Goal: Task Accomplishment & Management: Use online tool/utility

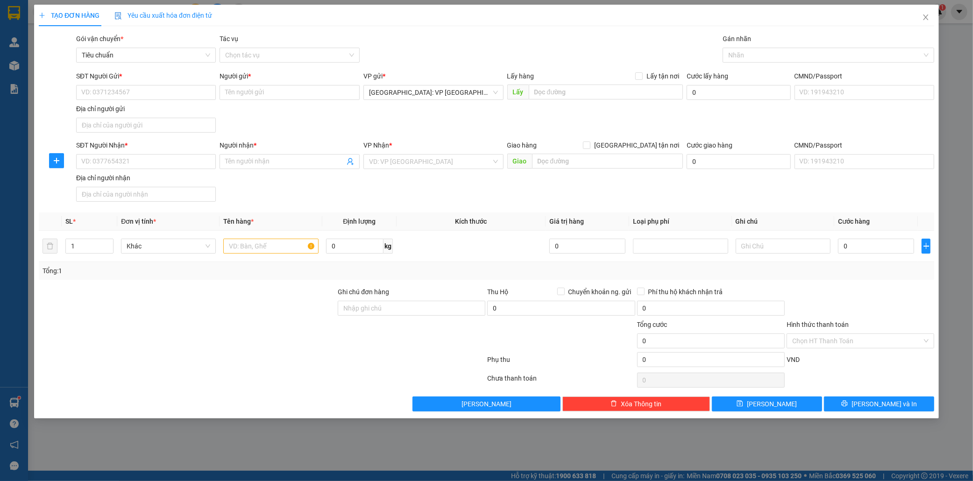
click at [100, 101] on div "SĐT Người Gửi * VD: 0371234567" at bounding box center [146, 87] width 140 height 33
click at [109, 92] on input "SĐT Người Gửi *" at bounding box center [146, 92] width 140 height 15
click at [95, 92] on input "0985153333" at bounding box center [146, 92] width 140 height 15
click at [148, 93] on input "0982153333" at bounding box center [146, 92] width 140 height 15
type input "0982153333"
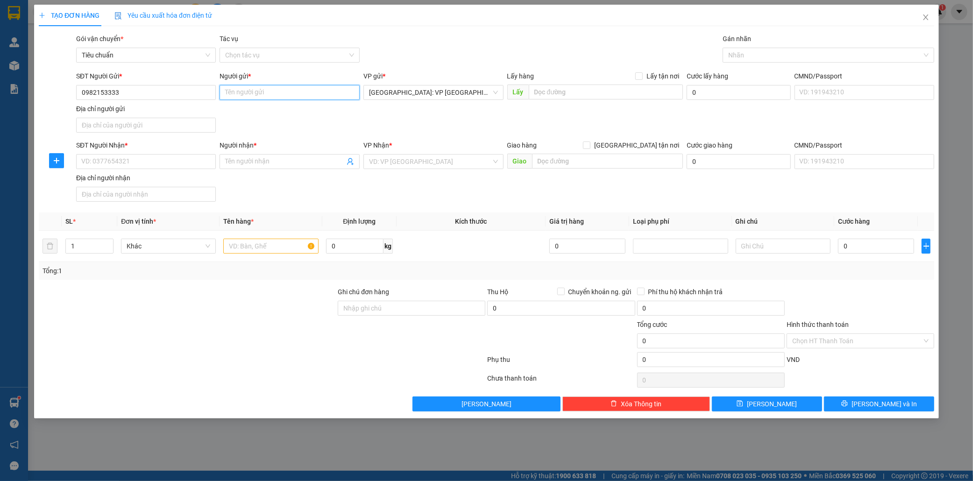
click at [237, 92] on input "Người gửi *" at bounding box center [290, 92] width 140 height 15
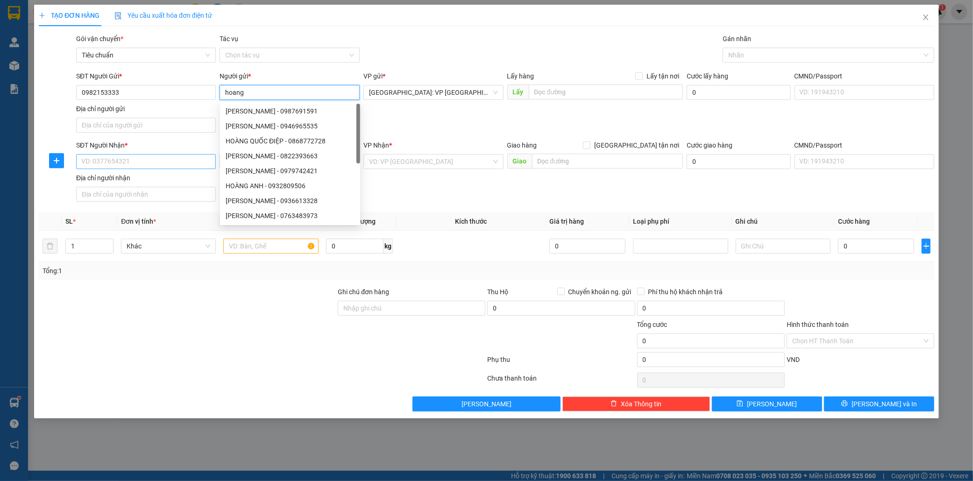
type input "hoang"
click at [138, 165] on input "SĐT Người Nhận *" at bounding box center [146, 161] width 140 height 15
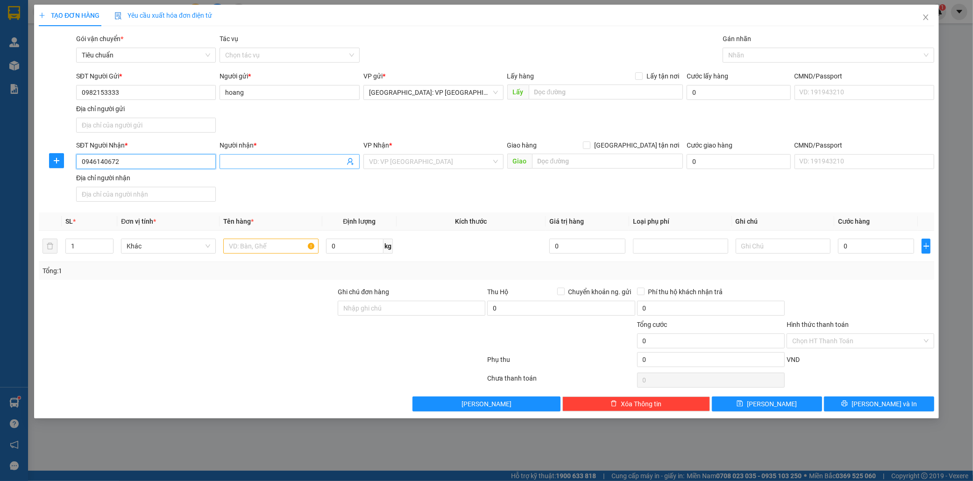
type input "0946140672"
click at [235, 159] on input "Người nhận *" at bounding box center [285, 162] width 120 height 10
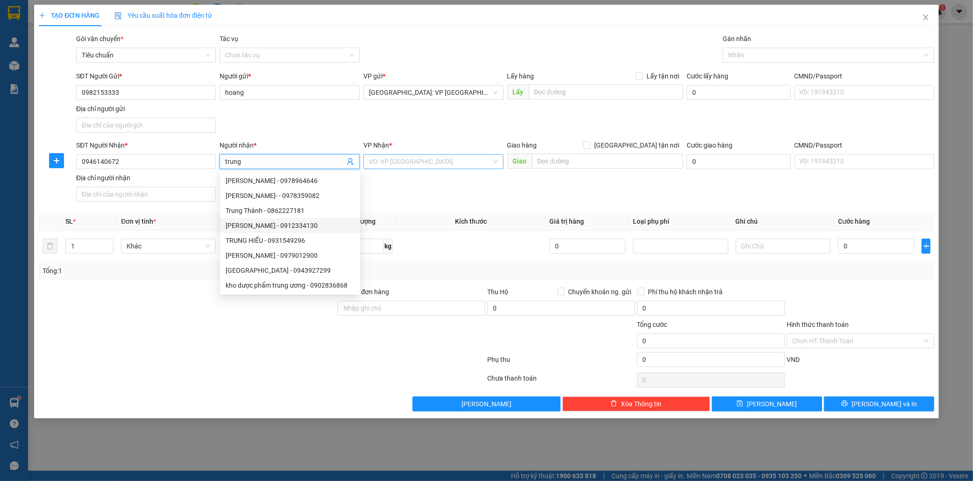
type input "trung"
click at [400, 157] on input "search" at bounding box center [430, 162] width 122 height 14
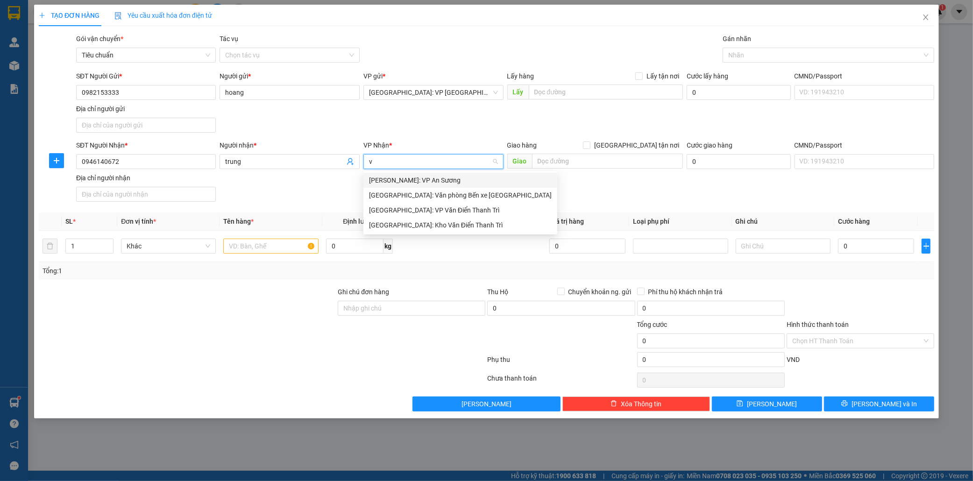
type input "vă"
drag, startPoint x: 430, startPoint y: 210, endPoint x: 478, endPoint y: 185, distance: 54.6
click at [431, 210] on div "[GEOGRAPHIC_DATA]: Kho Văn Điển Thanh Trì" at bounding box center [460, 210] width 183 height 10
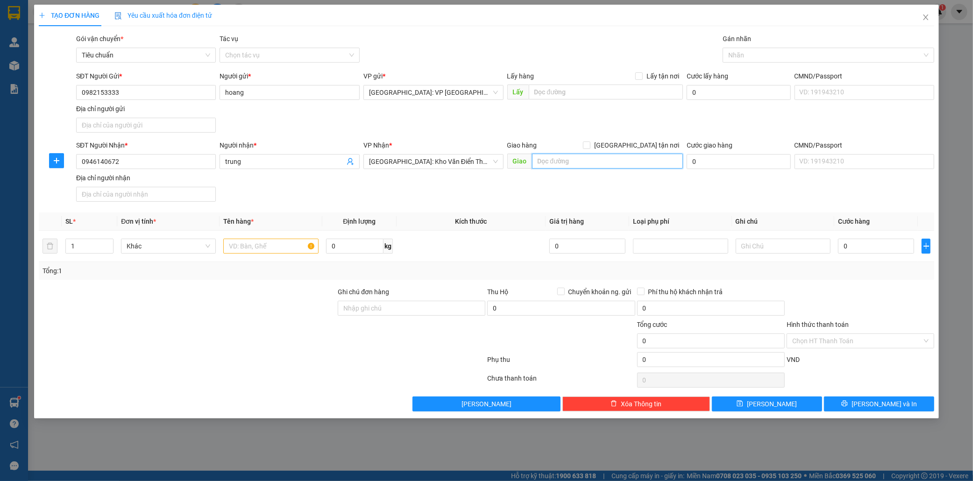
click at [544, 159] on input "text" at bounding box center [607, 161] width 151 height 15
type input "423 dien bien phủ,p bình hàn,[GEOGRAPHIC_DATA]"
click at [275, 243] on input "text" at bounding box center [270, 246] width 95 height 15
type input "1 kien giấy"
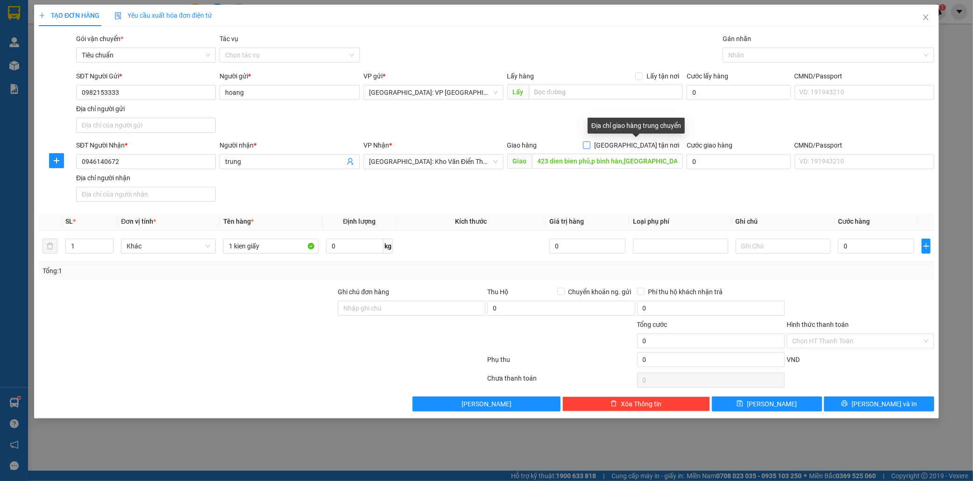
click at [590, 143] on input "[GEOGRAPHIC_DATA] tận nơi" at bounding box center [586, 145] width 7 height 7
checkbox input "true"
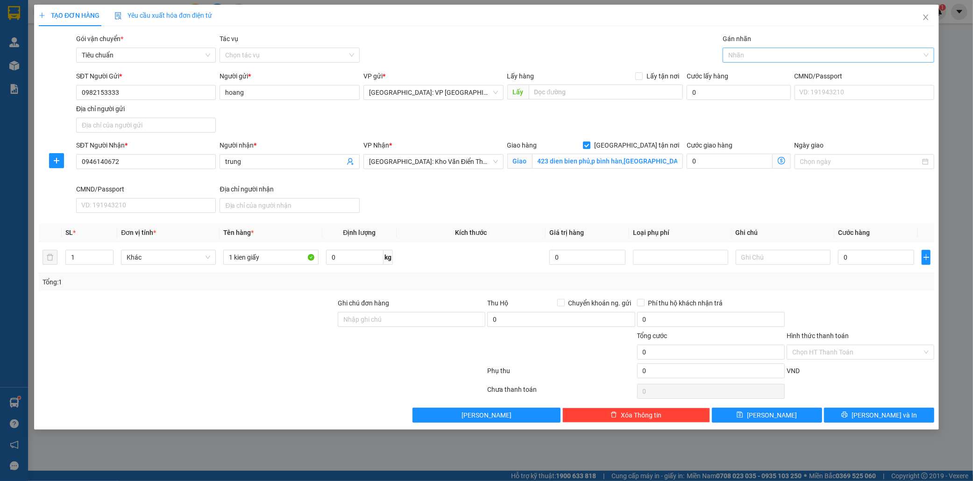
click at [746, 55] on div at bounding box center [824, 55] width 198 height 11
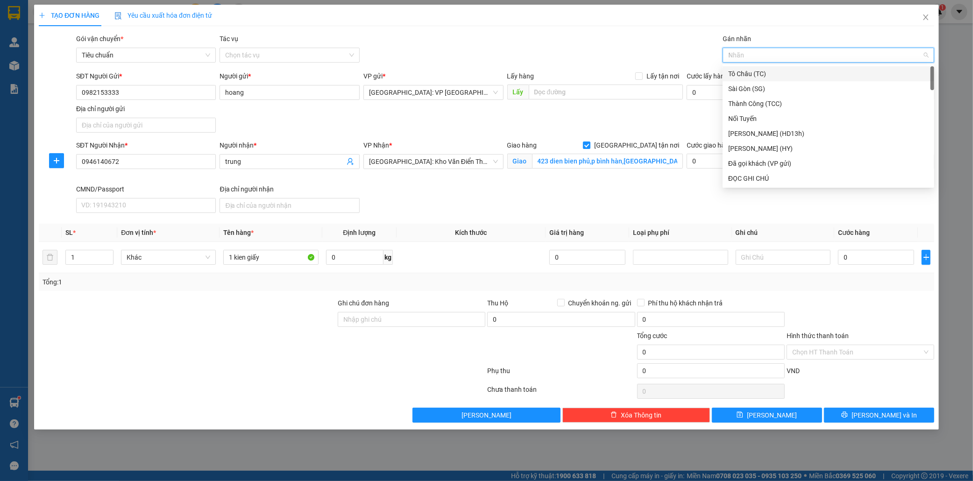
type input "11"
click at [747, 58] on div at bounding box center [824, 55] width 198 height 11
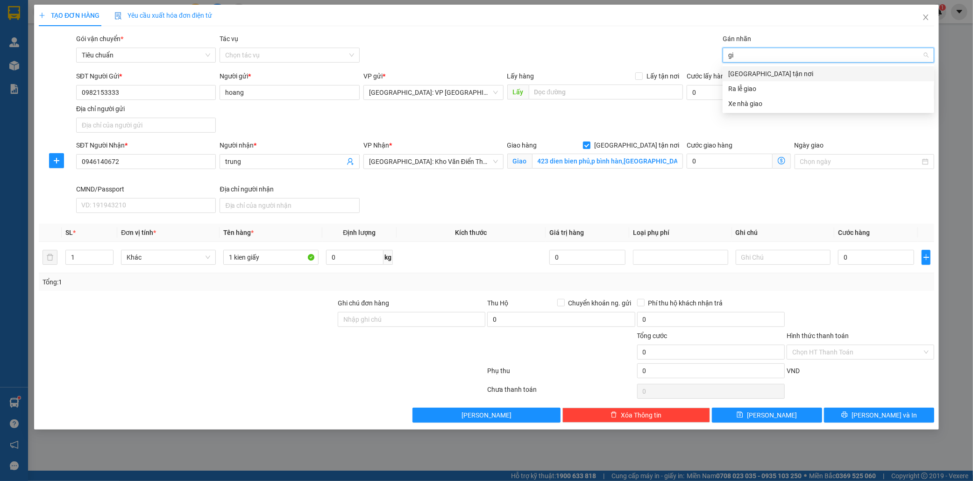
type input "gia"
click at [751, 73] on div "[GEOGRAPHIC_DATA] tận nơi" at bounding box center [828, 74] width 200 height 10
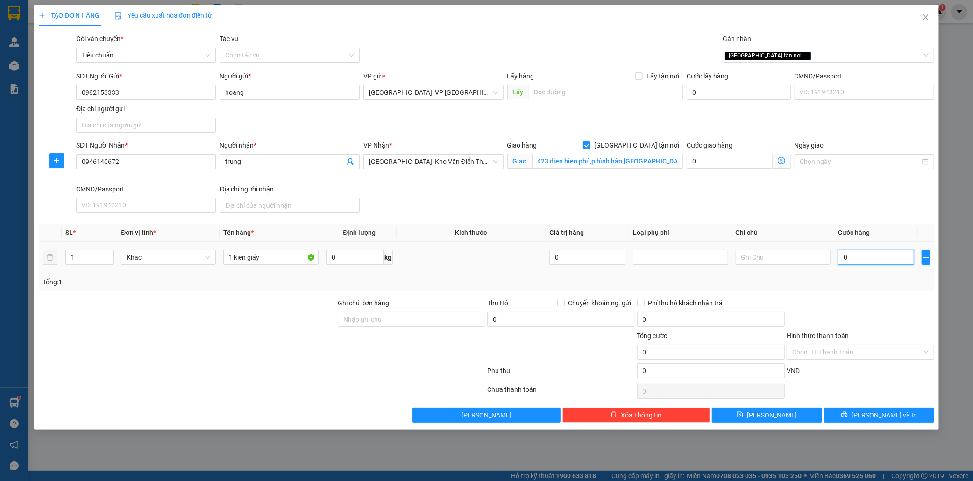
click at [869, 261] on input "0" at bounding box center [876, 257] width 76 height 15
type input "1"
type input "11"
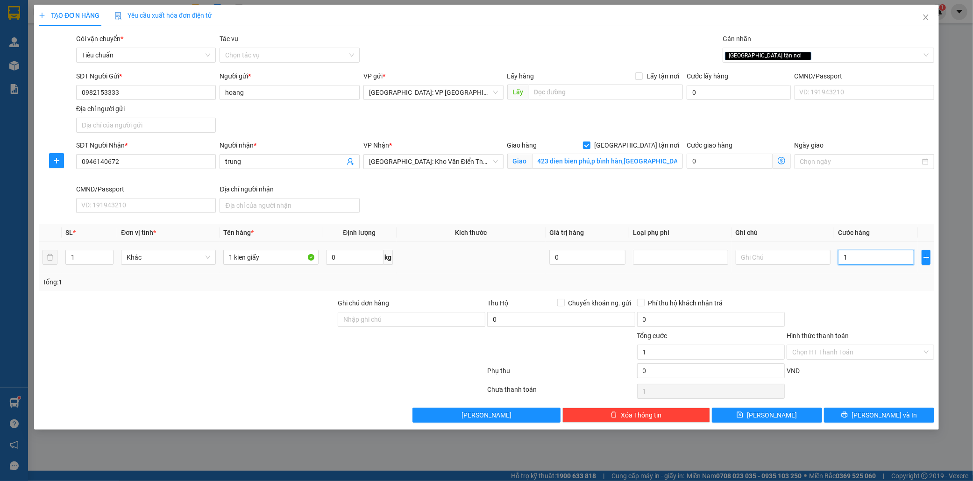
type input "11"
type input "110"
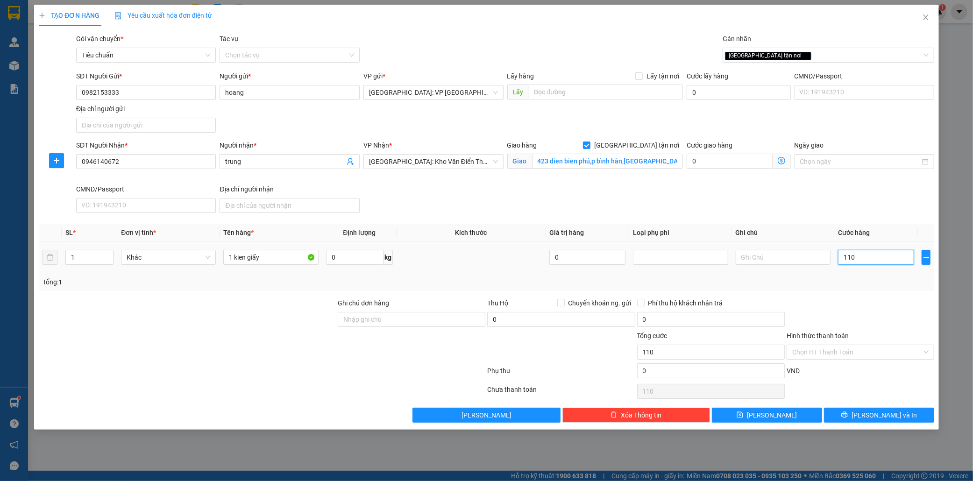
type input "1.100"
type input "11.000"
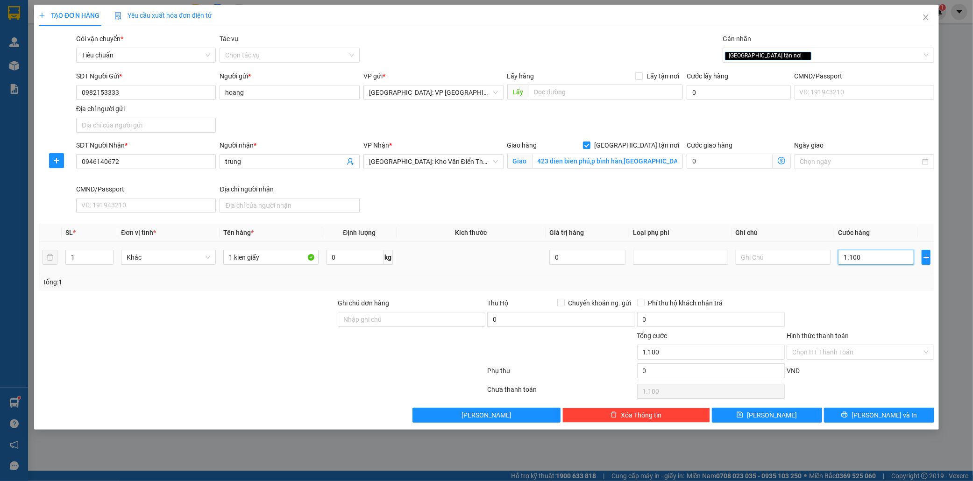
type input "11.000"
type input "110.000"
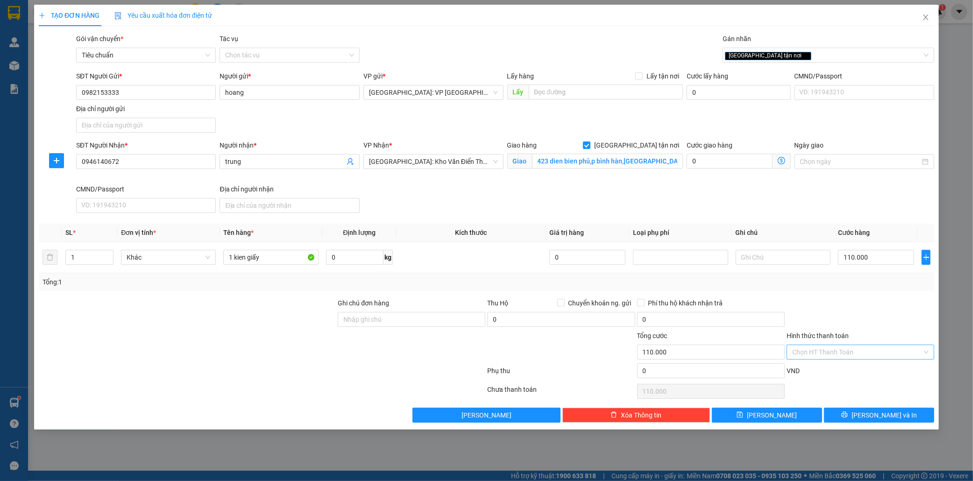
click at [858, 354] on input "Hình thức thanh toán" at bounding box center [857, 352] width 130 height 14
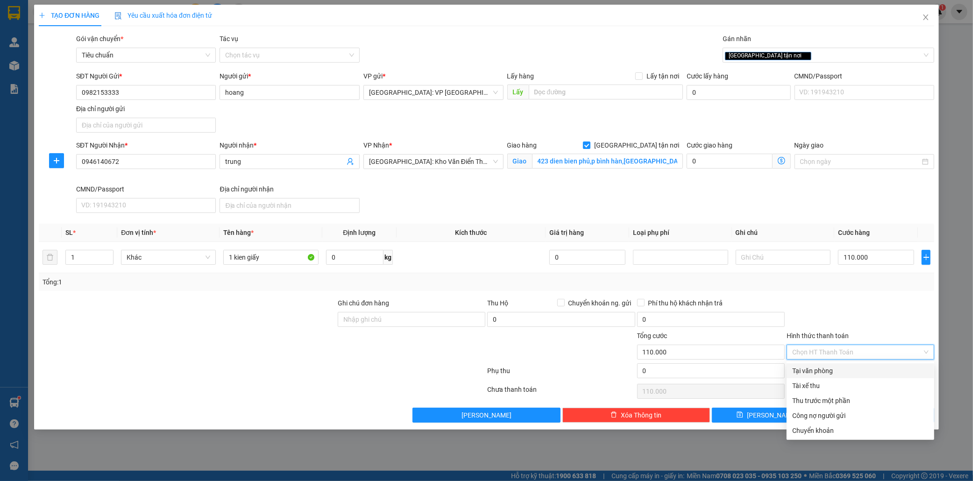
click at [908, 311] on div at bounding box center [861, 314] width 150 height 33
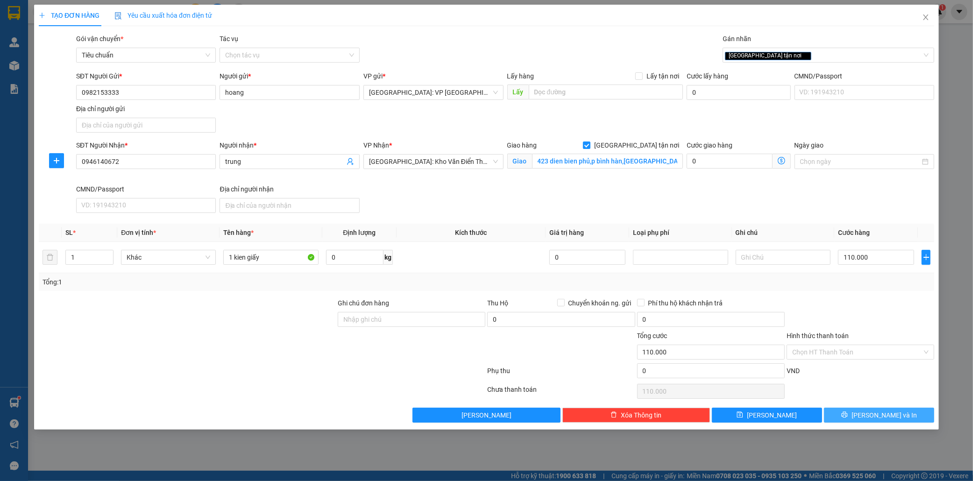
click at [899, 417] on button "[PERSON_NAME] và In" at bounding box center [879, 415] width 110 height 15
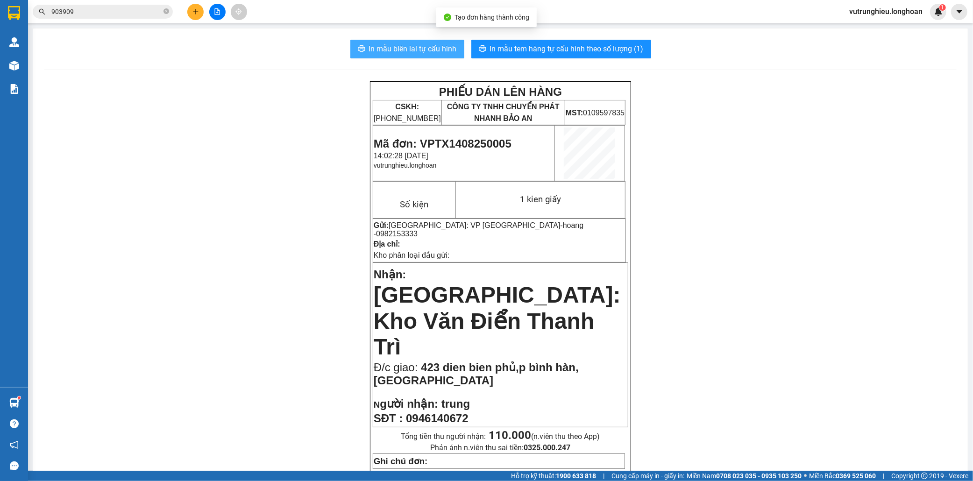
click at [402, 43] on span "In mẫu biên lai tự cấu hình" at bounding box center [413, 49] width 88 height 12
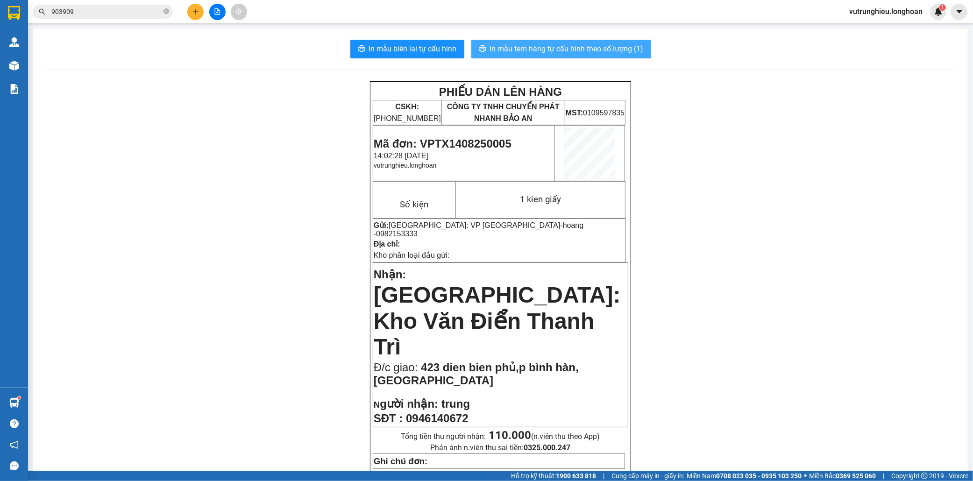
click at [544, 53] on span "In mẫu tem hàng tự cấu hình theo số lượng (1)" at bounding box center [567, 49] width 154 height 12
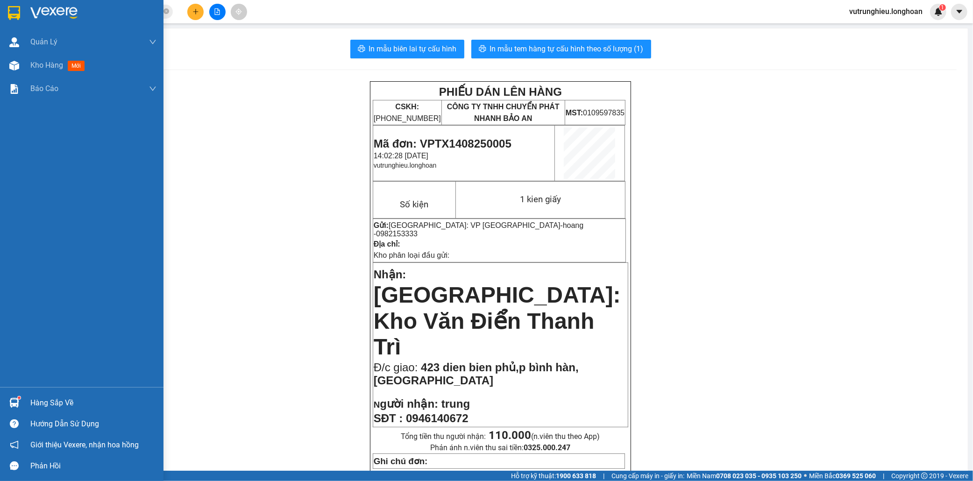
click at [16, 10] on img at bounding box center [14, 13] width 12 height 14
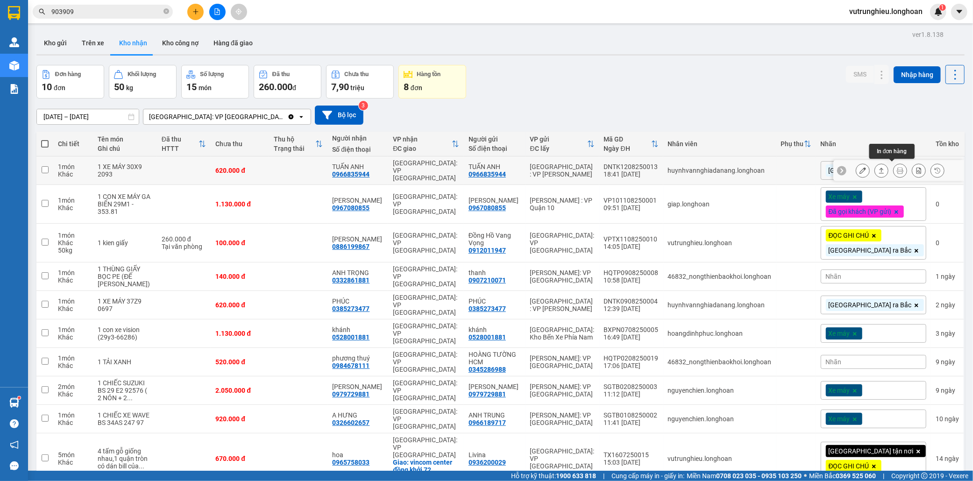
click at [897, 169] on icon at bounding box center [900, 170] width 7 height 7
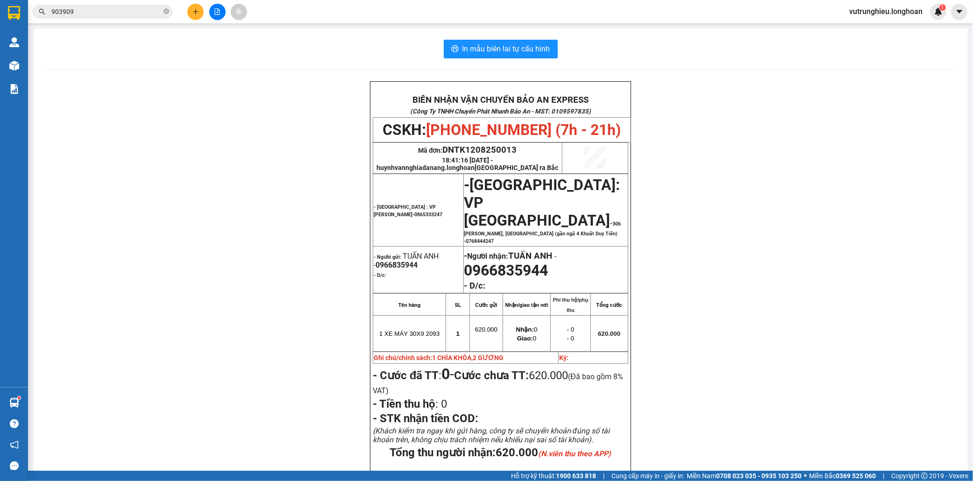
scroll to position [104, 0]
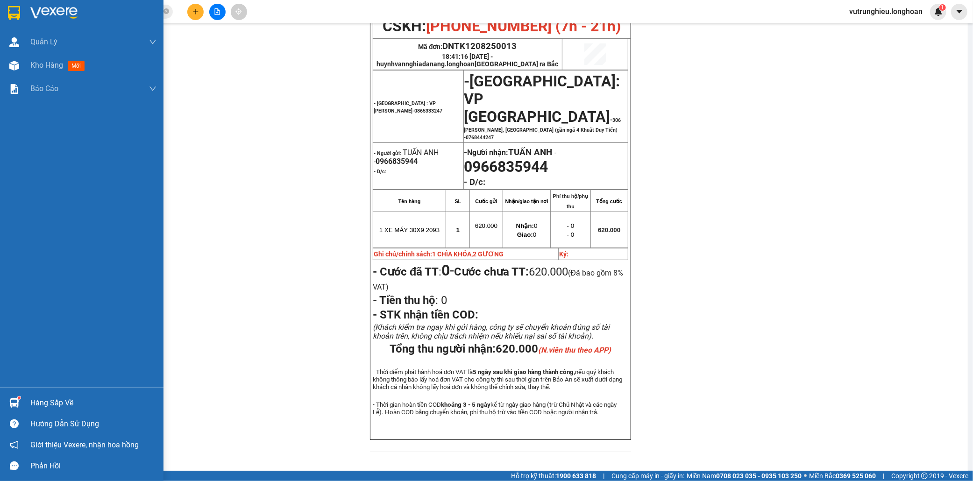
click at [8, 11] on img at bounding box center [14, 13] width 12 height 14
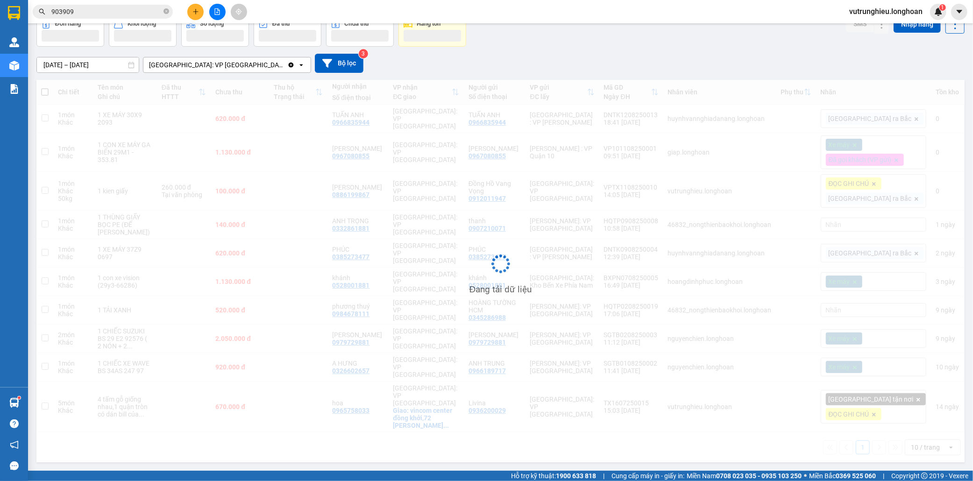
scroll to position [43, 0]
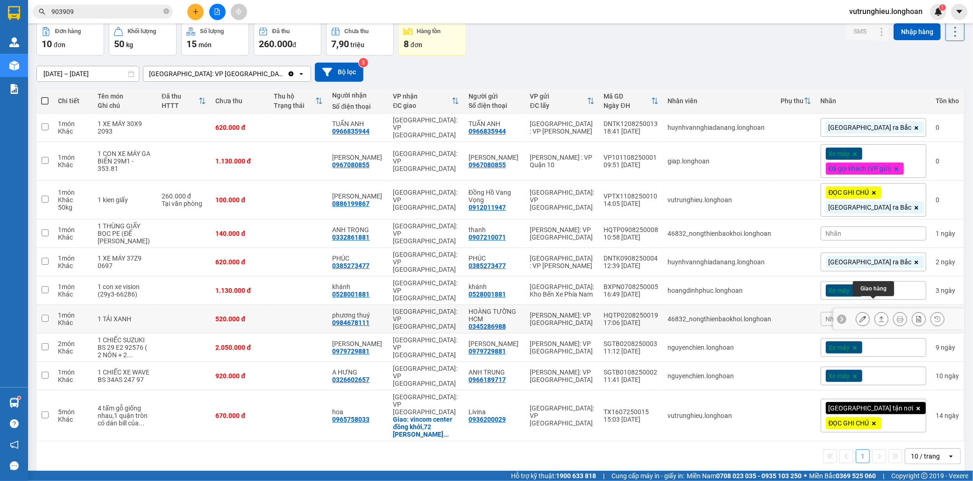
click at [878, 316] on icon at bounding box center [881, 319] width 7 height 7
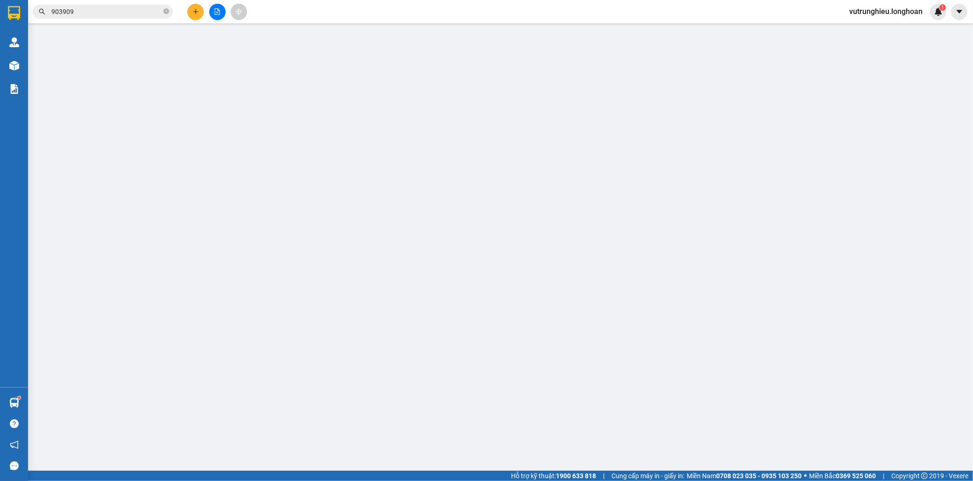
type input "0345286988"
type input "HOÀNG TƯỜNG HCM"
type input "0984678111"
type input "phương thuý"
type input "520.000"
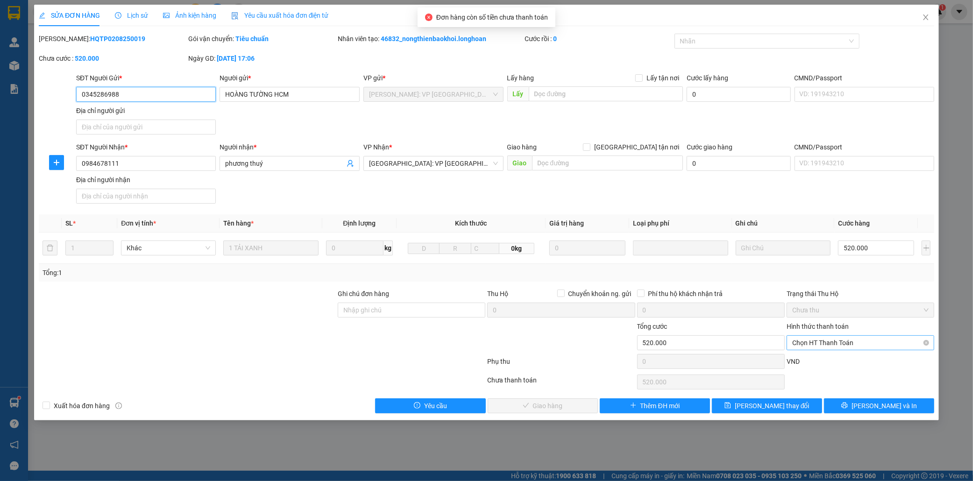
click at [841, 344] on span "Chọn HT Thanh Toán" at bounding box center [860, 343] width 136 height 14
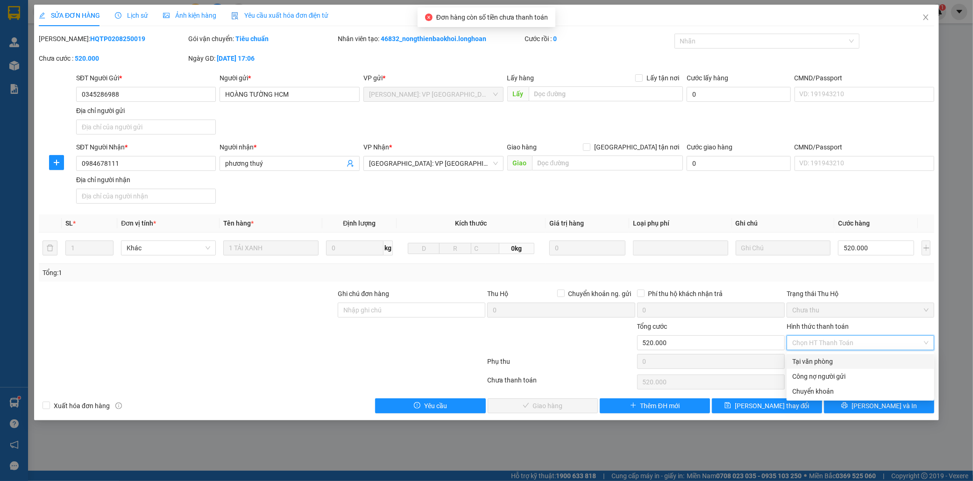
click at [819, 358] on div "Tại văn phòng" at bounding box center [860, 361] width 136 height 10
type input "0"
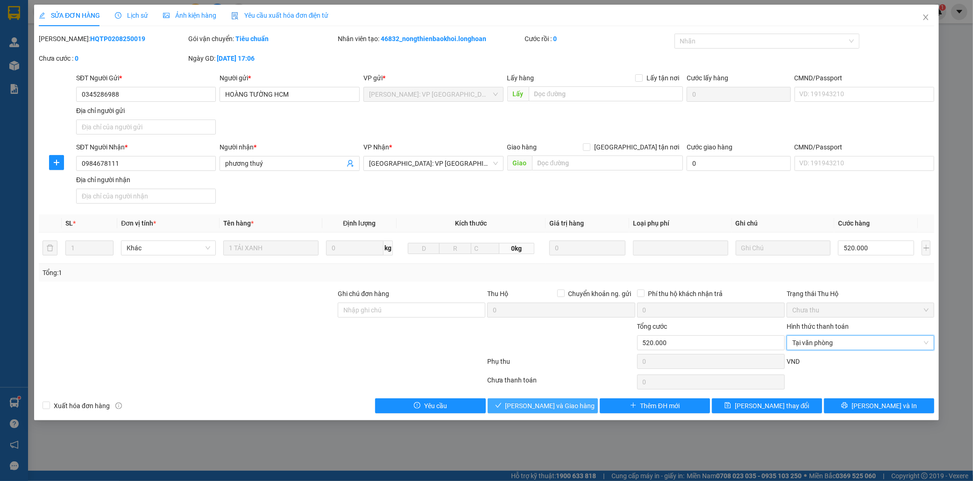
click at [553, 408] on span "Lưu và Giao hàng" at bounding box center [551, 406] width 90 height 10
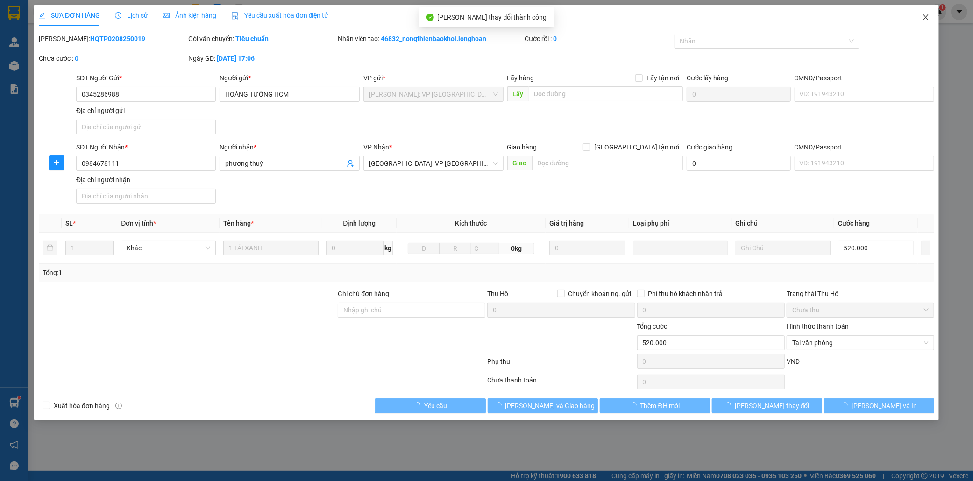
click at [932, 14] on span "Close" at bounding box center [926, 18] width 26 height 26
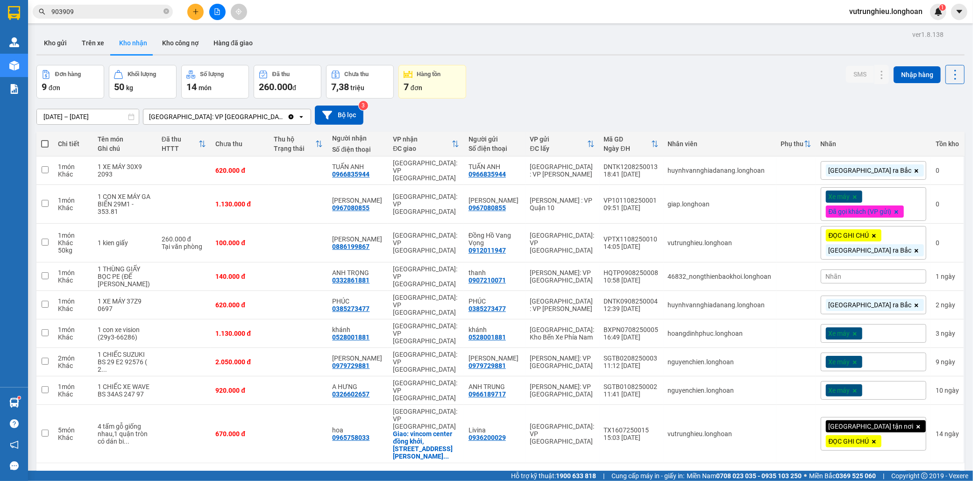
click at [139, 12] on input "903909" at bounding box center [106, 12] width 110 height 10
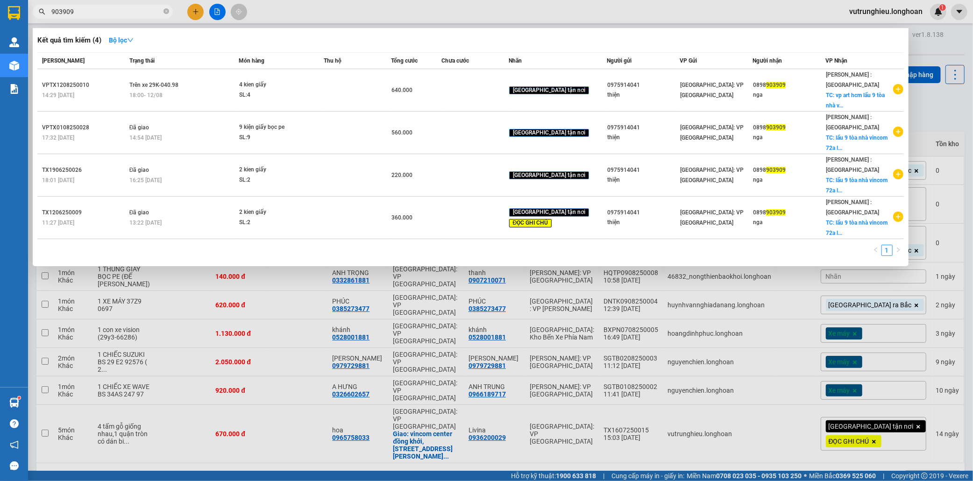
click at [139, 12] on input "903909" at bounding box center [106, 12] width 110 height 10
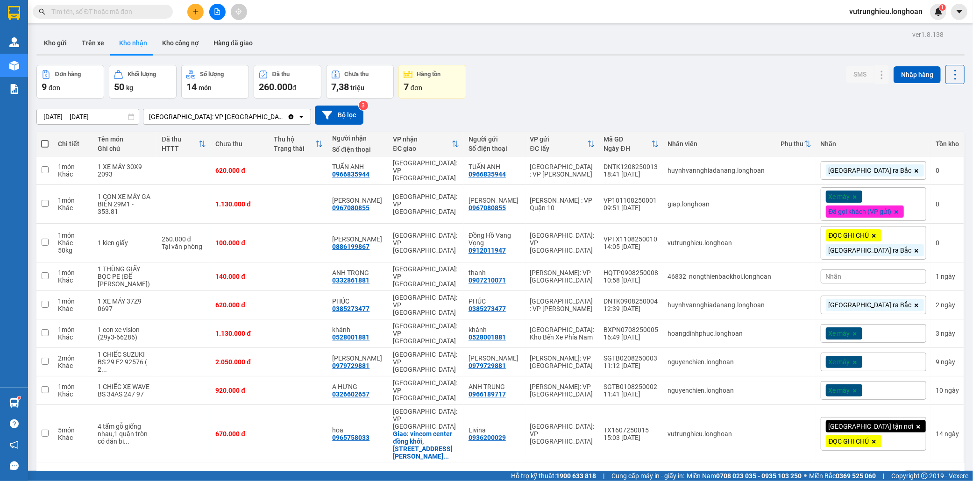
paste input "HNTH1408250004"
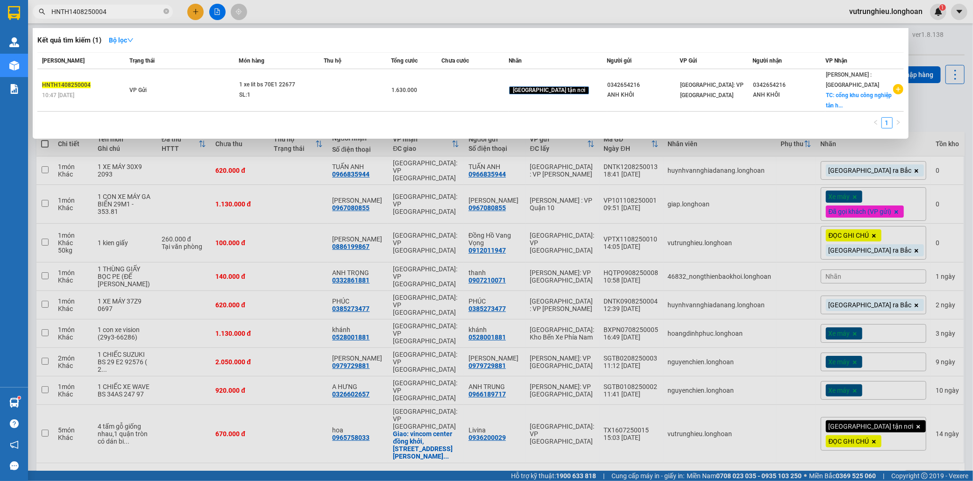
type input "HNTH1408250004"
click at [207, 5] on div at bounding box center [486, 240] width 973 height 481
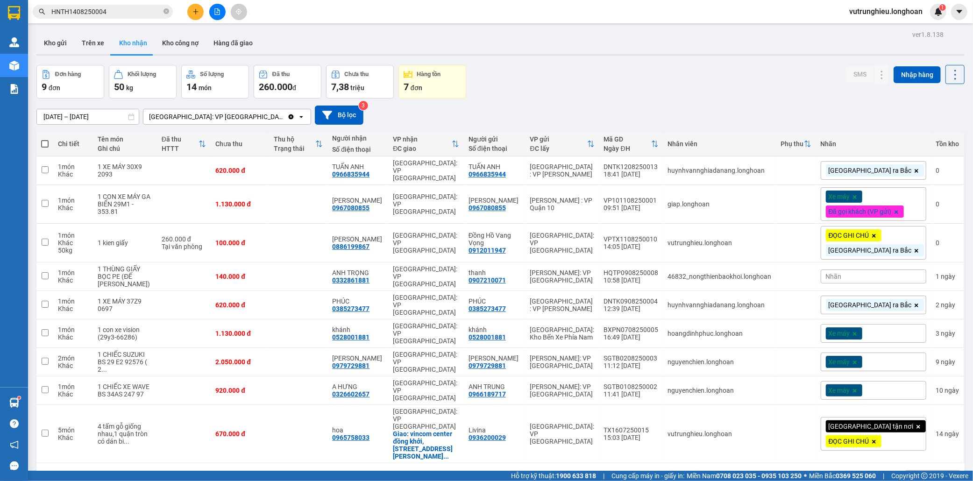
click at [199, 9] on icon "plus" at bounding box center [195, 11] width 7 height 7
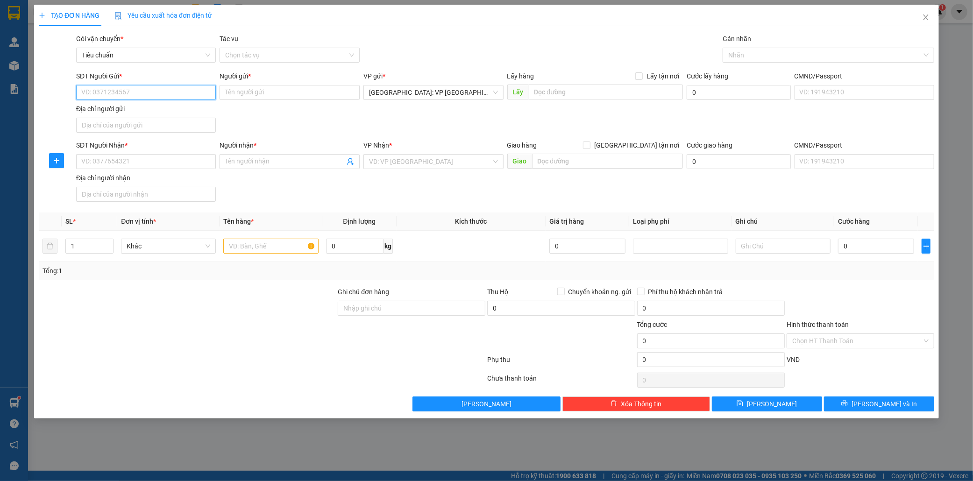
click at [141, 97] on input "SĐT Người Gửi *" at bounding box center [146, 92] width 140 height 15
click at [143, 95] on input "SĐT Người Gửi *" at bounding box center [146, 92] width 140 height 15
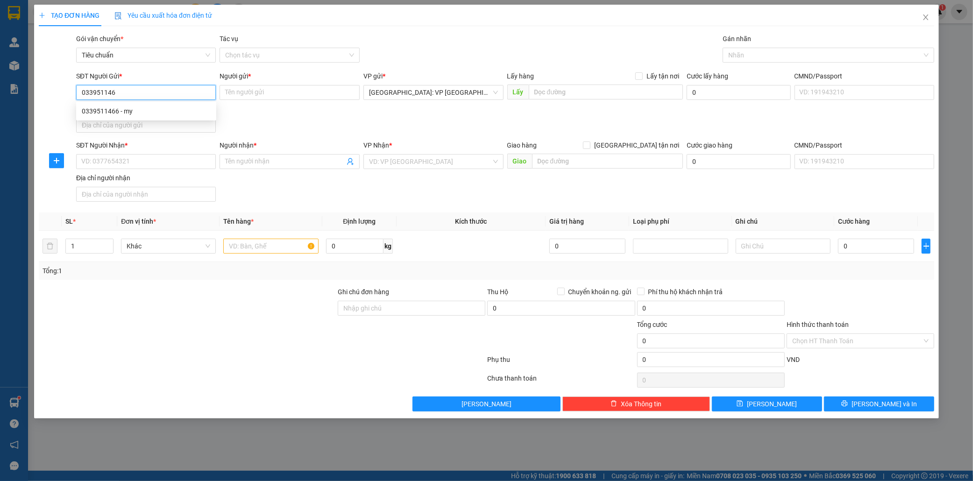
type input "0339511466"
click at [111, 114] on div "0339511466 - my" at bounding box center [146, 111] width 129 height 10
type input "my"
checkbox input "true"
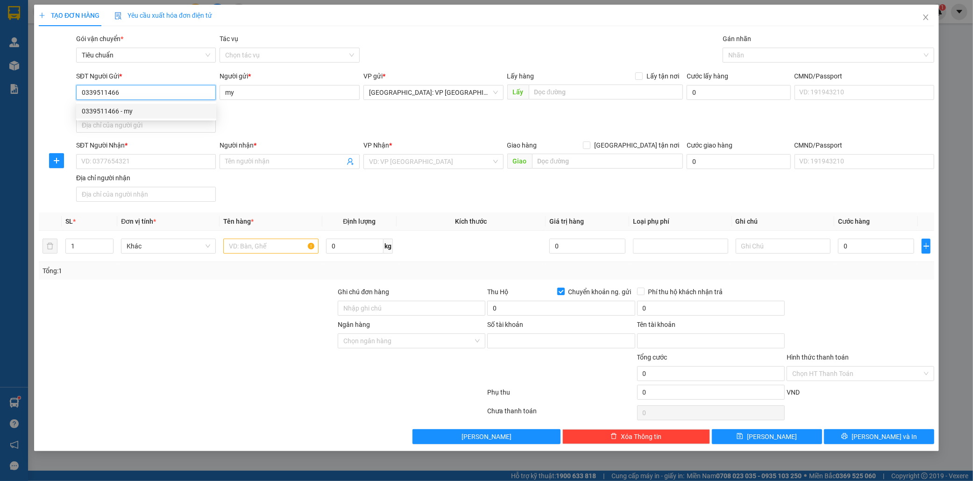
type input "3900645255"
type input "pham thi my"
type input "0339511466"
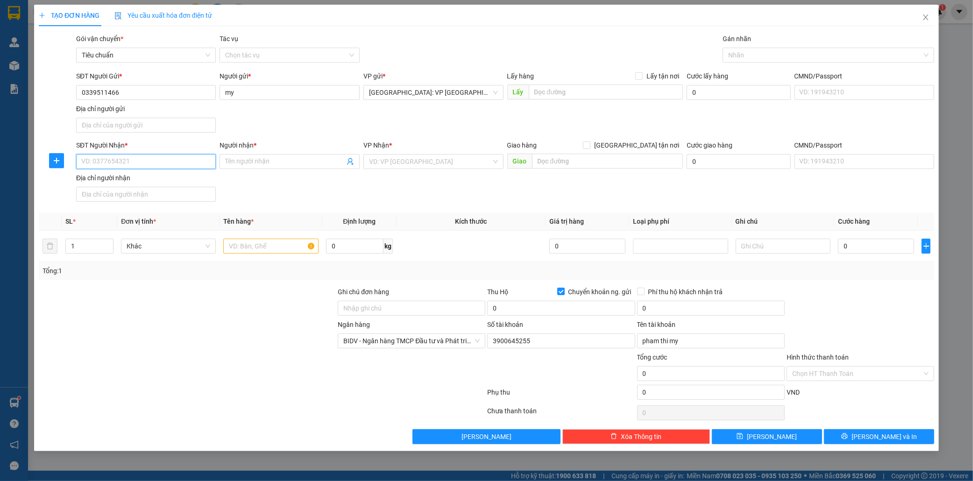
click at [133, 160] on input "SĐT Người Nhận *" at bounding box center [146, 161] width 140 height 15
type input "0917976416"
click at [231, 165] on input "Người nhận *" at bounding box center [285, 162] width 120 height 10
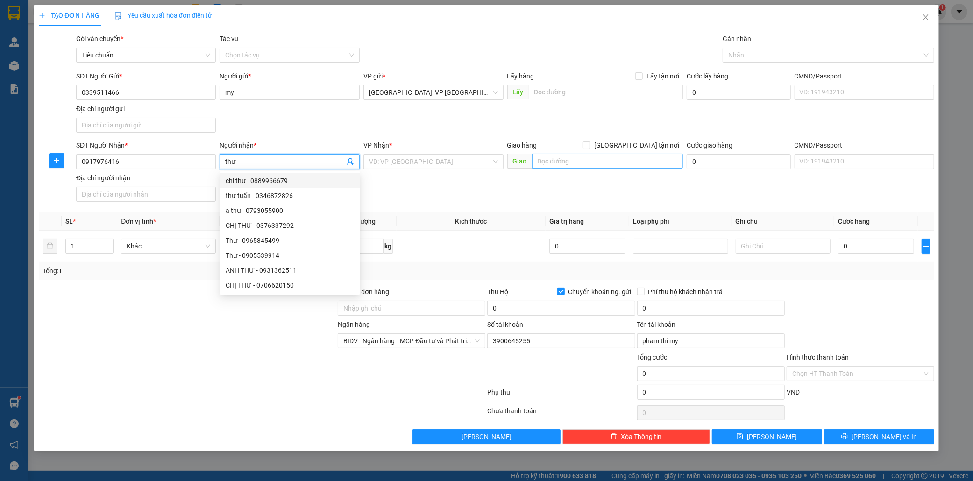
type input "thư"
click at [588, 162] on input "text" at bounding box center [607, 161] width 151 height 15
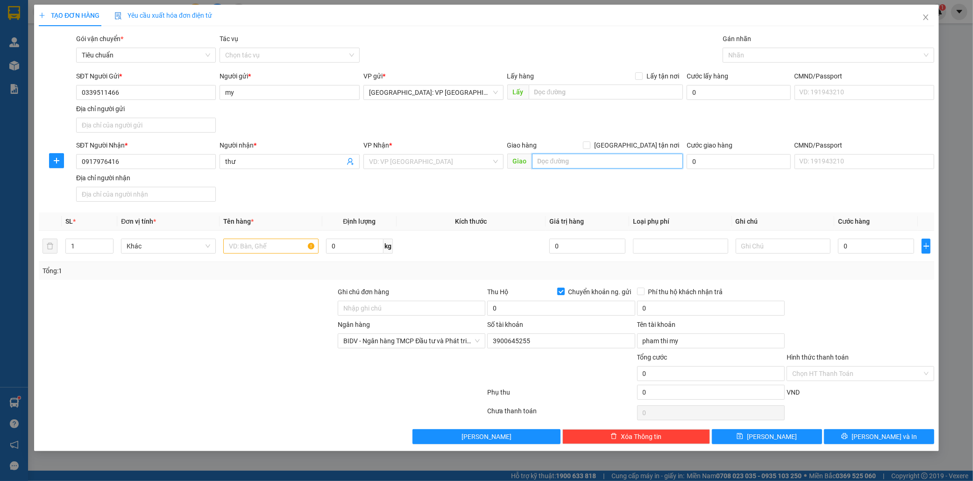
click at [588, 162] on input "text" at bounding box center [607, 161] width 151 height 15
type input "243 [PERSON_NAME],kp 1,[PERSON_NAME],bà rịa hcm"
click at [382, 164] on input "search" at bounding box center [430, 162] width 122 height 14
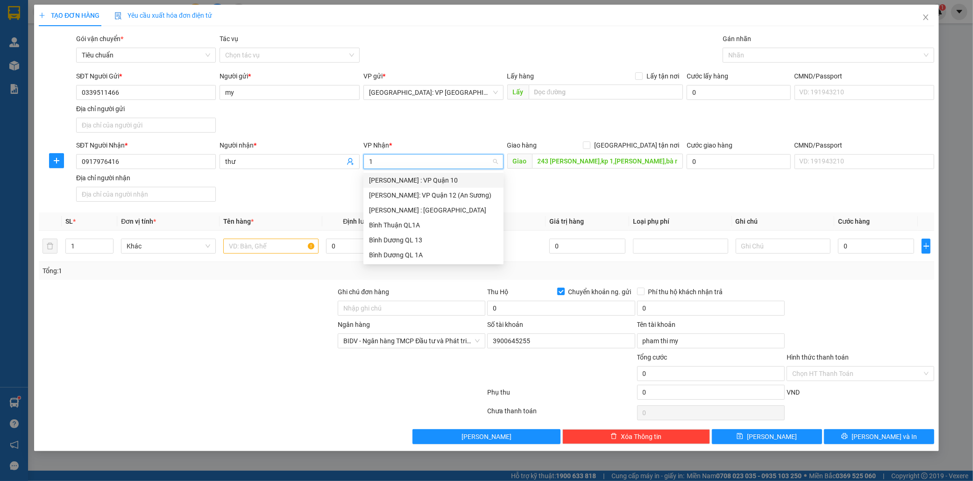
type input "12"
click at [397, 192] on div "[PERSON_NAME] : [GEOGRAPHIC_DATA]" at bounding box center [433, 195] width 129 height 10
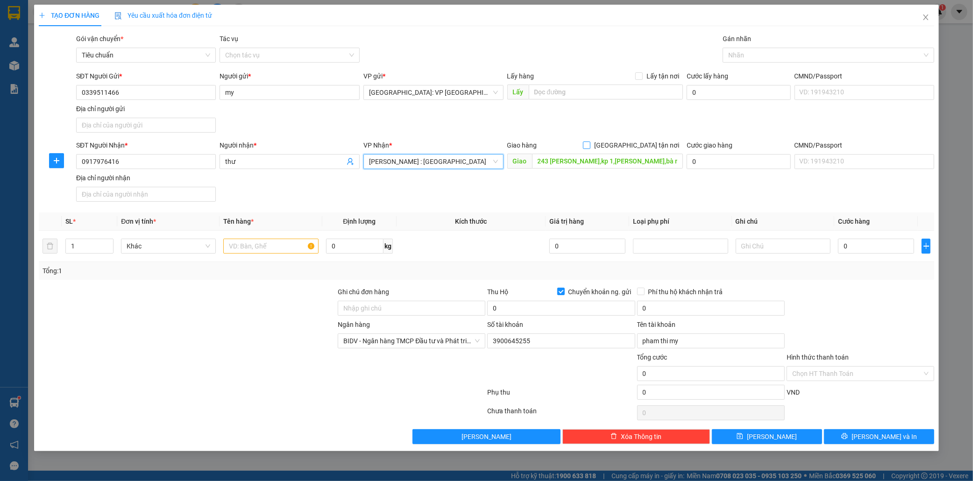
drag, startPoint x: 634, startPoint y: 144, endPoint x: 639, endPoint y: 143, distance: 4.9
click at [590, 144] on input "[GEOGRAPHIC_DATA] tận nơi" at bounding box center [586, 145] width 7 height 7
checkbox input "true"
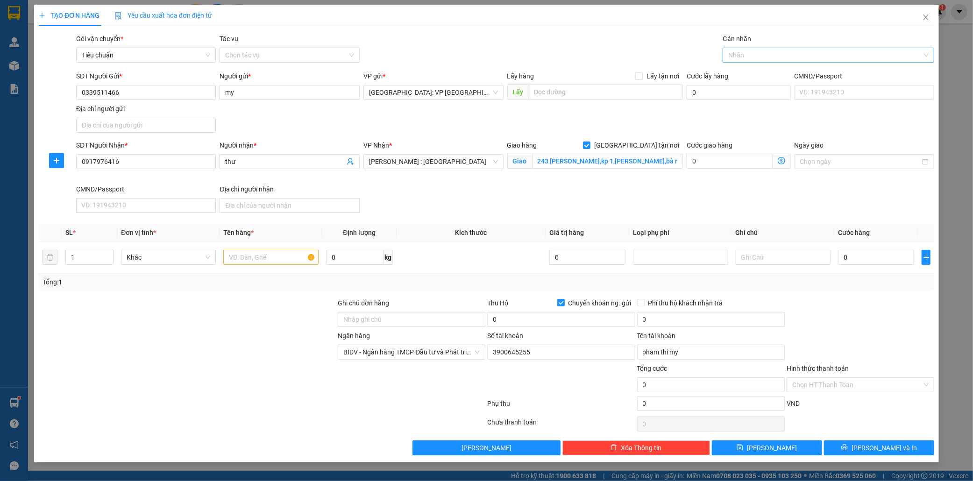
click at [746, 55] on div at bounding box center [824, 55] width 198 height 11
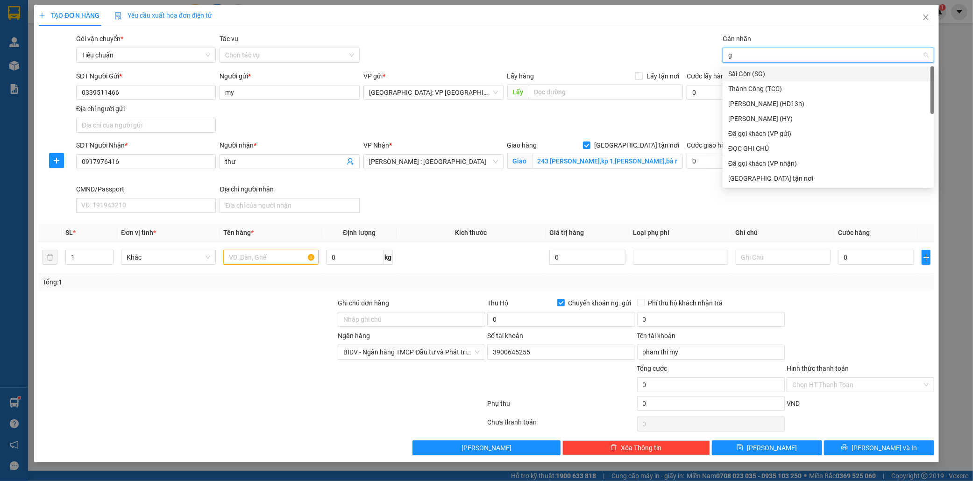
type input "gi"
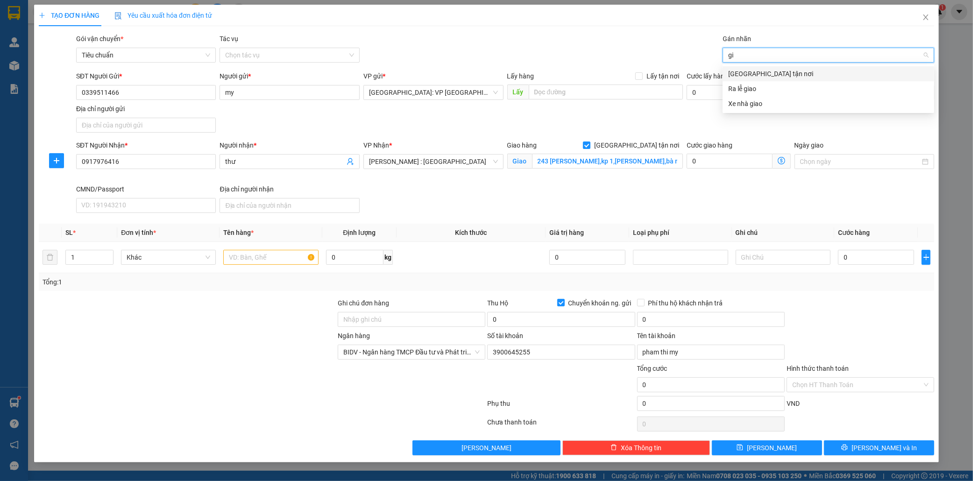
click at [768, 69] on div "[GEOGRAPHIC_DATA] tận nơi" at bounding box center [828, 74] width 200 height 10
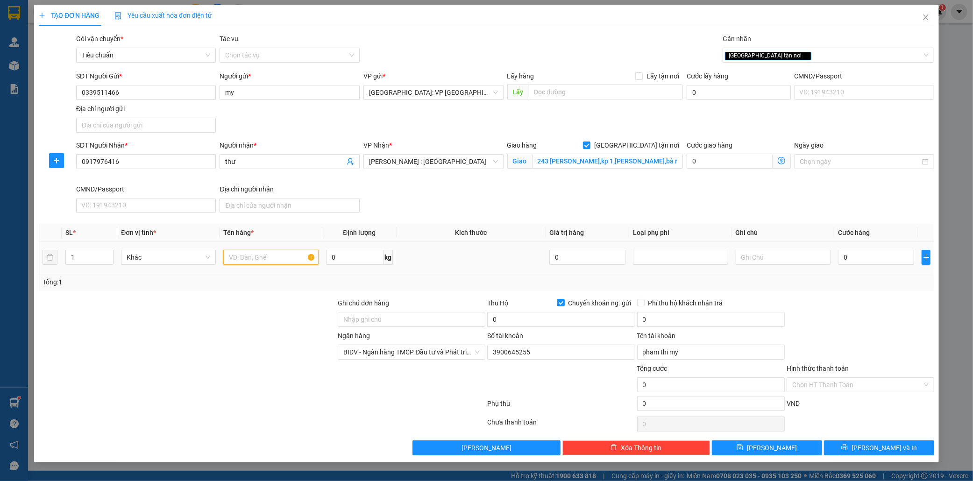
click at [239, 258] on input "text" at bounding box center [270, 257] width 95 height 15
type input "1 kien tải vuông"
click at [879, 259] on input "0" at bounding box center [876, 257] width 76 height 15
type input "3"
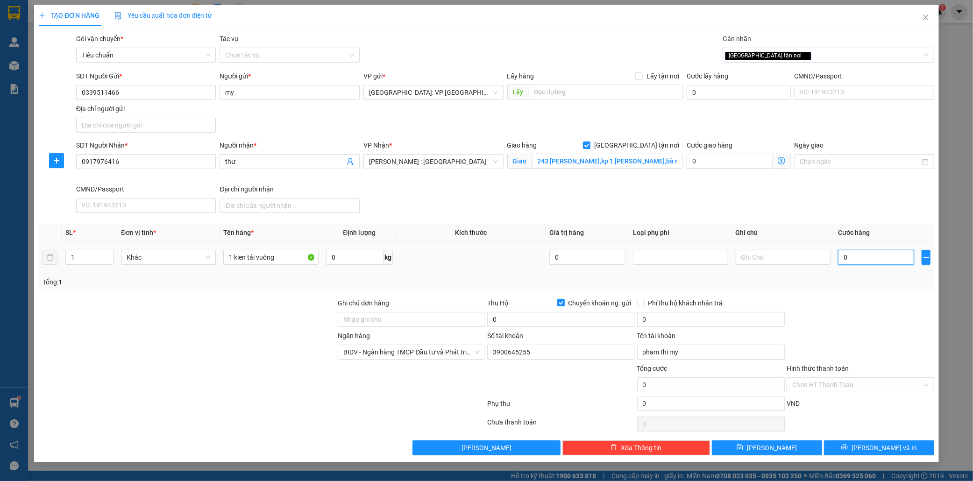
type input "3"
type input "35"
type input "350"
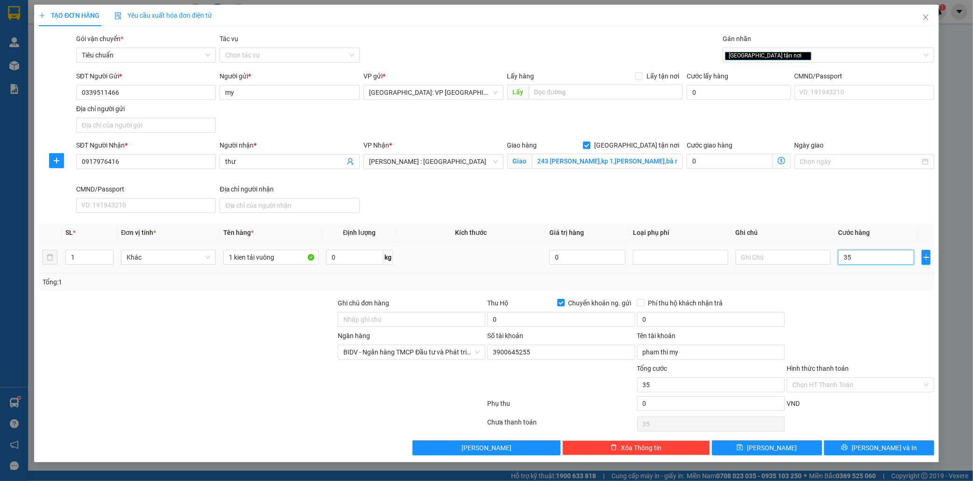
type input "350"
type input "3.500"
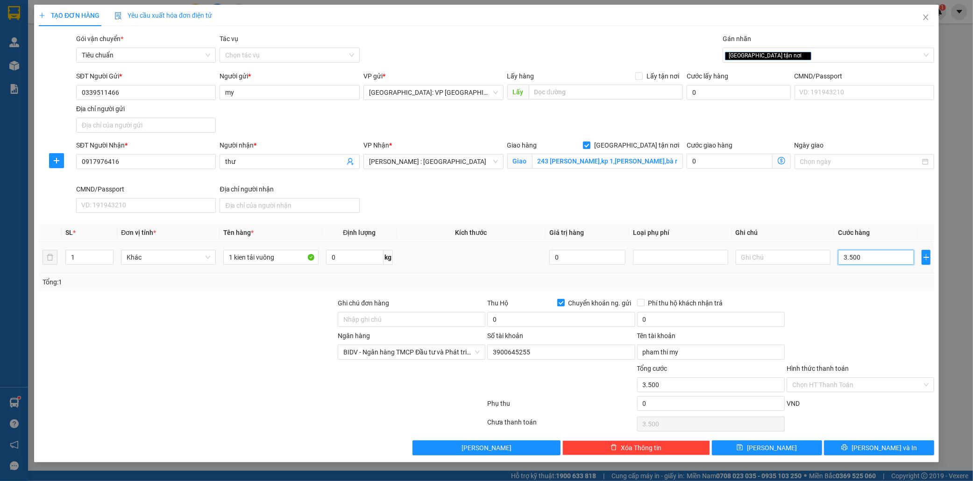
type input "35.000"
type input "350.000"
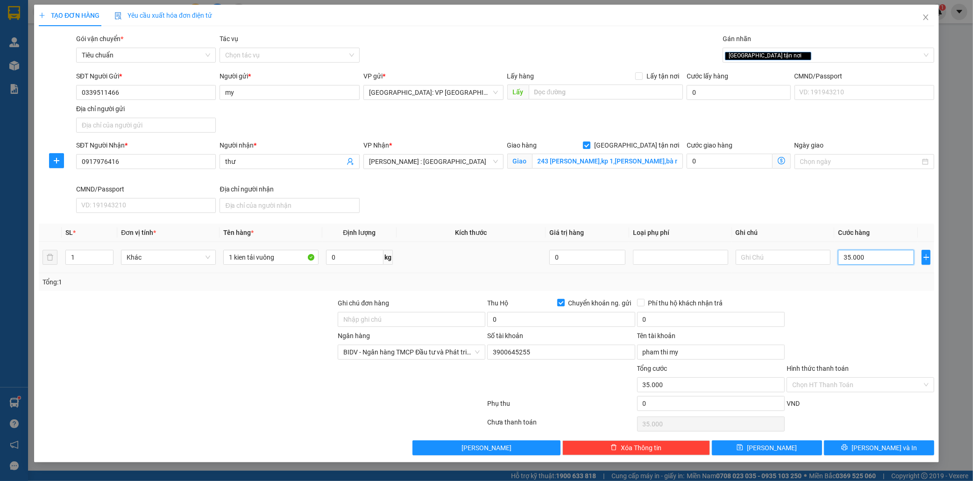
type input "350.000"
click at [516, 323] on input "0" at bounding box center [561, 319] width 148 height 15
type input "2.800.000"
click at [903, 447] on button "Lưu và In" at bounding box center [879, 448] width 110 height 15
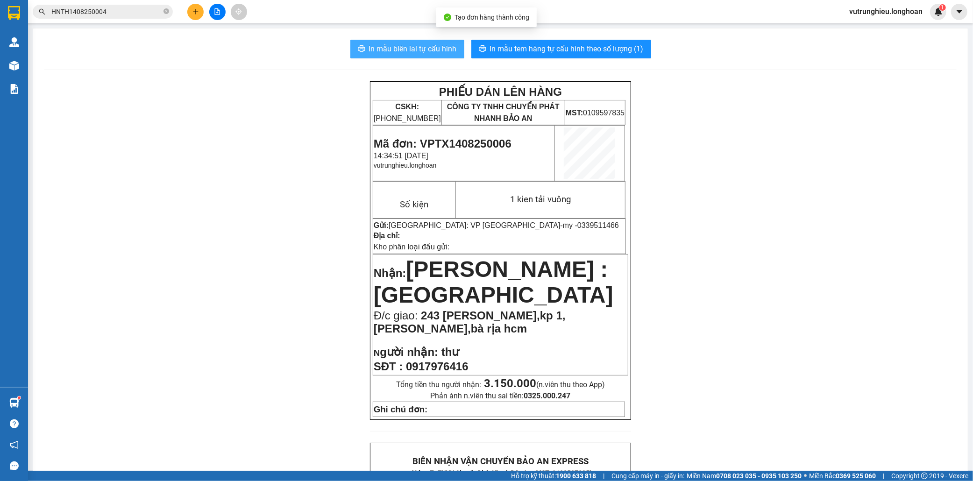
click at [401, 49] on span "In mẫu biên lai tự cấu hình" at bounding box center [413, 49] width 88 height 12
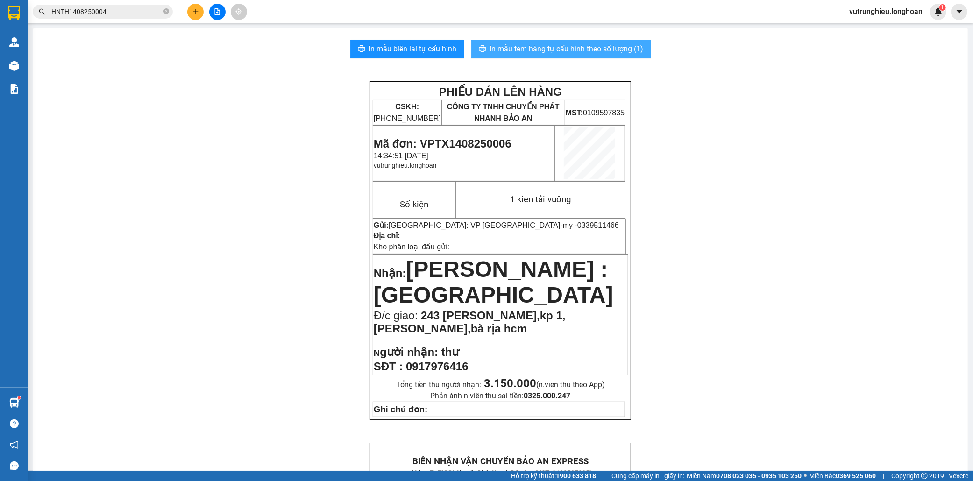
click at [562, 48] on span "In mẫu tem hàng tự cấu hình theo số lượng (1)" at bounding box center [567, 49] width 154 height 12
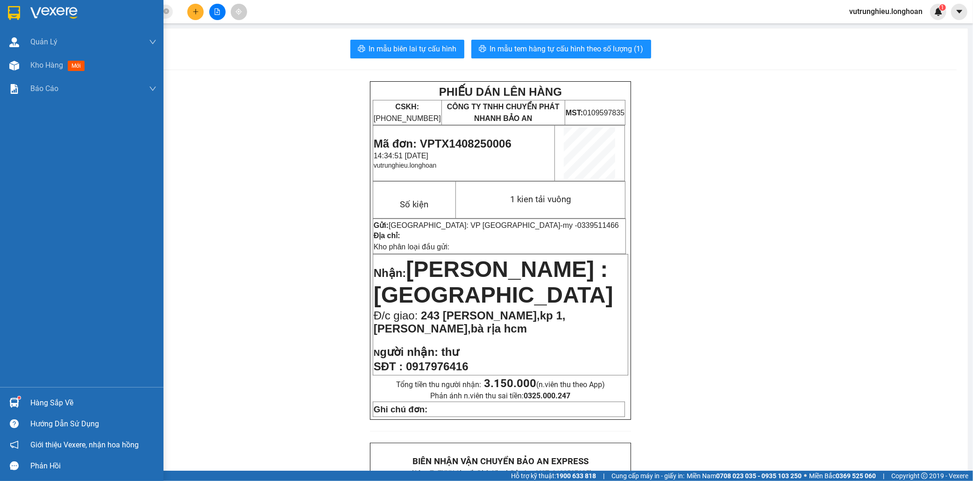
click at [12, 10] on img at bounding box center [14, 13] width 12 height 14
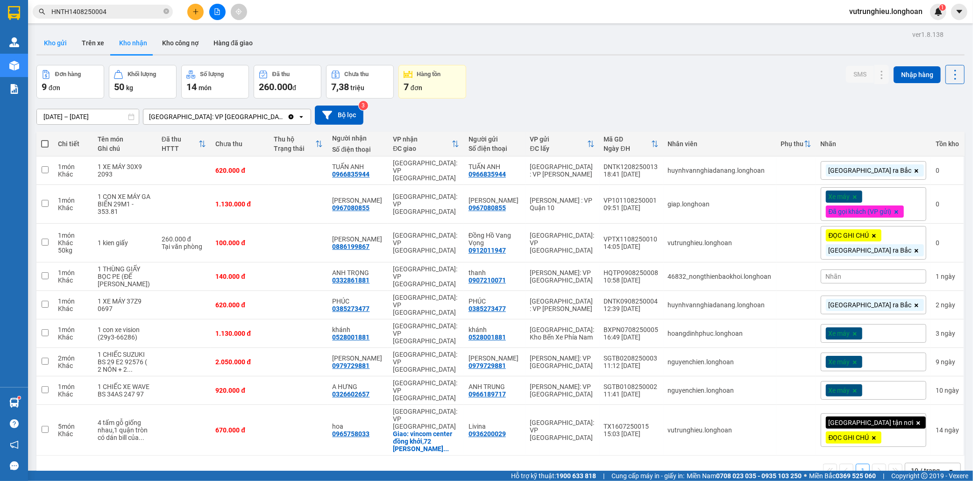
click at [51, 40] on button "Kho gửi" at bounding box center [55, 43] width 38 height 22
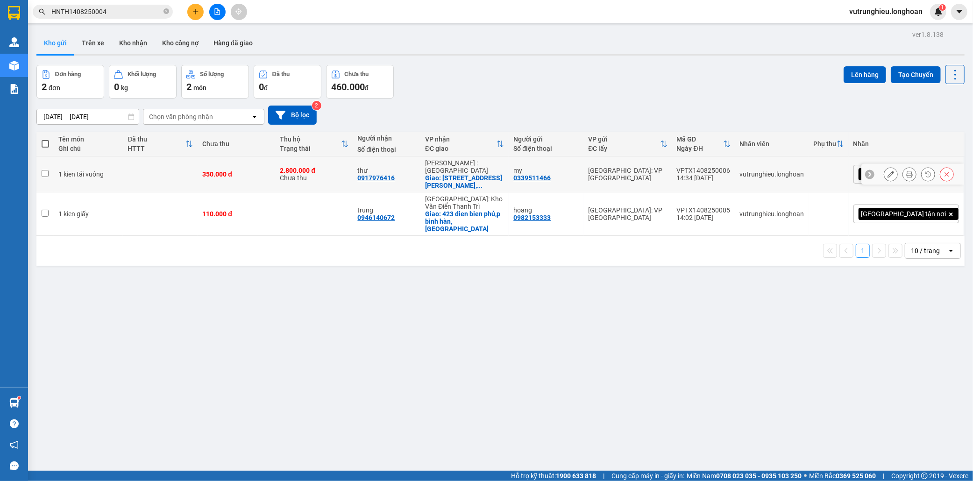
click at [731, 167] on div "VPTX1408250006" at bounding box center [704, 170] width 54 height 7
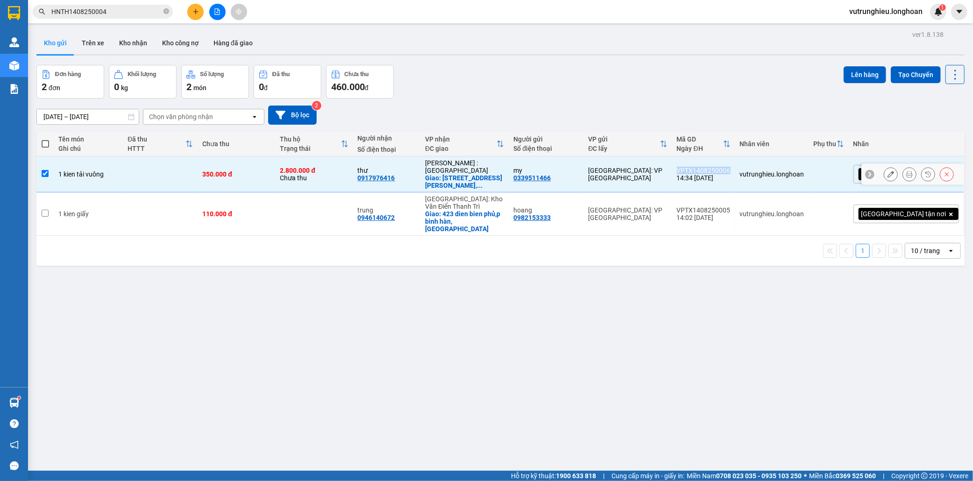
click at [731, 167] on div "VPTX1408250006" at bounding box center [704, 170] width 54 height 7
checkbox input "false"
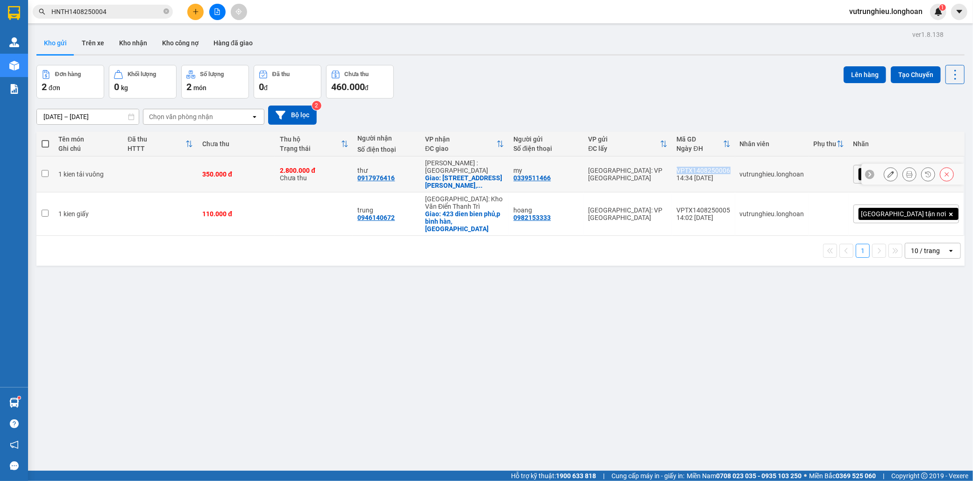
copy div "VPTX1408250006"
click at [195, 15] on button at bounding box center [195, 12] width 16 height 16
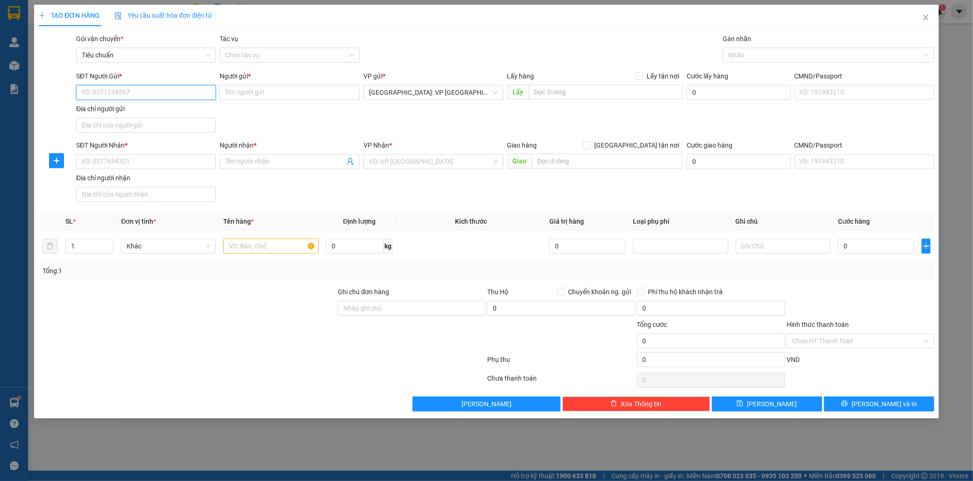
click at [162, 93] on input "SĐT Người Gửi *" at bounding box center [146, 92] width 140 height 15
type input "0979621196"
click at [266, 96] on input "Người gửi *" at bounding box center [290, 92] width 140 height 15
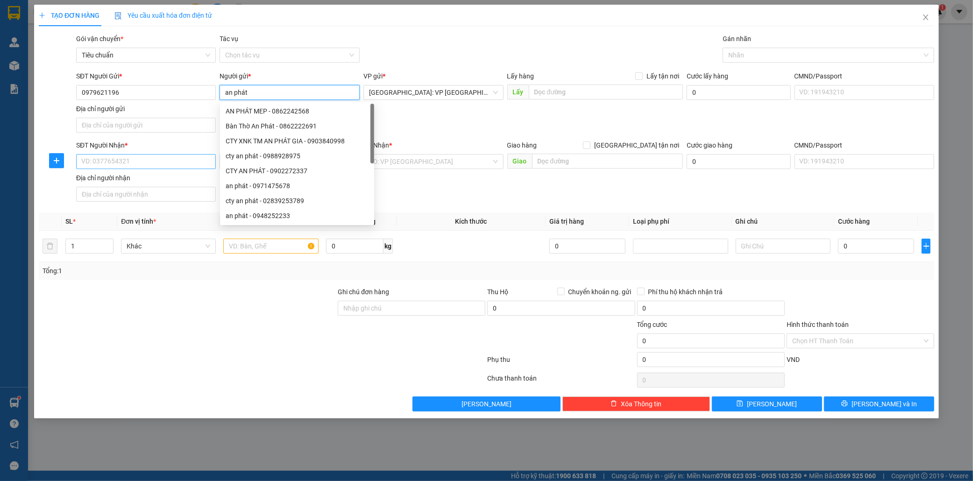
type input "an phát"
click at [129, 164] on input "SĐT Người Nhận *" at bounding box center [146, 161] width 140 height 15
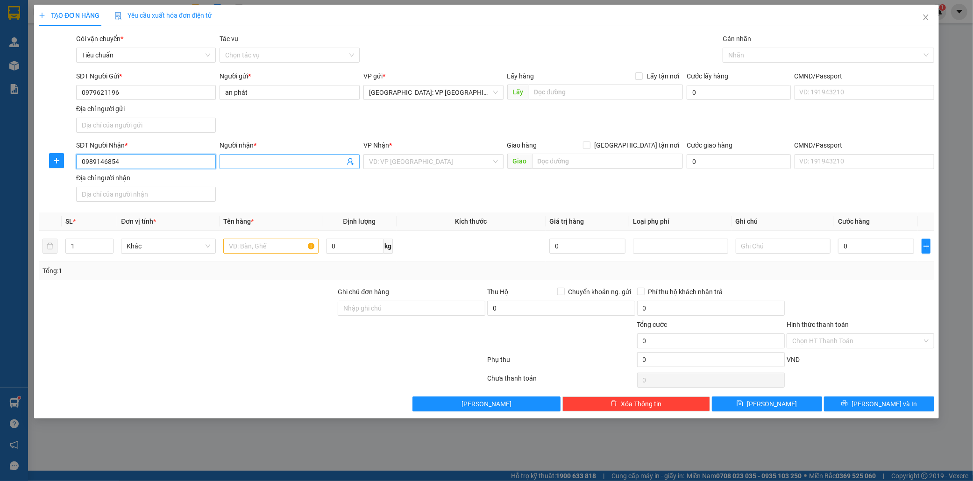
type input "0989146854"
click at [253, 164] on input "Người nhận *" at bounding box center [285, 162] width 120 height 10
type input "chị natalia"
click at [567, 166] on input "text" at bounding box center [607, 161] width 151 height 15
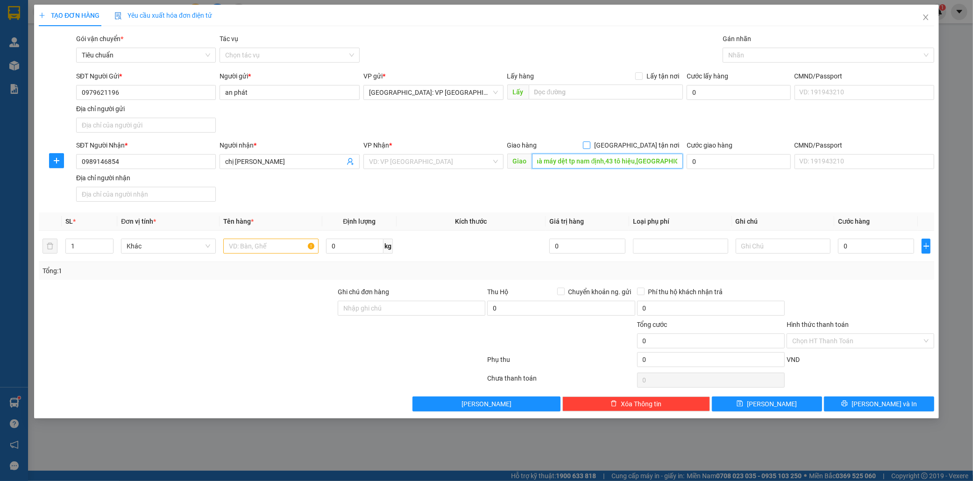
type input "so 29/14 15 cl7,kdt dệt,nhà máy dệt tp nam định,43 tô hiệu,[GEOGRAPHIC_DATA]"
click at [590, 144] on input "[GEOGRAPHIC_DATA] tận nơi" at bounding box center [586, 145] width 7 height 7
checkbox input "true"
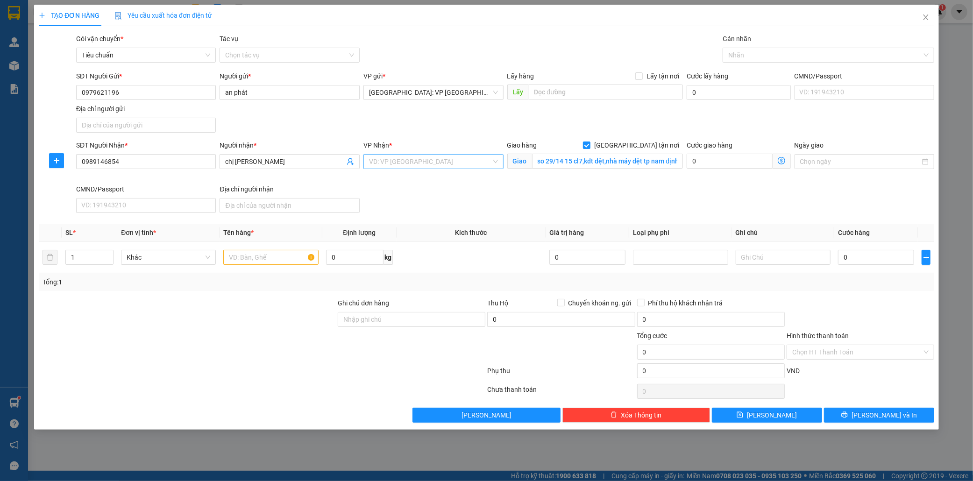
click at [377, 160] on input "search" at bounding box center [430, 162] width 122 height 14
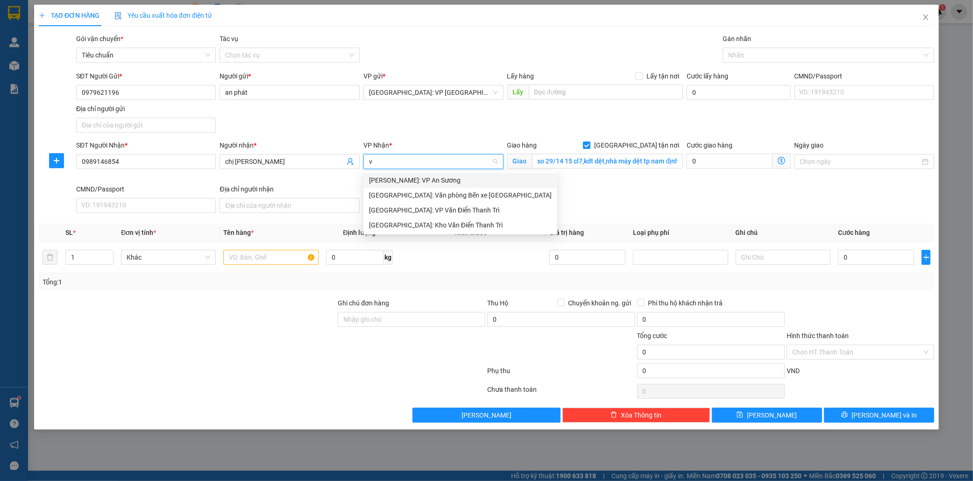
type input "vă"
click at [404, 209] on div "[GEOGRAPHIC_DATA]: Kho Văn Điển Thanh Trì" at bounding box center [460, 210] width 183 height 10
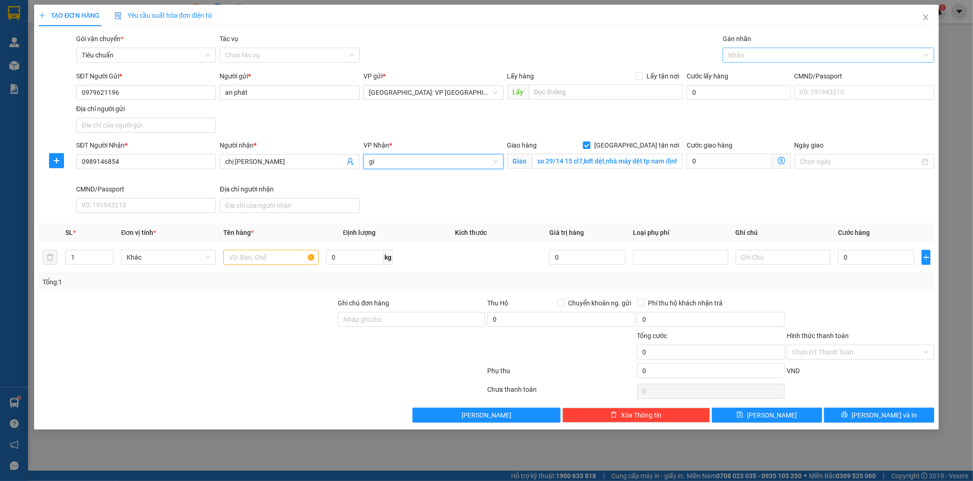
click at [749, 53] on div at bounding box center [824, 55] width 198 height 11
type input "gi"
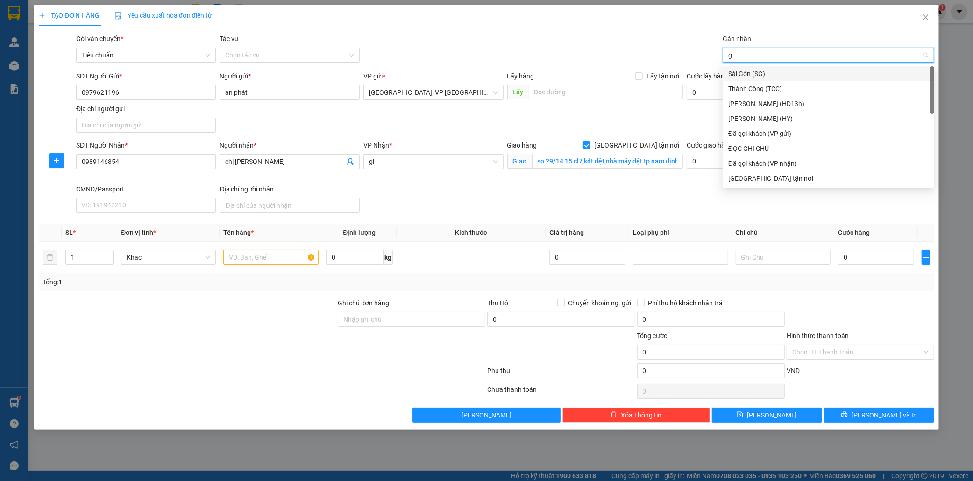
type input "gi"
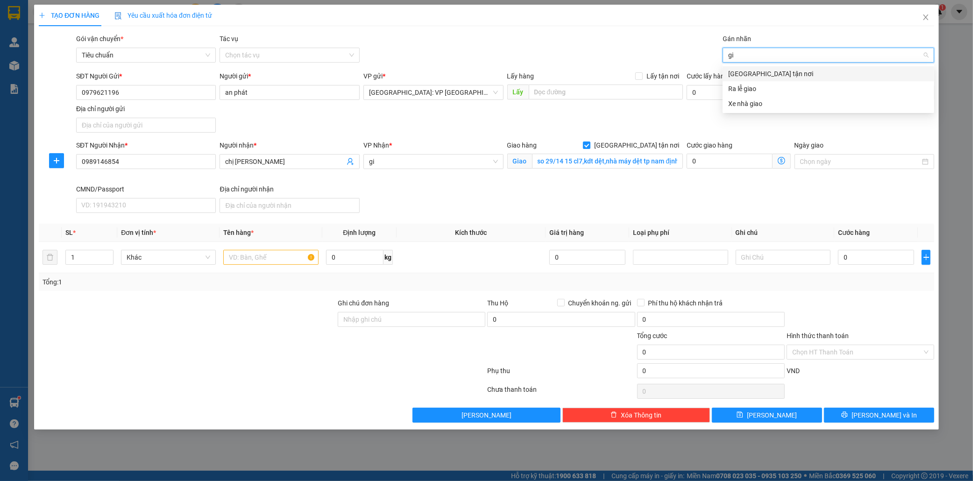
click at [751, 74] on div "[GEOGRAPHIC_DATA] tận nơi" at bounding box center [828, 74] width 200 height 10
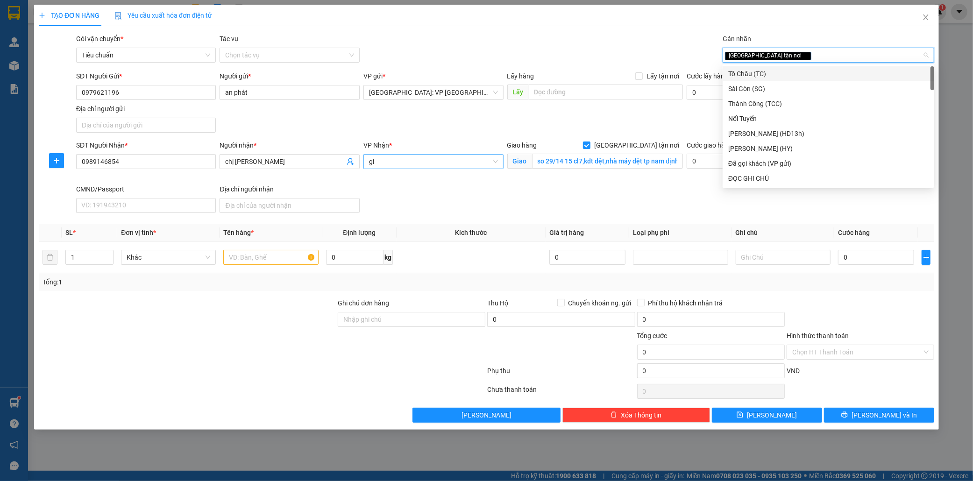
click at [396, 164] on input "gi" at bounding box center [430, 162] width 122 height 14
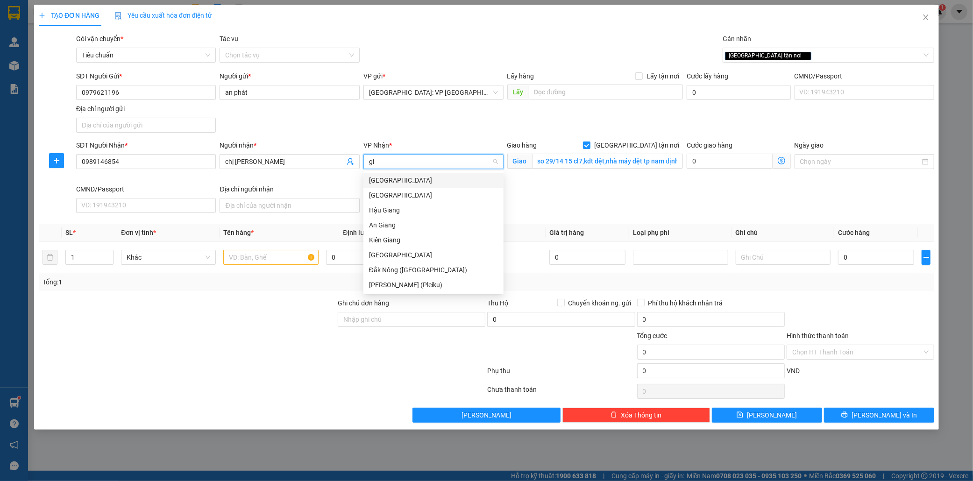
type input "g"
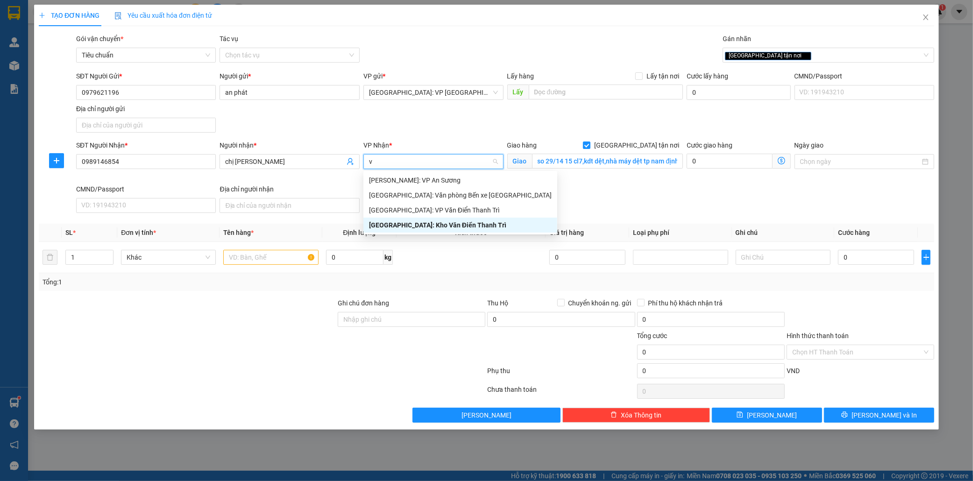
type input "vă"
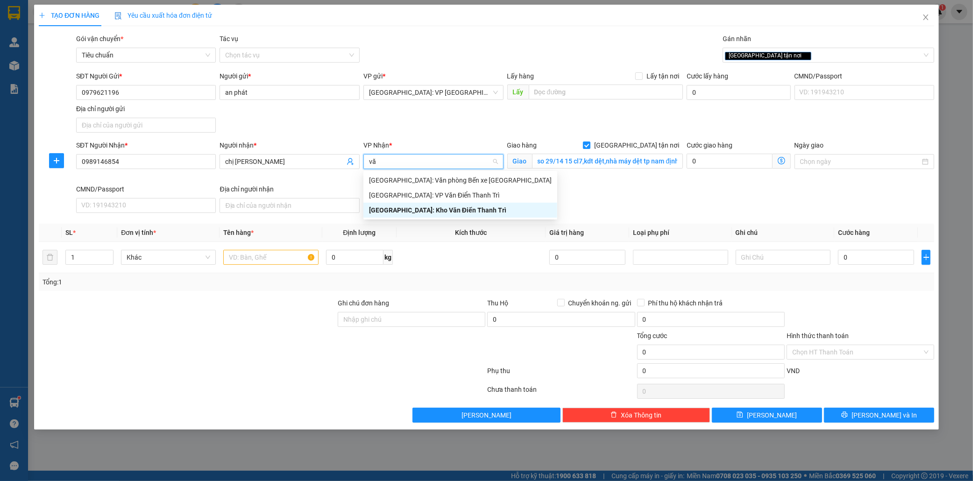
click at [446, 208] on div "[GEOGRAPHIC_DATA]: Kho Văn Điển Thanh Trì" at bounding box center [460, 210] width 183 height 10
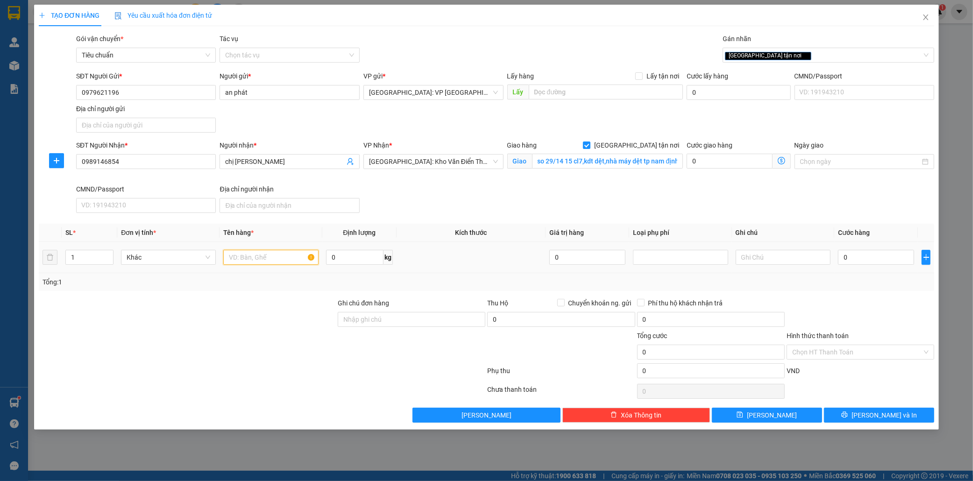
drag, startPoint x: 246, startPoint y: 263, endPoint x: 265, endPoint y: 258, distance: 19.8
click at [250, 262] on input "text" at bounding box center [270, 257] width 95 height 15
click at [249, 260] on input "text" at bounding box center [270, 257] width 95 height 15
type input "1 kien giấy"
click at [853, 258] on input "0" at bounding box center [876, 257] width 76 height 15
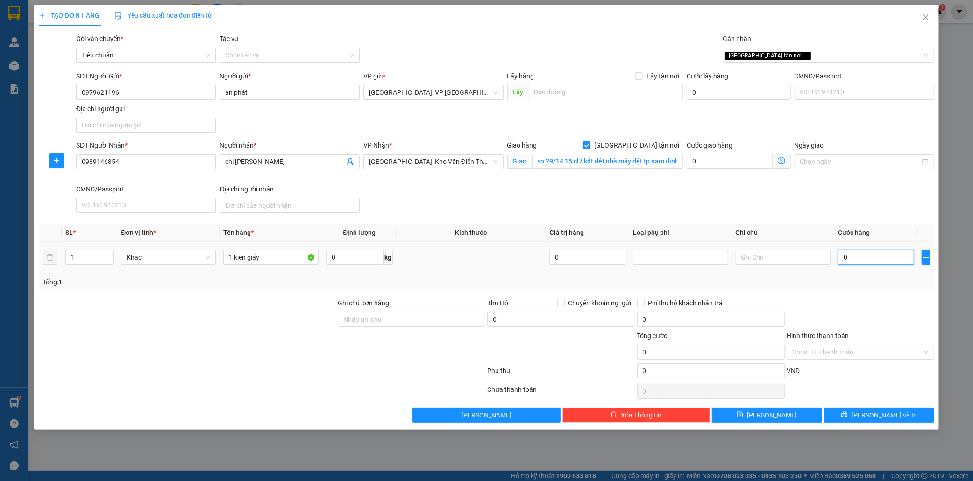
type input "8"
type input "80"
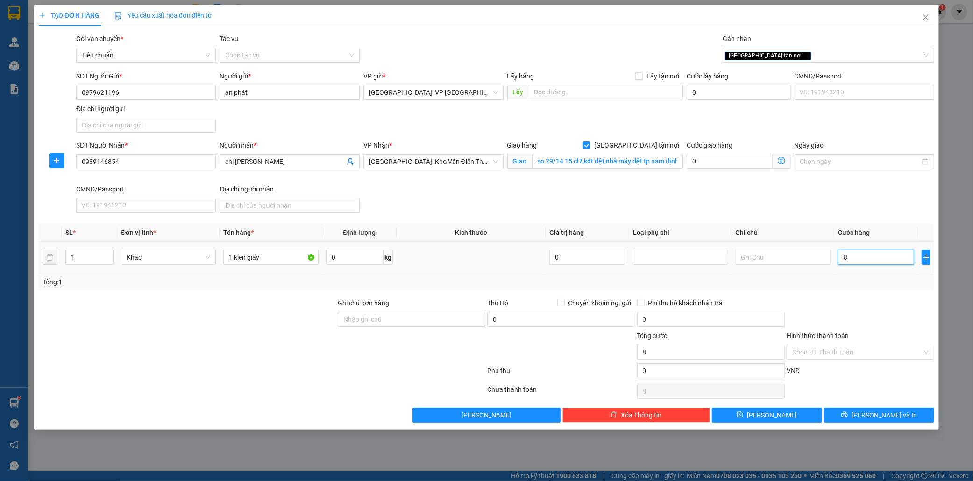
type input "80"
type input "800"
type input "8.000"
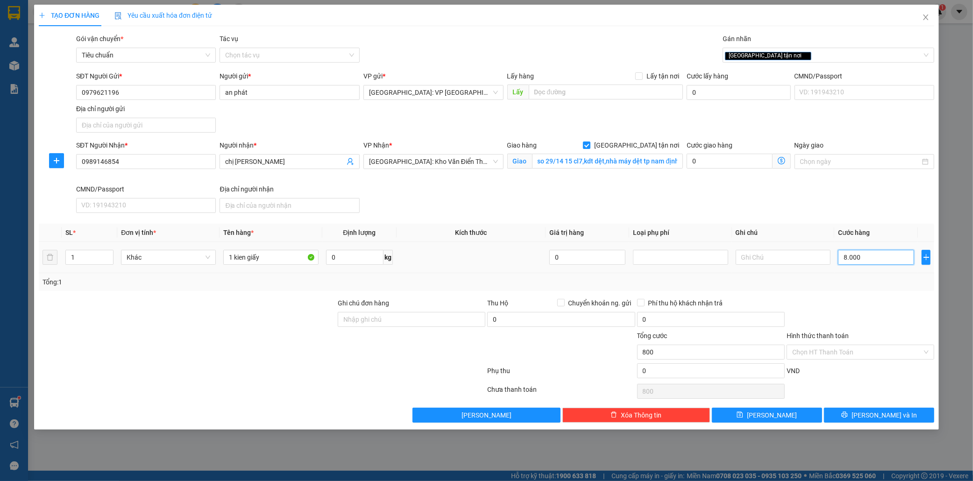
type input "8.000"
type input "80.000"
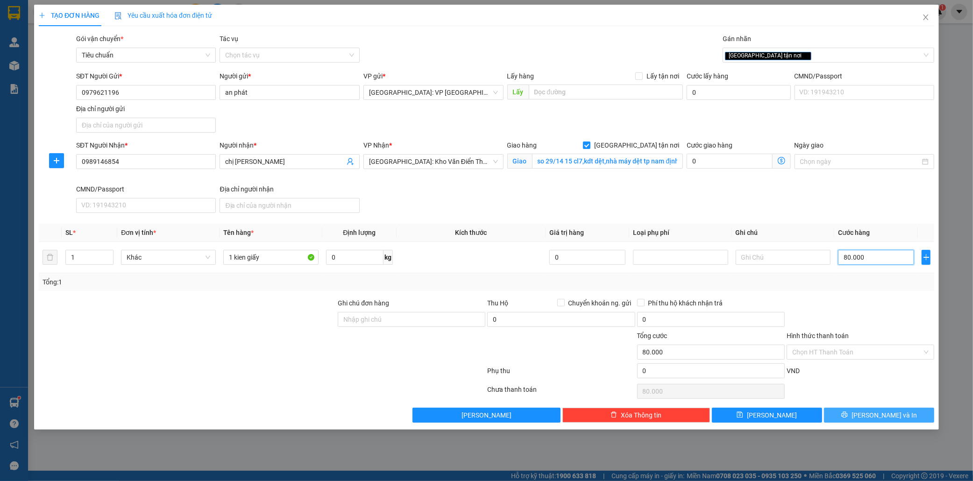
type input "80.000"
click at [874, 414] on span "Lưu và In" at bounding box center [884, 415] width 65 height 10
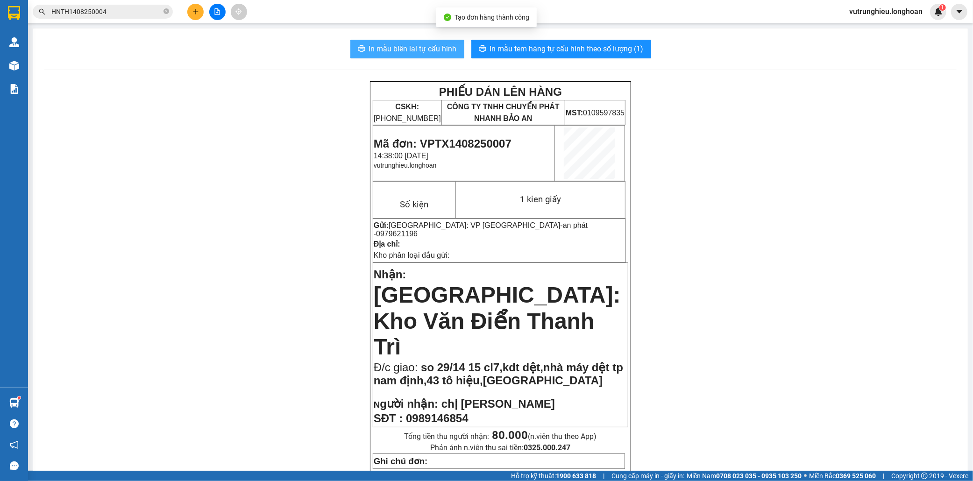
click at [394, 52] on span "In mẫu biên lai tự cấu hình" at bounding box center [413, 49] width 88 height 12
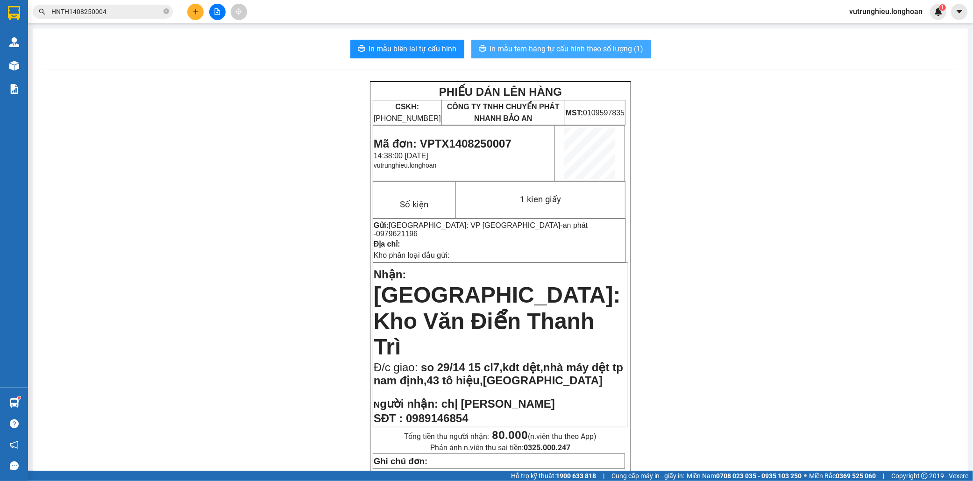
click at [564, 52] on span "In mẫu tem hàng tự cấu hình theo số lượng (1)" at bounding box center [567, 49] width 154 height 12
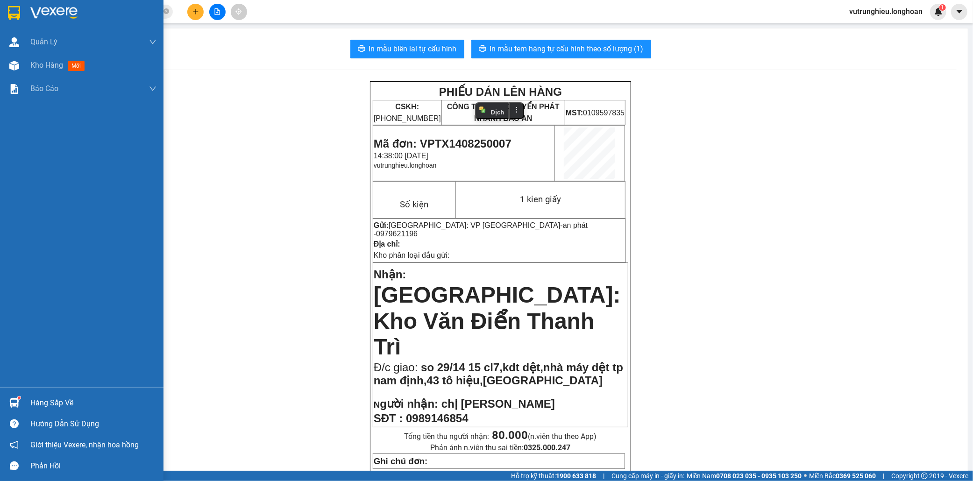
click at [7, 7] on div at bounding box center [14, 13] width 16 height 16
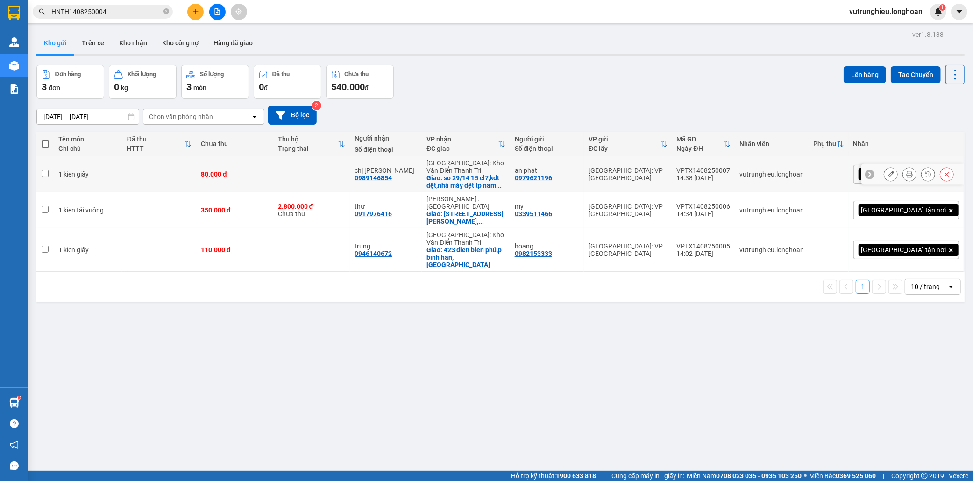
click at [731, 167] on div "VPTX1408250007" at bounding box center [704, 170] width 54 height 7
checkbox input "false"
copy div "VPTX1408250007"
click at [136, 44] on button "Kho nhận" at bounding box center [133, 43] width 43 height 22
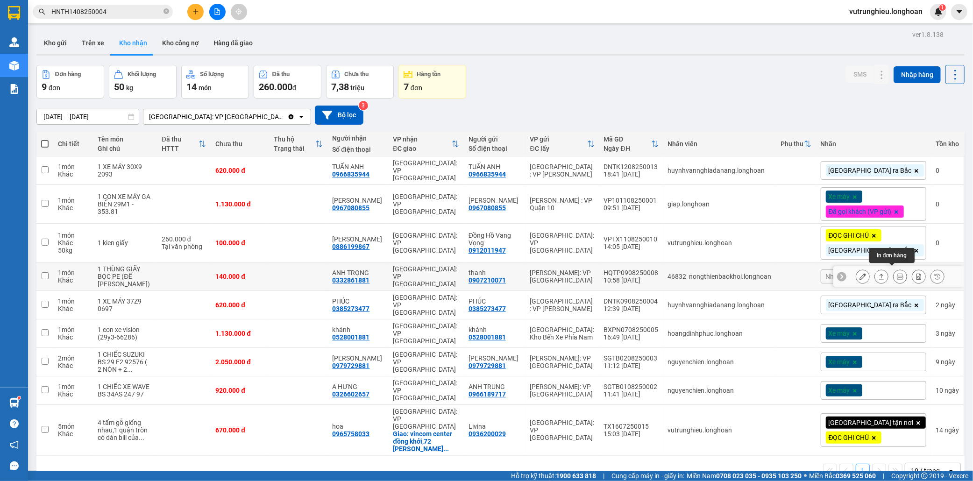
click at [897, 273] on icon at bounding box center [900, 276] width 7 height 7
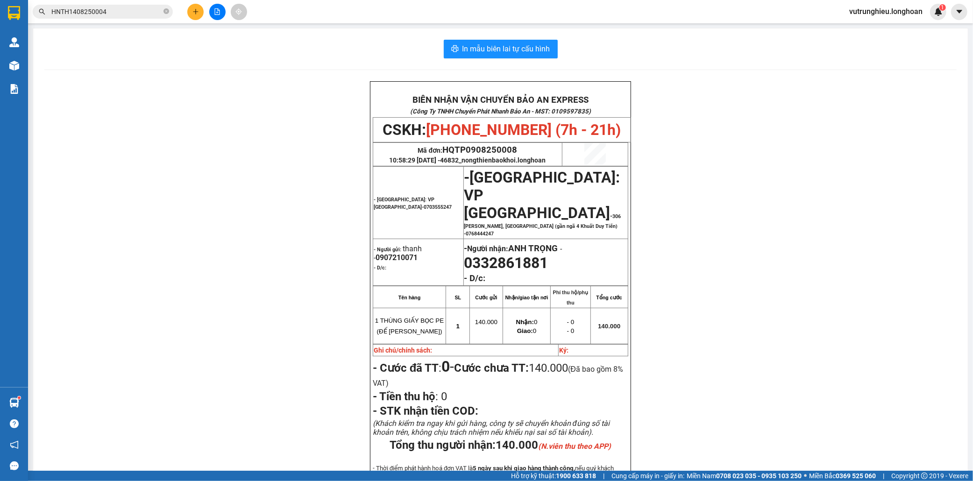
scroll to position [104, 0]
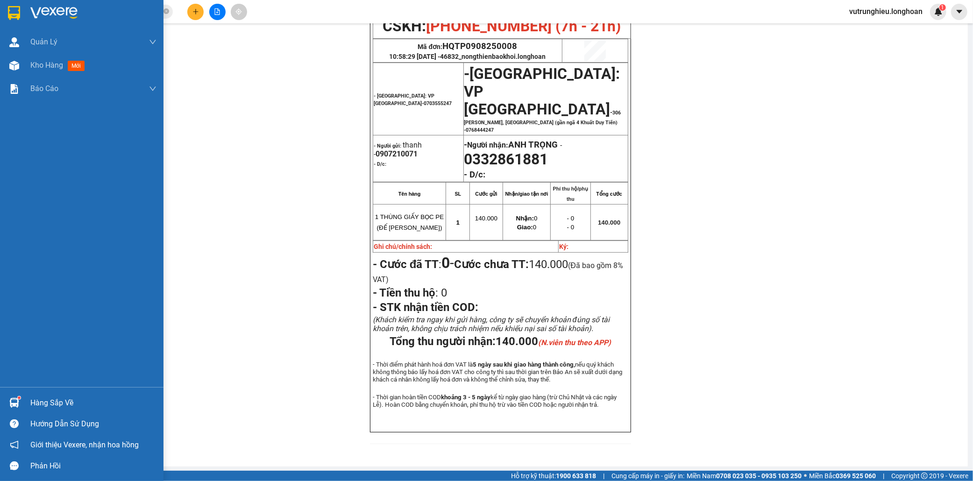
click at [7, 7] on div at bounding box center [14, 13] width 16 height 16
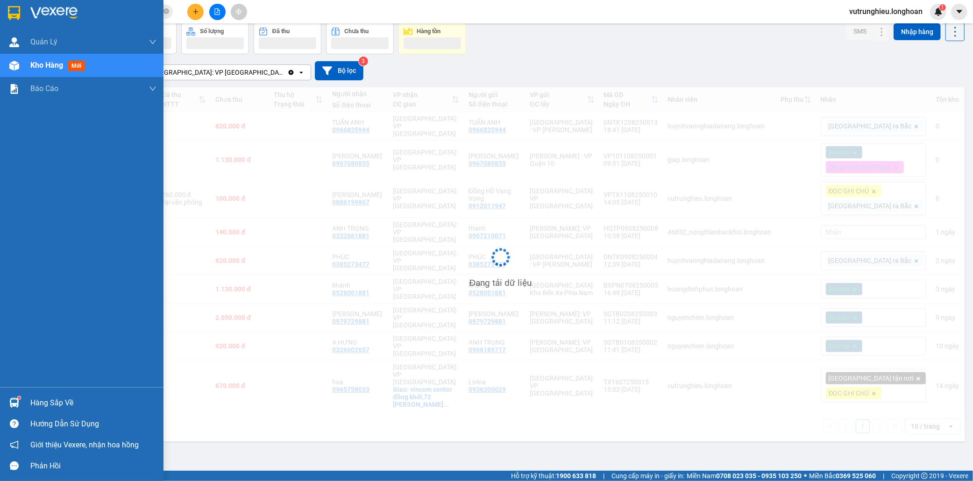
scroll to position [43, 0]
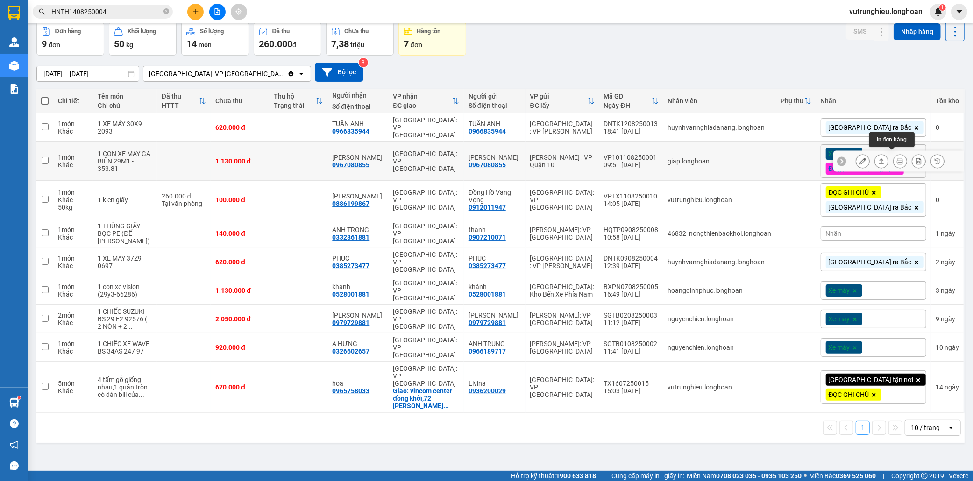
click at [894, 153] on button at bounding box center [900, 161] width 13 height 16
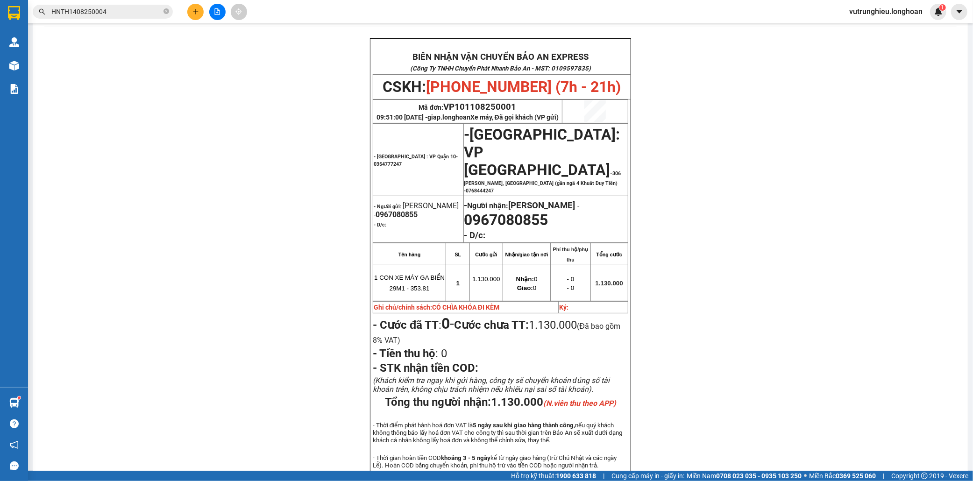
scroll to position [122, 0]
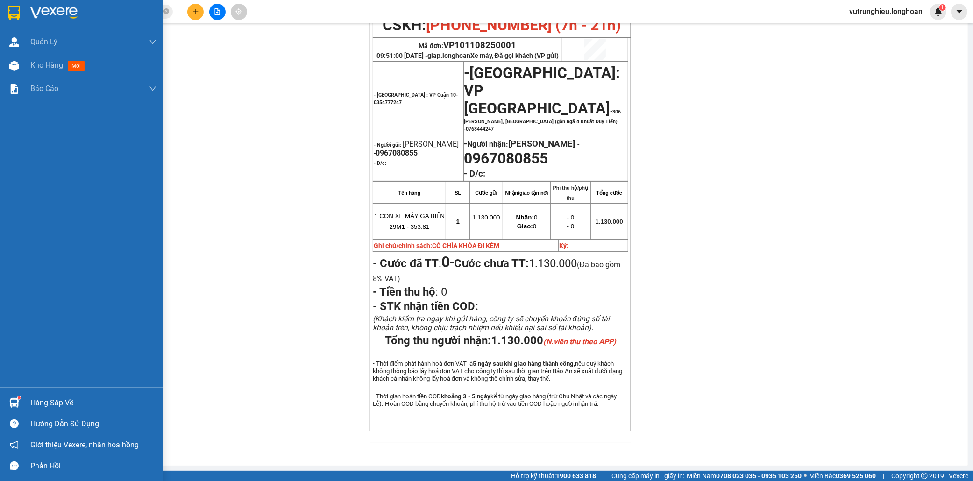
click at [7, 9] on div at bounding box center [14, 13] width 16 height 16
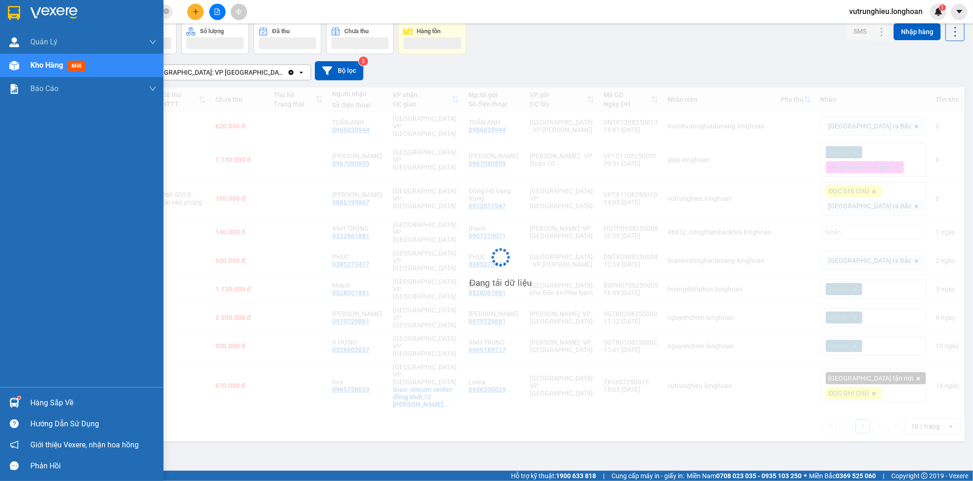
scroll to position [43, 0]
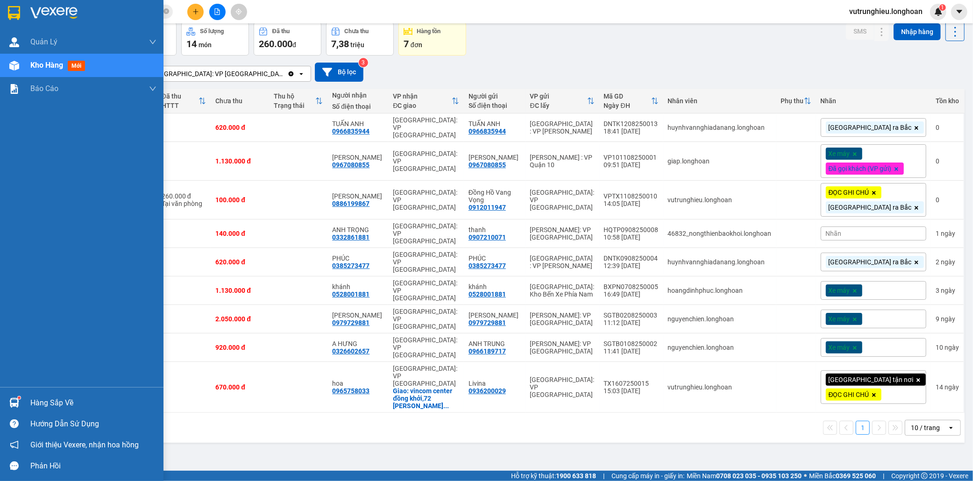
click at [15, 10] on img at bounding box center [14, 13] width 12 height 14
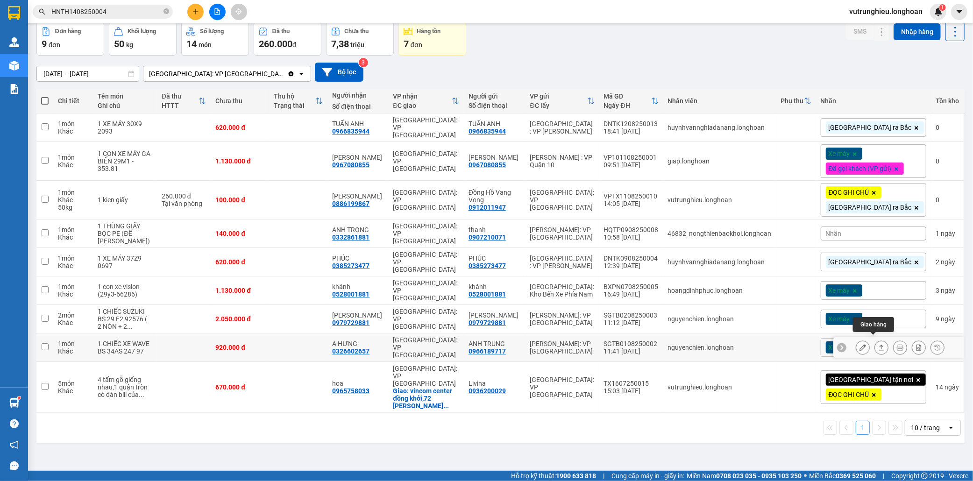
click at [879, 345] on icon at bounding box center [881, 348] width 5 height 6
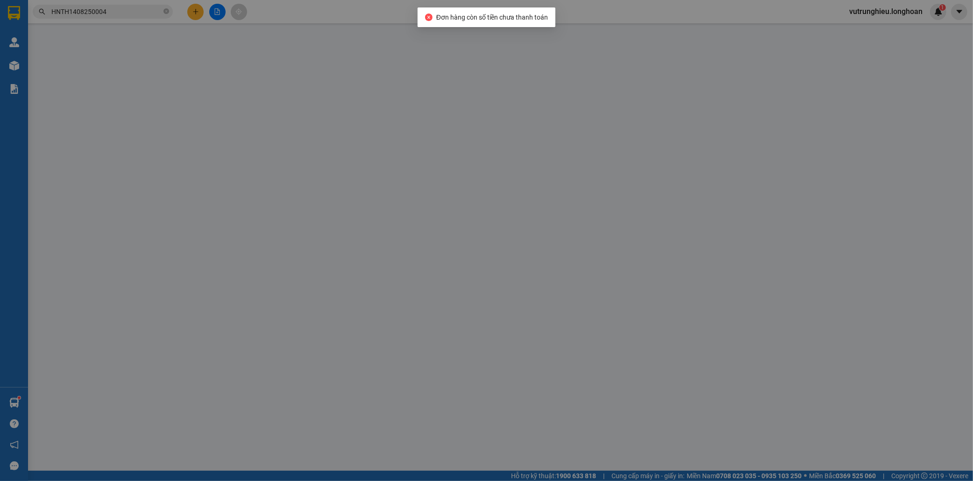
type input "0966189717"
type input "ANH TRUNG"
type input "0326602657"
type input "A HƯNG"
type input "CHÌA KHÓA QUẤN TAY LÁI + GIẤY TỜ XE KHÁCH GIỮ +2 GƯƠNG THEO XE"
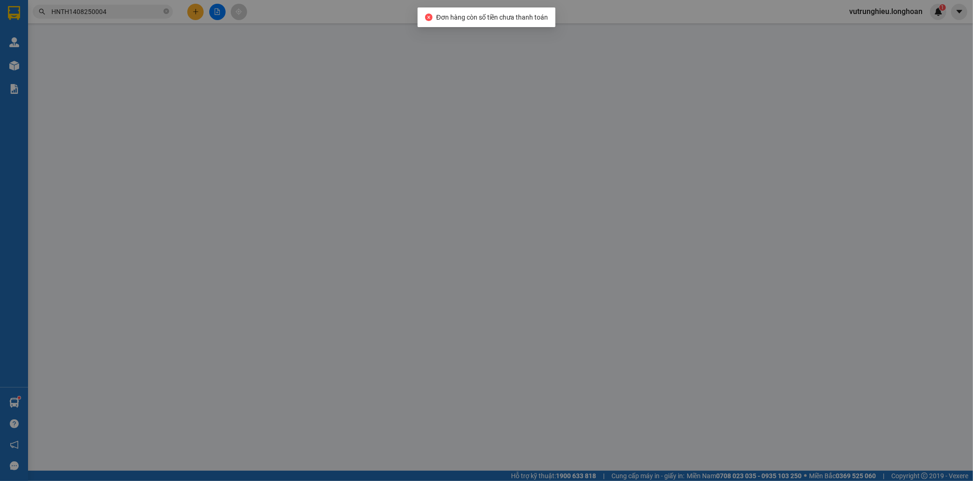
type input "920.000"
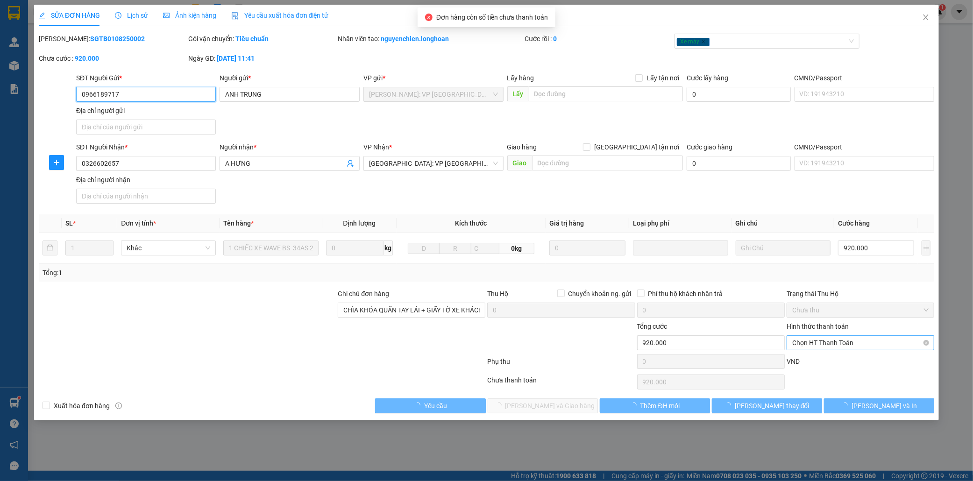
click at [821, 339] on span "Chọn HT Thanh Toán" at bounding box center [860, 343] width 136 height 14
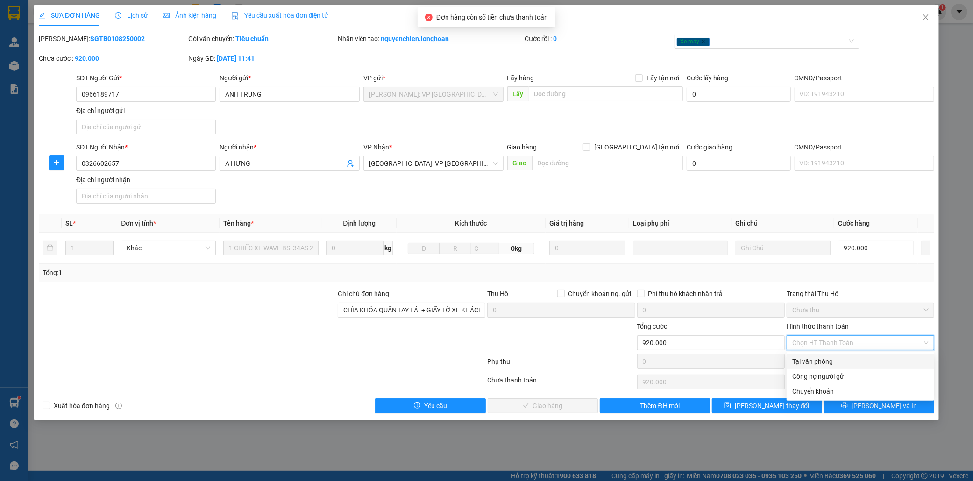
click at [818, 360] on div "Tại văn phòng" at bounding box center [860, 361] width 136 height 10
type input "0"
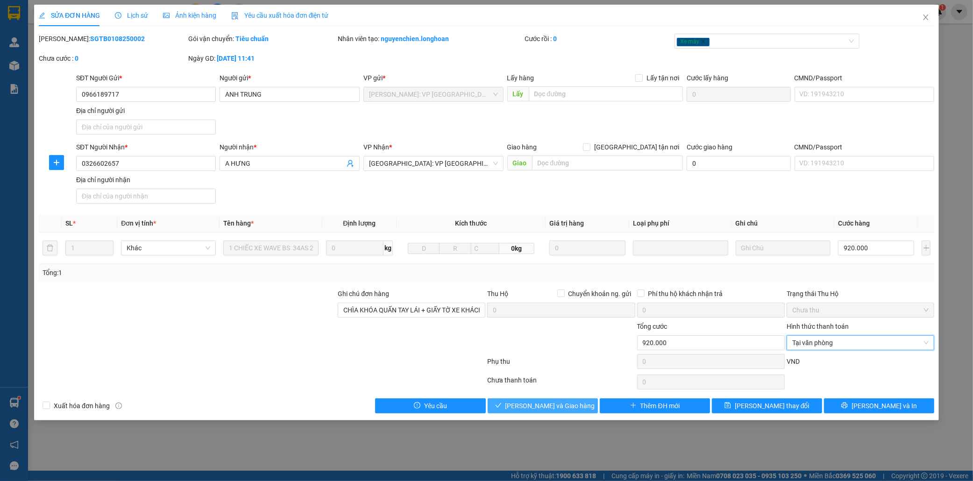
click at [571, 406] on span "Lưu và Giao hàng" at bounding box center [551, 406] width 90 height 10
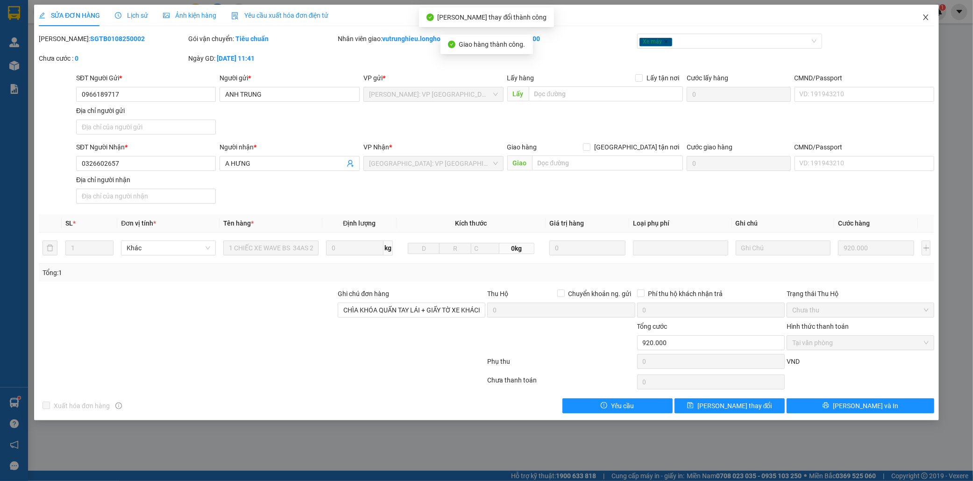
click at [924, 18] on icon "close" at bounding box center [925, 17] width 7 height 7
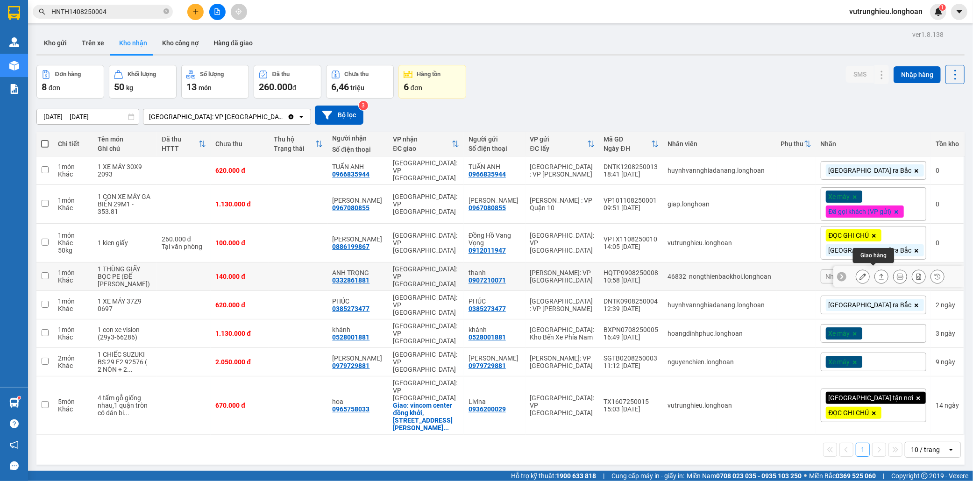
click at [878, 273] on icon at bounding box center [881, 276] width 7 height 7
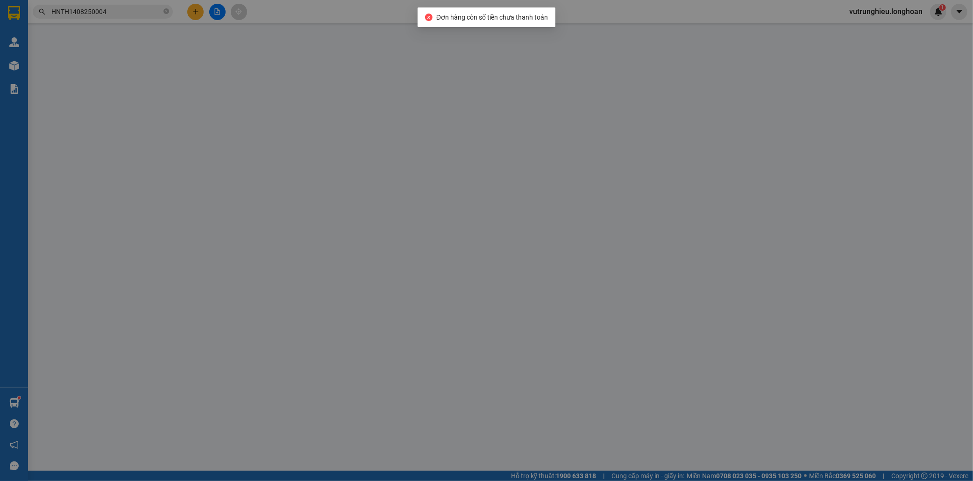
type input "0907210071"
type input "thanh"
type input "0332861881"
type input "ANH TRỌNG"
type input "140.000"
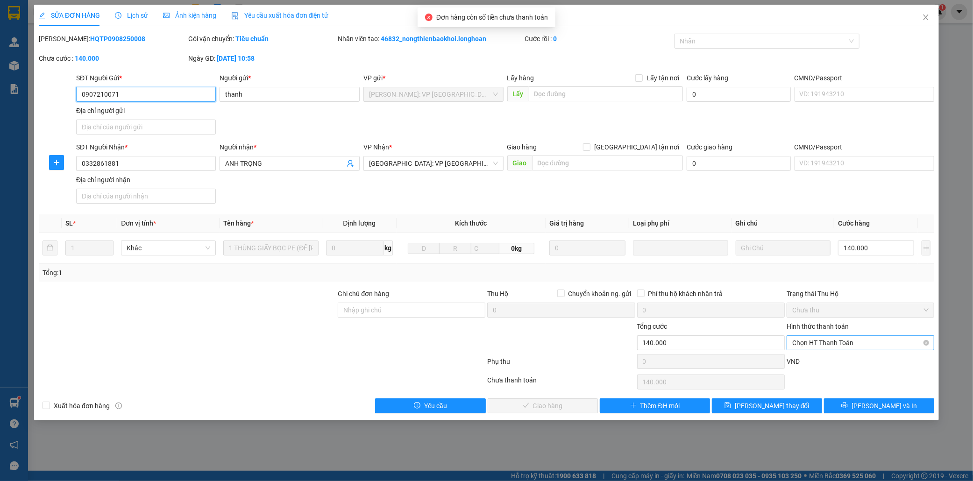
click at [829, 344] on span "Chọn HT Thanh Toán" at bounding box center [860, 343] width 136 height 14
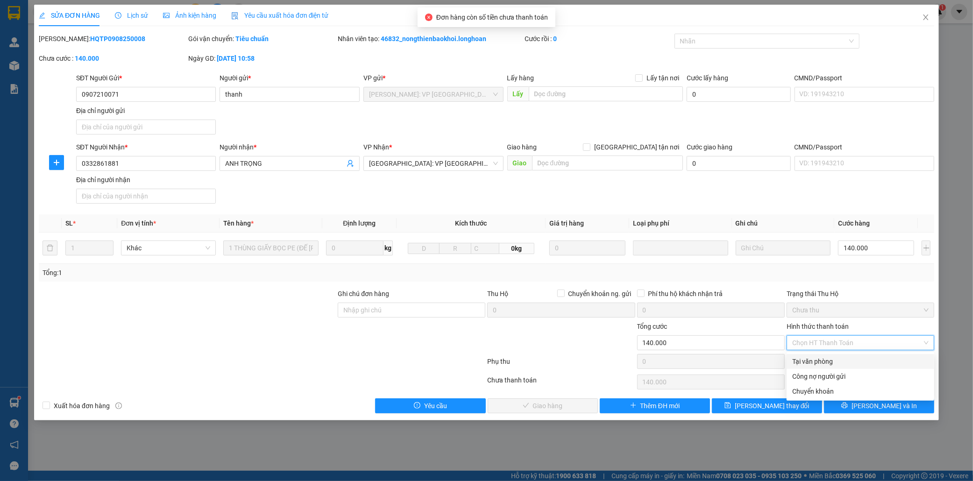
click at [816, 360] on div "Tại văn phòng" at bounding box center [860, 361] width 136 height 10
type input "0"
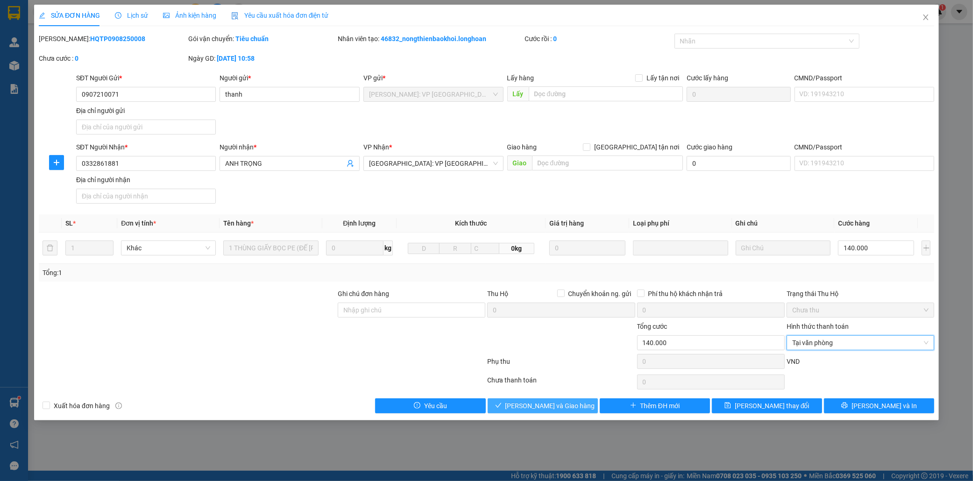
click at [549, 407] on span "Lưu và Giao hàng" at bounding box center [551, 406] width 90 height 10
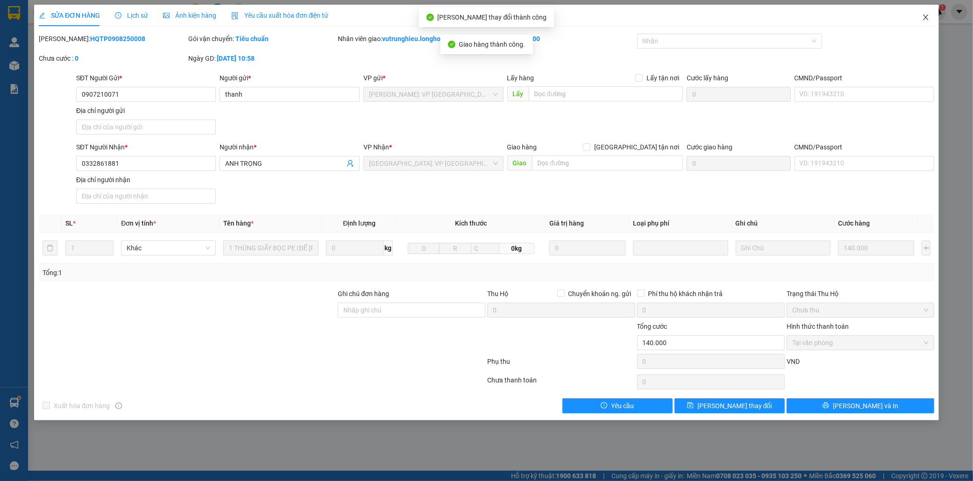
click at [925, 16] on icon "close" at bounding box center [925, 17] width 5 height 6
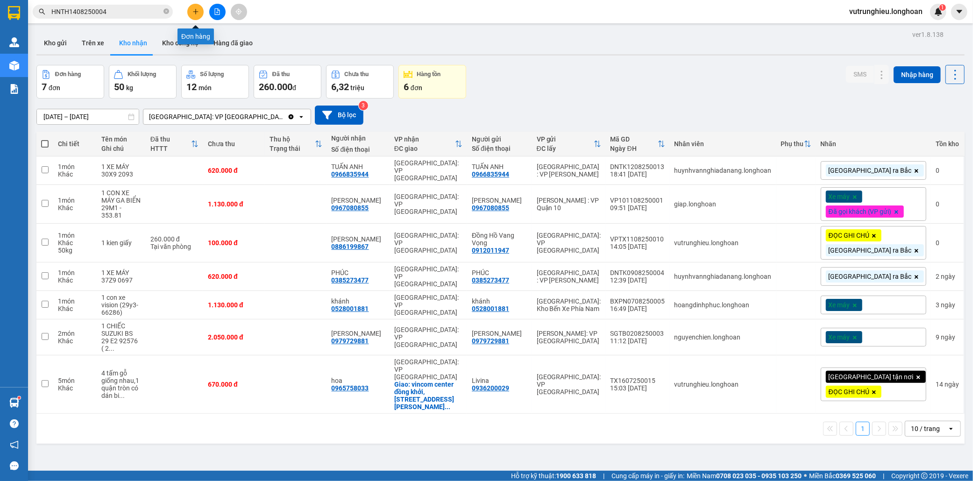
click at [194, 13] on icon "plus" at bounding box center [195, 11] width 7 height 7
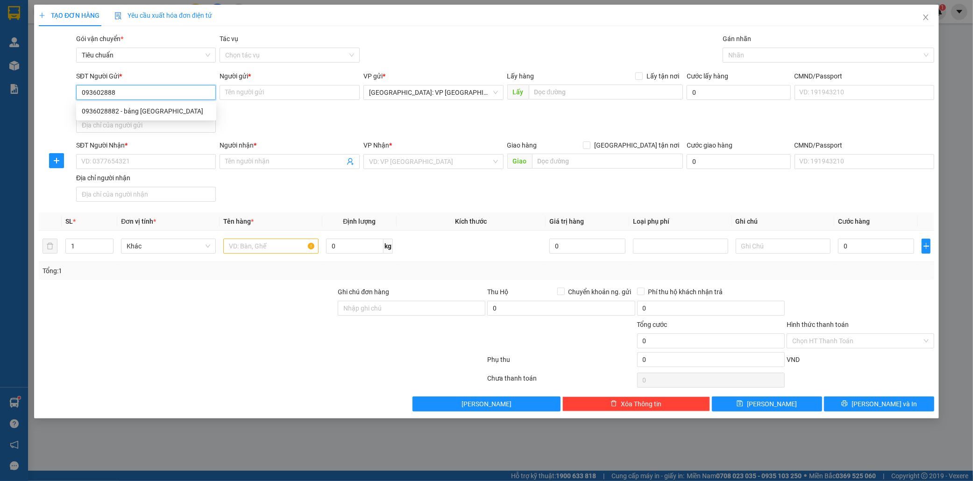
type input "0936028882"
click at [150, 114] on div "0936028882 - bảng phúc lộc" at bounding box center [146, 111] width 129 height 10
type input "bảng phúc lộc"
type input "286 nguyen xiển"
checkbox input "true"
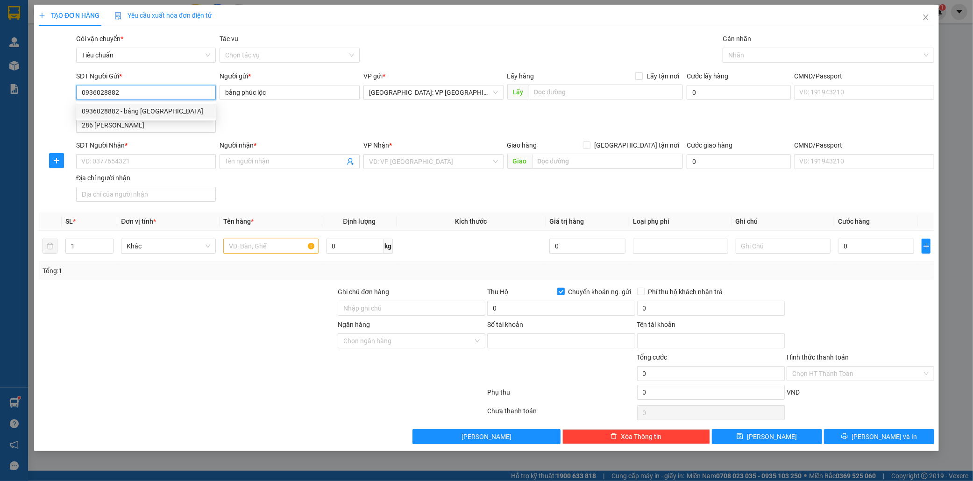
type input "19038191570012"
type input "bui huu tiến"
type input "0936028882"
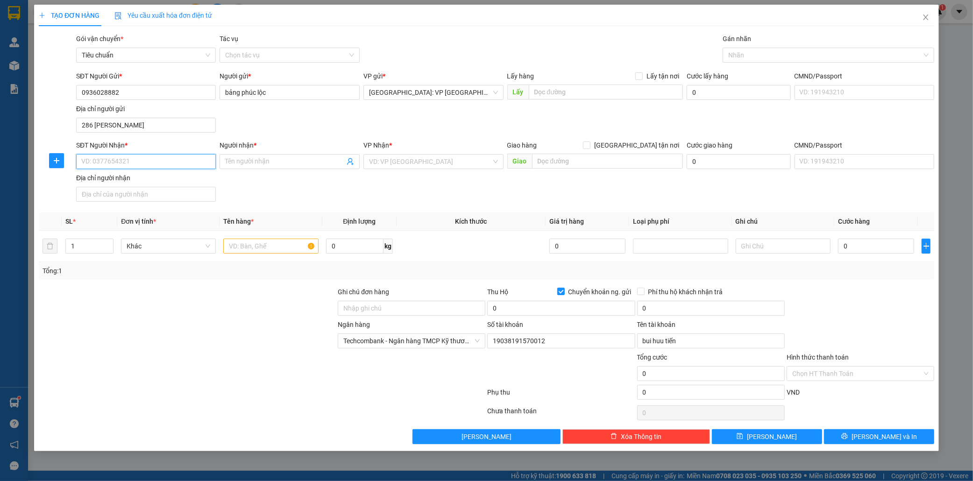
click at [132, 162] on input "SĐT Người Nhận *" at bounding box center [146, 161] width 140 height 15
type input "0987198969"
click at [247, 162] on input "Người nhận *" at bounding box center [285, 162] width 120 height 10
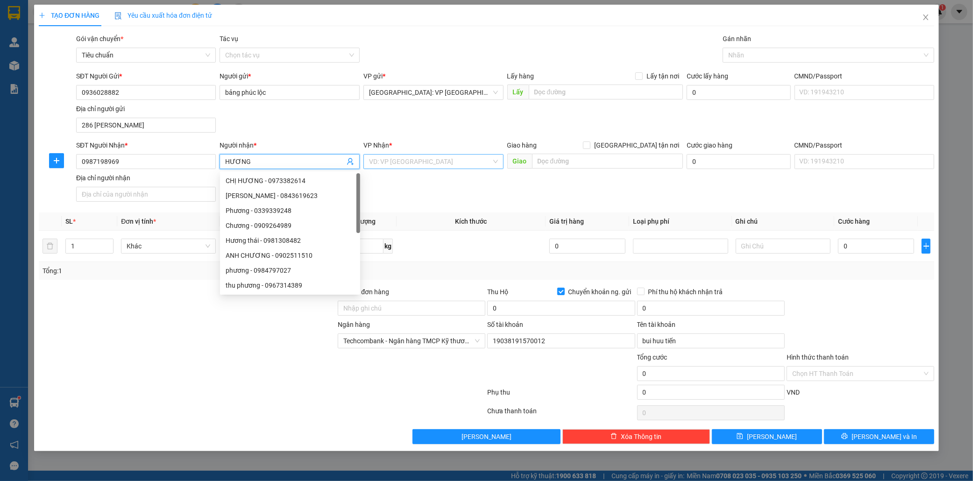
type input "HƯƠNG"
click at [403, 164] on input "search" at bounding box center [430, 162] width 122 height 14
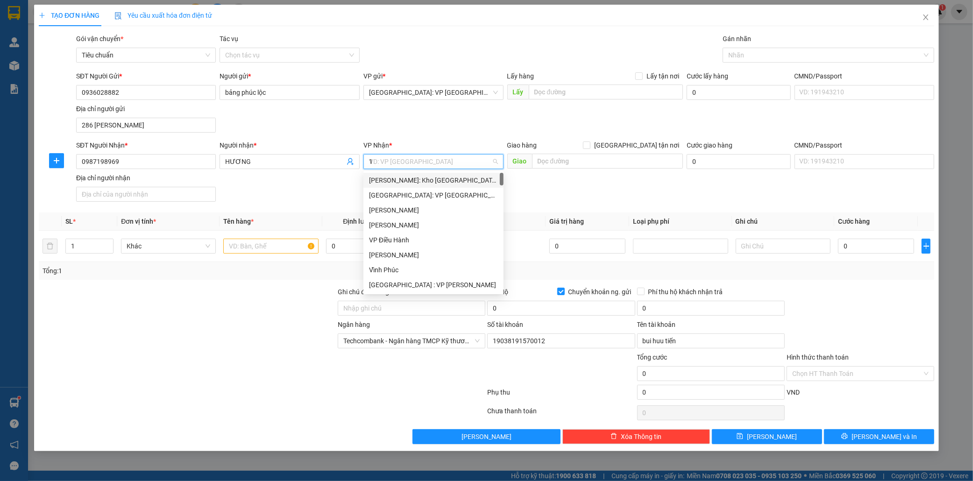
type input "12"
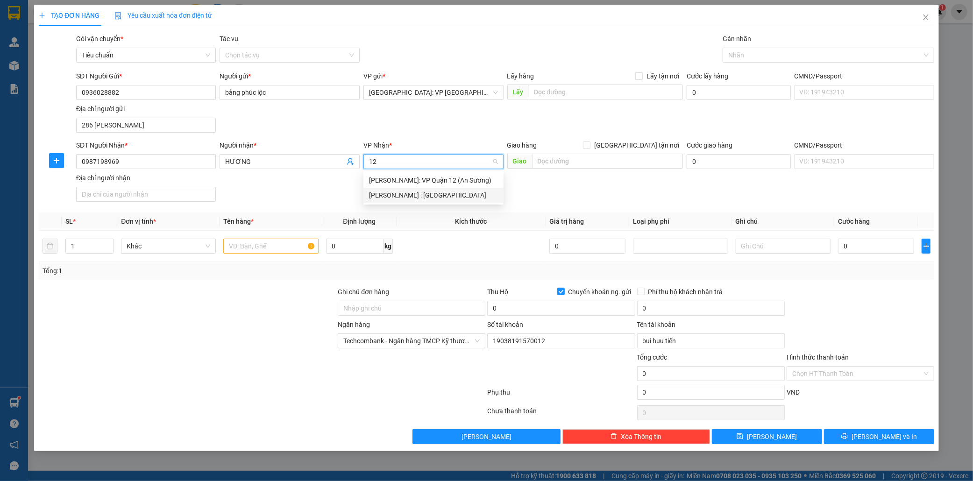
click at [438, 197] on div "[PERSON_NAME] : [GEOGRAPHIC_DATA]" at bounding box center [433, 195] width 129 height 10
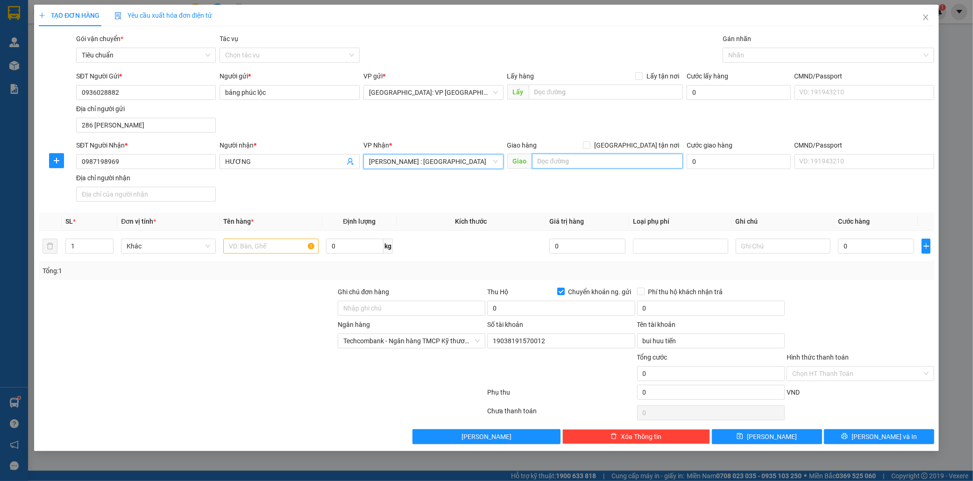
click at [550, 164] on input "text" at bounding box center [607, 161] width 151 height 15
click at [571, 162] on input "text" at bounding box center [607, 161] width 151 height 15
type input "CTY MDF an hiền bán cát bình dương"
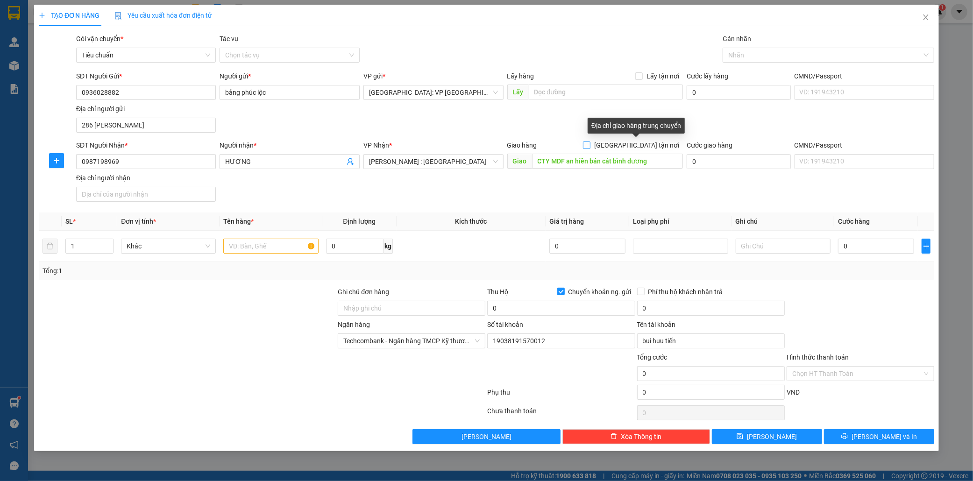
click at [590, 146] on input "[GEOGRAPHIC_DATA] tận nơi" at bounding box center [586, 145] width 7 height 7
checkbox input "true"
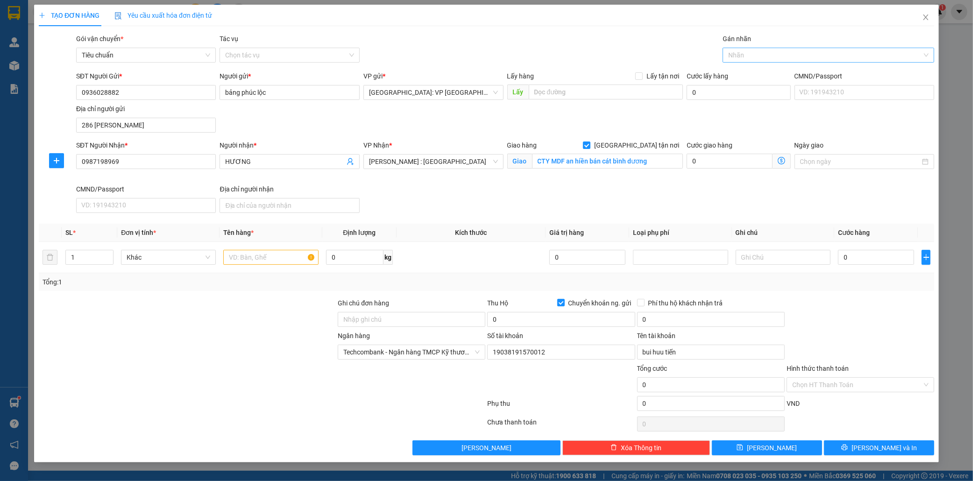
click at [740, 61] on div at bounding box center [824, 55] width 198 height 11
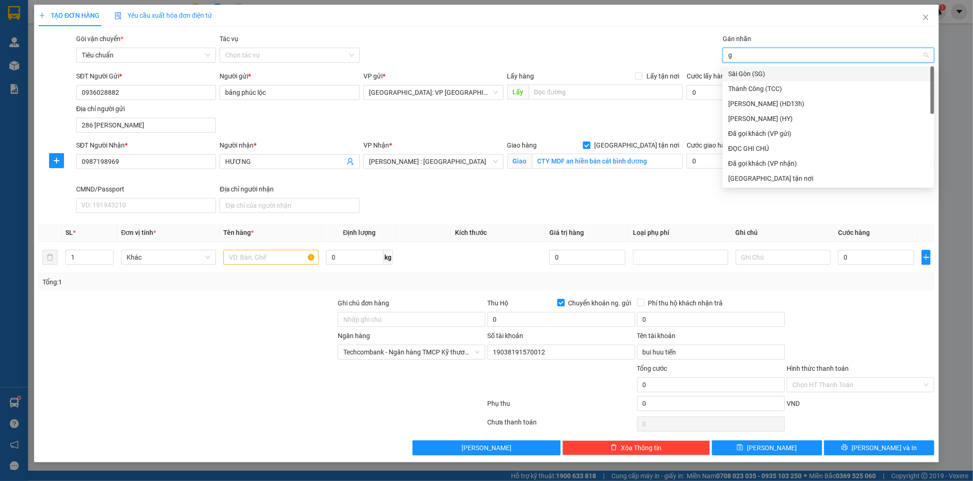
type input "gi"
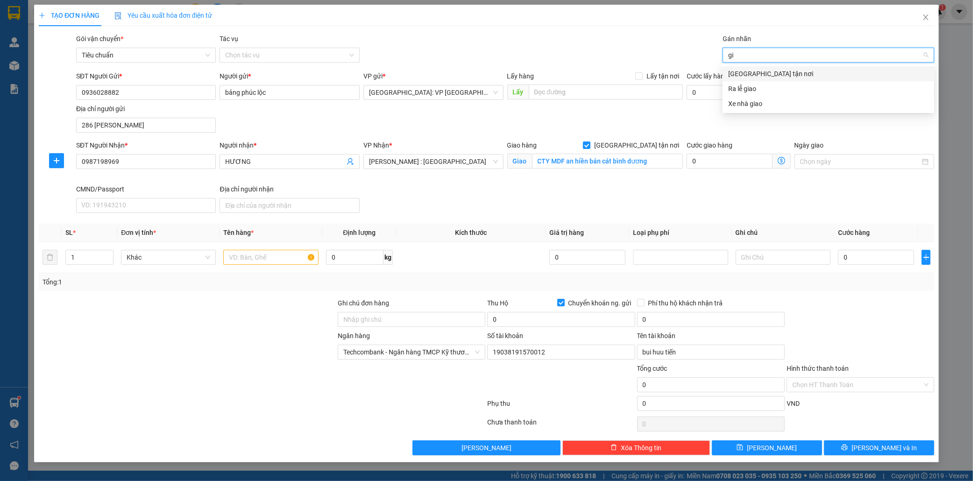
click at [746, 74] on div "[GEOGRAPHIC_DATA] tận nơi" at bounding box center [828, 74] width 200 height 10
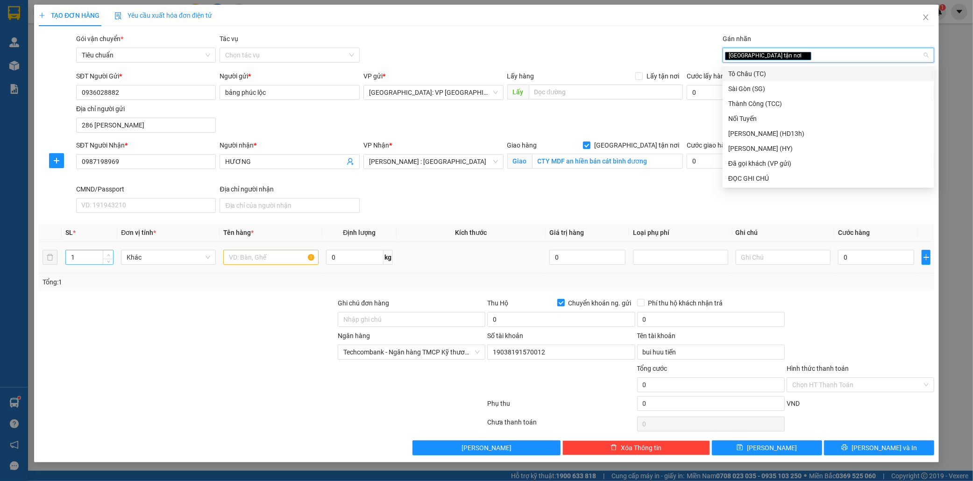
click at [108, 252] on span "up" at bounding box center [109, 255] width 6 height 6
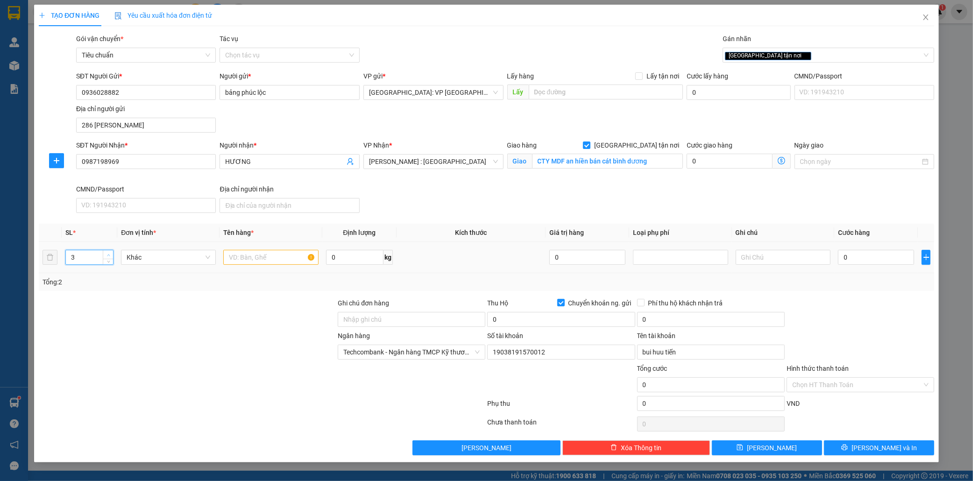
click at [108, 252] on span "up" at bounding box center [109, 255] width 6 height 6
type input "6"
click at [108, 252] on span "up" at bounding box center [109, 255] width 6 height 6
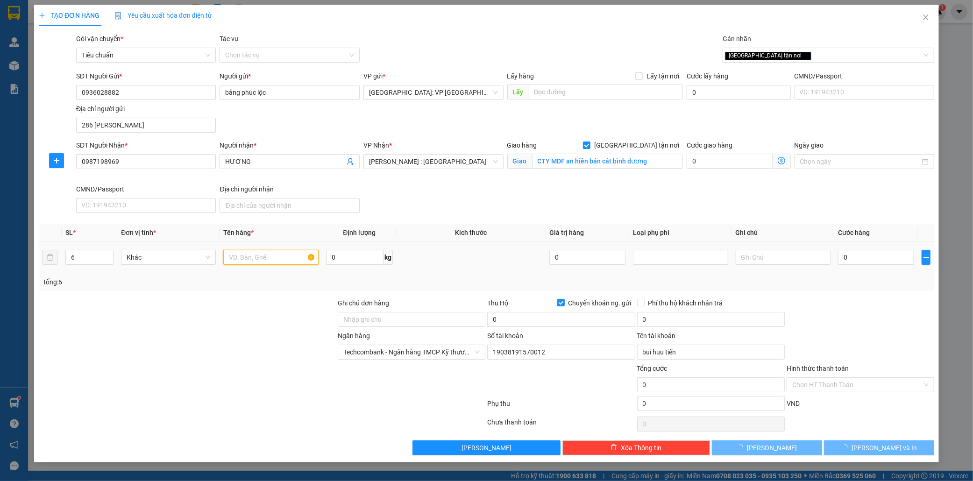
click at [234, 262] on input "text" at bounding box center [270, 257] width 95 height 15
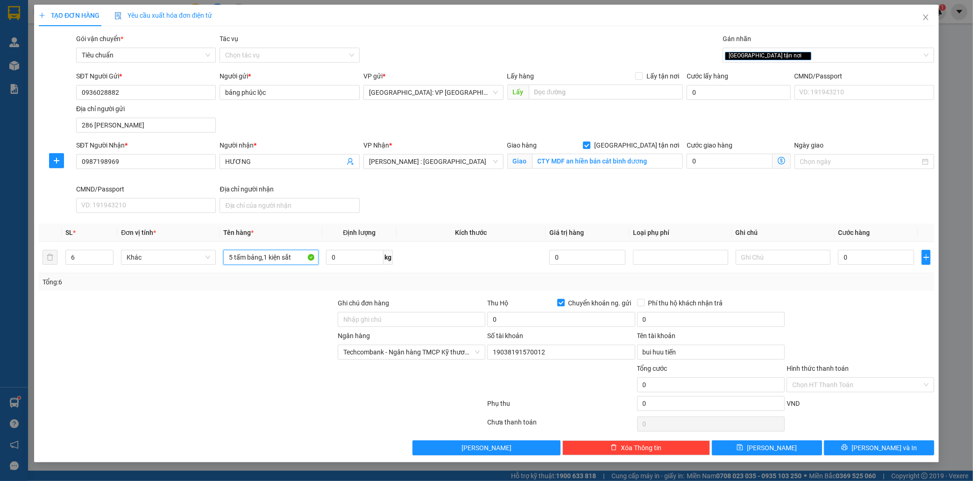
type input "5 tấm bảng,1 kiện sắt"
click at [854, 258] on input "0" at bounding box center [876, 257] width 76 height 15
type input "6"
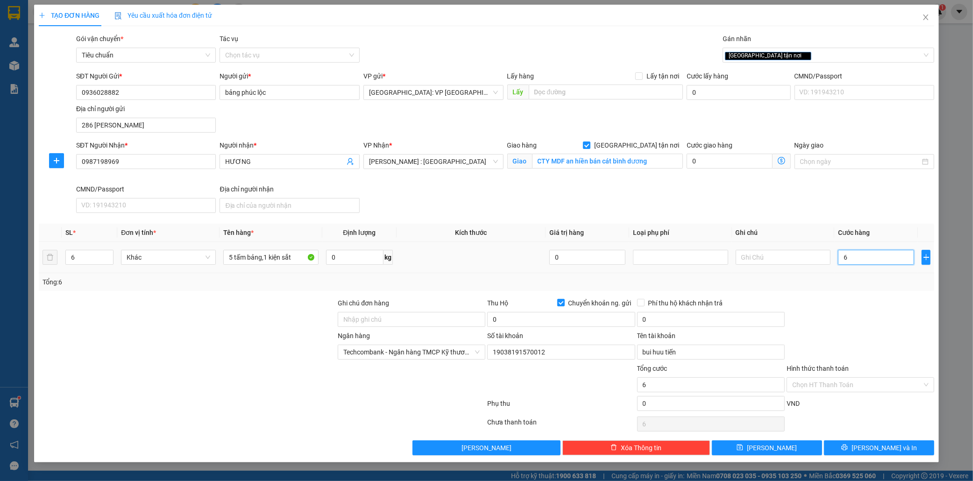
type input "64"
type input "640"
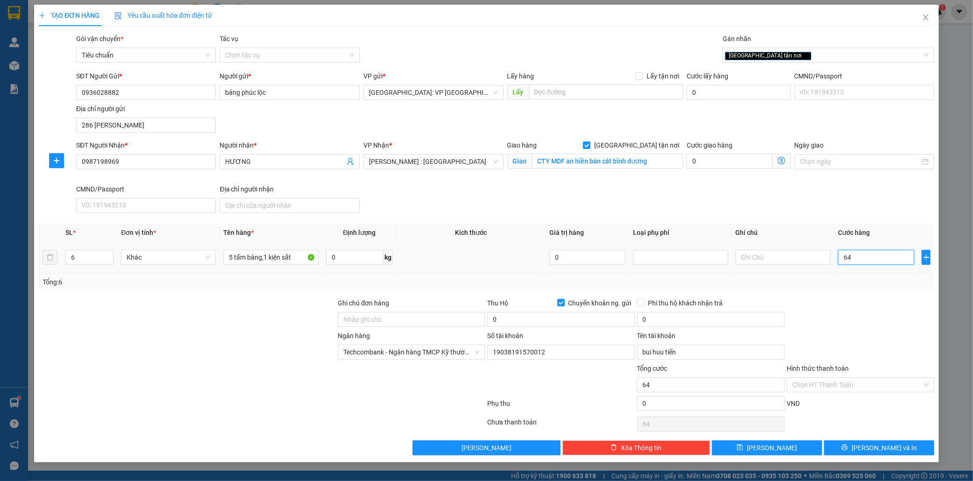
type input "640"
type input "6.400"
type input "64.000"
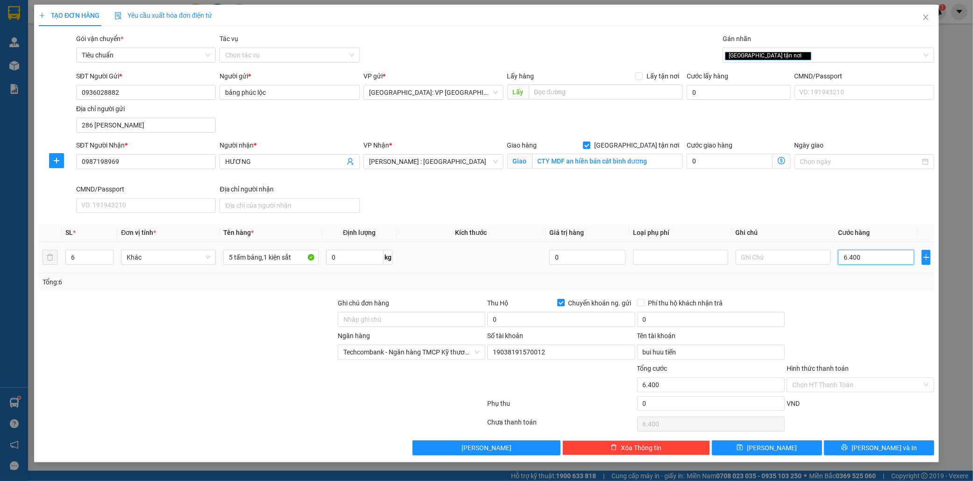
type input "64.000"
type input "640.000"
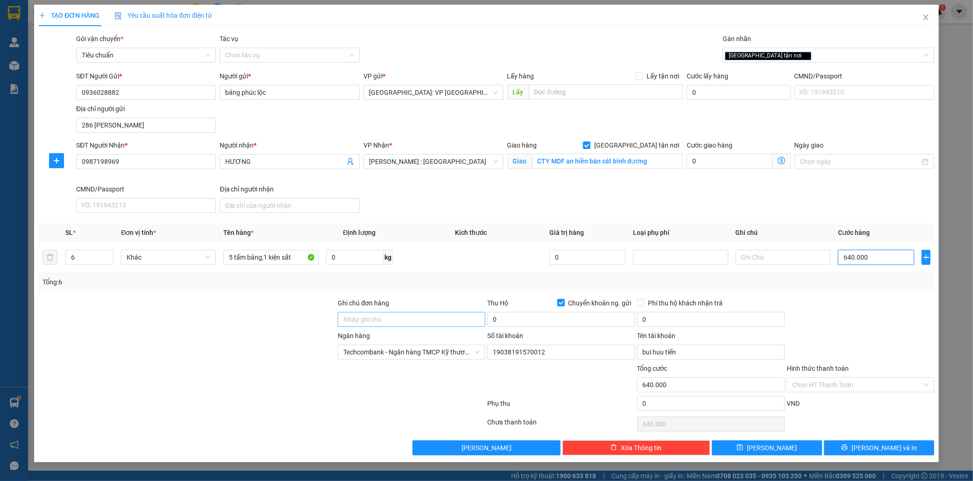
type input "640.000"
click at [394, 323] on input "Ghi chú đơn hàng" at bounding box center [412, 319] width 148 height 15
click at [380, 322] on input "nhẹ tay bảng dễ vỡ" at bounding box center [412, 319] width 148 height 15
click at [453, 317] on input "nhẹ tay bảng viết dễ vỡ" at bounding box center [412, 319] width 148 height 15
click at [791, 57] on div "[GEOGRAPHIC_DATA] tận nơi" at bounding box center [824, 55] width 198 height 11
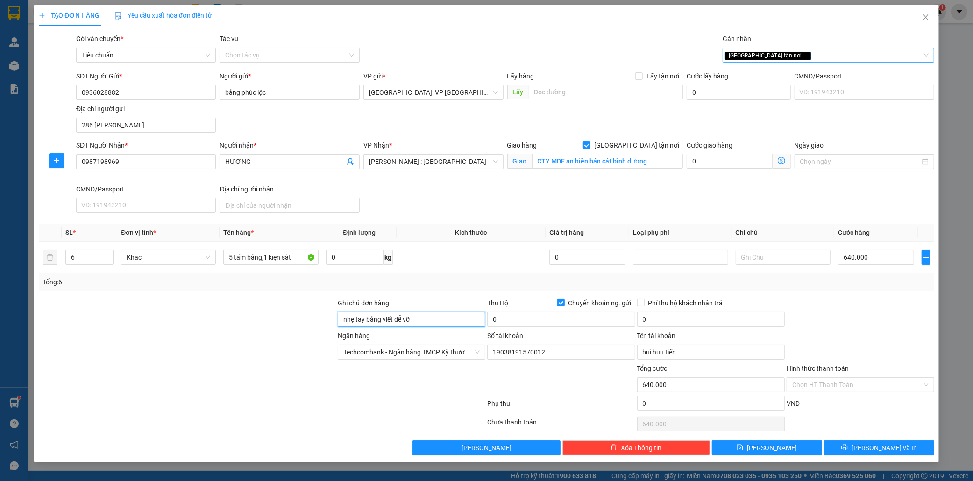
type input "nhẹ tay bảng viết dễ vỡ"
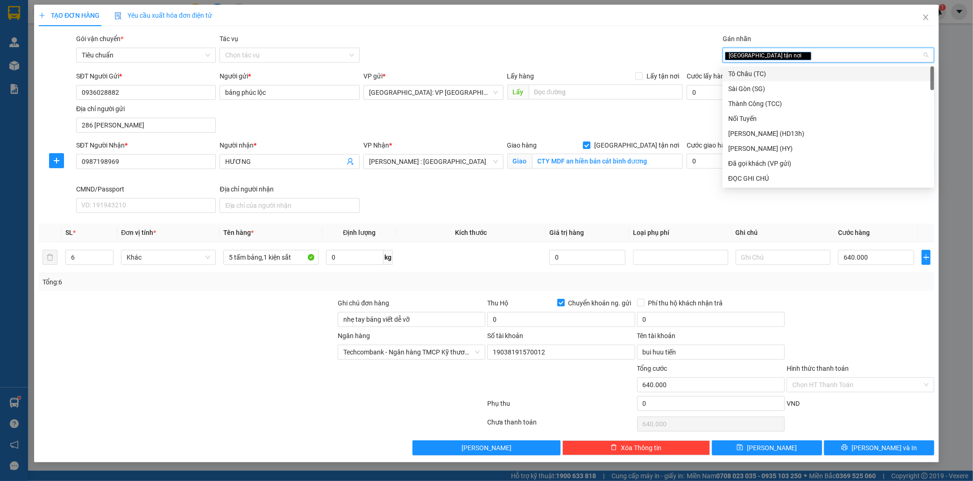
type input "d"
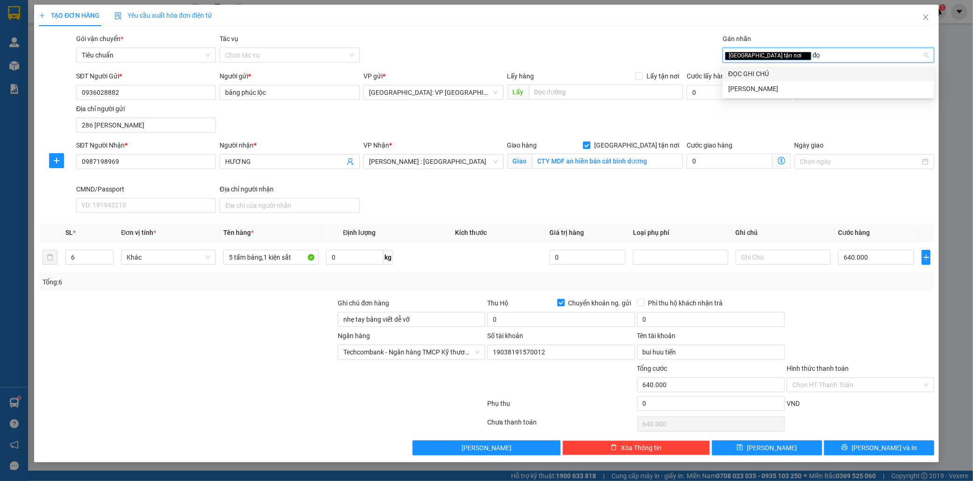
type input "đọc"
click at [786, 78] on div "ĐỌC GHI CHÚ" at bounding box center [828, 74] width 200 height 10
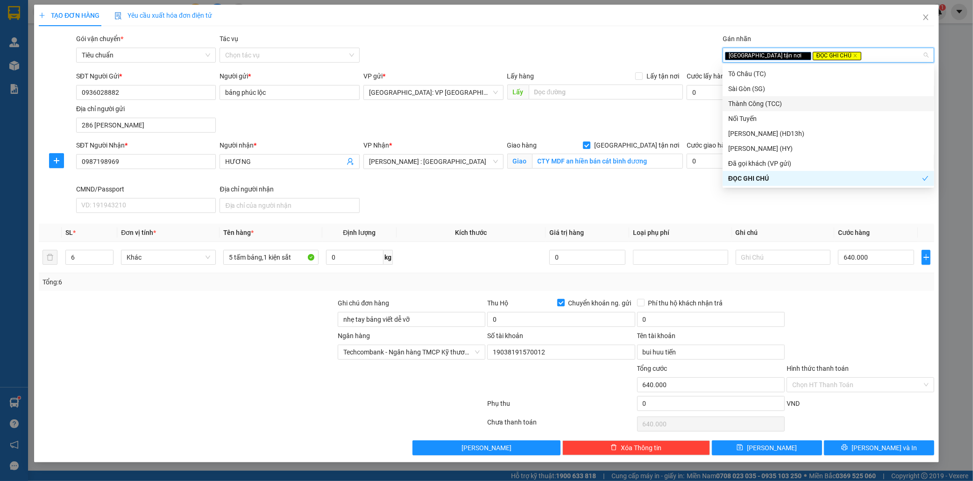
click at [249, 319] on div at bounding box center [187, 314] width 299 height 33
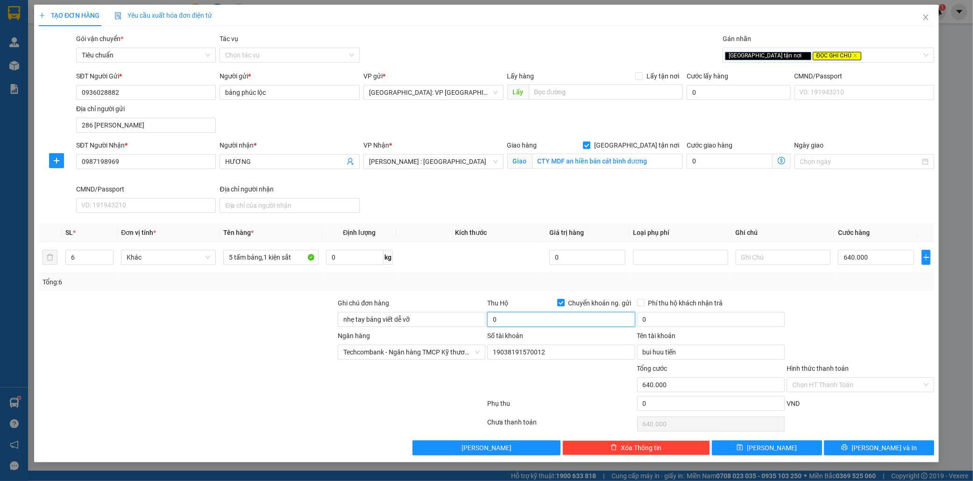
click at [557, 318] on input "0" at bounding box center [561, 319] width 148 height 15
click at [544, 321] on input "0" at bounding box center [561, 319] width 148 height 15
type input "5.750.000"
click at [683, 324] on input "0" at bounding box center [711, 319] width 148 height 15
type input "30.000"
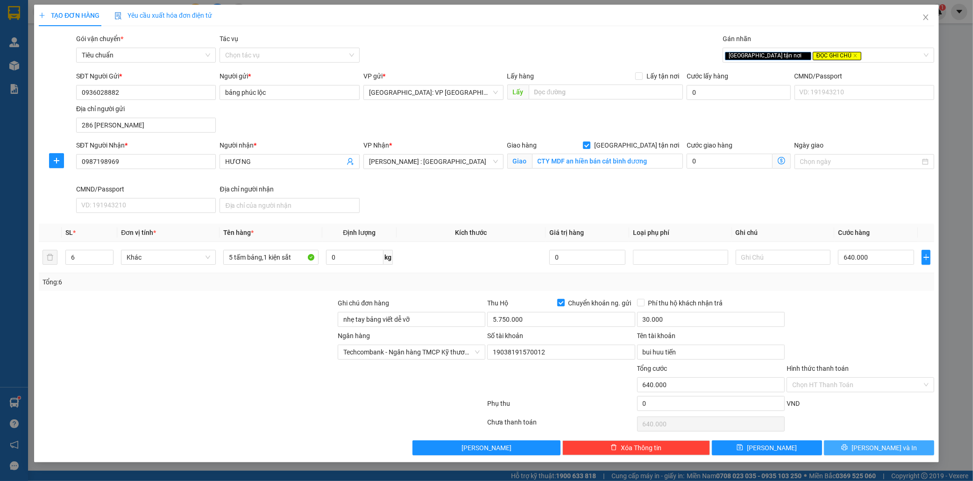
click at [890, 446] on span "Lưu và In" at bounding box center [884, 448] width 65 height 10
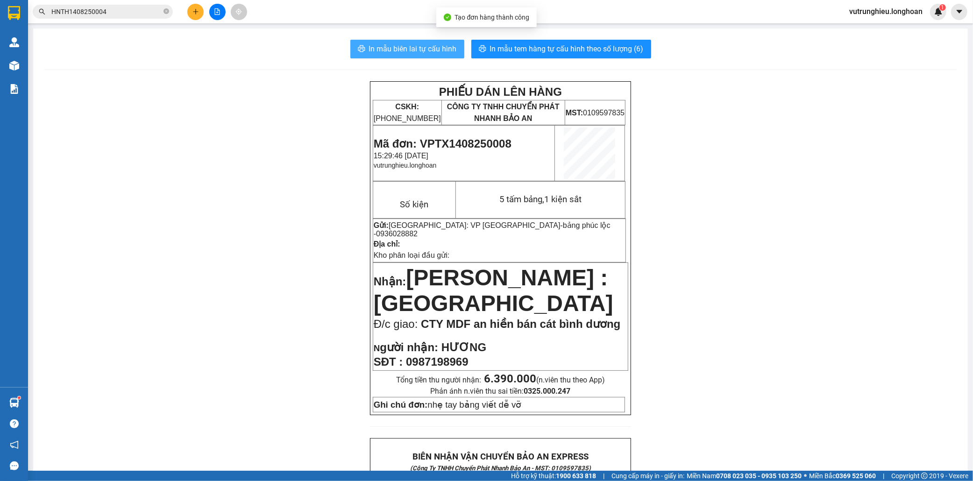
click at [396, 53] on span "In mẫu biên lai tự cấu hình" at bounding box center [413, 49] width 88 height 12
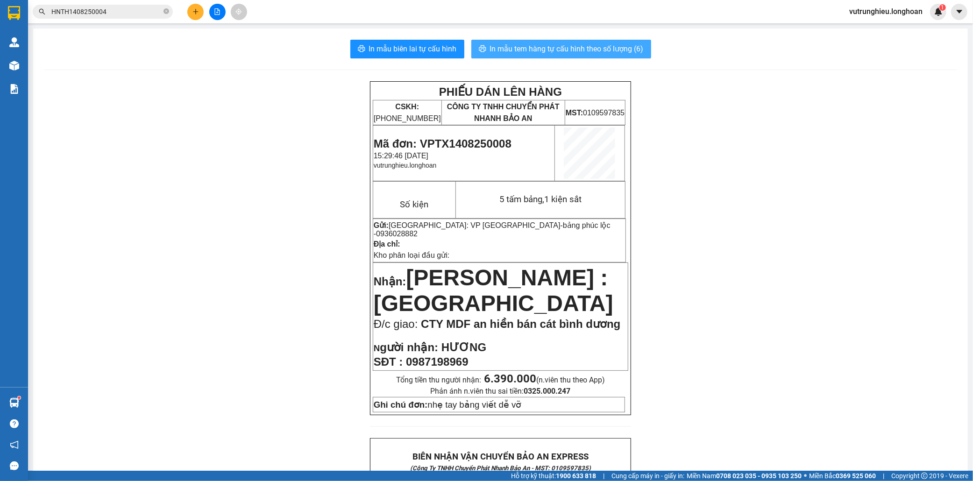
click at [563, 50] on span "In mẫu tem hàng tự cấu hình theo số lượng (6)" at bounding box center [567, 49] width 154 height 12
click at [470, 146] on span "Mã đơn: VPTX1408250008" at bounding box center [443, 143] width 138 height 13
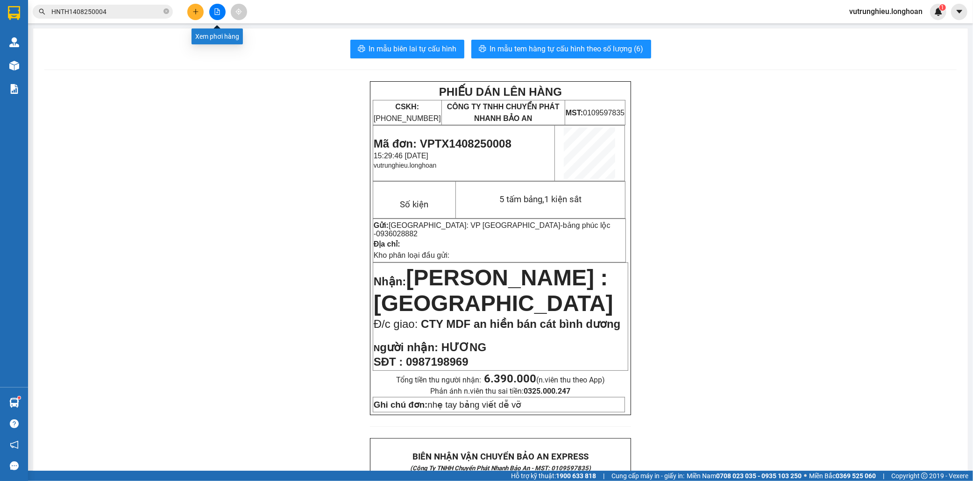
click at [197, 13] on icon "plus" at bounding box center [195, 11] width 7 height 7
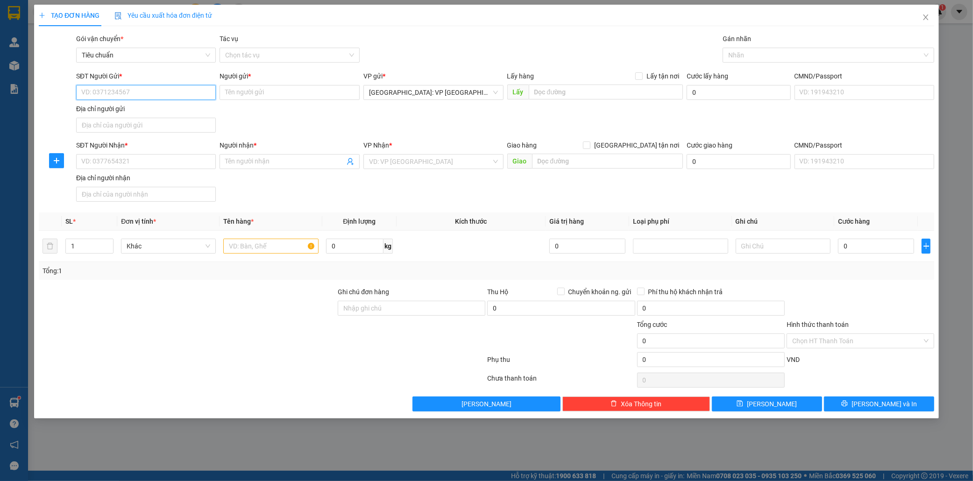
click at [150, 96] on input "SĐT Người Gửi *" at bounding box center [146, 92] width 140 height 15
type input "0916482868"
click at [136, 108] on div "0916482868 - hà" at bounding box center [146, 111] width 129 height 10
type input "hà"
type input "0916482868"
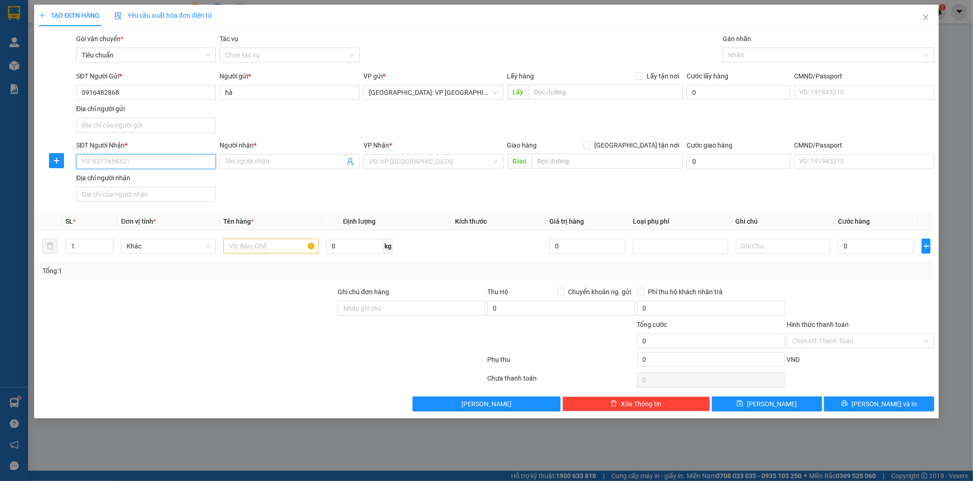
click at [124, 161] on input "SĐT Người Nhận *" at bounding box center [146, 161] width 140 height 15
click at [124, 181] on div "0942342929 - cô Mai" at bounding box center [146, 181] width 129 height 10
type input "0942342929"
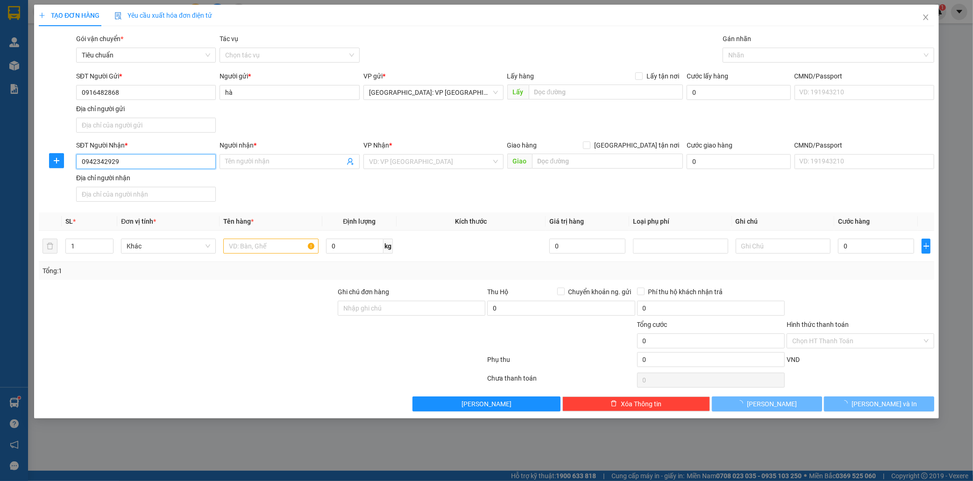
type input "cô Mai"
checkbox input "true"
type input "số nhà 24 duong [PERSON_NAME],p nại hiên đông,[GEOGRAPHIC_DATA], [GEOGRAPHIC_DA…"
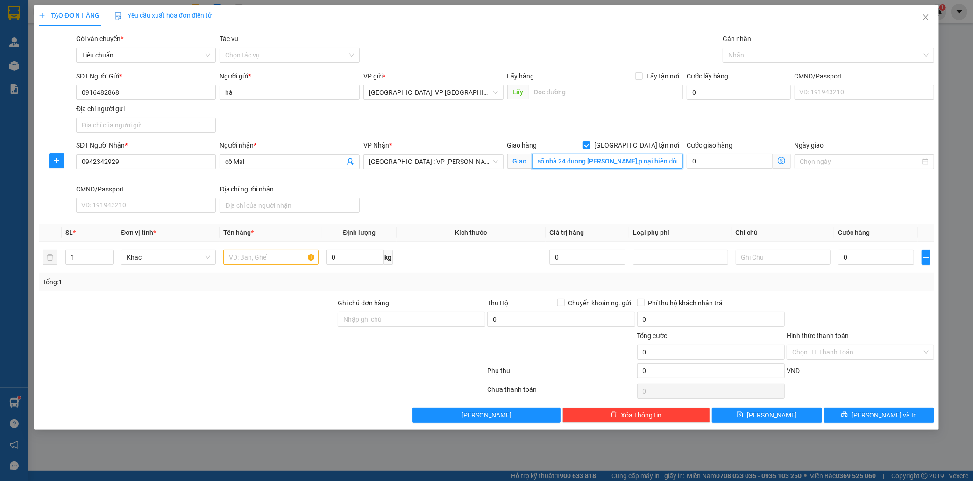
click at [636, 165] on input "số nhà 24 duong [PERSON_NAME],p nại hiên đông,[GEOGRAPHIC_DATA], [GEOGRAPHIC_DA…" at bounding box center [607, 161] width 151 height 15
click at [634, 165] on input "số nhà 24 duong [PERSON_NAME],p nại hiên đông,[GEOGRAPHIC_DATA], [GEOGRAPHIC_DA…" at bounding box center [607, 161] width 151 height 15
click at [255, 257] on input "text" at bounding box center [270, 257] width 95 height 15
click at [768, 57] on div at bounding box center [824, 55] width 198 height 11
type input "1 kien sốp nổ bé"
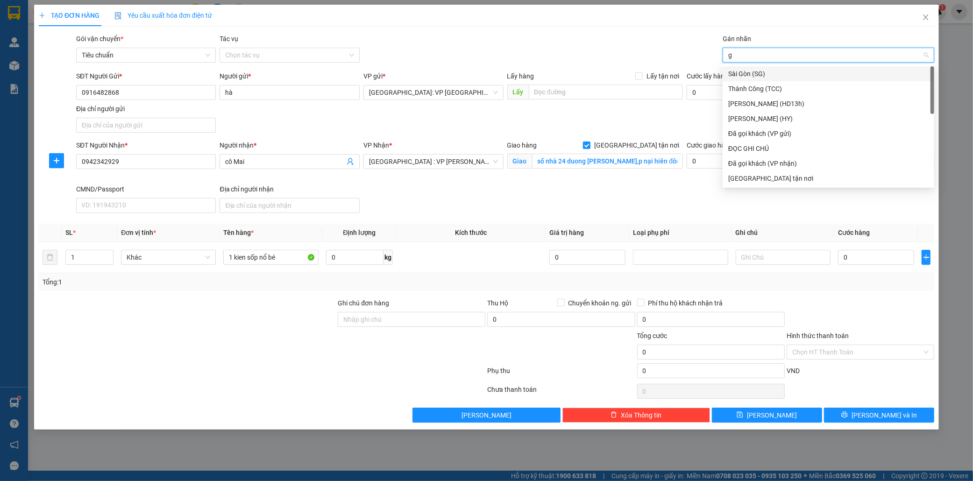
type input "gi"
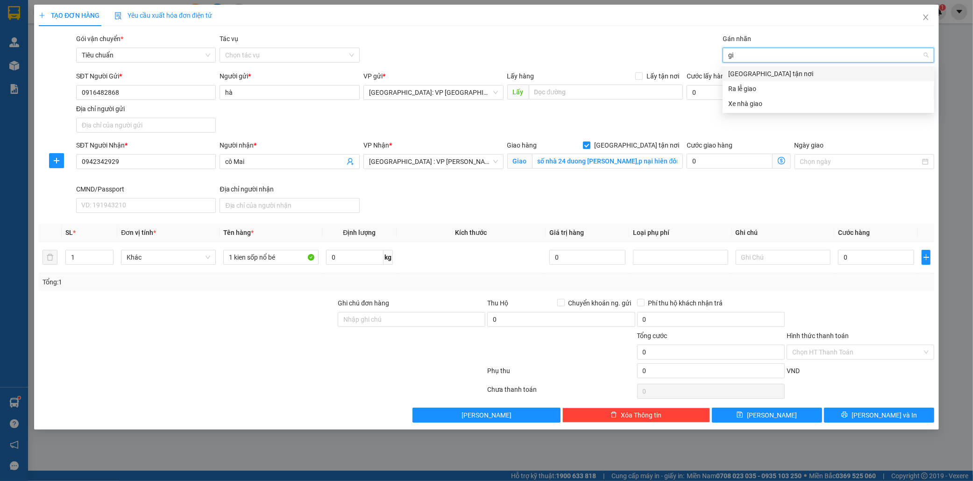
click at [769, 72] on div "[GEOGRAPHIC_DATA] tận nơi" at bounding box center [828, 74] width 200 height 10
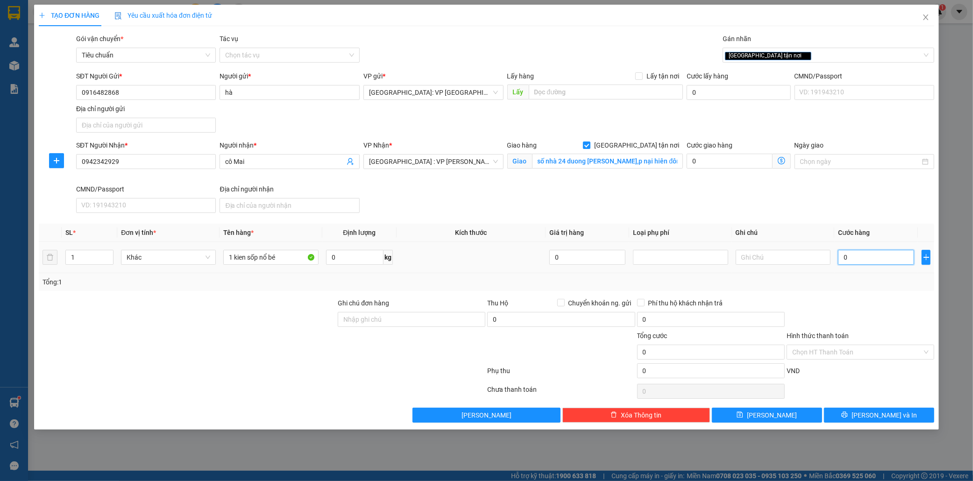
click at [856, 258] on input "0" at bounding box center [876, 257] width 76 height 15
type input "1"
type input "10"
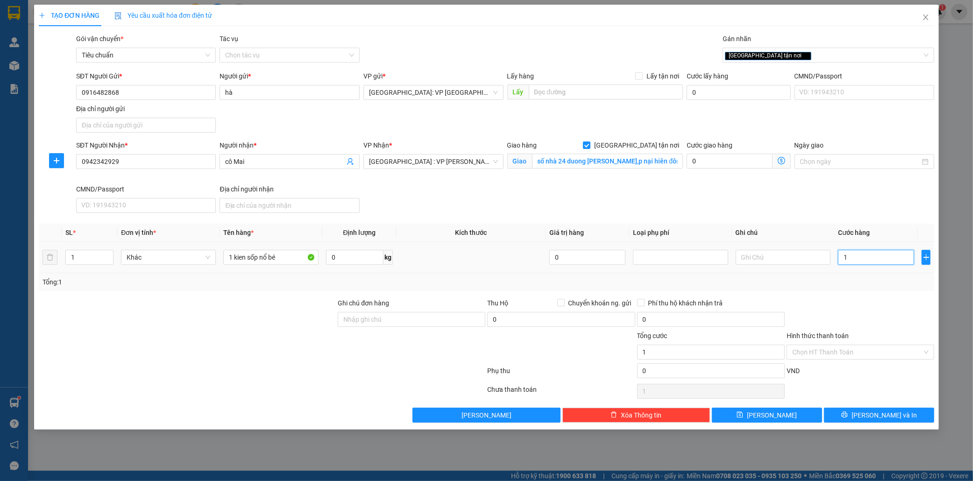
type input "10"
type input "100"
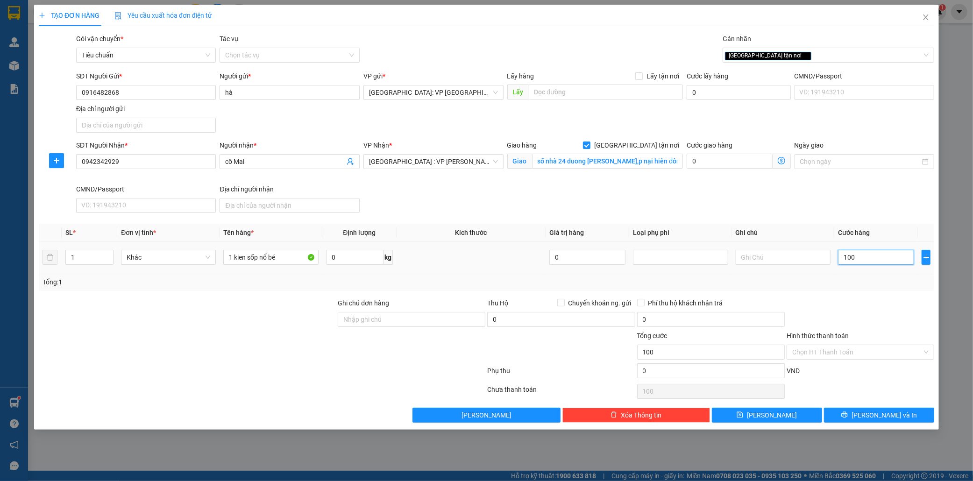
type input "1.000"
type input "10.000"
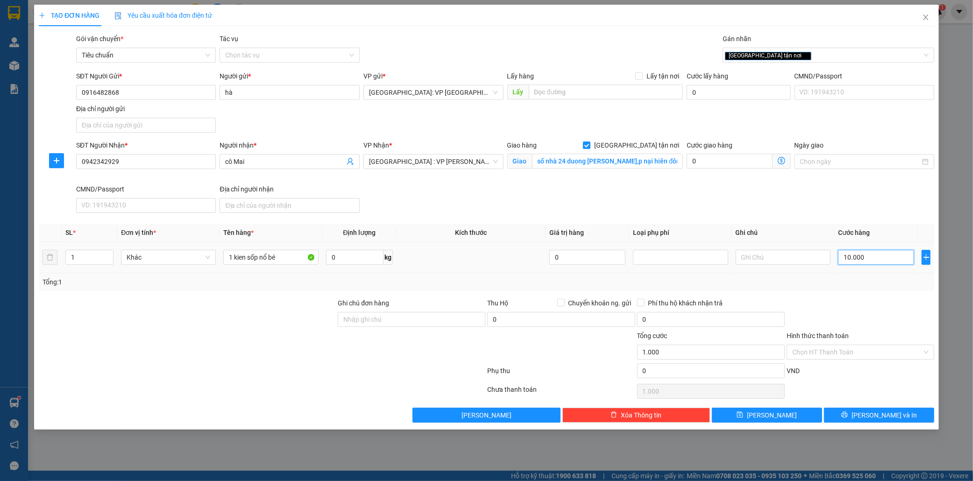
type input "10.000"
type input "100.000"
click at [835, 355] on input "Hình thức thanh toán" at bounding box center [857, 352] width 130 height 14
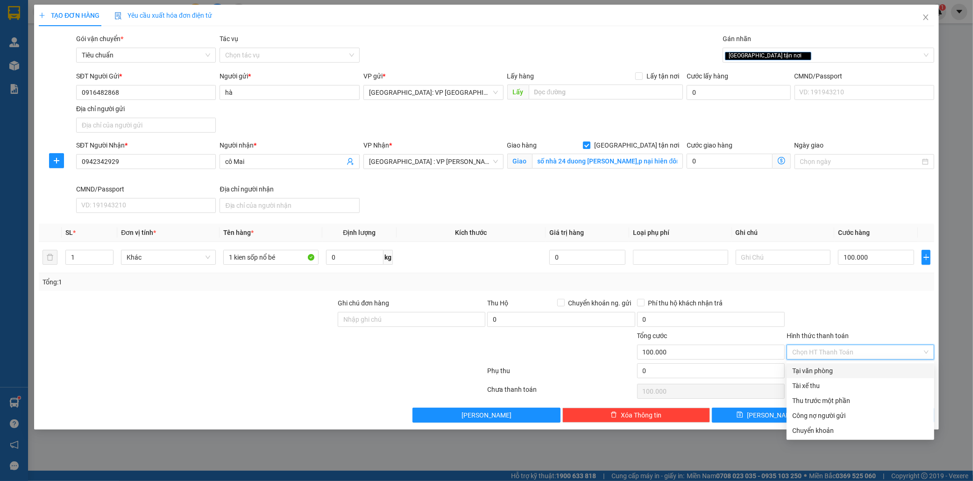
click at [818, 372] on div "Tại văn phòng" at bounding box center [860, 371] width 136 height 10
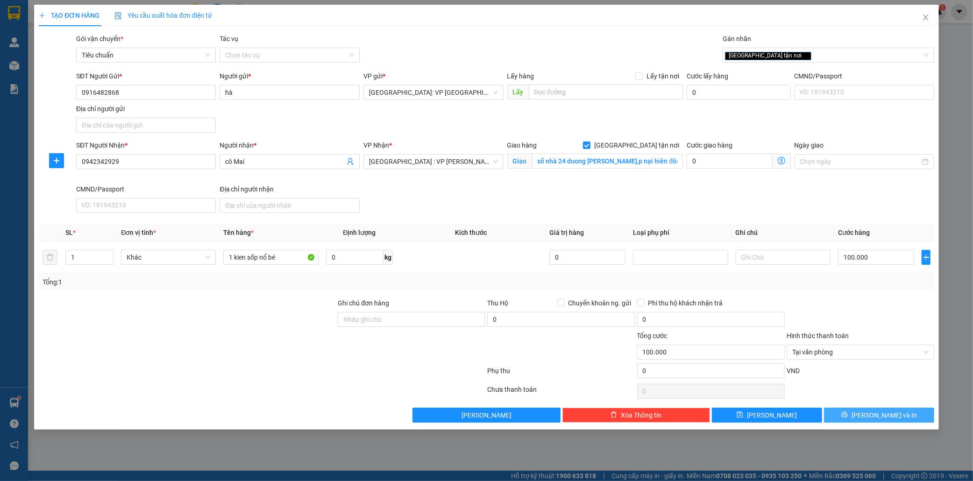
click at [895, 418] on span "Lưu và In" at bounding box center [884, 415] width 65 height 10
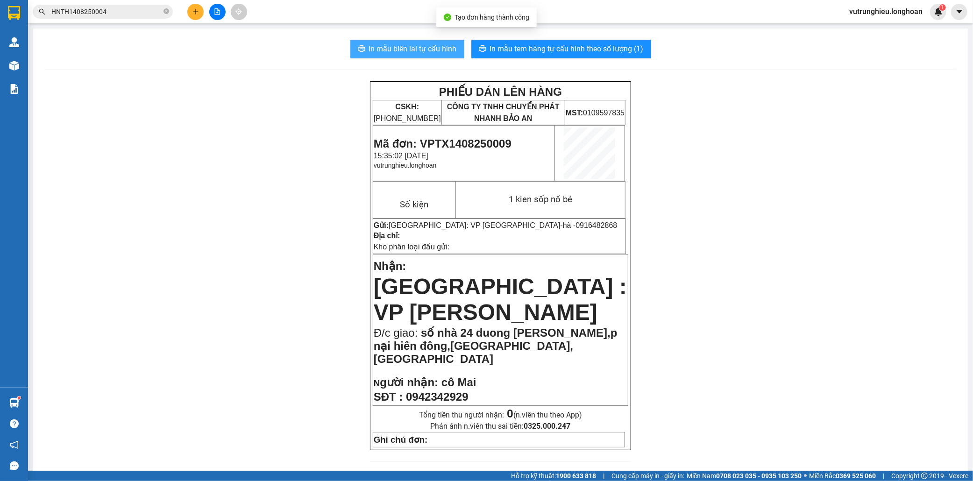
click at [380, 53] on span "In mẫu biên lai tự cấu hình" at bounding box center [413, 49] width 88 height 12
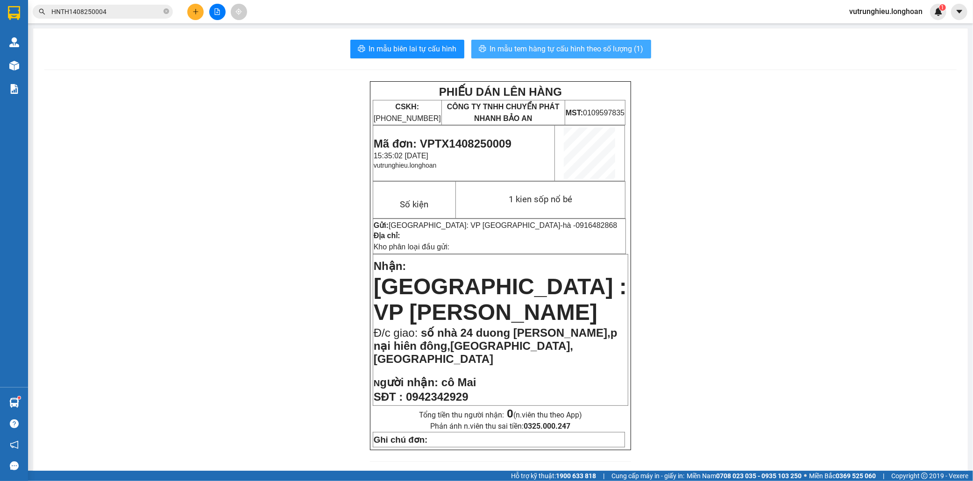
click at [549, 44] on span "In mẫu tem hàng tự cấu hình theo số lượng (1)" at bounding box center [567, 49] width 154 height 12
click at [194, 13] on icon "plus" at bounding box center [195, 11] width 7 height 7
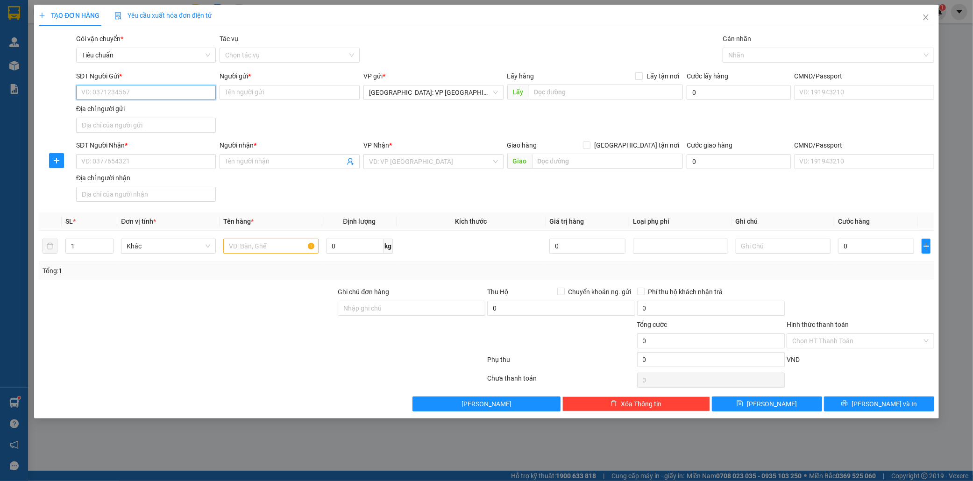
click at [120, 100] on input "SĐT Người Gửi *" at bounding box center [146, 92] width 140 height 15
type input "0916681166"
click at [128, 110] on div "0916681166 - Linh" at bounding box center [146, 111] width 129 height 10
type input "Linh"
type input "0916681166"
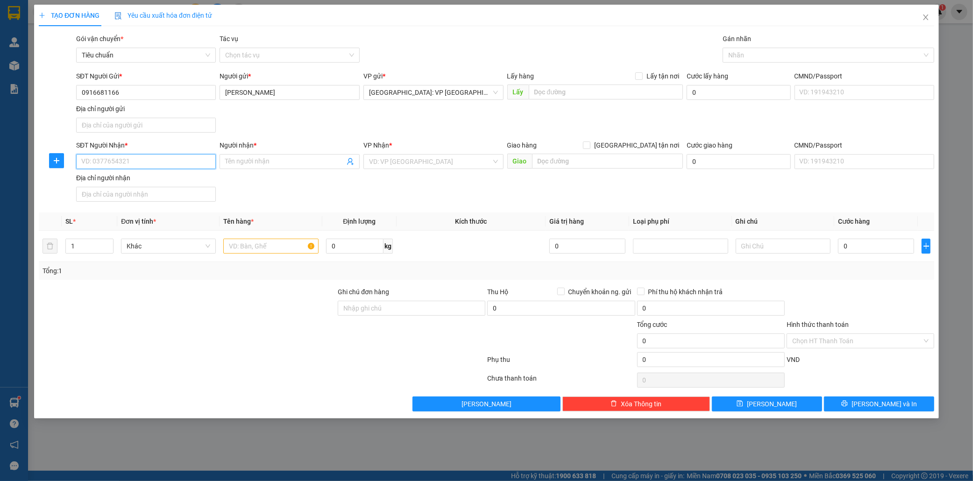
click at [140, 162] on input "SĐT Người Nhận *" at bounding box center [146, 161] width 140 height 15
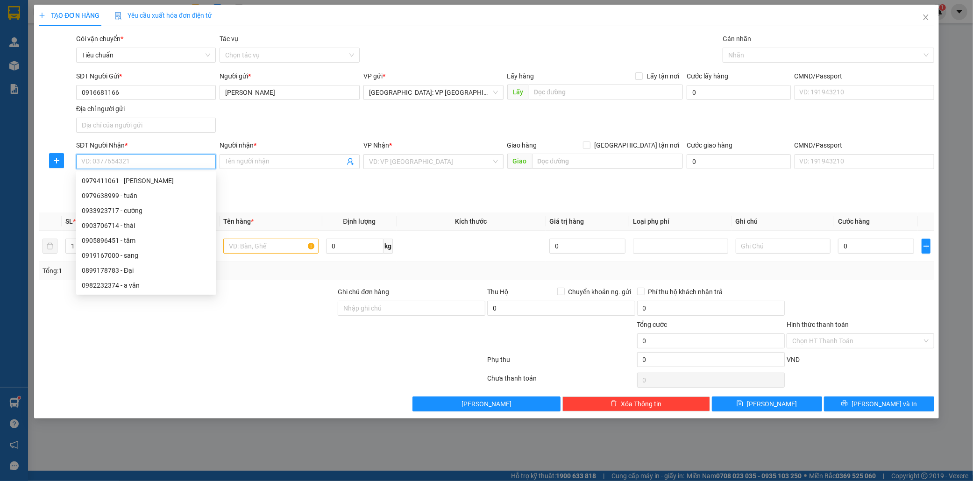
click at [140, 162] on input "SĐT Người Nhận *" at bounding box center [146, 161] width 140 height 15
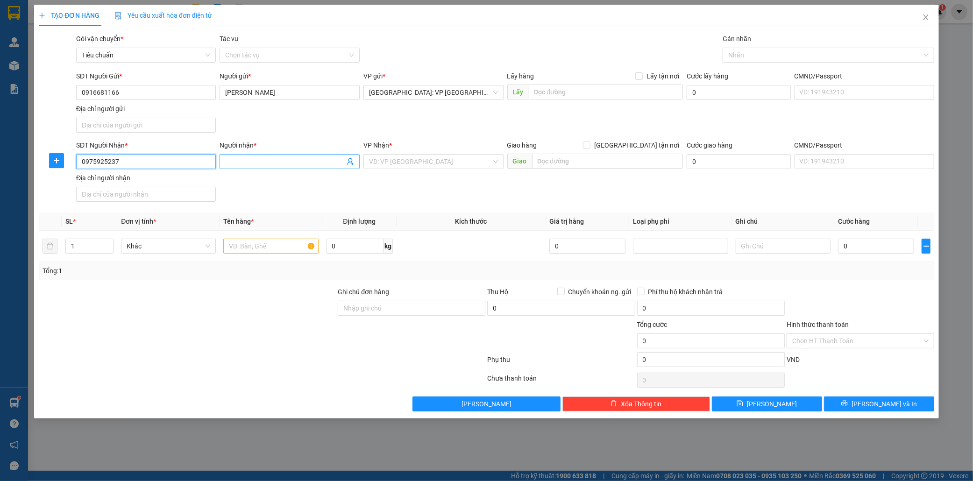
type input "0975925237"
click at [249, 164] on input "Người nhận *" at bounding box center [285, 162] width 120 height 10
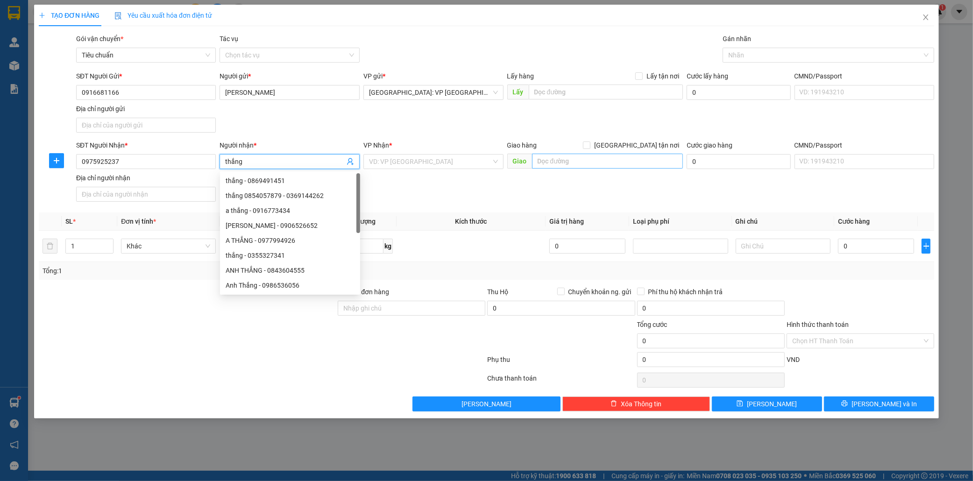
type input "thắng"
click at [557, 164] on input "text" at bounding box center [607, 161] width 151 height 15
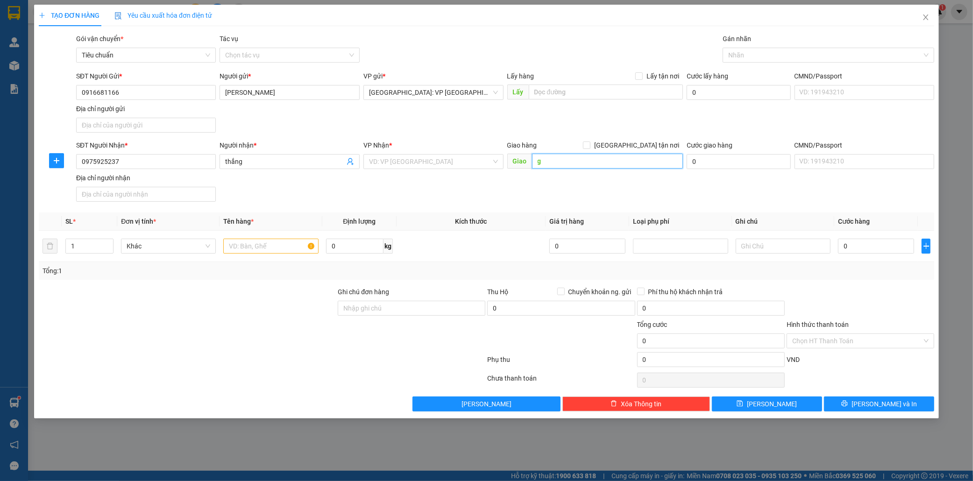
type input "g"
click at [544, 161] on input "go mỹ tho,tiền giang" at bounding box center [607, 161] width 151 height 15
type input "go big C mỹ tho,[GEOGRAPHIC_DATA]"
click at [438, 160] on input "search" at bounding box center [430, 162] width 122 height 14
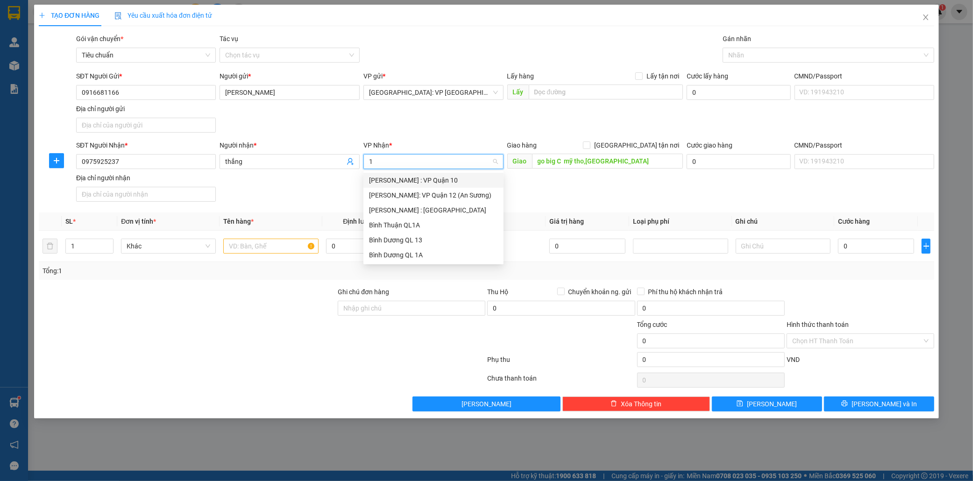
type input "12"
click at [430, 192] on div "[PERSON_NAME] : [GEOGRAPHIC_DATA]" at bounding box center [433, 195] width 129 height 10
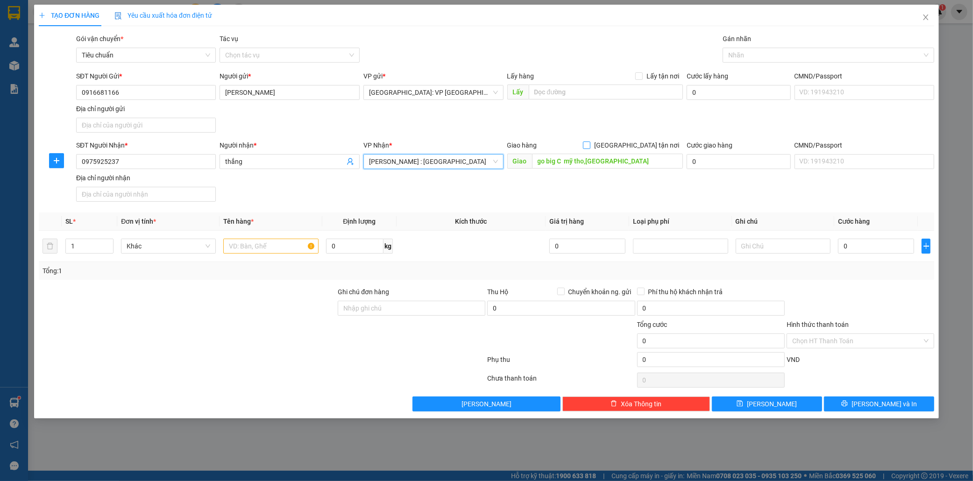
click at [590, 145] on input "[GEOGRAPHIC_DATA] tận nơi" at bounding box center [586, 145] width 7 height 7
checkbox input "true"
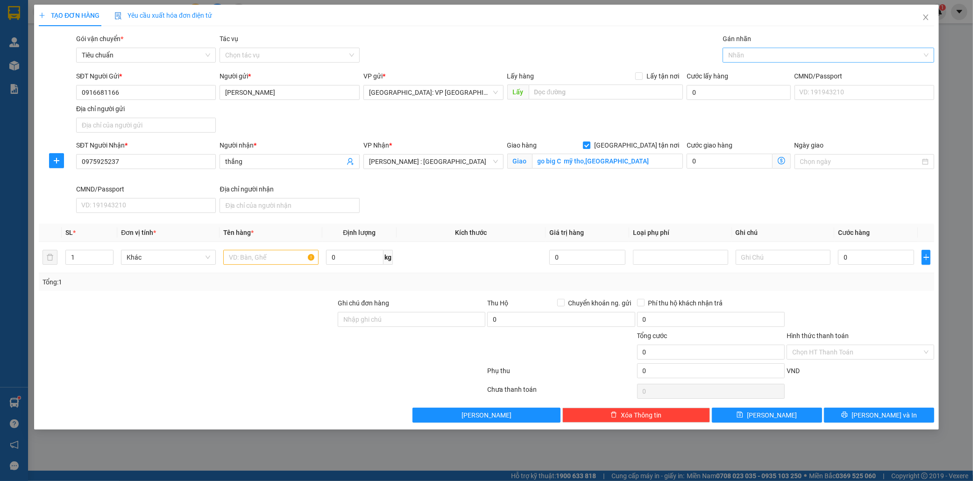
click at [744, 56] on div at bounding box center [824, 55] width 198 height 11
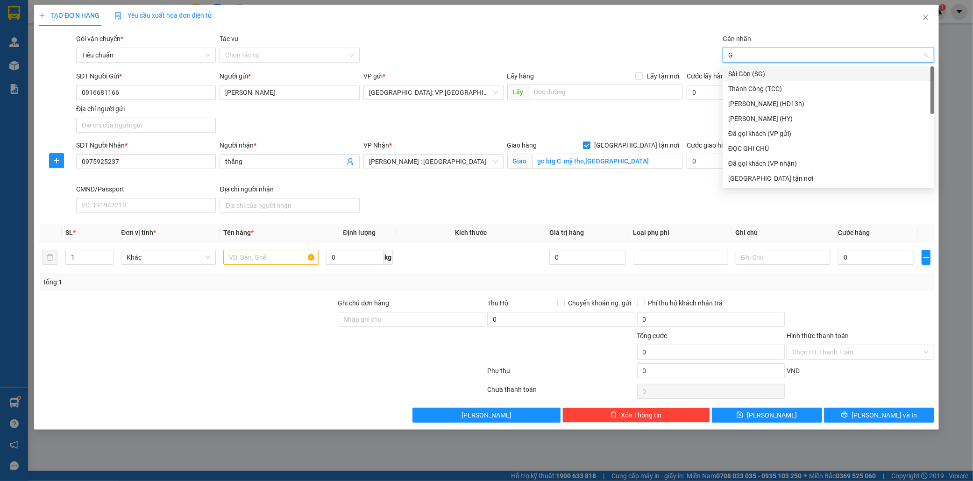
type input "GI"
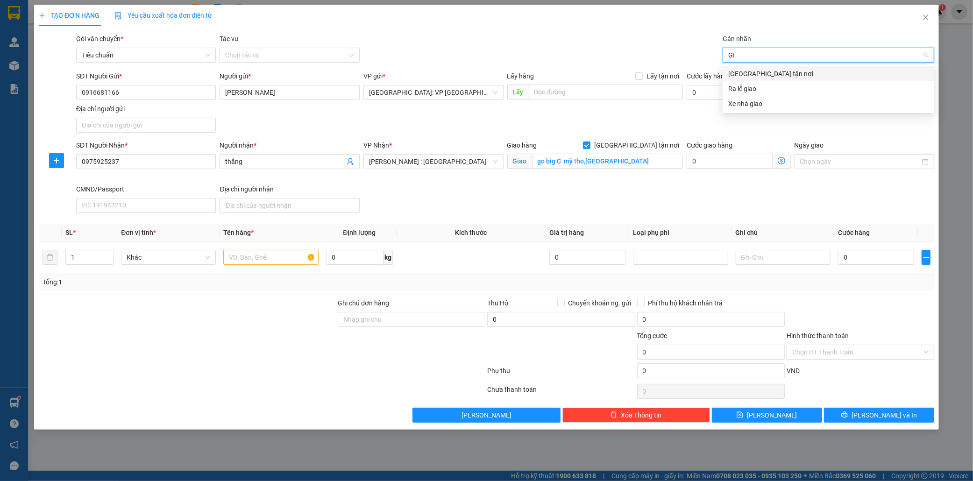
click at [744, 74] on div "[GEOGRAPHIC_DATA] tận nơi" at bounding box center [828, 74] width 200 height 10
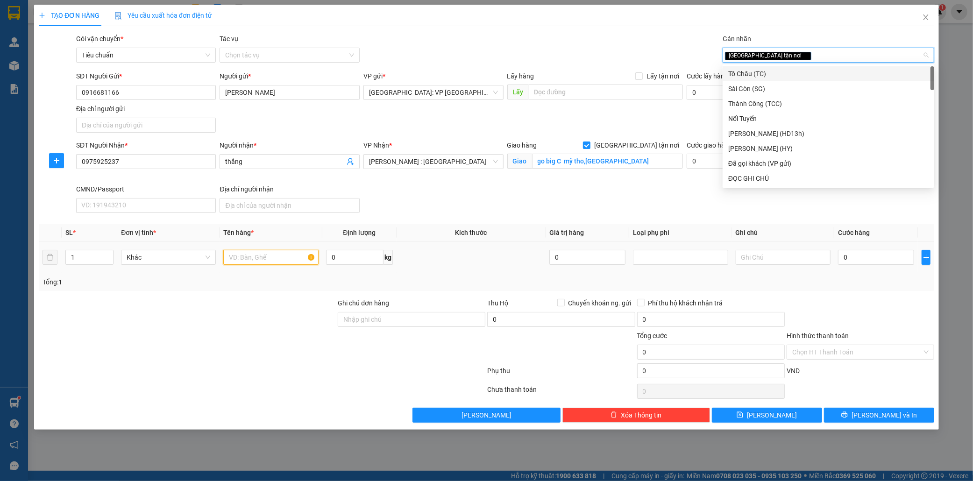
click at [262, 259] on input "text" at bounding box center [270, 257] width 95 height 15
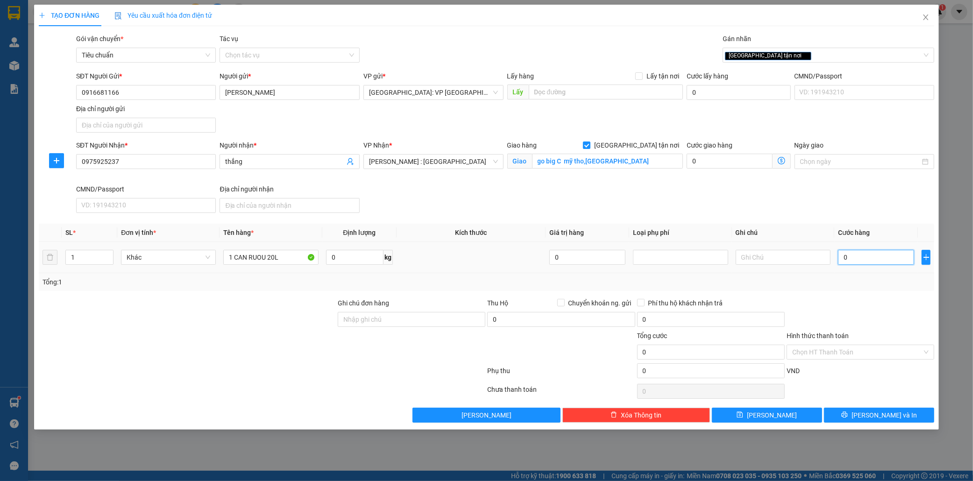
click at [863, 257] on input "0" at bounding box center [876, 257] width 76 height 15
click at [855, 347] on input "Hình thức thanh toán" at bounding box center [857, 352] width 130 height 14
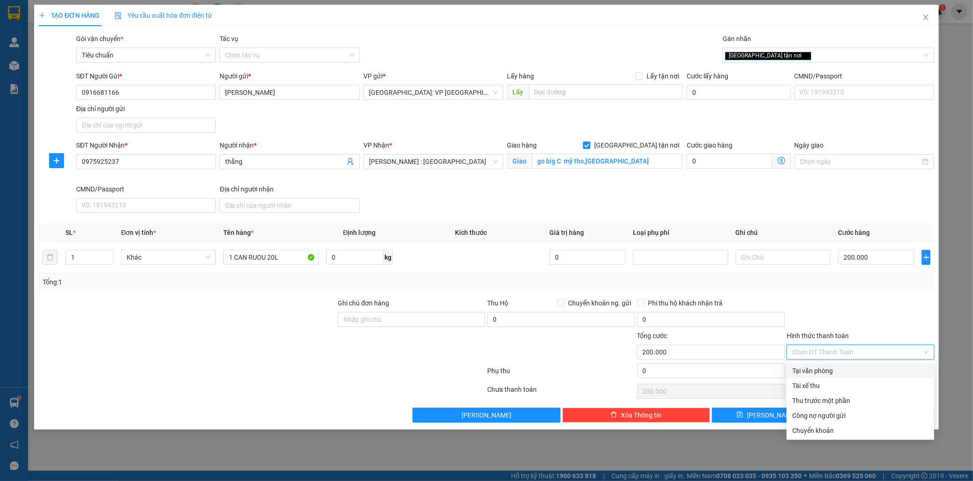
click at [832, 372] on div "Tại văn phòng" at bounding box center [860, 371] width 136 height 10
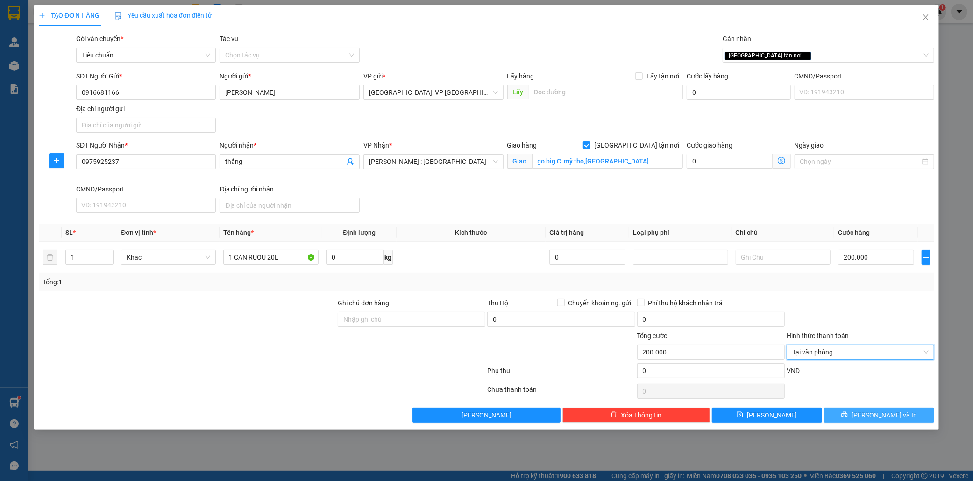
click at [900, 418] on button "Lưu và In" at bounding box center [879, 415] width 110 height 15
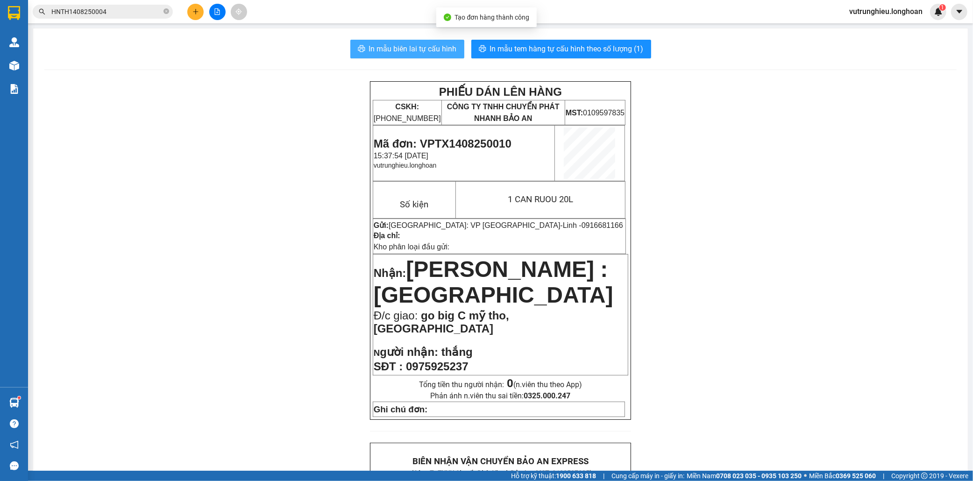
click at [405, 52] on span "In mẫu biên lai tự cấu hình" at bounding box center [413, 49] width 88 height 12
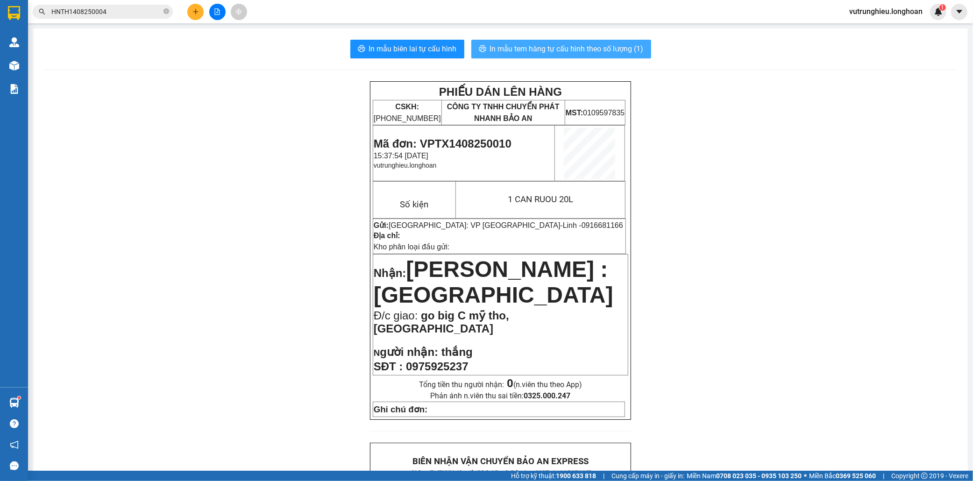
click at [536, 50] on span "In mẫu tem hàng tự cấu hình theo số lượng (1)" at bounding box center [567, 49] width 154 height 12
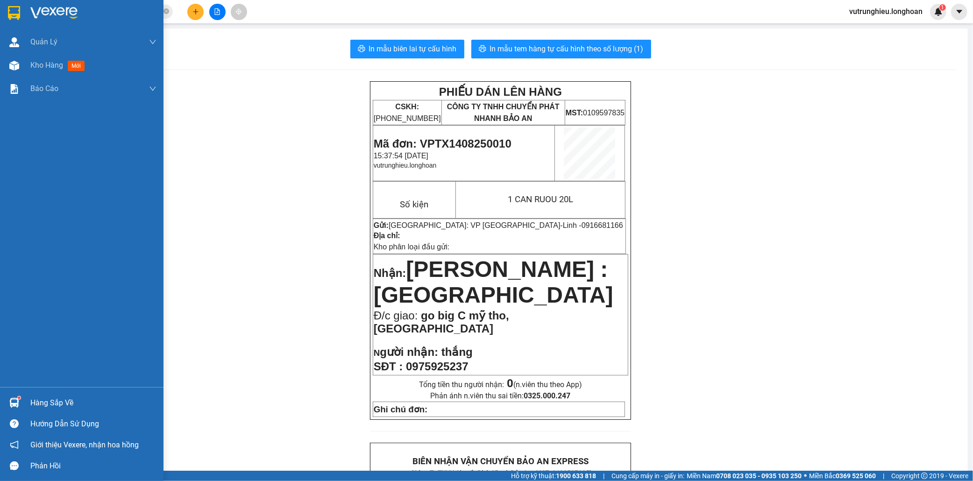
click at [6, 11] on div at bounding box center [14, 13] width 16 height 16
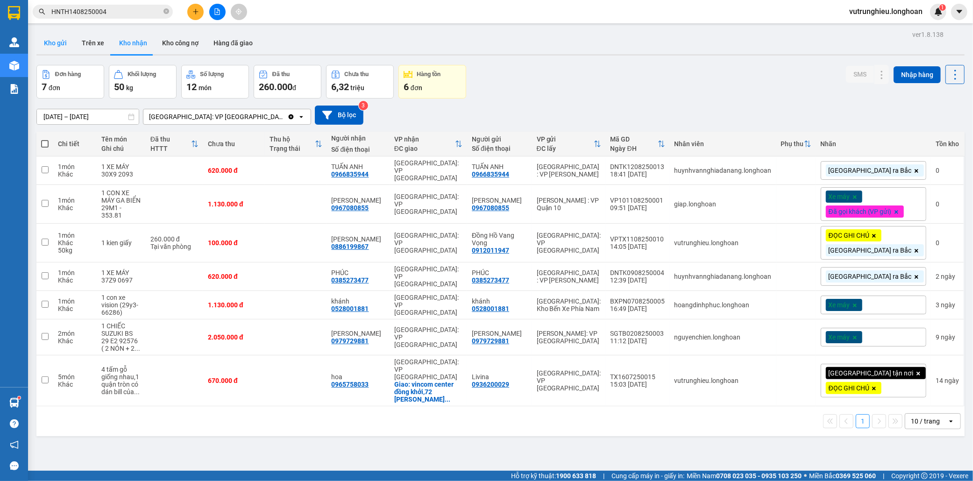
click at [52, 40] on button "Kho gửi" at bounding box center [55, 43] width 38 height 22
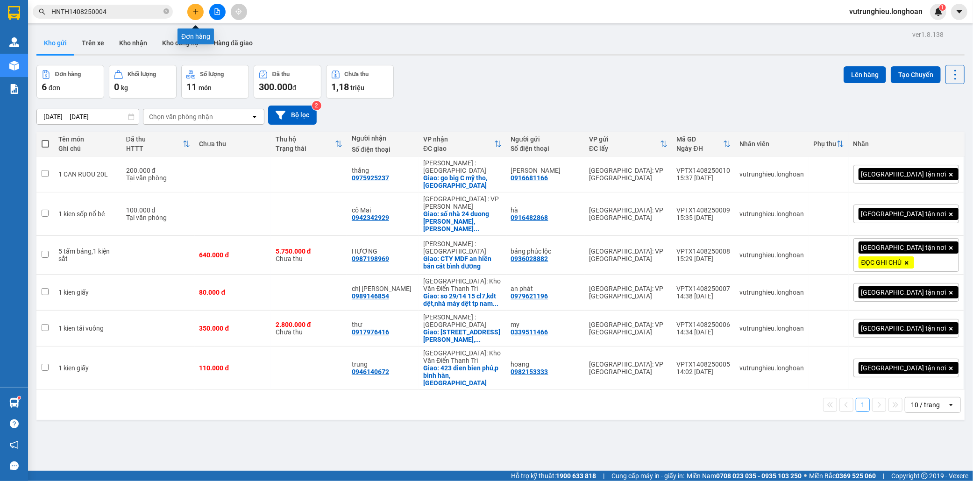
click at [195, 10] on icon "plus" at bounding box center [195, 11] width 0 height 5
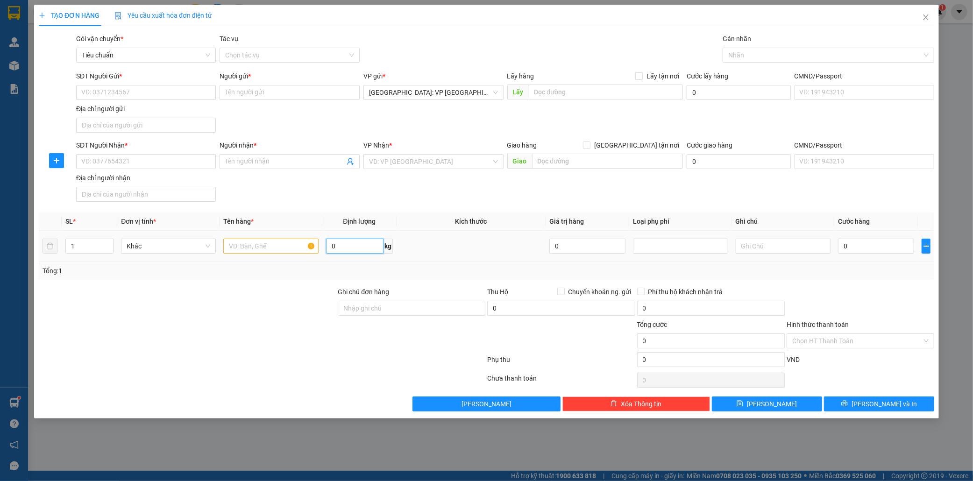
click at [340, 252] on input "0" at bounding box center [354, 246] width 57 height 15
click at [91, 87] on input "SĐT Người Gửi *" at bounding box center [146, 92] width 140 height 15
click at [91, 89] on input "SĐT Người Gửi *" at bounding box center [146, 92] width 140 height 15
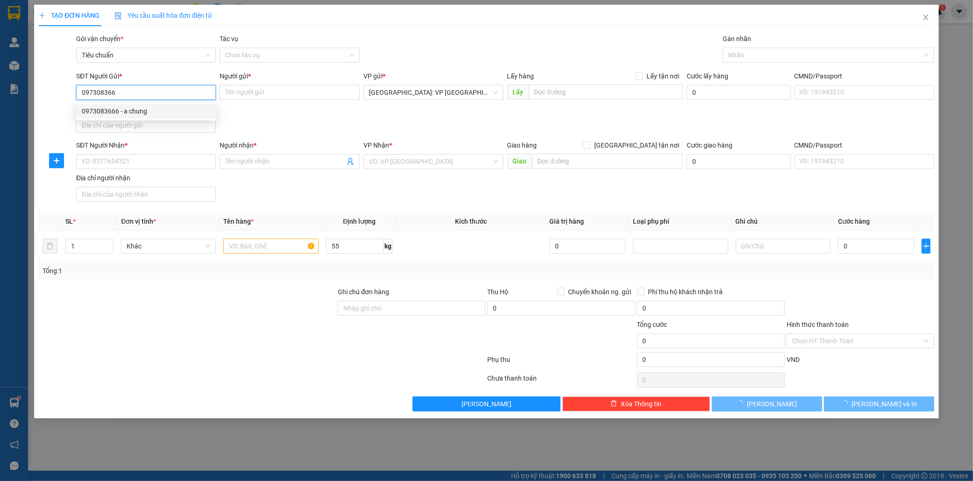
click at [131, 111] on div "0973083666 - a chung" at bounding box center [146, 111] width 129 height 10
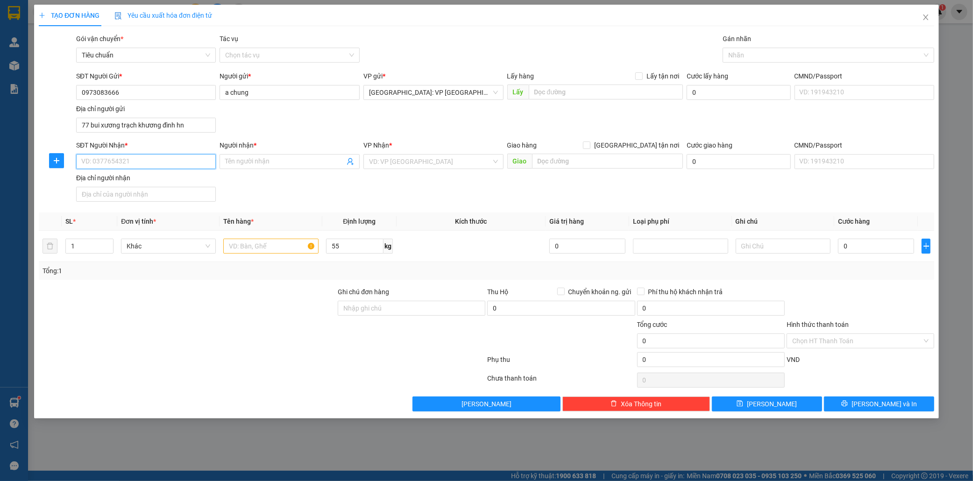
click at [148, 160] on input "SĐT Người Nhận *" at bounding box center [146, 161] width 140 height 15
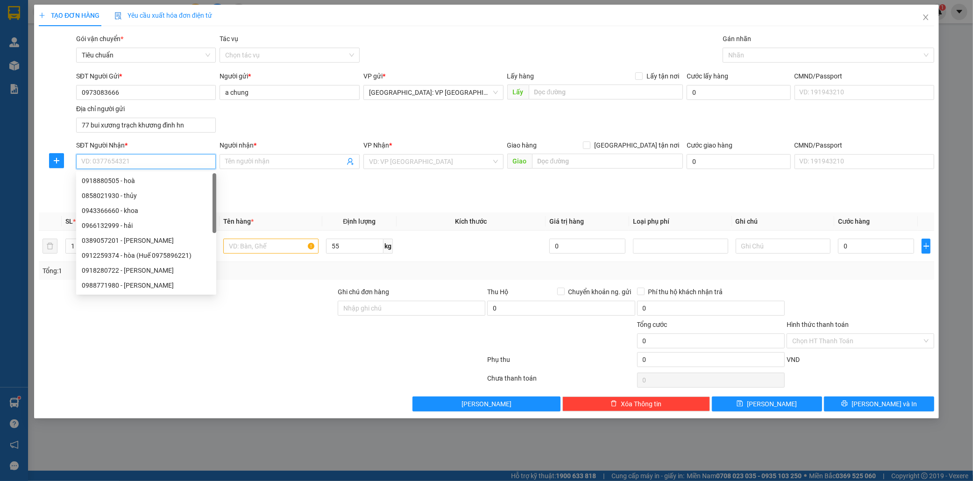
click at [148, 160] on input "SĐT Người Nhận *" at bounding box center [146, 161] width 140 height 15
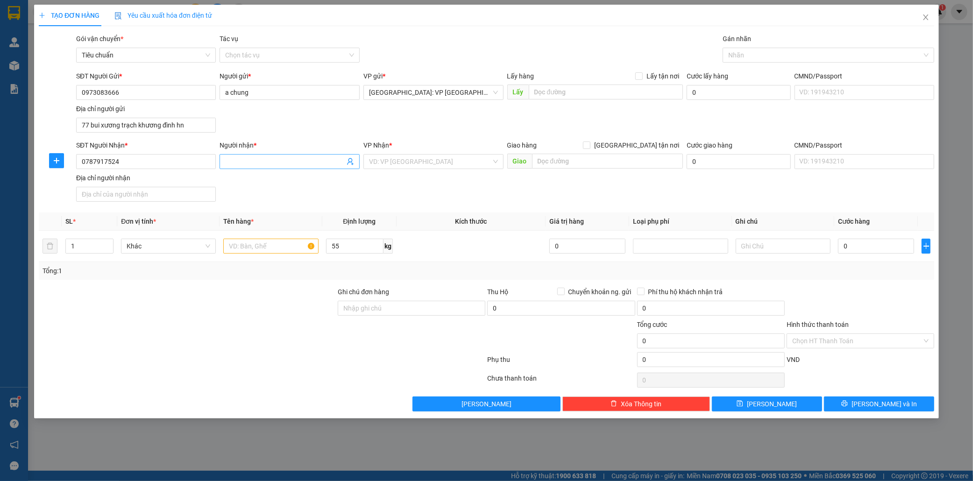
click at [259, 165] on input "Người nhận *" at bounding box center [285, 162] width 120 height 10
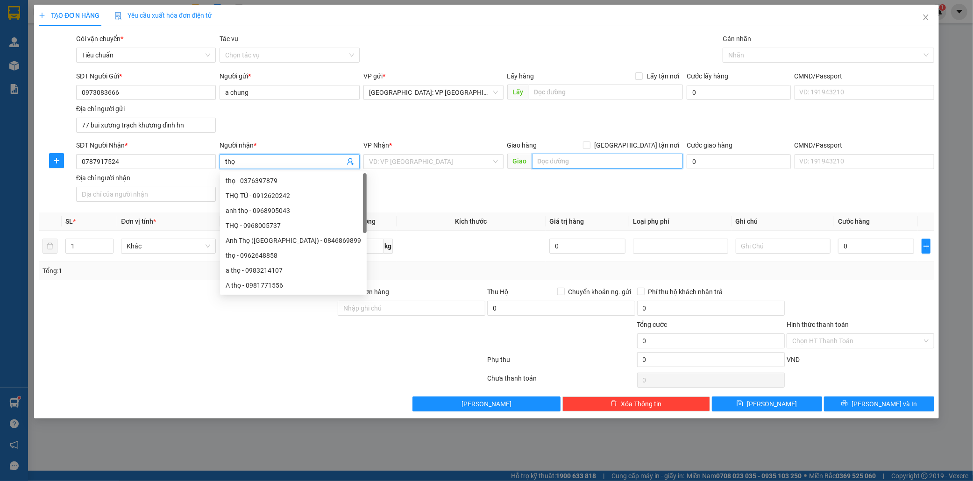
click at [571, 163] on input "text" at bounding box center [607, 161] width 151 height 15
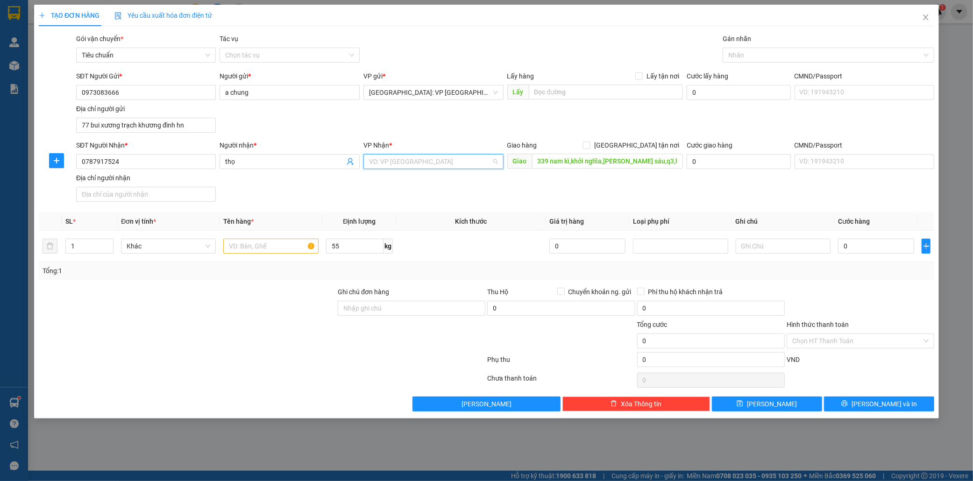
click at [401, 160] on input "search" at bounding box center [430, 162] width 122 height 14
click at [426, 193] on div "[PERSON_NAME] : [GEOGRAPHIC_DATA]" at bounding box center [433, 195] width 129 height 10
click at [590, 145] on input "[GEOGRAPHIC_DATA] tận nơi" at bounding box center [586, 145] width 7 height 7
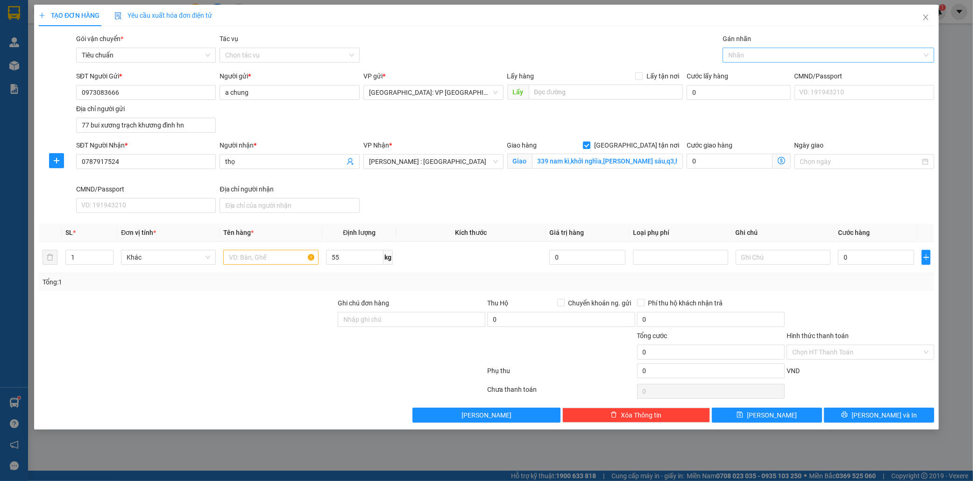
click at [760, 55] on div at bounding box center [824, 55] width 198 height 11
click at [761, 73] on div "[GEOGRAPHIC_DATA] tận nơi" at bounding box center [828, 74] width 200 height 10
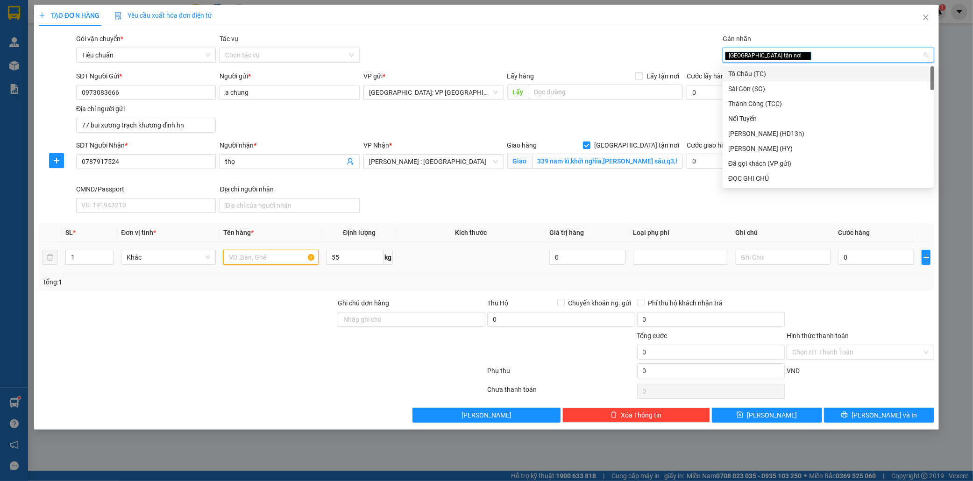
click at [261, 260] on input "text" at bounding box center [270, 257] width 95 height 15
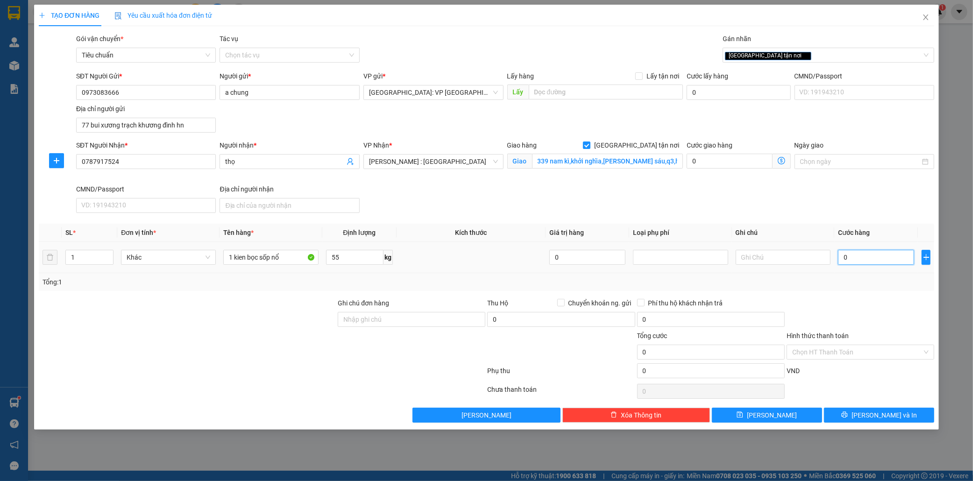
click at [867, 260] on input "0" at bounding box center [876, 257] width 76 height 15
click at [527, 324] on input "0" at bounding box center [561, 319] width 148 height 15
click at [561, 302] on input "Chuyển khoản ng. gửi" at bounding box center [560, 302] width 7 height 7
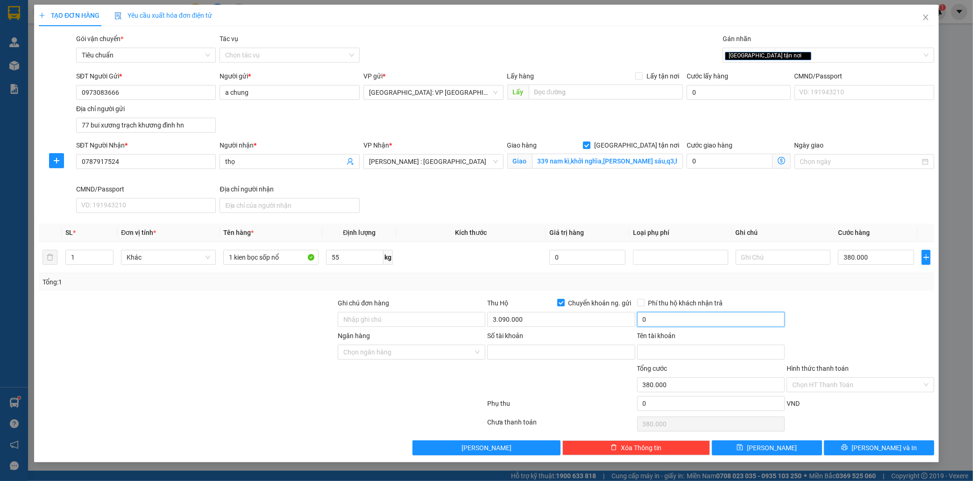
click at [670, 320] on input "0" at bounding box center [711, 319] width 148 height 15
click at [385, 351] on input "Ngân hàng" at bounding box center [408, 352] width 130 height 14
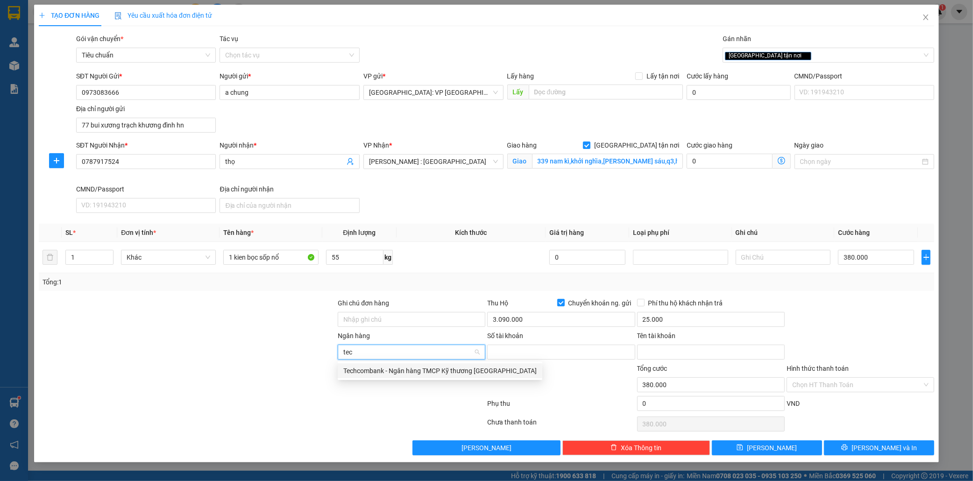
click at [412, 368] on div "Techcombank - Ngân hàng TMCP Kỹ thương Việt Nam" at bounding box center [439, 371] width 193 height 10
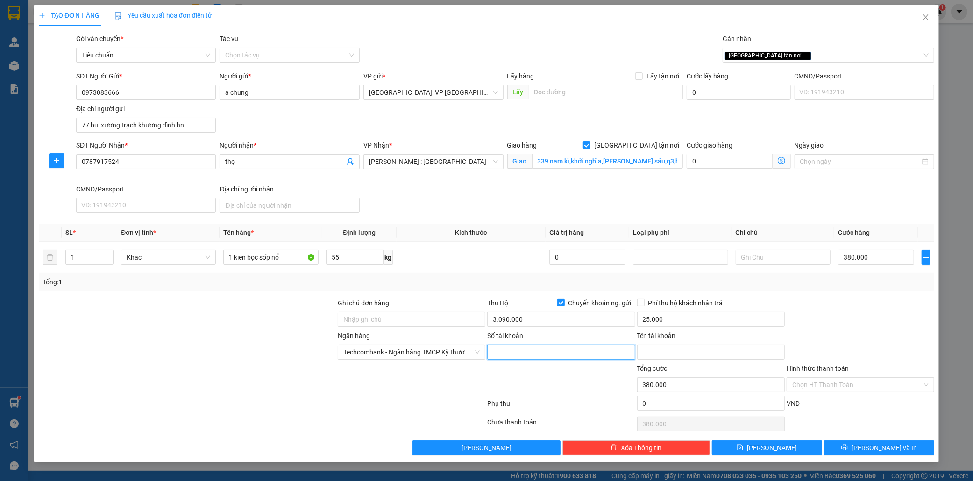
click at [553, 357] on input "Số tài khoản" at bounding box center [561, 352] width 148 height 15
click at [688, 349] on input "Tên tài khoản" at bounding box center [711, 352] width 148 height 15
click at [871, 387] on input "Hình thức thanh toán" at bounding box center [857, 385] width 130 height 14
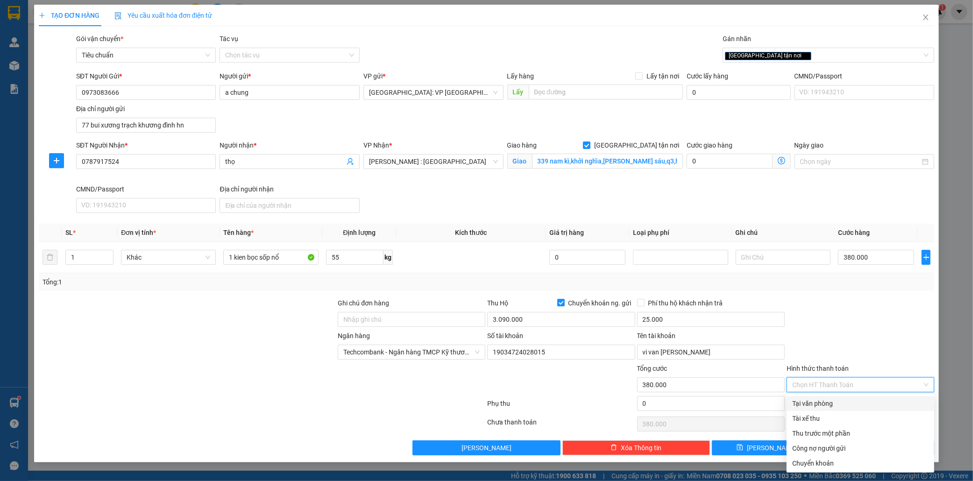
click at [821, 405] on div "Tại văn phòng" at bounding box center [860, 404] width 136 height 10
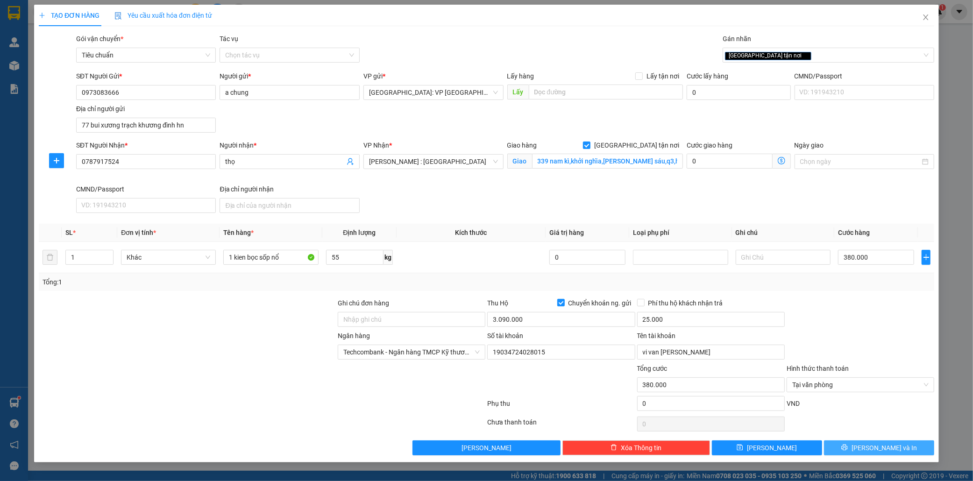
click at [888, 449] on span "Lưu và In" at bounding box center [884, 448] width 65 height 10
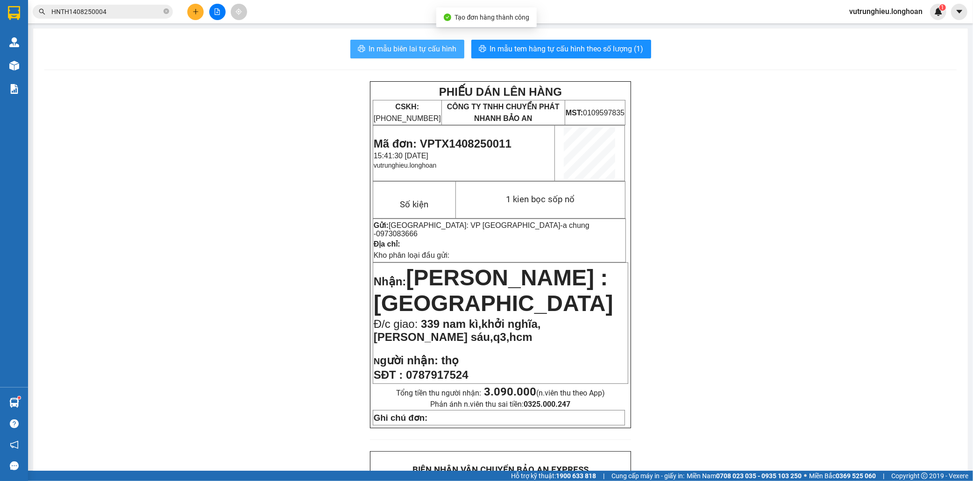
click at [386, 50] on span "In mẫu biên lai tự cấu hình" at bounding box center [413, 49] width 88 height 12
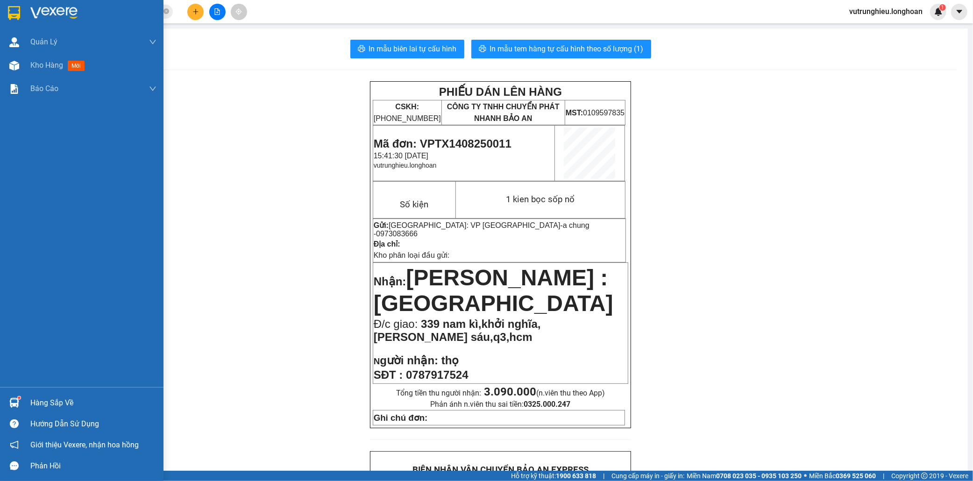
click at [14, 14] on img at bounding box center [14, 13] width 12 height 14
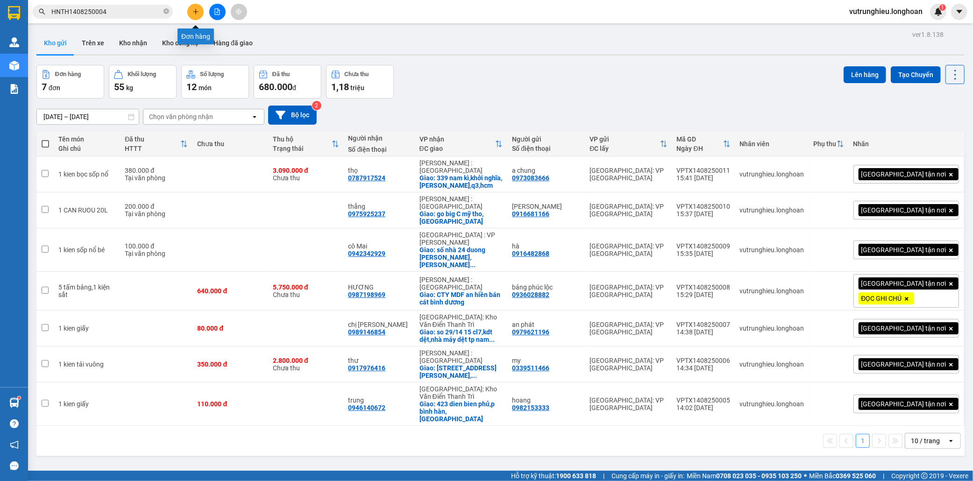
click at [193, 14] on icon "plus" at bounding box center [195, 11] width 7 height 7
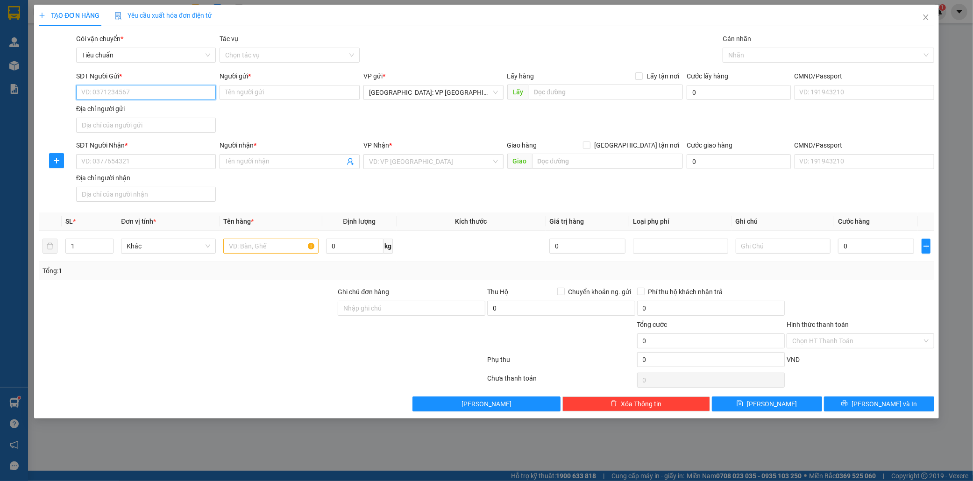
click at [105, 93] on input "SĐT Người Gửi *" at bounding box center [146, 92] width 140 height 15
click at [342, 249] on input "0" at bounding box center [354, 246] width 57 height 15
click at [124, 93] on input "SĐT Người Gửi *" at bounding box center [146, 92] width 140 height 15
click at [133, 113] on div "0973083666 - a chung" at bounding box center [146, 111] width 129 height 10
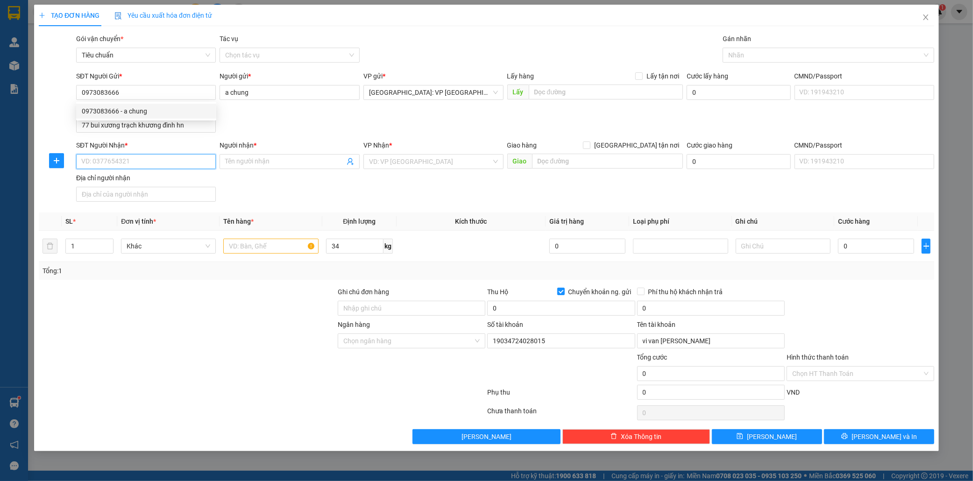
click at [136, 159] on input "SĐT Người Nhận *" at bounding box center [146, 161] width 140 height 15
click at [268, 157] on input "Người nhận *" at bounding box center [285, 162] width 120 height 10
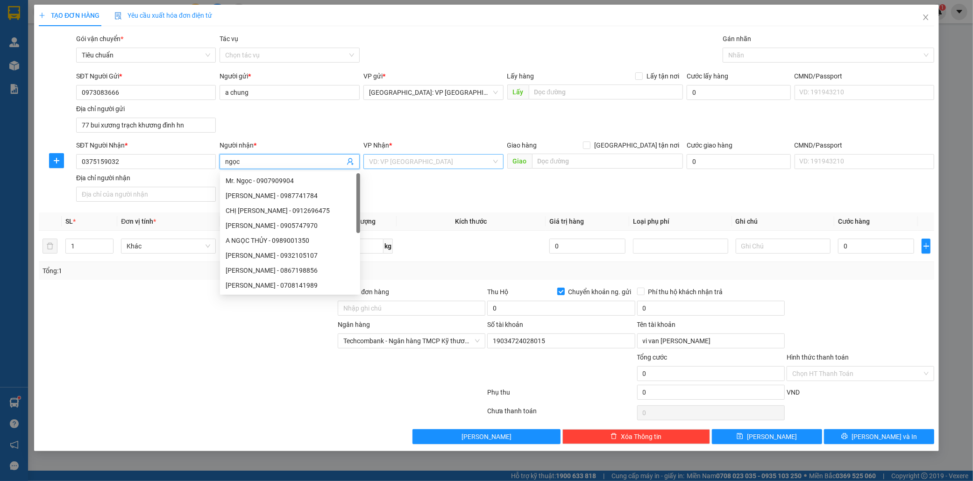
click at [394, 160] on input "search" at bounding box center [430, 162] width 122 height 14
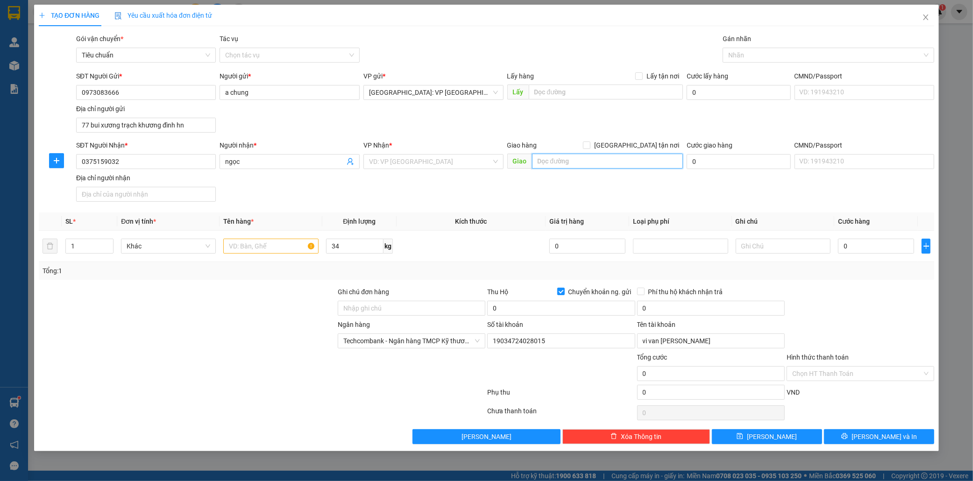
click at [588, 157] on input "text" at bounding box center [607, 161] width 151 height 15
click at [926, 17] on icon "close" at bounding box center [925, 17] width 7 height 7
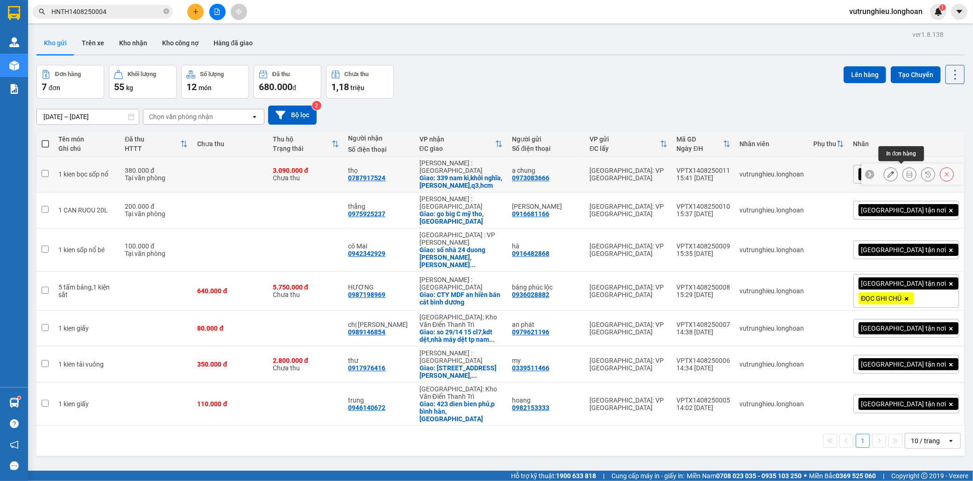
click at [905, 170] on button at bounding box center [909, 174] width 13 height 16
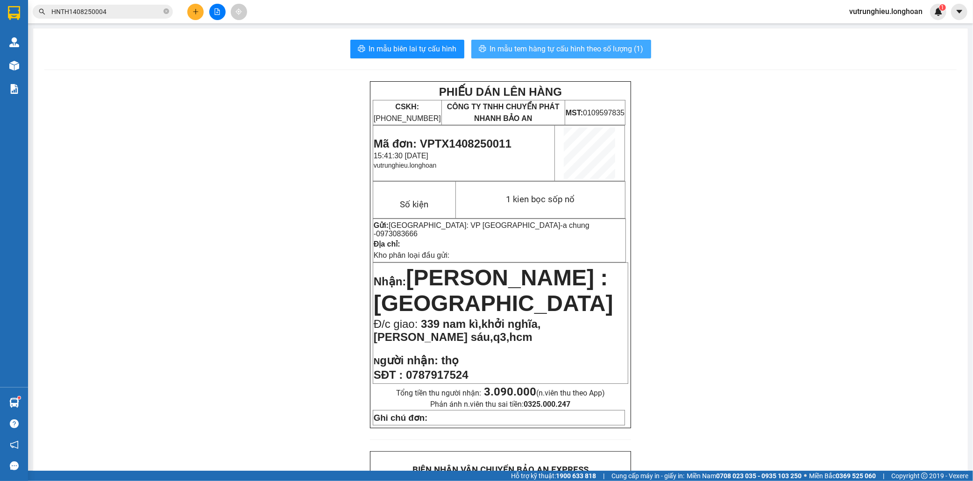
click at [563, 46] on span "In mẫu tem hàng tự cấu hình theo số lượng (1)" at bounding box center [567, 49] width 154 height 12
click at [201, 12] on button at bounding box center [195, 12] width 16 height 16
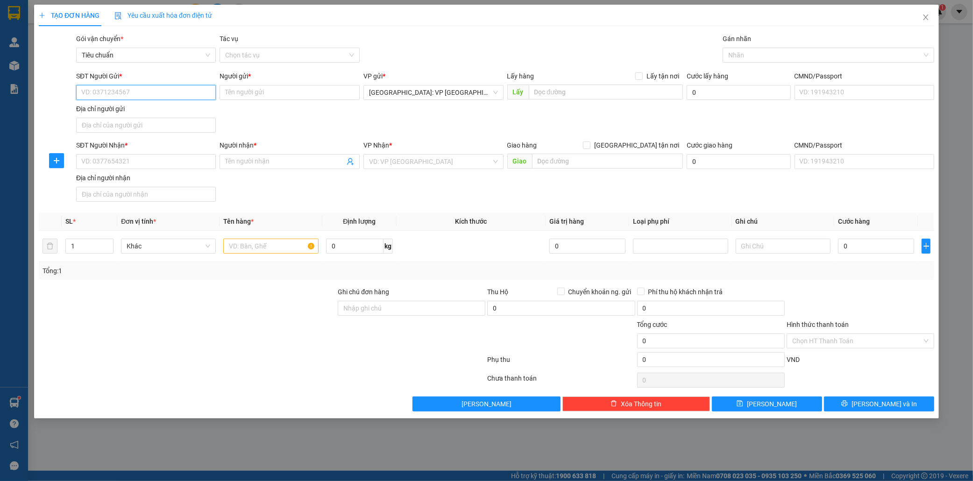
click at [122, 92] on input "SĐT Người Gửi *" at bounding box center [146, 92] width 140 height 15
click at [128, 112] on div "0964027195 - nguyệt" at bounding box center [146, 111] width 129 height 10
click at [123, 164] on input "SĐT Người Nhận *" at bounding box center [146, 161] width 140 height 15
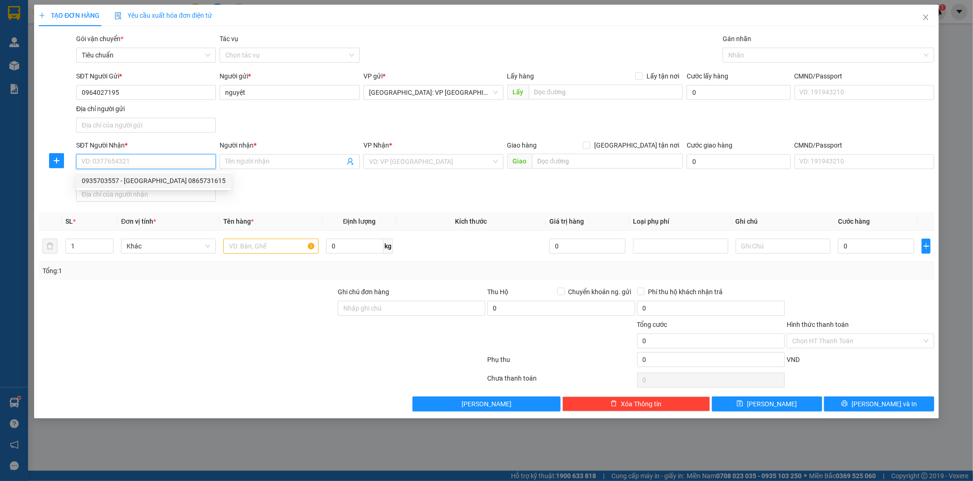
click at [128, 182] on div "0935703557 - Hồ Thiên Thạnh 0865731615" at bounding box center [154, 181] width 144 height 10
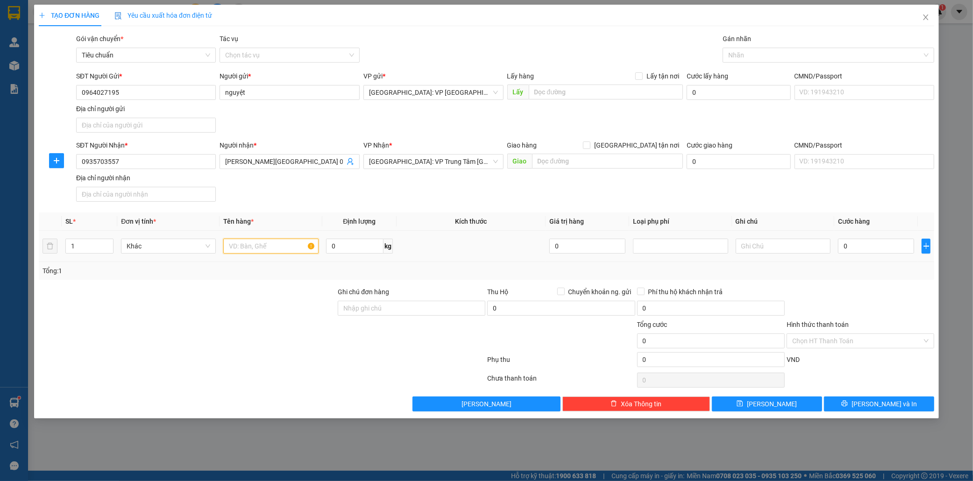
click at [251, 245] on input "text" at bounding box center [270, 246] width 95 height 15
click at [252, 245] on input "text" at bounding box center [270, 246] width 95 height 15
click at [870, 246] on input "0" at bounding box center [876, 246] width 76 height 15
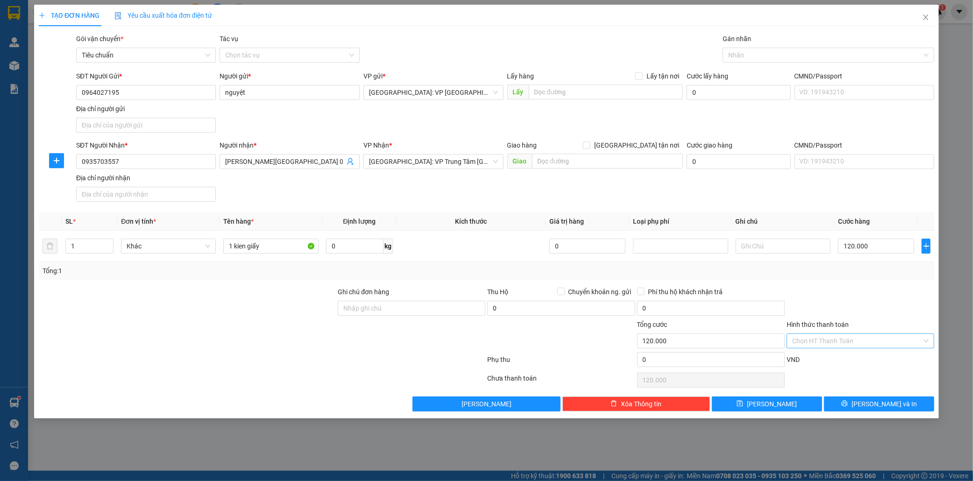
click at [841, 341] on input "Hình thức thanh toán" at bounding box center [857, 341] width 130 height 14
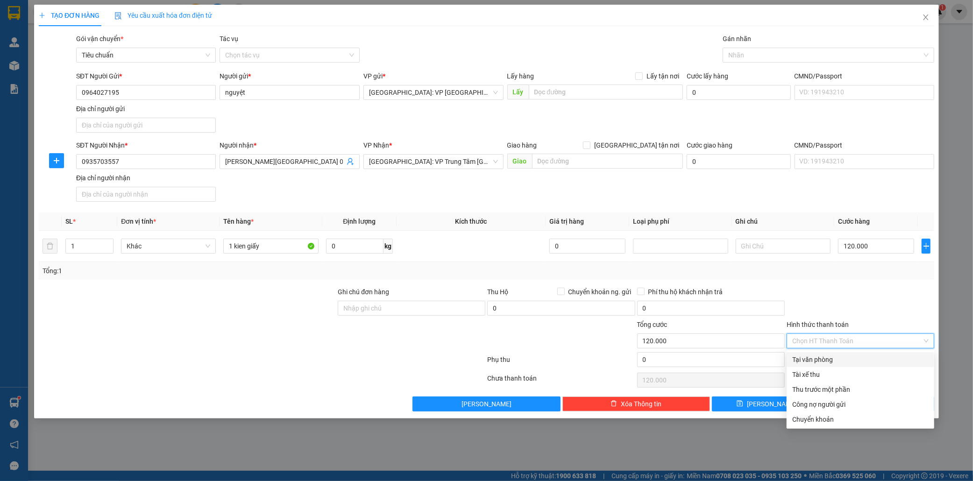
click at [873, 307] on div at bounding box center [861, 303] width 150 height 33
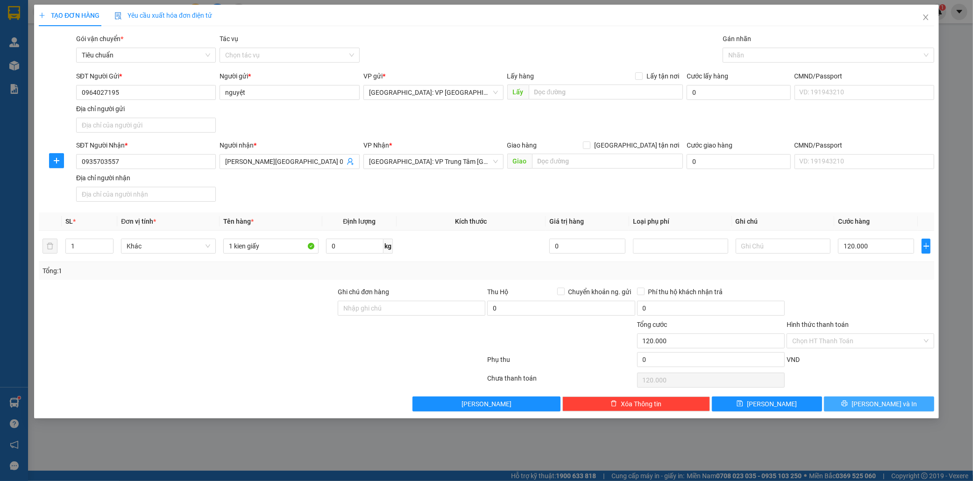
click at [891, 404] on span "Lưu và In" at bounding box center [884, 404] width 65 height 10
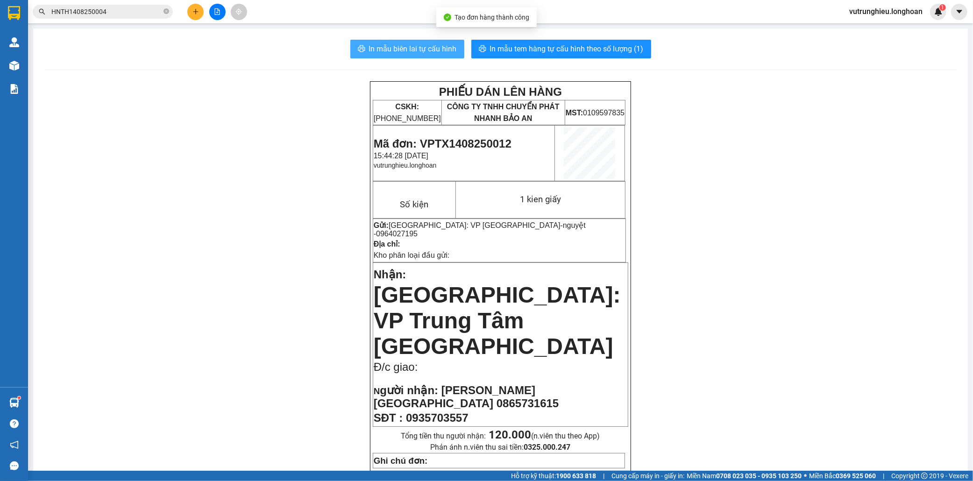
click at [419, 52] on span "In mẫu biên lai tự cấu hình" at bounding box center [413, 49] width 88 height 12
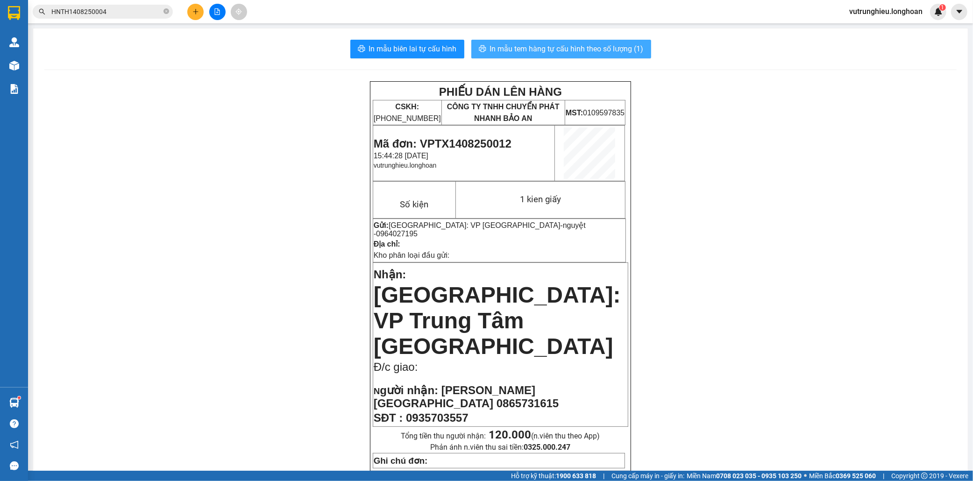
click at [560, 52] on span "In mẫu tem hàng tự cấu hình theo số lượng (1)" at bounding box center [567, 49] width 154 height 12
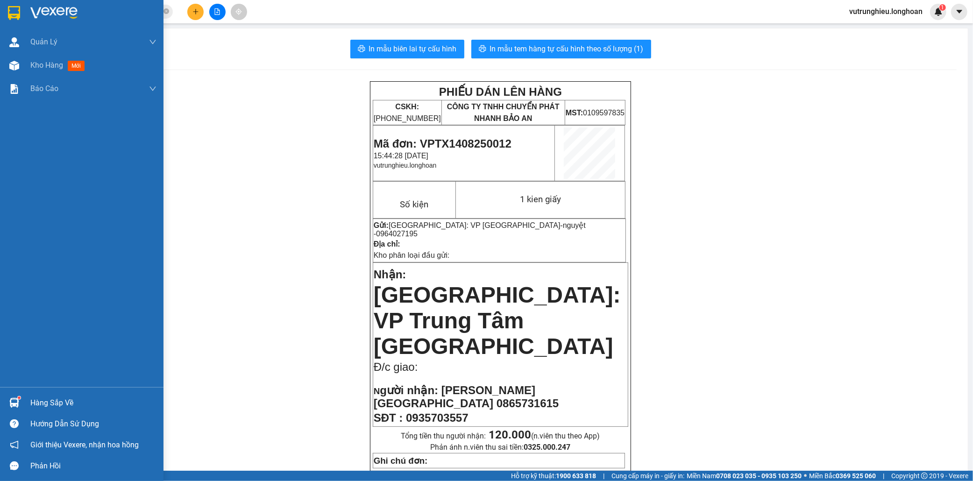
click at [10, 13] on img at bounding box center [14, 13] width 12 height 14
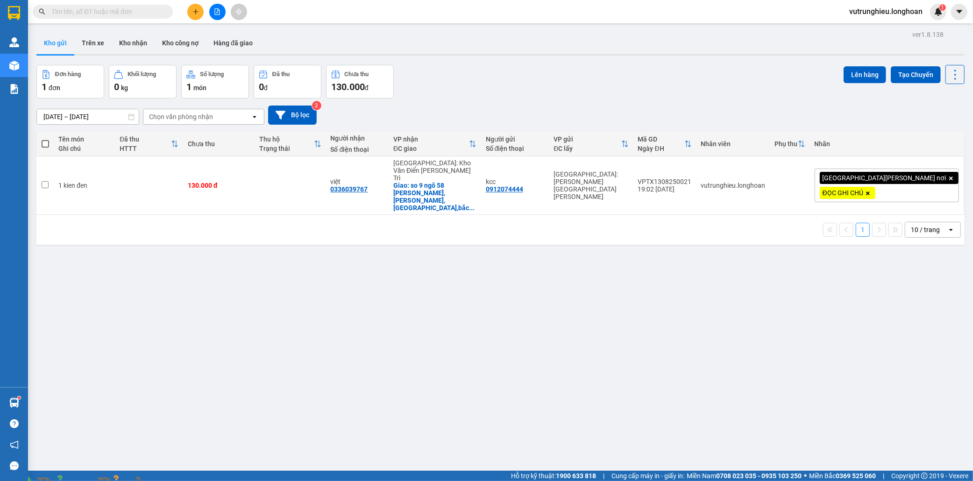
click at [105, 12] on input "text" at bounding box center [106, 12] width 110 height 10
paste input "039 5946102"
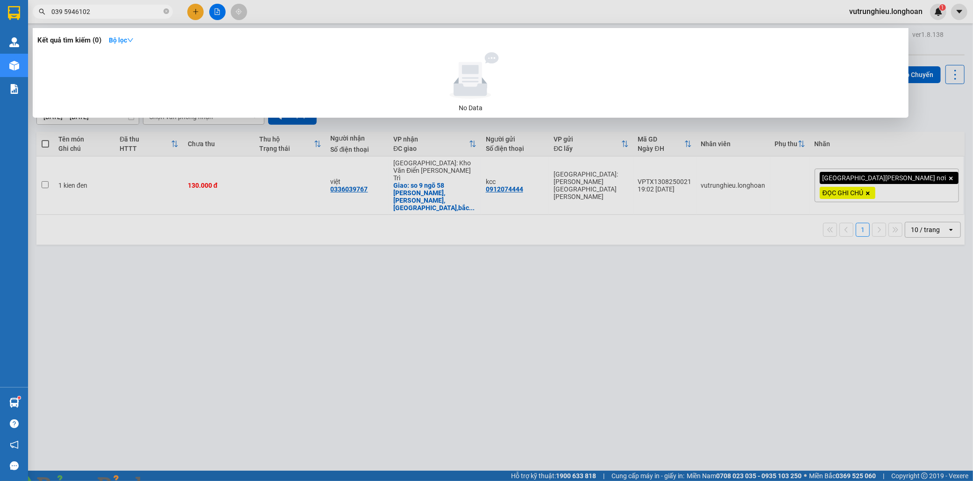
click at [64, 8] on input "039 5946102" at bounding box center [106, 12] width 110 height 10
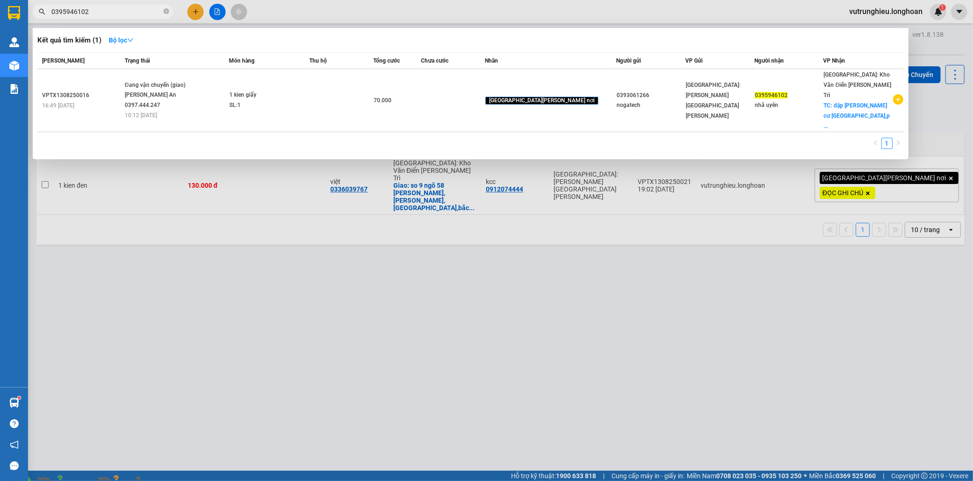
type input "0395946102"
click at [302, 297] on div at bounding box center [486, 240] width 973 height 481
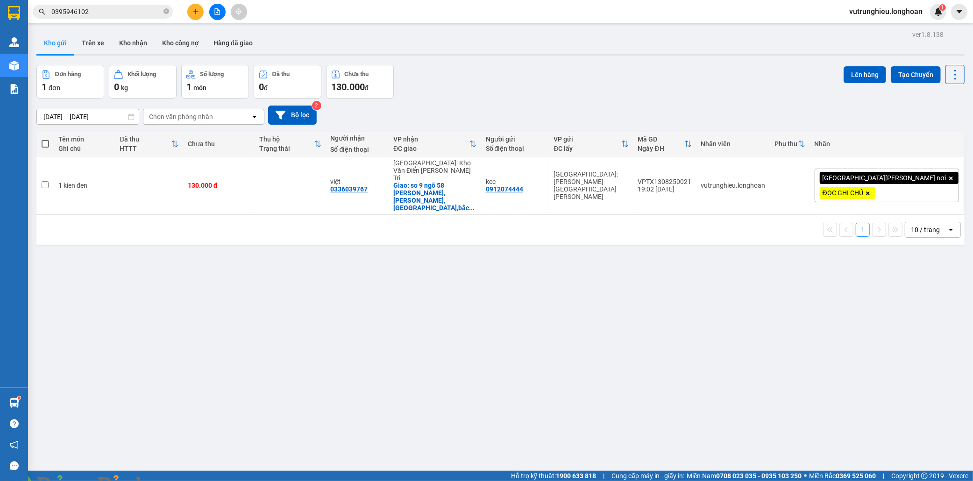
click at [255, 477] on div "Hỗ trợ kỹ thuật: 1900 633 818 | Cung cấp máy in - giấy in: Miền Nam 0708 023 03…" at bounding box center [484, 476] width 969 height 10
click at [194, 15] on button at bounding box center [195, 12] width 16 height 16
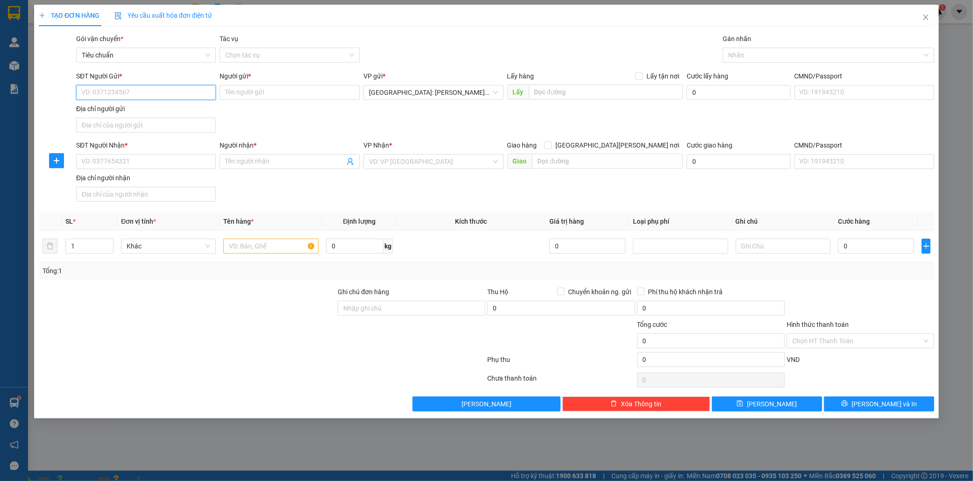
click at [115, 92] on input "SĐT Người Gửi *" at bounding box center [146, 92] width 140 height 15
paste input "0903471191"
type input "0903471191"
click at [152, 109] on div "0903471191 - trường hải" at bounding box center [146, 111] width 129 height 10
type input "trường hải"
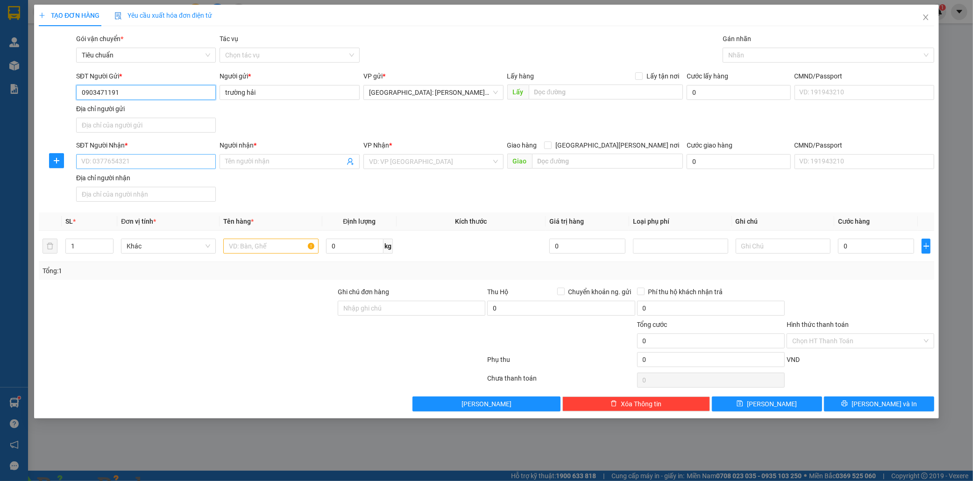
type input "0903471191"
click at [136, 164] on input "SĐT Người Nhận *" at bounding box center [146, 161] width 140 height 15
click at [138, 178] on div "0702485848 - trà my" at bounding box center [146, 181] width 129 height 10
type input "0702485848"
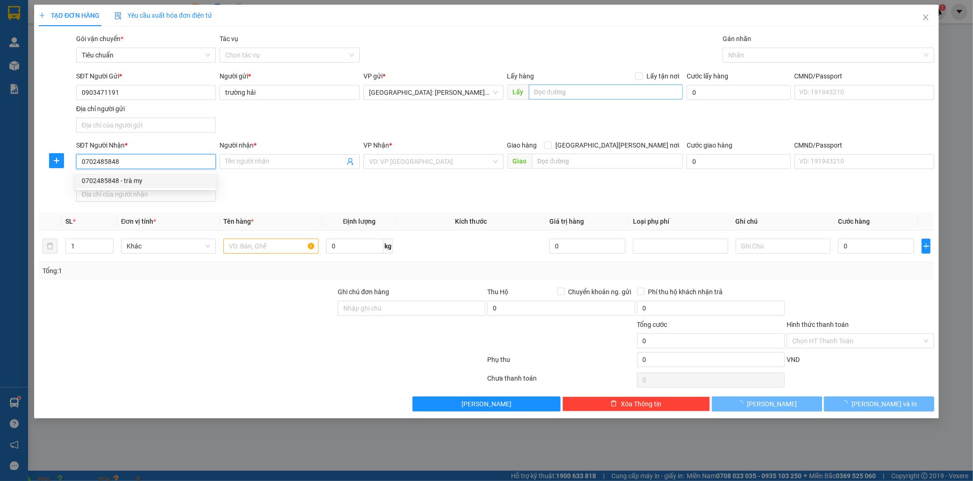
type input "trà my"
checkbox input "true"
type input "69 nguyen ảnh thủ,nối dài.ấp tiền lân,bà điểm,hcm"
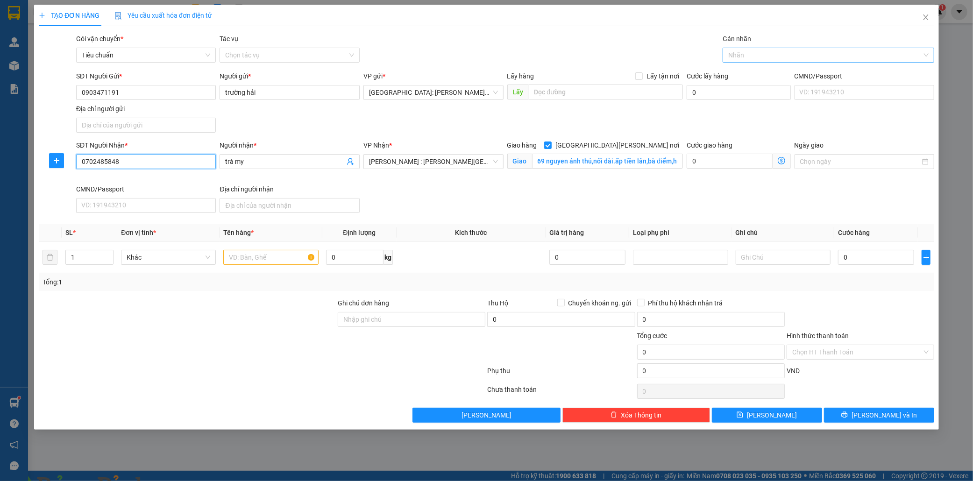
click at [744, 58] on div at bounding box center [824, 55] width 198 height 11
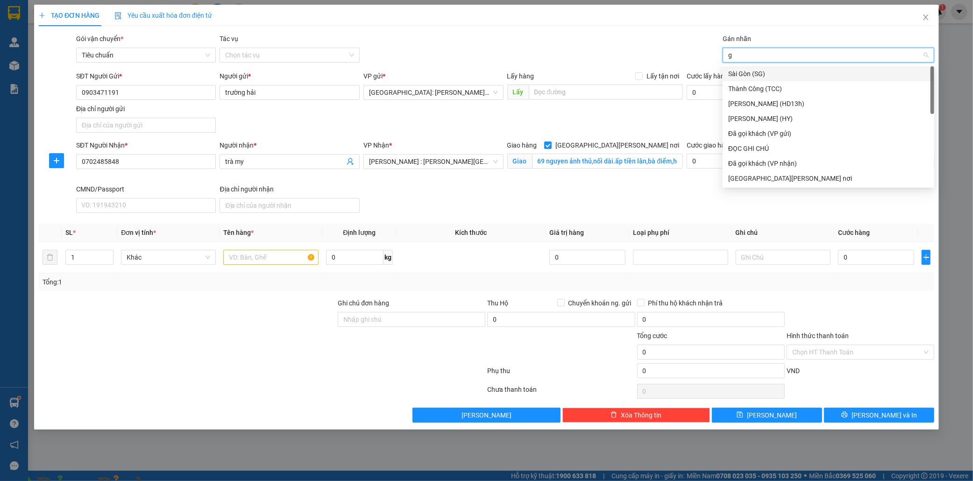
type input "gi"
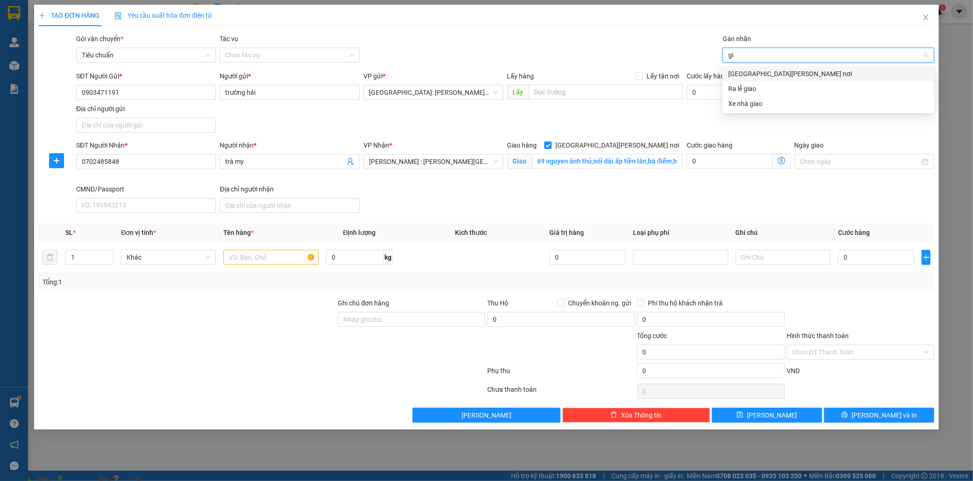
click at [755, 75] on div "[GEOGRAPHIC_DATA] tận nơi" at bounding box center [828, 74] width 200 height 10
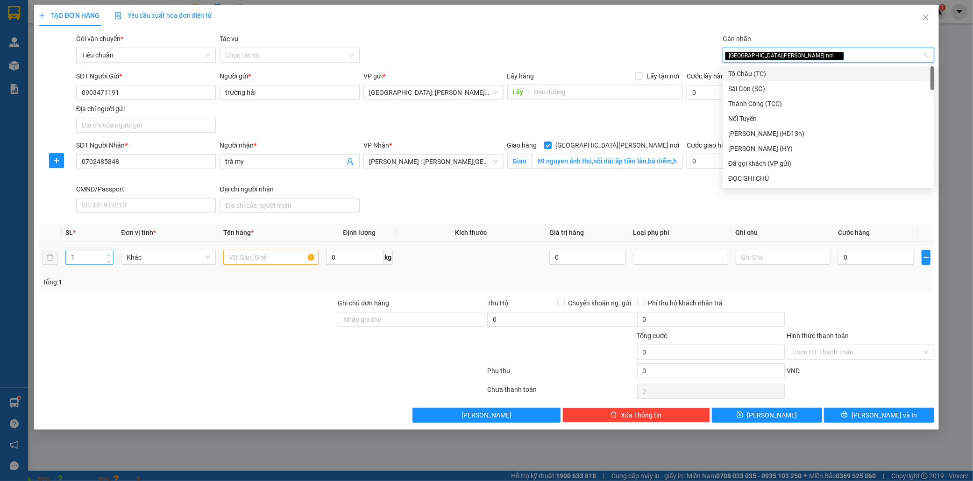
click at [107, 254] on icon "up" at bounding box center [108, 255] width 3 height 3
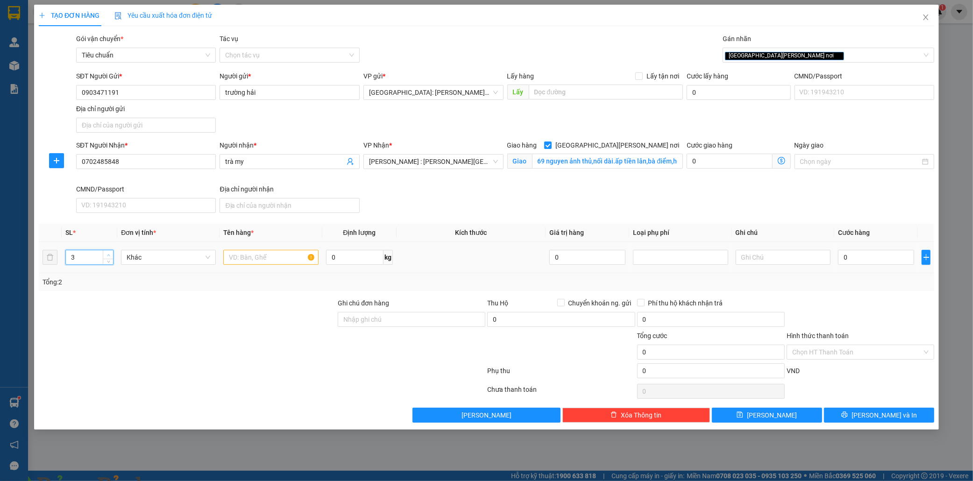
click at [107, 254] on icon "up" at bounding box center [108, 255] width 3 height 3
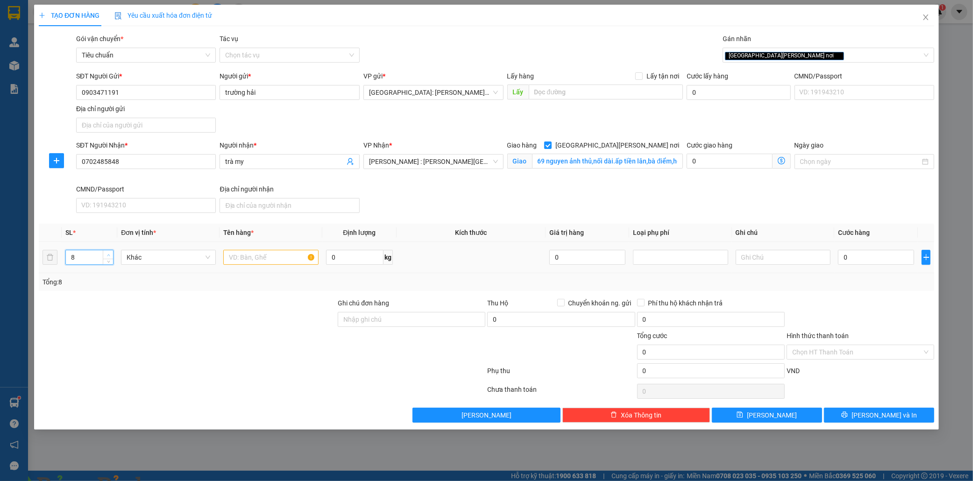
click at [107, 254] on icon "up" at bounding box center [108, 255] width 3 height 3
type input "9"
click at [107, 254] on icon "up" at bounding box center [108, 255] width 3 height 3
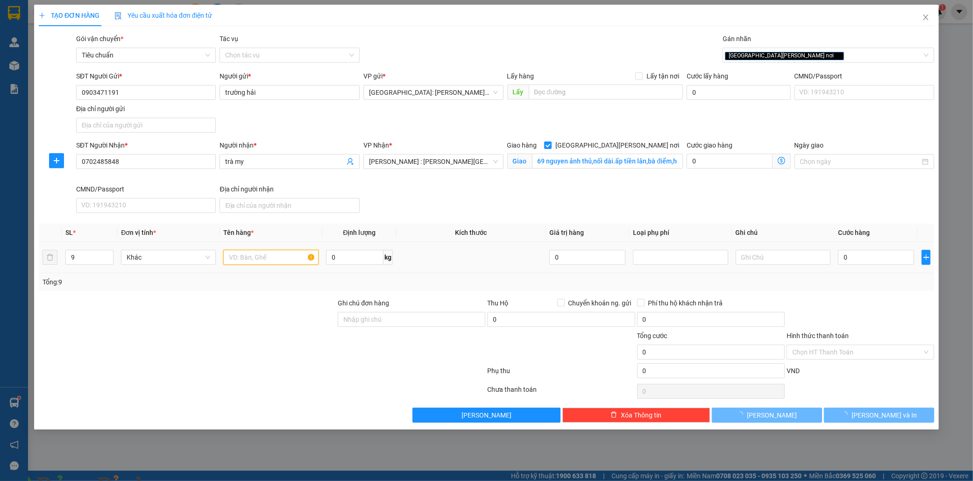
click at [243, 255] on input "text" at bounding box center [270, 257] width 95 height 15
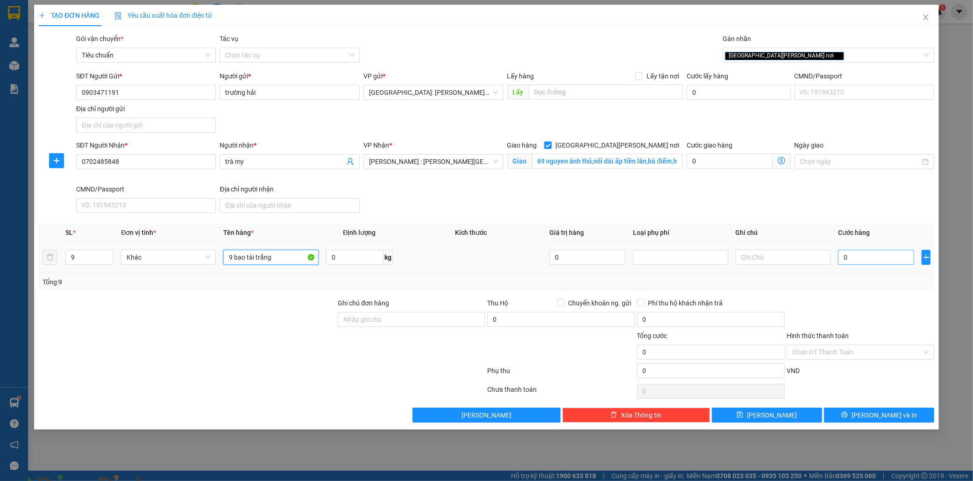
type input "9 bao tải trắng"
click at [882, 262] on input "0" at bounding box center [876, 257] width 76 height 15
type input "1"
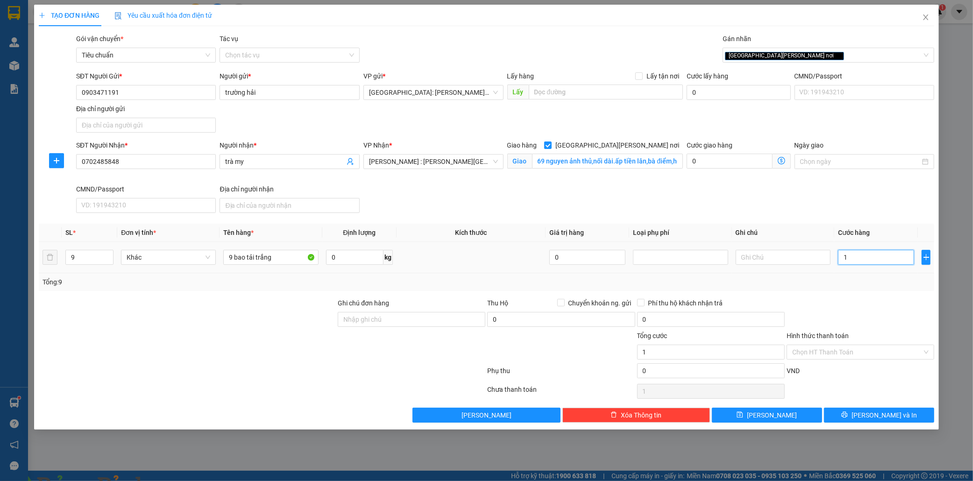
type input "10"
type input "103"
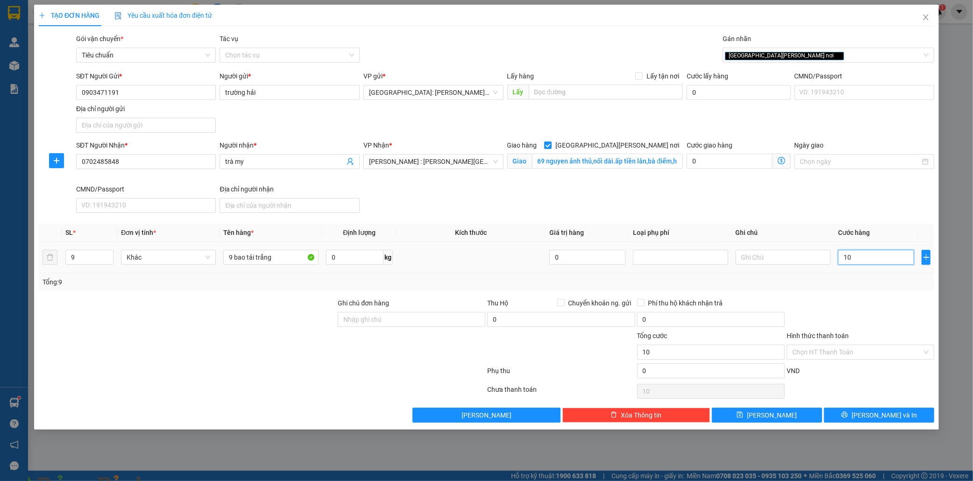
type input "103"
type input "1.030"
type input "10.300"
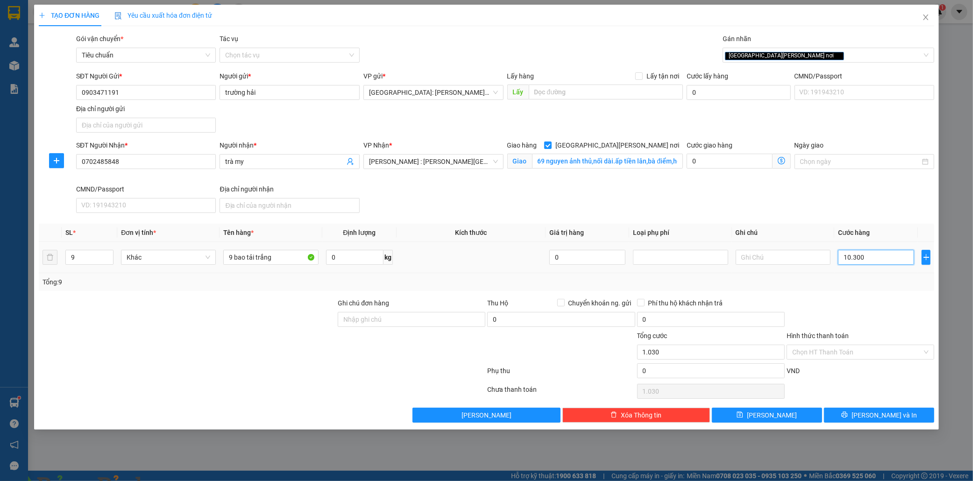
type input "10.300"
type input "103.000"
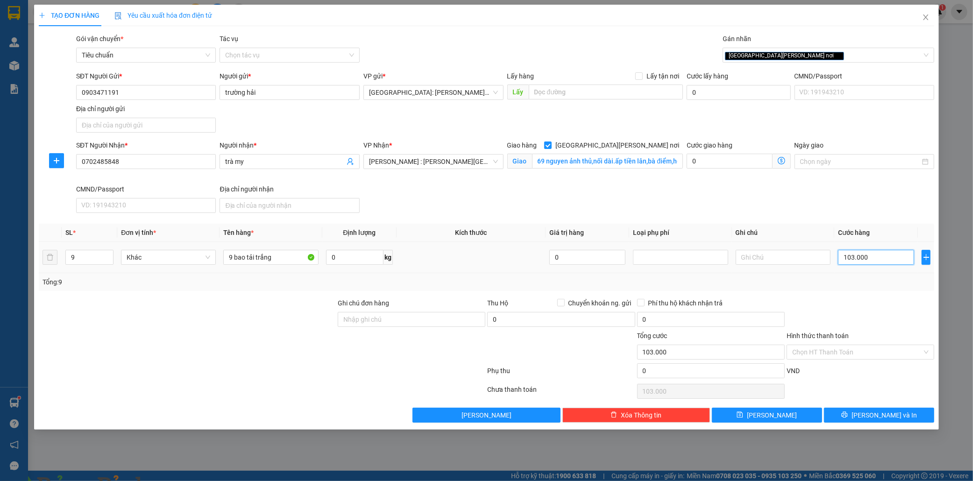
type input "1.030.000"
click at [865, 352] on input "Hình thức thanh toán" at bounding box center [857, 352] width 130 height 14
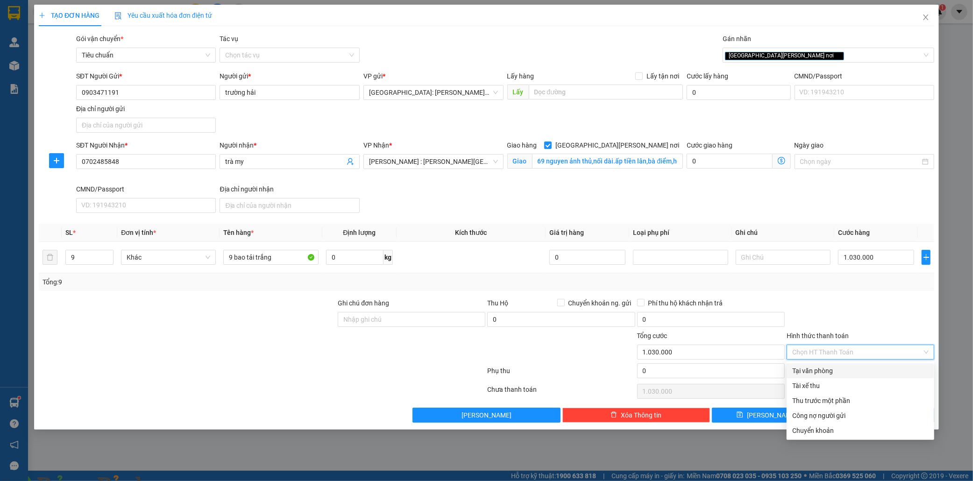
click at [825, 371] on div "Tại văn phòng" at bounding box center [860, 371] width 136 height 10
type input "0"
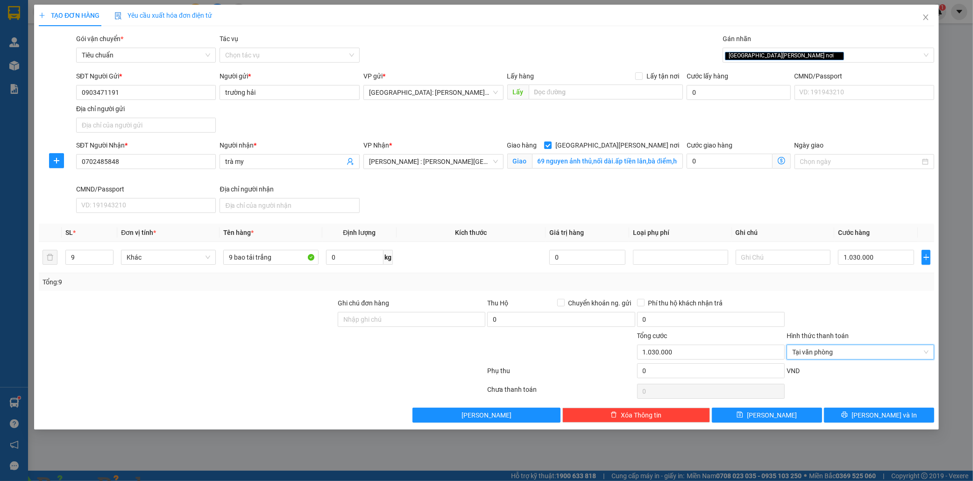
click at [172, 481] on img at bounding box center [169, 487] width 6 height 6
click at [874, 415] on span "[PERSON_NAME] và In" at bounding box center [884, 415] width 65 height 10
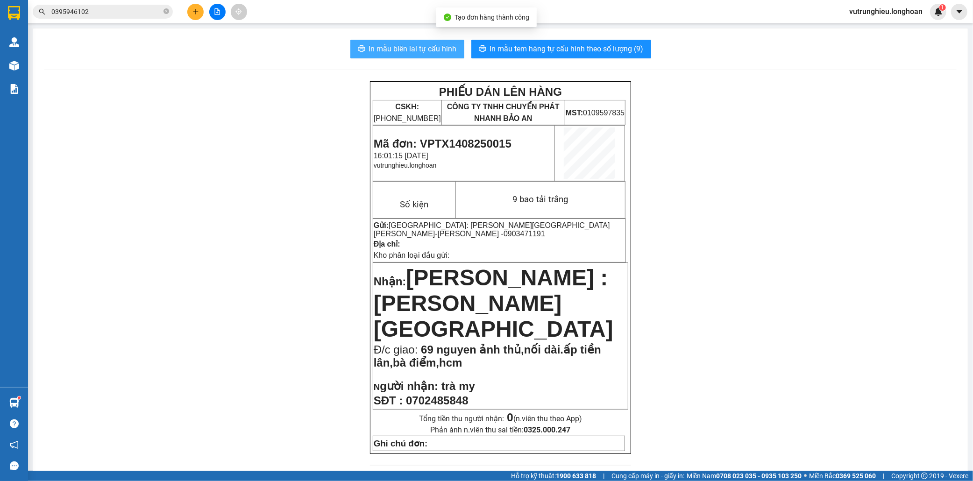
click at [394, 48] on span "In mẫu biên lai tự cấu hình" at bounding box center [413, 49] width 88 height 12
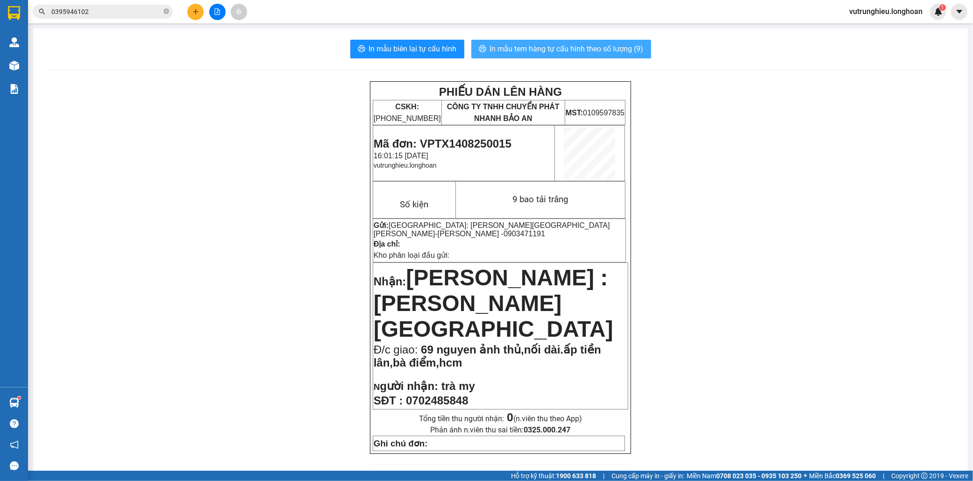
click at [574, 50] on span "In mẫu tem hàng tự cấu hình theo số lượng (9)" at bounding box center [567, 49] width 154 height 12
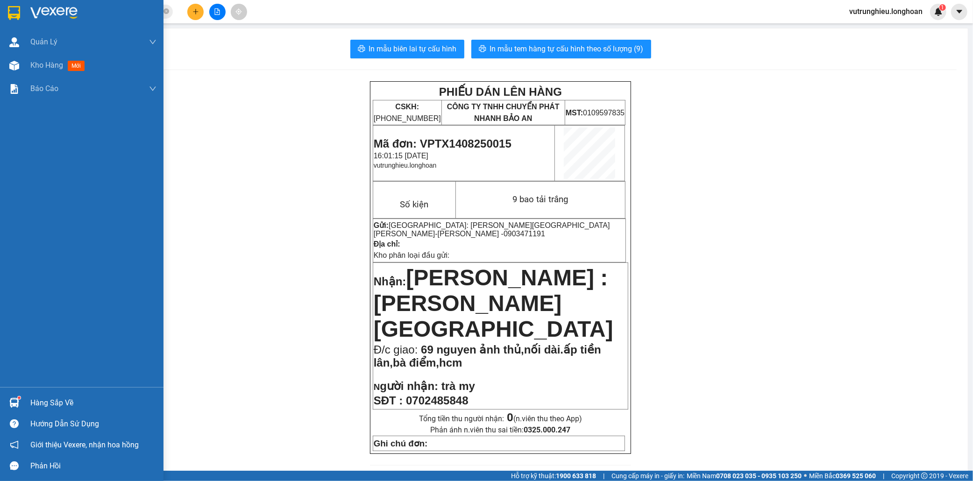
click at [14, 14] on img at bounding box center [14, 13] width 12 height 14
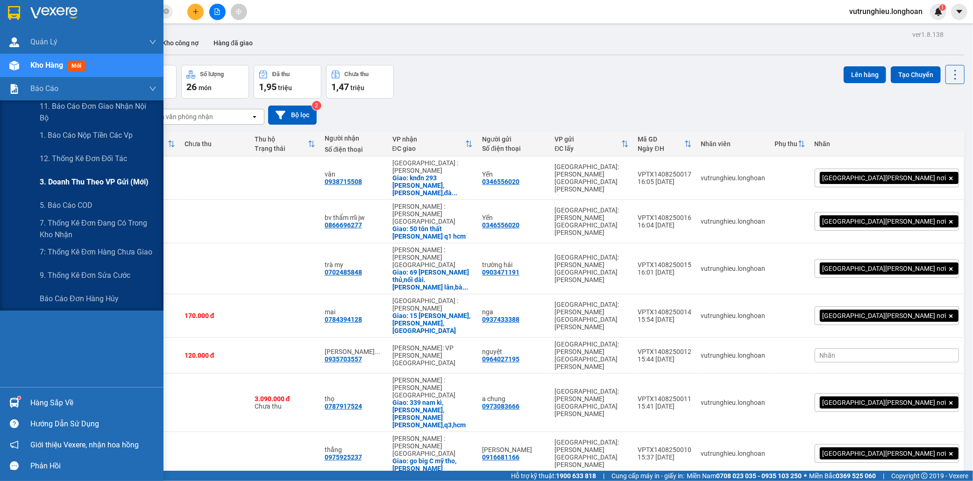
click at [90, 183] on span "3. Doanh Thu theo VP Gửi (mới)" at bounding box center [94, 182] width 109 height 12
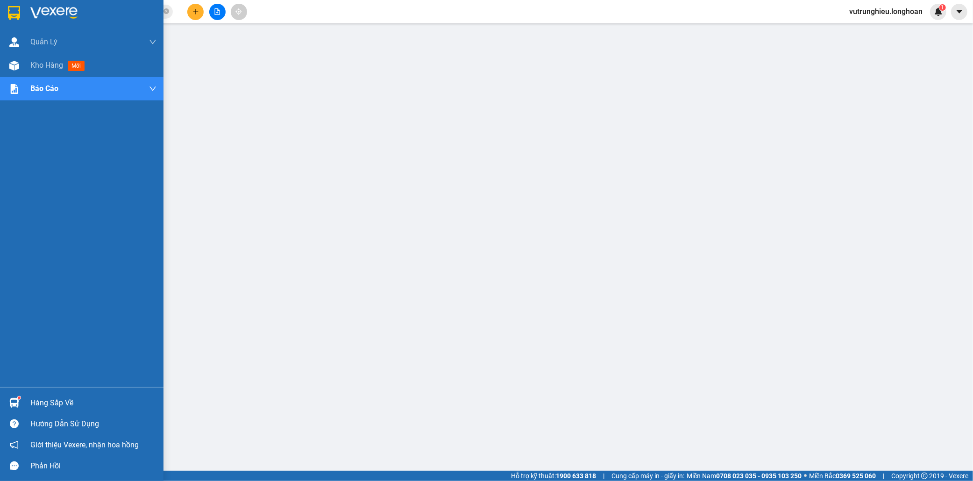
click at [15, 7] on img at bounding box center [14, 13] width 12 height 14
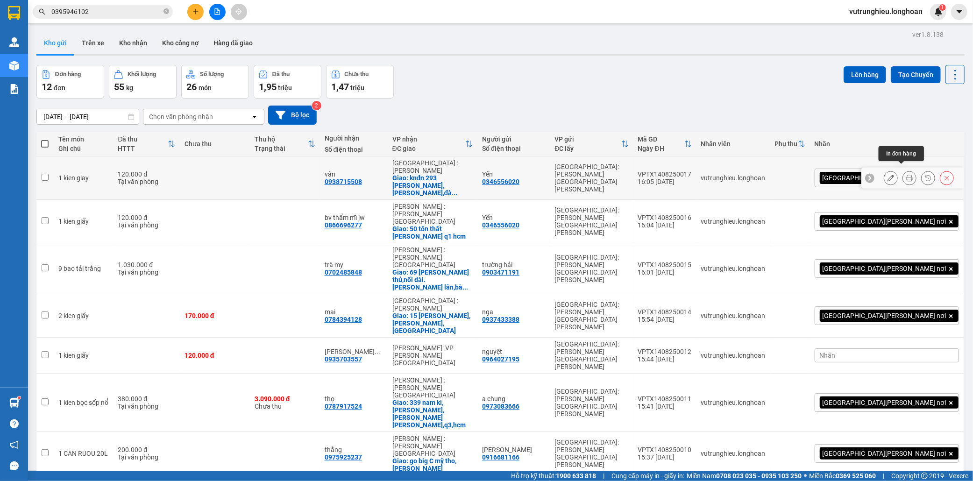
click at [906, 175] on icon at bounding box center [909, 178] width 7 height 7
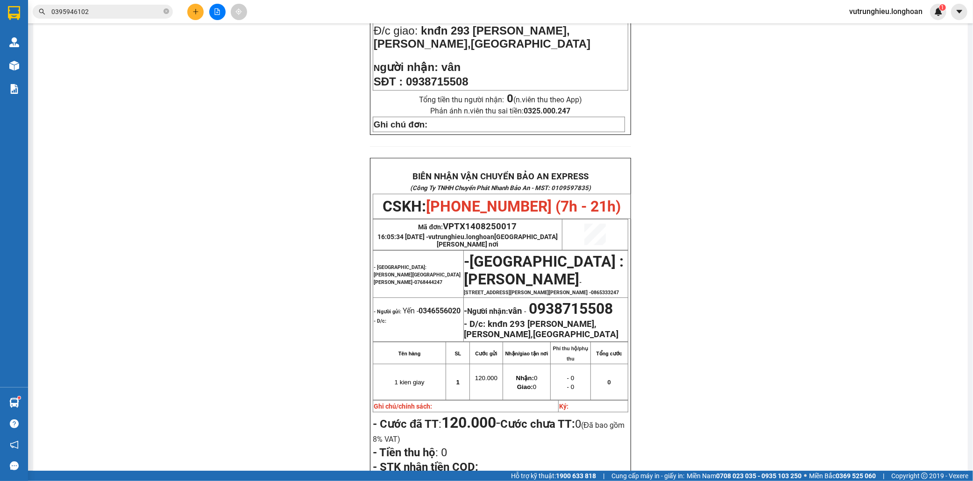
scroll to position [415, 0]
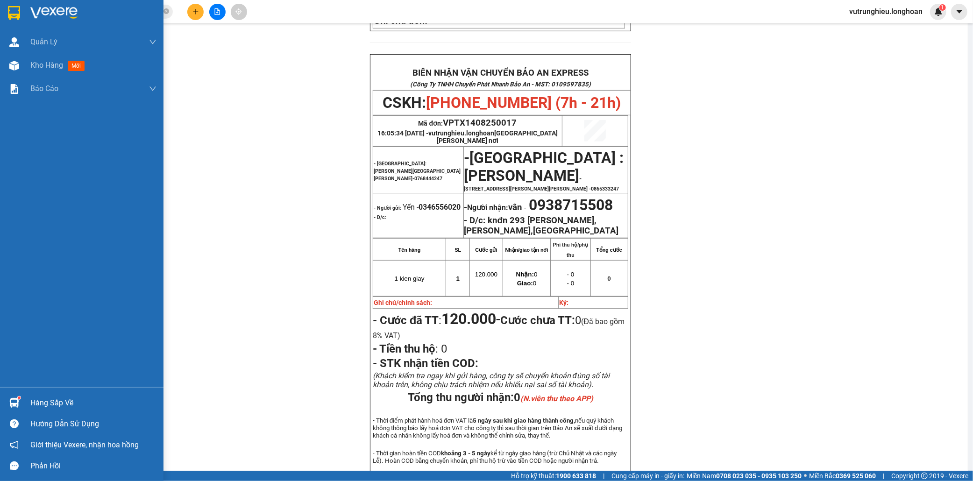
click at [10, 11] on img at bounding box center [14, 13] width 12 height 14
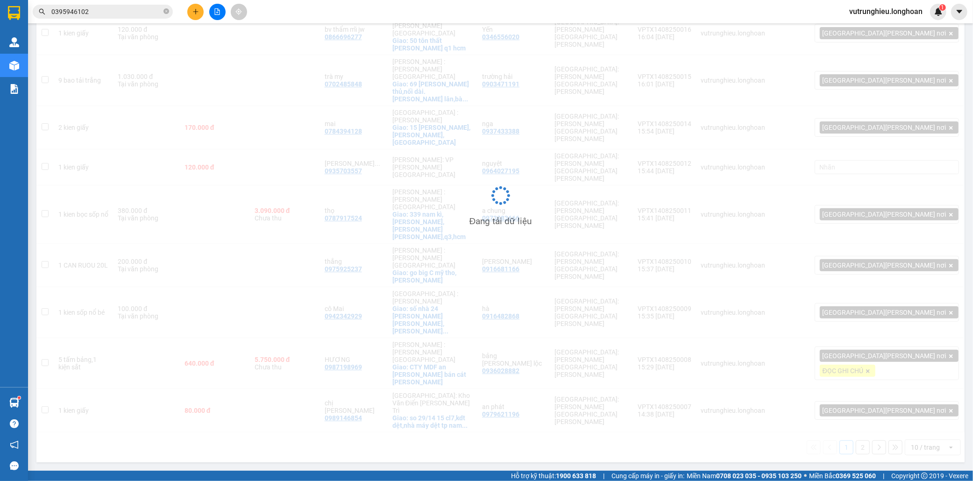
scroll to position [43, 0]
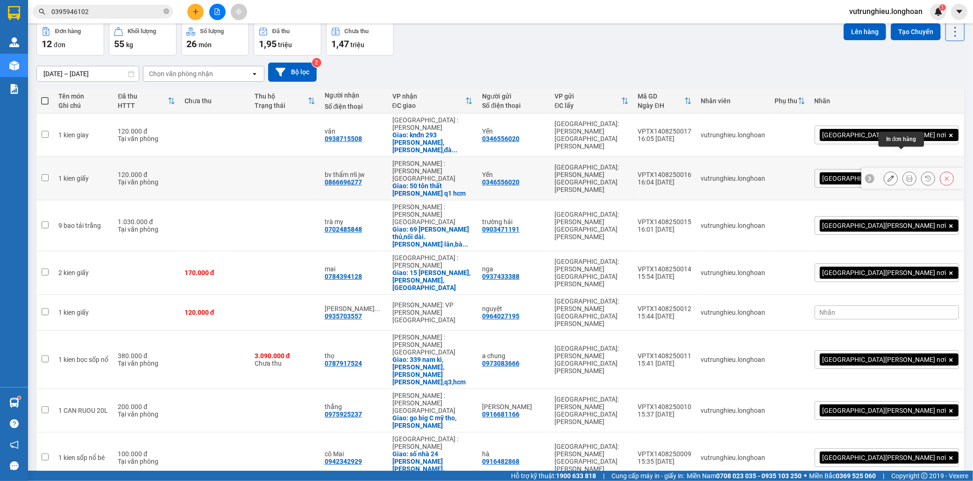
click at [906, 175] on icon at bounding box center [909, 178] width 7 height 7
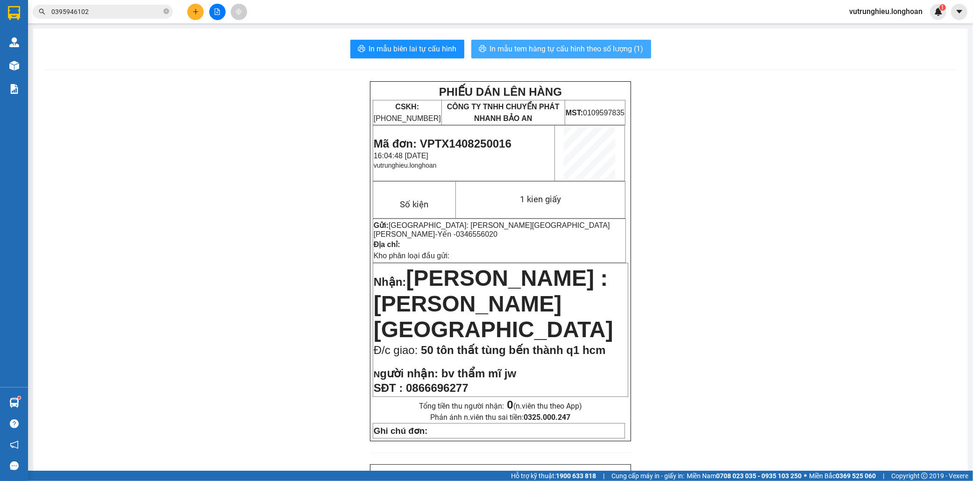
click at [575, 43] on span "In mẫu tem hàng tự cấu hình theo số lượng (1)" at bounding box center [567, 49] width 154 height 12
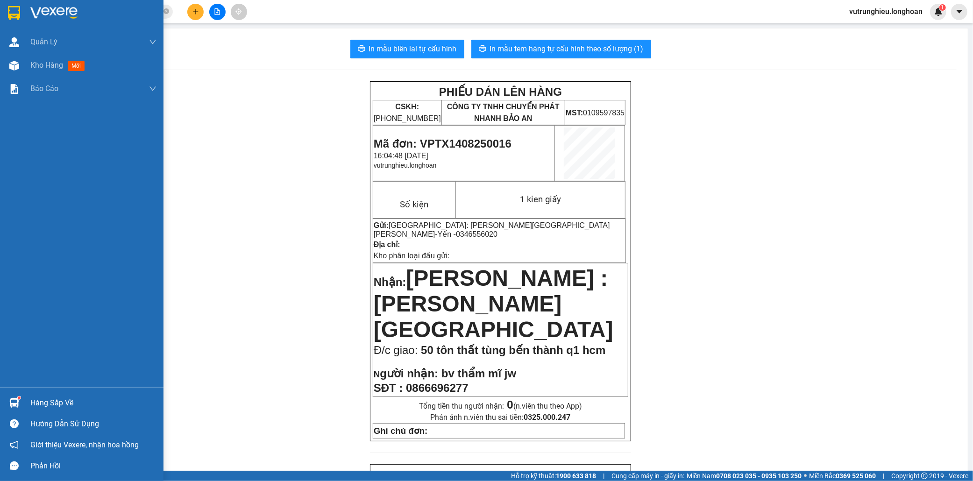
click at [8, 8] on img at bounding box center [14, 13] width 12 height 14
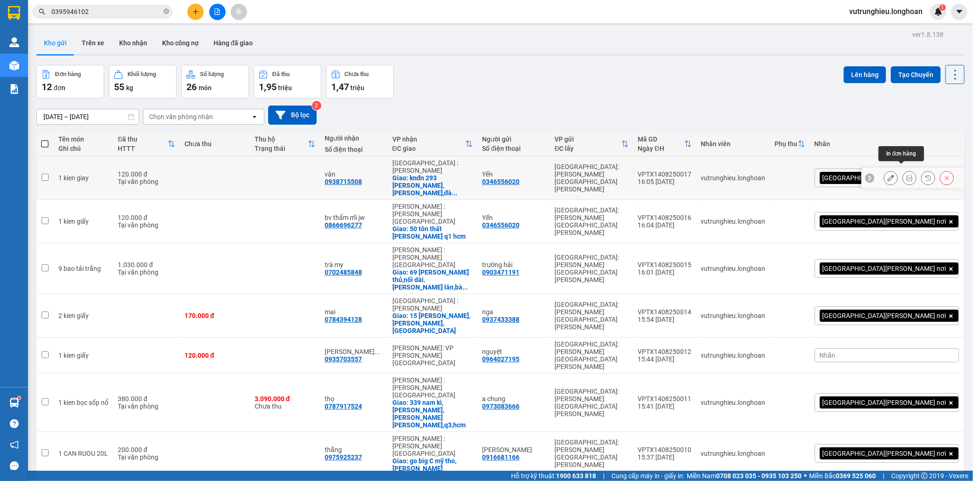
click at [906, 175] on icon at bounding box center [909, 178] width 7 height 7
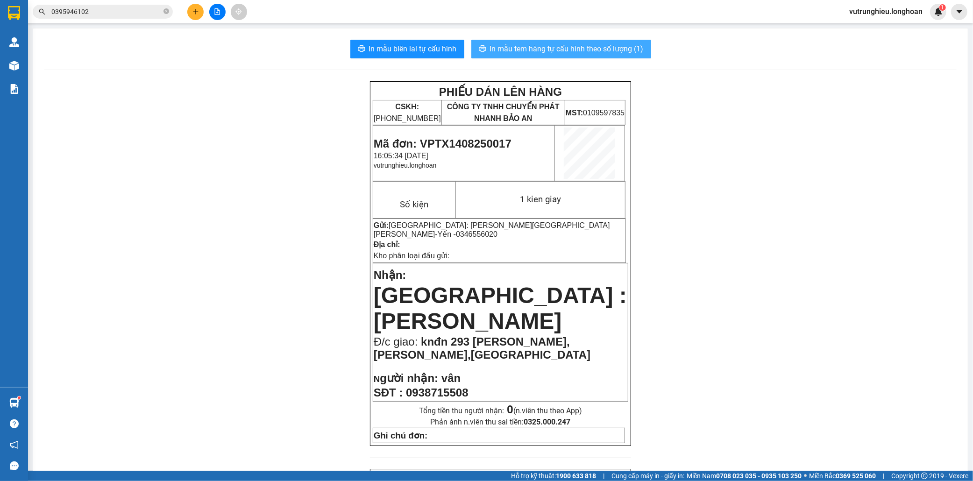
click at [540, 51] on span "In mẫu tem hàng tự cấu hình theo số lượng (1)" at bounding box center [567, 49] width 154 height 12
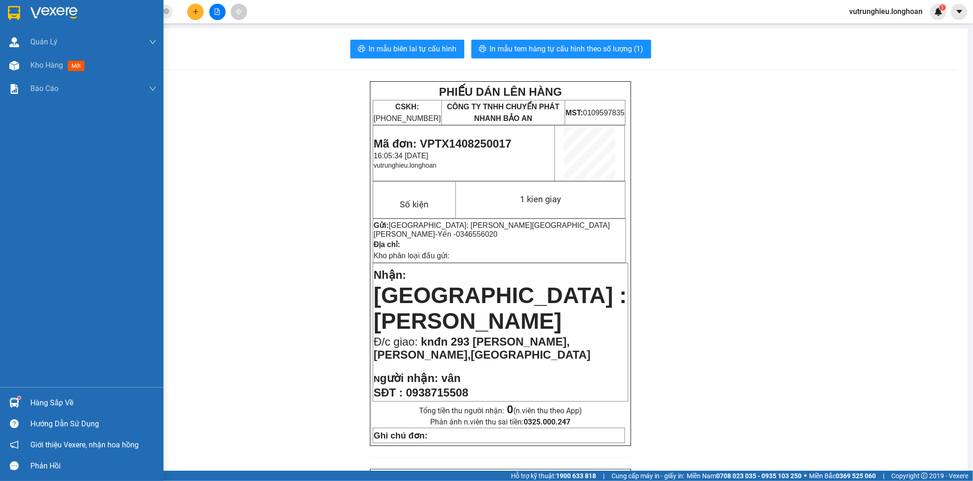
click at [13, 14] on img at bounding box center [14, 13] width 12 height 14
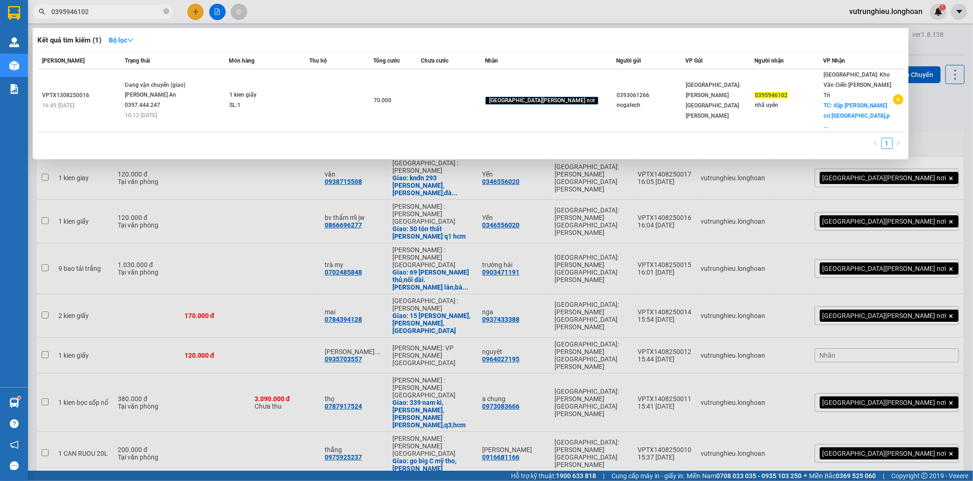
click at [135, 13] on input "0395946102" at bounding box center [106, 12] width 110 height 10
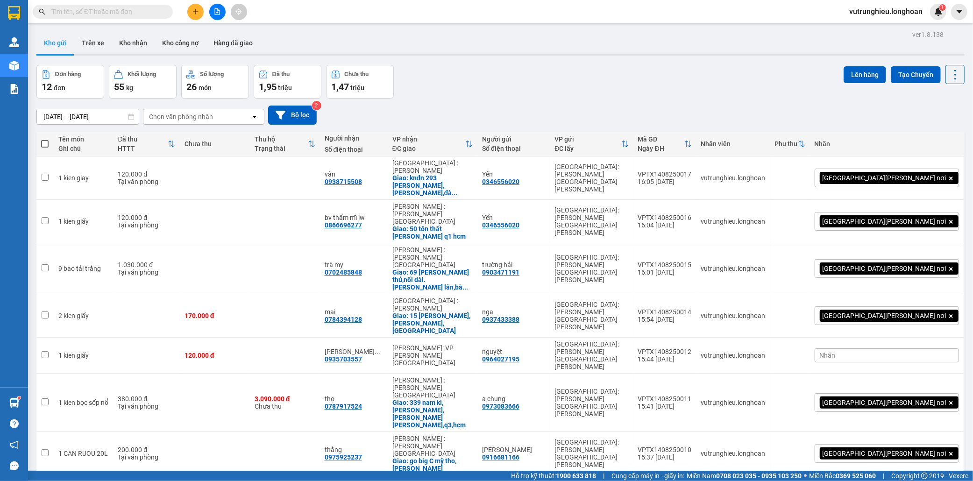
paste input "0904386458"
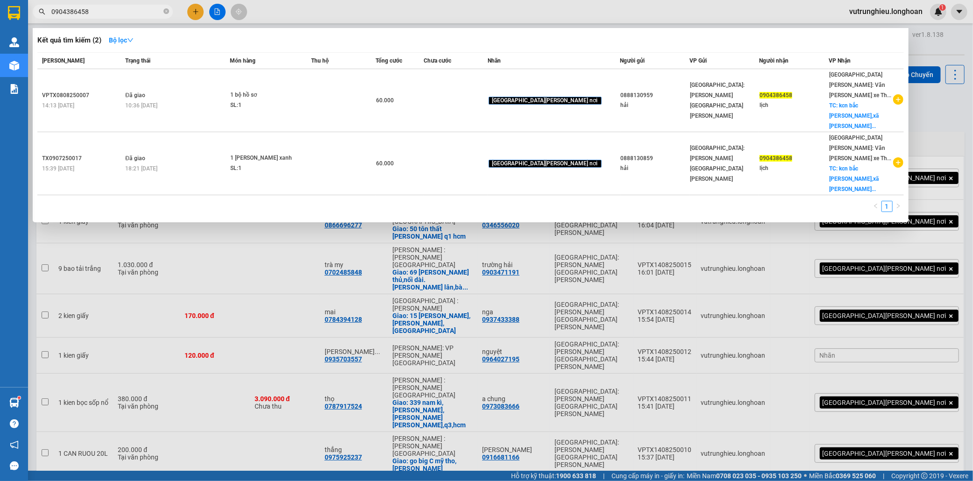
type input "0904386458"
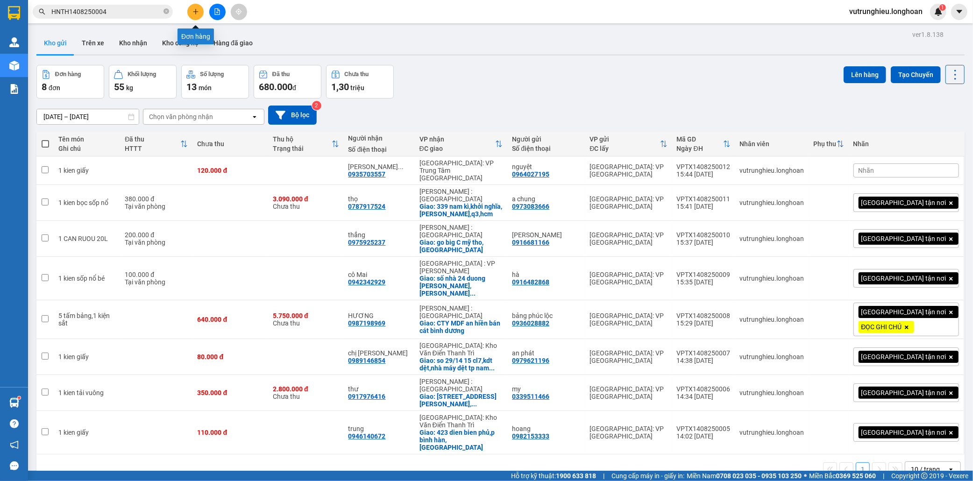
click at [195, 17] on button at bounding box center [195, 12] width 16 height 16
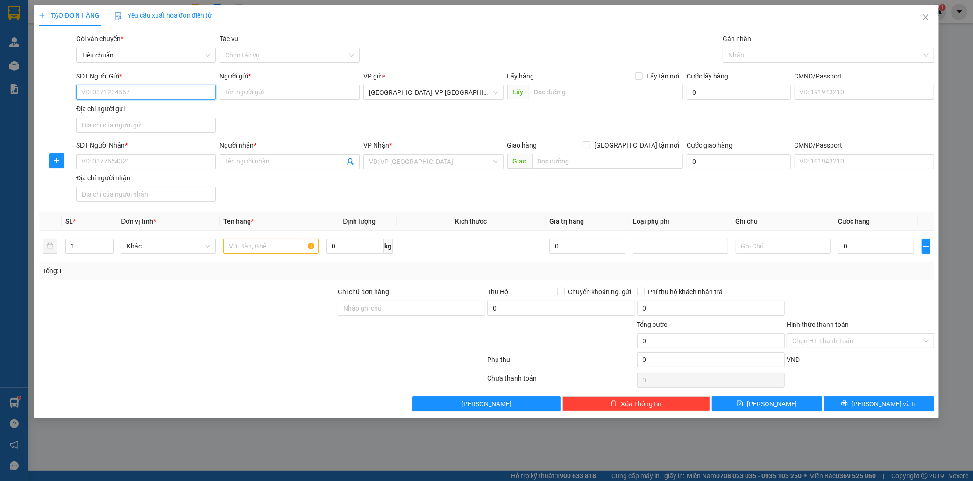
click at [120, 92] on input "SĐT Người Gửi *" at bounding box center [146, 92] width 140 height 15
type input "0903471191"
click at [234, 92] on input "Người gửi *" at bounding box center [290, 92] width 140 height 15
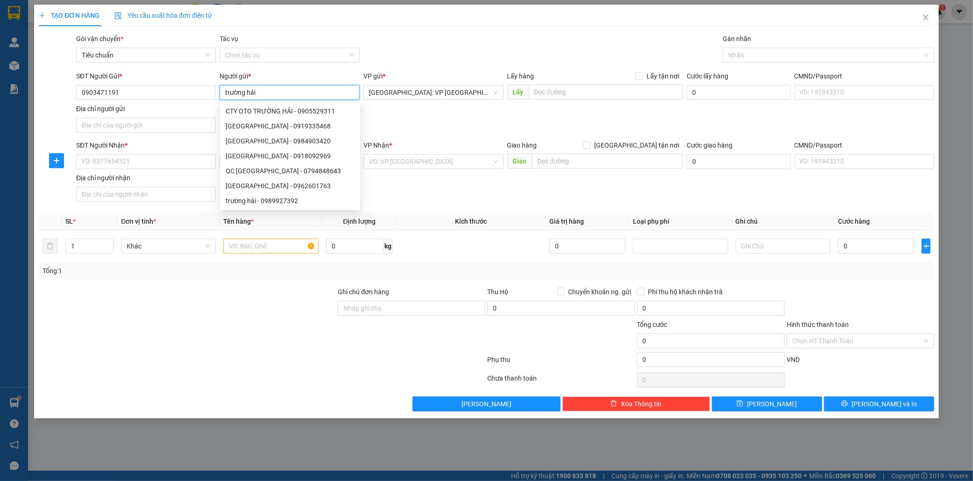
type input "trường hải"
click at [93, 167] on div "SĐT Người Nhận * VD: 0377654321" at bounding box center [146, 156] width 140 height 33
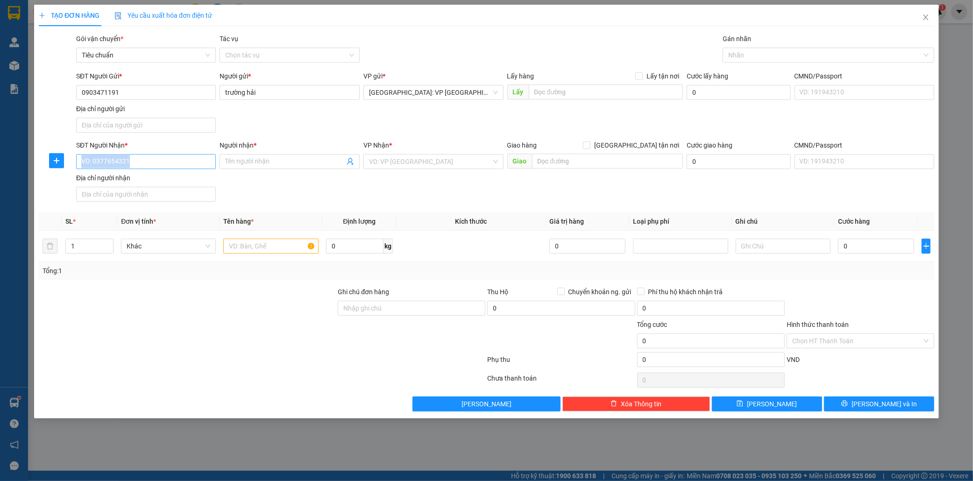
click at [97, 162] on input "SĐT Người Nhận *" at bounding box center [146, 161] width 140 height 15
click at [155, 161] on input "SĐT Người Nhận *" at bounding box center [146, 161] width 140 height 15
type input "0702485848"
click at [256, 160] on input "Người nhận *" at bounding box center [285, 162] width 120 height 10
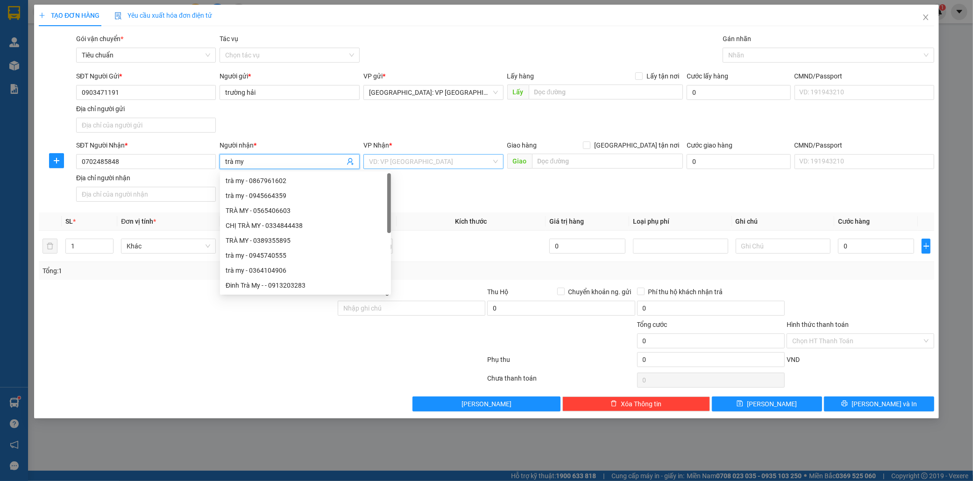
type input "trà my"
click at [418, 157] on input "search" at bounding box center [430, 162] width 122 height 14
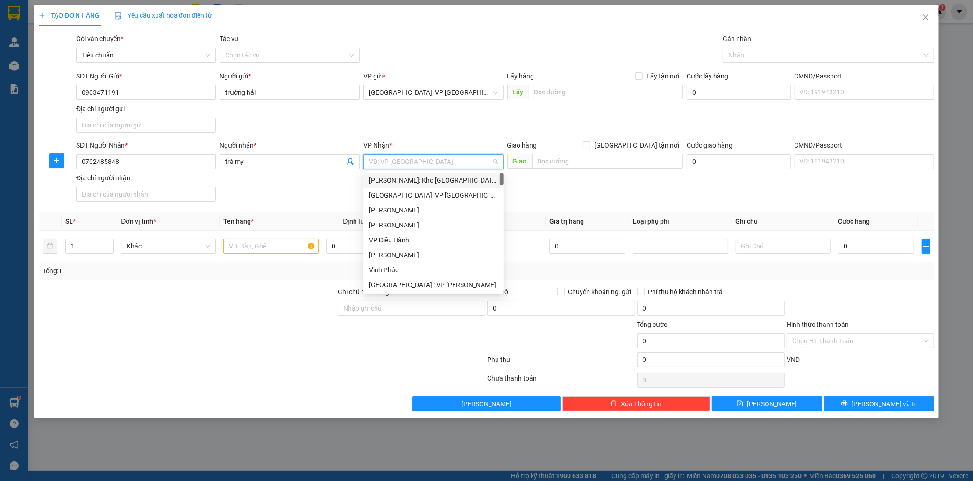
click at [421, 159] on input "search" at bounding box center [430, 162] width 122 height 14
type input "12"
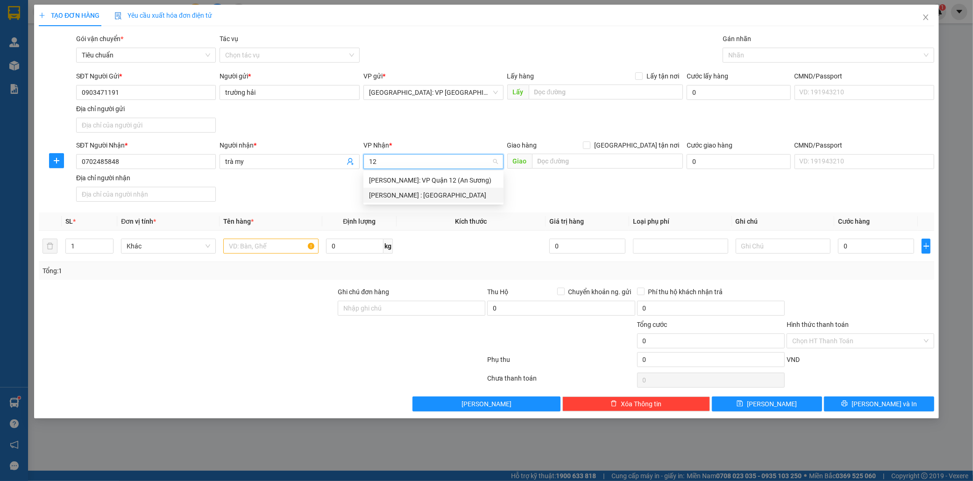
drag, startPoint x: 424, startPoint y: 195, endPoint x: 551, endPoint y: 162, distance: 131.9
click at [425, 195] on div "[PERSON_NAME] : [GEOGRAPHIC_DATA]" at bounding box center [433, 195] width 129 height 10
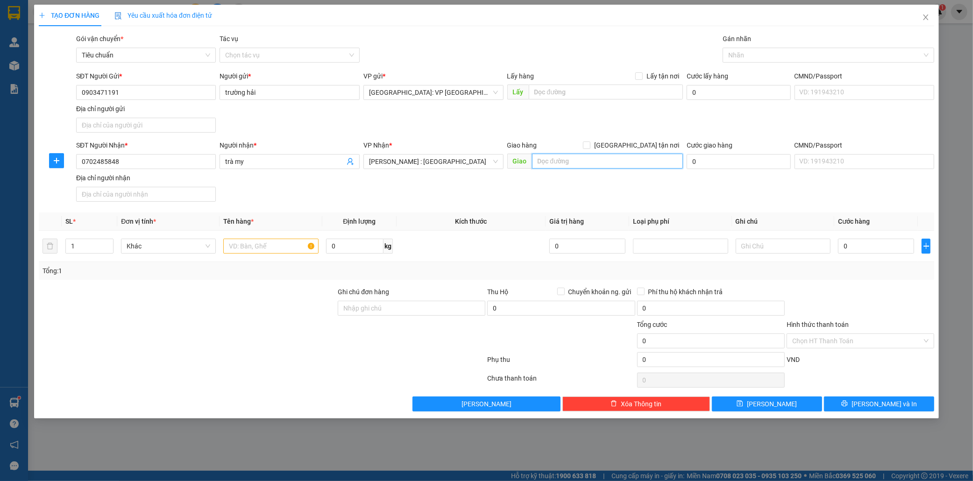
click at [555, 162] on input "text" at bounding box center [607, 161] width 151 height 15
click at [555, 162] on input "69 nguyen ảnh thủ,nối dài.ấp tiền lân,bà điểm,hcm" at bounding box center [607, 161] width 151 height 15
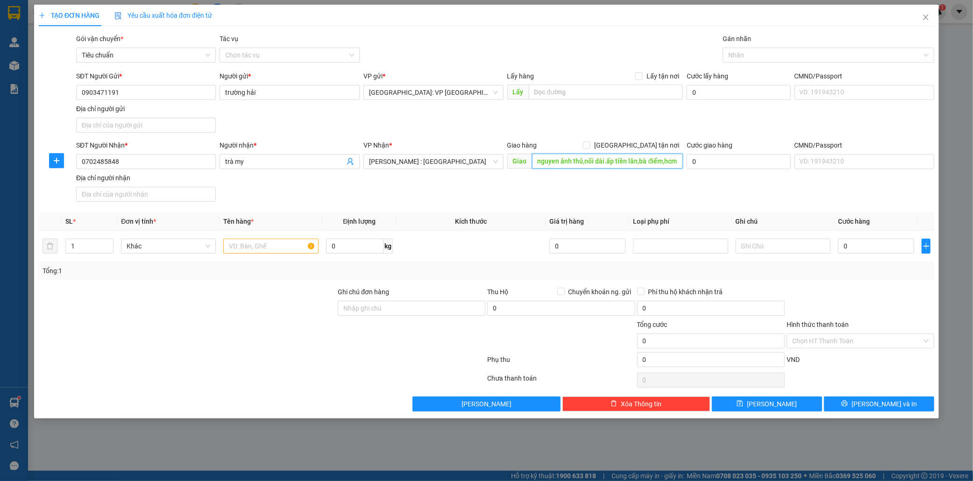
type input "69 nguyen ảnh thủ,nối dài.ấp tiền lân,bà điểm,hcm"
click at [620, 160] on input "69 nguyen ảnh thủ,nối dài.ấp tiền lân,bà điểm,hcm" at bounding box center [607, 161] width 151 height 15
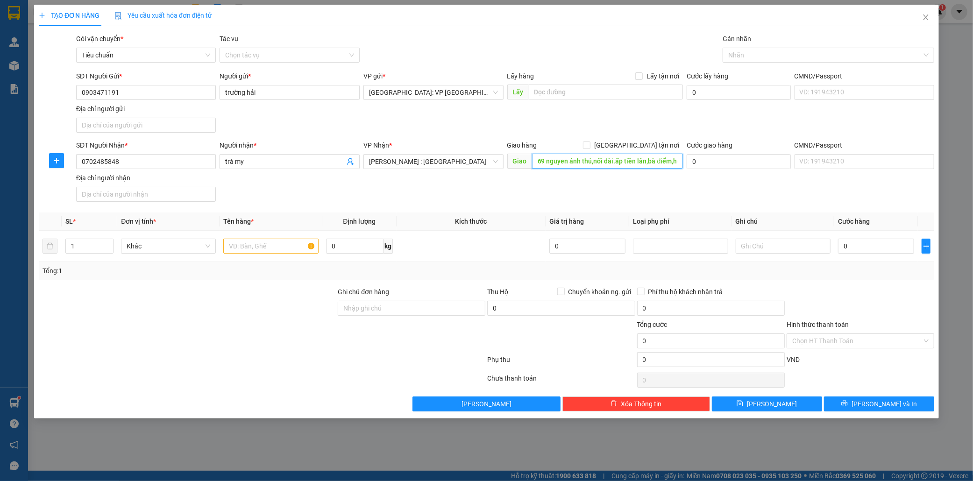
click at [616, 162] on input "69 nguyen ảnh thủ,nối dài.ấp tiền lân,bà điểm,hcm" at bounding box center [607, 161] width 151 height 15
click at [590, 146] on input "[GEOGRAPHIC_DATA] tận nơi" at bounding box center [586, 145] width 7 height 7
checkbox input "true"
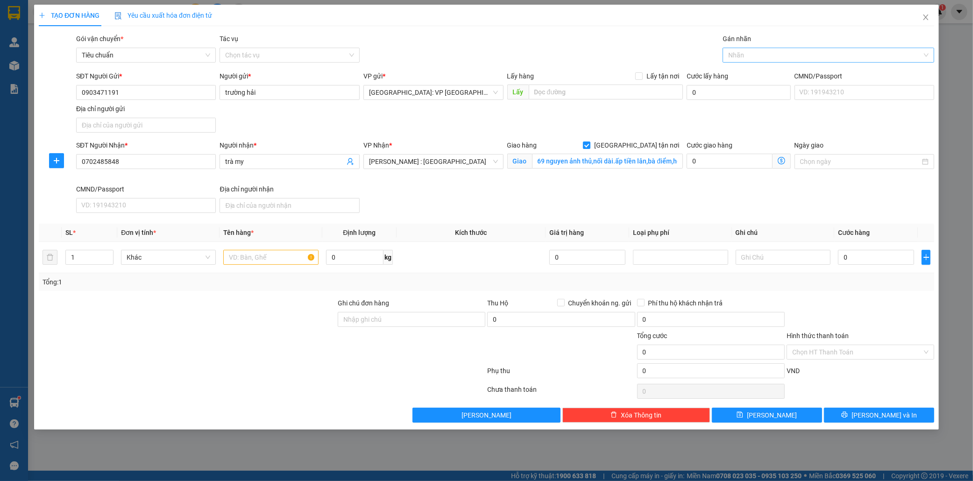
click at [752, 55] on div at bounding box center [824, 55] width 198 height 11
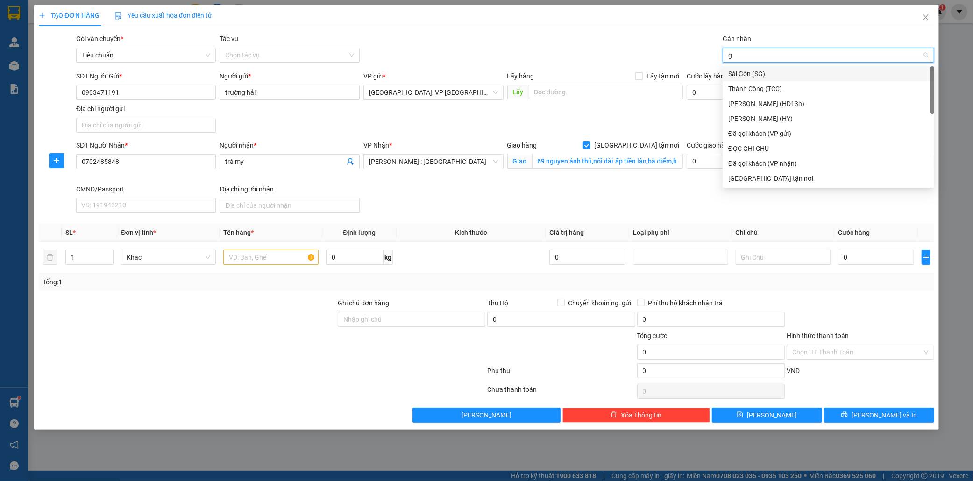
type input "gi"
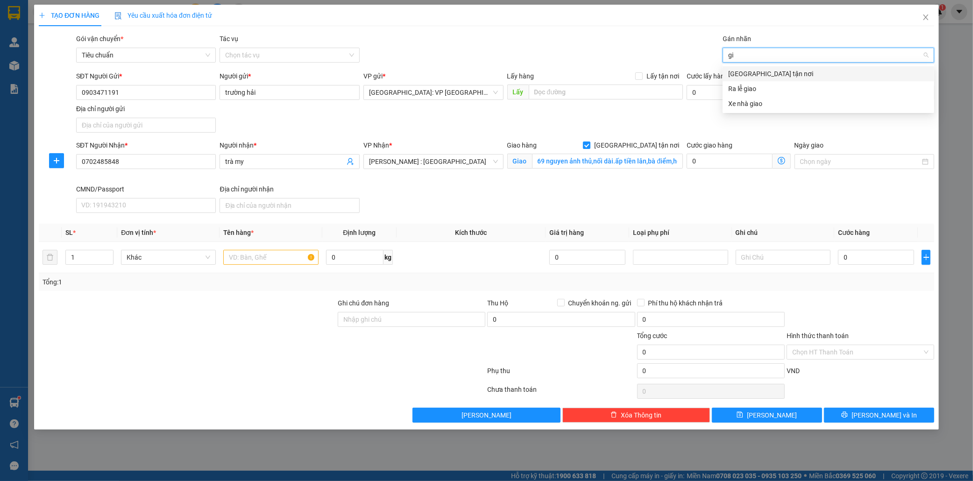
click at [763, 73] on div "[GEOGRAPHIC_DATA] tận nơi" at bounding box center [828, 74] width 200 height 10
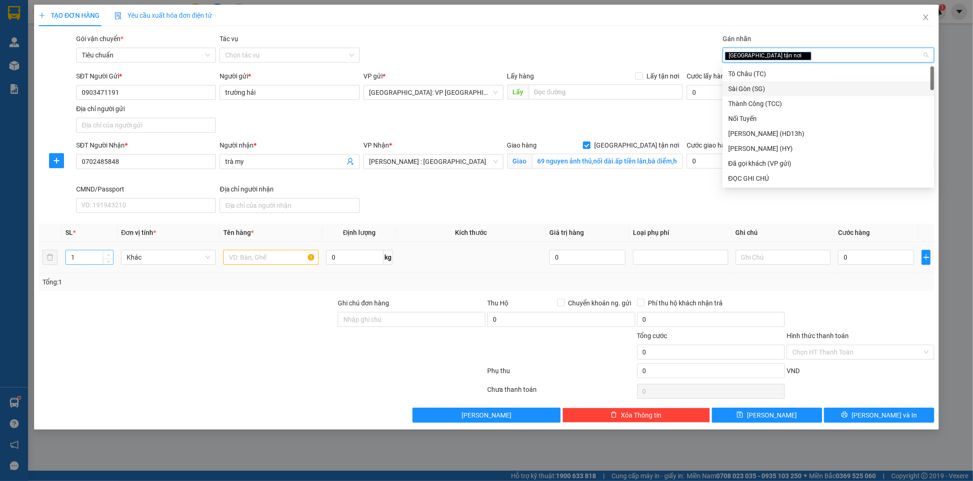
click at [107, 254] on icon "up" at bounding box center [108, 255] width 3 height 3
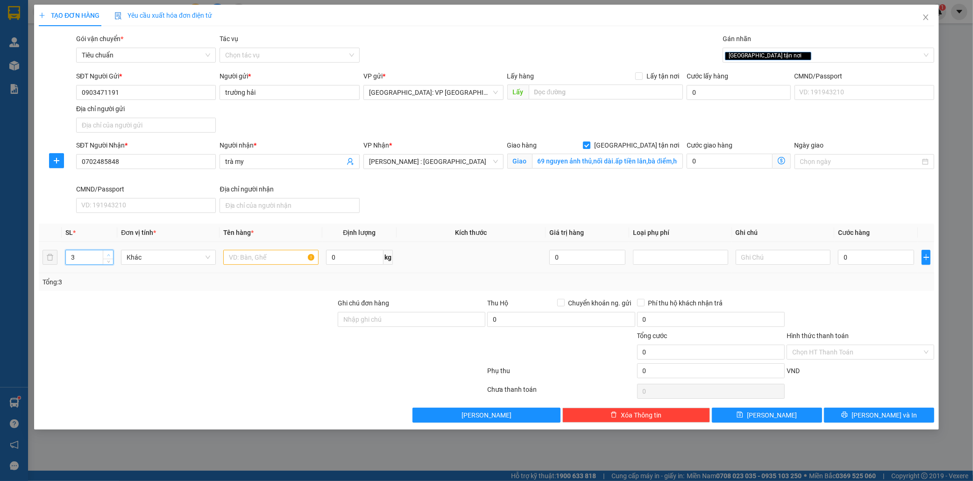
click at [107, 254] on icon "up" at bounding box center [108, 255] width 3 height 3
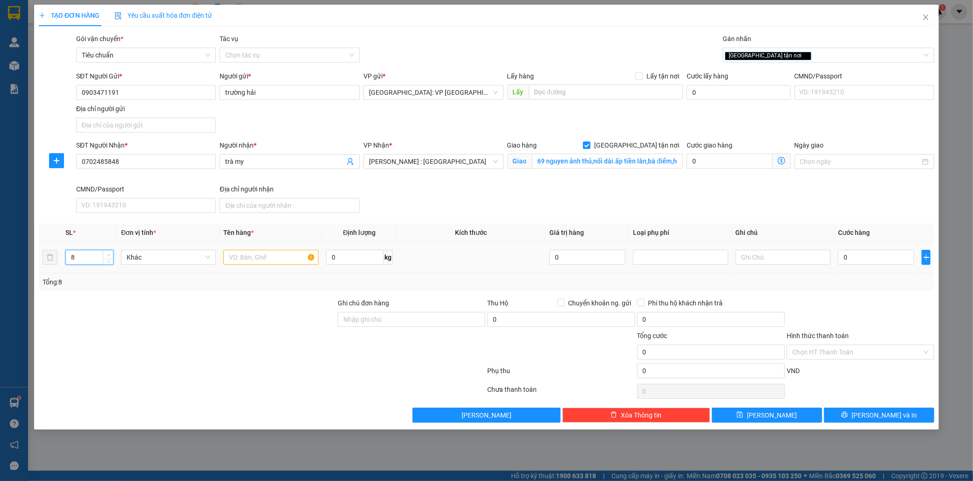
click at [107, 254] on icon "up" at bounding box center [108, 255] width 3 height 3
type input "9"
click at [107, 261] on icon "down" at bounding box center [108, 260] width 3 height 3
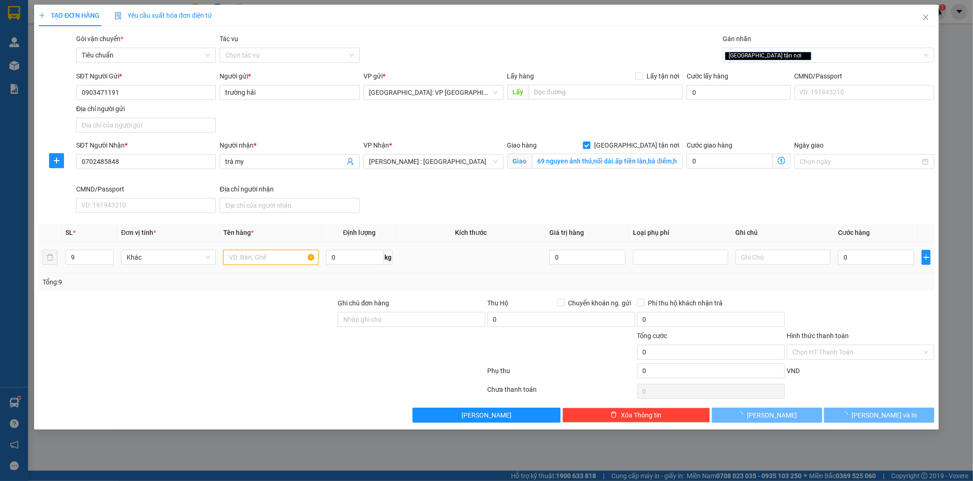
click at [255, 256] on input "text" at bounding box center [270, 257] width 95 height 15
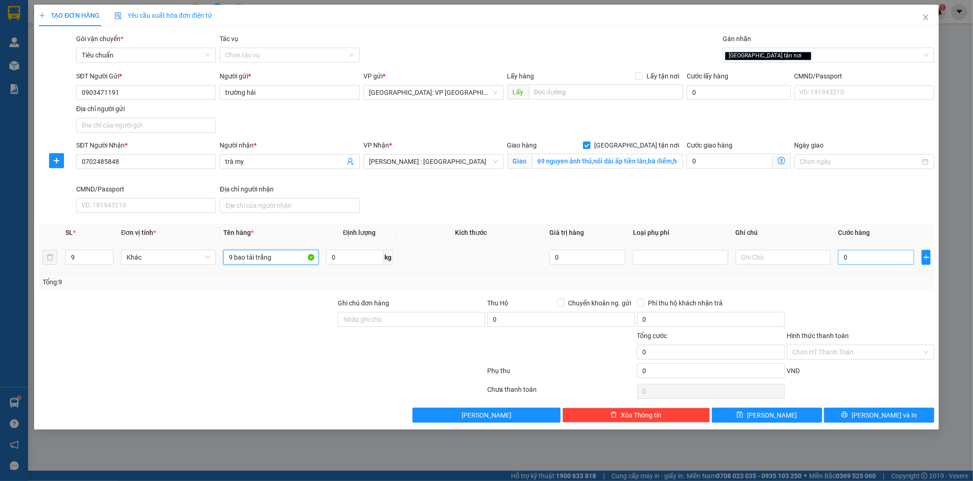
type input "9 bao tải trắng"
click at [849, 257] on input "0" at bounding box center [876, 257] width 76 height 15
type input "1"
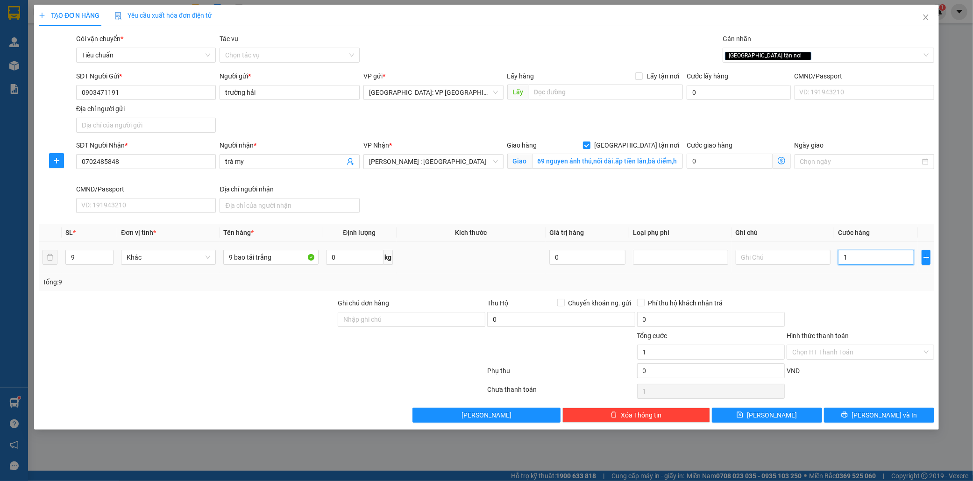
type input "11"
type input "112"
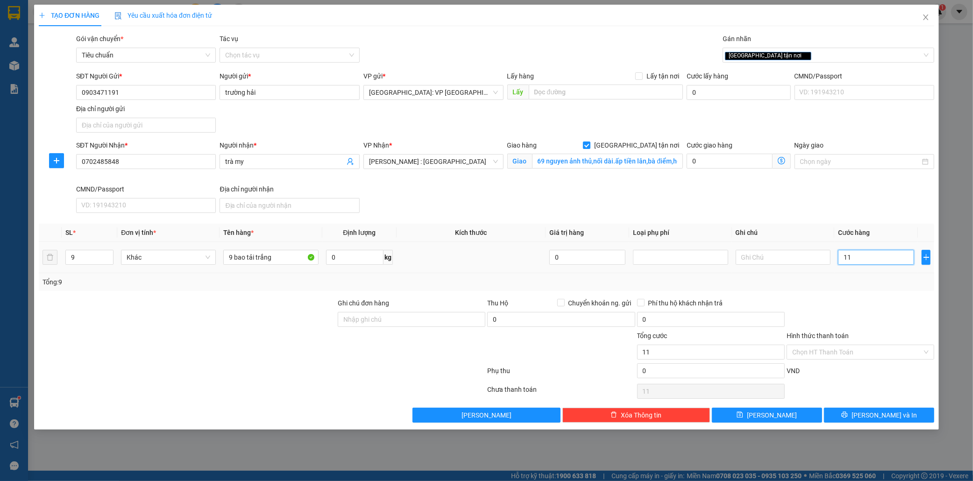
type input "112"
type input "1.120"
type input "11.200"
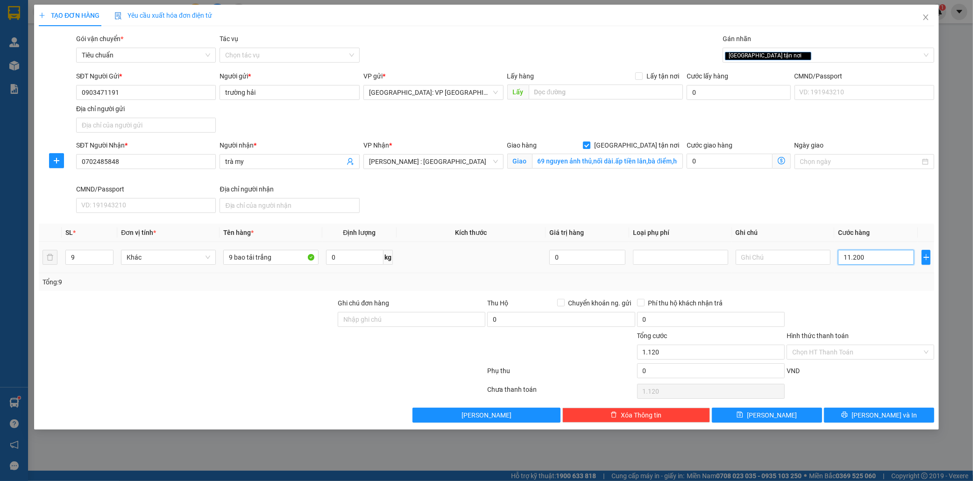
type input "11.200"
type input "112.000"
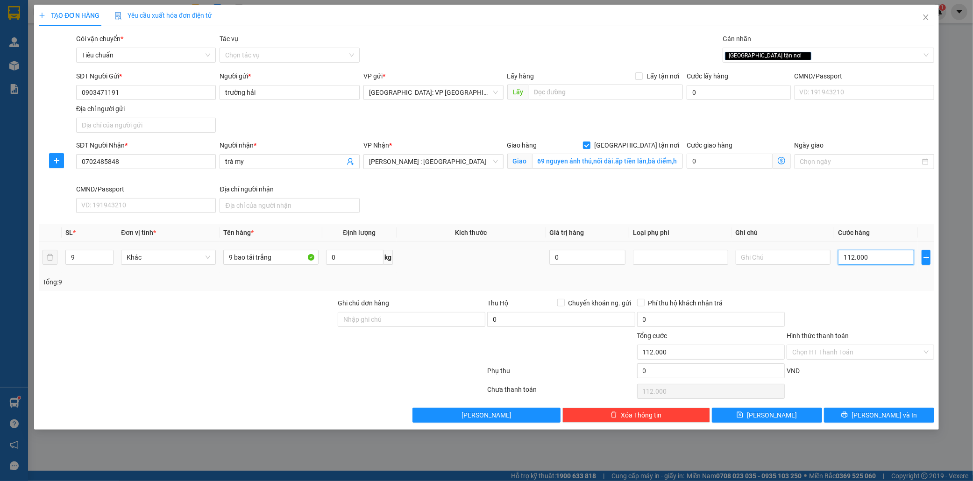
type input "1.120.000"
click at [895, 263] on input "1.120.000" at bounding box center [876, 257] width 76 height 15
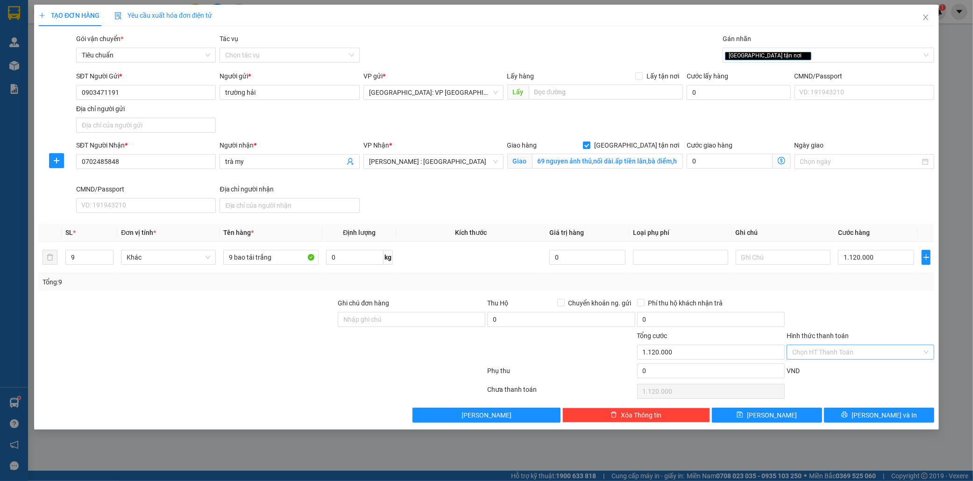
click at [814, 353] on input "Hình thức thanh toán" at bounding box center [857, 352] width 130 height 14
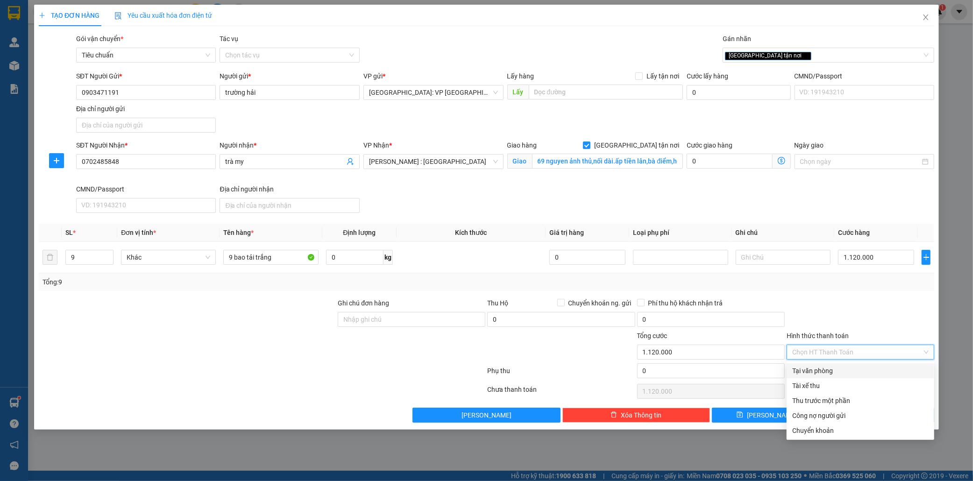
click at [814, 370] on div "Tại văn phòng" at bounding box center [860, 371] width 136 height 10
type input "0"
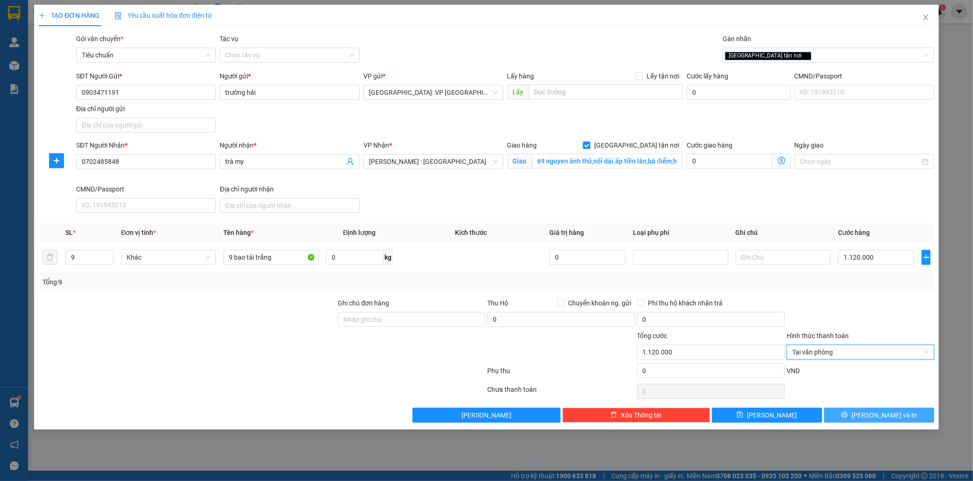
click at [884, 416] on span "[PERSON_NAME] và In" at bounding box center [884, 415] width 65 height 10
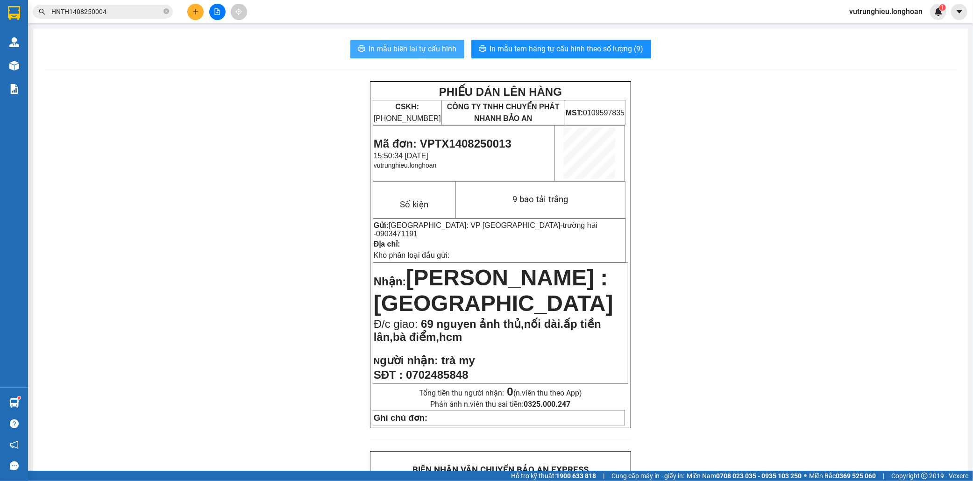
click at [417, 46] on span "In mẫu biên lai tự cấu hình" at bounding box center [413, 49] width 88 height 12
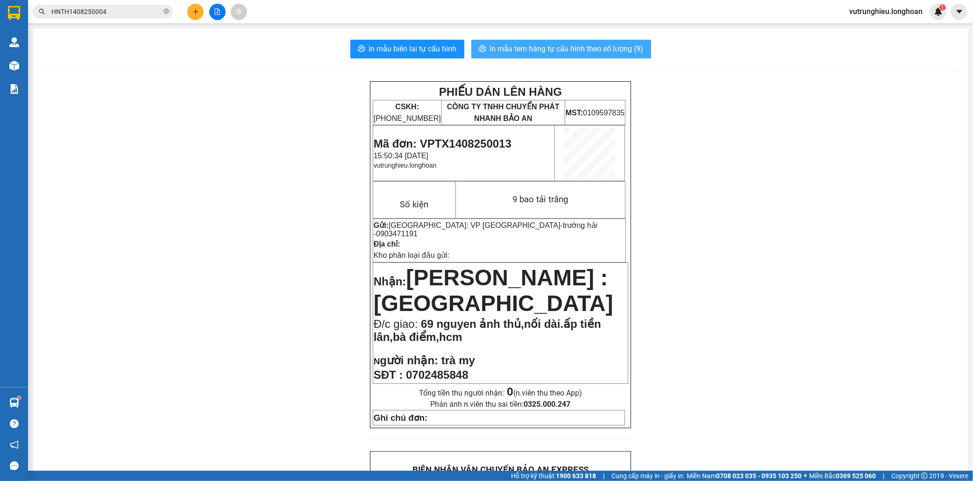
click at [569, 43] on span "In mẫu tem hàng tự cấu hình theo số lượng (9)" at bounding box center [567, 49] width 154 height 12
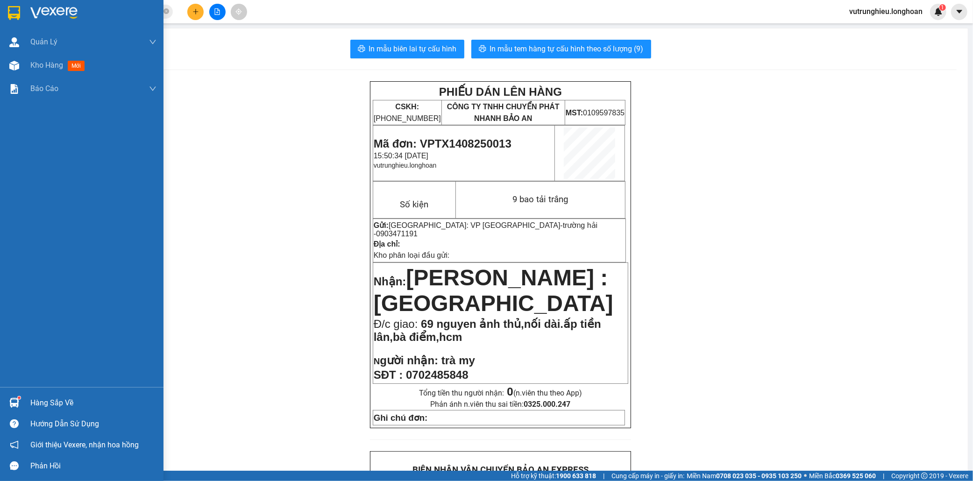
click at [10, 13] on img at bounding box center [14, 13] width 12 height 14
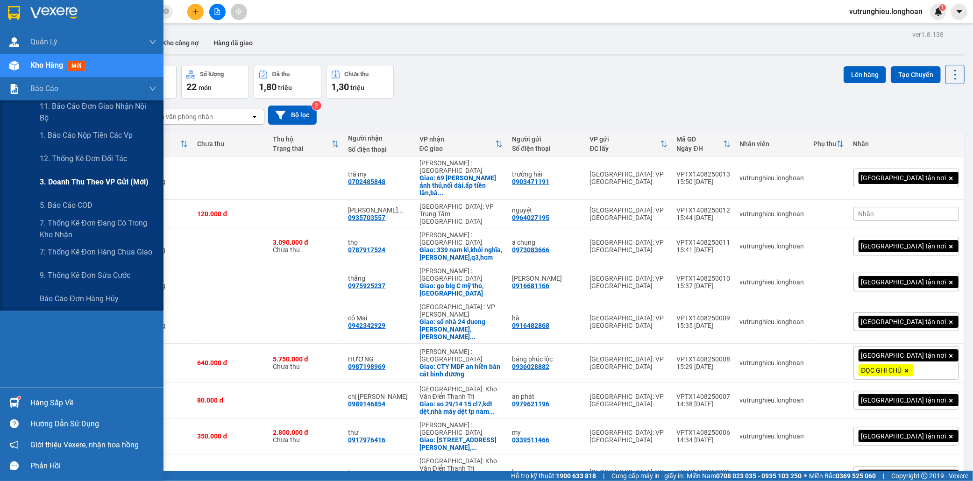
click at [75, 182] on span "3. Doanh Thu theo VP Gửi (mới)" at bounding box center [94, 182] width 109 height 12
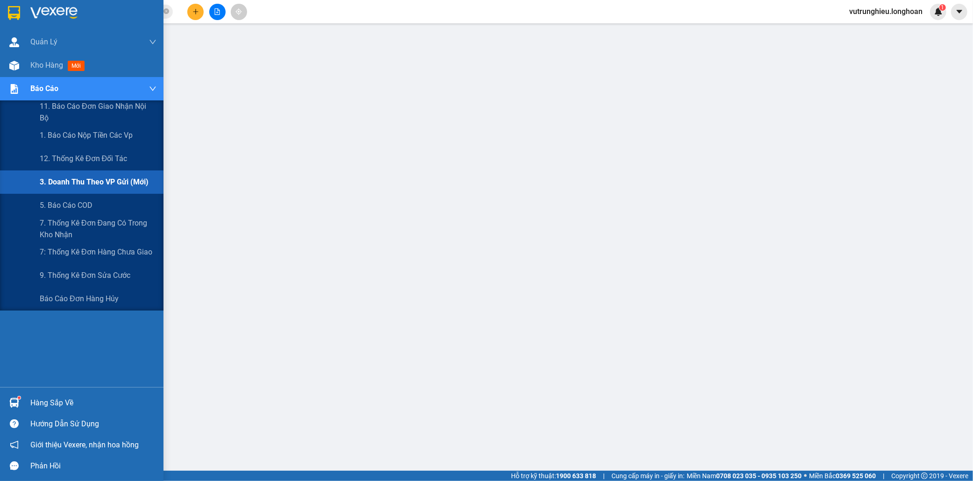
click at [80, 179] on span "3. Doanh Thu theo VP Gửi (mới)" at bounding box center [94, 182] width 109 height 12
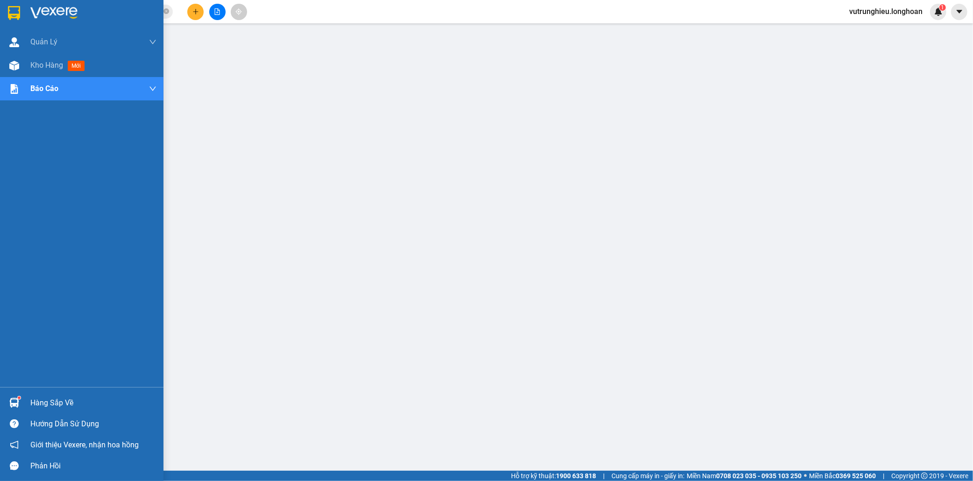
click at [11, 13] on img at bounding box center [14, 13] width 12 height 14
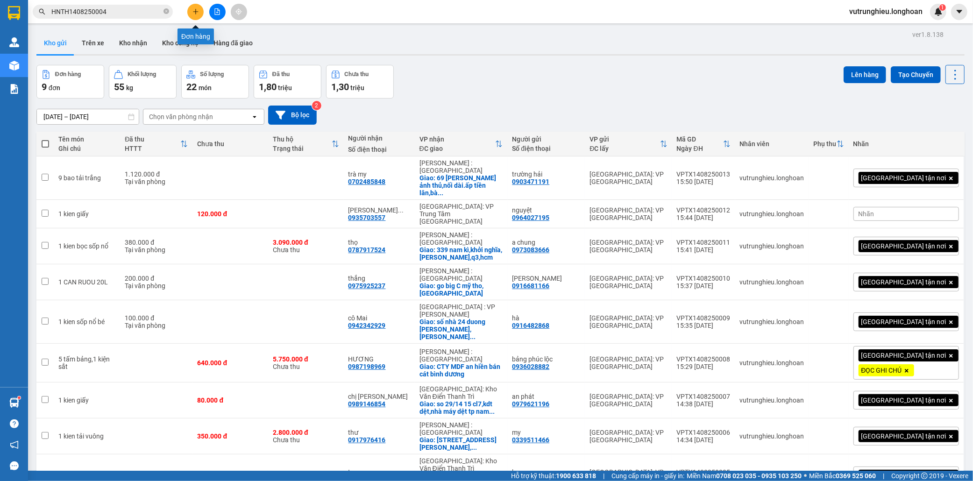
click at [197, 16] on button at bounding box center [195, 12] width 16 height 16
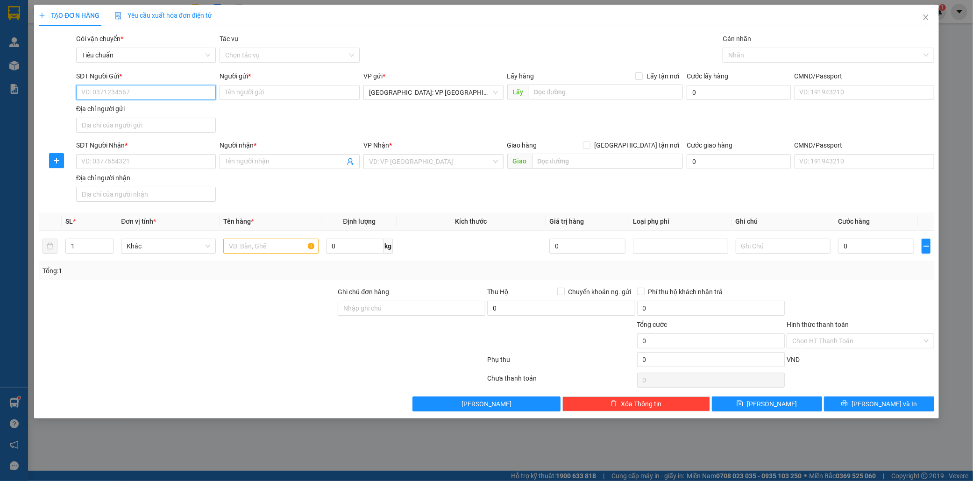
click at [143, 92] on input "SĐT Người Gửi *" at bounding box center [146, 92] width 140 height 15
click at [105, 93] on input "093743388" at bounding box center [146, 92] width 140 height 15
type input "0937433388"
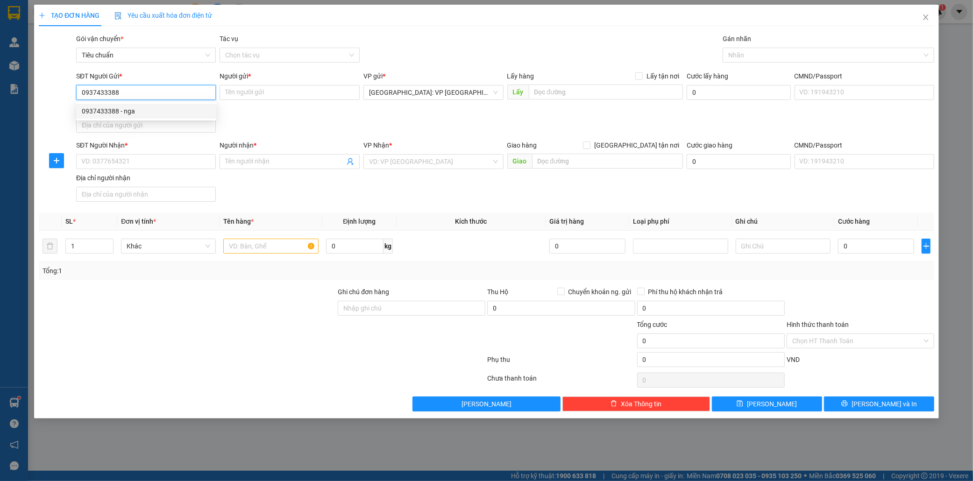
click at [136, 108] on div "0937433388 - nga" at bounding box center [146, 111] width 129 height 10
type input "nga"
type input "0937433388"
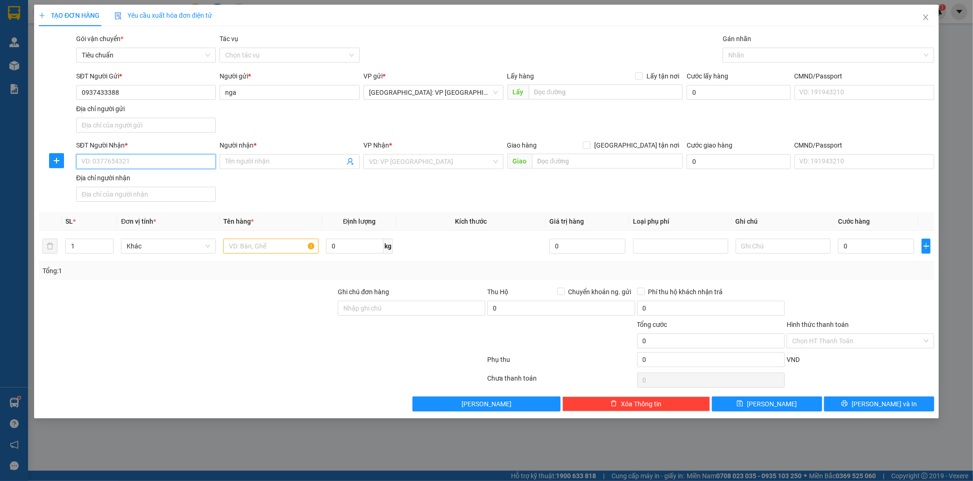
click at [133, 160] on input "SĐT Người Nhận *" at bounding box center [146, 161] width 140 height 15
click at [119, 184] on div "0784394128 - mai" at bounding box center [146, 181] width 129 height 10
type input "0784394128"
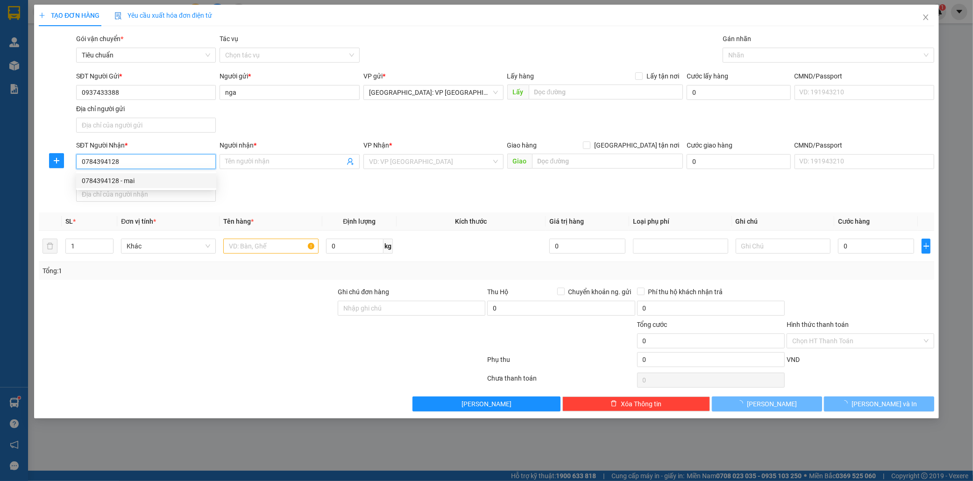
type input "mai"
checkbox input "true"
type input "15 lê thanh nghị,hải châu,đà nẵng"
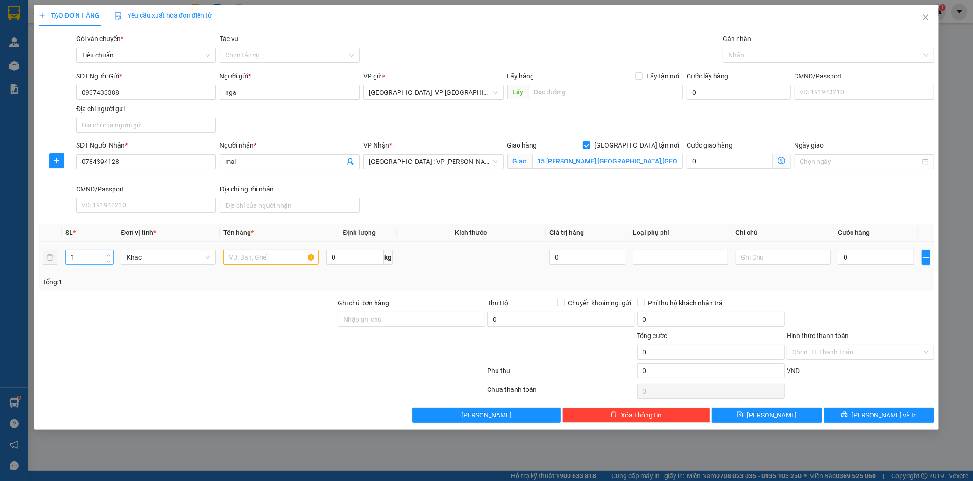
type input "2"
click at [109, 251] on span "Increase Value" at bounding box center [108, 254] width 10 height 8
click at [229, 262] on input "text" at bounding box center [270, 257] width 95 height 15
click at [772, 55] on div at bounding box center [824, 55] width 198 height 11
type input "2 kien giấy"
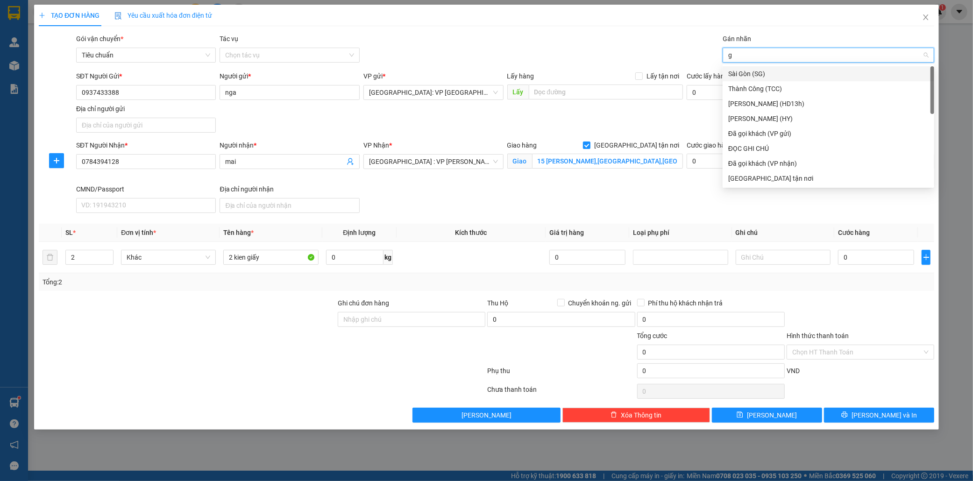
type input "gi"
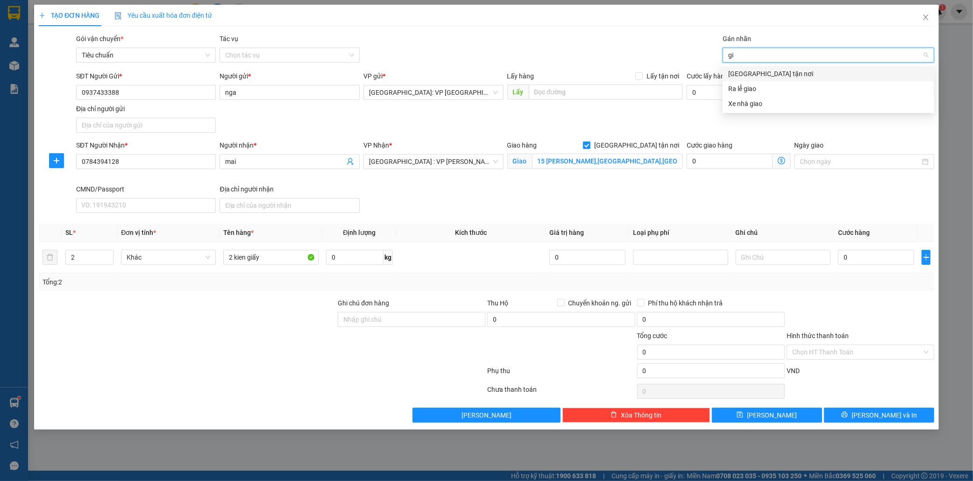
click at [736, 71] on div "[GEOGRAPHIC_DATA] tận nơi" at bounding box center [828, 74] width 200 height 10
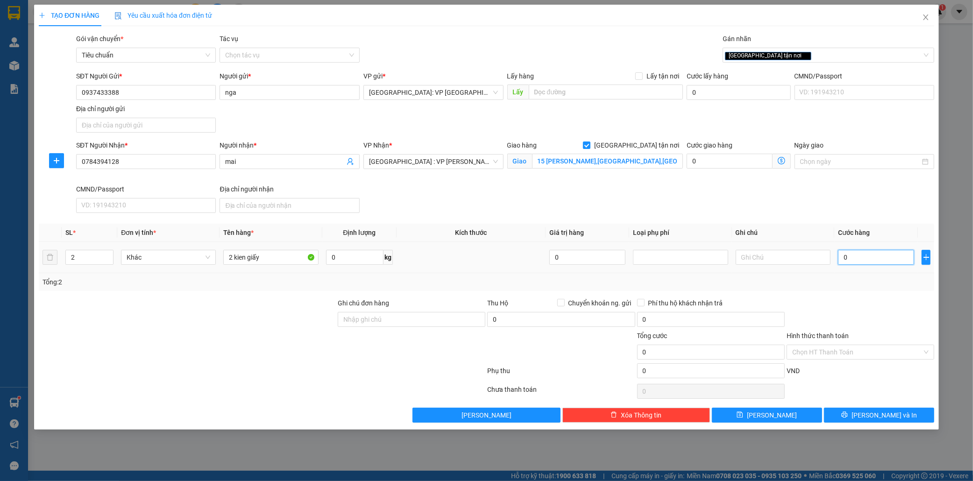
click at [855, 259] on input "0" at bounding box center [876, 257] width 76 height 15
type input "1"
type input "17"
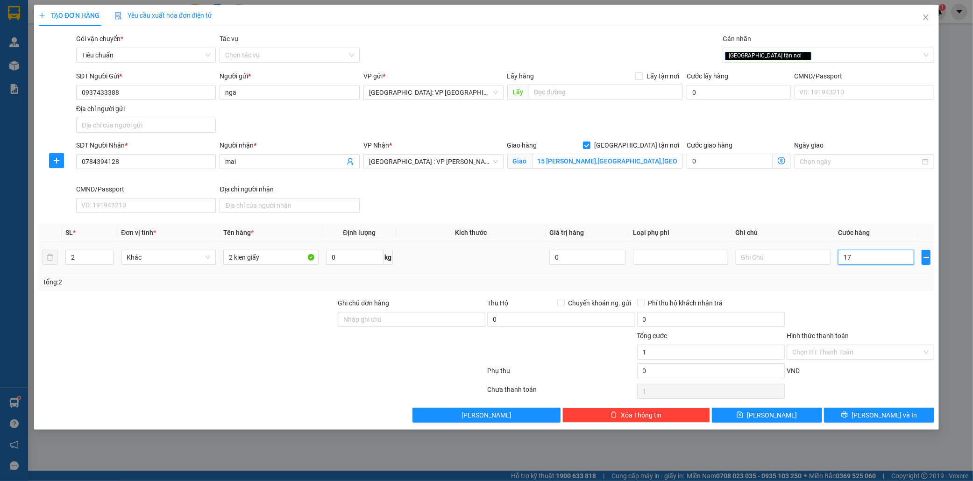
type input "17"
type input "170"
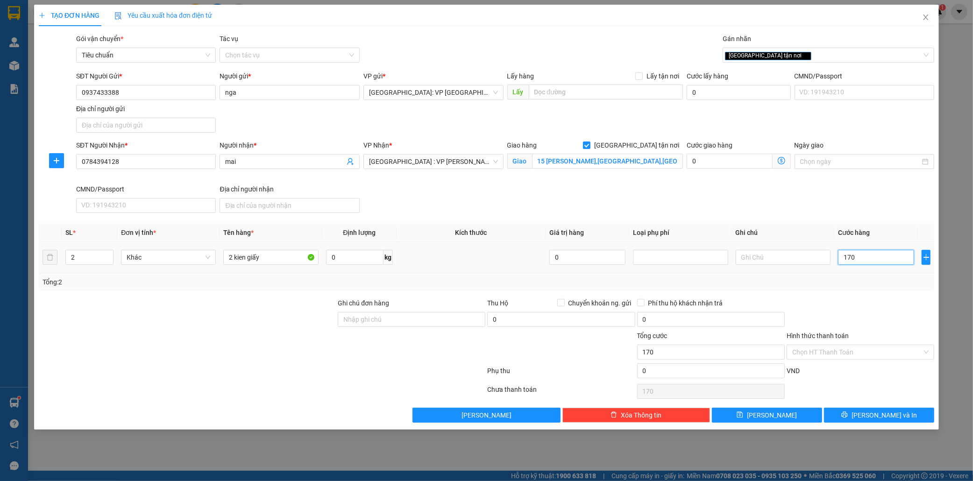
type input "1.700"
type input "170.000"
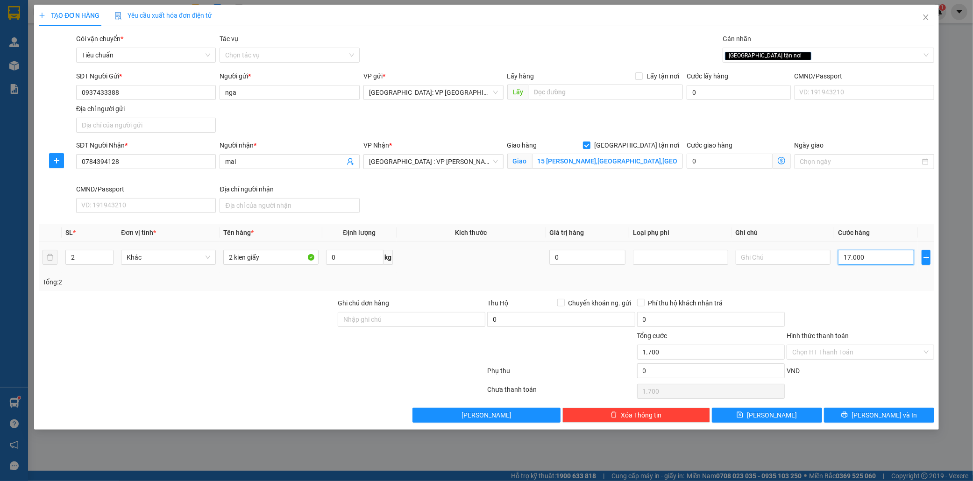
type input "170.000"
click at [884, 418] on span "[PERSON_NAME] và In" at bounding box center [884, 415] width 65 height 10
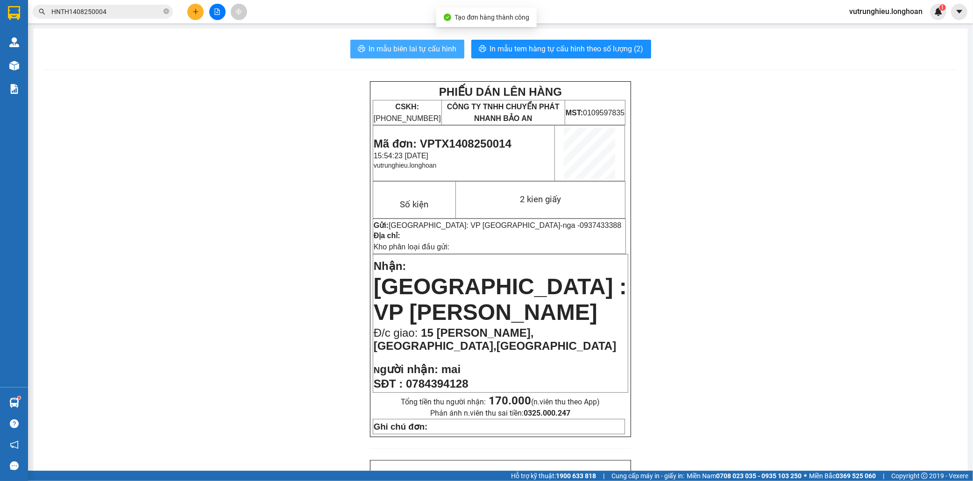
click at [388, 51] on span "In mẫu biên lai tự cấu hình" at bounding box center [413, 49] width 88 height 12
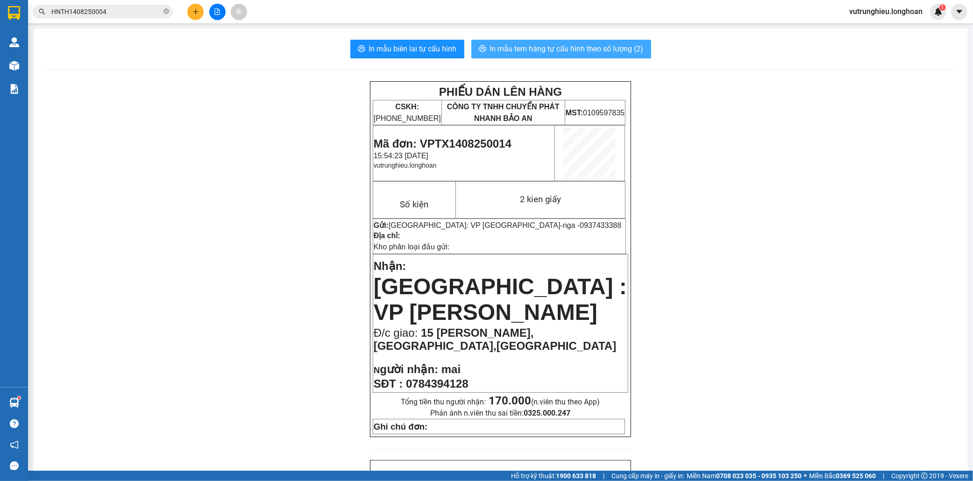
click at [519, 44] on span "In mẫu tem hàng tự cấu hình theo số lượng (2)" at bounding box center [567, 49] width 154 height 12
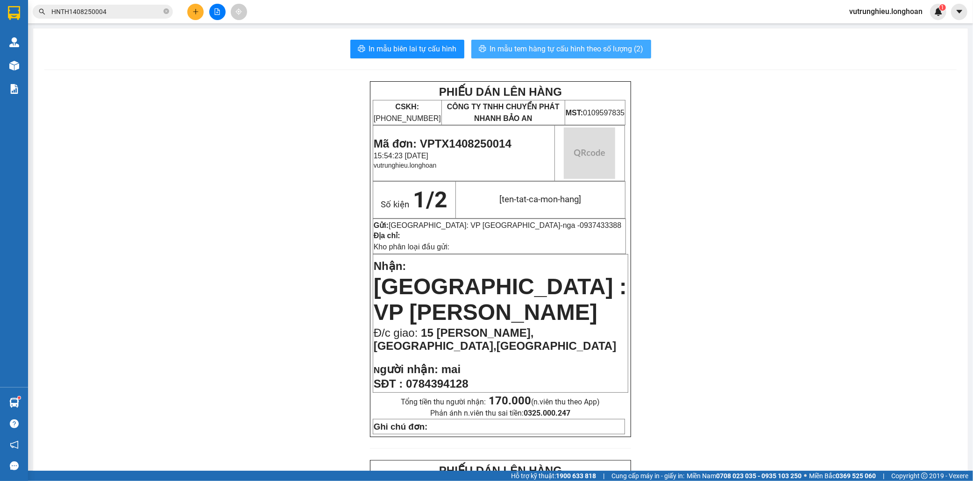
click at [519, 44] on span "In mẫu tem hàng tự cấu hình theo số lượng (2)" at bounding box center [567, 49] width 154 height 12
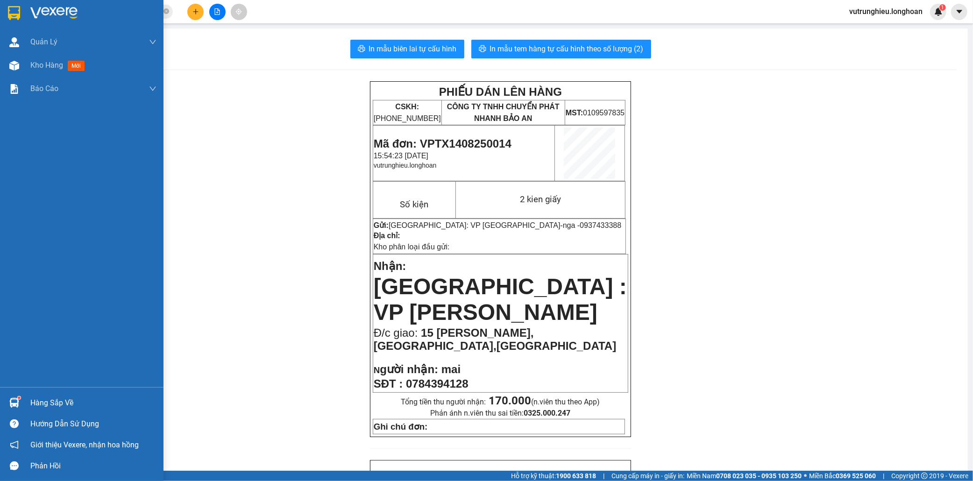
click at [12, 7] on img at bounding box center [14, 13] width 12 height 14
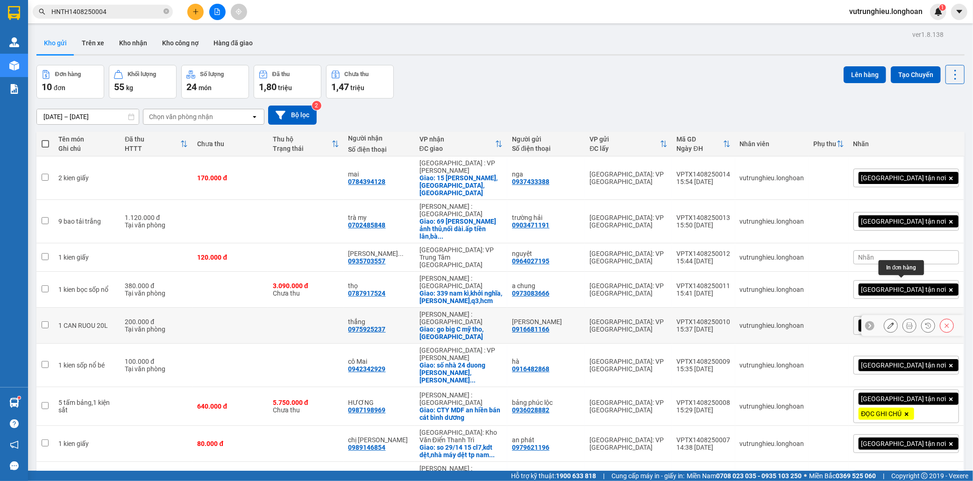
click at [906, 322] on icon at bounding box center [909, 325] width 7 height 7
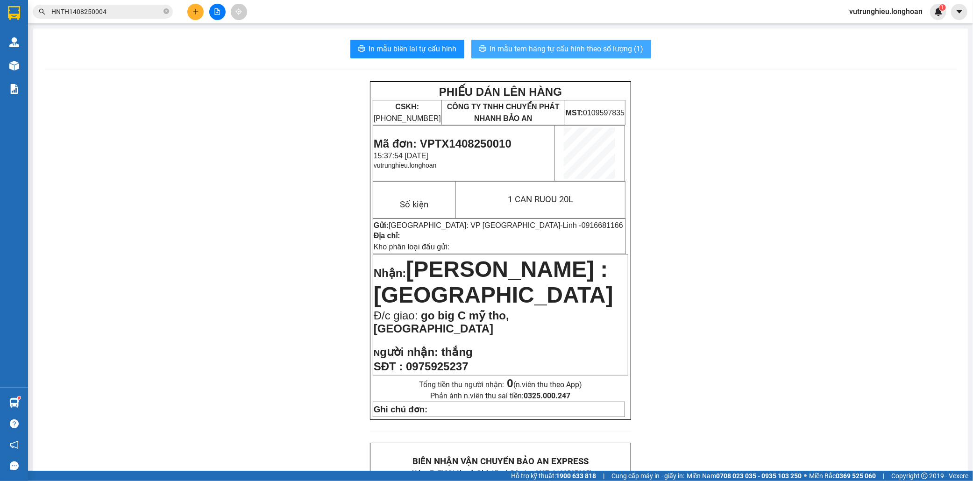
click at [538, 50] on span "In mẫu tem hàng tự cấu hình theo số lượng (1)" at bounding box center [567, 49] width 154 height 12
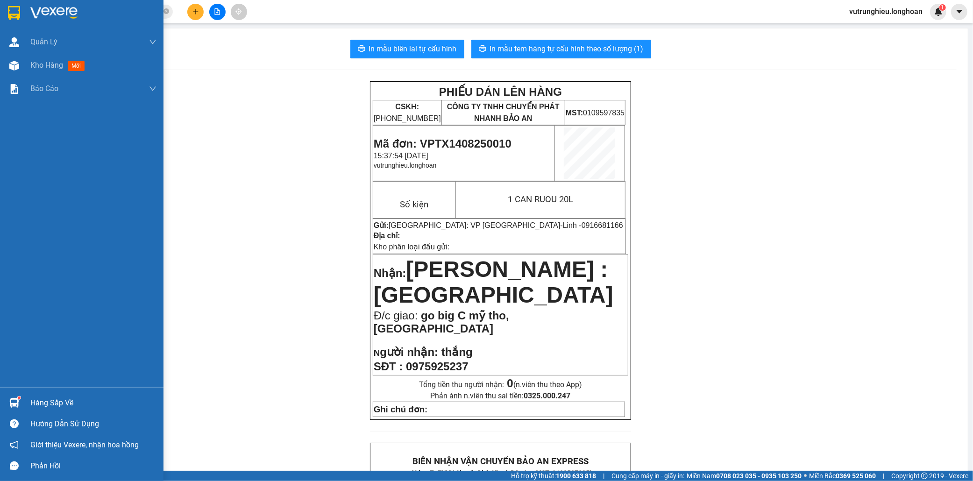
click at [10, 14] on img at bounding box center [14, 13] width 12 height 14
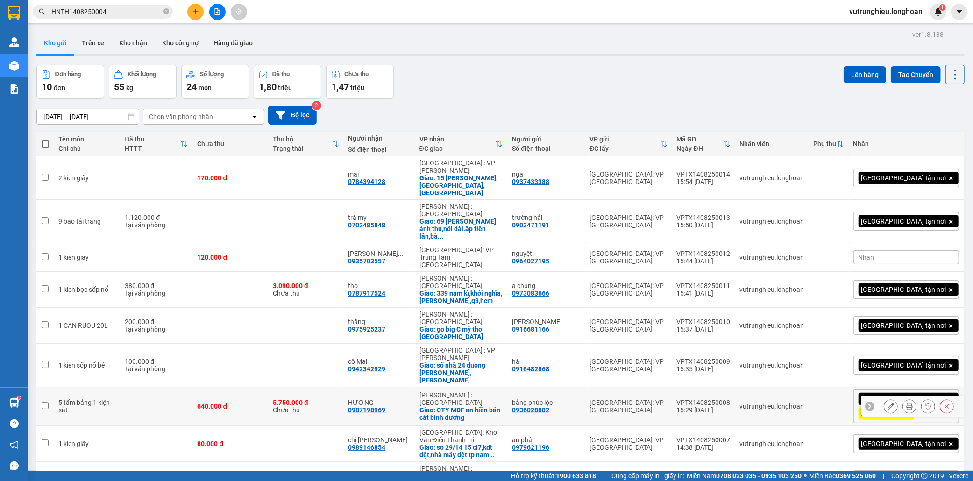
click at [731, 399] on div "VPTX1408250008" at bounding box center [704, 402] width 54 height 7
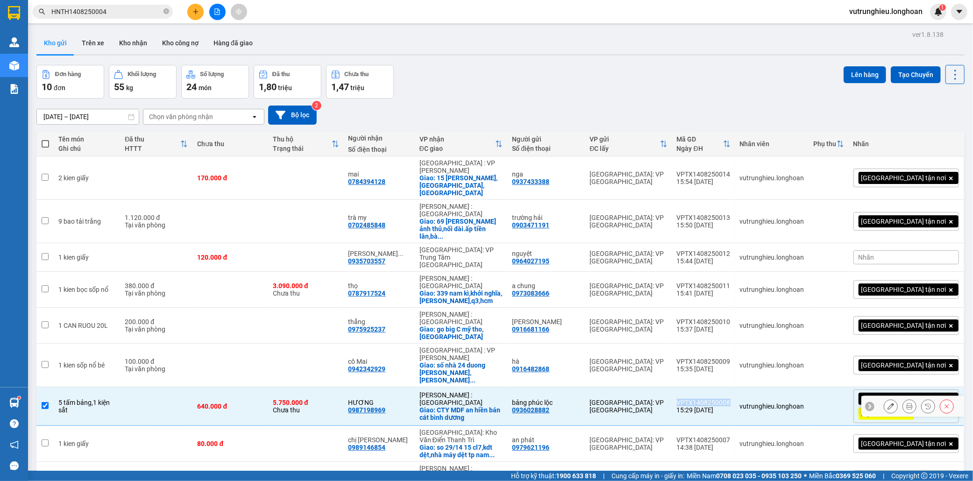
click at [731, 399] on div "VPTX1408250008" at bounding box center [704, 402] width 54 height 7
checkbox input "false"
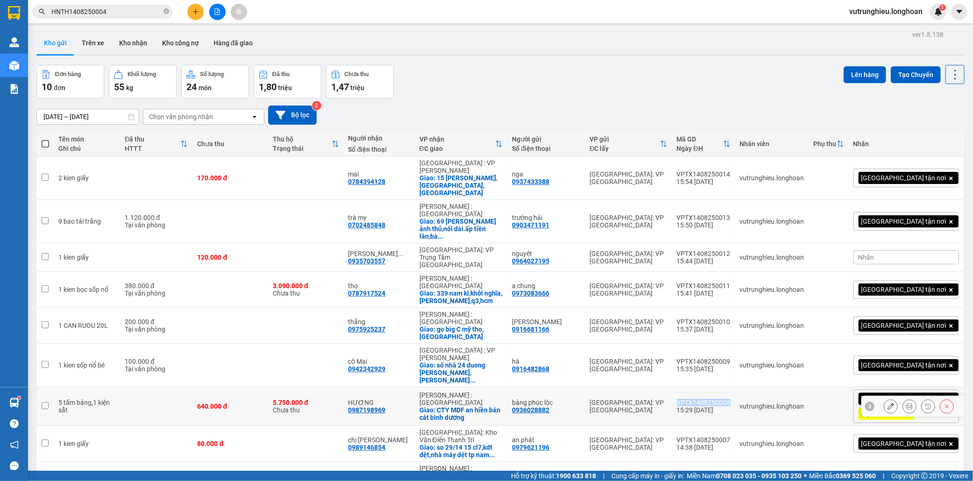
copy div "VPTX1408250008"
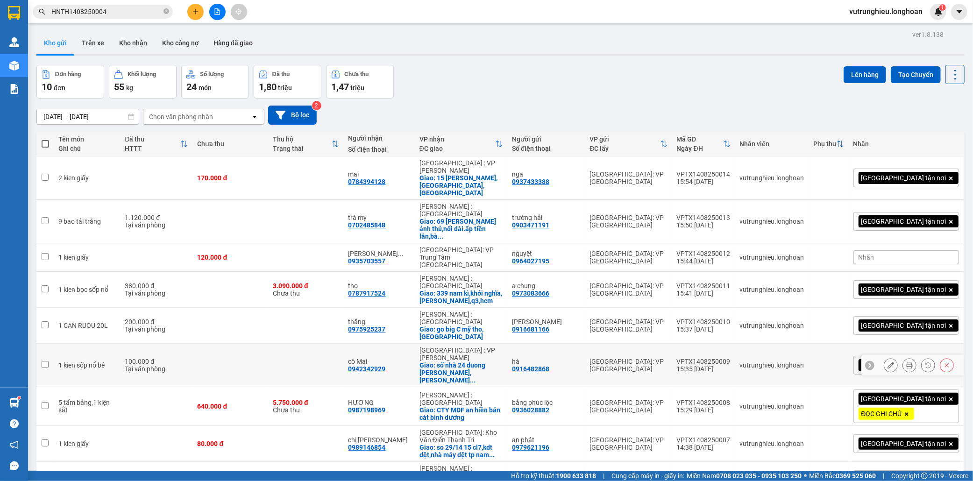
click at [731, 358] on div "VPTX1408250009" at bounding box center [704, 361] width 54 height 7
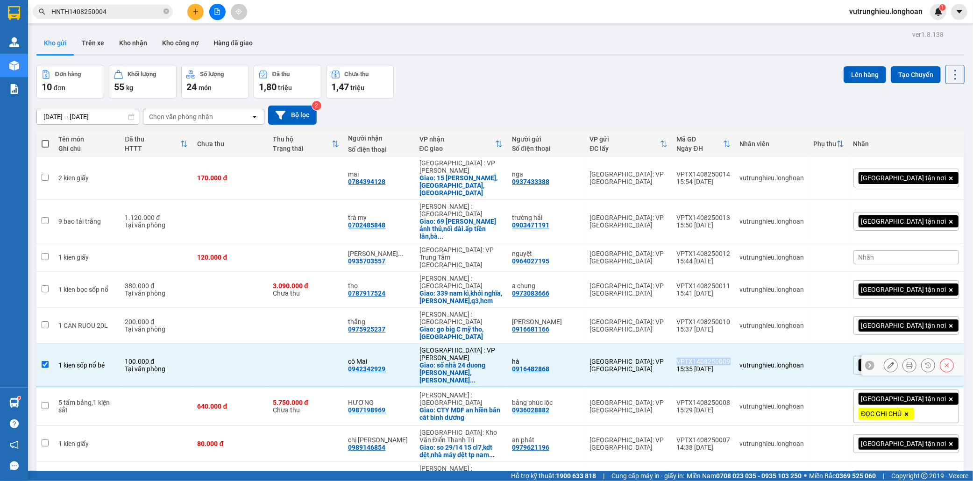
click at [731, 358] on div "VPTX1408250009" at bounding box center [704, 361] width 54 height 7
checkbox input "false"
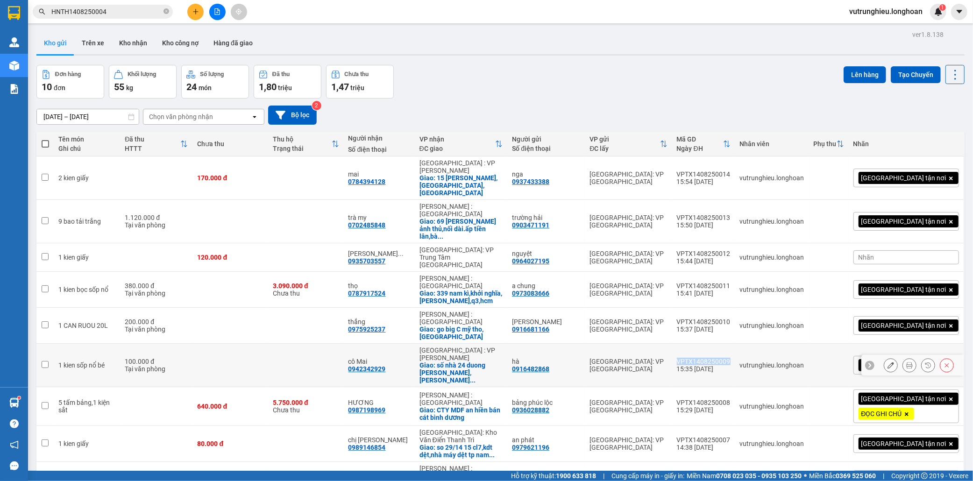
copy div "VPTX1408250009"
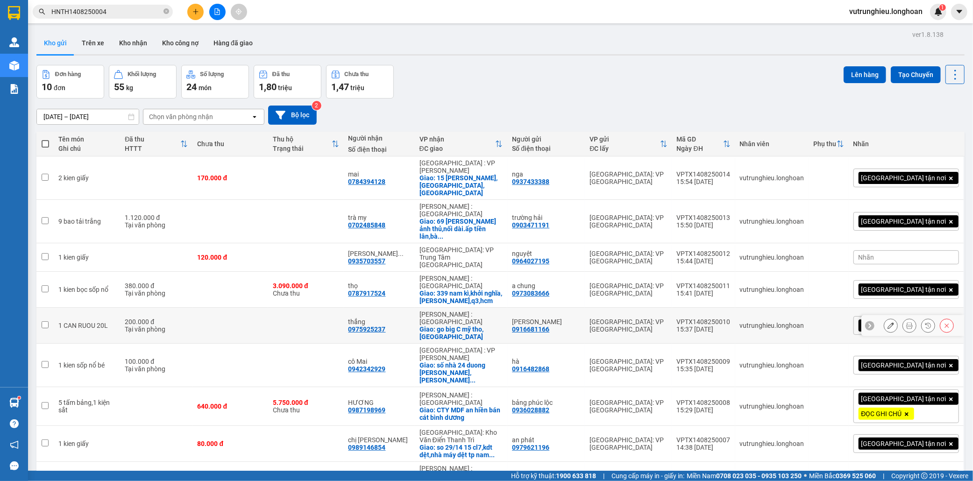
click at [731, 318] on div "VPTX1408250010" at bounding box center [704, 321] width 54 height 7
checkbox input "false"
copy div "VPTX1408250010"
click at [731, 282] on div "VPTX1408250011" at bounding box center [704, 285] width 54 height 7
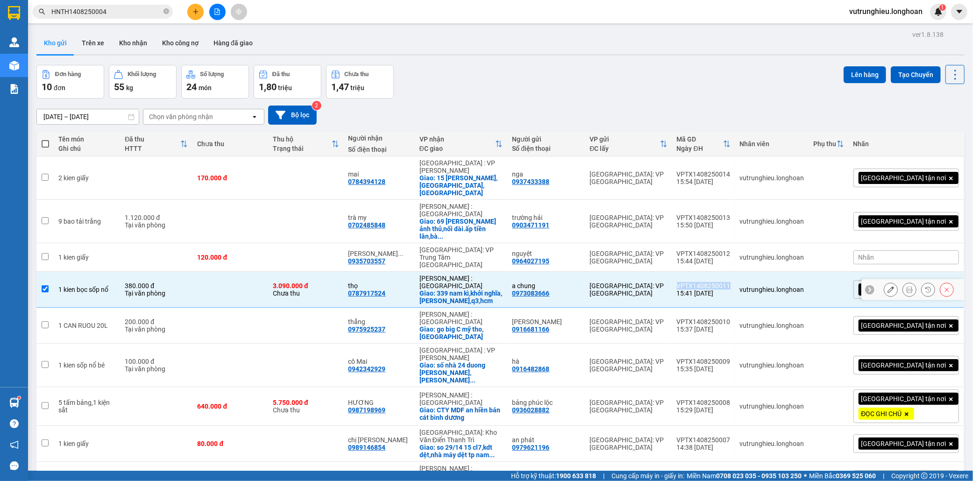
click at [731, 282] on div "VPTX1408250011" at bounding box center [704, 285] width 54 height 7
checkbox input "false"
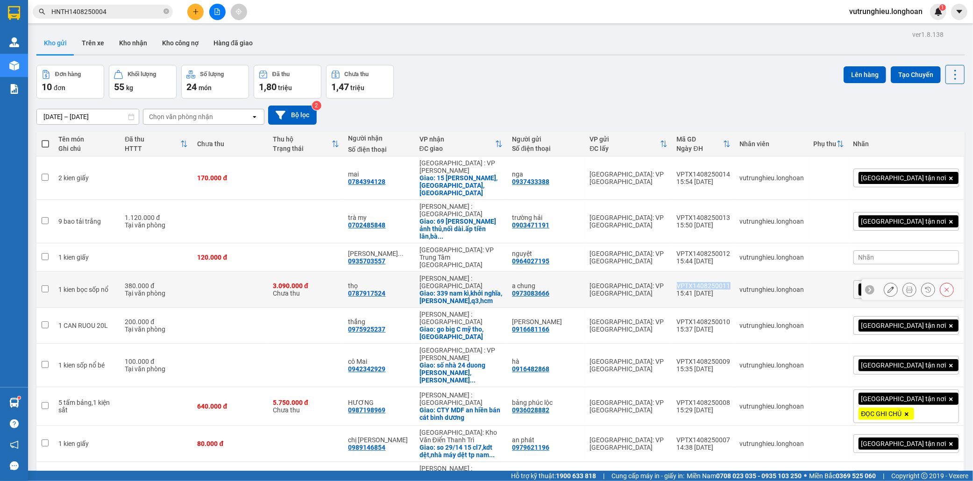
copy div "VPTX1408250011"
click at [731, 250] on div "VPTX1408250012" at bounding box center [704, 253] width 54 height 7
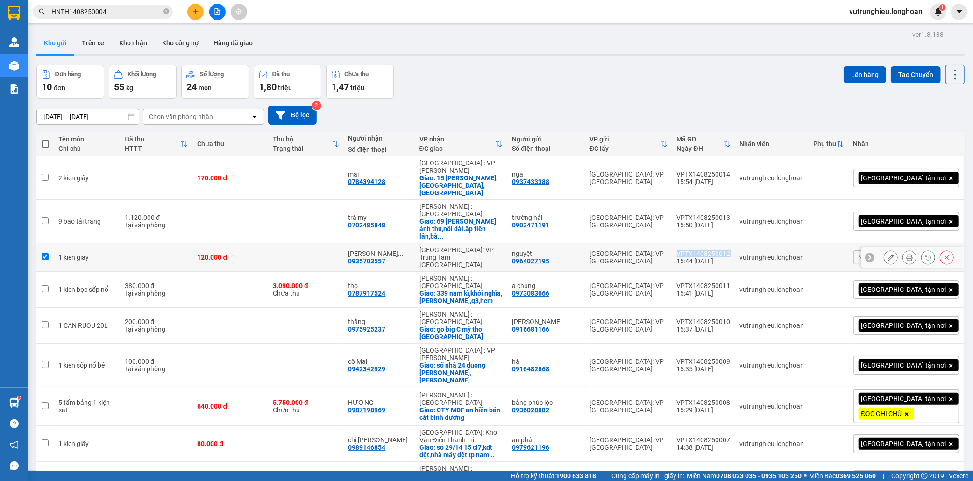
click at [731, 250] on div "VPTX1408250012" at bounding box center [704, 253] width 54 height 7
checkbox input "false"
copy div "VPTX1408250012"
click at [731, 171] on div "VPTX1408250014" at bounding box center [704, 174] width 54 height 7
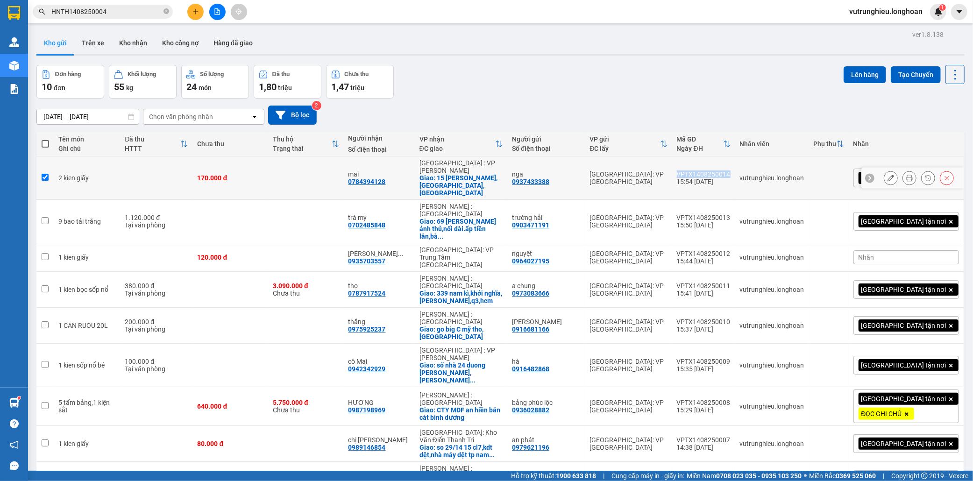
click at [731, 171] on div "VPTX1408250014" at bounding box center [704, 174] width 54 height 7
checkbox input "false"
copy div "VPTX1408250014"
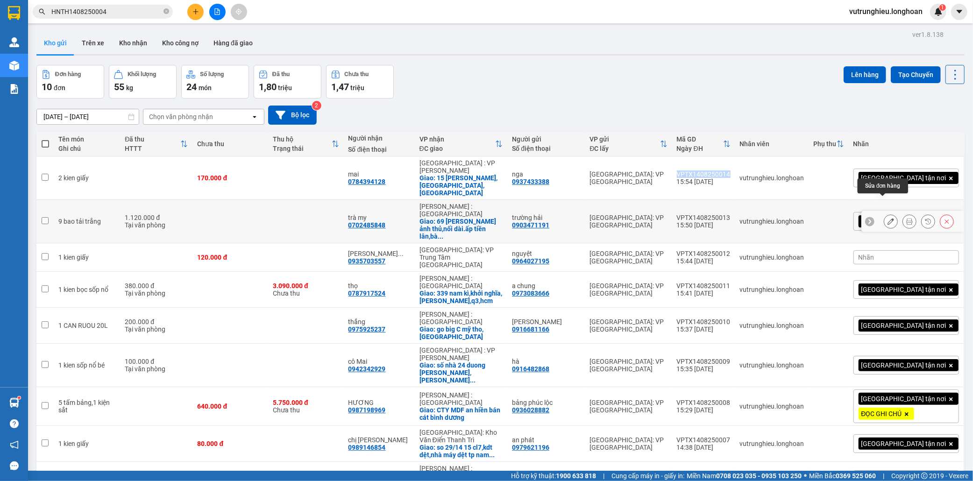
click at [888, 218] on icon at bounding box center [891, 221] width 7 height 7
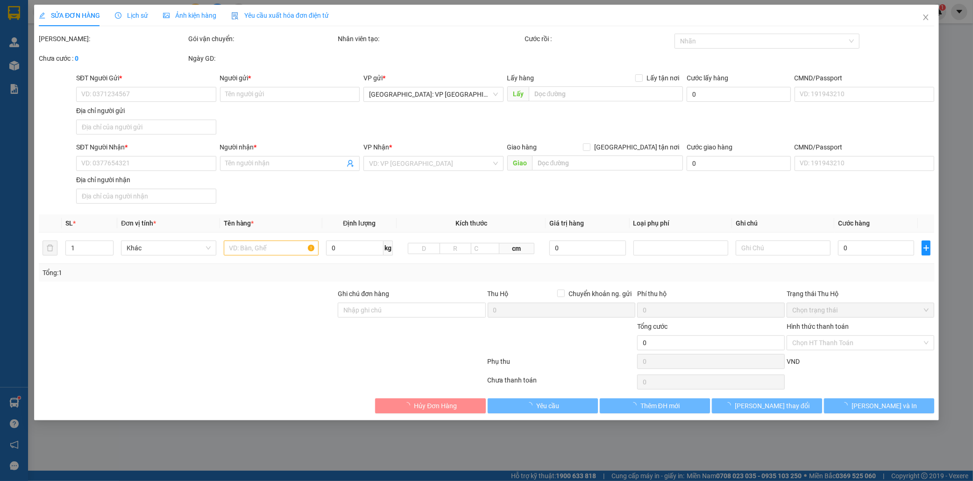
type input "0903471191"
type input "trường hải"
type input "0702485848"
type input "trà my"
checkbox input "true"
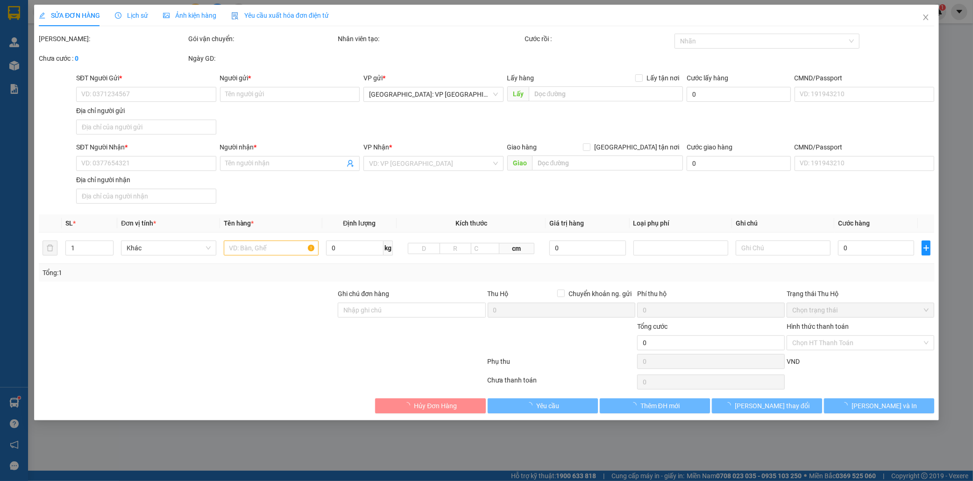
type input "69 nguyen ảnh thủ,nối dài.ấp tiền lân,bà điểm,hcm"
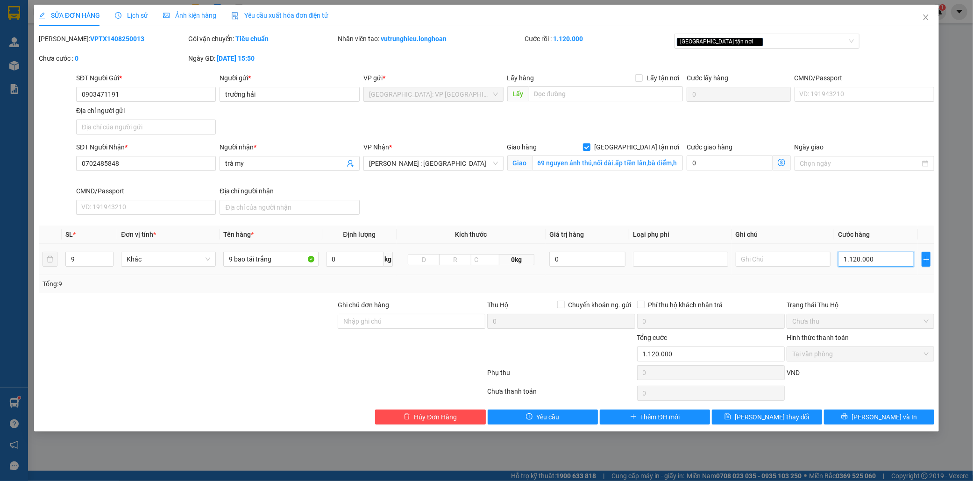
click at [870, 258] on input "1.120.000" at bounding box center [876, 259] width 76 height 15
type input "0"
type input "1"
type input "01"
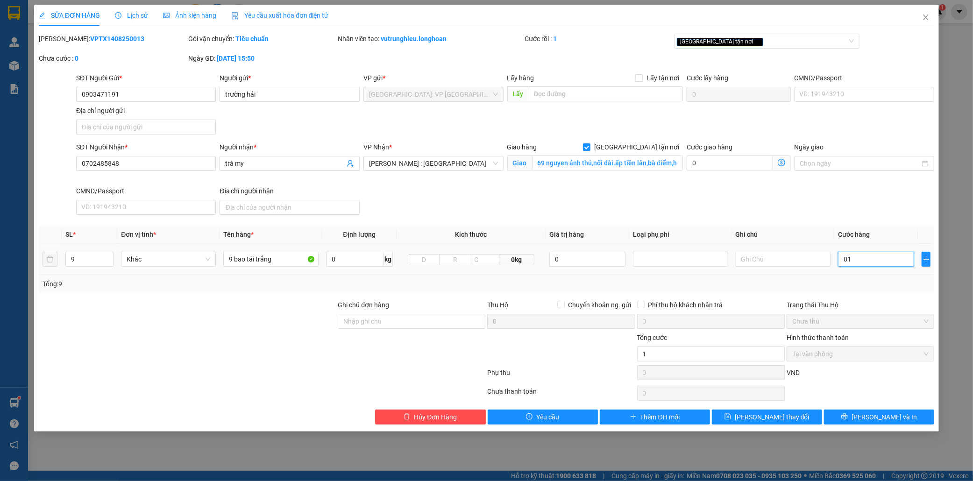
type input "10"
type input "010"
type input "103"
type input "0.103"
type input "1.030"
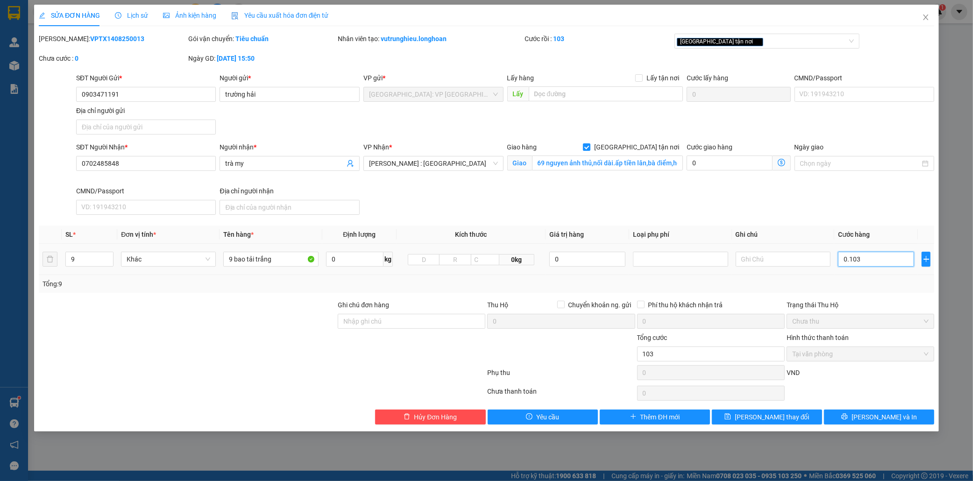
type input "01.030"
type input "10.300"
type input "0.103.000"
type input "103.000"
type input "01.030.000"
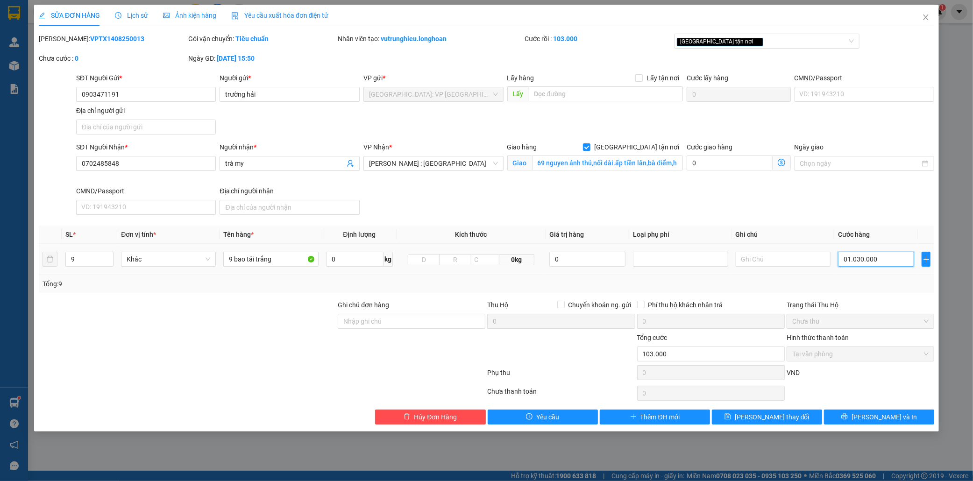
type input "1.030.000"
click at [779, 418] on span "[PERSON_NAME] thay đổi" at bounding box center [772, 417] width 75 height 10
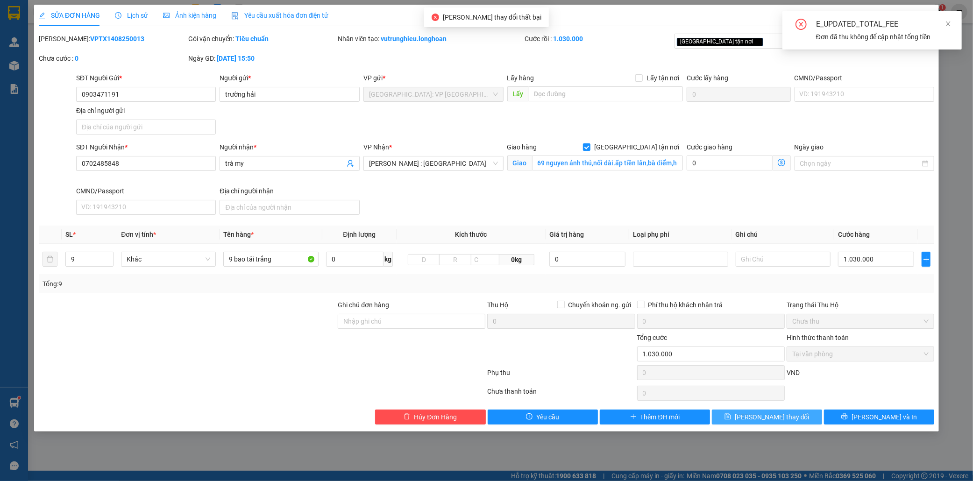
click at [779, 421] on span "[PERSON_NAME] thay đổi" at bounding box center [772, 417] width 75 height 10
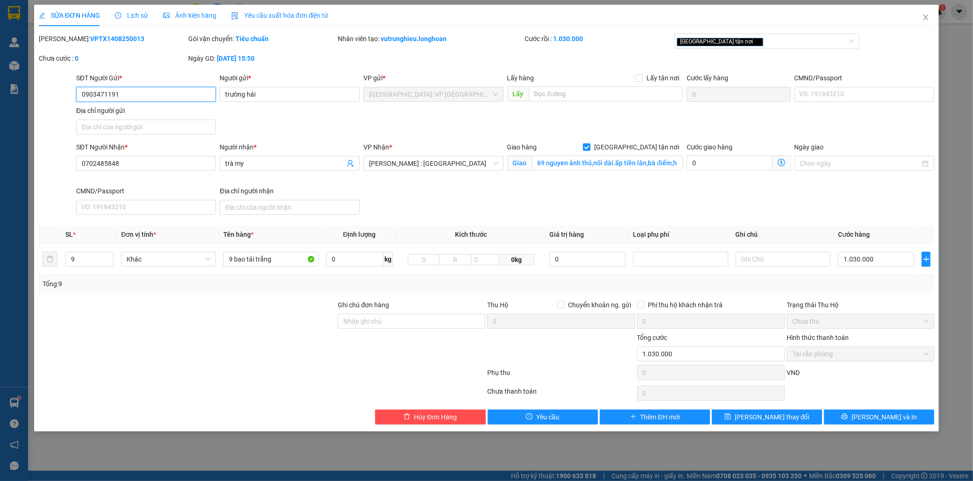
click at [105, 96] on input "0903471191" at bounding box center [146, 94] width 140 height 15
click at [11, 8] on div "SỬA ĐƠN HÀNG Lịch sử Ảnh kiện hàng Yêu cầu xuất hóa đơn điện tử Total Paid Fee …" at bounding box center [486, 240] width 973 height 481
click at [926, 18] on icon "close" at bounding box center [925, 17] width 7 height 7
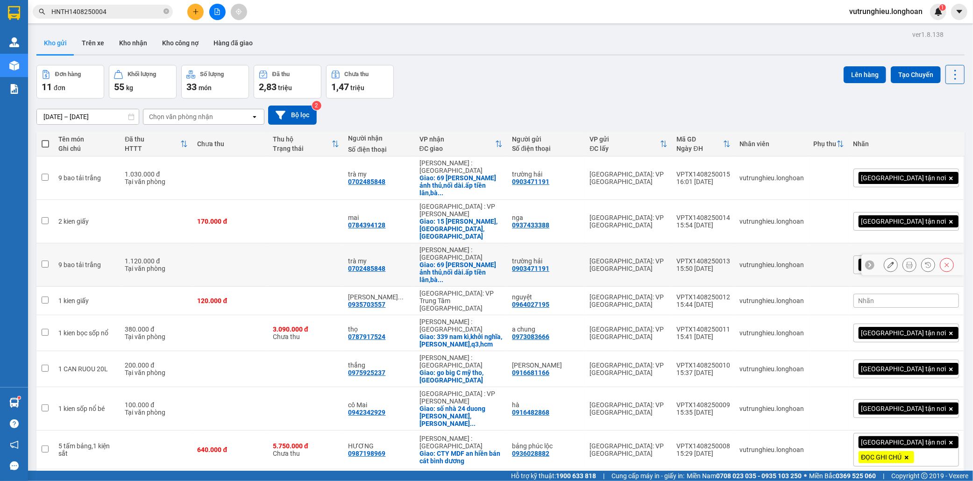
click at [944, 262] on icon at bounding box center [947, 265] width 7 height 7
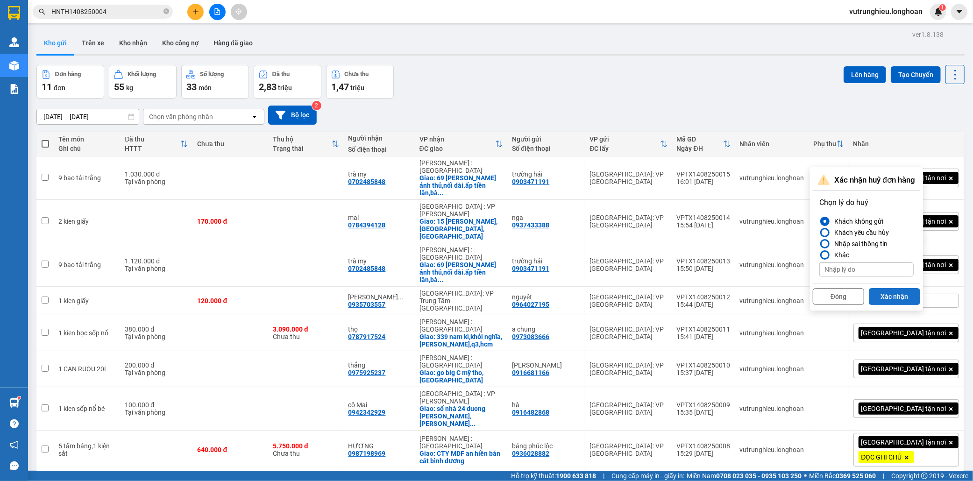
click at [895, 290] on button "Xác nhận" at bounding box center [894, 296] width 51 height 17
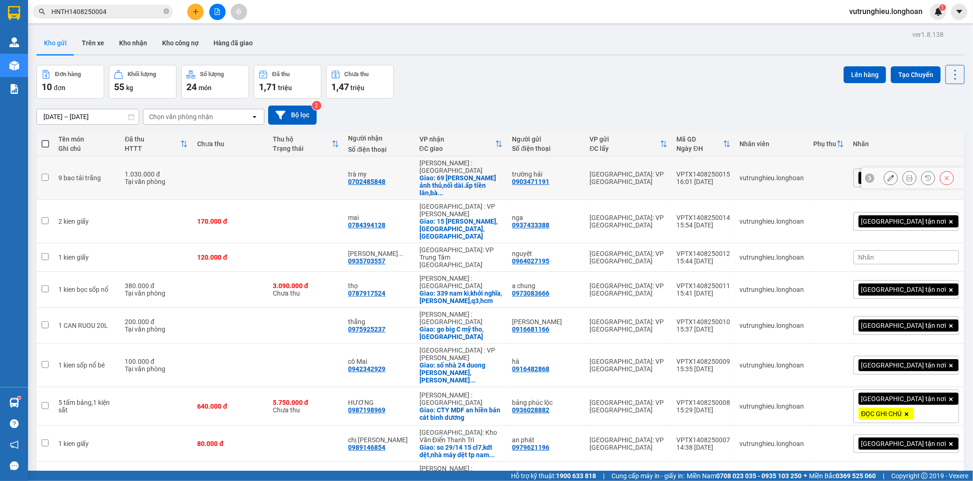
click at [731, 171] on div "VPTX1408250015" at bounding box center [704, 174] width 54 height 7
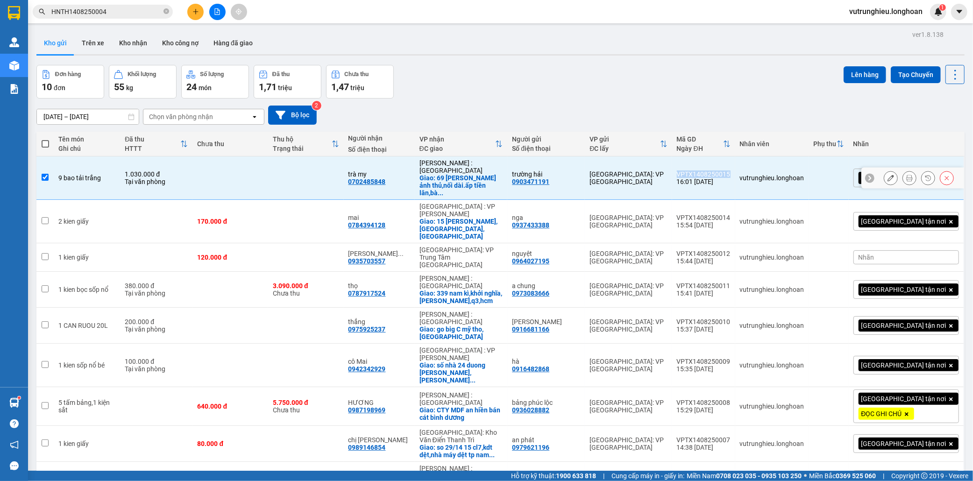
click at [731, 171] on div "VPTX1408250015" at bounding box center [704, 174] width 54 height 7
checkbox input "false"
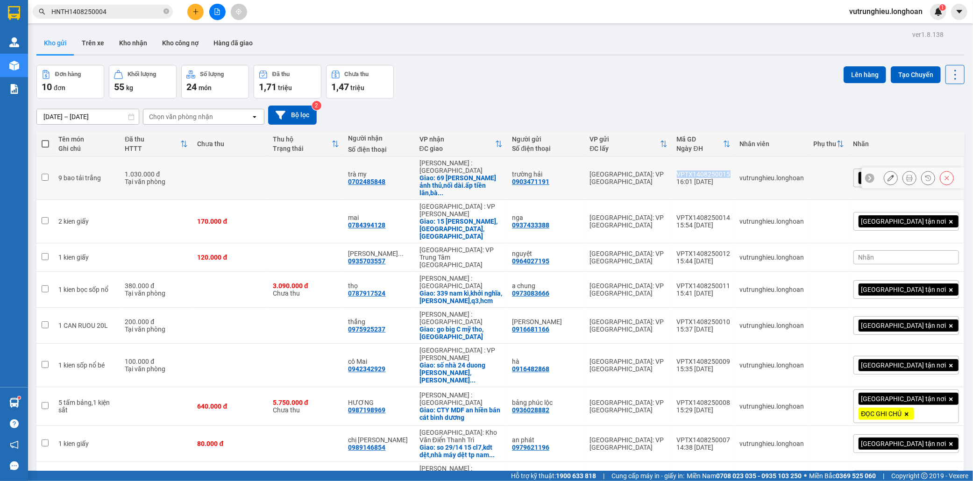
copy div "VPTX1408250015"
click at [191, 13] on button at bounding box center [195, 12] width 16 height 16
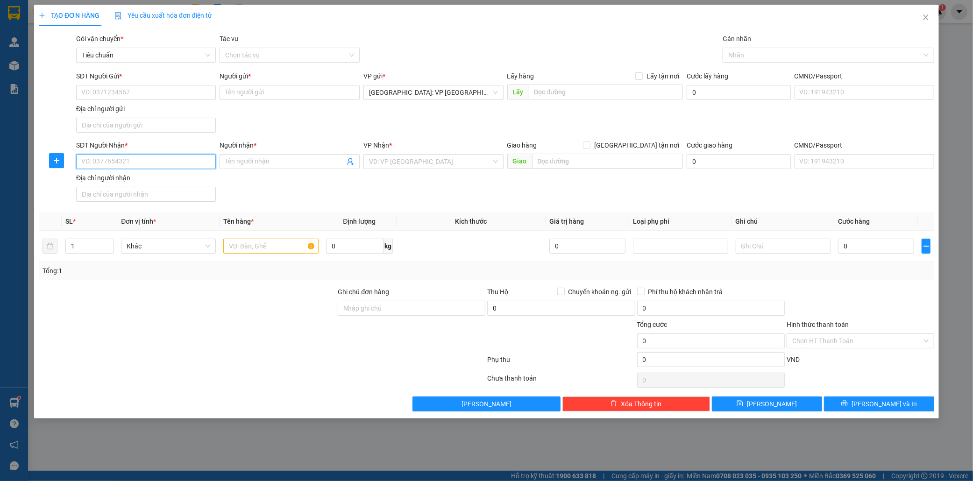
click at [132, 167] on input "SĐT Người Nhận *" at bounding box center [146, 161] width 140 height 15
paste input "0866696277"
type input "0866696277"
click at [160, 178] on div "0866696277 - bv thẩm mĩ jw" at bounding box center [146, 181] width 129 height 10
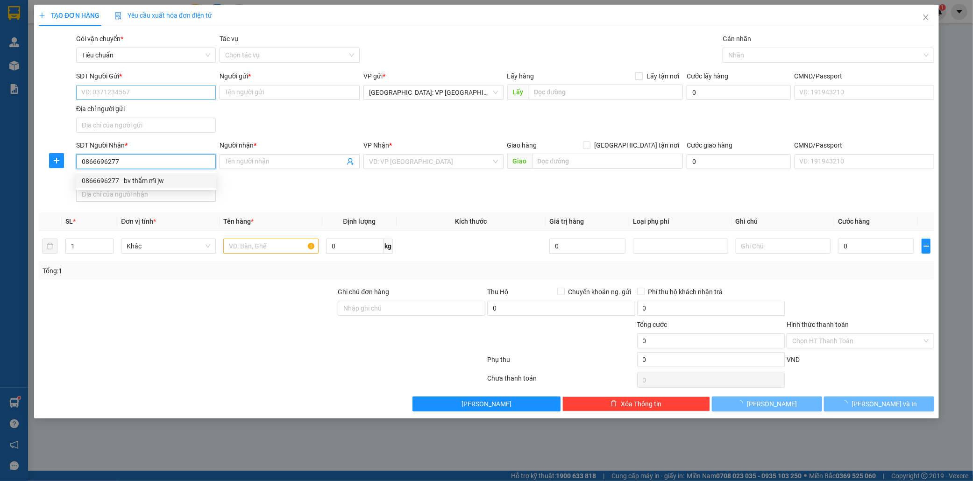
type input "bv thẩm mĩ jw"
checkbox input "true"
type input "50 tôn thất tùng bến thành q1 hcm"
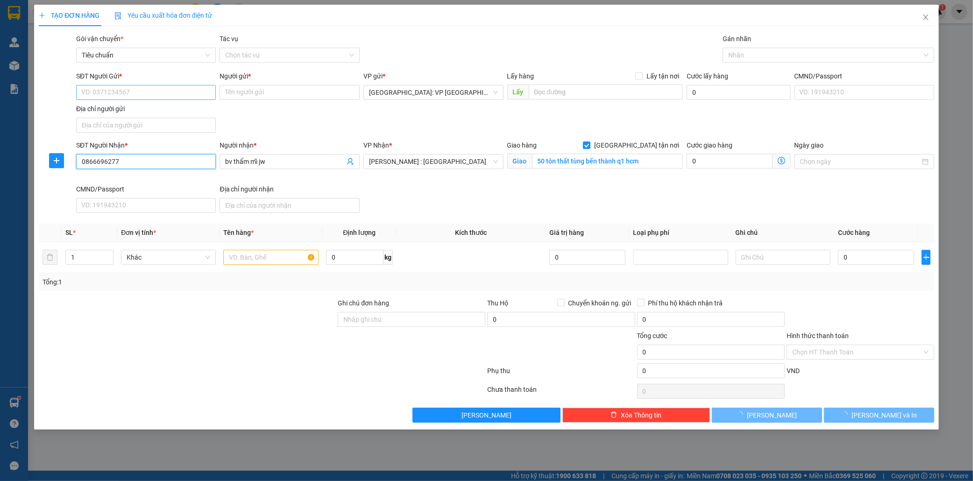
type input "0866696277"
click at [147, 93] on input "SĐT Người Gửi *" at bounding box center [146, 92] width 140 height 15
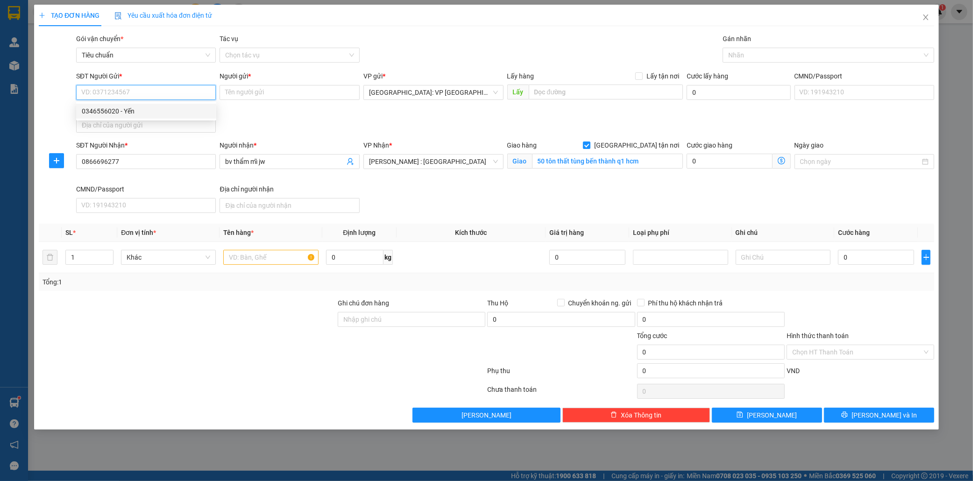
click at [142, 111] on div "0346556020 - Yến" at bounding box center [146, 111] width 129 height 10
type input "0346556020"
type input "Yến"
click at [754, 58] on div at bounding box center [824, 55] width 198 height 11
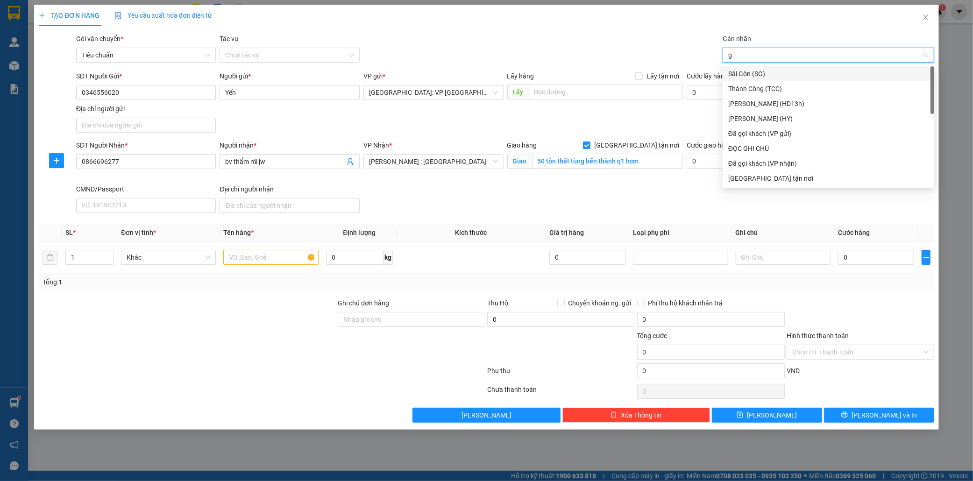
type input "gi"
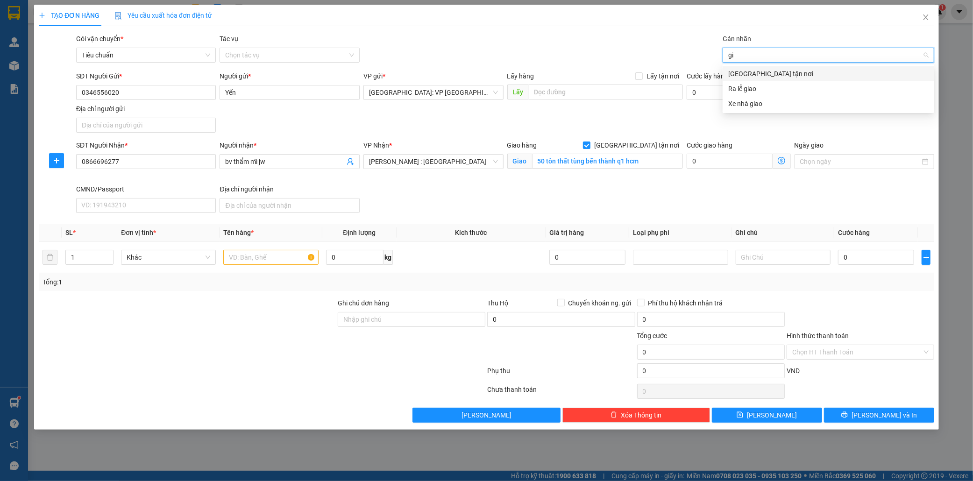
click at [755, 75] on div "[GEOGRAPHIC_DATA] tận nơi" at bounding box center [828, 74] width 200 height 10
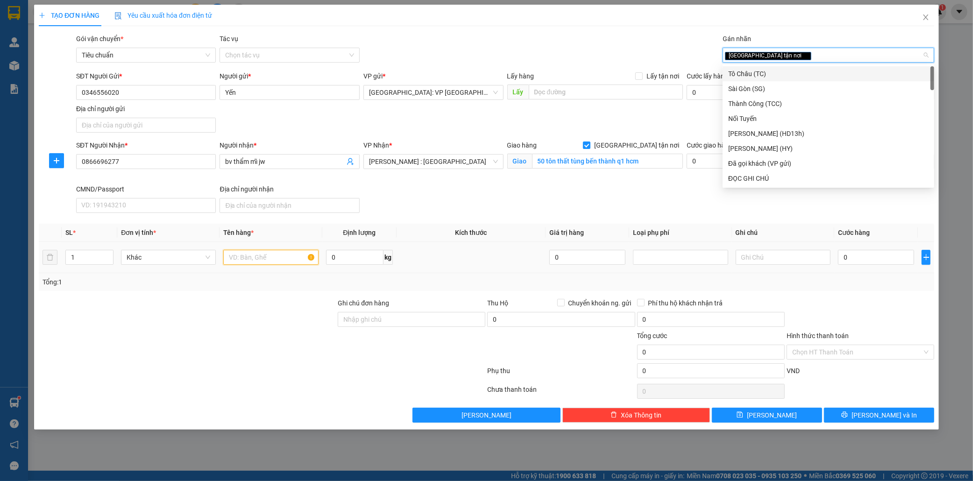
click at [248, 258] on input "text" at bounding box center [270, 257] width 95 height 15
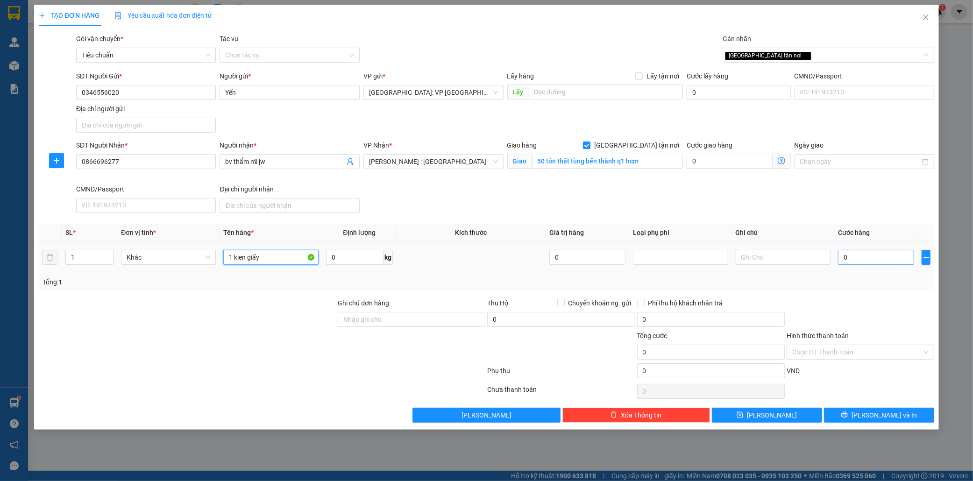
type input "1 kien giấy"
click at [870, 261] on input "0" at bounding box center [876, 257] width 76 height 15
type input "1"
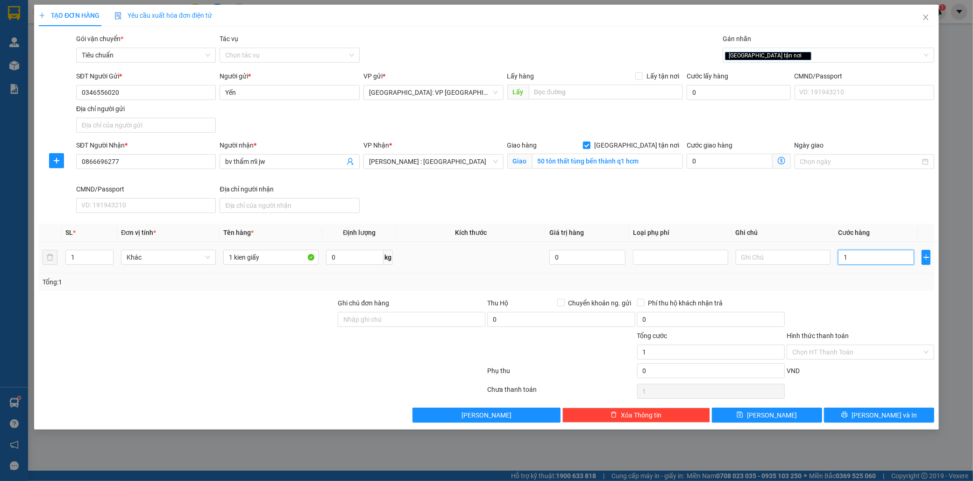
type input "12"
type input "120"
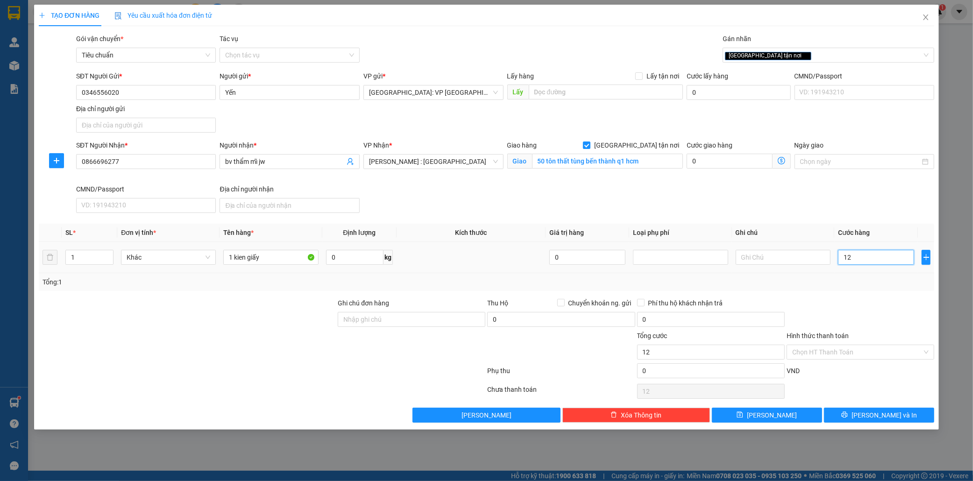
type input "120"
type input "1.200"
type input "12.000"
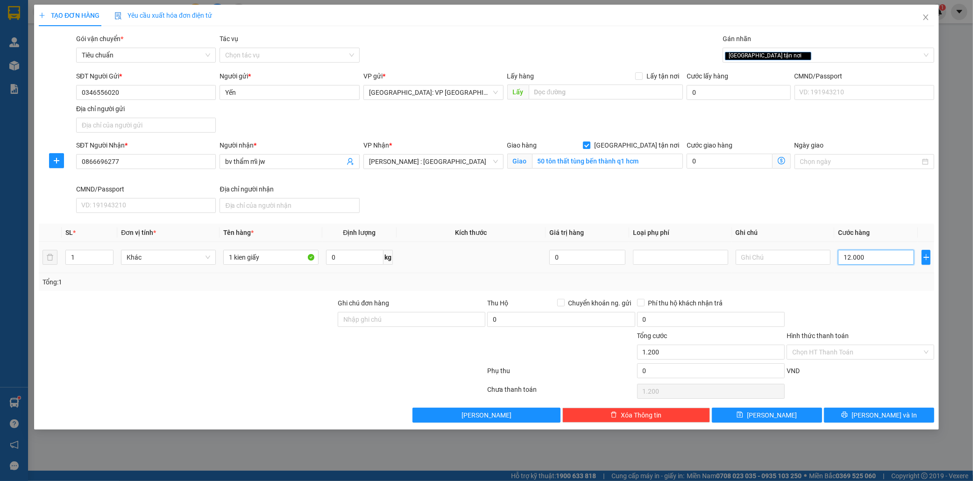
type input "12.000"
type input "120.000"
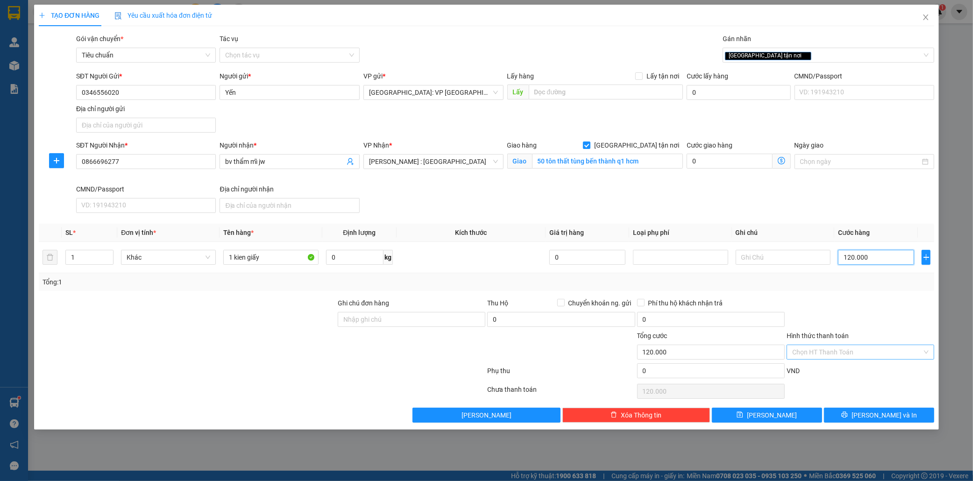
type input "120.000"
click at [841, 352] on input "Hình thức thanh toán" at bounding box center [857, 352] width 130 height 14
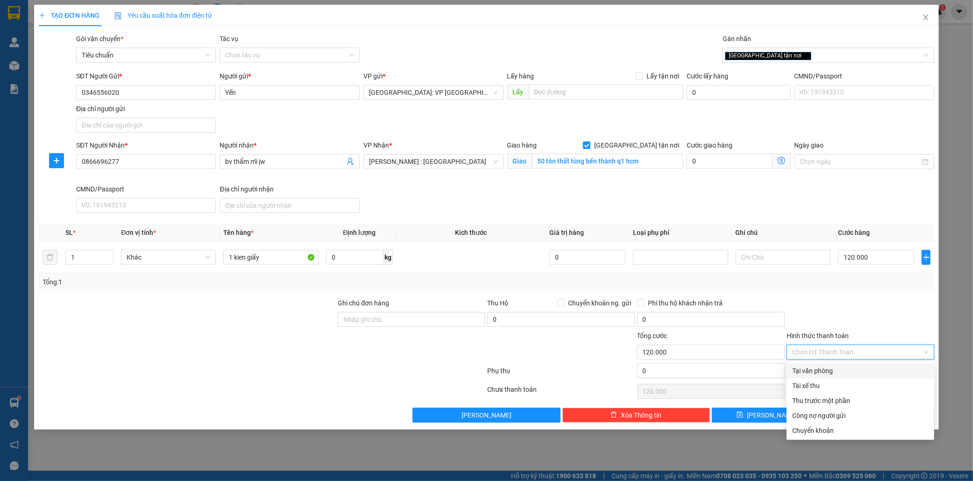
click at [823, 369] on div "Tại văn phòng" at bounding box center [860, 371] width 136 height 10
type input "0"
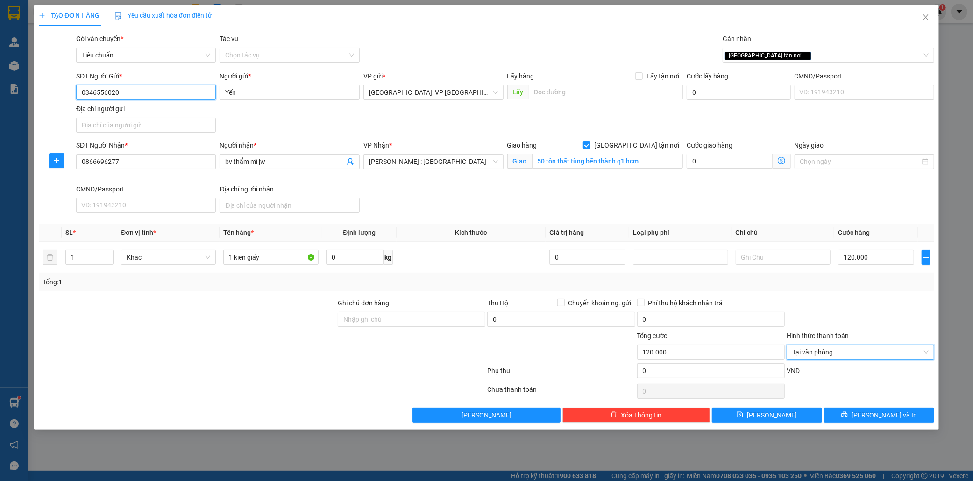
click at [101, 94] on input "0346556020" at bounding box center [146, 92] width 140 height 15
click at [146, 95] on input "0346556020" at bounding box center [146, 92] width 140 height 15
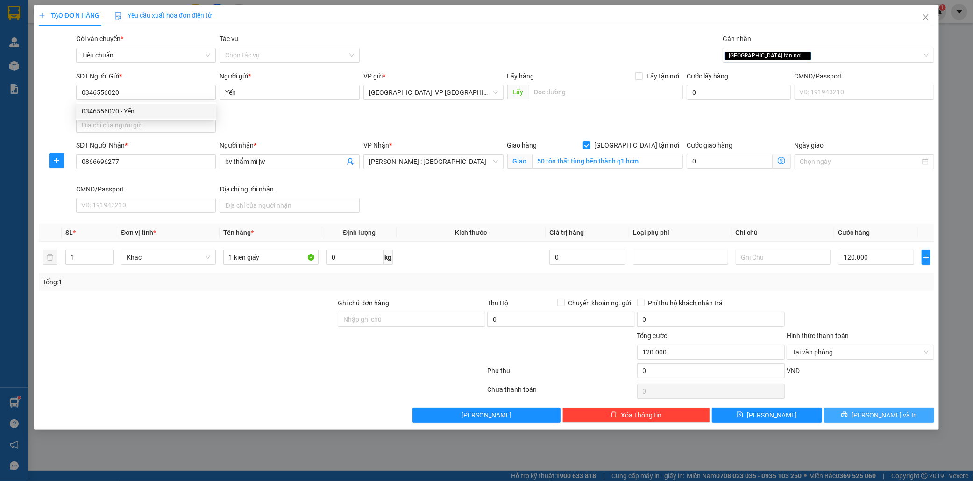
drag, startPoint x: 901, startPoint y: 413, endPoint x: 678, endPoint y: 332, distance: 236.6
click at [899, 414] on button "[PERSON_NAME] và In" at bounding box center [879, 415] width 110 height 15
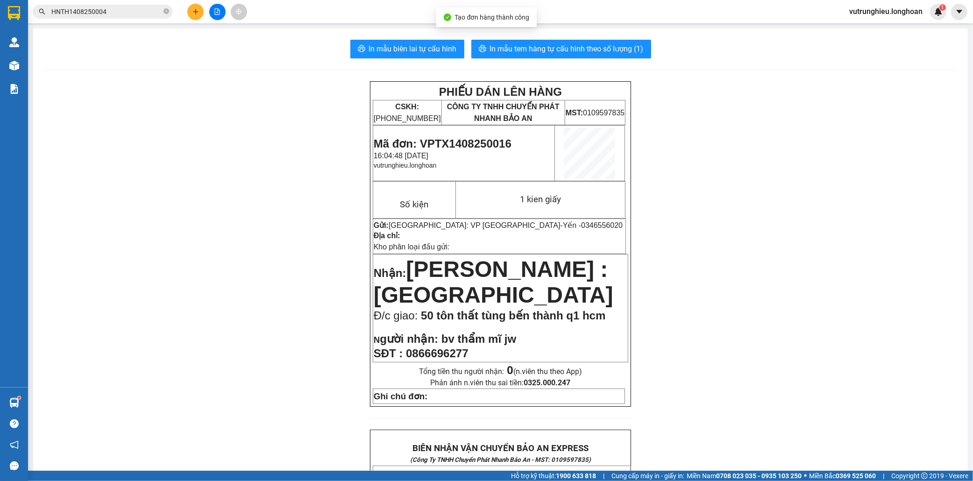
click at [195, 13] on icon "plus" at bounding box center [195, 11] width 0 height 5
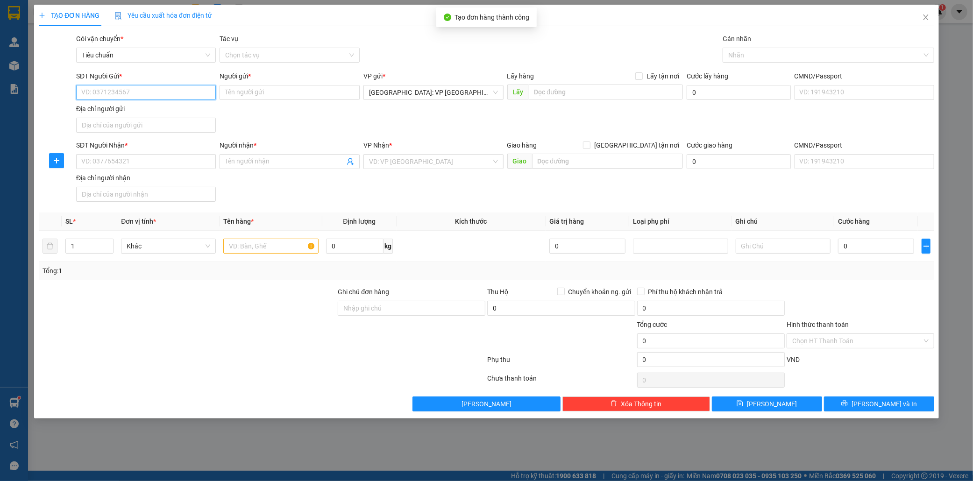
click at [159, 93] on input "SĐT Người Gửi *" at bounding box center [146, 92] width 140 height 15
paste input "0346556020"
type input "0346556020"
click at [130, 109] on div "0346556020 - Yến" at bounding box center [146, 111] width 129 height 10
type input "Yến"
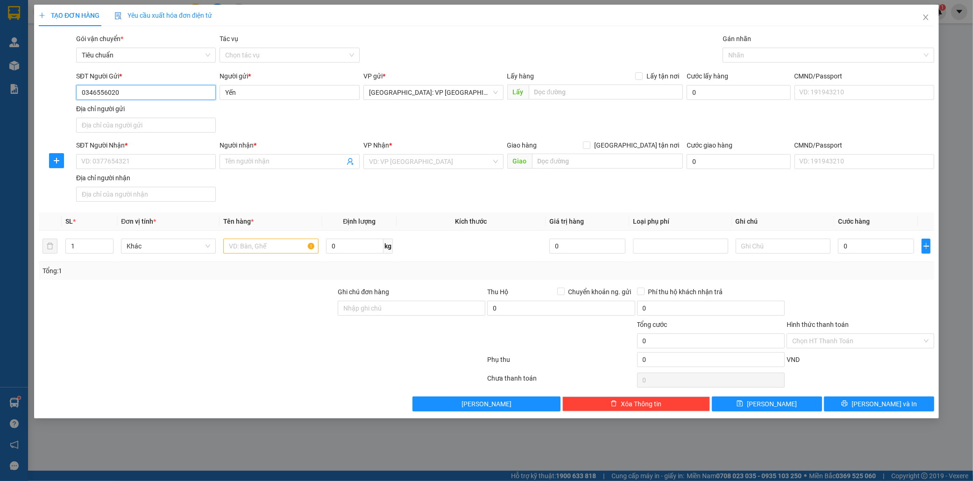
type input "0346556020"
click at [114, 164] on input "SĐT Người Nhận *" at bounding box center [146, 161] width 140 height 15
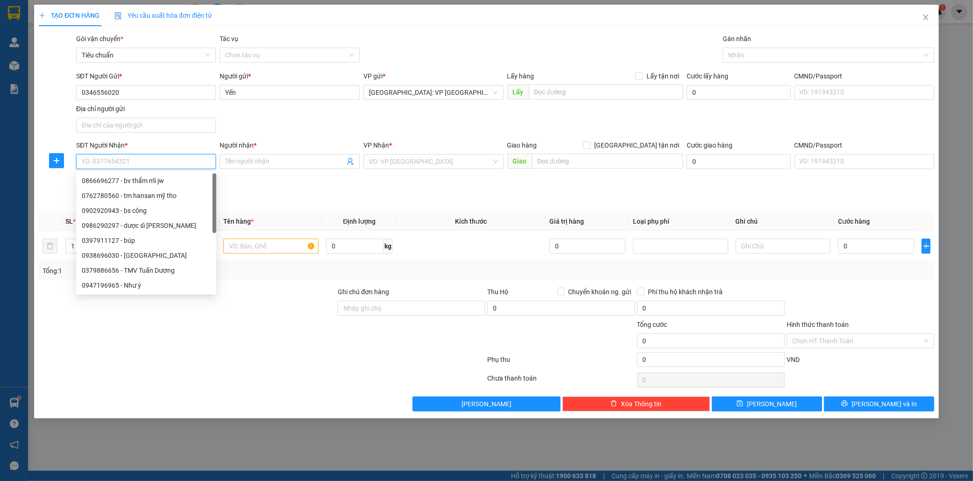
paste input "0938715508"
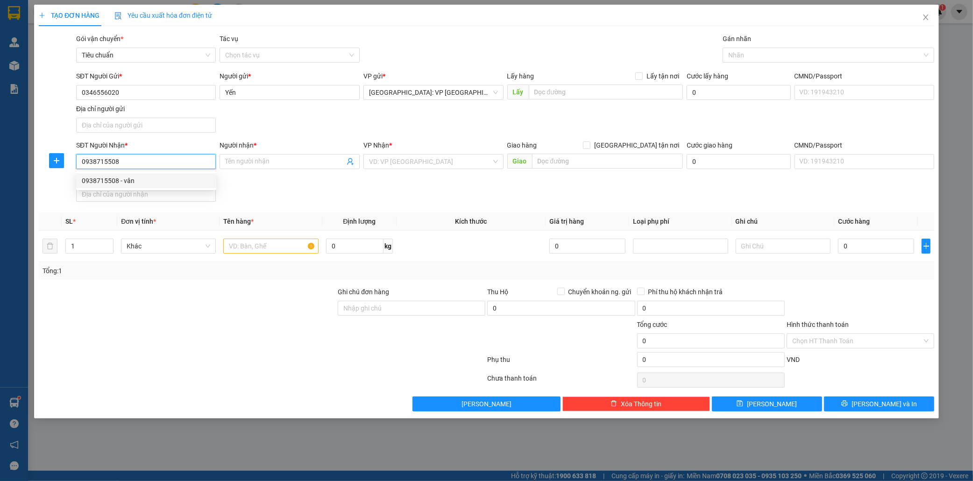
click at [129, 179] on div "0938715508 - vân" at bounding box center [146, 181] width 129 height 10
type input "0938715508"
type input "vân"
checkbox input "true"
type input "knđn 293 [PERSON_NAME],[PERSON_NAME],[GEOGRAPHIC_DATA]"
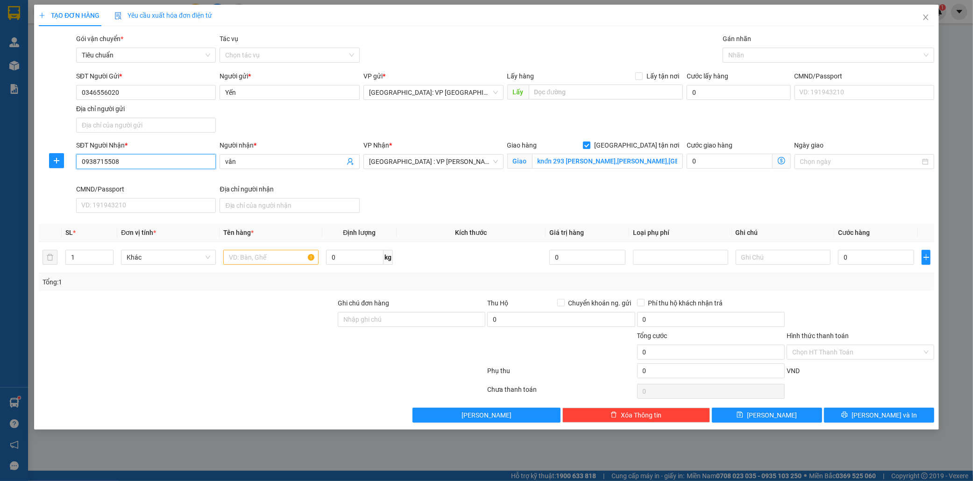
type input "0938715508"
click at [253, 254] on input "text" at bounding box center [270, 257] width 95 height 15
type input "1 kien giay"
click at [859, 260] on input "0" at bounding box center [876, 257] width 76 height 15
type input "1"
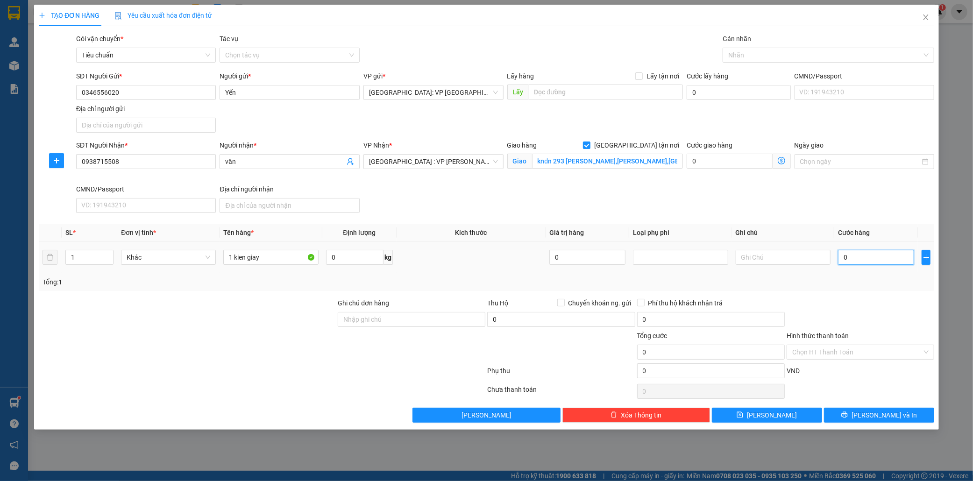
type input "1"
type input "12"
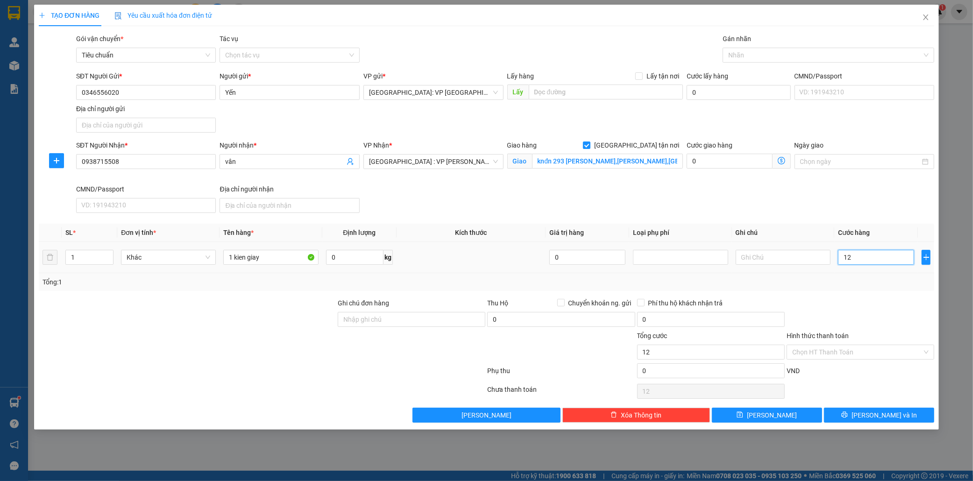
type input "120"
type input "1.200"
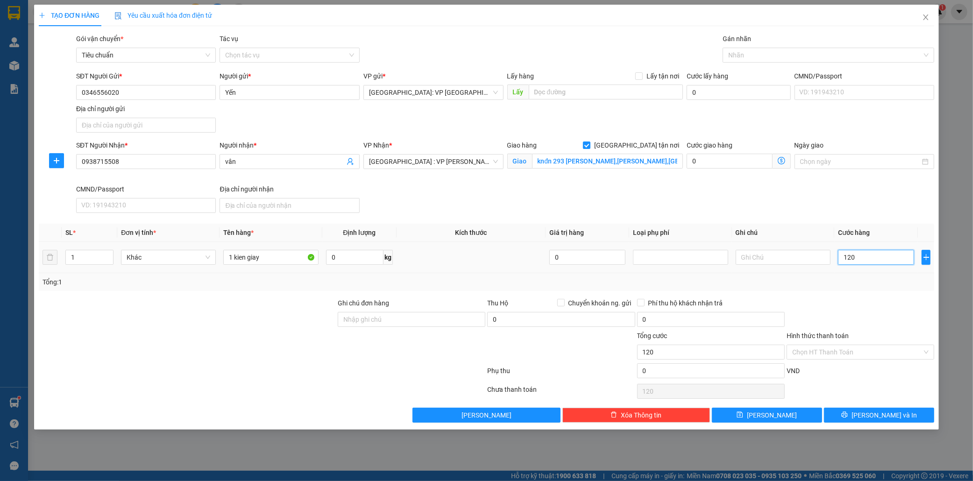
type input "1.200"
type input "12.000"
type input "120.000"
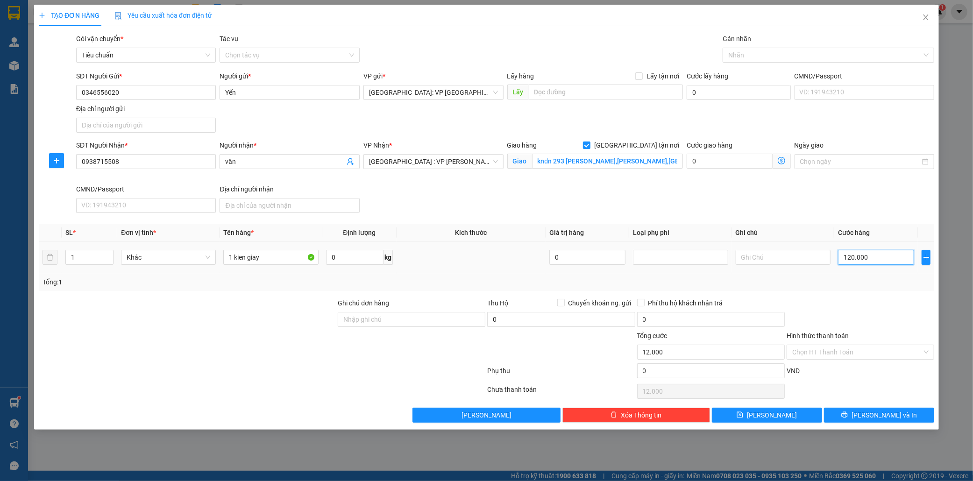
type input "120.000"
click at [841, 351] on input "Hình thức thanh toán" at bounding box center [857, 352] width 130 height 14
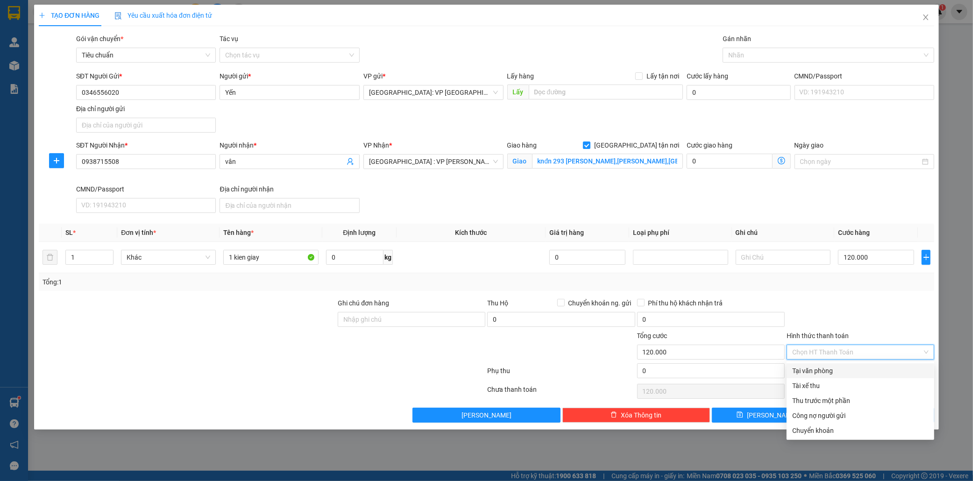
click at [828, 370] on div "Tại văn phòng" at bounding box center [860, 371] width 136 height 10
type input "0"
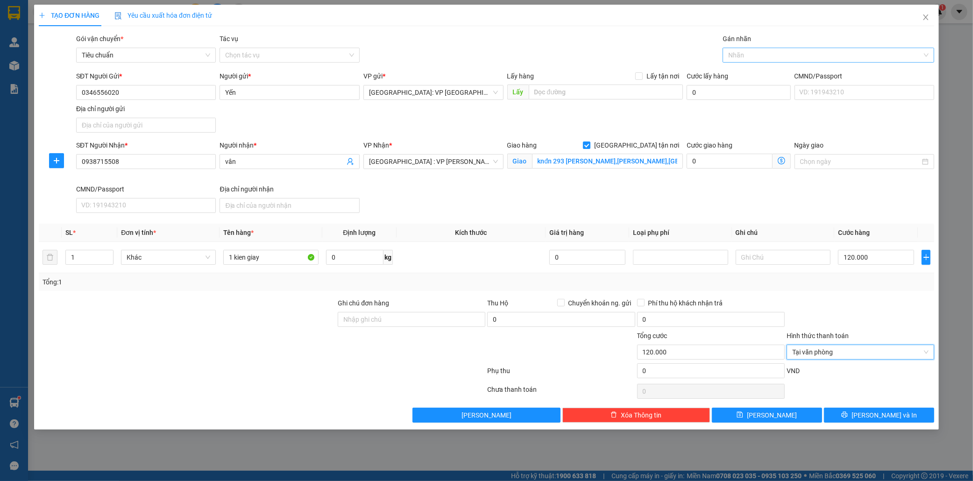
click at [767, 57] on div at bounding box center [824, 55] width 198 height 11
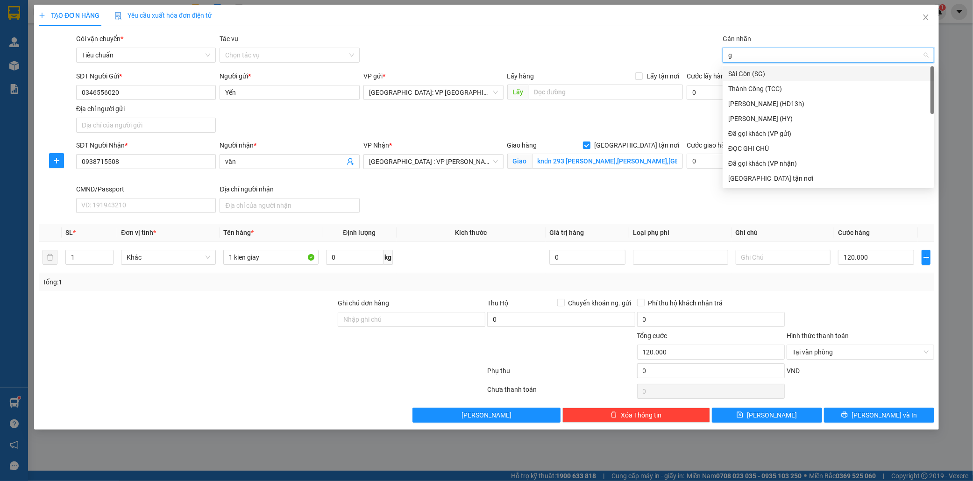
type input "gi"
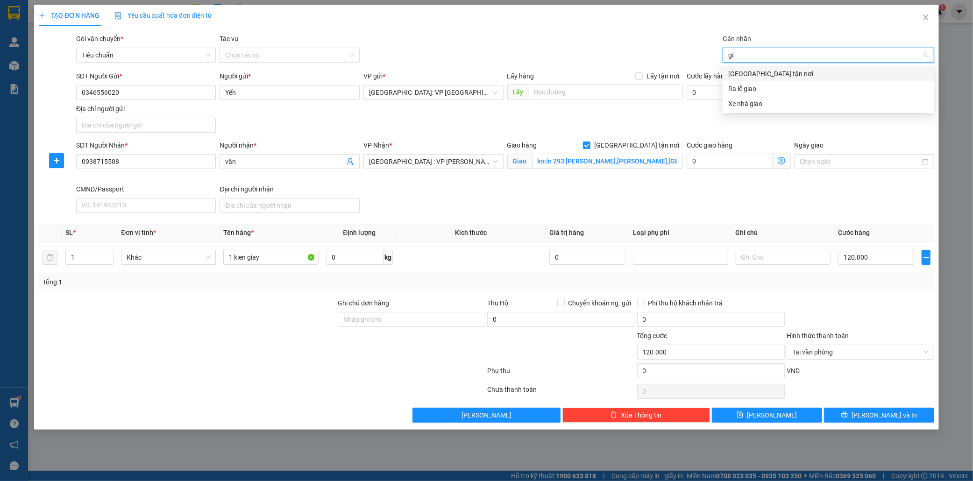
click at [763, 78] on div "[GEOGRAPHIC_DATA] tận nơi" at bounding box center [828, 74] width 200 height 10
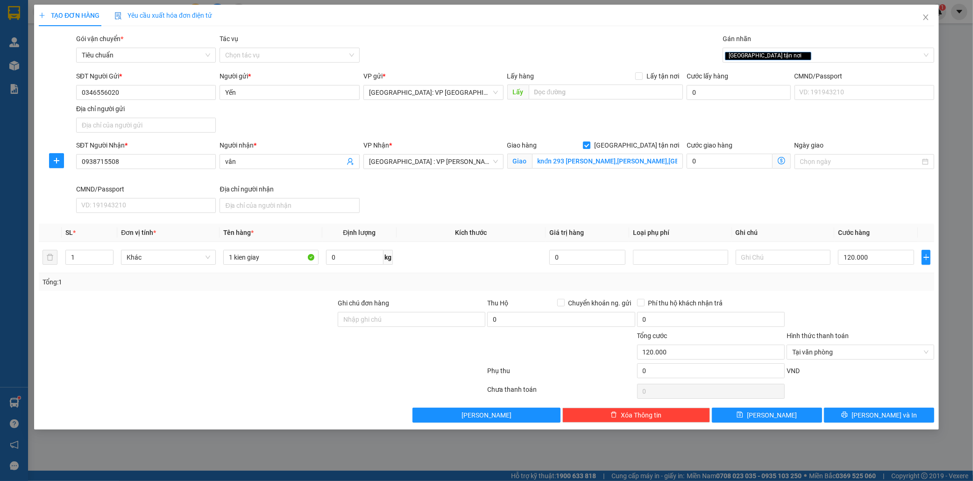
click at [881, 321] on div at bounding box center [861, 314] width 150 height 33
click at [894, 417] on span "[PERSON_NAME] và In" at bounding box center [884, 415] width 65 height 10
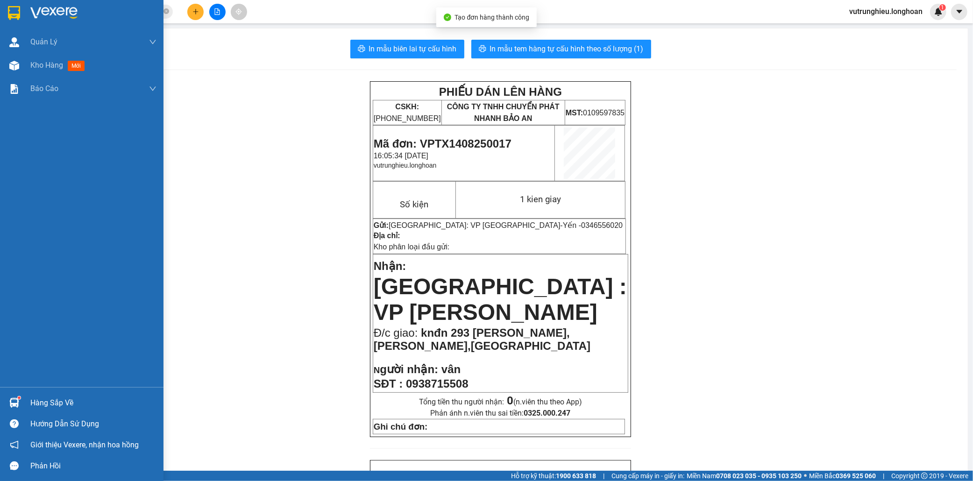
click at [9, 13] on img at bounding box center [14, 13] width 12 height 14
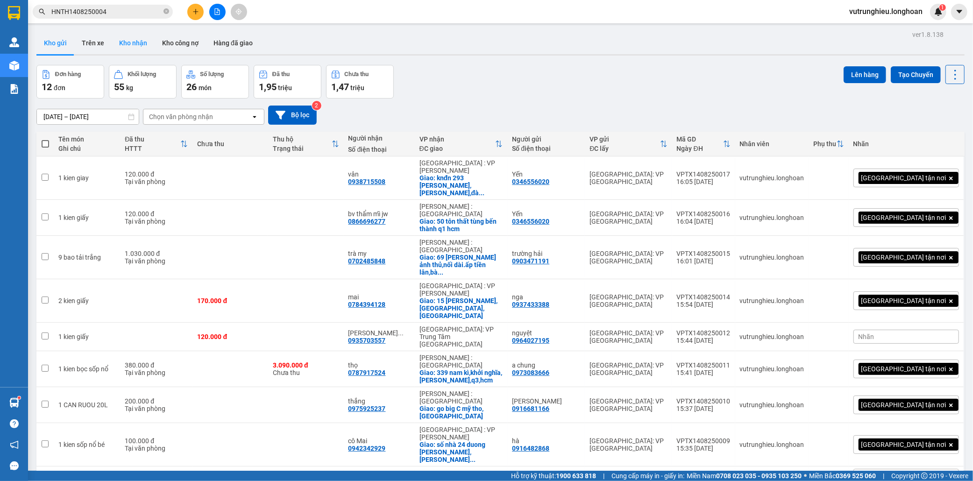
click at [131, 39] on button "Kho nhận" at bounding box center [133, 43] width 43 height 22
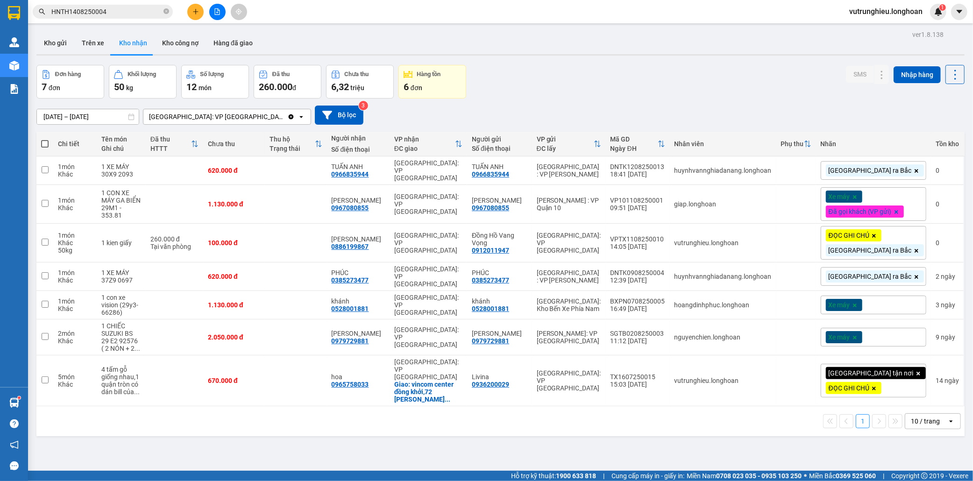
click at [59, 41] on button "Kho gửi" at bounding box center [55, 43] width 38 height 22
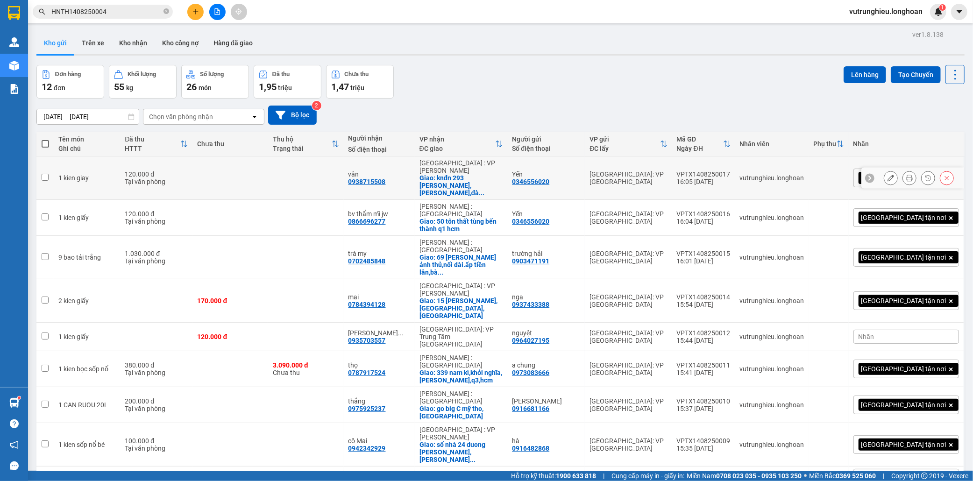
click at [731, 171] on div "VPTX1408250017" at bounding box center [704, 174] width 54 height 7
checkbox input "false"
copy div "VPTX1408250017"
click at [731, 210] on div "VPTX1408250016" at bounding box center [704, 213] width 54 height 7
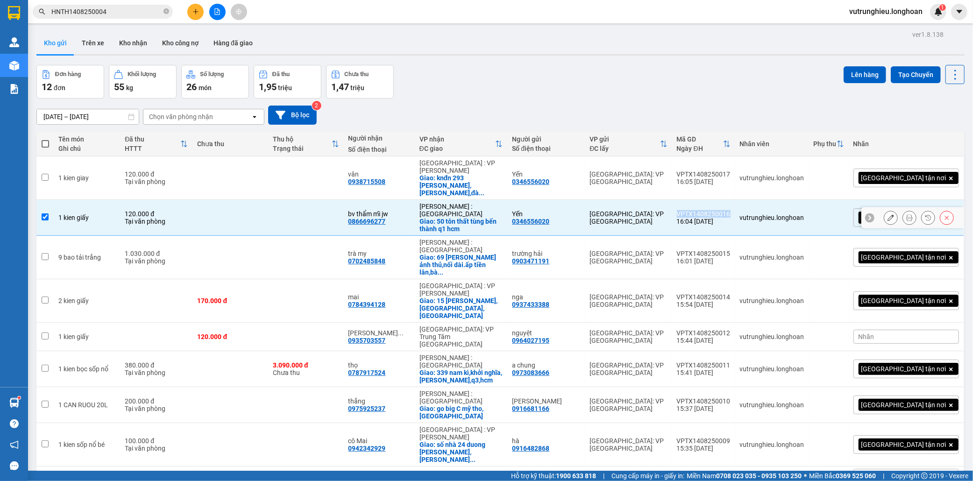
click at [731, 210] on div "VPTX1408250016" at bounding box center [704, 213] width 54 height 7
checkbox input "false"
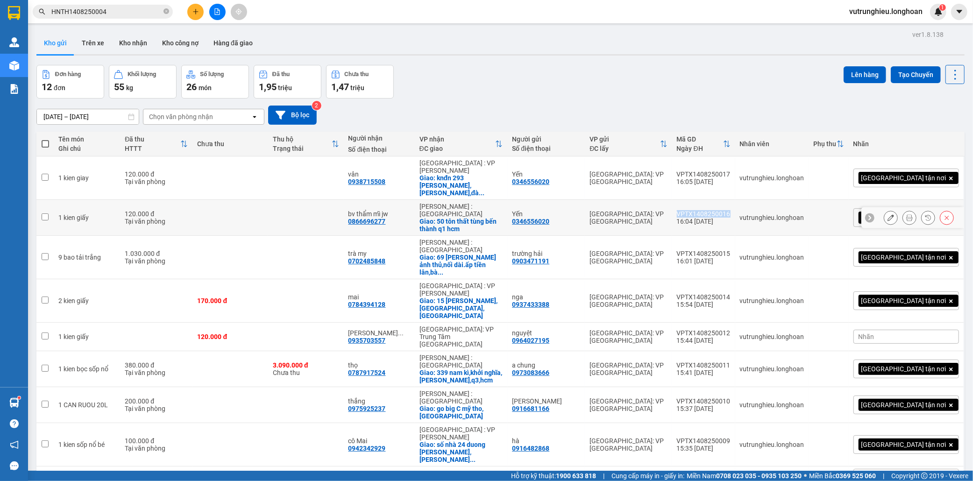
copy div "VPTX1408250016"
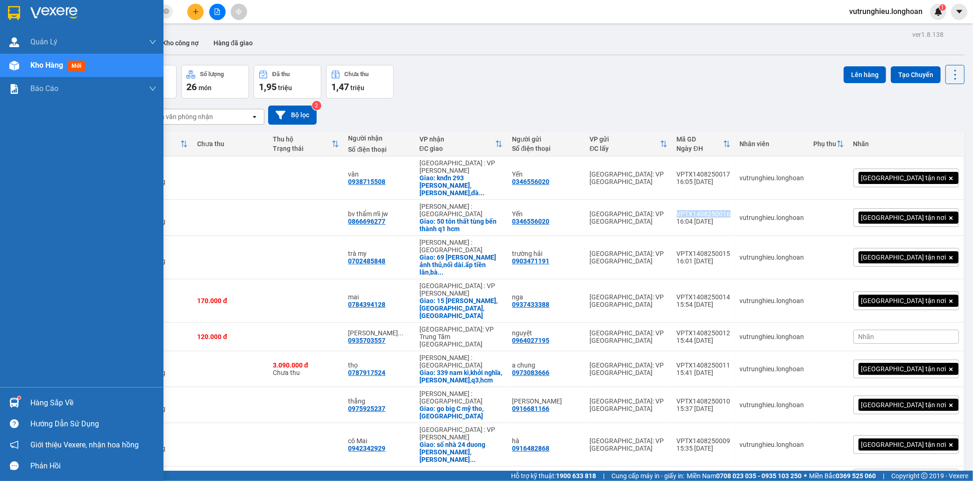
click at [13, 8] on img at bounding box center [14, 13] width 12 height 14
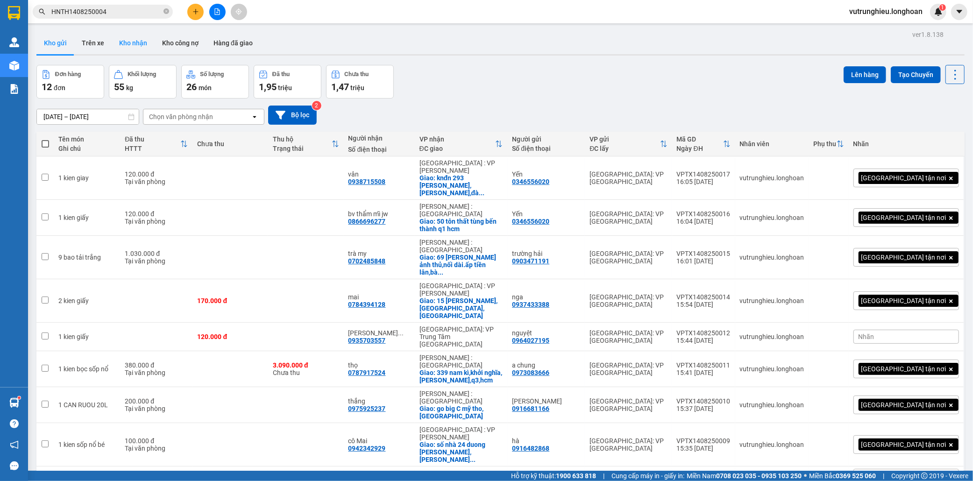
click at [134, 43] on button "Kho nhận" at bounding box center [133, 43] width 43 height 22
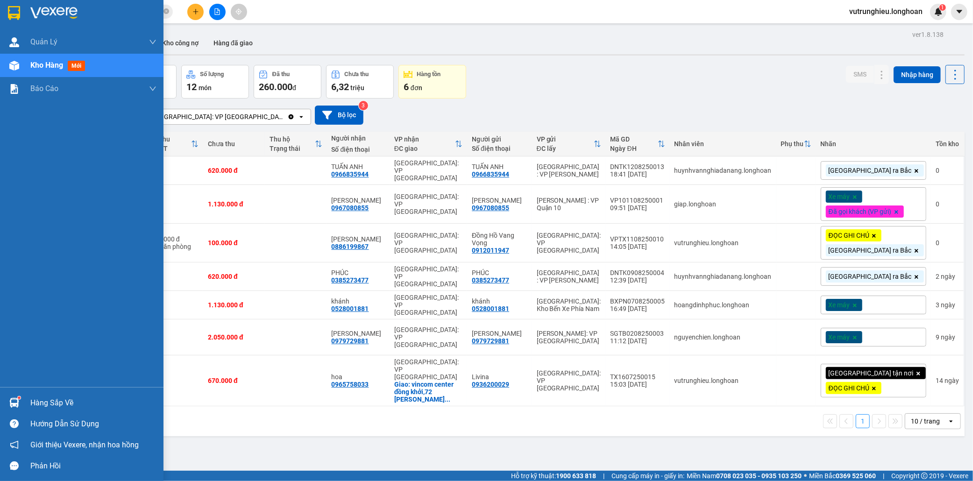
click at [15, 7] on img at bounding box center [14, 13] width 12 height 14
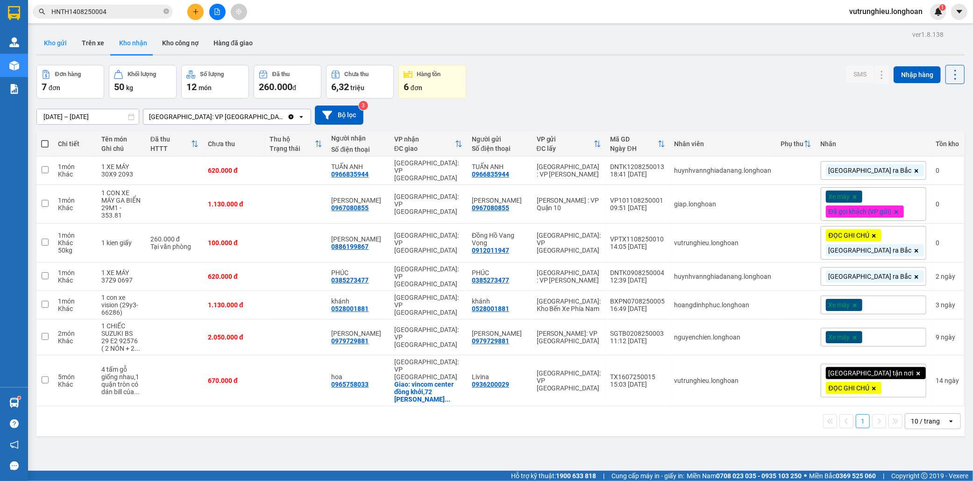
click at [61, 39] on button "Kho gửi" at bounding box center [55, 43] width 38 height 22
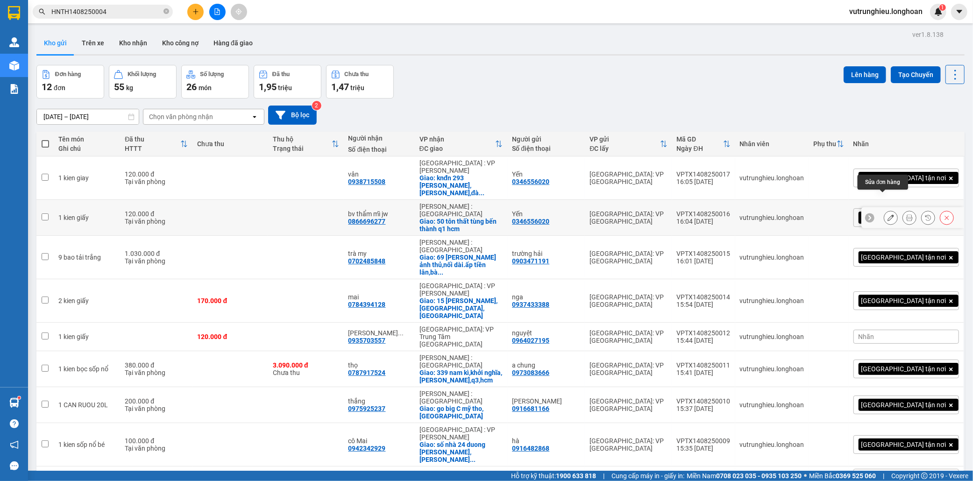
click at [886, 210] on button at bounding box center [890, 218] width 13 height 16
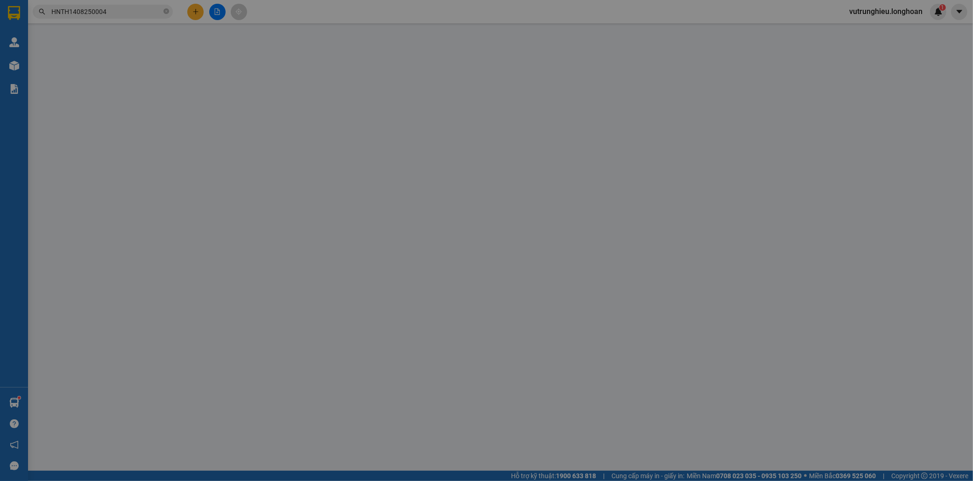
type input "0346556020"
type input "Yến"
type input "0866696277"
type input "bv thẩm mĩ jw"
checkbox input "true"
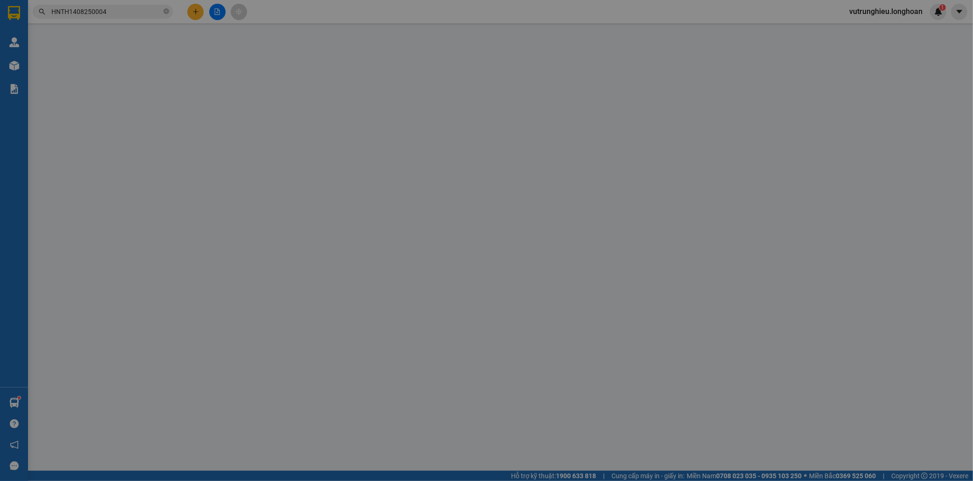
type input "50 tôn thất tùng bến thành q1 hcm"
type input "120.000"
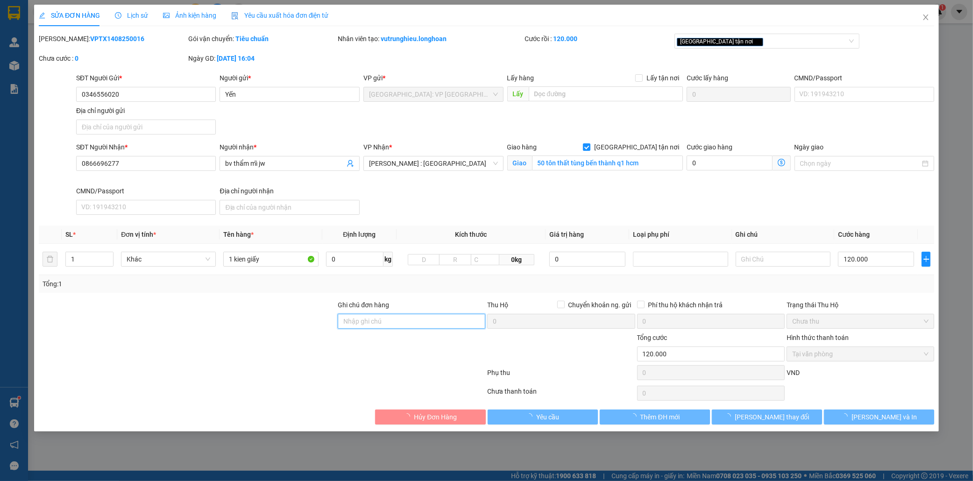
click at [377, 327] on input "Ghi chú đơn hàng" at bounding box center [412, 321] width 148 height 15
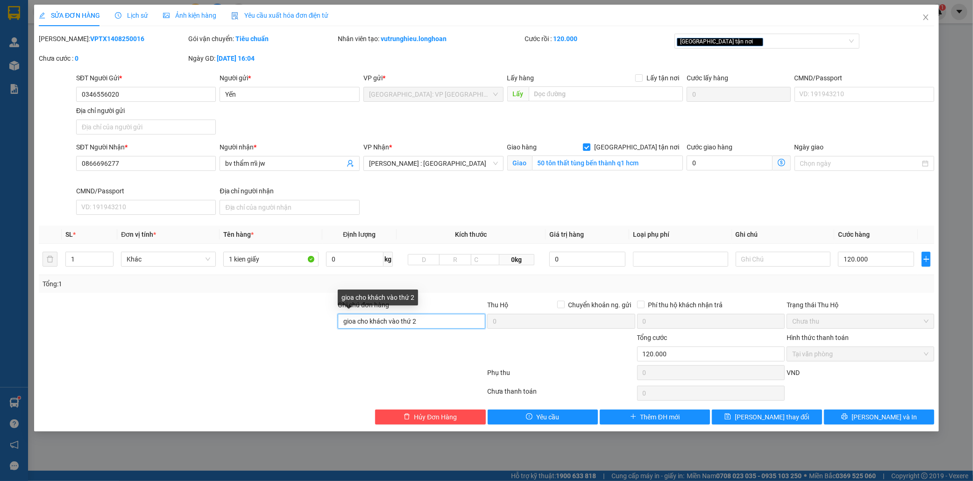
click at [353, 324] on input "gioa cho khách vào thứ 2" at bounding box center [412, 321] width 148 height 15
click at [352, 323] on input "gia cho khách vào thứ 2" at bounding box center [412, 321] width 148 height 15
click at [762, 42] on div "[GEOGRAPHIC_DATA] tận nơi" at bounding box center [762, 41] width 171 height 11
type input "gia0 cho khách vào thứ 2"
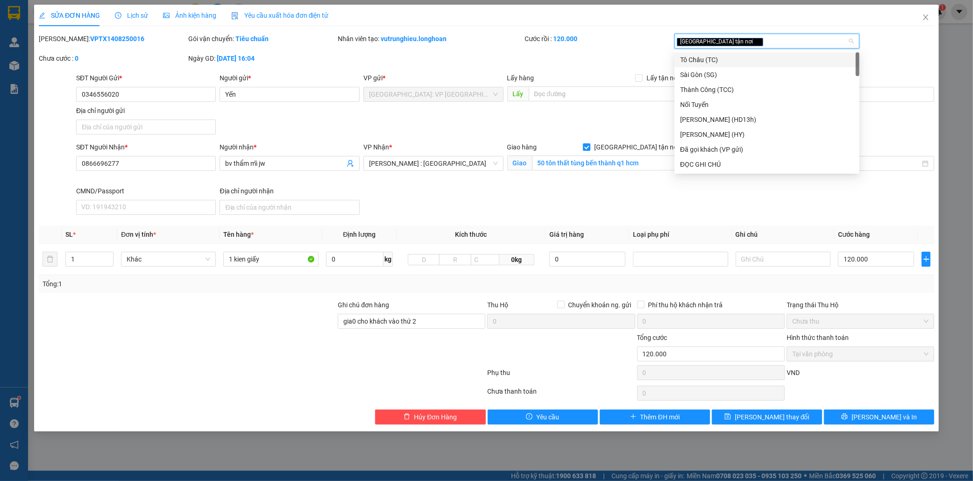
type input "d"
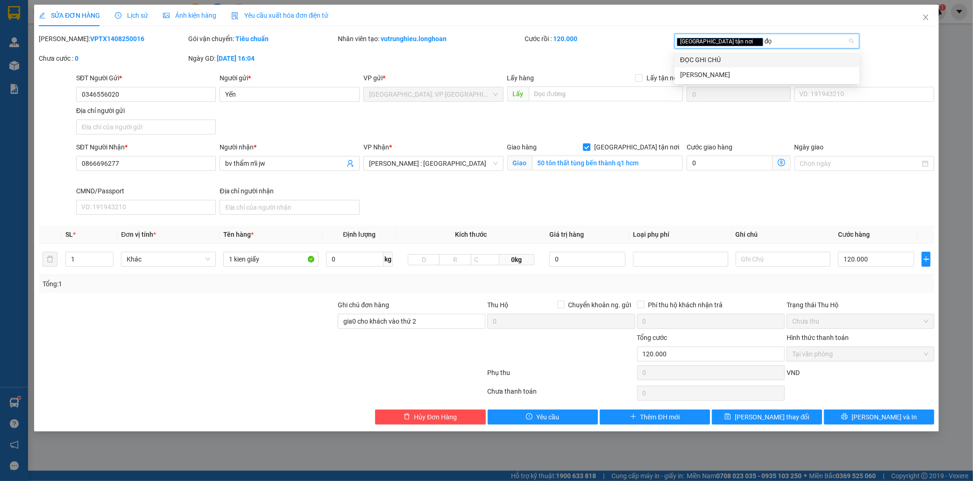
type input "đọc"
click at [750, 58] on div "ĐỌC GHI CHÚ" at bounding box center [767, 60] width 174 height 10
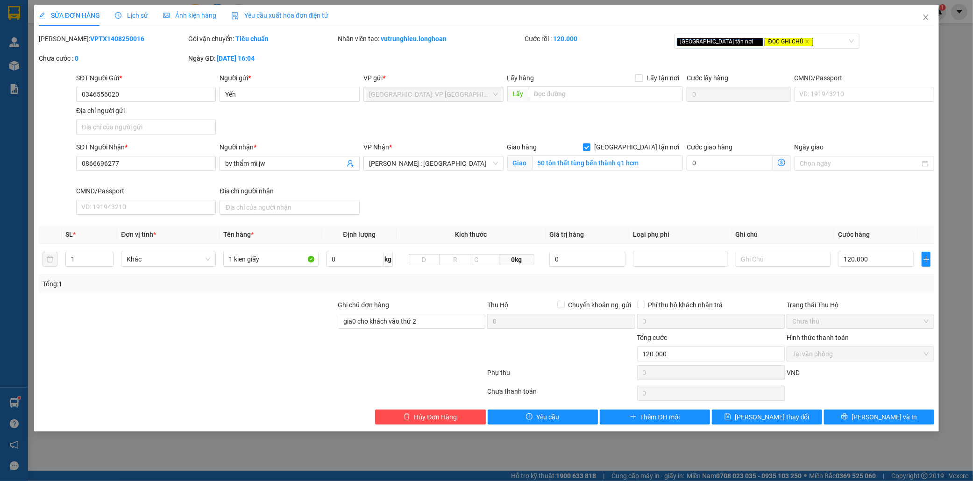
click at [274, 336] on div at bounding box center [187, 349] width 299 height 33
click at [785, 417] on span "[PERSON_NAME] thay đổi" at bounding box center [772, 417] width 75 height 10
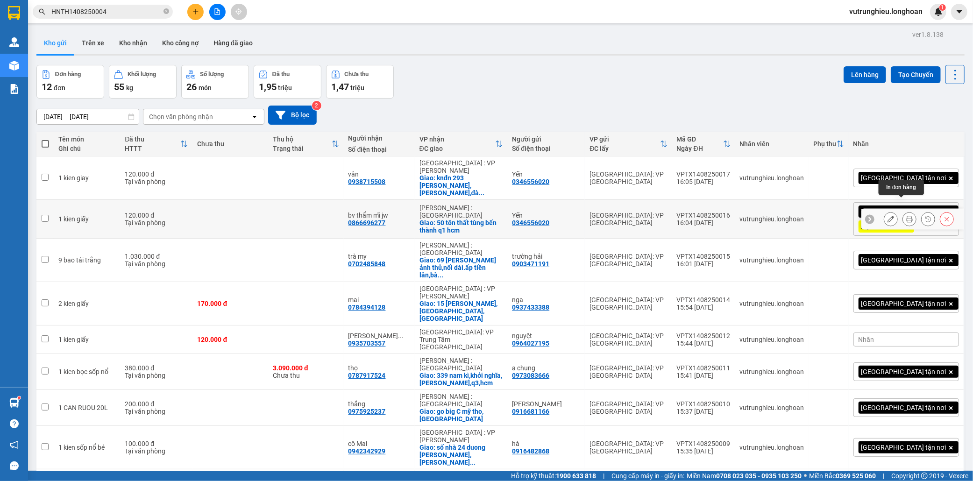
click at [906, 216] on icon at bounding box center [909, 219] width 7 height 7
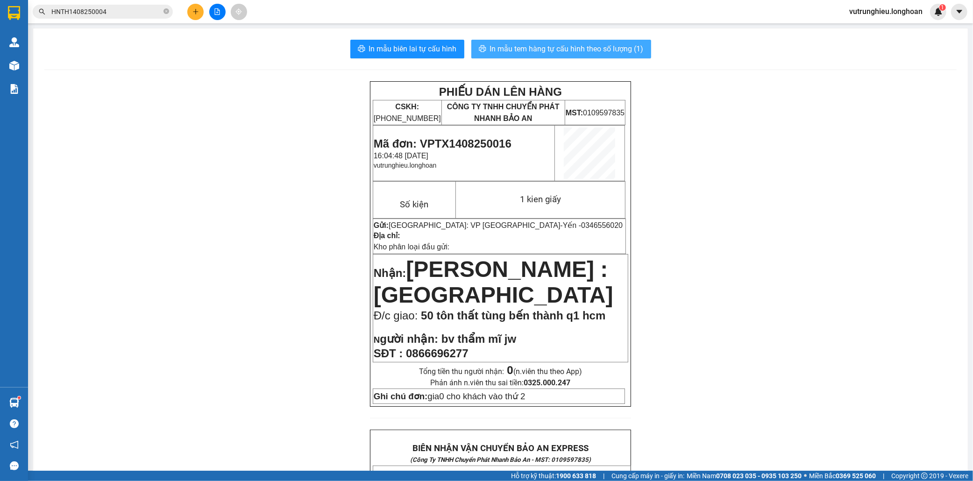
click at [577, 50] on span "In mẫu tem hàng tự cấu hình theo số lượng (1)" at bounding box center [567, 49] width 154 height 12
click at [192, 14] on icon "plus" at bounding box center [195, 11] width 7 height 7
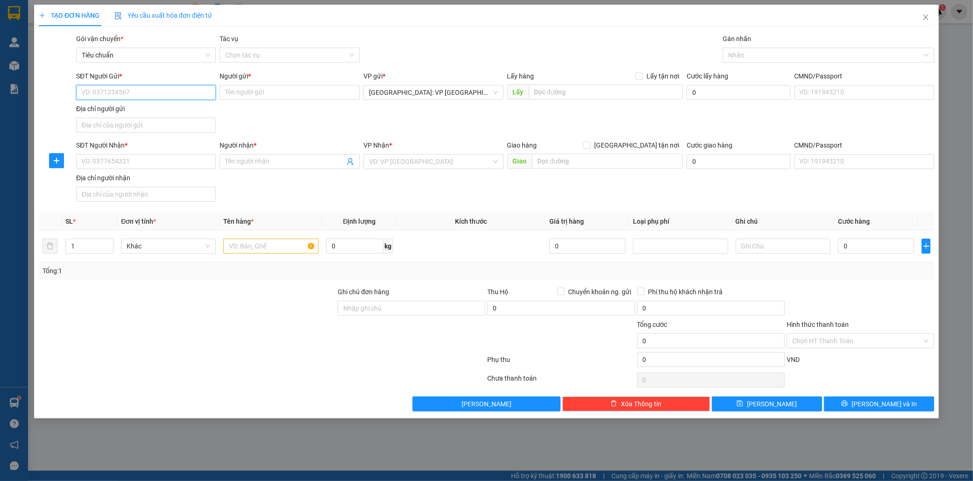
click at [133, 92] on input "SĐT Người Gửi *" at bounding box center [146, 92] width 140 height 15
click at [118, 99] on input "SĐT Người Gửi *" at bounding box center [146, 92] width 140 height 15
type input "0852032922"
click at [237, 89] on input "Người gửi *" at bounding box center [290, 92] width 140 height 15
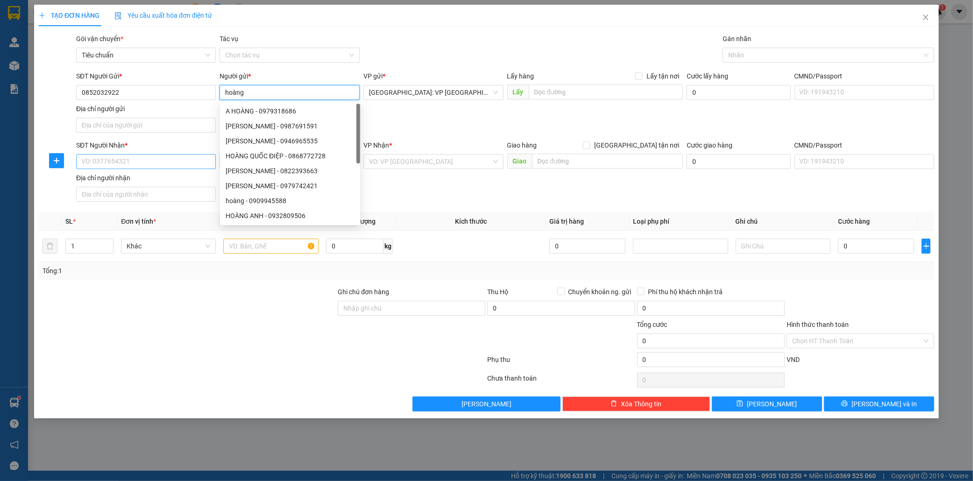
type input "hoàng"
click at [86, 161] on input "SĐT Người Nhận *" at bounding box center [146, 161] width 140 height 15
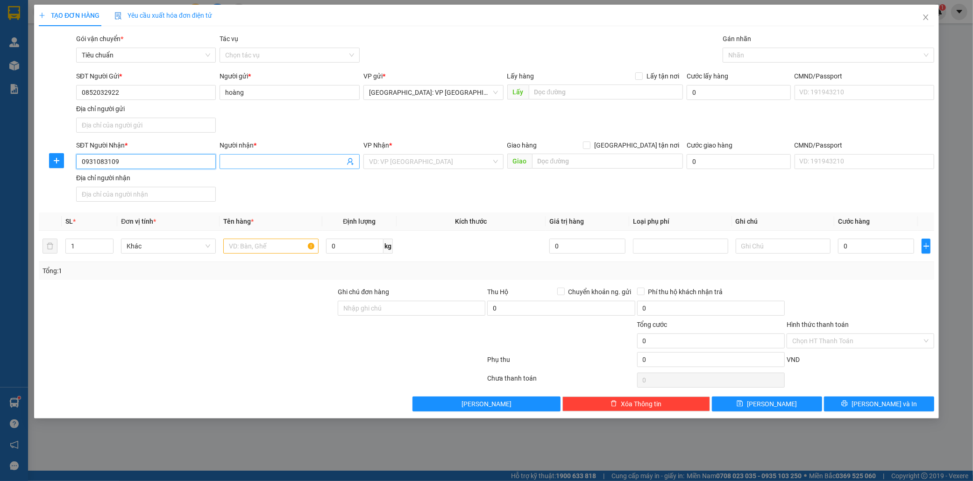
type input "0931083109"
click at [239, 161] on input "Người nhận *" at bounding box center [285, 162] width 120 height 10
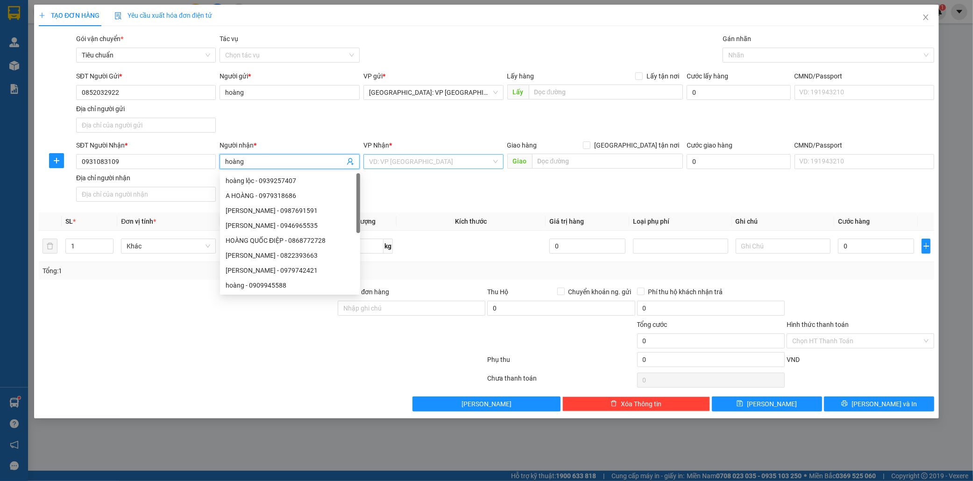
type input "hoàng"
click at [422, 159] on input "search" at bounding box center [430, 162] width 122 height 14
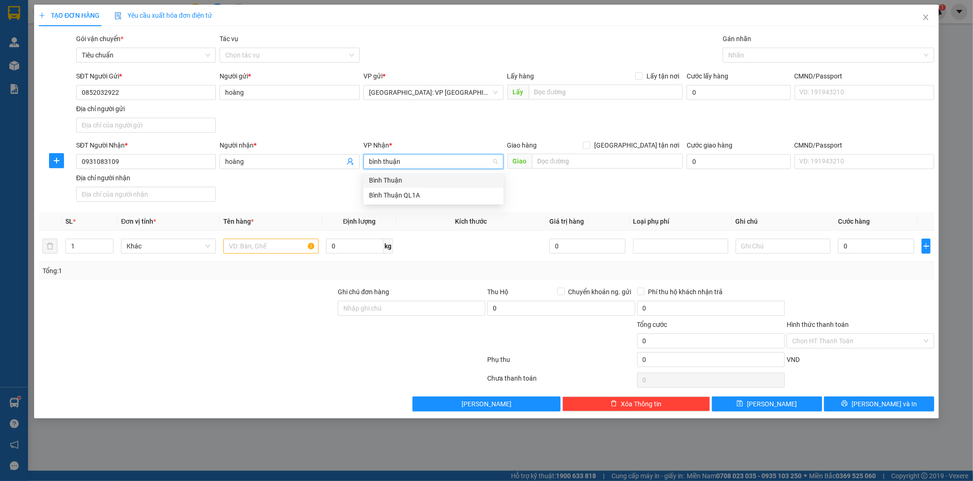
type input "bình thuận"
click at [407, 178] on div "Bình Thuận" at bounding box center [433, 180] width 129 height 10
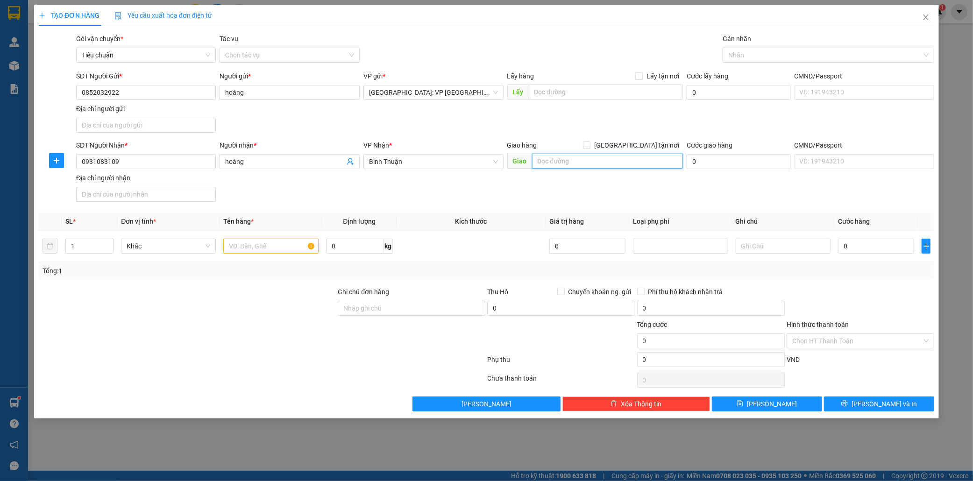
click at [579, 162] on input "text" at bounding box center [607, 161] width 151 height 15
type input "bệnh viện tỉnh [GEOGRAPHIC_DATA] gần [GEOGRAPHIC_DATA]"
click at [251, 242] on input "text" at bounding box center [270, 246] width 95 height 15
type input "1 kien giấy dài"
click at [870, 249] on input "0" at bounding box center [876, 246] width 76 height 15
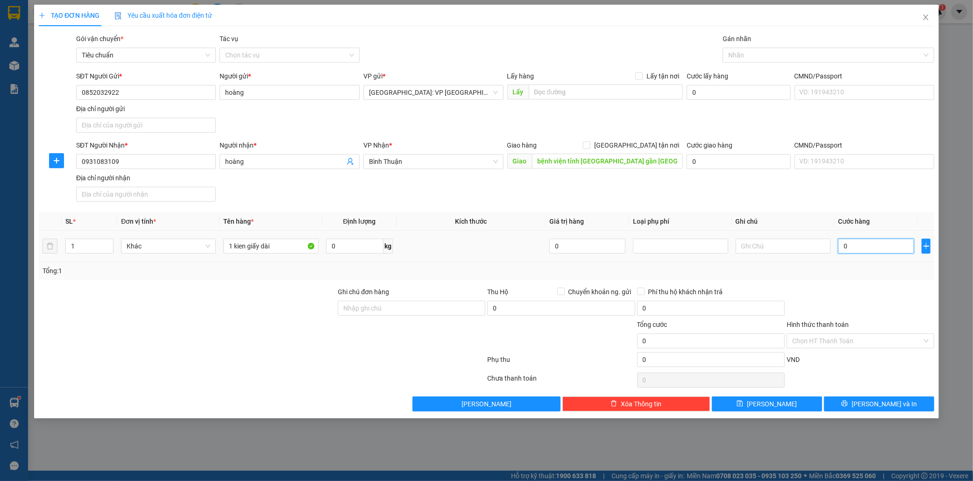
type input "1"
type input "10"
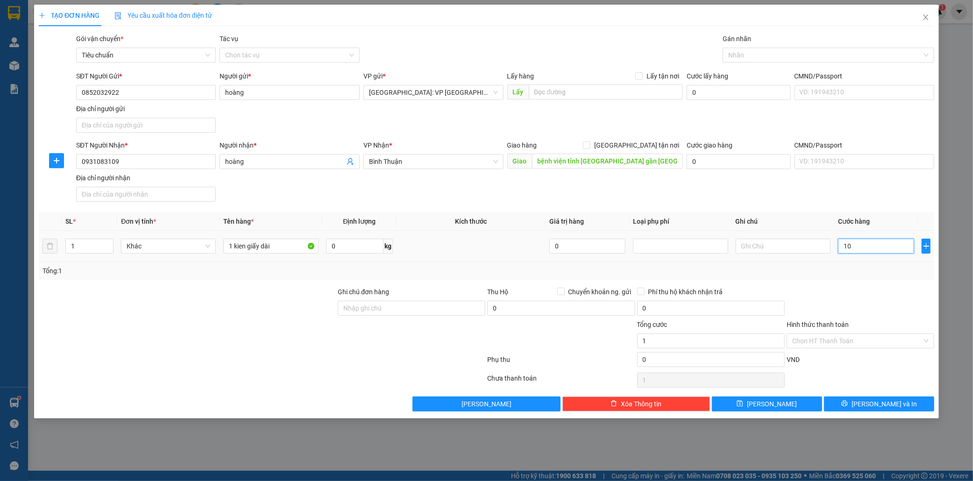
type input "10"
type input "100"
type input "1.000"
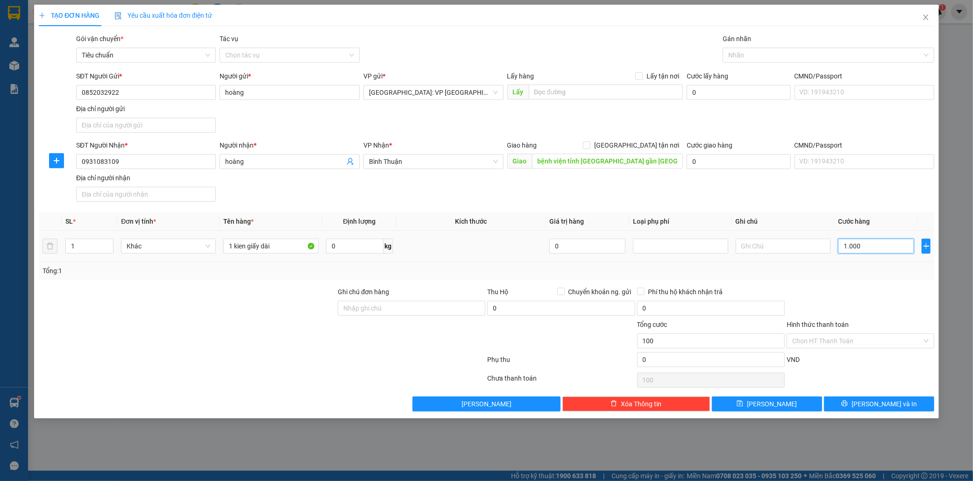
type input "1.000"
type input "10.000"
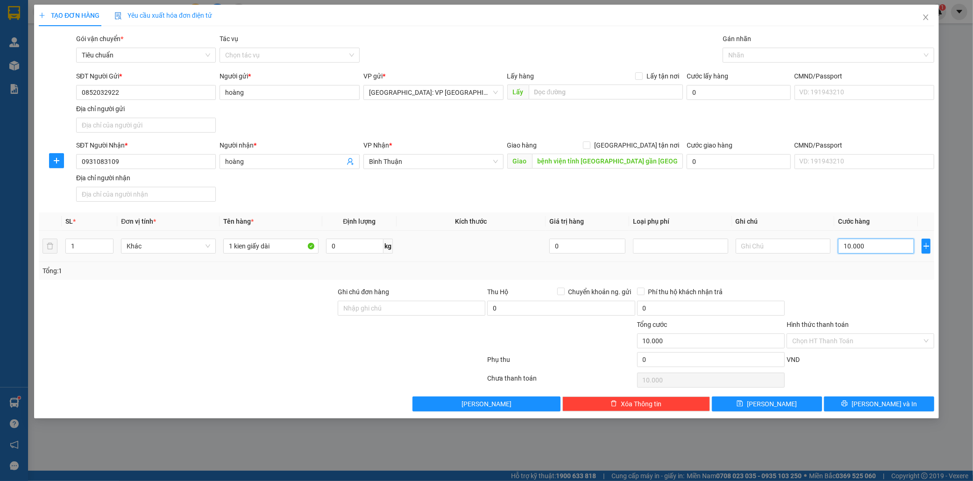
type input "100.000"
click at [860, 342] on input "Hình thức thanh toán" at bounding box center [857, 341] width 130 height 14
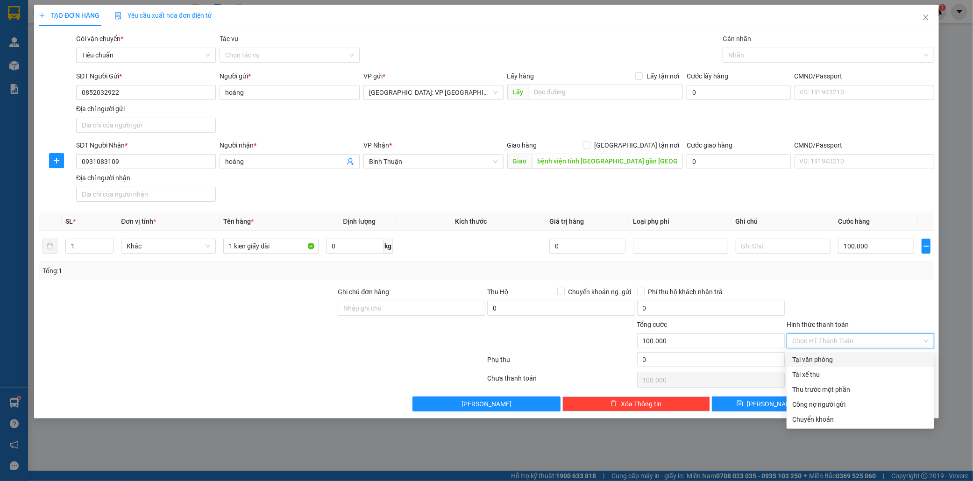
click at [834, 360] on div "Tại văn phòng" at bounding box center [860, 360] width 136 height 10
type input "0"
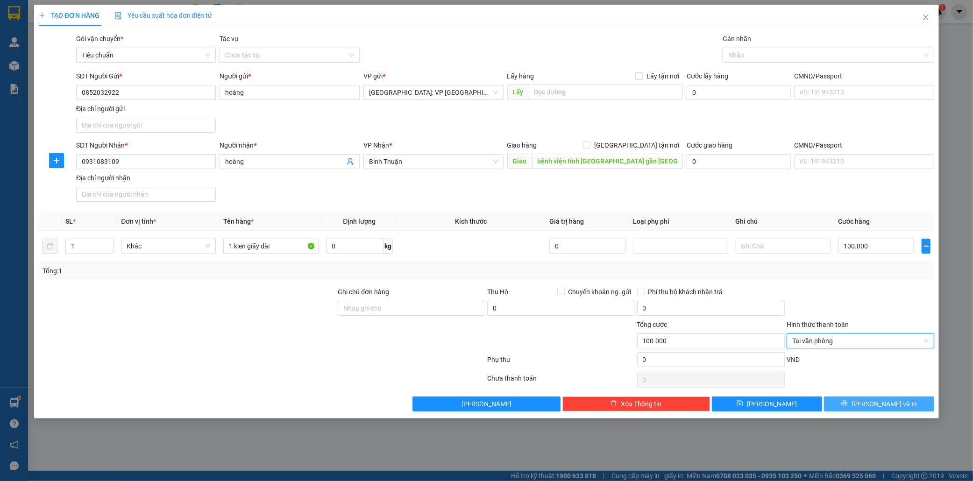
click at [888, 405] on span "[PERSON_NAME] và In" at bounding box center [884, 404] width 65 height 10
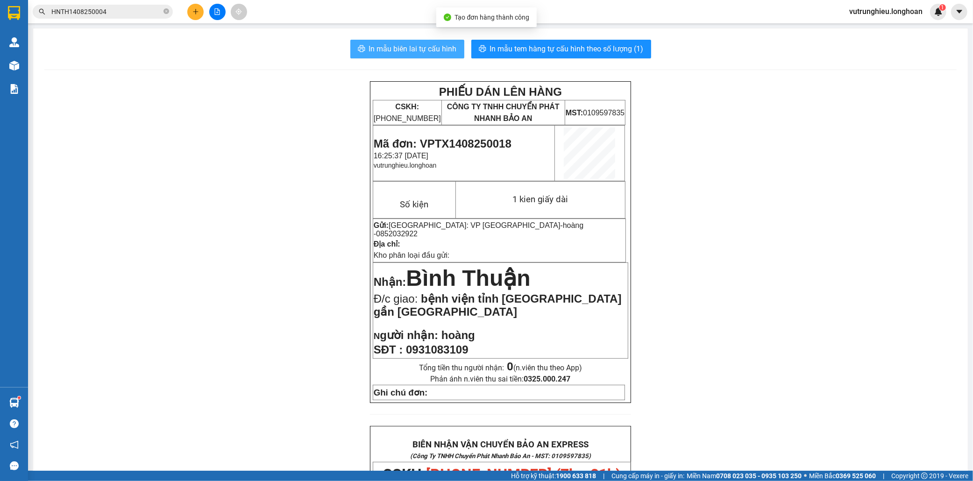
click at [400, 43] on span "In mẫu biên lai tự cấu hình" at bounding box center [413, 49] width 88 height 12
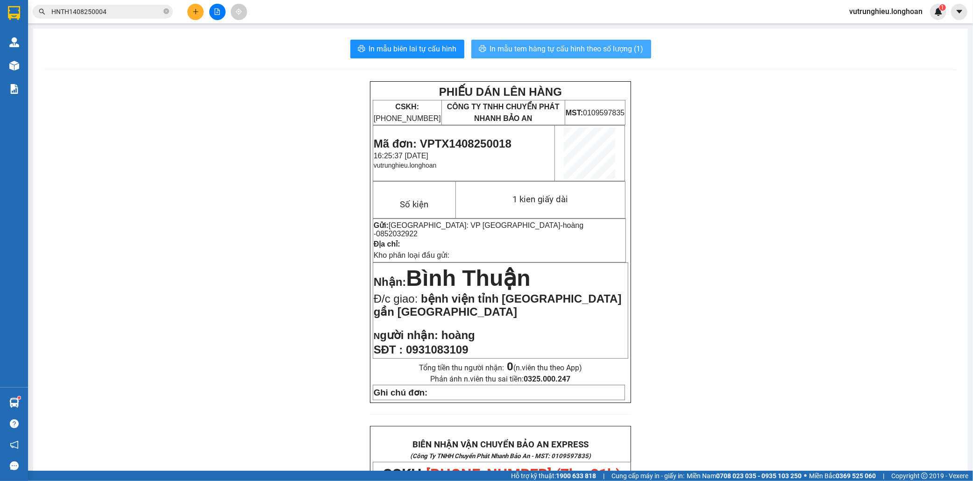
click at [554, 43] on span "In mẫu tem hàng tự cấu hình theo số lượng (1)" at bounding box center [567, 49] width 154 height 12
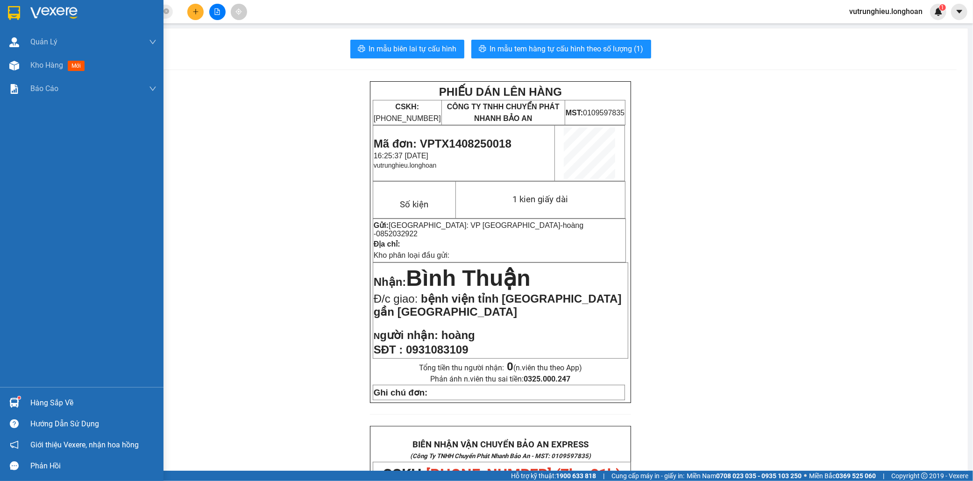
click at [15, 14] on img at bounding box center [14, 13] width 12 height 14
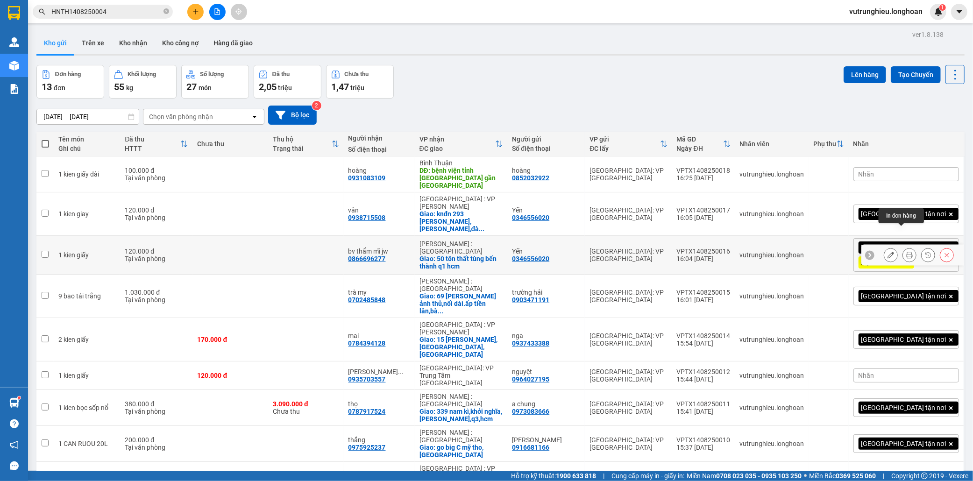
click at [906, 252] on icon at bounding box center [909, 255] width 7 height 7
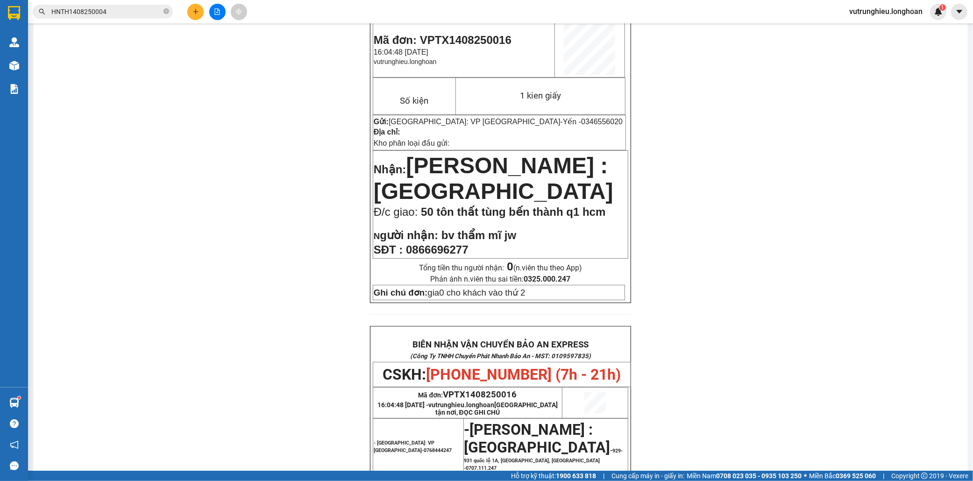
scroll to position [207, 0]
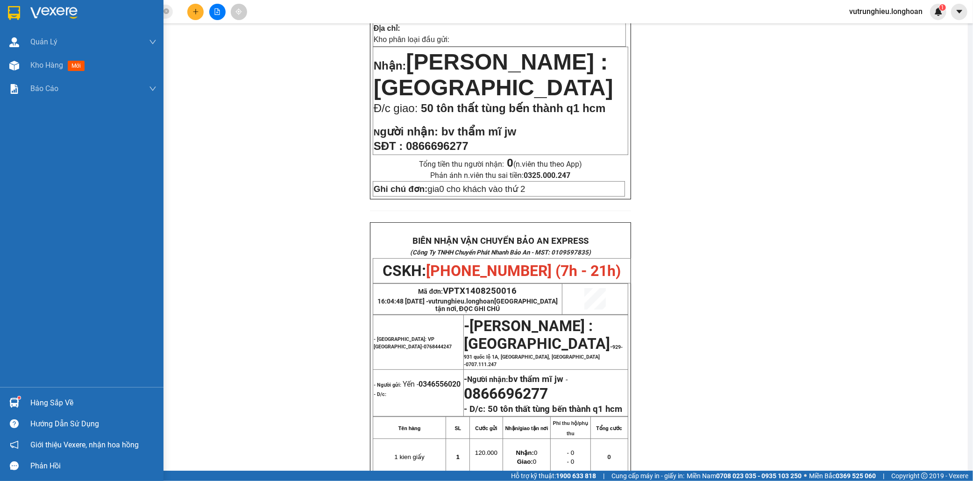
click at [9, 10] on img at bounding box center [14, 13] width 12 height 14
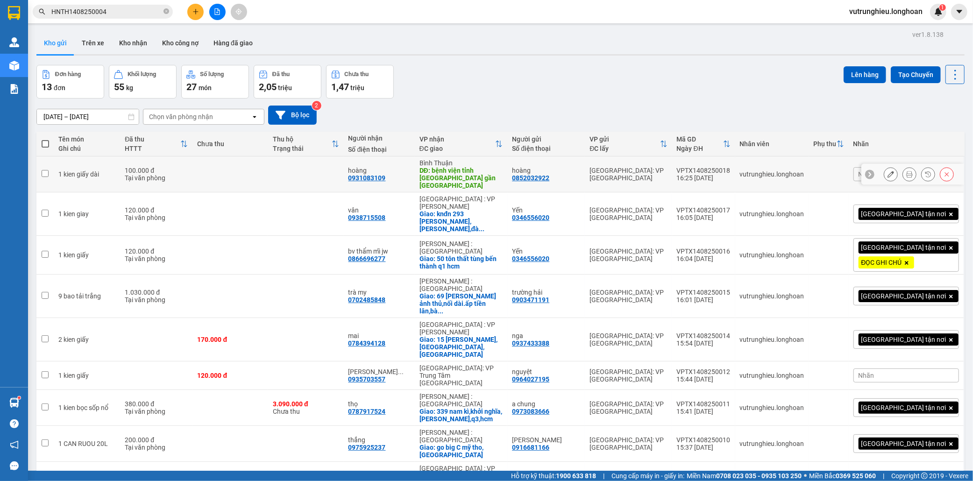
click at [731, 167] on div "VPTX1408250018" at bounding box center [704, 170] width 54 height 7
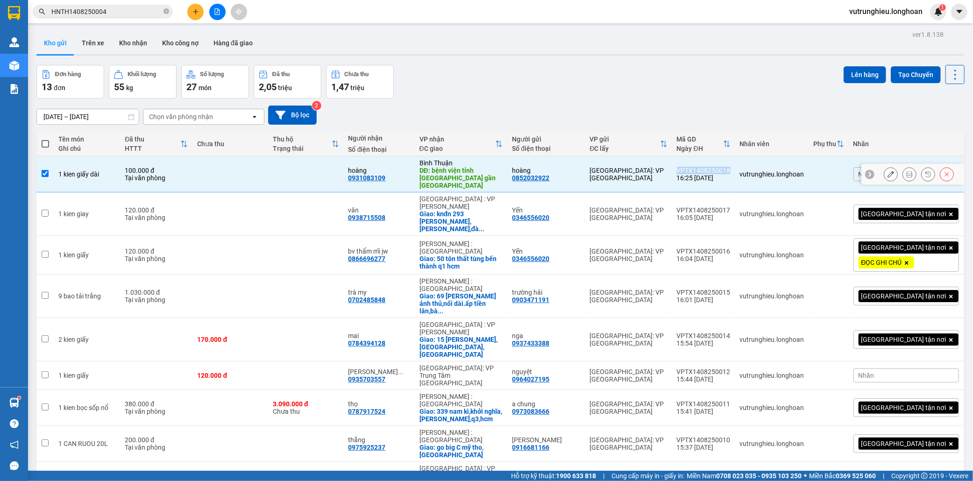
click at [731, 167] on div "VPTX1408250018" at bounding box center [704, 170] width 54 height 7
checkbox input "false"
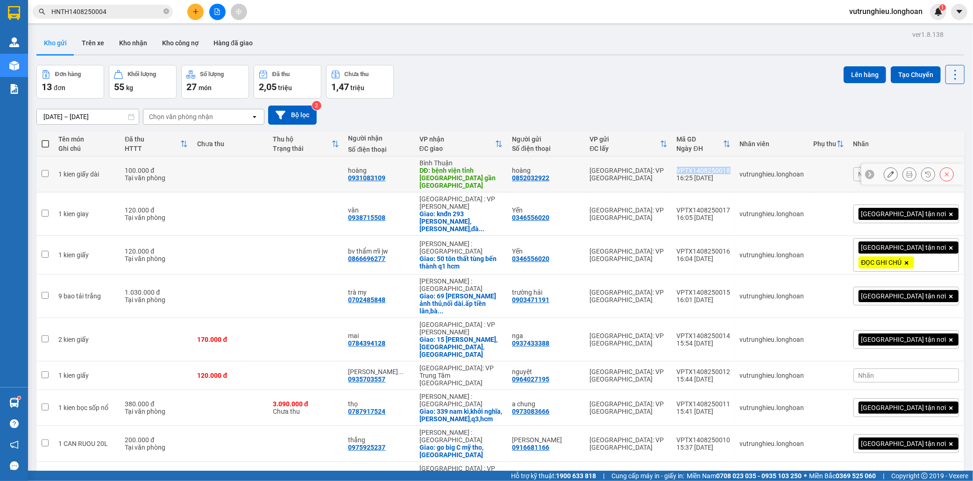
copy div "VPTX1408250018"
click at [192, 13] on button at bounding box center [195, 12] width 16 height 16
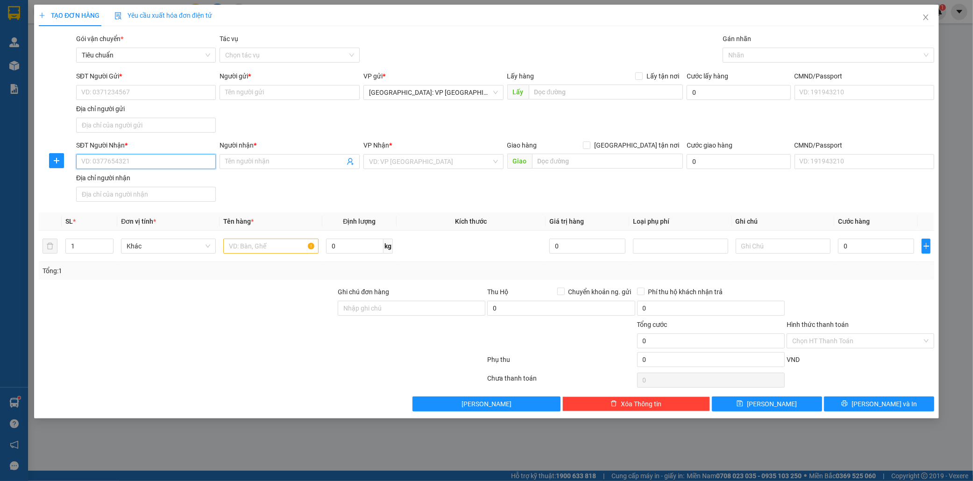
click at [119, 162] on input "SĐT Người Nhận *" at bounding box center [146, 161] width 140 height 15
paste input "0913 633 688"
type input "0913633688"
click at [242, 163] on input "Người nhận *" at bounding box center [285, 162] width 120 height 10
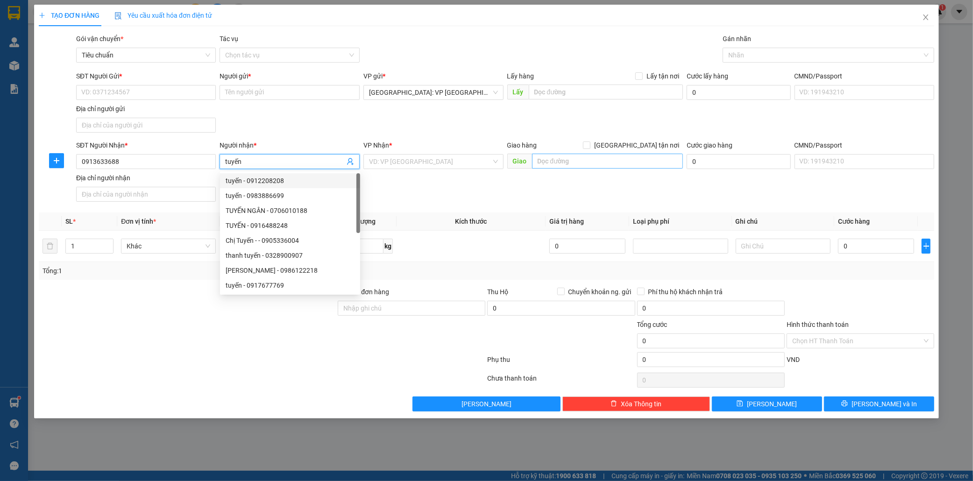
type input "tuyến"
click at [602, 161] on input "text" at bounding box center [607, 161] width 151 height 15
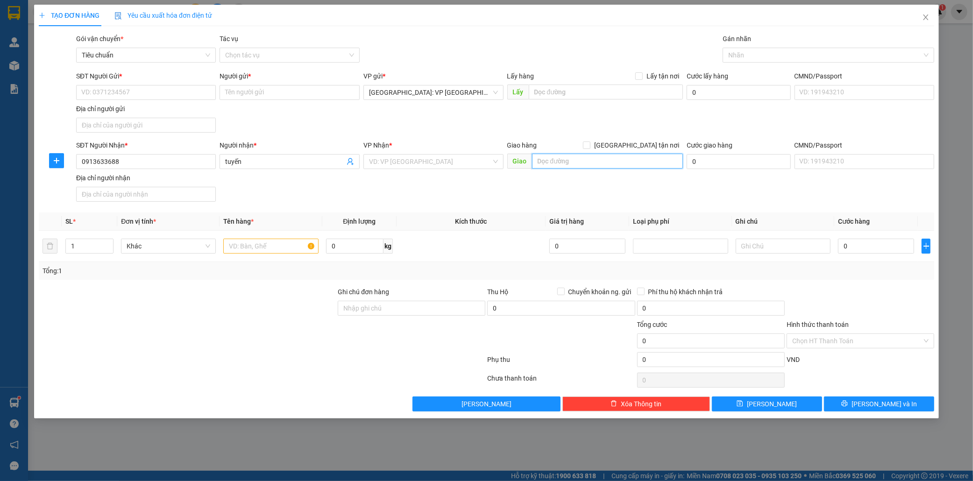
paste input "ấp Hoà Thuận 2, TT Cần Giuộc, H. Cần Giuộc, T. Long An (xã Cần Giuộc, tỉnh Tây …"
type input "ấp [GEOGRAPHIC_DATA], TT Cần Giuộc, H. Cần Giuộc, T. Long An"
click at [409, 163] on input "search" at bounding box center [430, 162] width 122 height 14
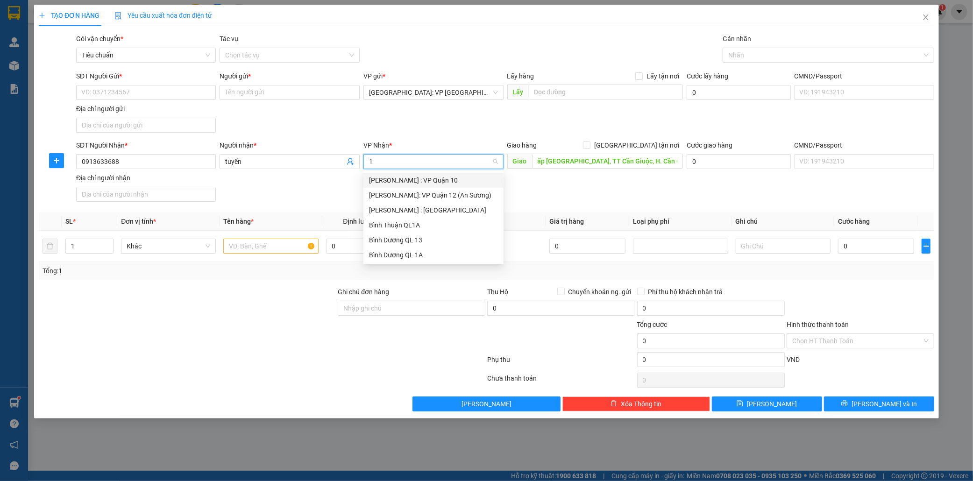
type input "12"
click at [426, 193] on div "[PERSON_NAME] : [GEOGRAPHIC_DATA]" at bounding box center [433, 195] width 129 height 10
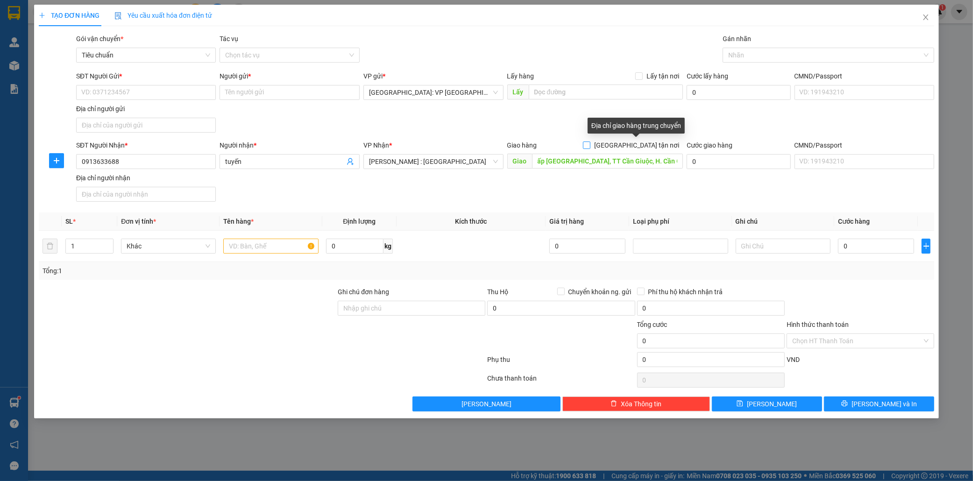
click at [590, 144] on input "[GEOGRAPHIC_DATA] tận nơi" at bounding box center [586, 145] width 7 height 7
checkbox input "true"
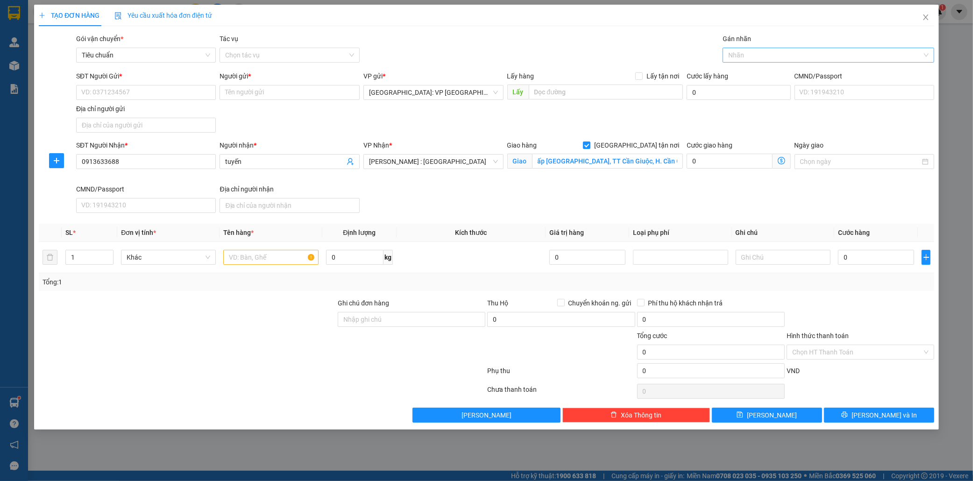
click at [746, 57] on div at bounding box center [824, 55] width 198 height 11
click at [750, 73] on div "[GEOGRAPHIC_DATA] tận nơi" at bounding box center [828, 74] width 200 height 10
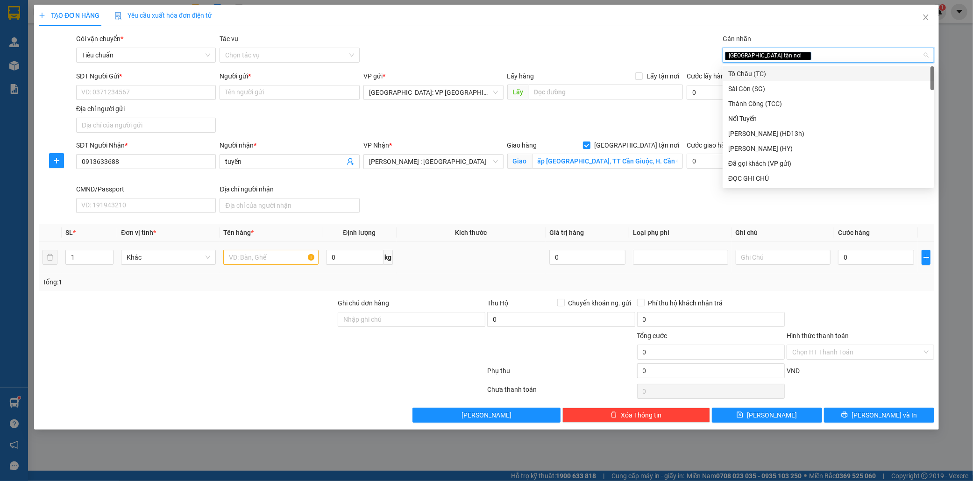
click at [223, 258] on td at bounding box center [271, 257] width 102 height 31
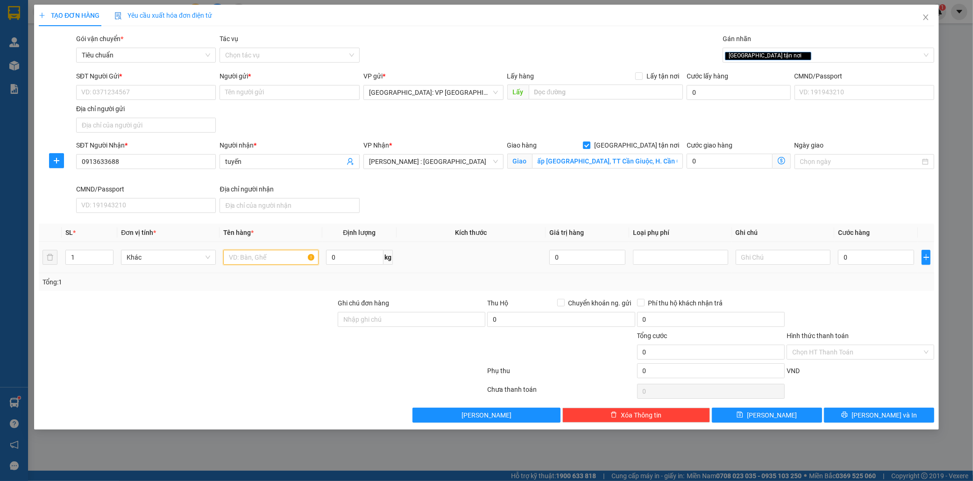
click at [246, 259] on input "text" at bounding box center [270, 257] width 95 height 15
click at [113, 96] on input "SĐT Người Gửi *" at bounding box center [146, 92] width 140 height 15
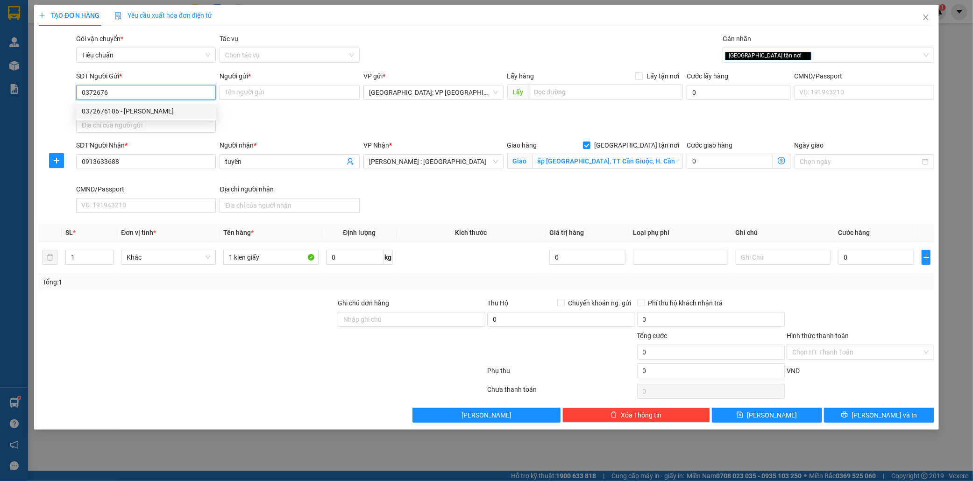
click at [124, 109] on div "0372676106 - quỳnh" at bounding box center [146, 111] width 129 height 10
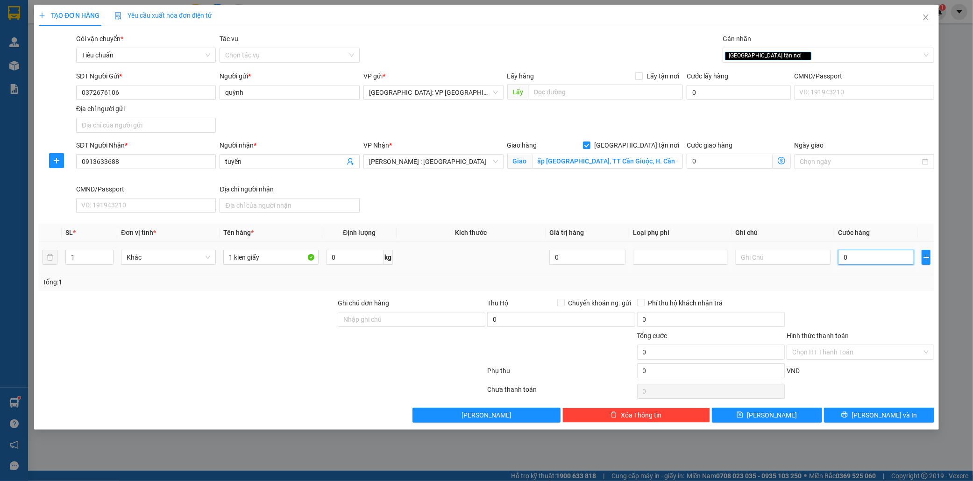
click at [861, 256] on input "0" at bounding box center [876, 257] width 76 height 15
click at [870, 413] on button "[PERSON_NAME] và In" at bounding box center [879, 415] width 110 height 15
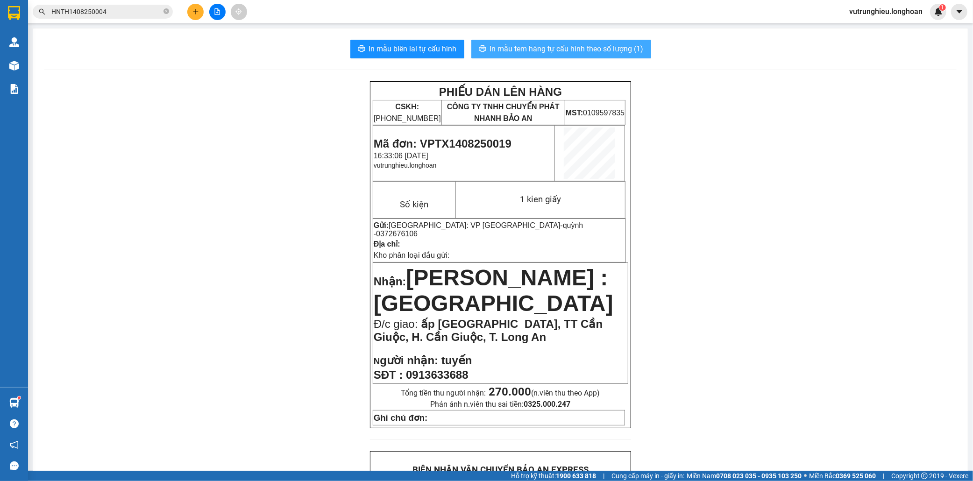
click at [572, 47] on span "In mẫu tem hàng tự cấu hình theo số lượng (1)" at bounding box center [567, 49] width 154 height 12
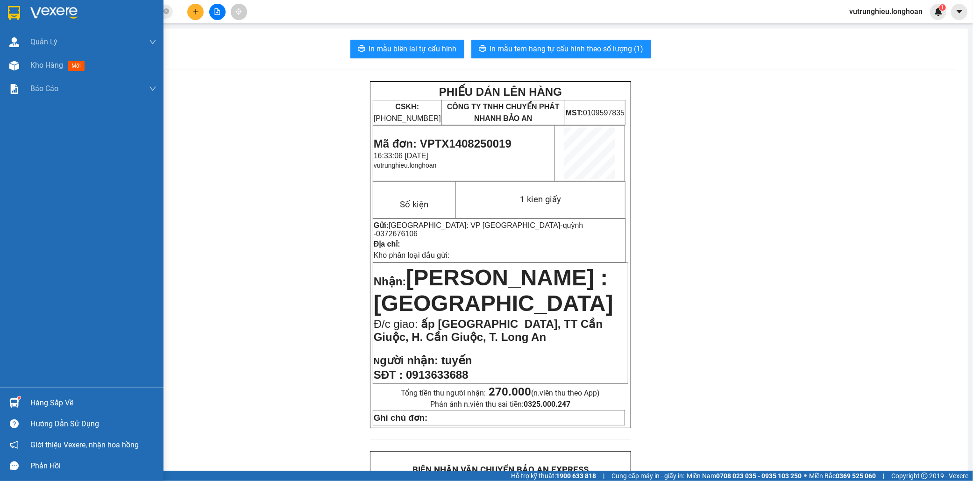
click at [12, 11] on img at bounding box center [14, 13] width 12 height 14
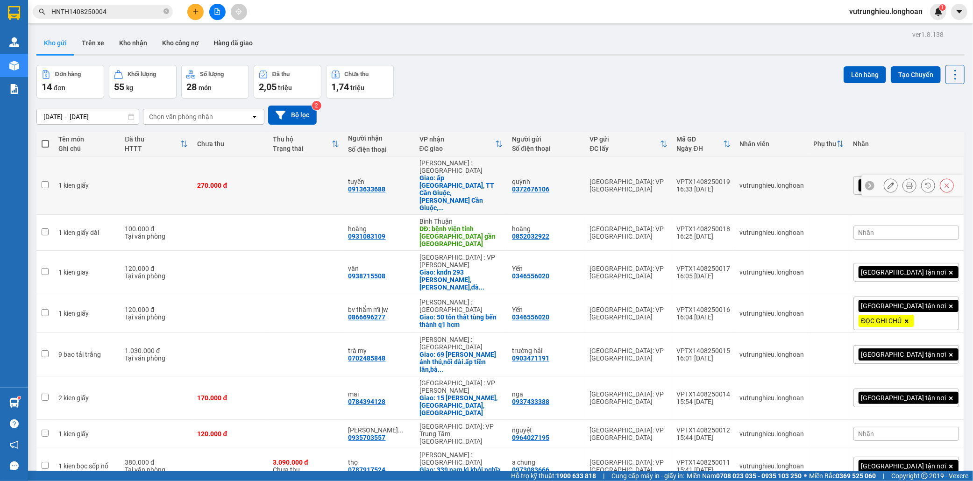
click at [731, 178] on div "VPTX1408250019" at bounding box center [704, 181] width 54 height 7
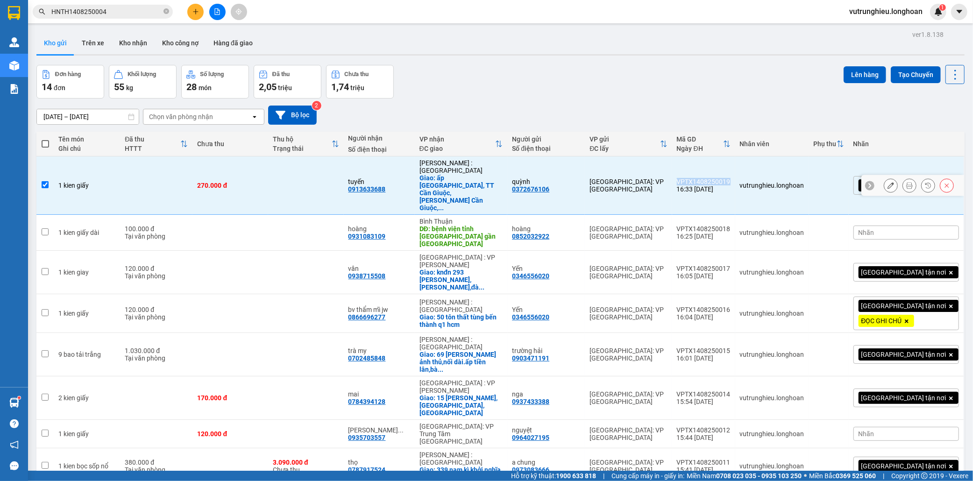
click at [731, 178] on div "VPTX1408250019" at bounding box center [704, 181] width 54 height 7
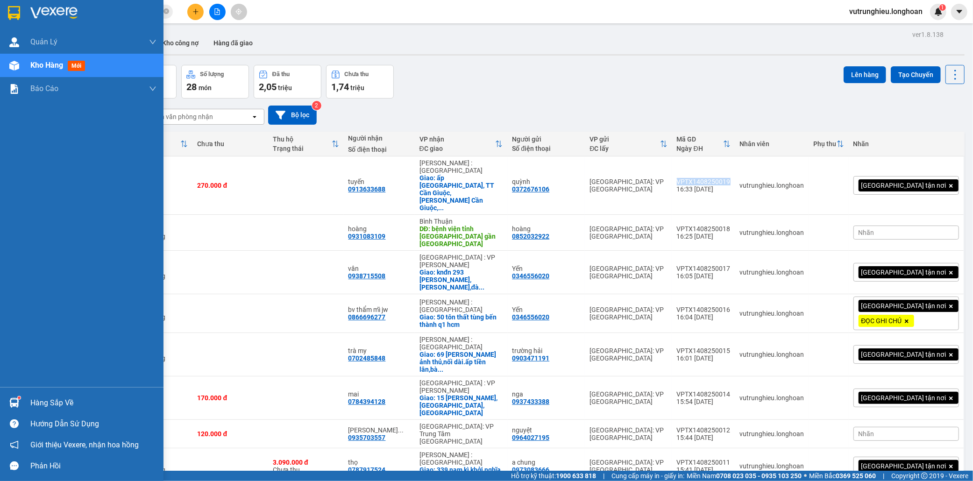
click at [17, 10] on img at bounding box center [14, 13] width 12 height 14
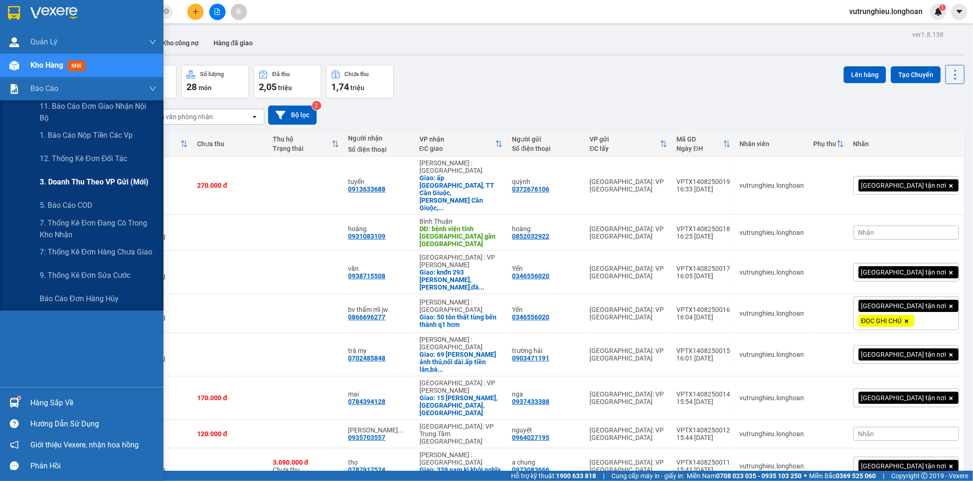
click at [73, 183] on span "3. Doanh Thu theo VP Gửi (mới)" at bounding box center [94, 182] width 109 height 12
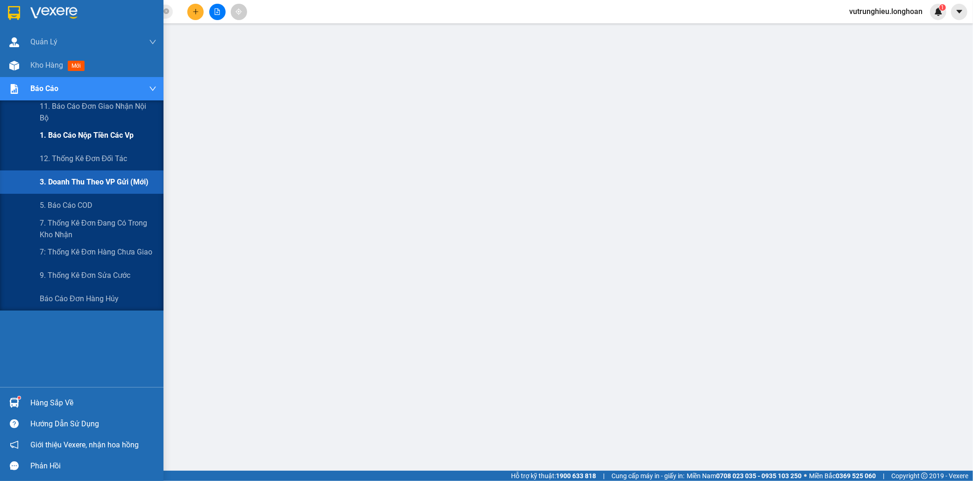
click at [75, 135] on span "1. Báo cáo nộp tiền các vp" at bounding box center [87, 135] width 94 height 12
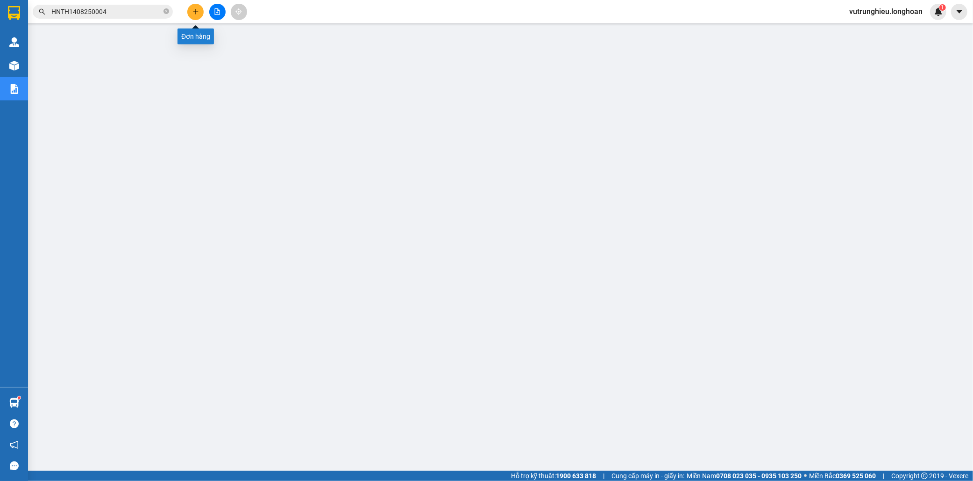
click at [197, 12] on icon "plus" at bounding box center [195, 11] width 5 height 0
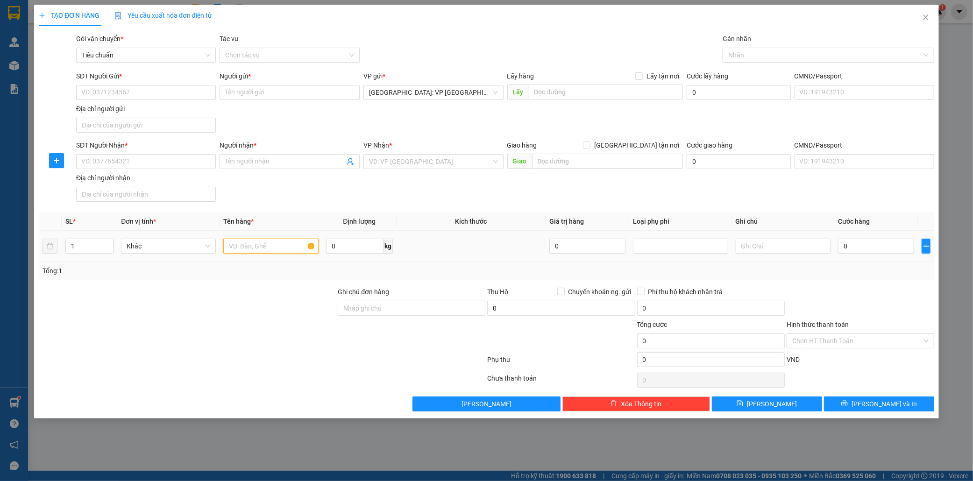
click at [241, 249] on input "text" at bounding box center [270, 246] width 95 height 15
click at [356, 249] on input "0" at bounding box center [354, 246] width 57 height 15
click at [248, 251] on input "text" at bounding box center [270, 246] width 95 height 15
click at [118, 87] on input "SĐT Người Gửi *" at bounding box center [146, 92] width 140 height 15
click at [120, 93] on input "SĐT Người Gửi *" at bounding box center [146, 92] width 140 height 15
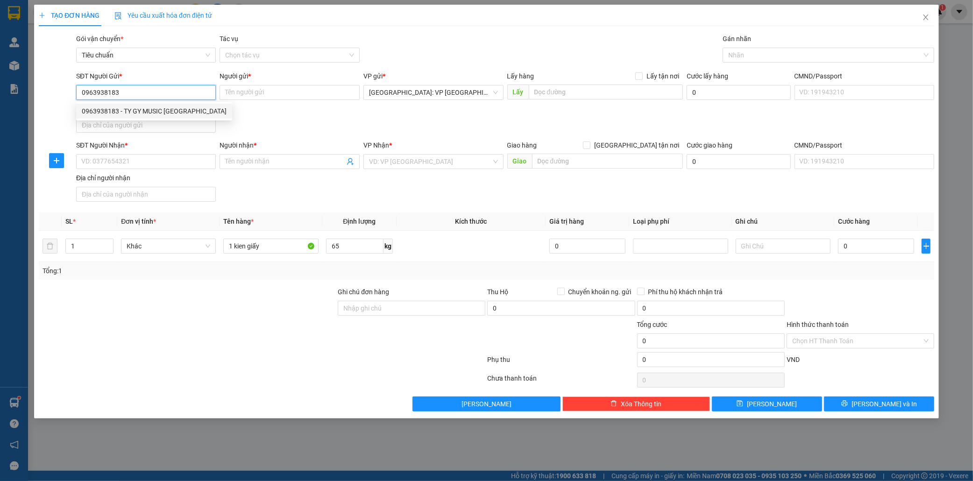
click at [137, 111] on div "0963938183 - TY GY MUSIC HÀ NỘI" at bounding box center [154, 111] width 145 height 10
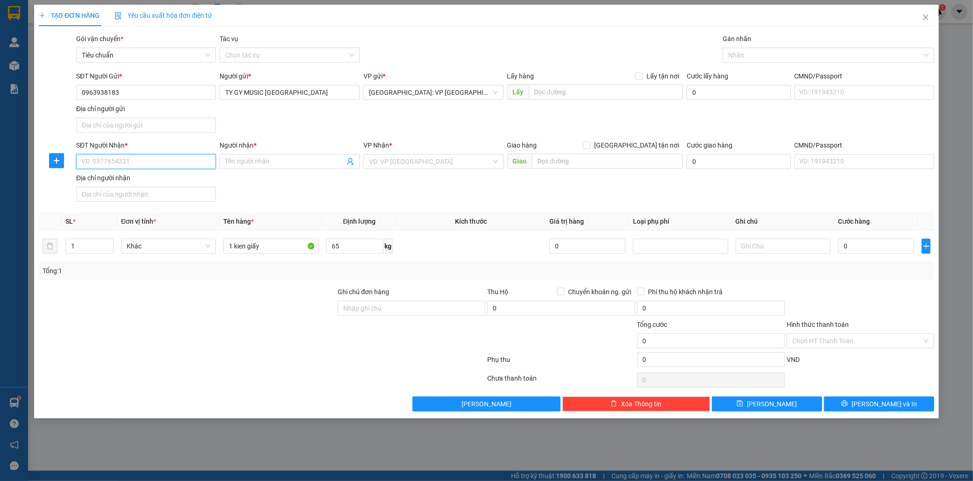
click at [127, 167] on input "SĐT Người Nhận *" at bounding box center [146, 161] width 140 height 15
click at [149, 163] on input "SĐT Người Nhận *" at bounding box center [146, 161] width 140 height 15
click at [147, 178] on div "0812555433 - TY GY MUSIC" at bounding box center [146, 181] width 129 height 10
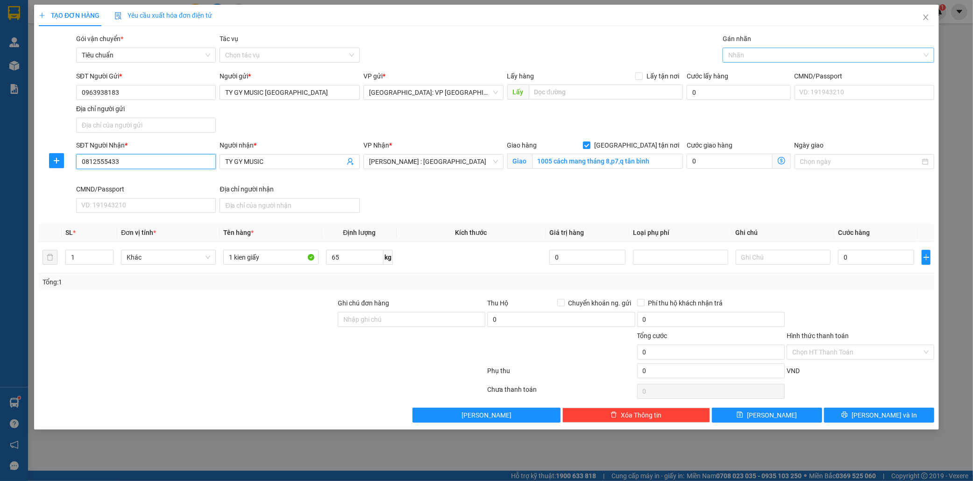
click at [752, 57] on div at bounding box center [824, 55] width 198 height 11
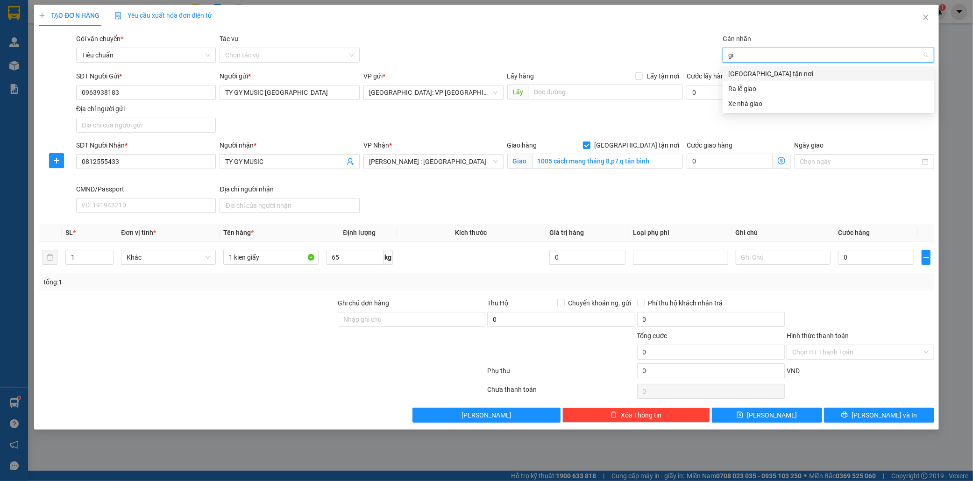
click at [756, 69] on div "[GEOGRAPHIC_DATA] tận nơi" at bounding box center [828, 74] width 200 height 10
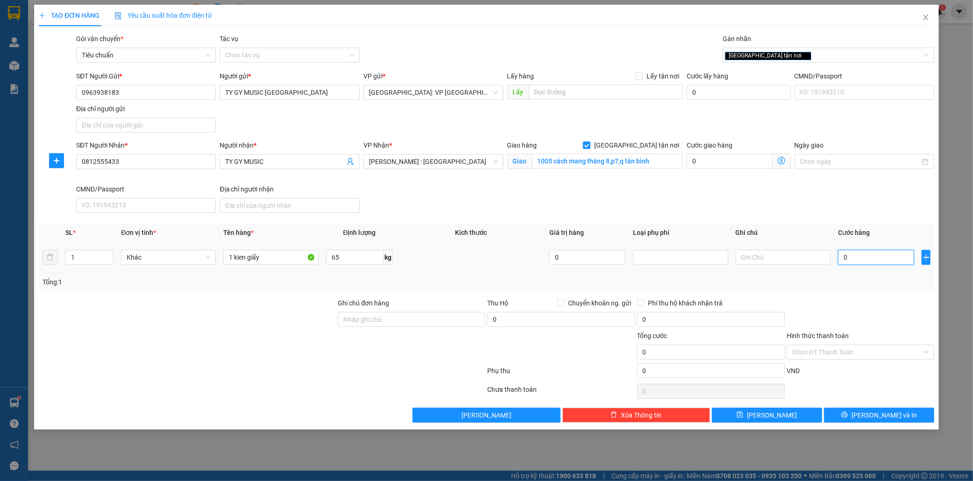
click at [867, 261] on input "0" at bounding box center [876, 257] width 76 height 15
click at [858, 256] on input "490.000" at bounding box center [876, 257] width 76 height 15
click at [881, 414] on span "[PERSON_NAME] và In" at bounding box center [884, 415] width 65 height 10
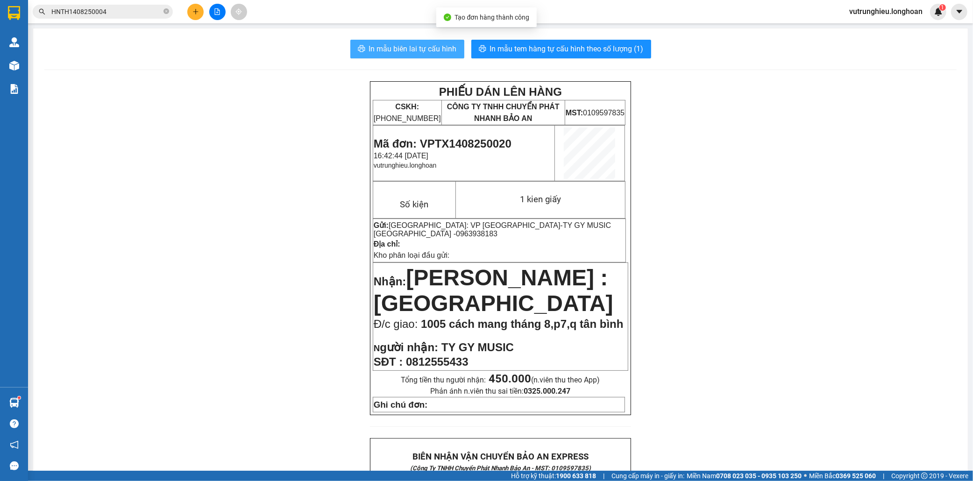
click at [371, 46] on span "In mẫu biên lai tự cấu hình" at bounding box center [413, 49] width 88 height 12
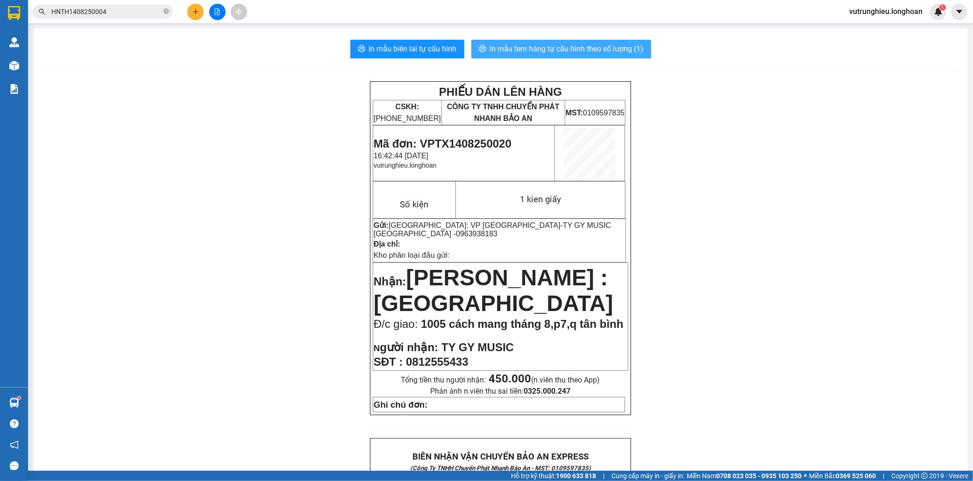
drag, startPoint x: 0, startPoint y: 0, endPoint x: 570, endPoint y: 49, distance: 572.1
click at [570, 49] on span "In mẫu tem hàng tự cấu hình theo số lượng (1)" at bounding box center [567, 49] width 154 height 12
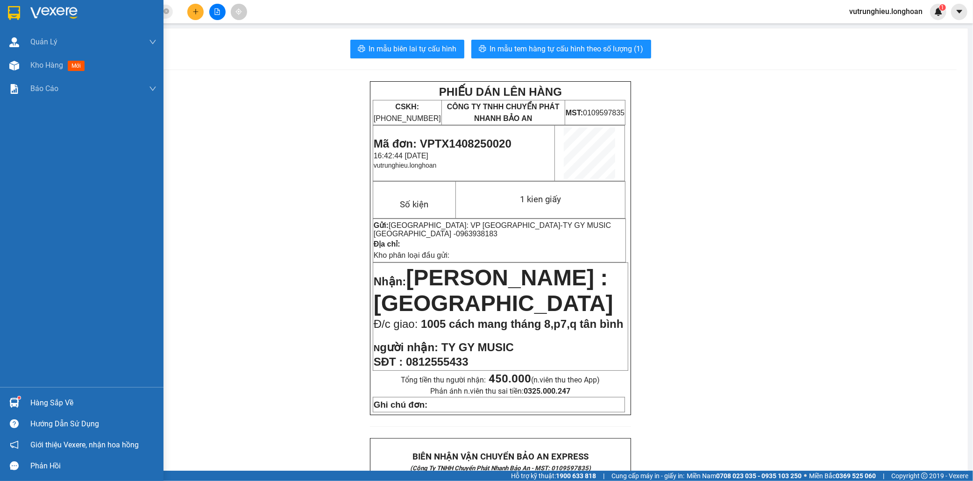
click at [15, 7] on img at bounding box center [14, 13] width 12 height 14
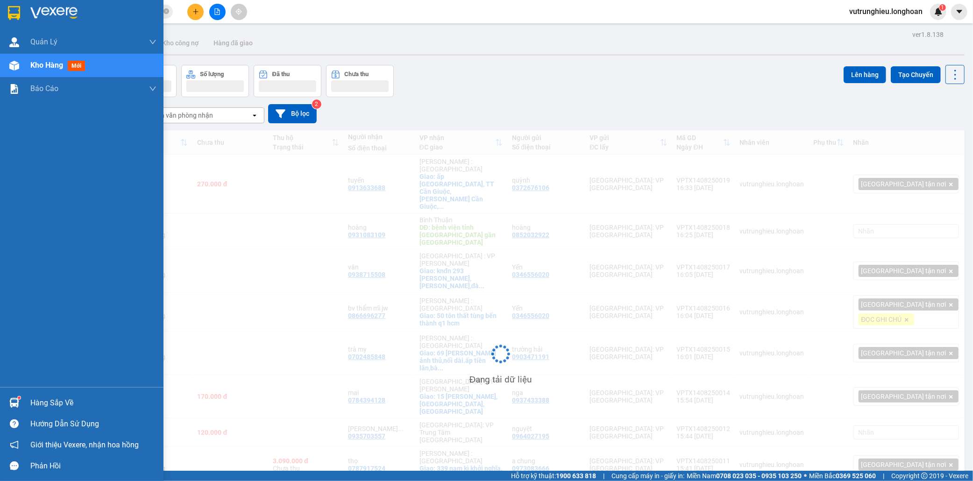
click at [15, 7] on img at bounding box center [14, 13] width 12 height 14
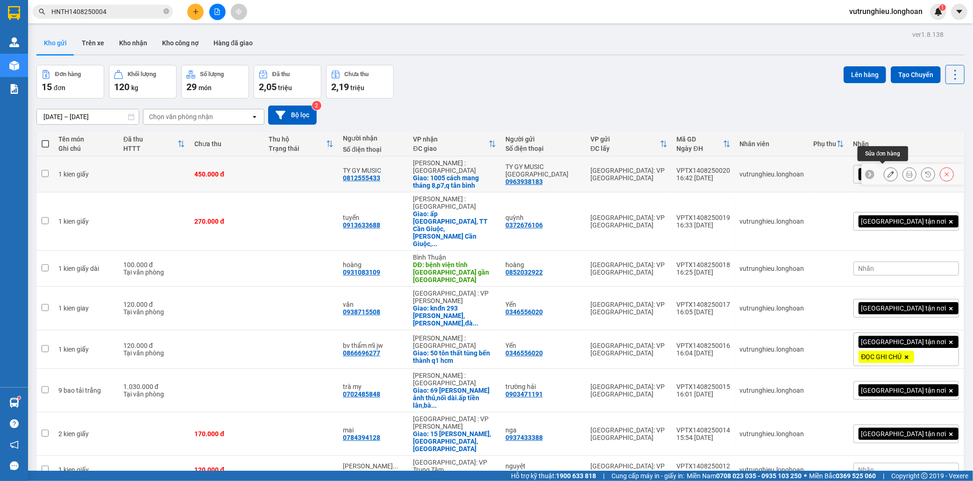
click at [888, 171] on icon at bounding box center [891, 174] width 7 height 7
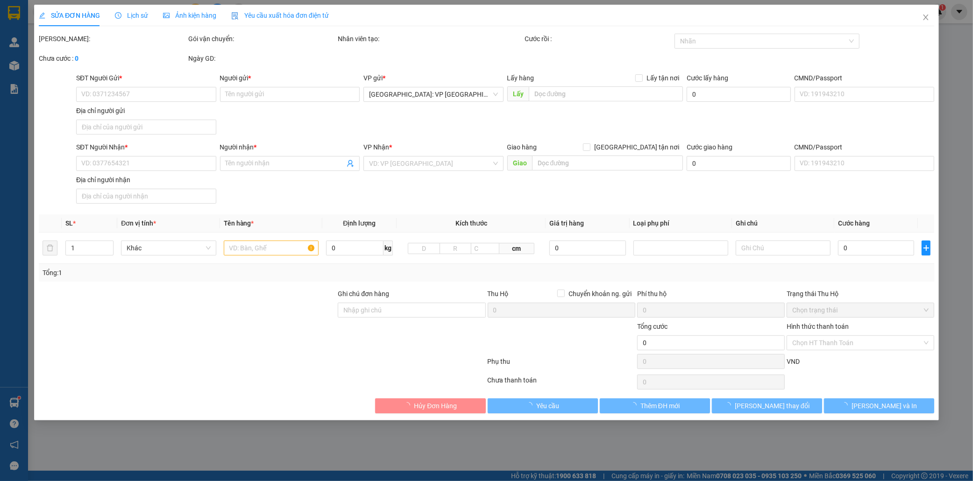
type input "0963938183"
type input "TY GY MUSIC [GEOGRAPHIC_DATA]"
type input "0812555433"
type input "TY GY MUSIC"
checkbox input "true"
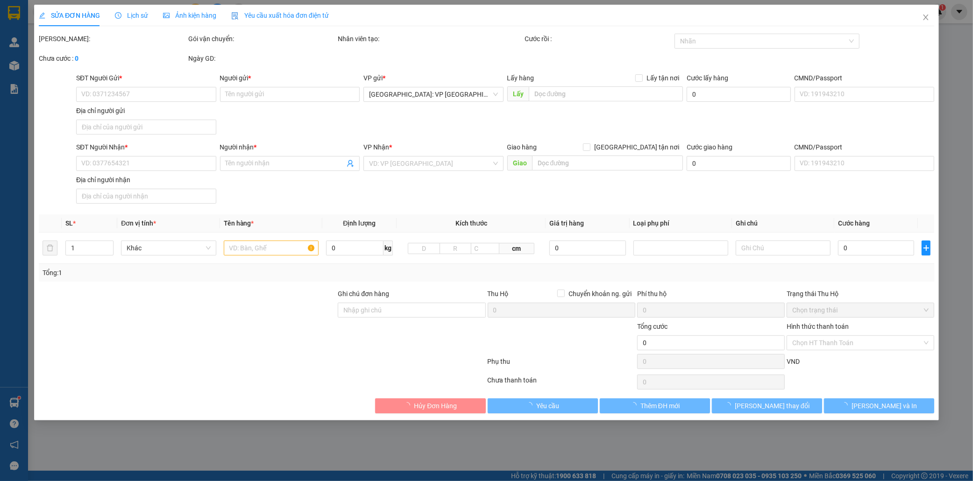
type input "1005 cách mang tháng 8,p7,q tân bình"
type input "450.000"
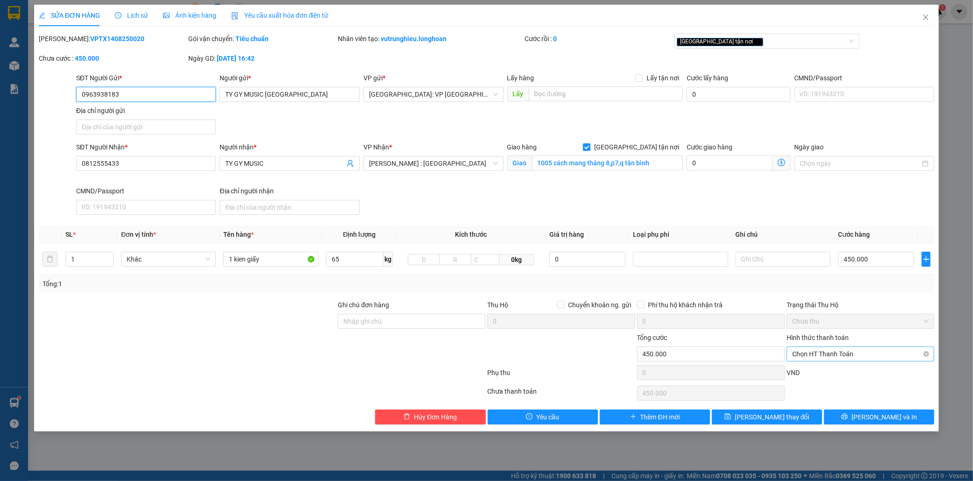
click at [836, 352] on span "Chọn HT Thanh Toán" at bounding box center [860, 354] width 136 height 14
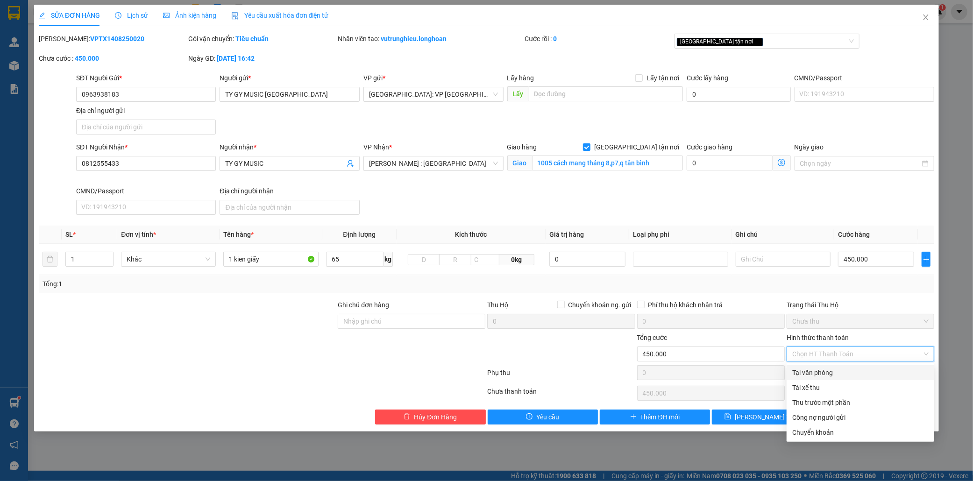
click at [825, 373] on div "Tại văn phòng" at bounding box center [860, 373] width 136 height 10
type input "0"
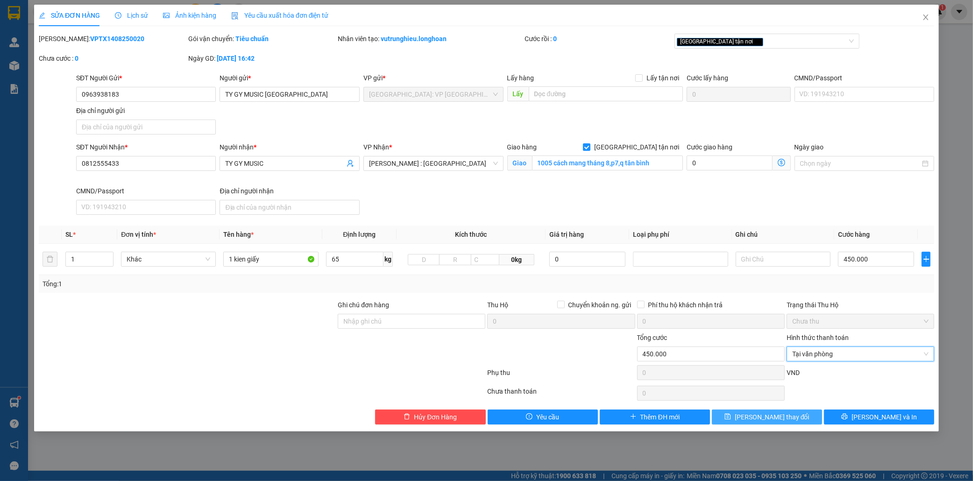
click at [773, 416] on span "[PERSON_NAME] thay đổi" at bounding box center [772, 417] width 75 height 10
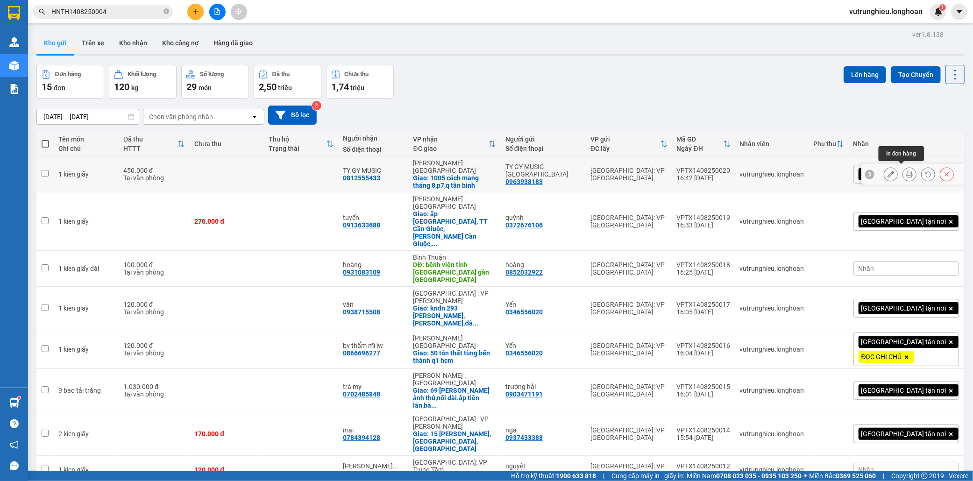
click at [906, 171] on icon at bounding box center [909, 174] width 7 height 7
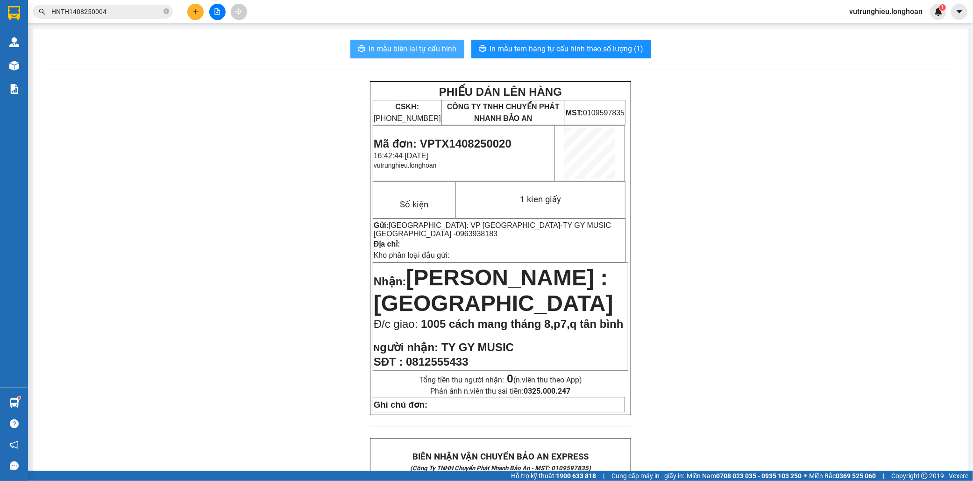
click at [413, 46] on span "In mẫu biên lai tự cấu hình" at bounding box center [413, 49] width 88 height 12
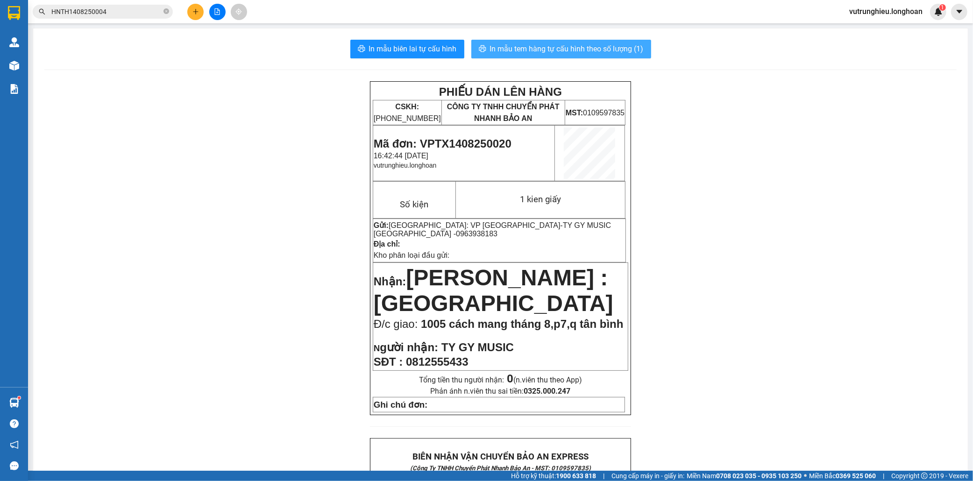
click at [592, 50] on span "In mẫu tem hàng tự cấu hình theo số lượng (1)" at bounding box center [567, 49] width 154 height 12
click at [192, 13] on icon "plus" at bounding box center [195, 11] width 7 height 7
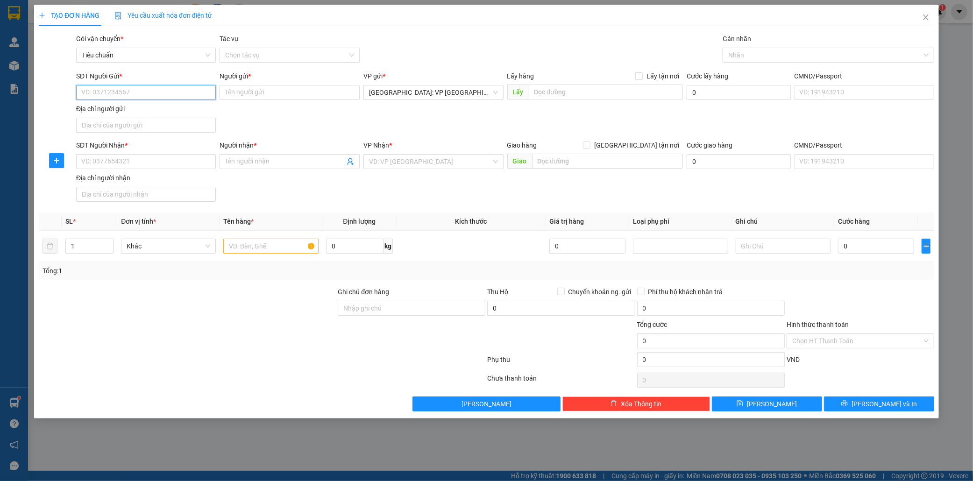
click at [120, 93] on input "SĐT Người Gửi *" at bounding box center [146, 92] width 140 height 15
type input "0888130859"
click at [128, 109] on div "0888130859 - hải" at bounding box center [146, 111] width 129 height 10
type input "hải"
type input "0888130859"
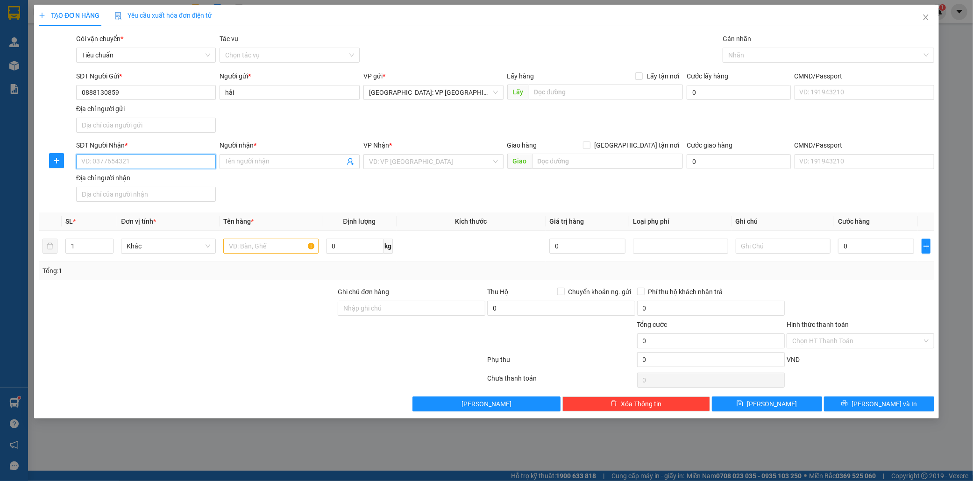
click at [138, 164] on input "SĐT Người Nhận *" at bounding box center [146, 161] width 140 height 15
click at [129, 180] on div "0904386458 - lịch" at bounding box center [146, 181] width 129 height 10
type input "0904386458"
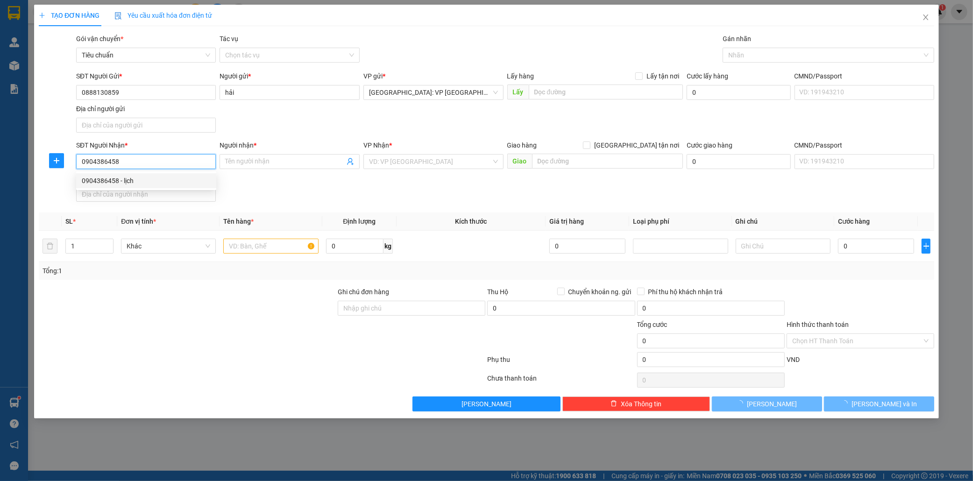
type input "lịch"
checkbox input "true"
type input "kcn bắc [GEOGRAPHIC_DATA],xã [GEOGRAPHIC_DATA],thi xã [GEOGRAPHIC_DATA],[GEOGRA…"
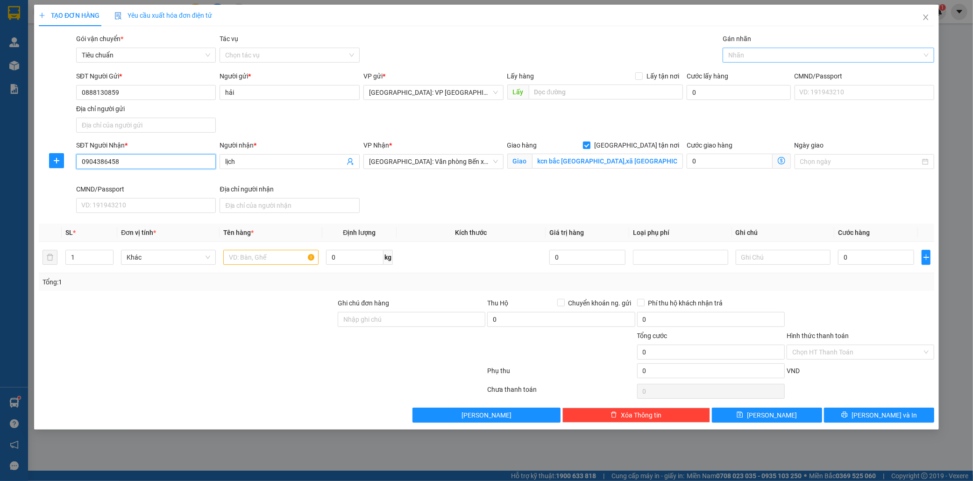
click at [749, 53] on div at bounding box center [824, 55] width 198 height 11
type input "0904386458"
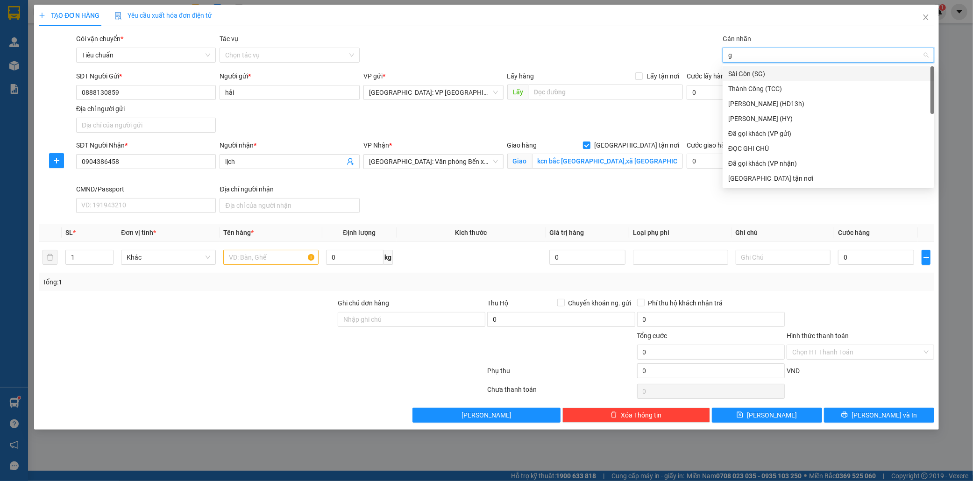
type input "gi"
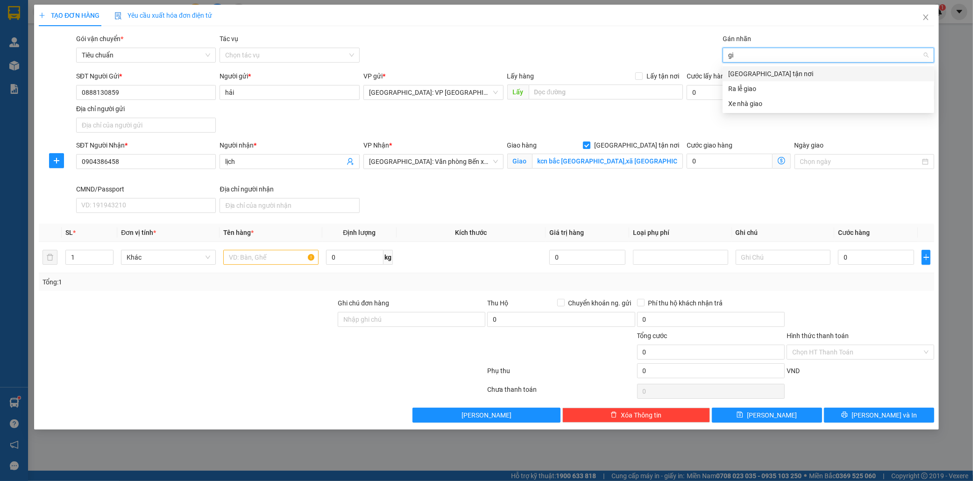
click at [751, 71] on div "[GEOGRAPHIC_DATA] tận nơi" at bounding box center [828, 74] width 200 height 10
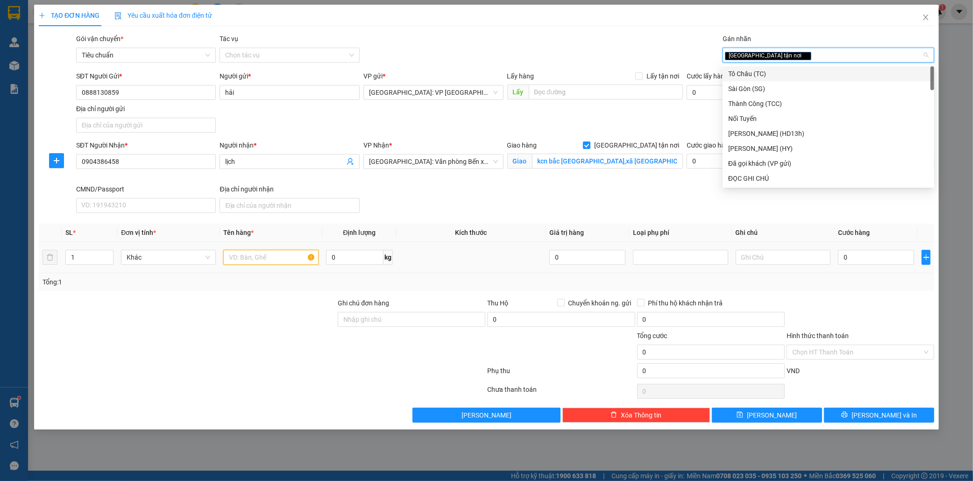
click at [242, 258] on input "text" at bounding box center [270, 257] width 95 height 15
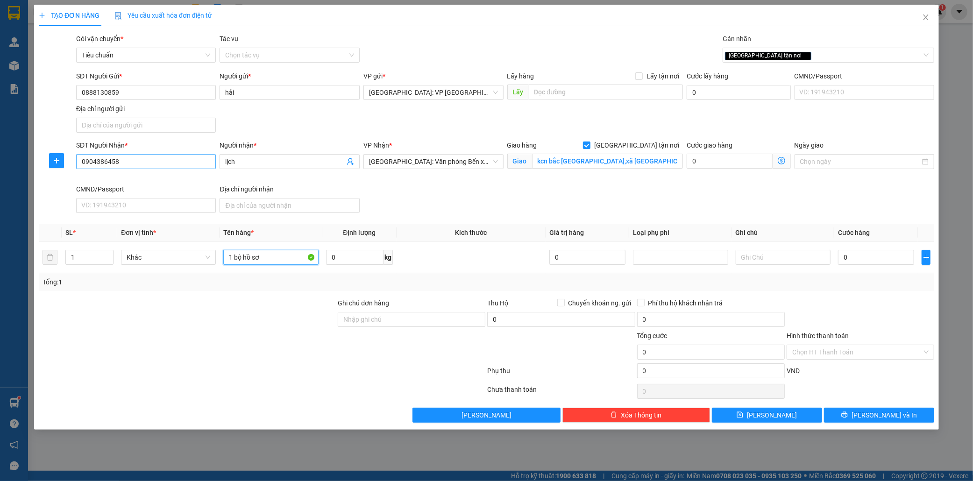
type input "1 bộ hồ sơ"
click at [91, 164] on input "0904386458" at bounding box center [146, 161] width 140 height 15
click at [142, 161] on input "0904386458" at bounding box center [146, 161] width 140 height 15
click at [872, 257] on input "0" at bounding box center [876, 257] width 76 height 15
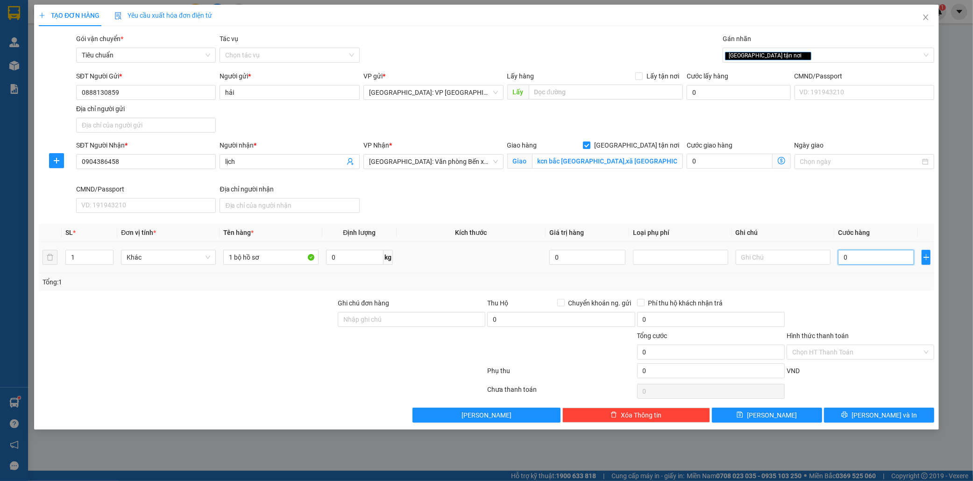
type input "6"
type input "60"
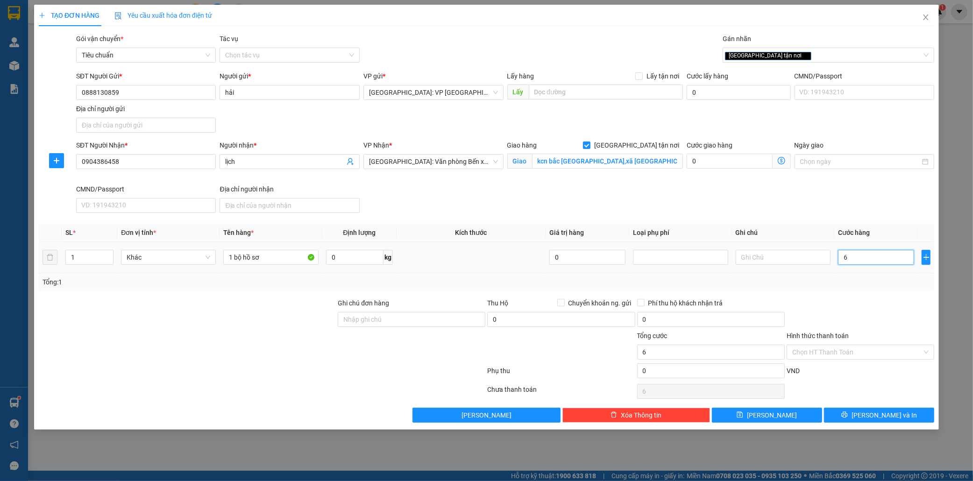
type input "60"
type input "600"
type input "6.000"
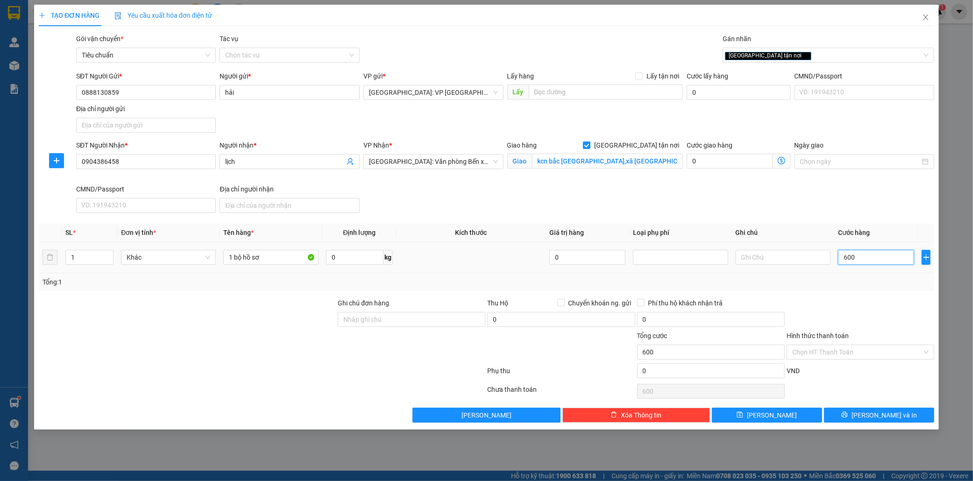
type input "6.000"
type input "60.000"
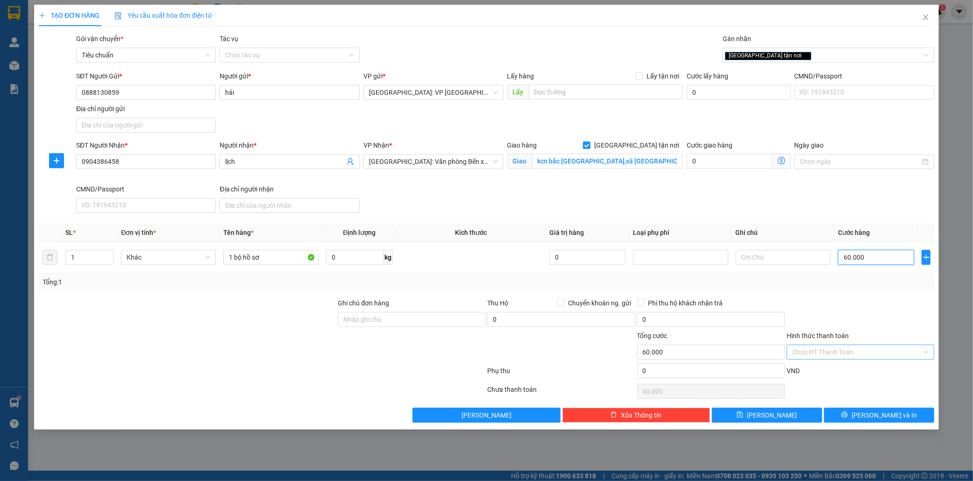
type input "60.000"
click at [838, 354] on input "Hình thức thanh toán" at bounding box center [857, 352] width 130 height 14
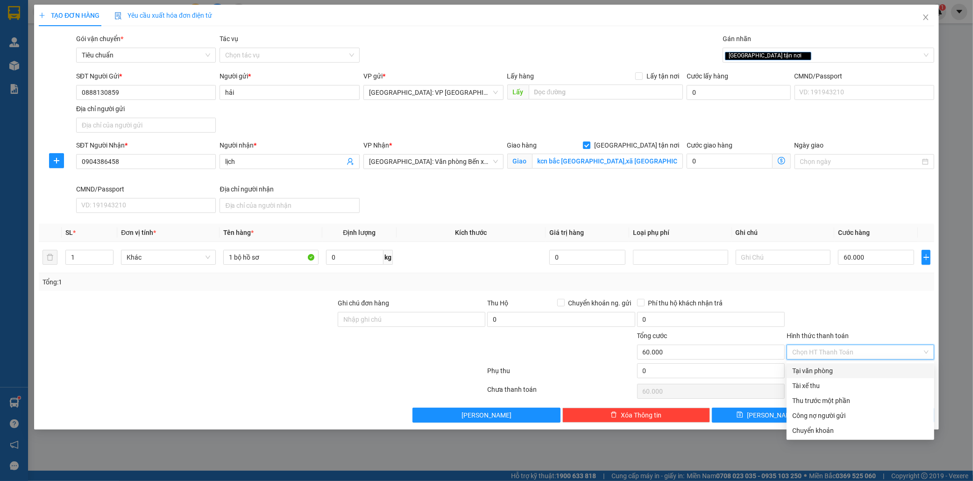
click at [822, 371] on div "Tại văn phòng" at bounding box center [860, 371] width 136 height 10
type input "0"
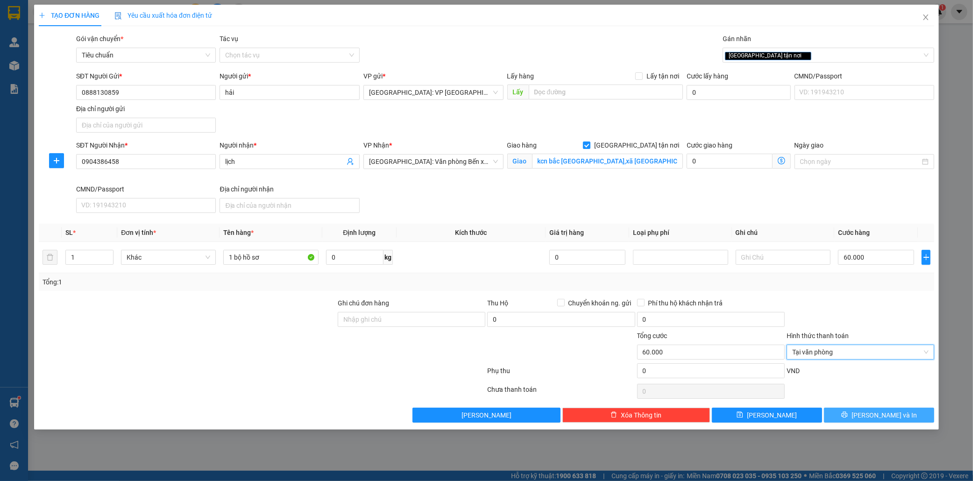
click at [898, 416] on button "[PERSON_NAME] và In" at bounding box center [879, 415] width 110 height 15
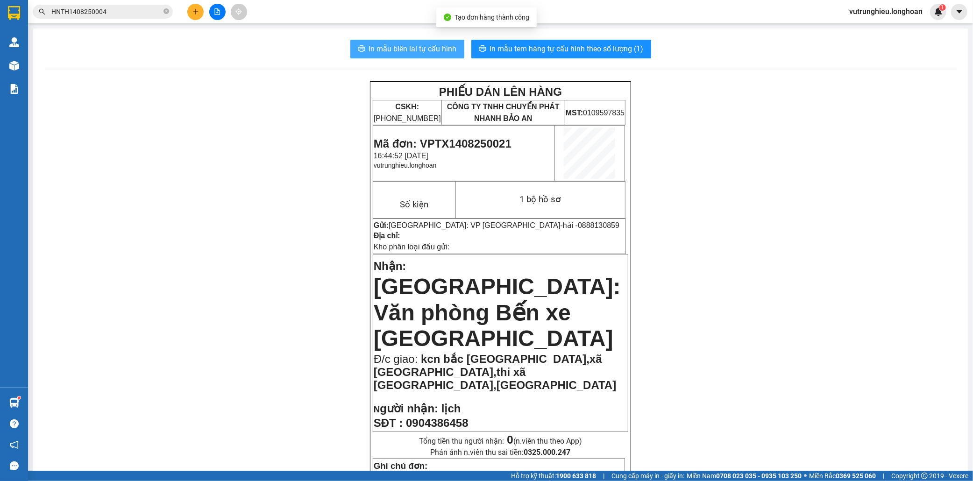
click at [419, 50] on span "In mẫu biên lai tự cấu hình" at bounding box center [413, 49] width 88 height 12
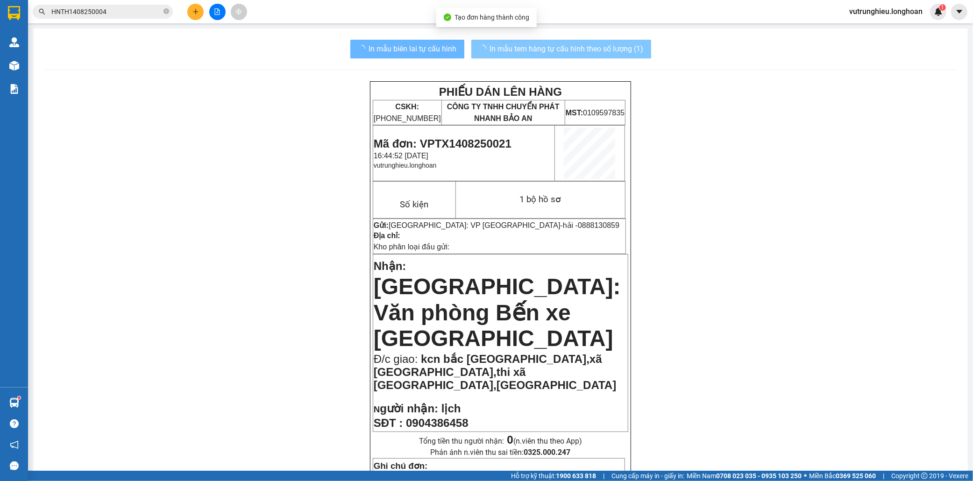
click at [589, 50] on span "In mẫu tem hàng tự cấu hình theo số lượng (1)" at bounding box center [567, 49] width 154 height 12
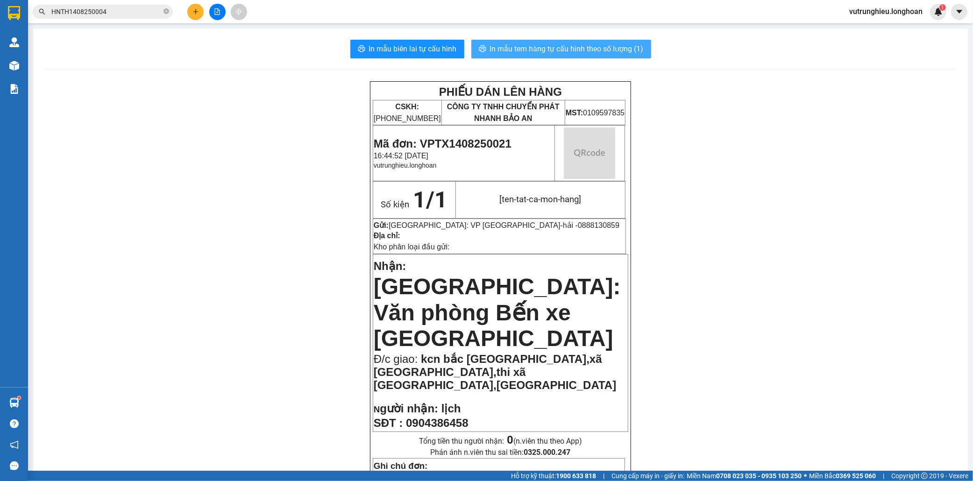
click at [589, 50] on span "In mẫu tem hàng tự cấu hình theo số lượng (1)" at bounding box center [567, 49] width 154 height 12
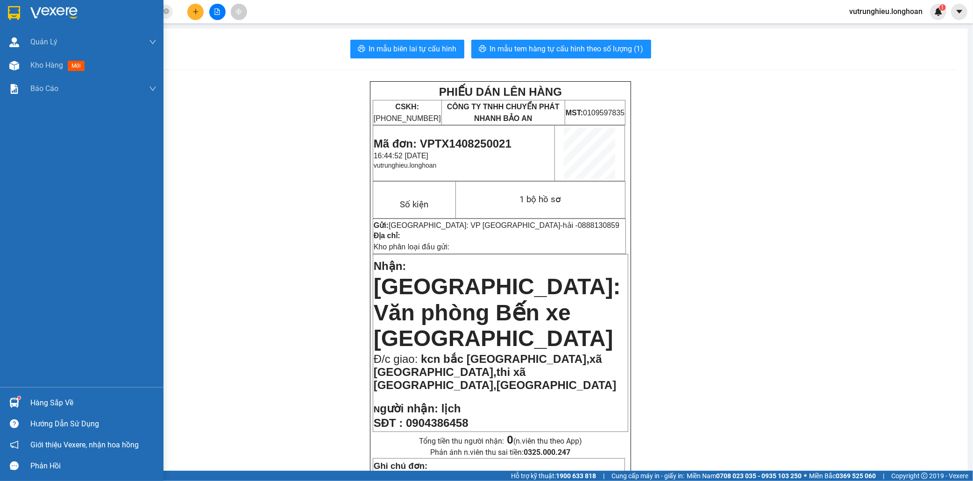
click at [8, 7] on img at bounding box center [14, 13] width 12 height 14
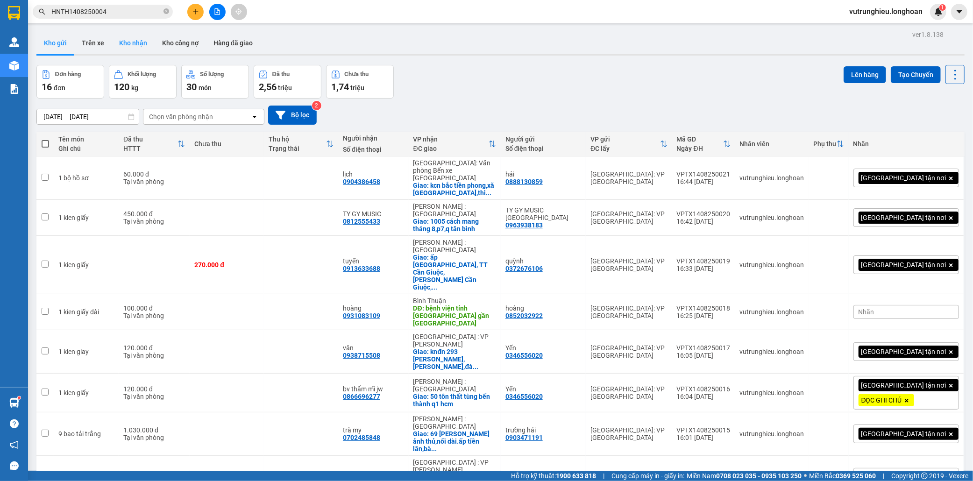
click at [133, 46] on button "Kho nhận" at bounding box center [133, 43] width 43 height 22
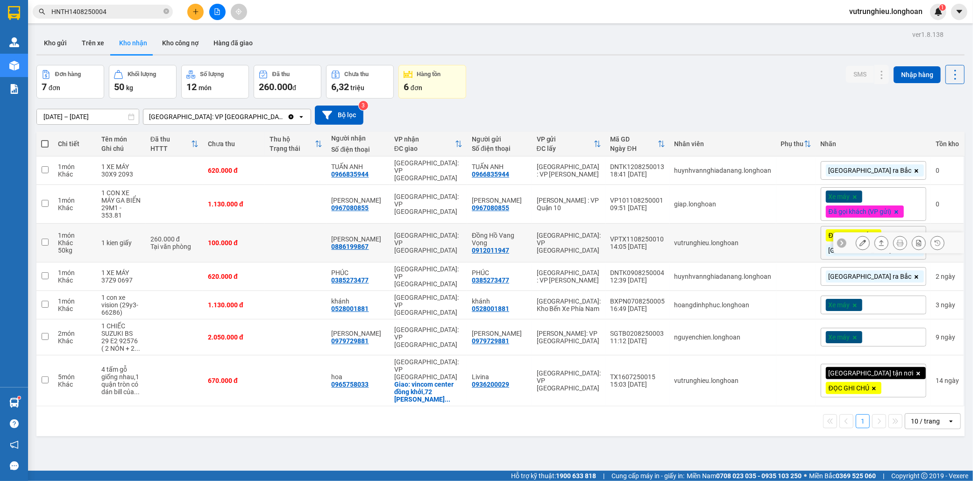
click at [897, 240] on icon at bounding box center [900, 243] width 7 height 7
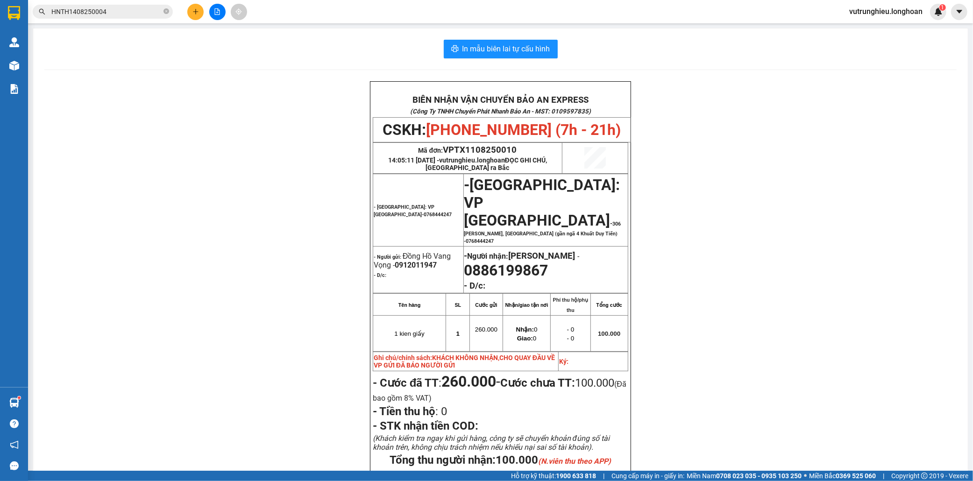
scroll to position [131, 0]
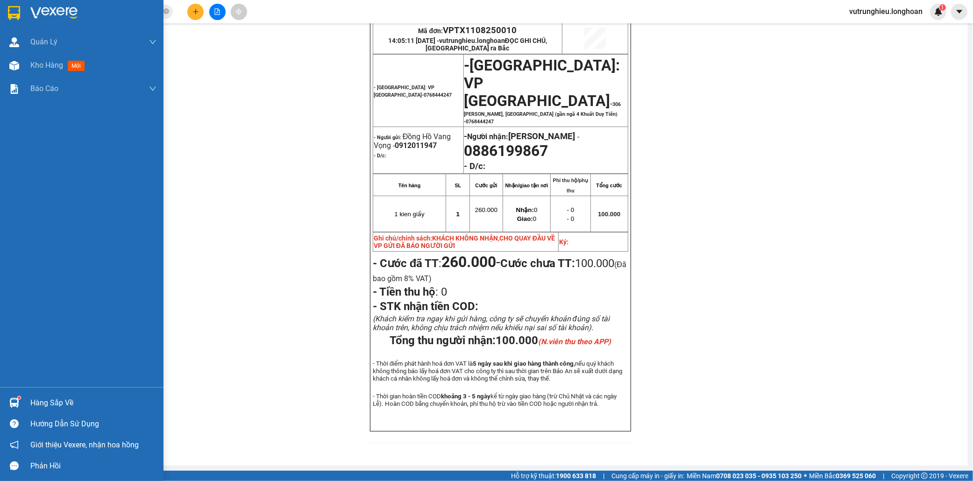
click at [15, 17] on img at bounding box center [14, 13] width 12 height 14
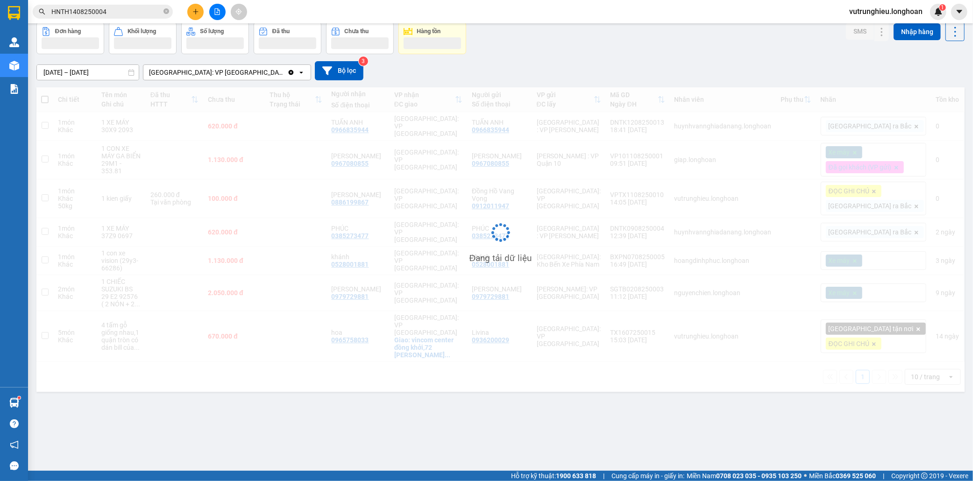
scroll to position [43, 0]
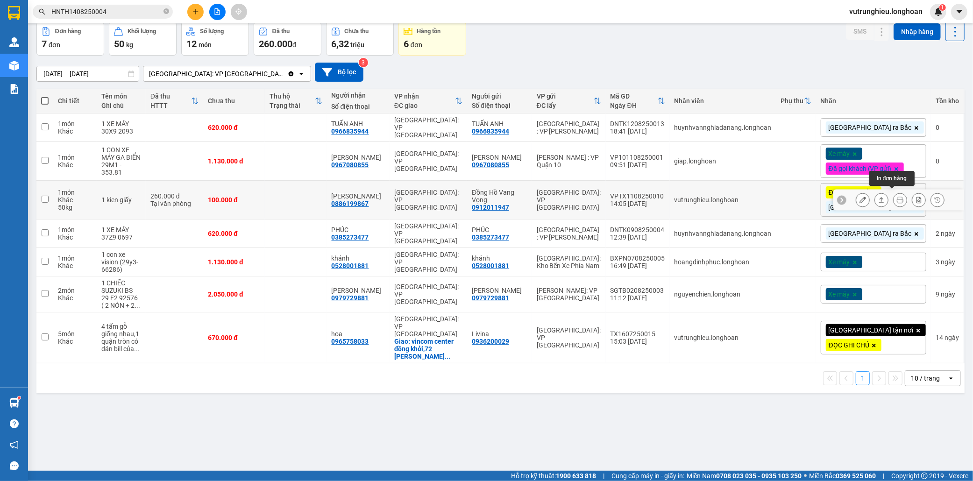
click at [897, 197] on icon at bounding box center [900, 200] width 7 height 7
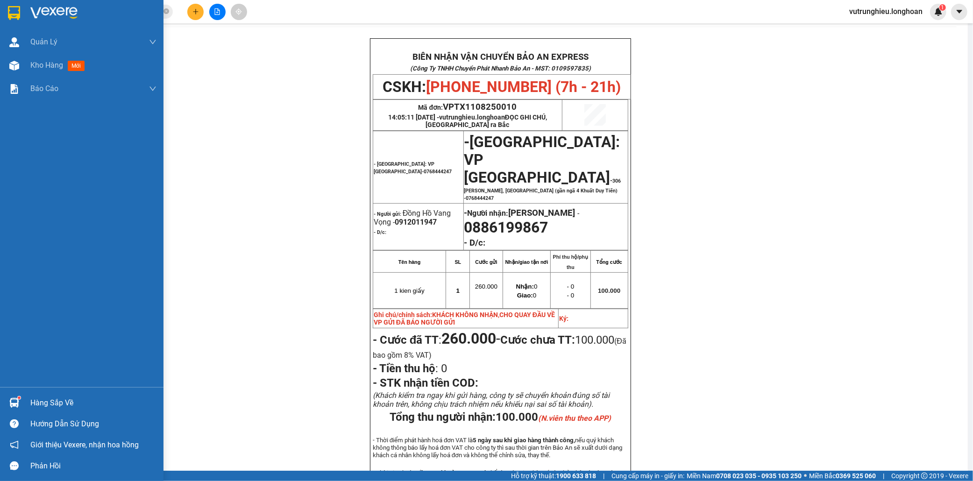
click at [13, 10] on img at bounding box center [14, 13] width 12 height 14
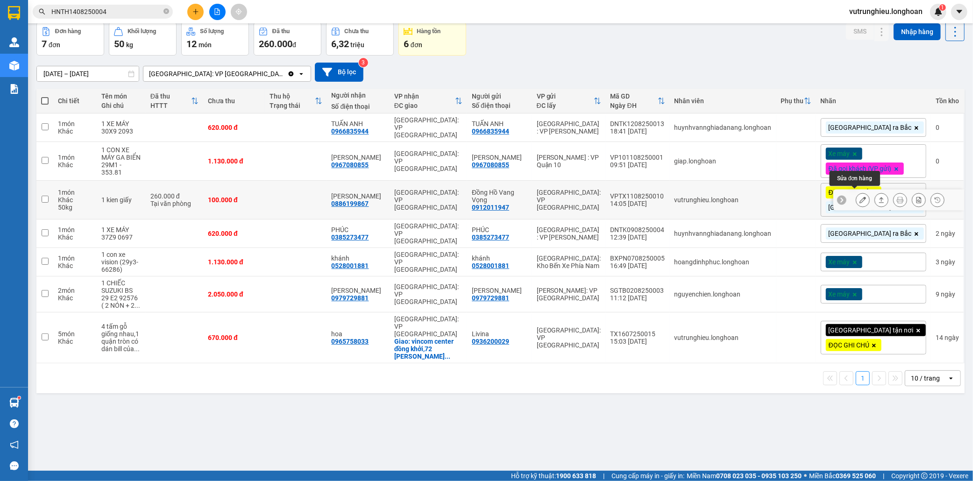
click at [860, 197] on icon at bounding box center [863, 200] width 7 height 7
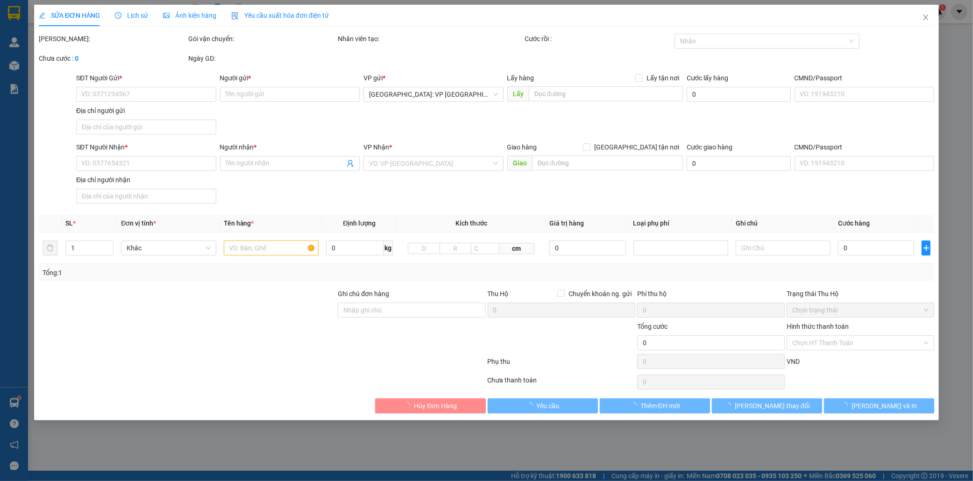
type input "0912011947"
type input "Đồng Hồ Vang Vọng"
type input "0886199867"
type input "Anh Quang"
type input "KHÁCH KHÔNG NHẬN,CHO QUAY ĐẦU VỀ VP GỬI ĐÃ BÁO NGƯỜI GỬI"
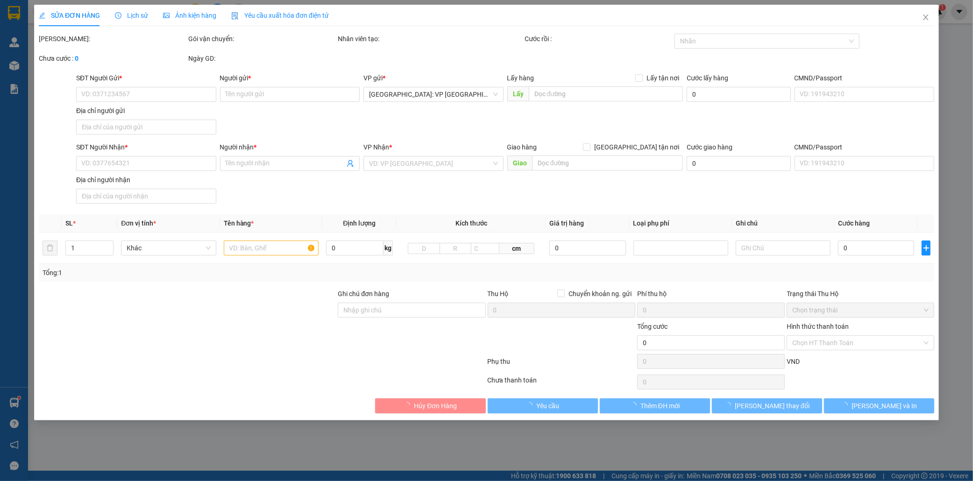
type input "360.000"
type input "260.000"
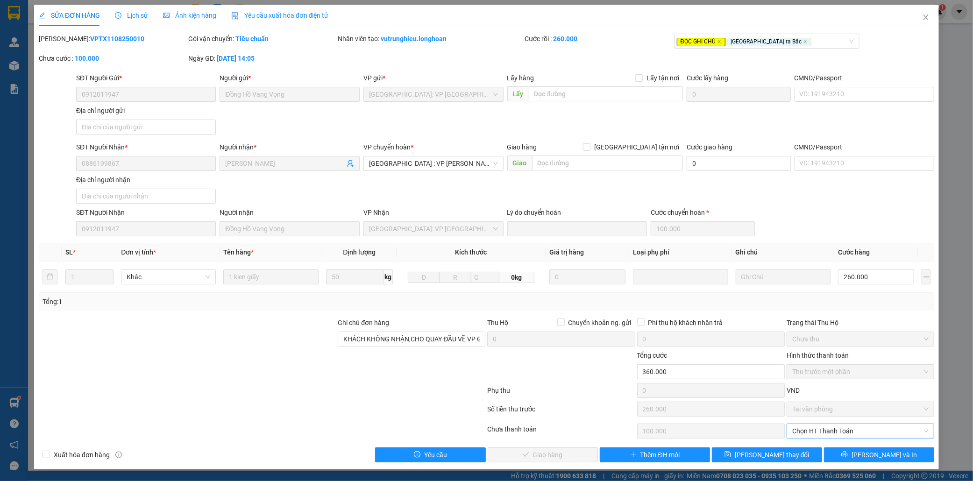
click at [843, 428] on span "Chọn HT Thanh Toán" at bounding box center [860, 431] width 136 height 14
click at [833, 398] on div "Tại văn phòng" at bounding box center [860, 397] width 136 height 10
type input "0"
click at [561, 454] on span "Lưu và Giao hàng" at bounding box center [551, 455] width 90 height 10
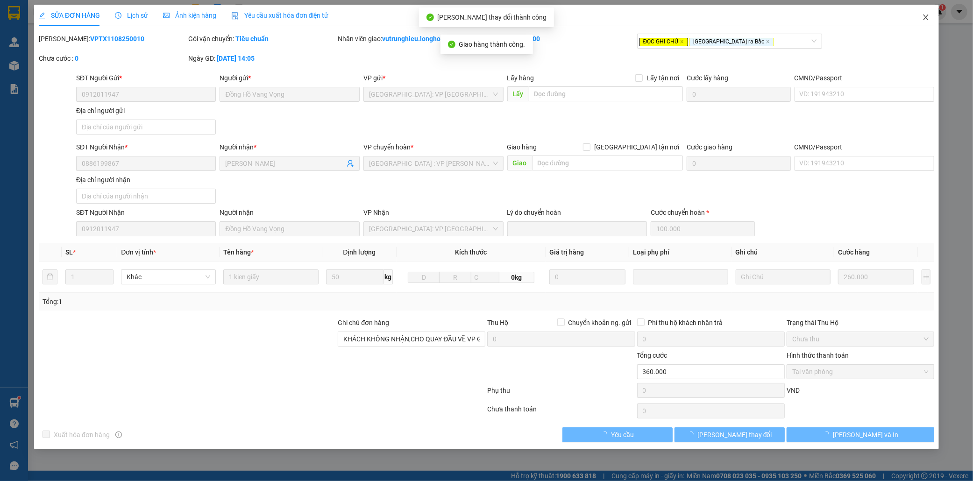
click at [927, 18] on icon "close" at bounding box center [925, 17] width 7 height 7
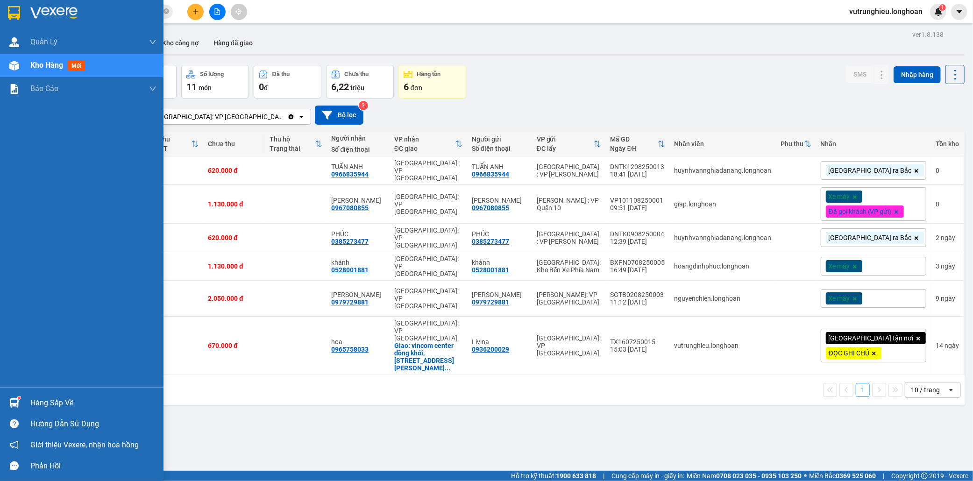
click at [11, 10] on img at bounding box center [14, 13] width 12 height 14
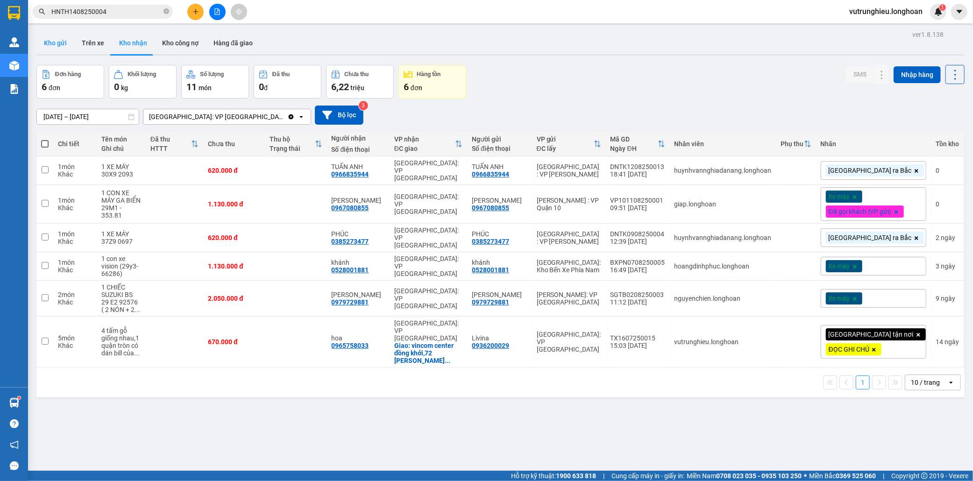
click at [57, 44] on button "Kho gửi" at bounding box center [55, 43] width 38 height 22
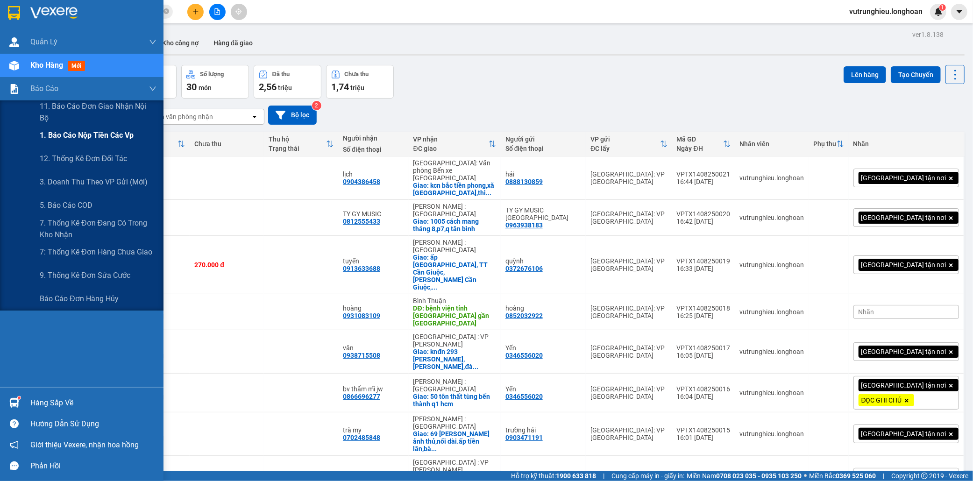
click at [95, 135] on span "1. Báo cáo nộp tiền các vp" at bounding box center [87, 135] width 94 height 12
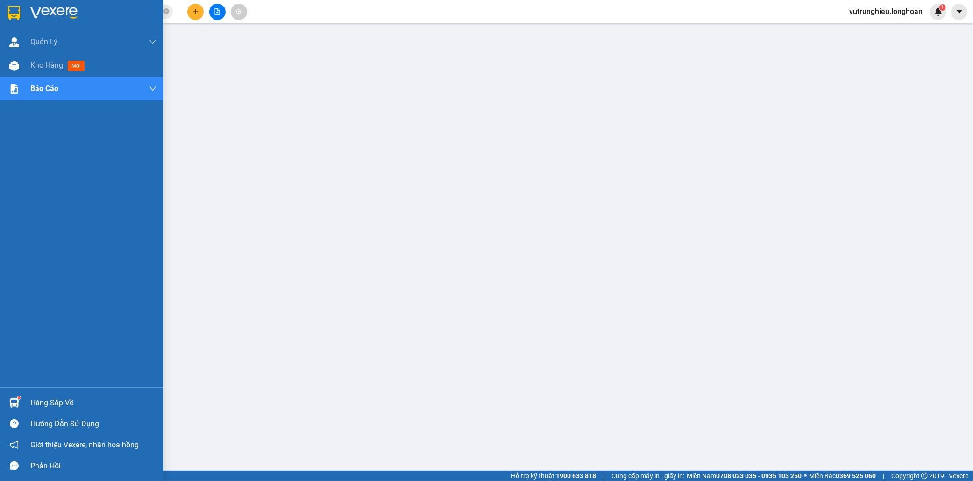
click at [14, 5] on div at bounding box center [14, 13] width 16 height 16
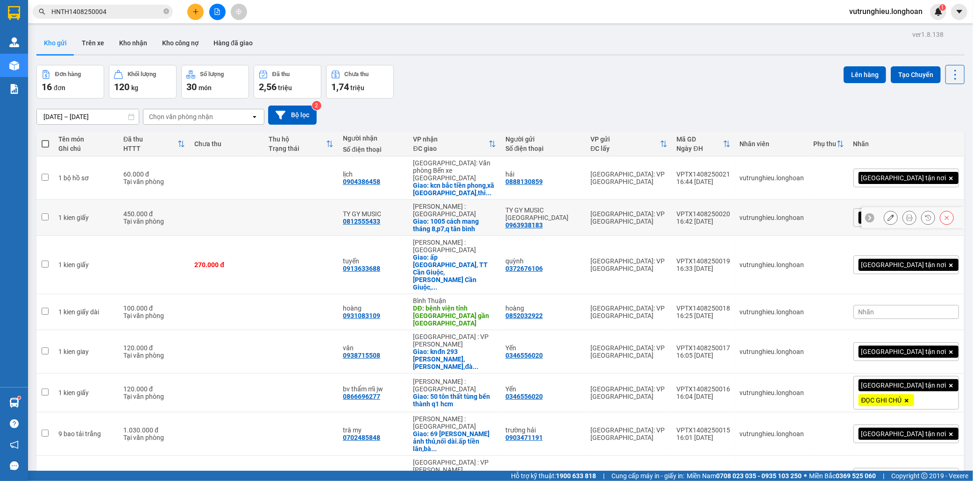
click at [731, 210] on div "VPTX1408250020" at bounding box center [704, 213] width 54 height 7
checkbox input "false"
copy div "VPTX1408250020"
click at [731, 171] on div "VPTX1408250021" at bounding box center [704, 174] width 54 height 7
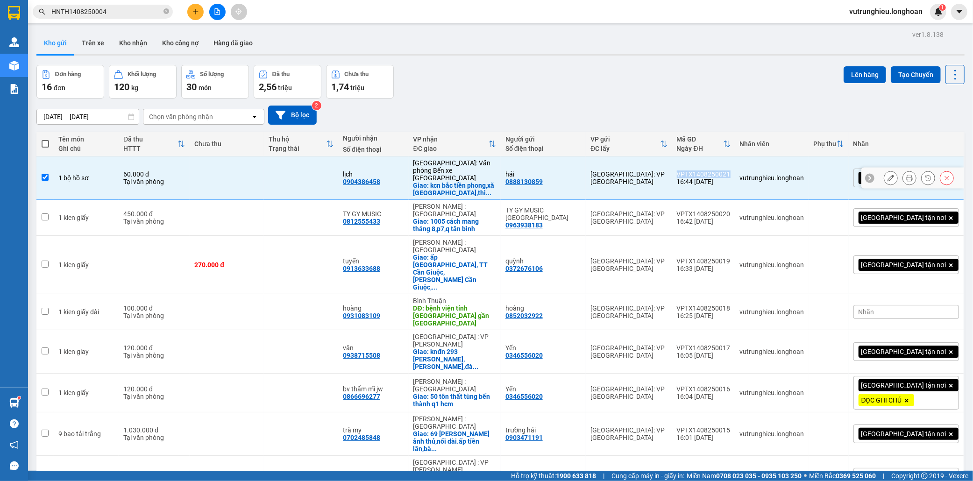
click at [731, 171] on div "VPTX1408250021" at bounding box center [704, 174] width 54 height 7
checkbox input "false"
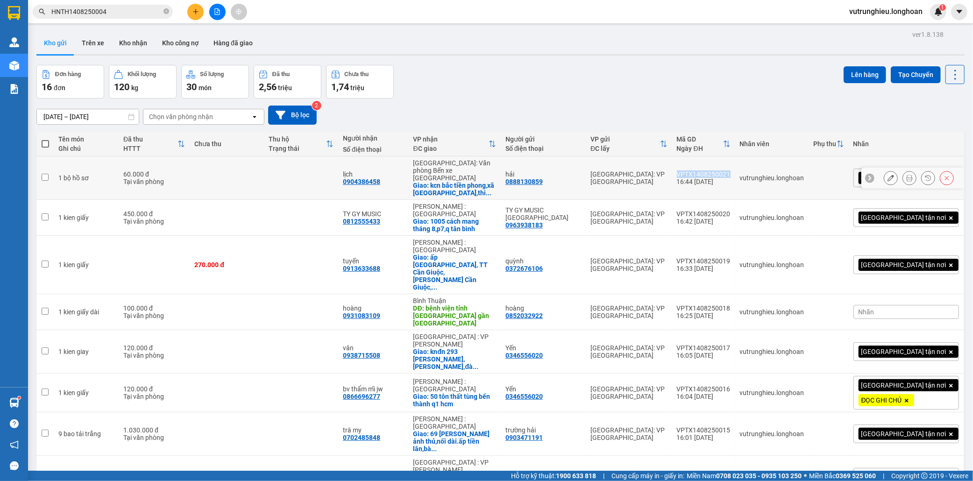
copy div "VPTX1408250021"
click at [195, 17] on button at bounding box center [195, 12] width 16 height 16
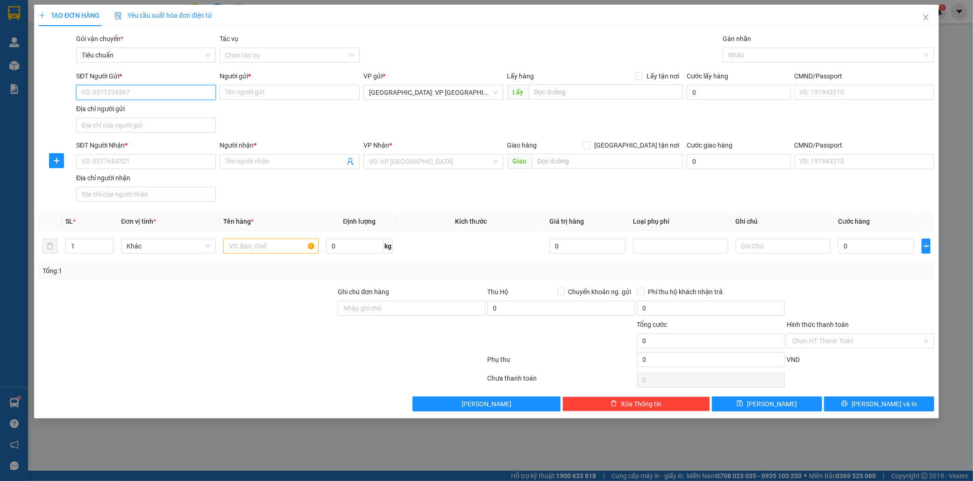
click at [141, 95] on input "SĐT Người Gửi *" at bounding box center [146, 92] width 140 height 15
type input "0966964019"
drag, startPoint x: 240, startPoint y: 94, endPoint x: 260, endPoint y: 96, distance: 20.1
click at [256, 94] on input "Người gửi *" at bounding box center [290, 92] width 140 height 15
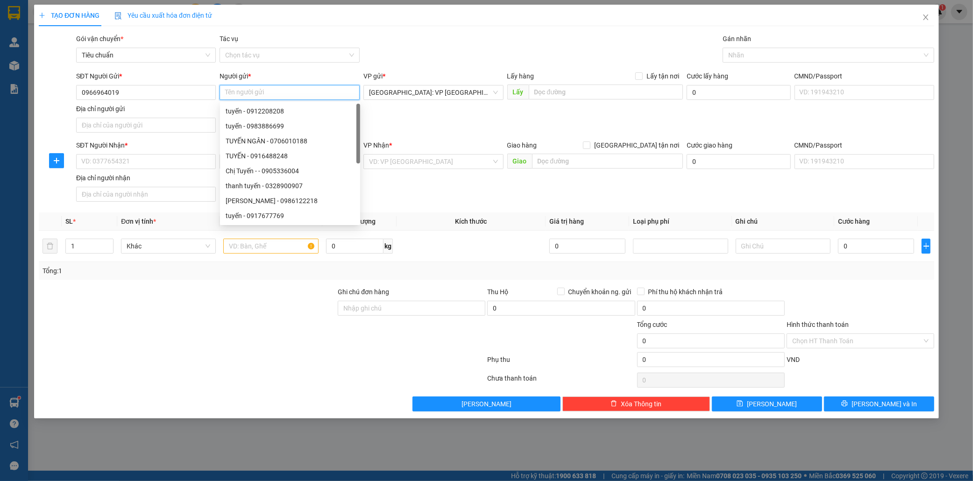
click at [250, 94] on input "Người gửi *" at bounding box center [290, 92] width 140 height 15
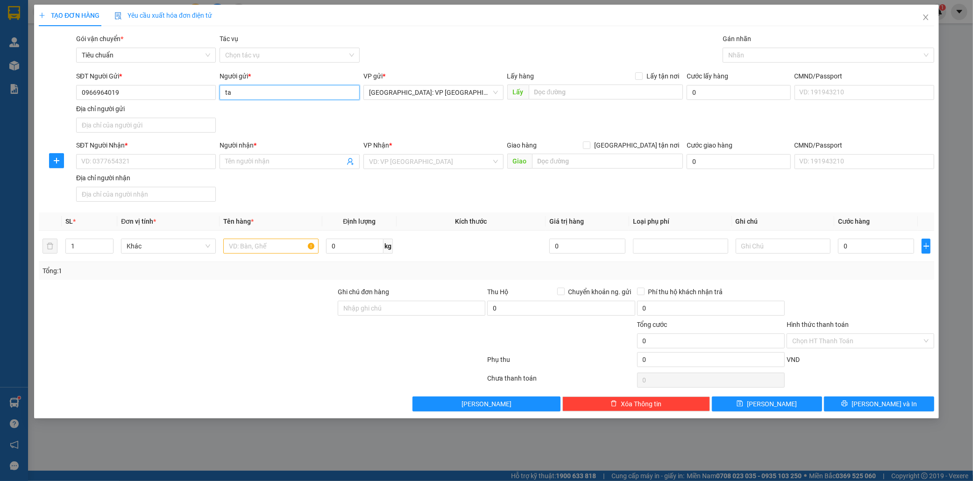
type input "t"
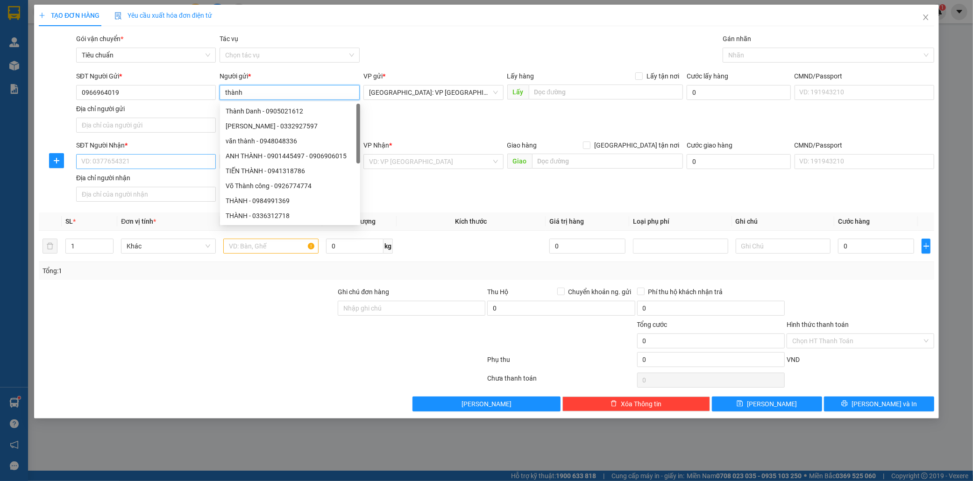
type input "thành"
click at [106, 162] on input "SĐT Người Nhận *" at bounding box center [146, 161] width 140 height 15
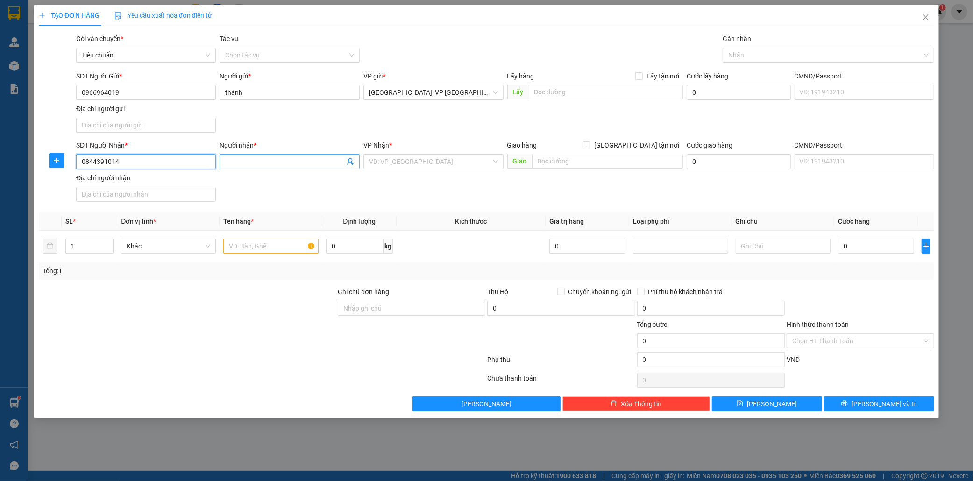
type input "0844391014"
click at [281, 162] on input "Người nhận *" at bounding box center [285, 162] width 120 height 10
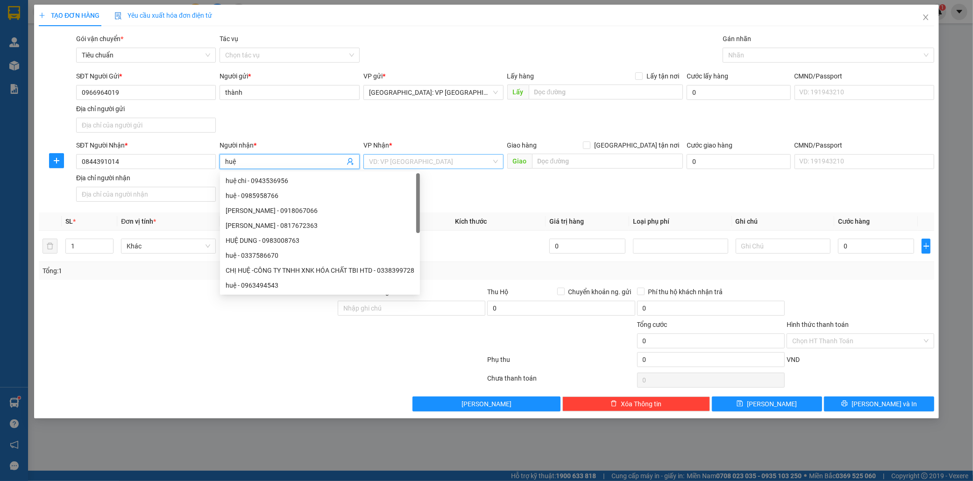
type input "huệ"
click at [428, 164] on input "search" at bounding box center [430, 162] width 122 height 14
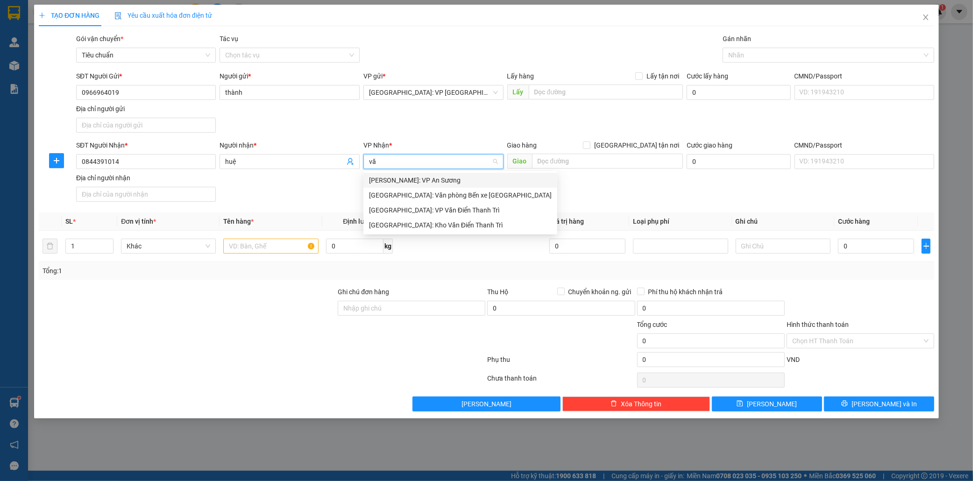
type input "văn"
click at [432, 208] on div "[GEOGRAPHIC_DATA]: Kho Văn Điển Thanh Trì" at bounding box center [460, 210] width 183 height 10
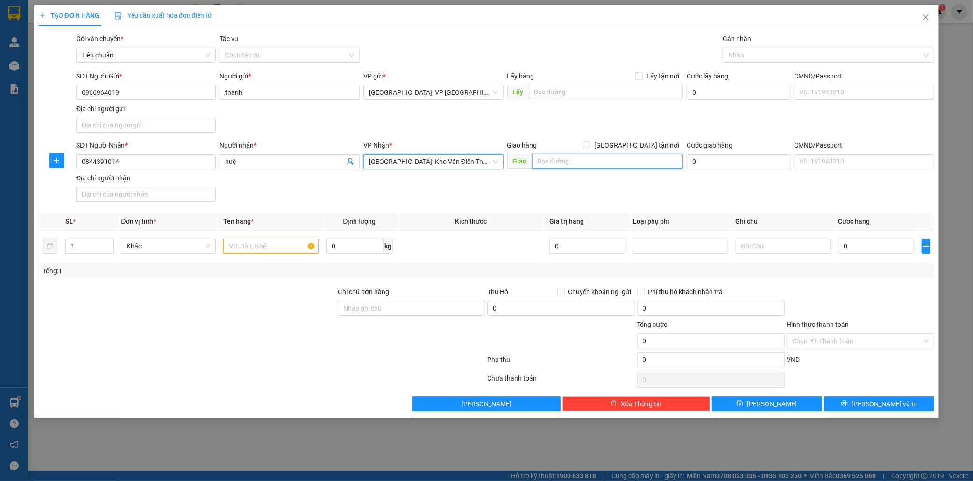
click at [578, 158] on input "text" at bounding box center [607, 161] width 151 height 15
click at [577, 160] on input "text" at bounding box center [607, 161] width 151 height 15
type input "vp hiệp hội bđs"
click at [565, 162] on input "vp hiệp hội bđs" at bounding box center [607, 161] width 151 height 15
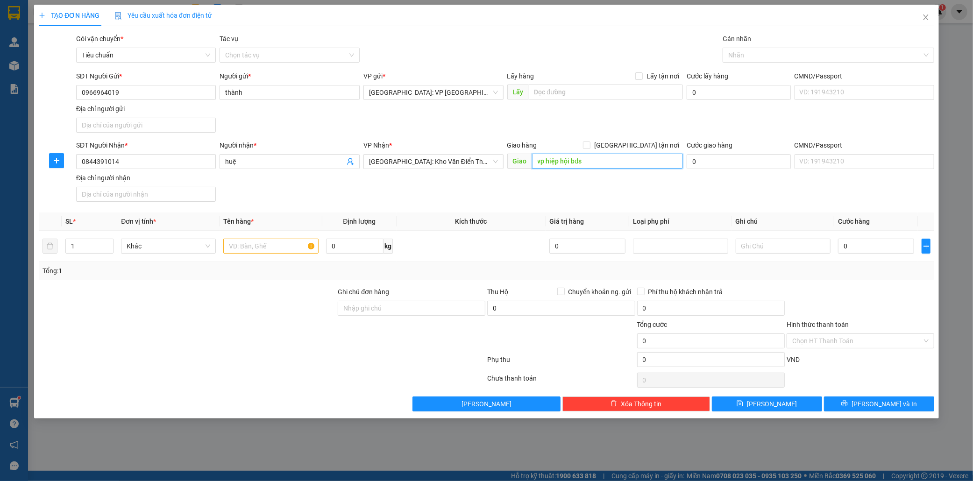
click at [565, 162] on input "vp hiệp hội bđs" at bounding box center [607, 161] width 151 height 15
type input "d"
click at [602, 161] on input "đường quách nhaaxnp ngô quyền,tp bắc giang" at bounding box center [607, 161] width 151 height 15
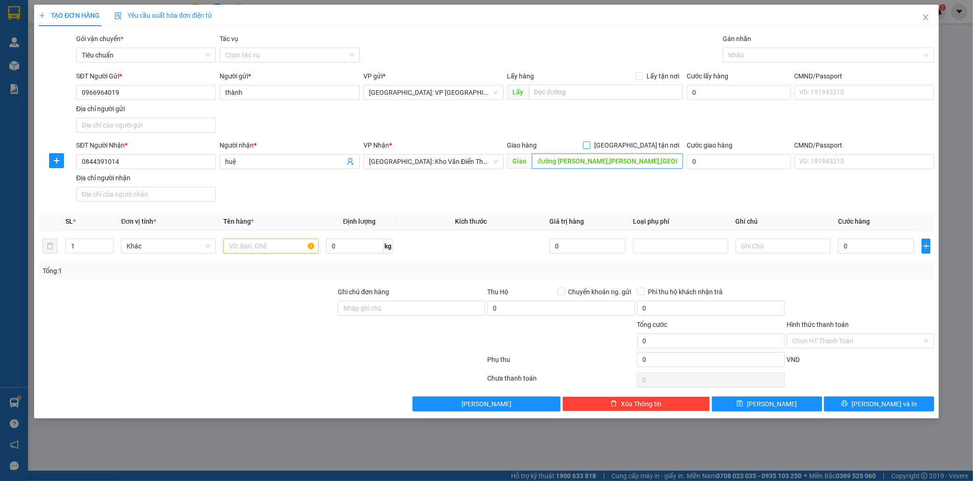
type input "đường [PERSON_NAME],[PERSON_NAME],[GEOGRAPHIC_DATA]"
click at [590, 143] on input "[GEOGRAPHIC_DATA] tận nơi" at bounding box center [586, 145] width 7 height 7
checkbox input "true"
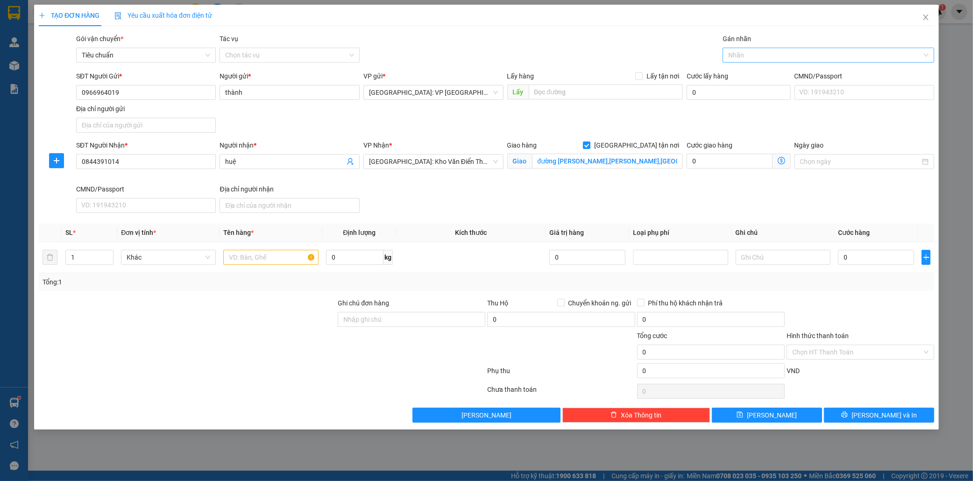
click at [767, 57] on div at bounding box center [824, 55] width 198 height 11
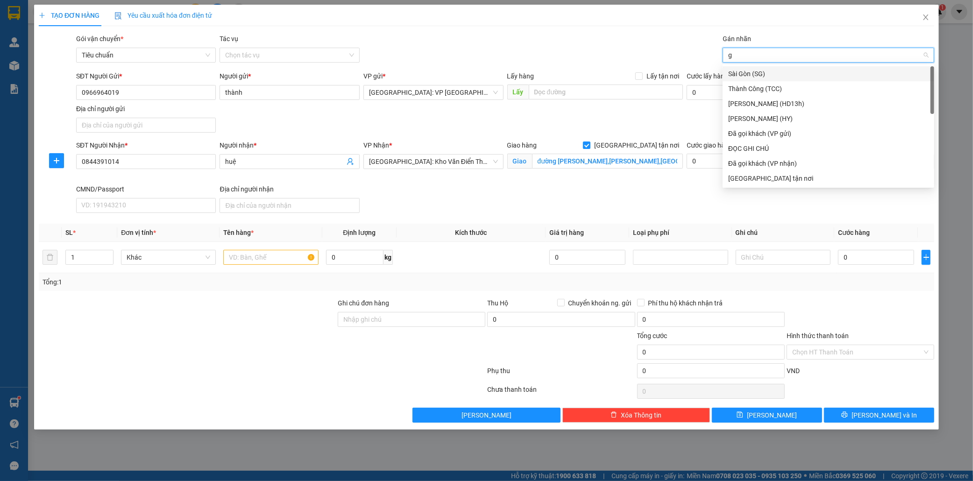
type input "gi"
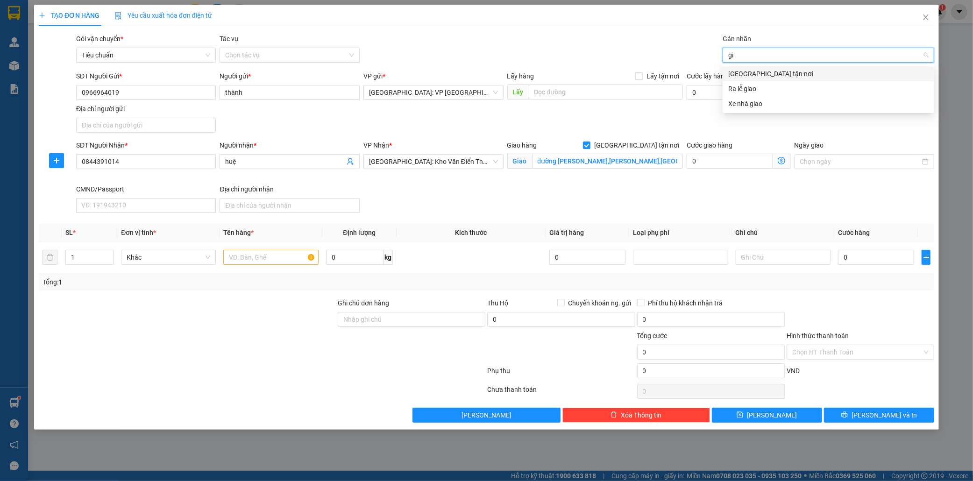
click at [764, 72] on div "[GEOGRAPHIC_DATA] tận nơi" at bounding box center [828, 74] width 200 height 10
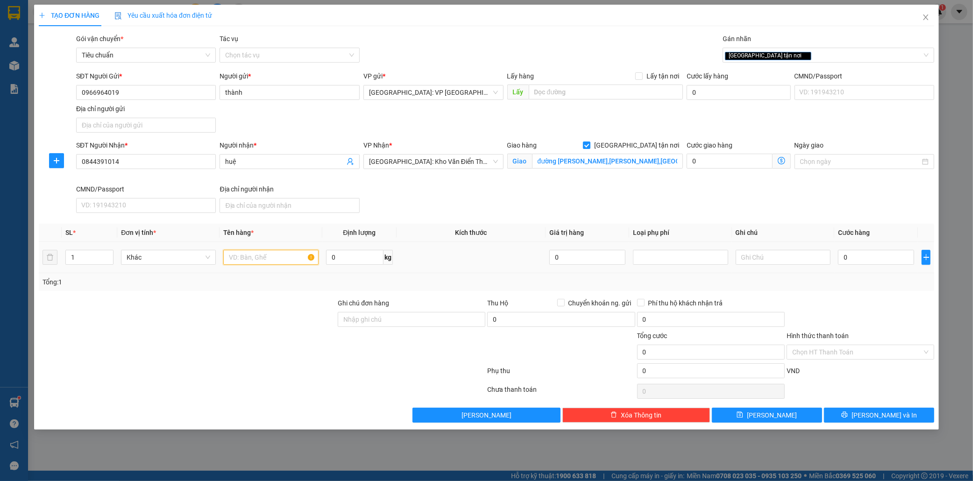
click at [236, 262] on input "text" at bounding box center [270, 257] width 95 height 15
type input "1 bộ hồ sơ"
click at [874, 259] on input "0" at bounding box center [876, 257] width 76 height 15
type input "6"
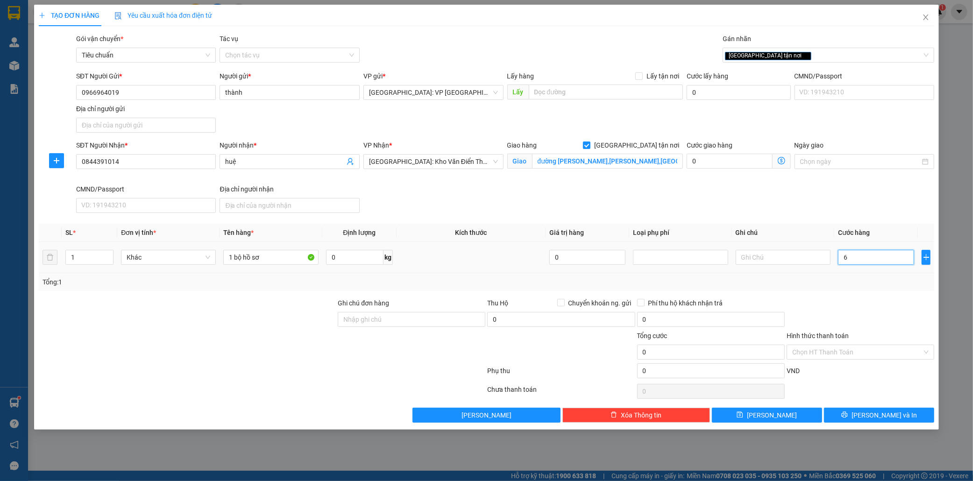
type input "6"
type input "60"
type input "600"
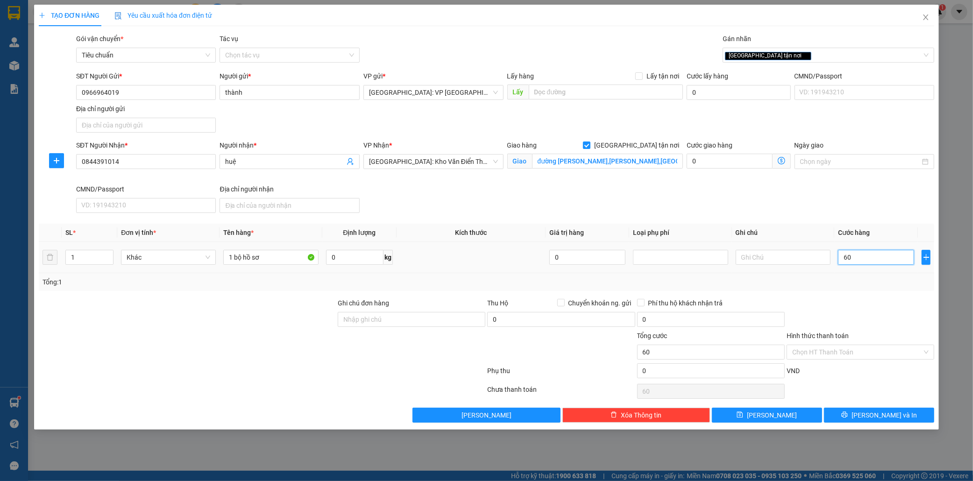
type input "600"
type input "6.000"
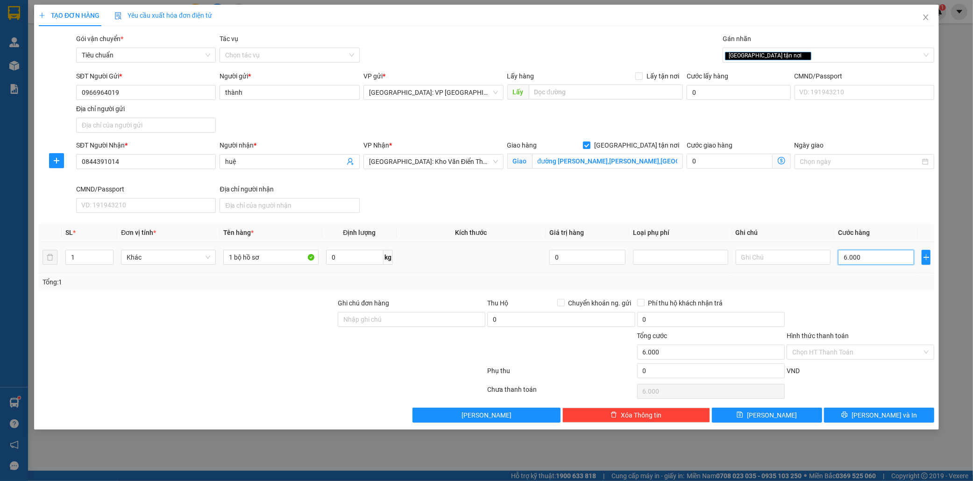
type input "60.000"
click at [854, 349] on input "Hình thức thanh toán" at bounding box center [857, 352] width 130 height 14
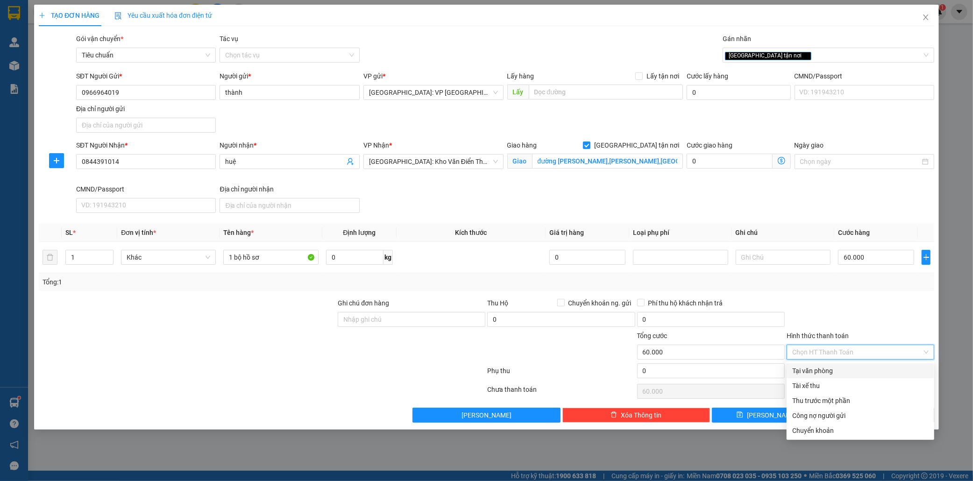
click at [815, 372] on div "Tại văn phòng" at bounding box center [860, 371] width 136 height 10
type input "0"
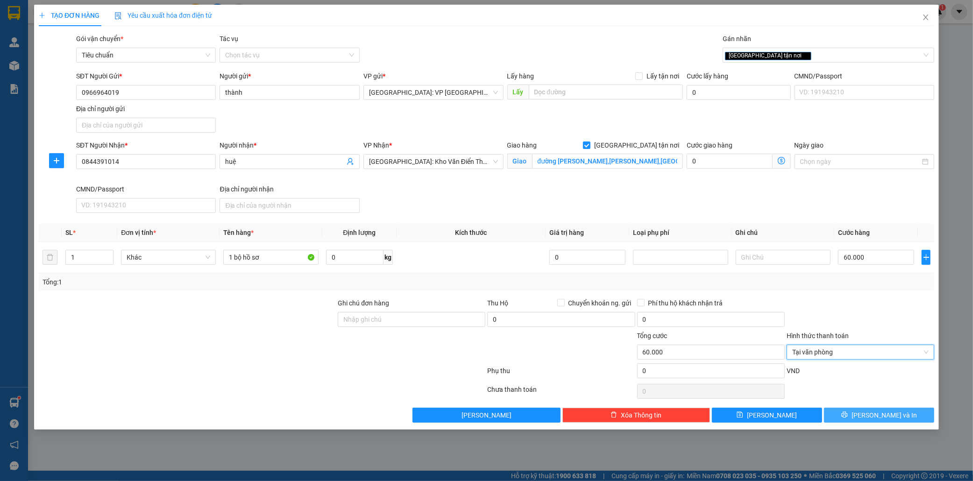
click at [891, 417] on span "Lưu và In" at bounding box center [884, 415] width 65 height 10
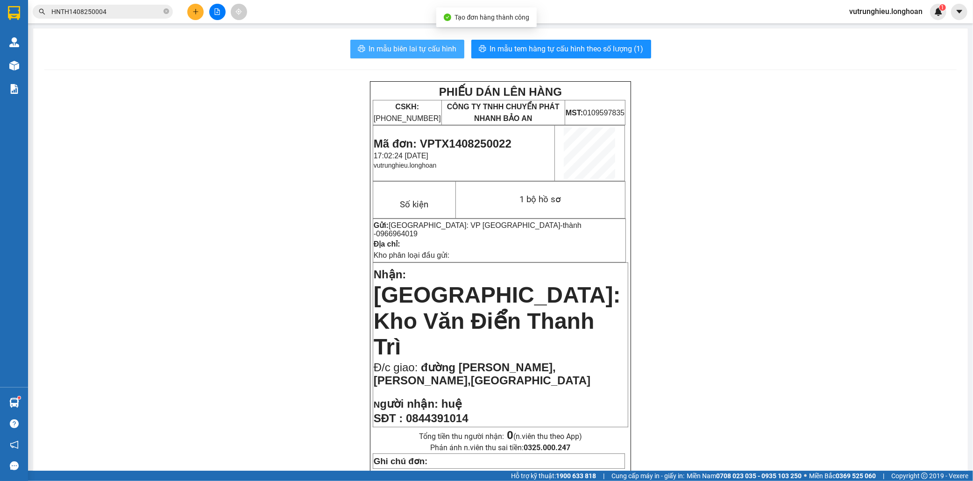
click at [405, 48] on span "In mẫu biên lai tự cấu hình" at bounding box center [413, 49] width 88 height 12
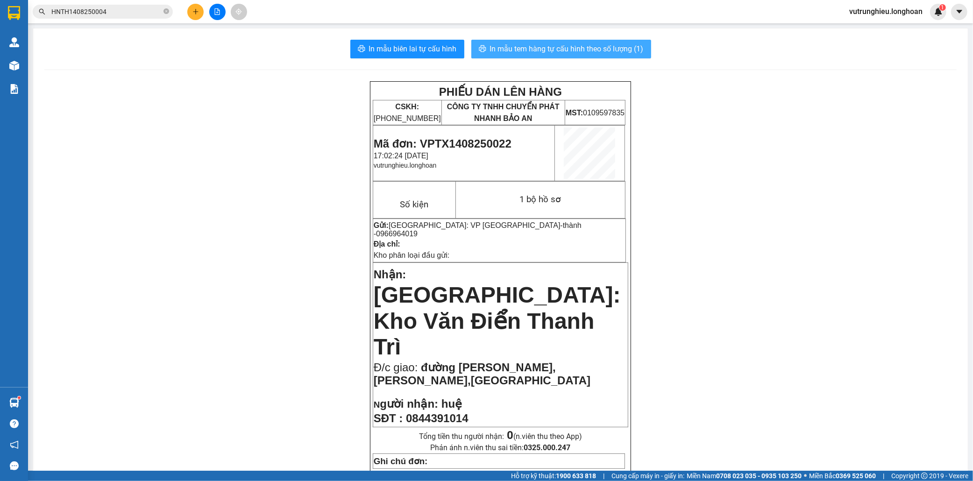
click at [566, 47] on span "In mẫu tem hàng tự cấu hình theo số lượng (1)" at bounding box center [567, 49] width 154 height 12
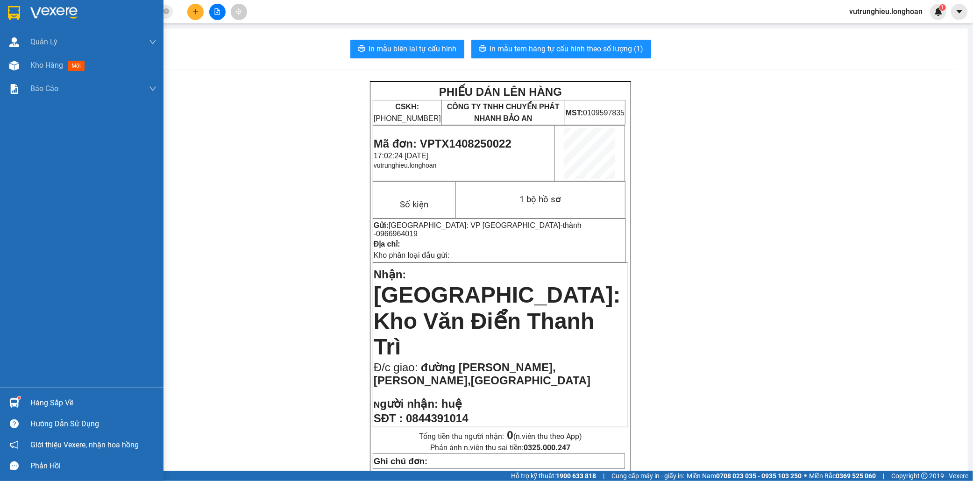
click at [7, 12] on div at bounding box center [14, 13] width 16 height 16
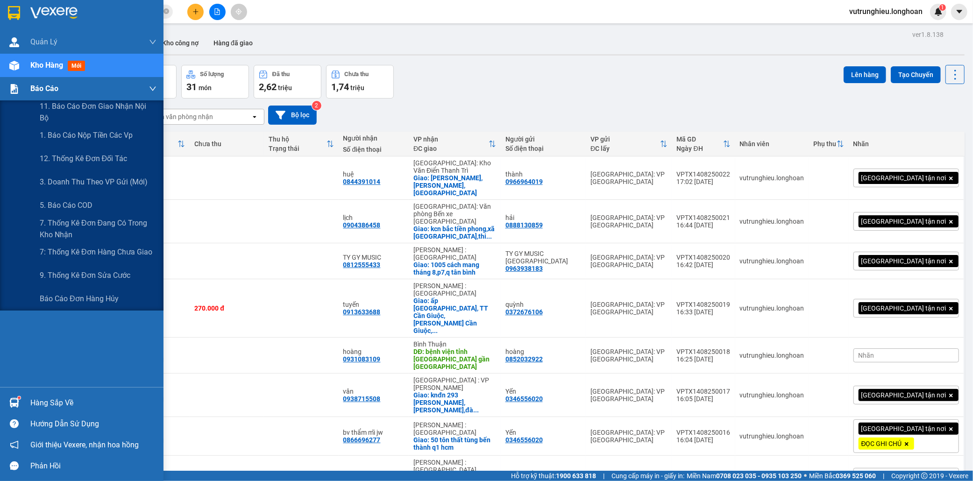
click at [20, 87] on div at bounding box center [14, 89] width 16 height 16
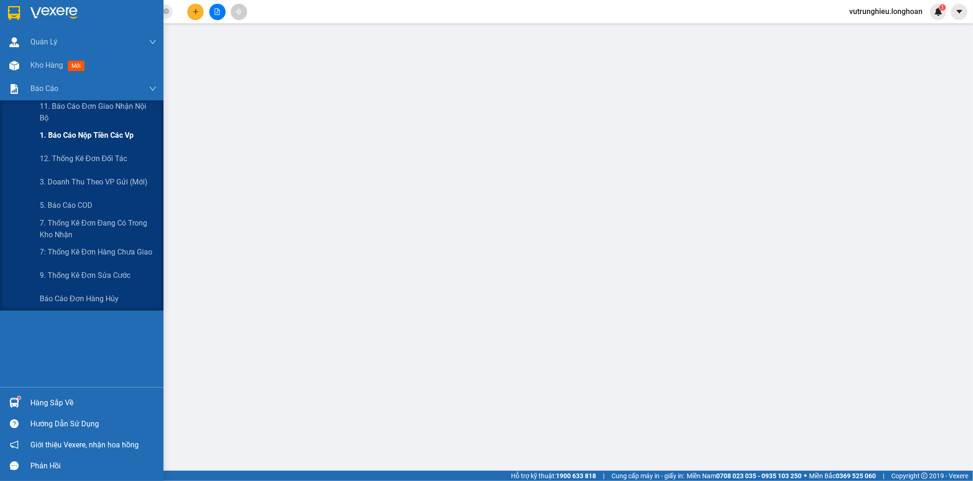
click at [72, 136] on span "1. Báo cáo nộp tiền các vp" at bounding box center [87, 135] width 94 height 12
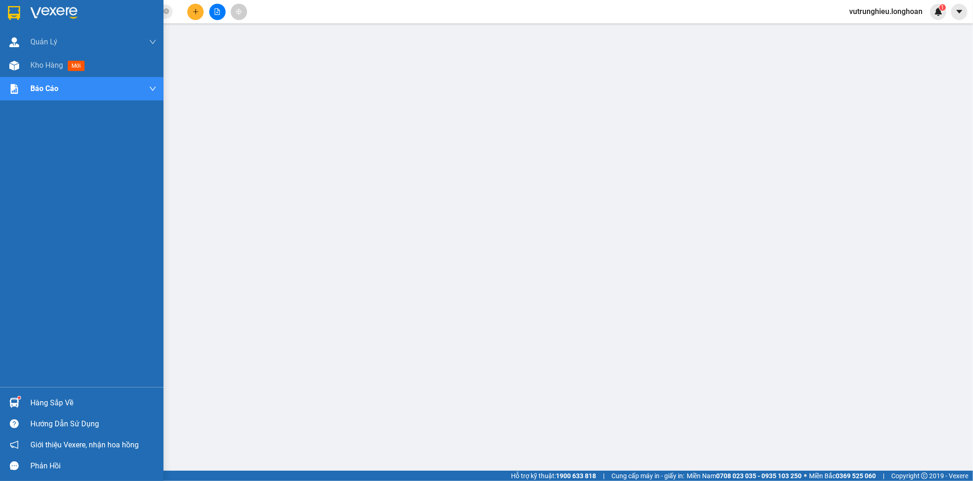
click at [10, 10] on img at bounding box center [14, 13] width 12 height 14
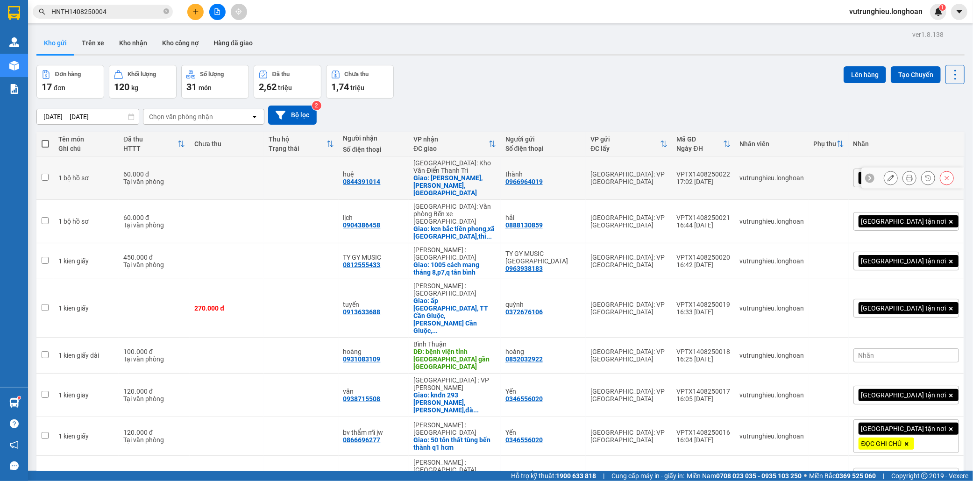
click at [731, 171] on div "VPTX1408250022" at bounding box center [704, 174] width 54 height 7
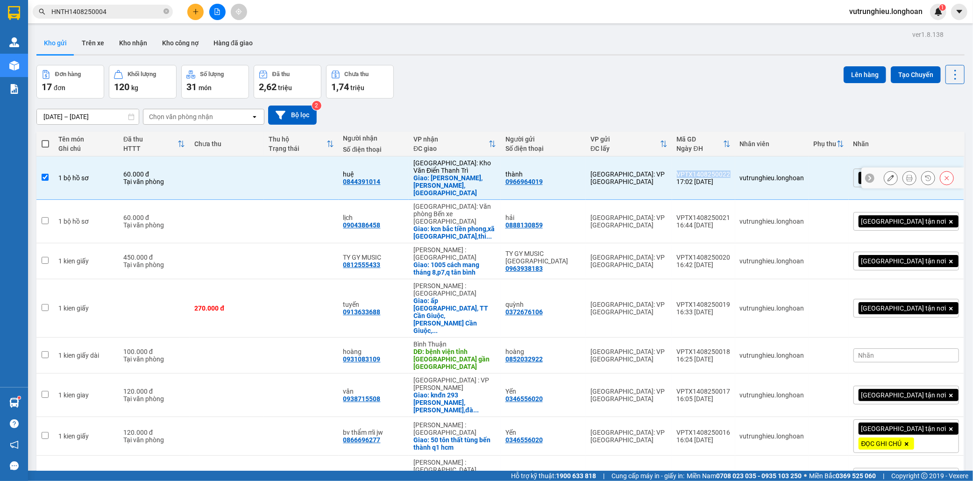
click at [731, 171] on div "VPTX1408250022" at bounding box center [704, 174] width 54 height 7
checkbox input "false"
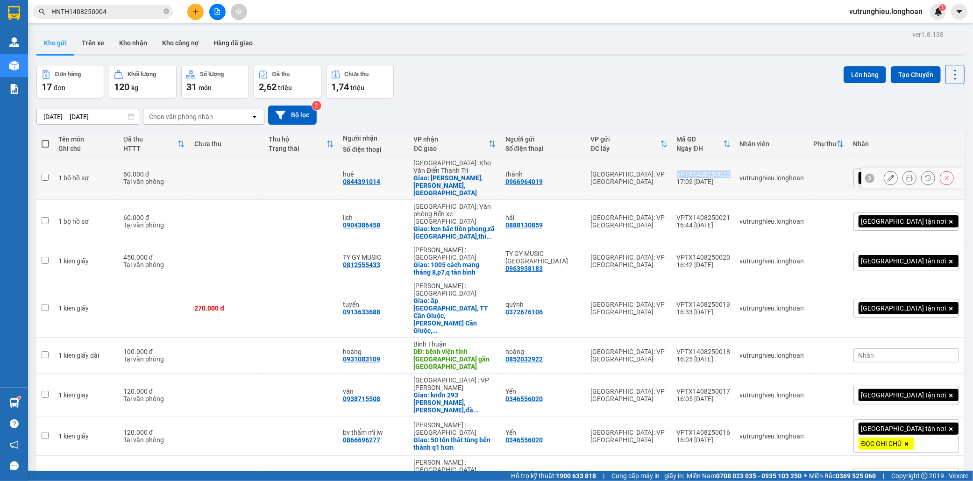
copy div "VPTX1408250022"
click at [192, 13] on icon "plus" at bounding box center [195, 11] width 7 height 7
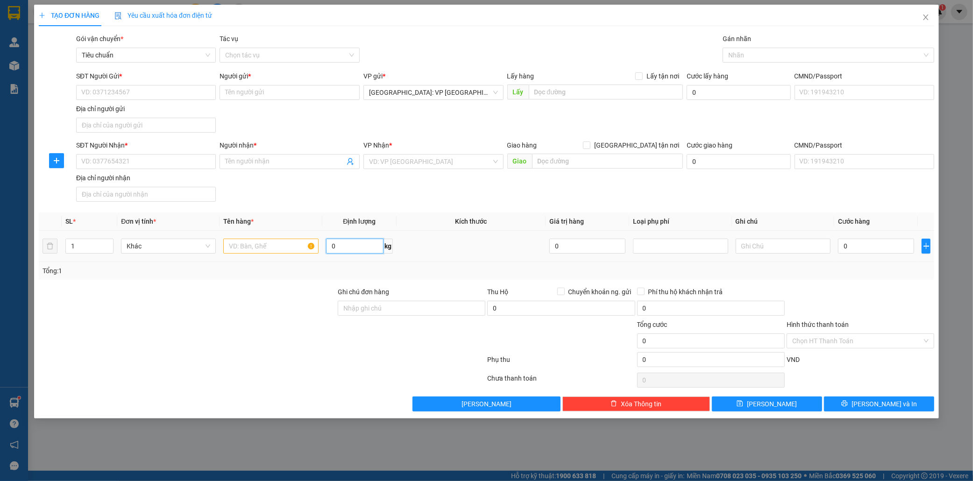
click at [360, 246] on input "0" at bounding box center [354, 246] width 57 height 15
type input "92"
click at [101, 92] on input "SĐT Người Gửi *" at bounding box center [146, 92] width 140 height 15
click at [128, 92] on input "SĐT Người Gửi *" at bounding box center [146, 92] width 140 height 15
type input "0987316088"
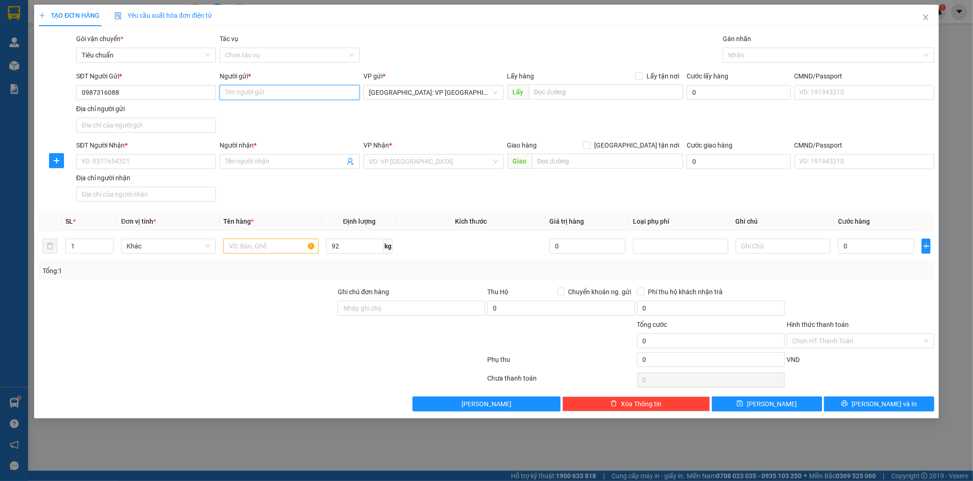
click at [242, 95] on input "Người gửi *" at bounding box center [290, 92] width 140 height 15
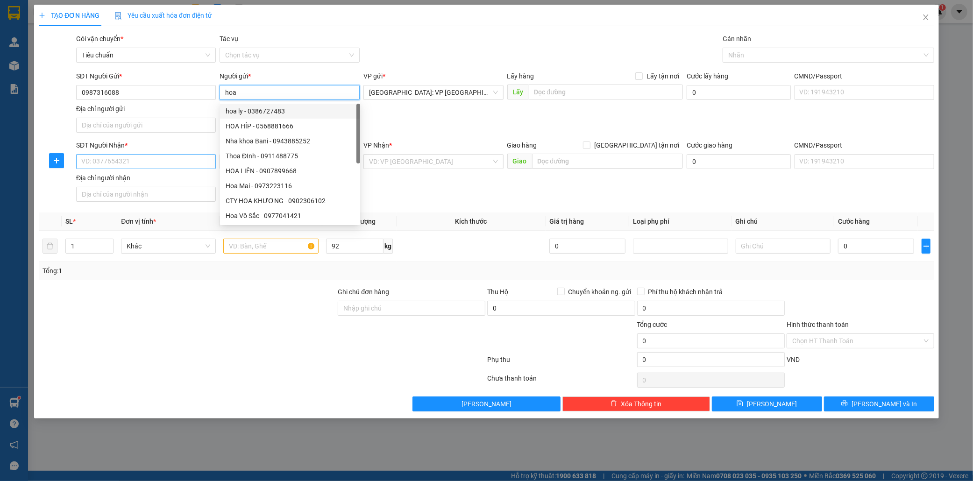
type input "hoa"
click at [114, 157] on input "SĐT Người Nhận *" at bounding box center [146, 161] width 140 height 15
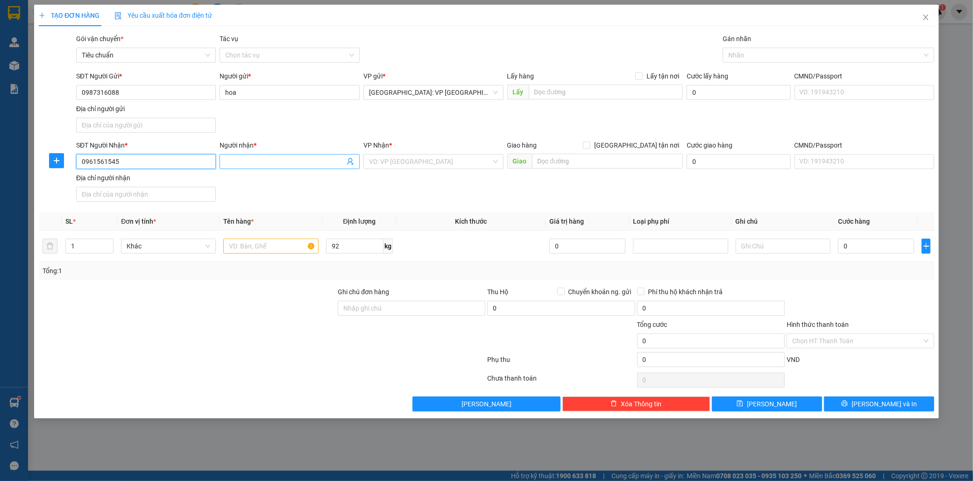
type input "0961561545"
click at [236, 162] on input "Người nhận *" at bounding box center [285, 162] width 120 height 10
type input "0364703023 bình vs dương"
click at [391, 159] on input "search" at bounding box center [430, 162] width 122 height 14
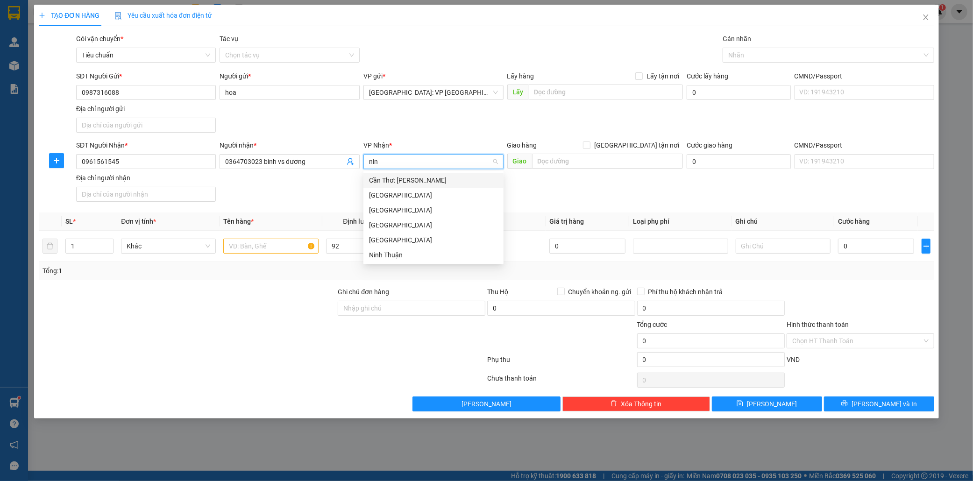
type input "ninh"
drag, startPoint x: 403, startPoint y: 178, endPoint x: 519, endPoint y: 171, distance: 116.1
click at [406, 178] on div "Cần Thơ: [PERSON_NAME]" at bounding box center [433, 180] width 129 height 10
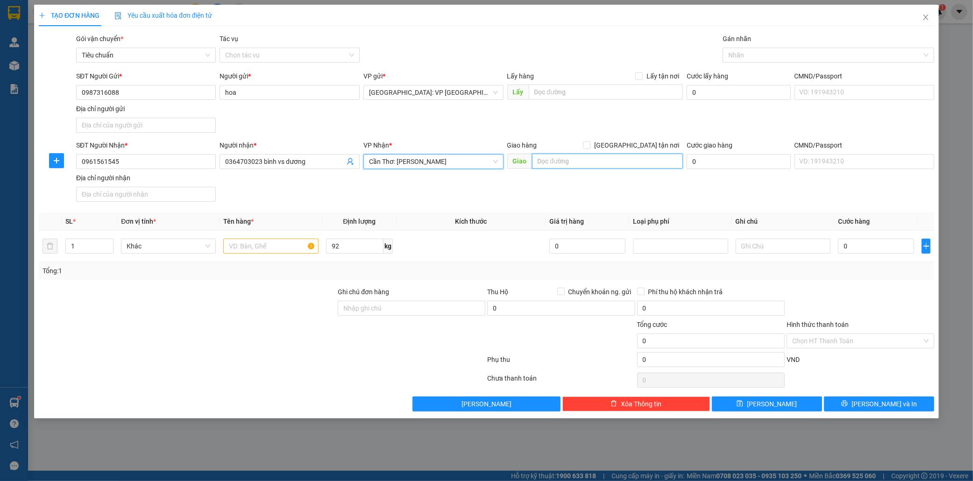
click at [581, 158] on input "text" at bounding box center [607, 161] width 151 height 15
click at [550, 160] on input "81 ly hồng thanh,cái khế,ninh kiều,cần thơ" at bounding box center [607, 161] width 151 height 15
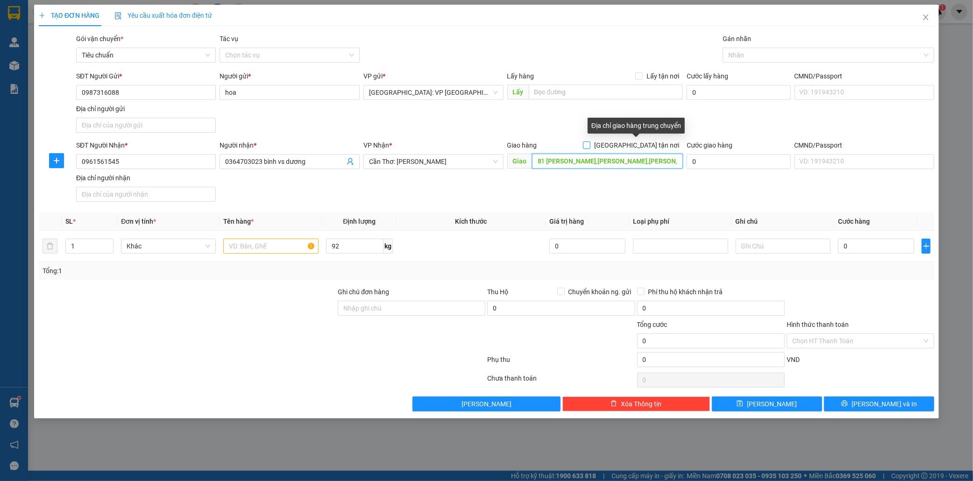
type input "81 [PERSON_NAME],[PERSON_NAME],[PERSON_NAME],[GEOGRAPHIC_DATA]"
click at [590, 144] on input "[GEOGRAPHIC_DATA] tận nơi" at bounding box center [586, 145] width 7 height 7
checkbox input "true"
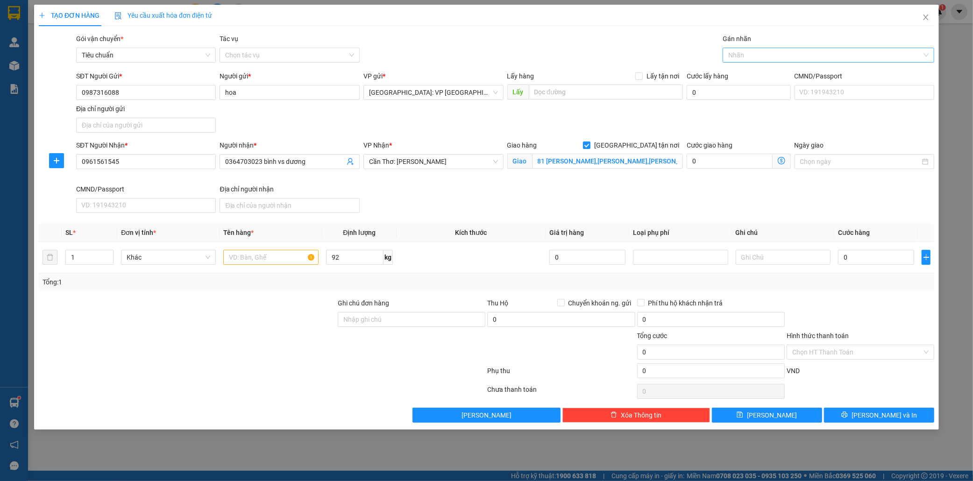
click at [741, 54] on div at bounding box center [824, 55] width 198 height 11
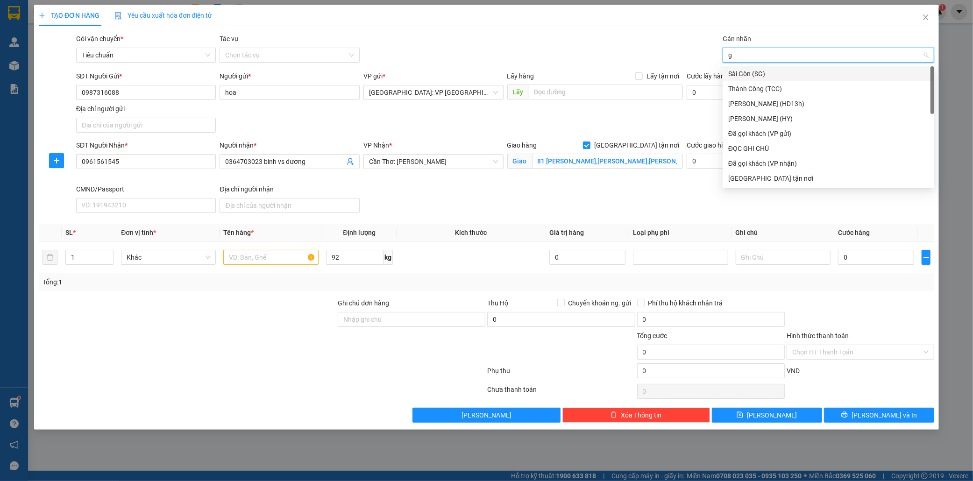
type input "gi"
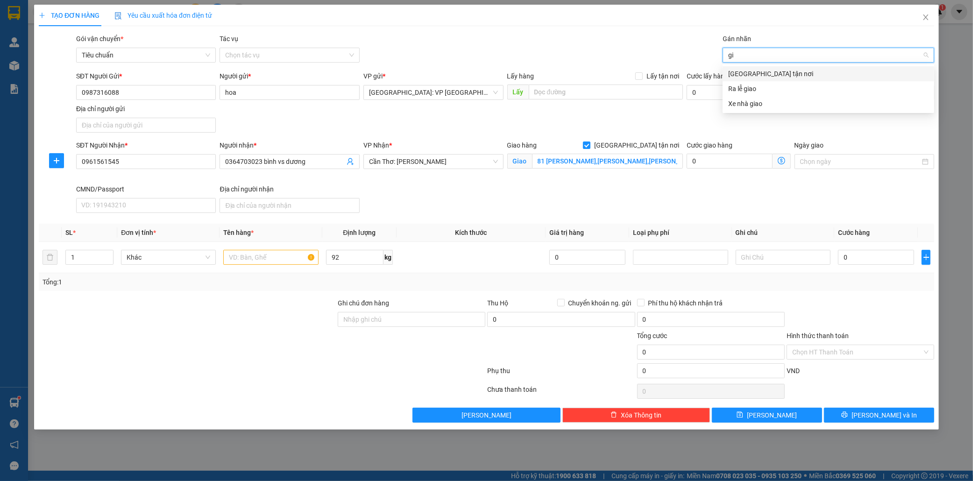
click at [754, 73] on div "[GEOGRAPHIC_DATA] tận nơi" at bounding box center [828, 74] width 200 height 10
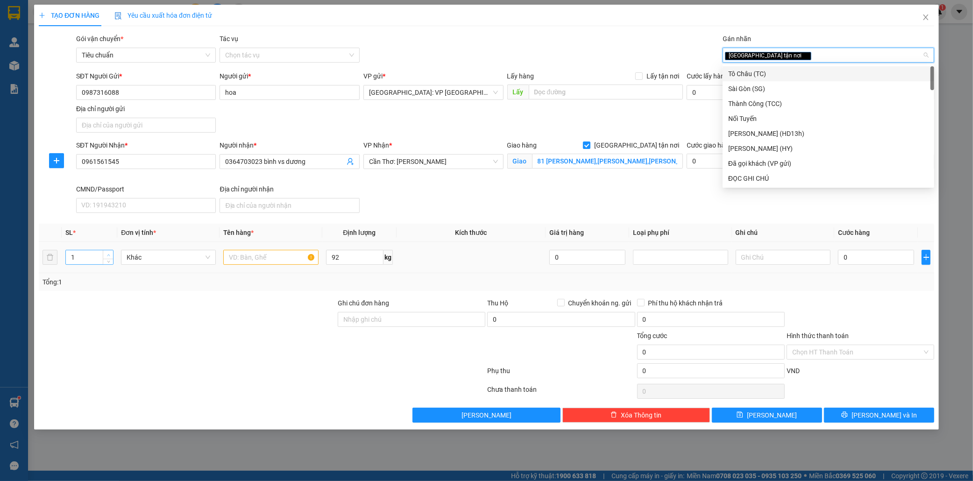
click at [107, 251] on span "Increase Value" at bounding box center [108, 254] width 10 height 8
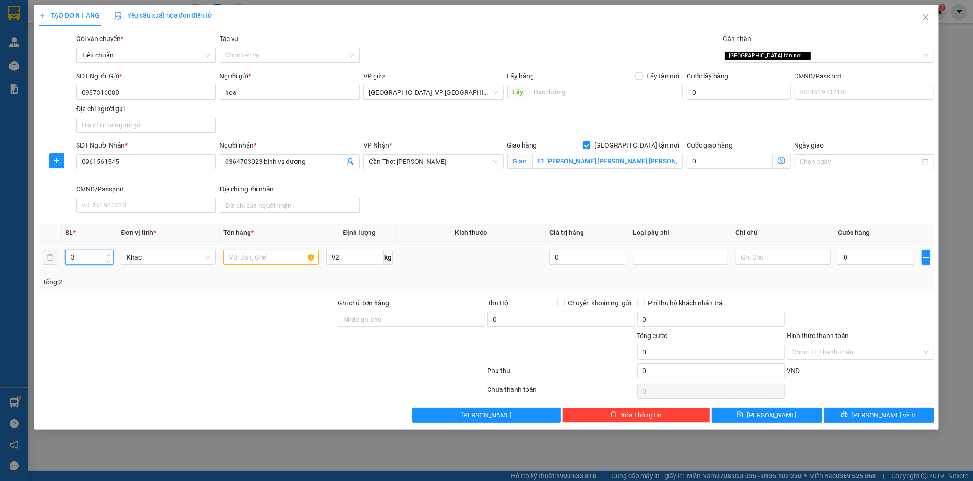
click at [107, 251] on span "Increase Value" at bounding box center [108, 254] width 10 height 8
type input "6"
click at [107, 251] on span "Increase Value" at bounding box center [108, 254] width 10 height 8
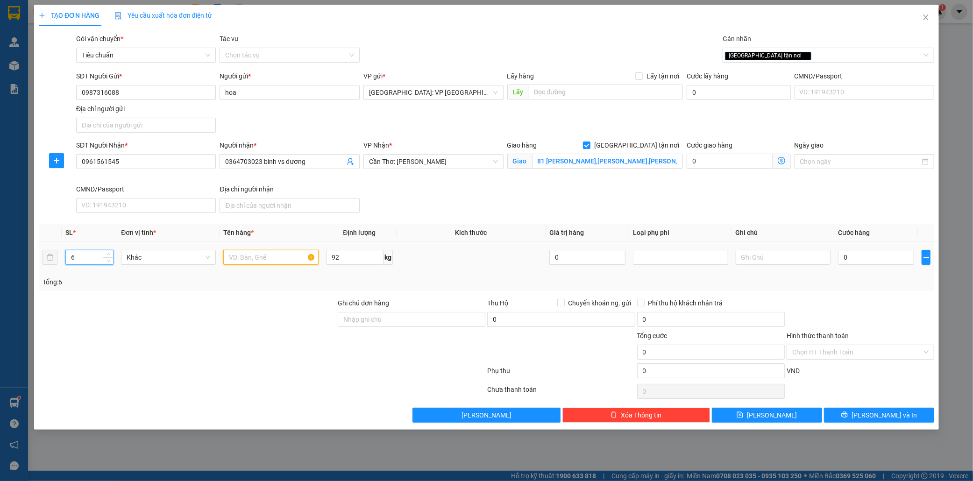
click at [240, 264] on input "text" at bounding box center [270, 257] width 95 height 15
type input "6 kien giấy"
click at [876, 258] on input "0" at bounding box center [876, 257] width 76 height 15
type input "6"
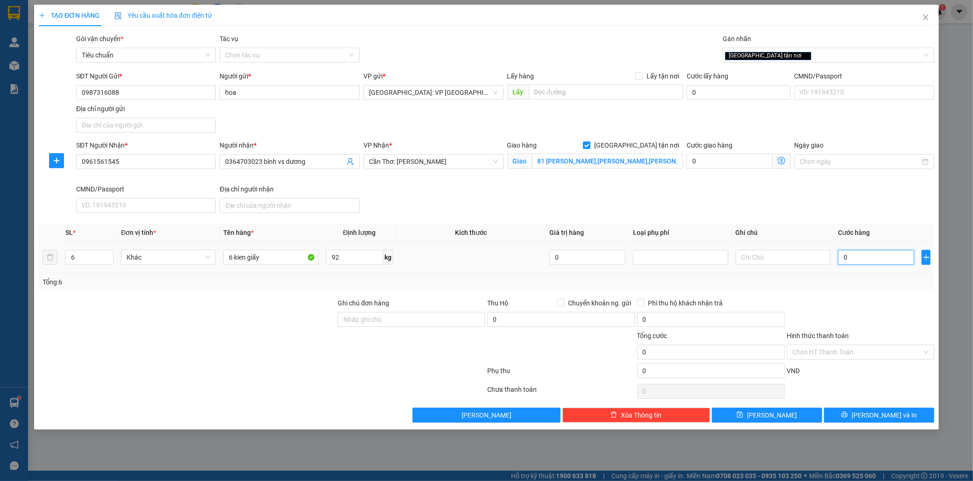
type input "6"
type input "66"
type input "660"
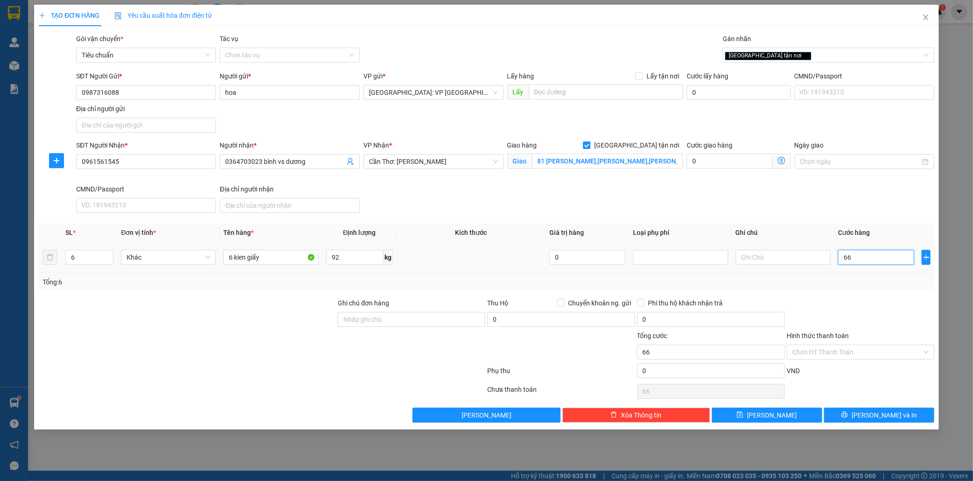
type input "660"
type input "6.600"
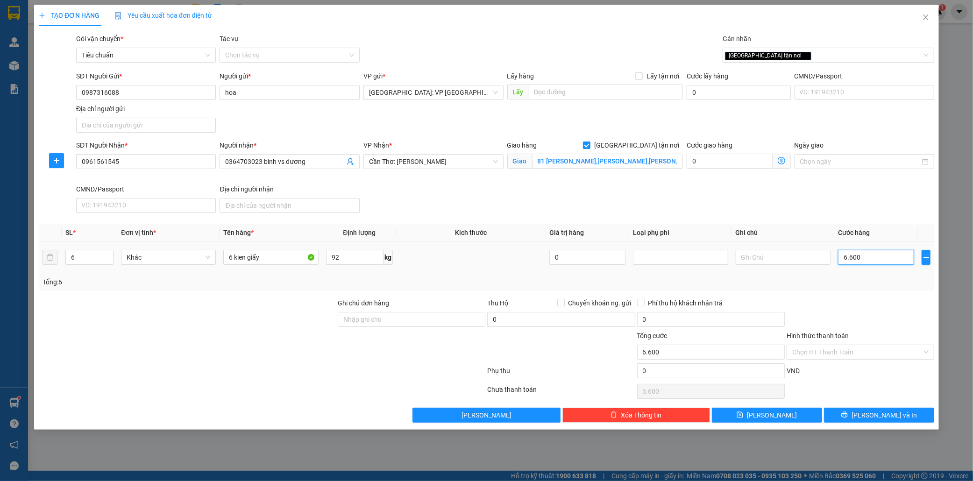
type input "66.000"
type input "660.000"
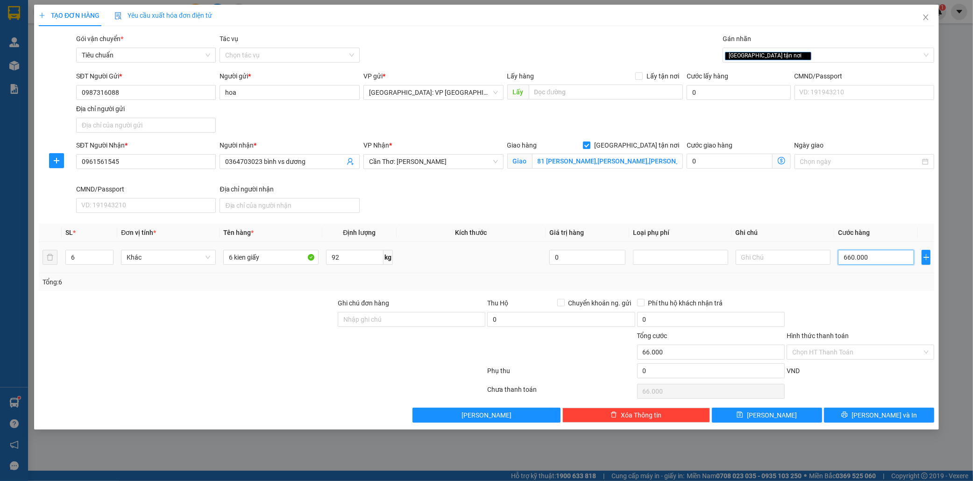
type input "660.000"
click at [882, 414] on span "Lưu và In" at bounding box center [884, 415] width 65 height 10
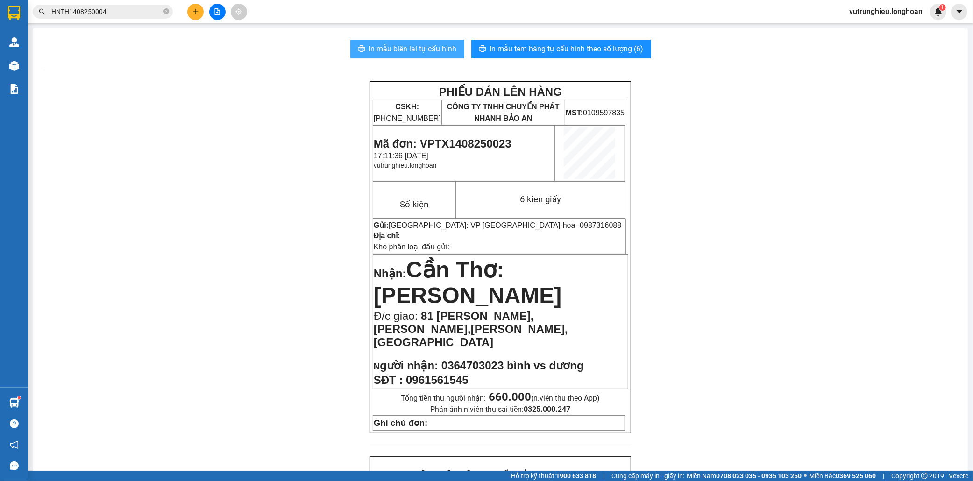
click at [420, 49] on span "In mẫu biên lai tự cấu hình" at bounding box center [413, 49] width 88 height 12
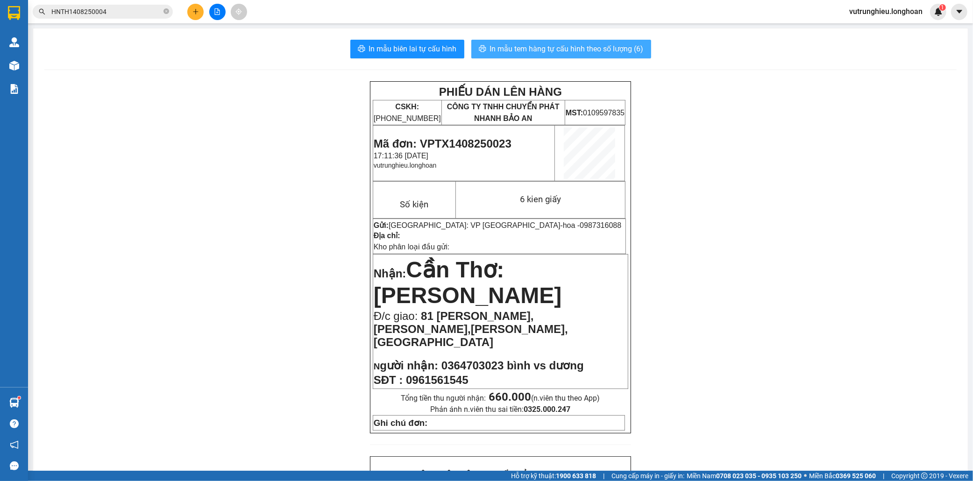
click at [610, 51] on span "In mẫu tem hàng tự cấu hình theo số lượng (6)" at bounding box center [567, 49] width 154 height 12
click at [194, 10] on icon "plus" at bounding box center [195, 11] width 7 height 7
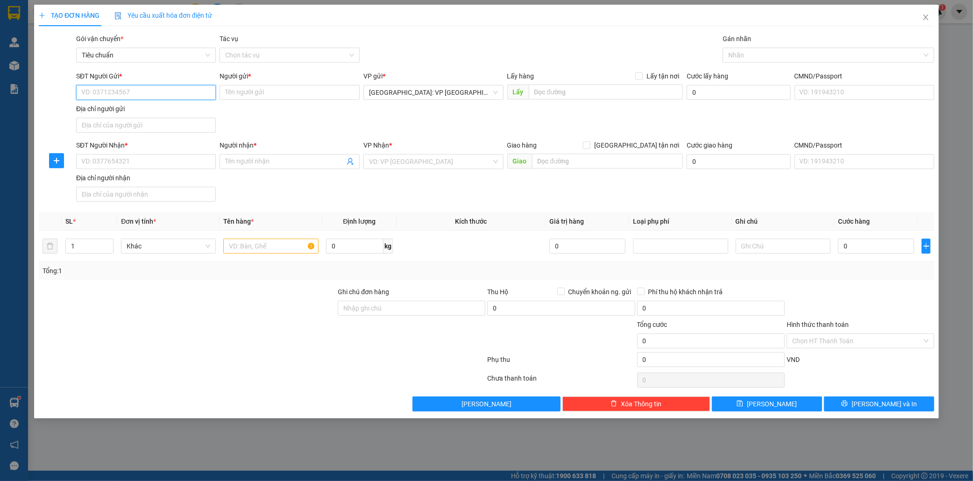
click at [134, 97] on input "SĐT Người Gửi *" at bounding box center [146, 92] width 140 height 15
click at [134, 92] on input "SĐT Người Gửi *" at bounding box center [146, 92] width 140 height 15
type input "0975914041"
click at [135, 107] on div "0975914041 - thiện" at bounding box center [146, 111] width 129 height 10
type input "thiện"
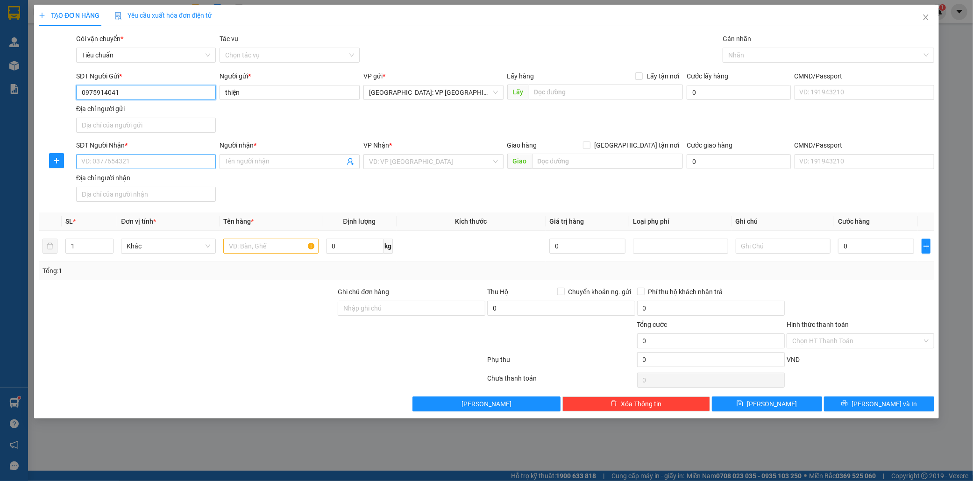
type input "0975914041"
click at [130, 162] on input "SĐT Người Nhận *" at bounding box center [146, 161] width 140 height 15
type input "0877520699"
click at [130, 179] on div "0877520699 - linh" at bounding box center [146, 181] width 129 height 10
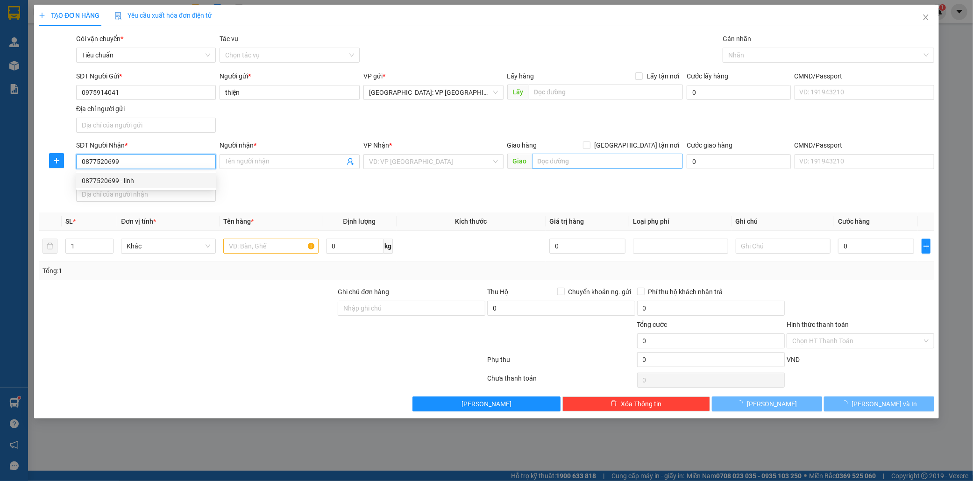
type input "linh"
checkbox input "true"
type input "98 duong [PERSON_NAME],[GEOGRAPHIC_DATA],[GEOGRAPHIC_DATA],[GEOGRAPHIC_DATA]"
checkbox input "true"
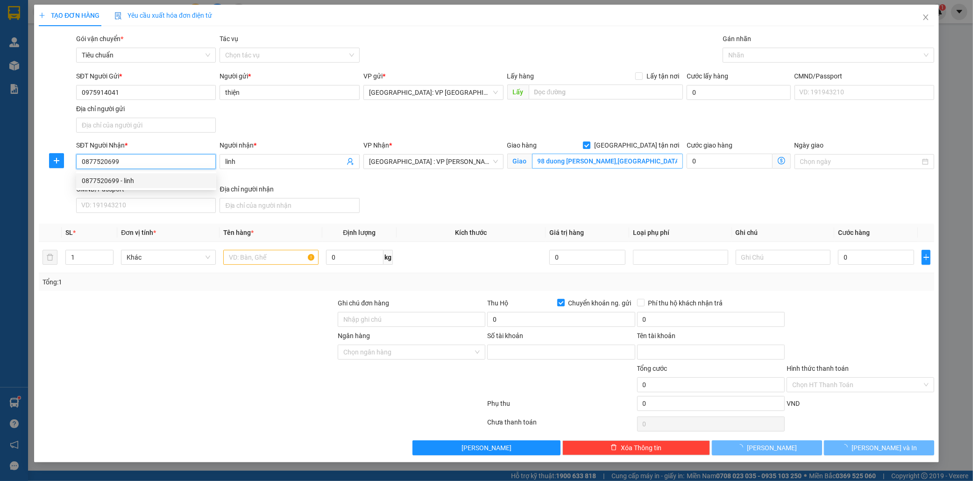
type input "867575468"
type input "tran hai anh"
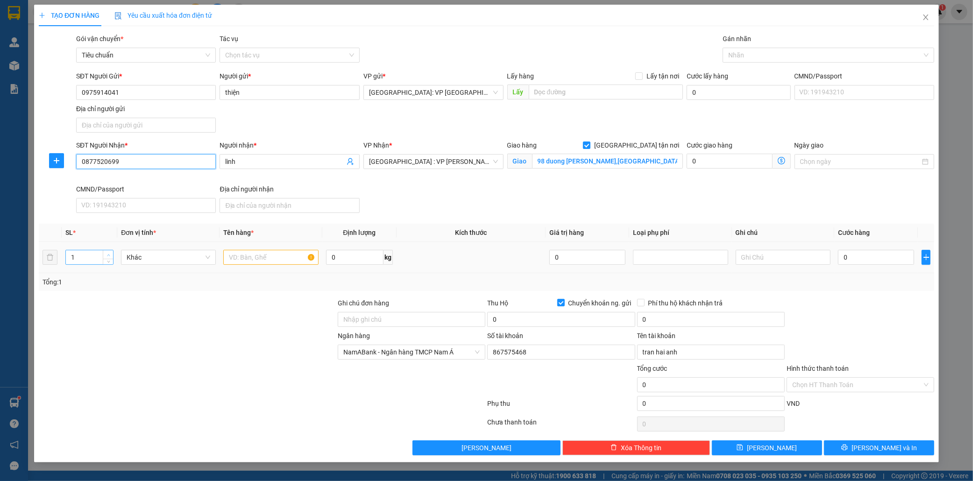
type input "0877520699"
click at [106, 252] on span "up" at bounding box center [109, 255] width 6 height 6
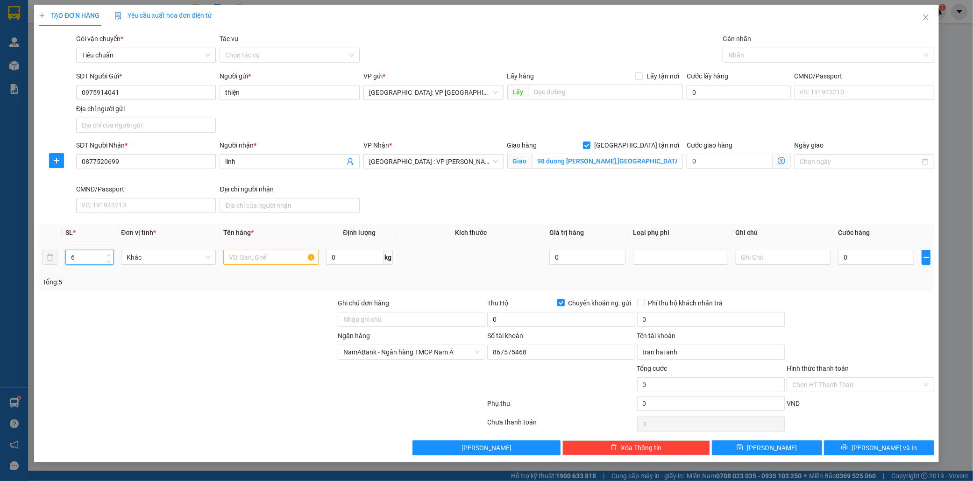
click at [106, 252] on span "up" at bounding box center [109, 255] width 6 height 6
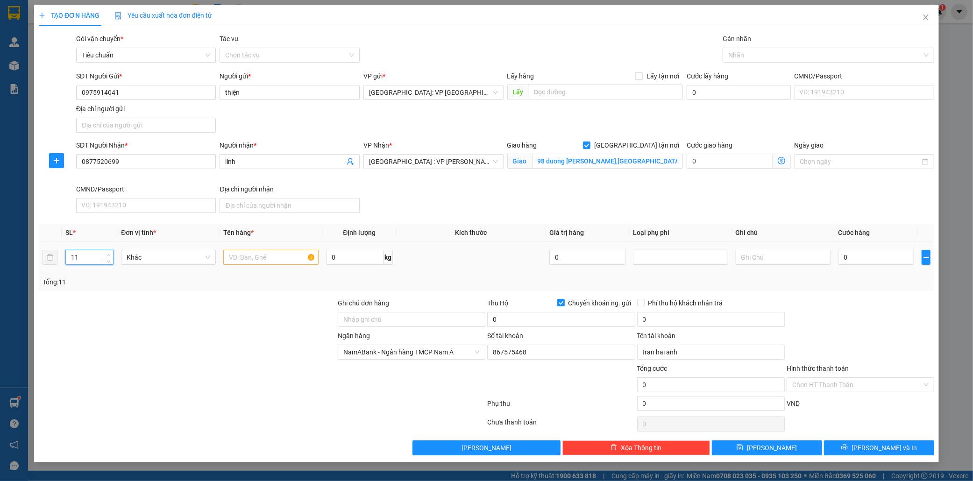
click at [106, 252] on span "up" at bounding box center [109, 255] width 6 height 6
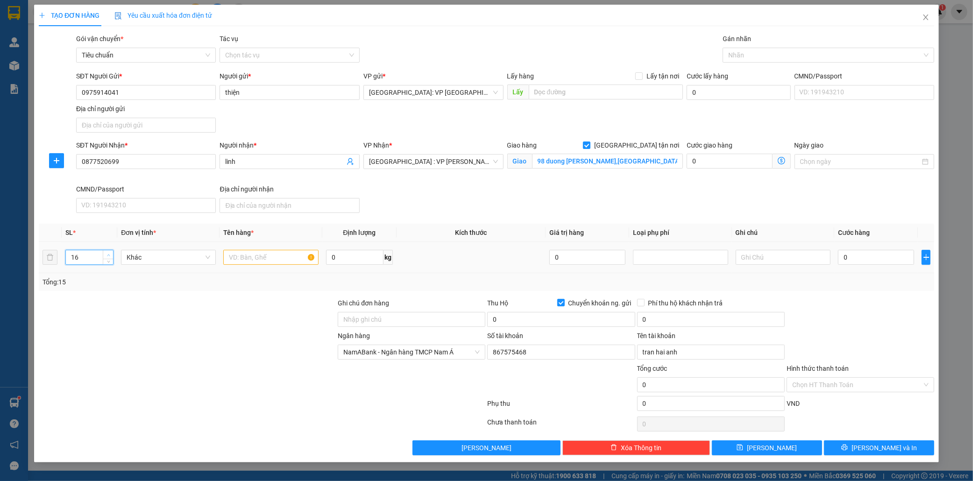
click at [106, 252] on span "up" at bounding box center [109, 255] width 6 height 6
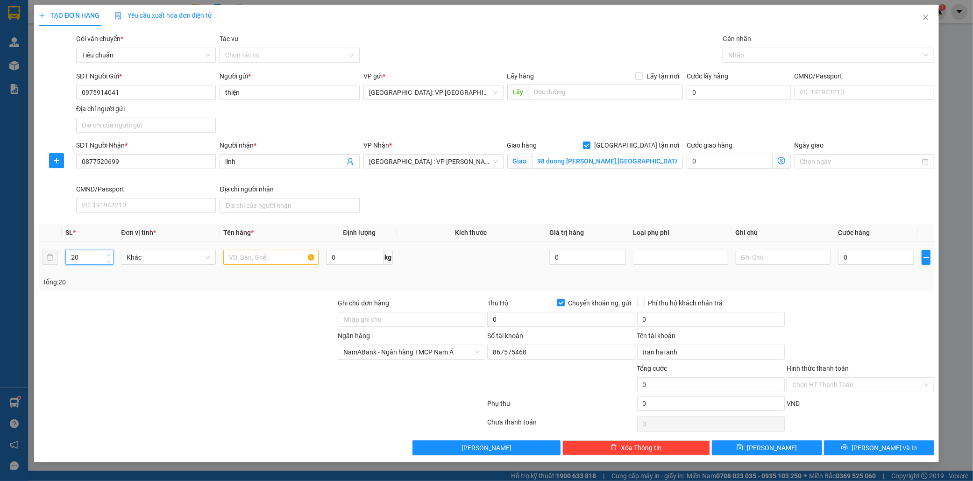
type input "21"
click at [106, 252] on span "up" at bounding box center [109, 255] width 6 height 6
click at [245, 259] on input "text" at bounding box center [270, 257] width 95 height 15
click at [760, 53] on div at bounding box center [824, 55] width 198 height 11
type input "21 kien bọc be giống nhau"
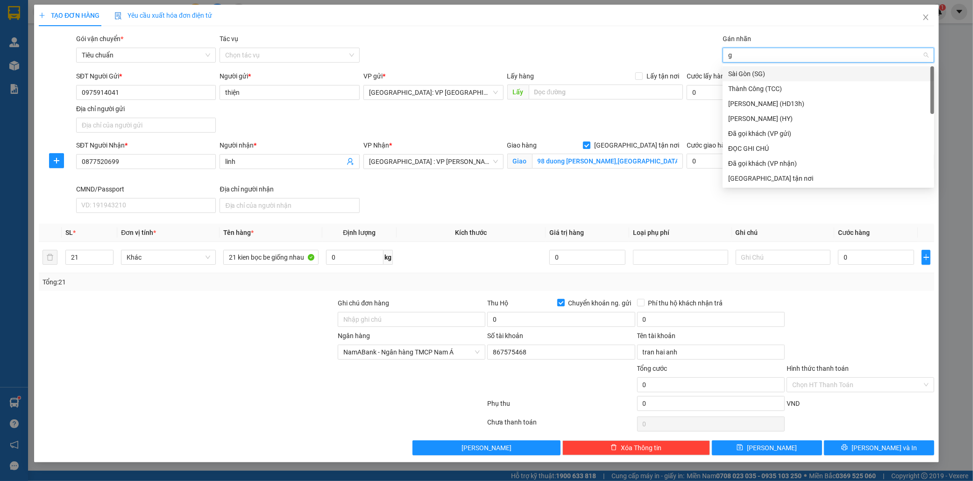
type input "gi"
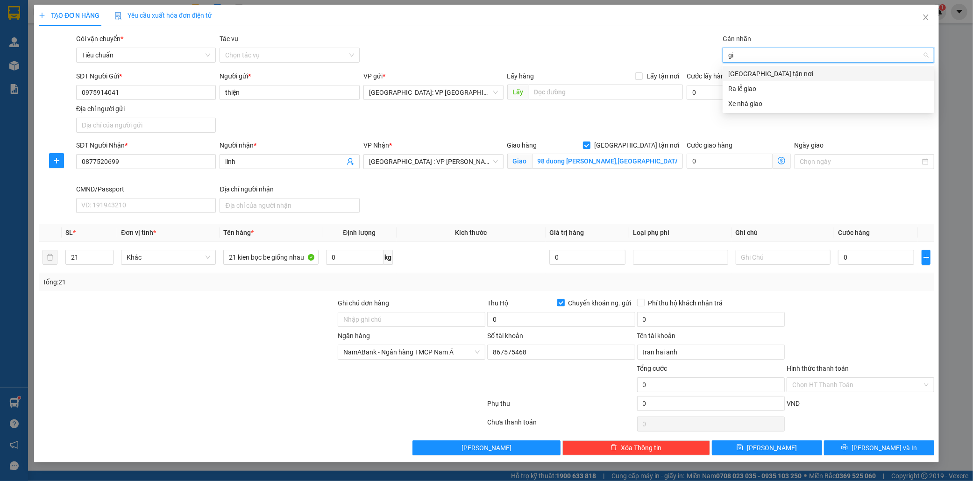
click at [759, 70] on div "[GEOGRAPHIC_DATA] tận nơi" at bounding box center [828, 74] width 200 height 10
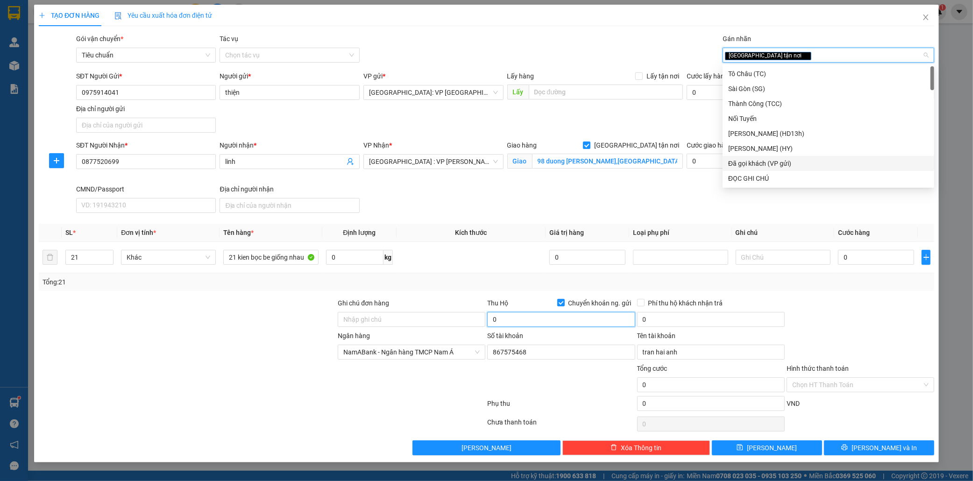
click at [525, 320] on input "0" at bounding box center [561, 319] width 148 height 15
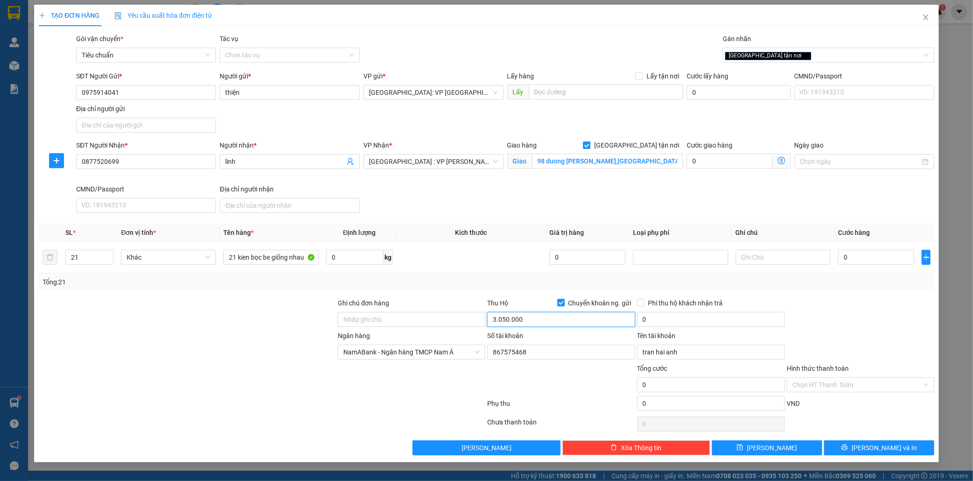
type input "3.050.000"
click at [669, 320] on input "0" at bounding box center [711, 319] width 148 height 15
type input "25.000"
click at [713, 323] on input "25.000" at bounding box center [711, 319] width 148 height 15
click at [867, 258] on input "0" at bounding box center [876, 257] width 76 height 15
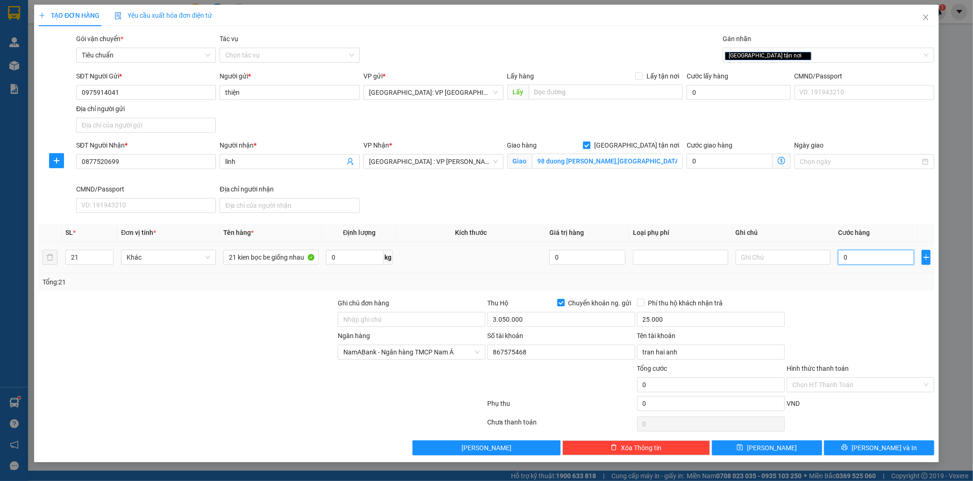
type input "6"
type input "68"
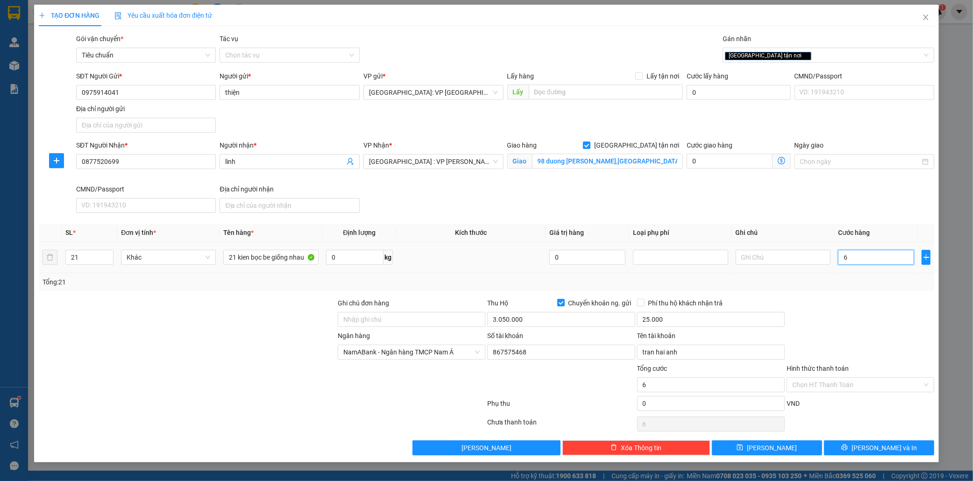
type input "68"
type input "680"
type input "68.000"
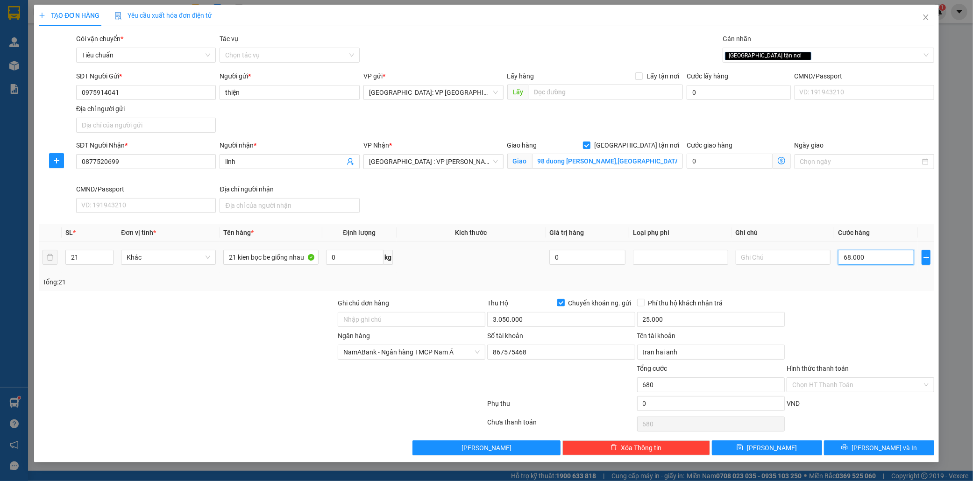
type input "68.000"
click at [877, 256] on input "68.000" at bounding box center [876, 257] width 76 height 15
type input "680.000"
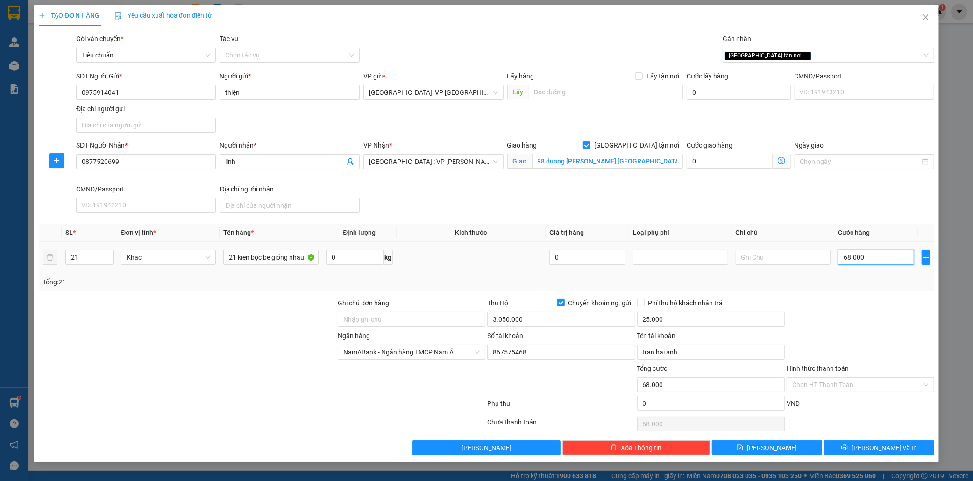
type input "680.000"
click at [881, 447] on span "Lưu và In" at bounding box center [884, 448] width 65 height 10
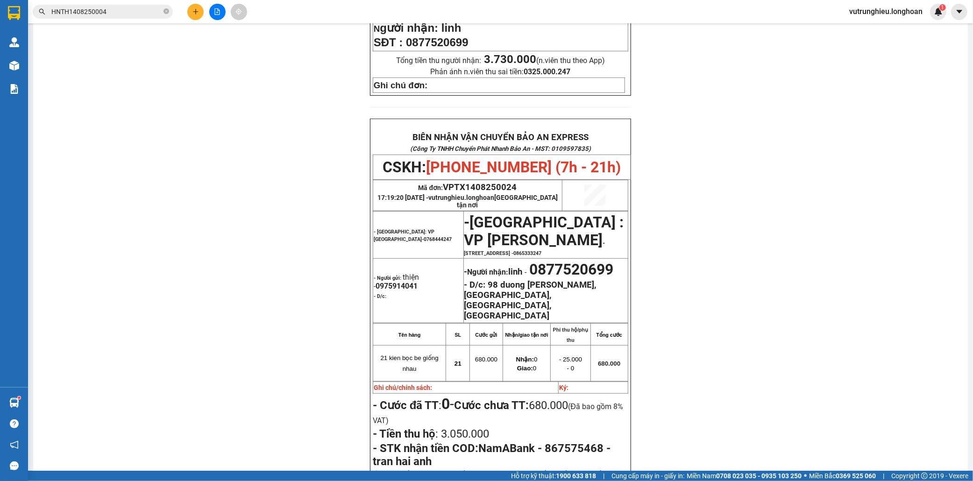
scroll to position [415, 0]
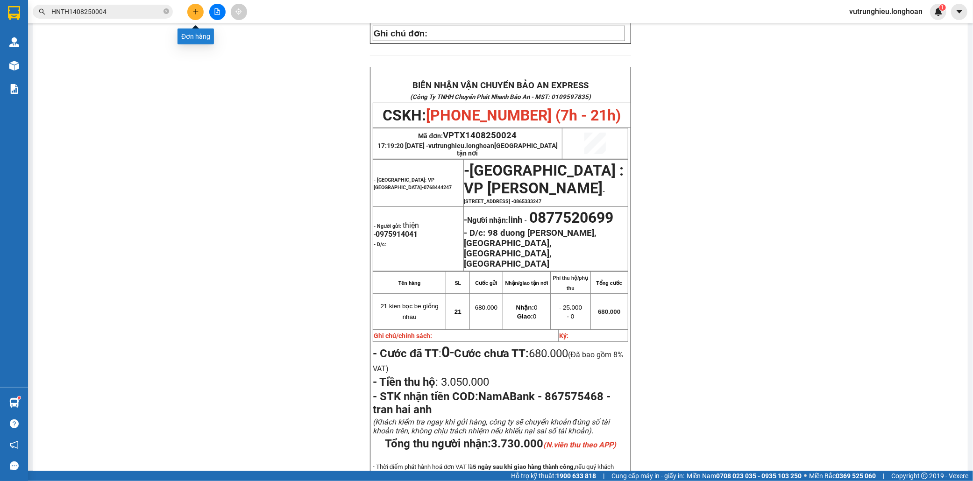
click at [196, 10] on icon "plus" at bounding box center [195, 11] width 7 height 7
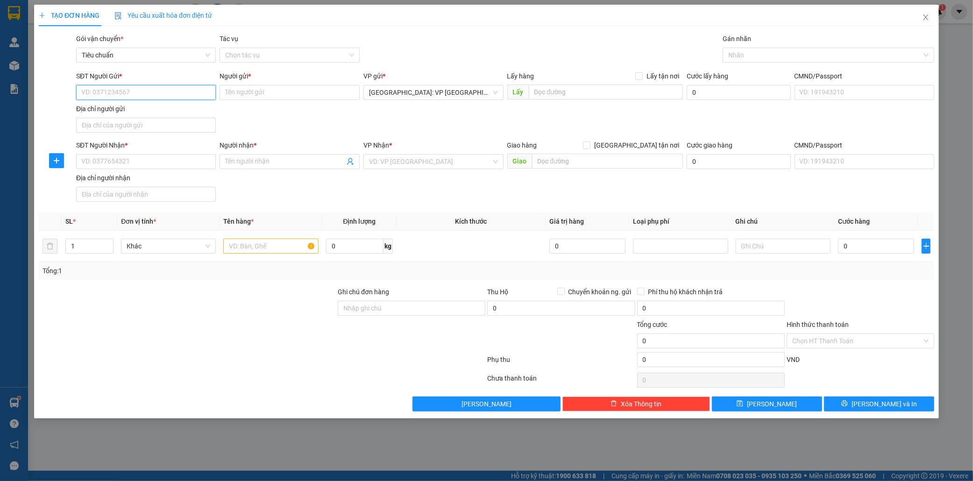
click at [117, 94] on input "SĐT Người Gửi *" at bounding box center [146, 92] width 140 height 15
click at [99, 90] on input "SĐT Người Gửi *" at bounding box center [146, 92] width 140 height 15
click at [124, 98] on input "SĐT Người Gửi *" at bounding box center [146, 92] width 140 height 15
type input "0388594266"
click at [128, 110] on div "0388594266 - Nhung" at bounding box center [146, 111] width 129 height 10
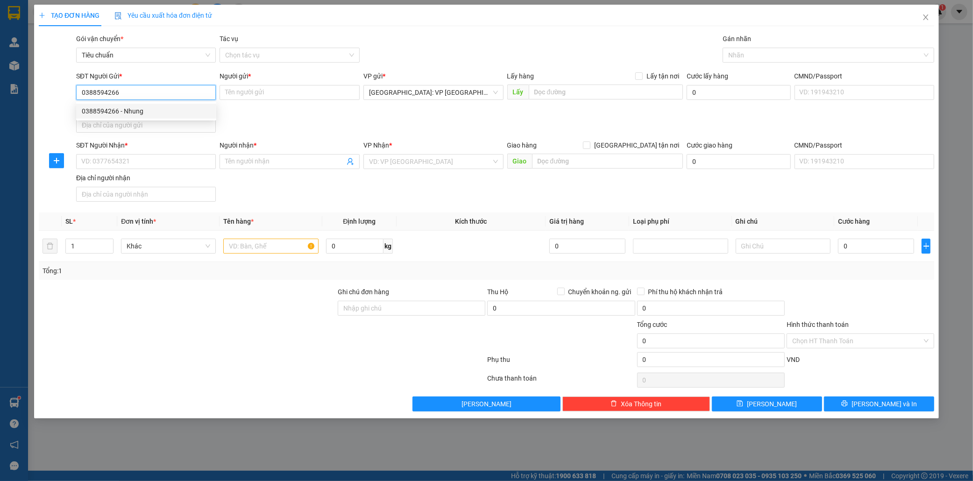
type input "Nhung"
type input "0388594266"
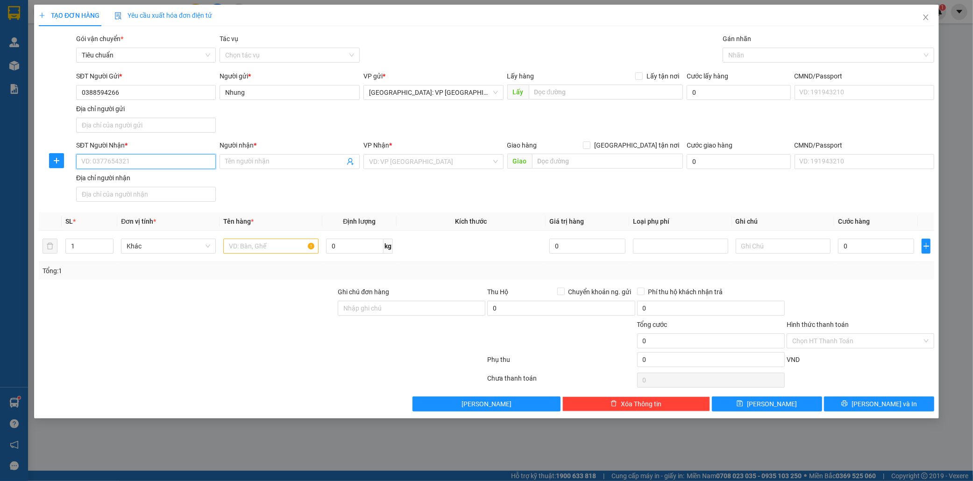
click at [124, 165] on input "SĐT Người Nhận *" at bounding box center [146, 161] width 140 height 15
click at [120, 178] on div "0385735275 - Phúc" at bounding box center [146, 181] width 129 height 10
type input "0385735275"
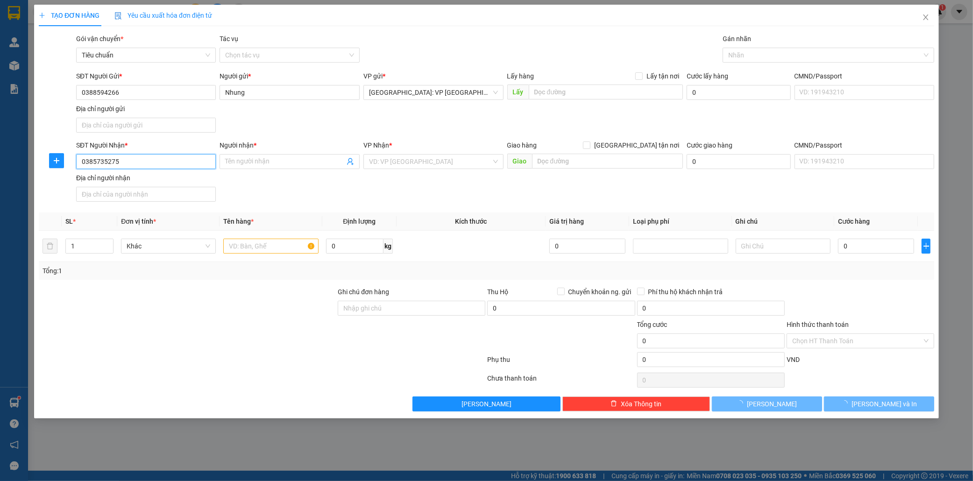
type input "Phúc"
checkbox input "true"
type input "76/36/2F đường 19 p linh chiểu thủ đức hcm"
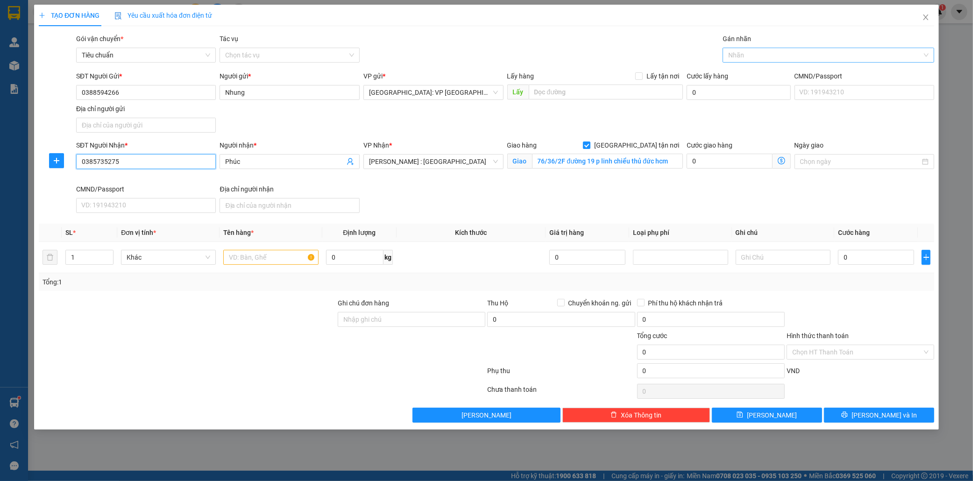
click at [750, 57] on div at bounding box center [824, 55] width 198 height 11
type input "0385735275"
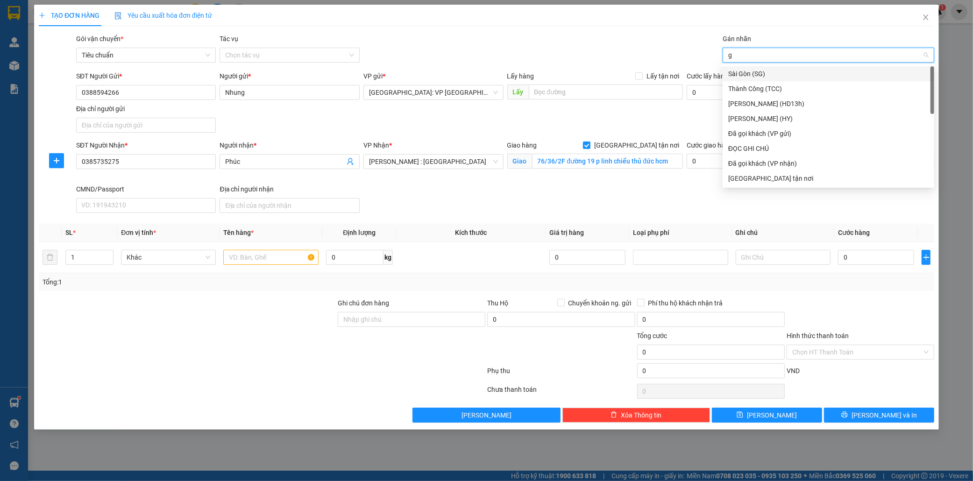
type input "gi"
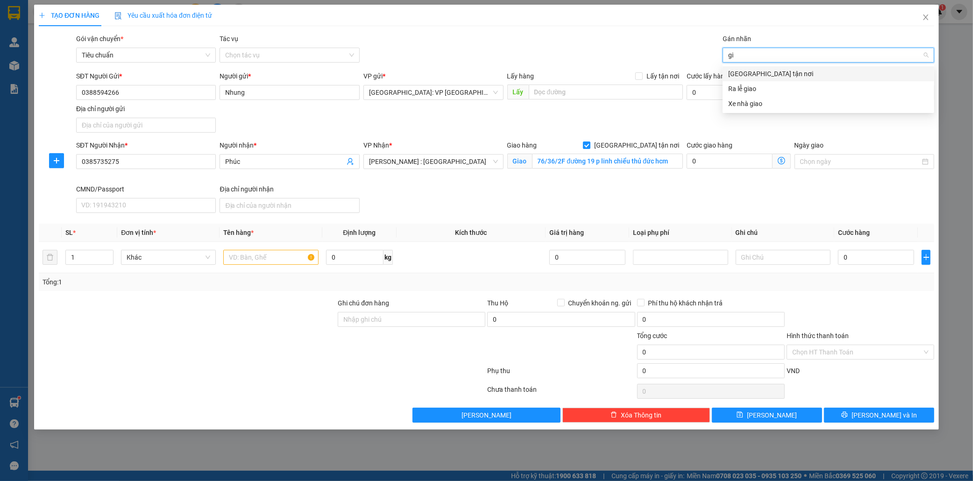
click at [748, 71] on div "[GEOGRAPHIC_DATA] tận nơi" at bounding box center [828, 74] width 200 height 10
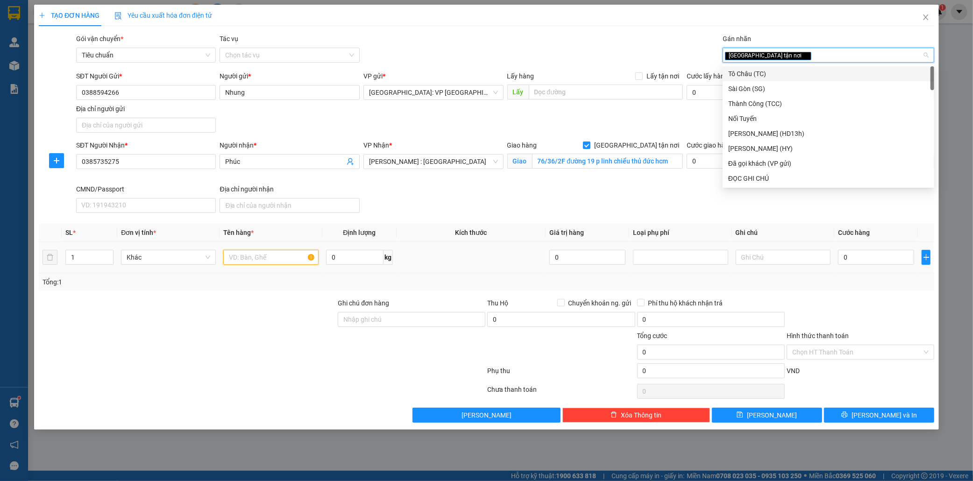
click at [257, 251] on input "text" at bounding box center [270, 257] width 95 height 15
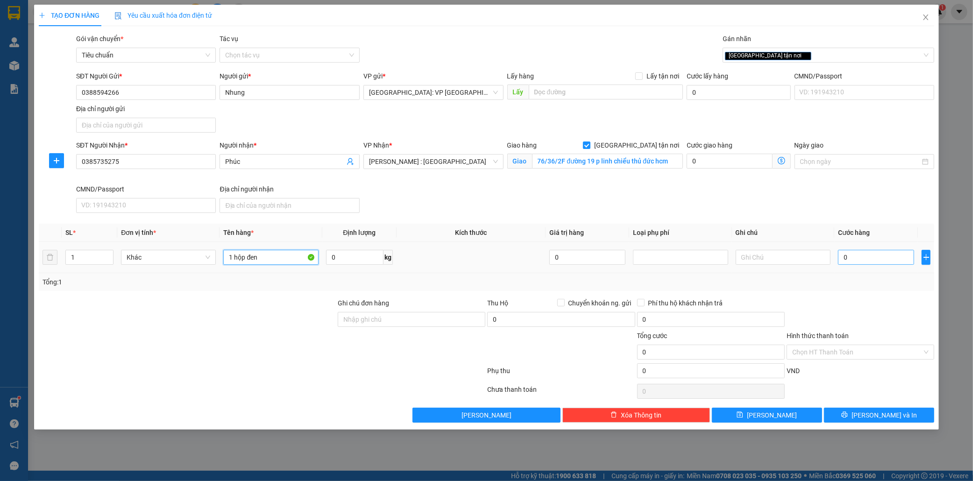
type input "1 hộp đen"
click at [890, 257] on input "0" at bounding box center [876, 257] width 76 height 15
type input "1"
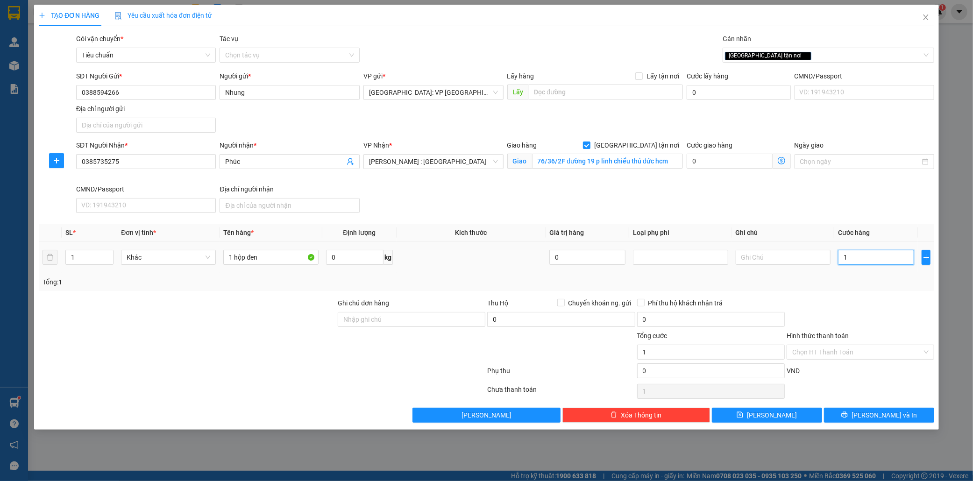
type input "10"
type input "100"
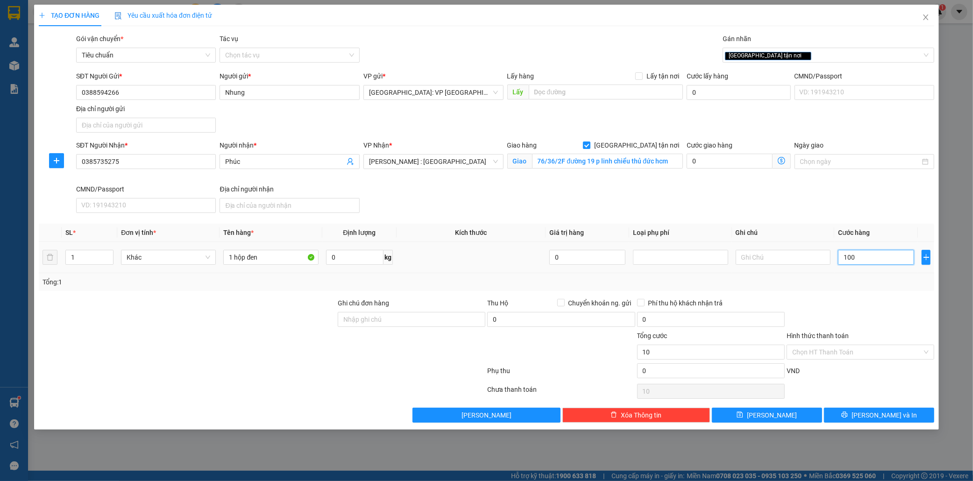
type input "100"
type input "1.000"
type input "10.000"
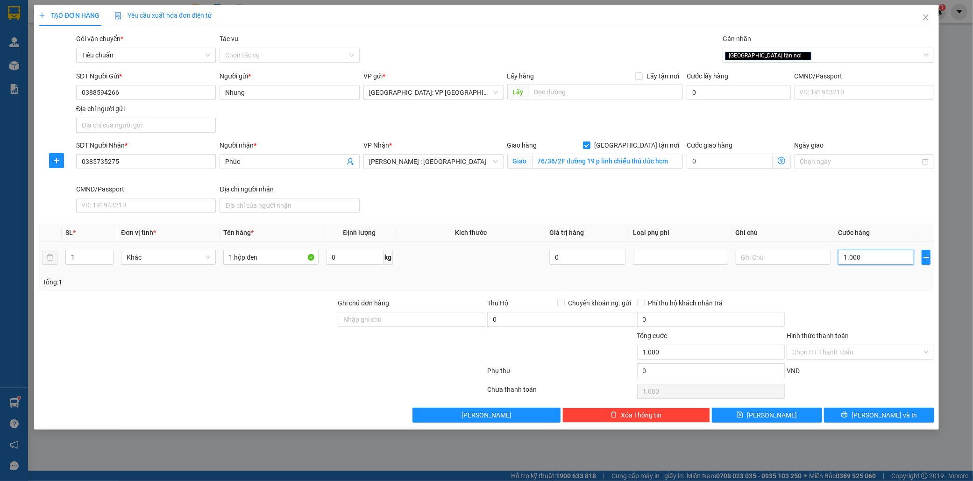
type input "10.000"
type input "100.000"
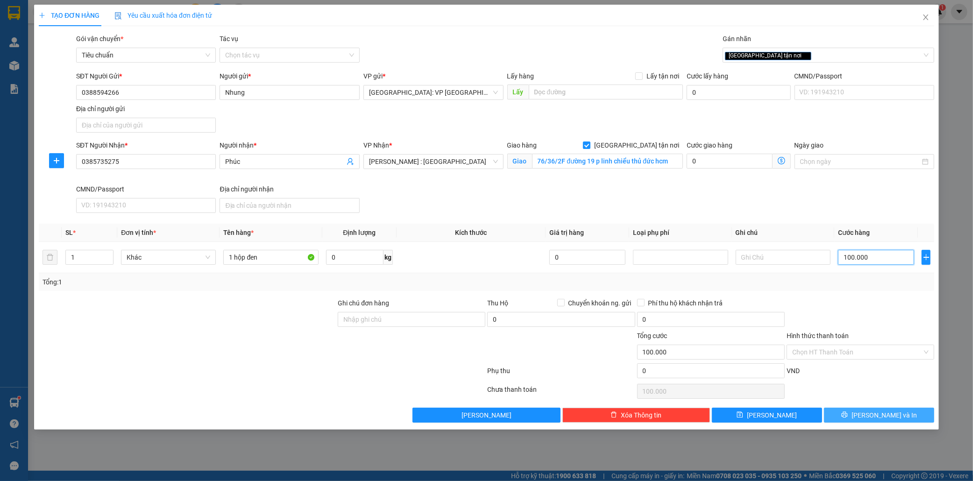
type input "100.000"
click at [901, 413] on button "Lưu và In" at bounding box center [879, 415] width 110 height 15
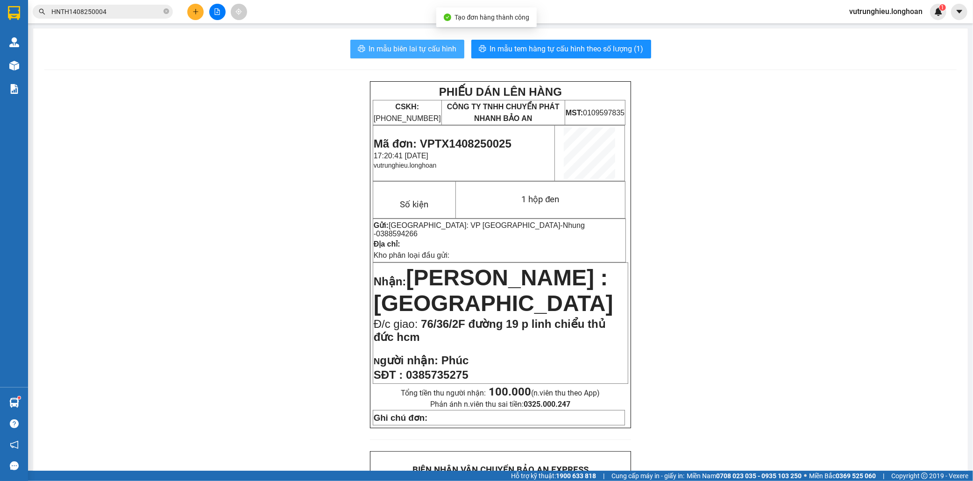
click at [396, 52] on span "In mẫu biên lai tự cấu hình" at bounding box center [413, 49] width 88 height 12
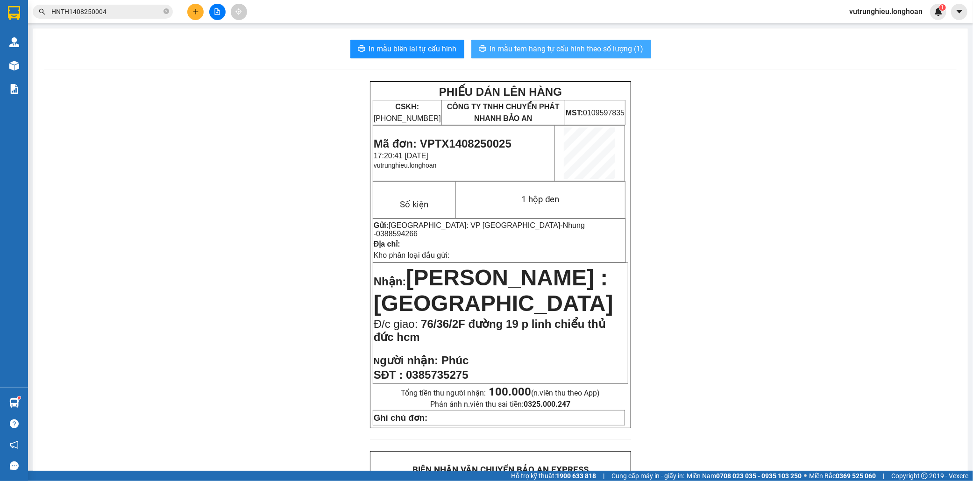
click at [533, 43] on button "In mẫu tem hàng tự cấu hình theo số lượng (1)" at bounding box center [561, 49] width 180 height 19
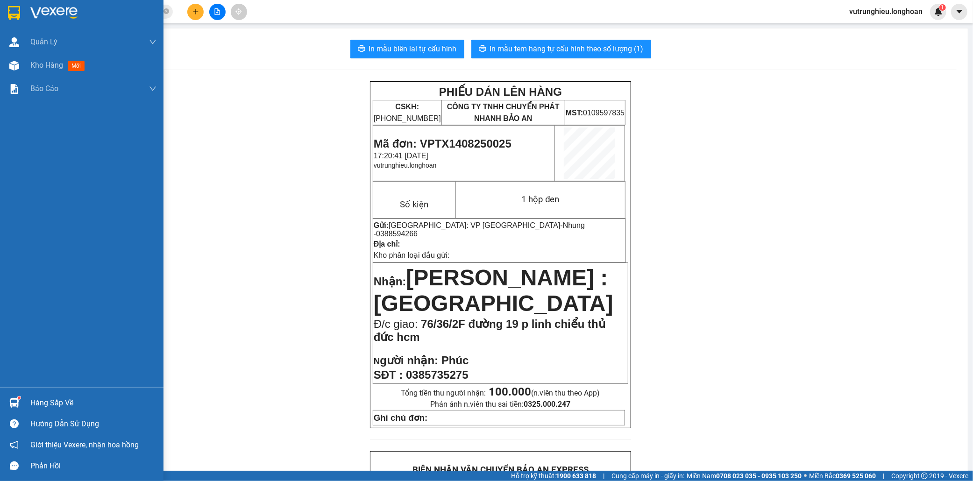
click at [11, 11] on img at bounding box center [14, 13] width 12 height 14
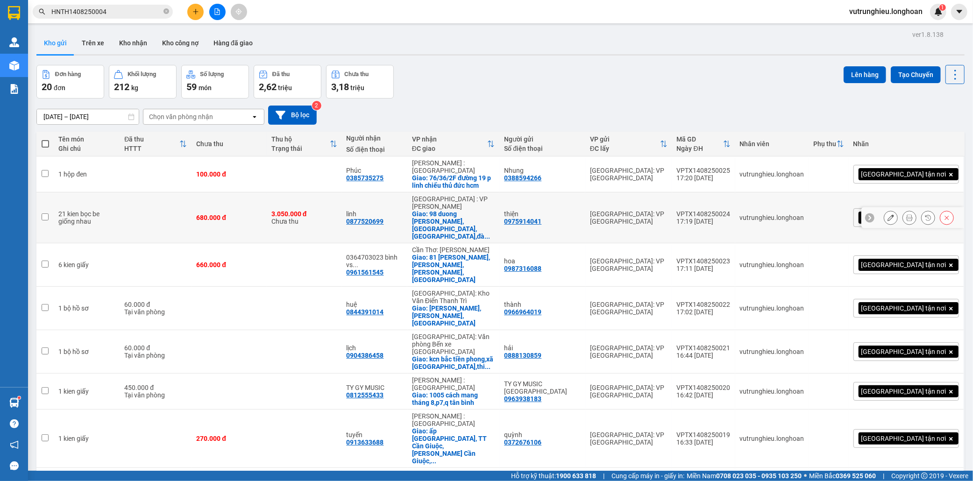
click at [731, 210] on div "VPTX1408250024" at bounding box center [704, 213] width 54 height 7
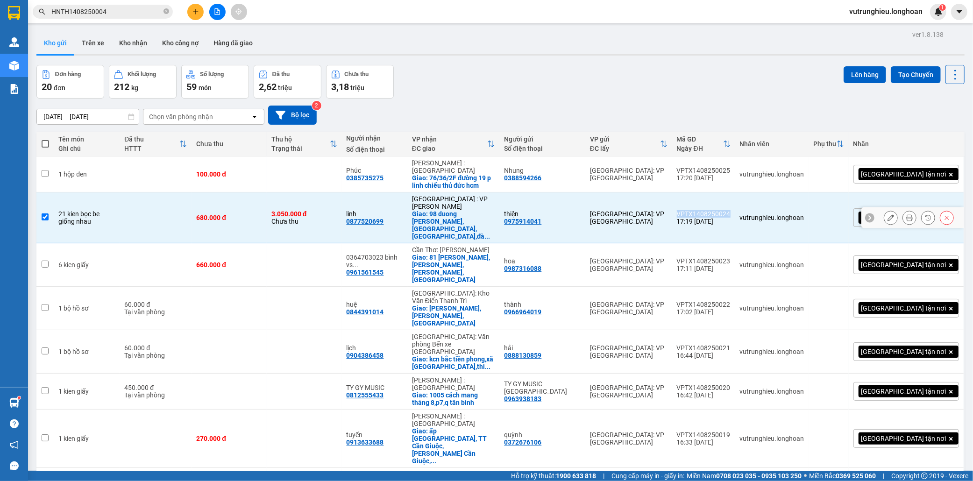
click at [731, 210] on div "VPTX1408250024" at bounding box center [704, 213] width 54 height 7
checkbox input "false"
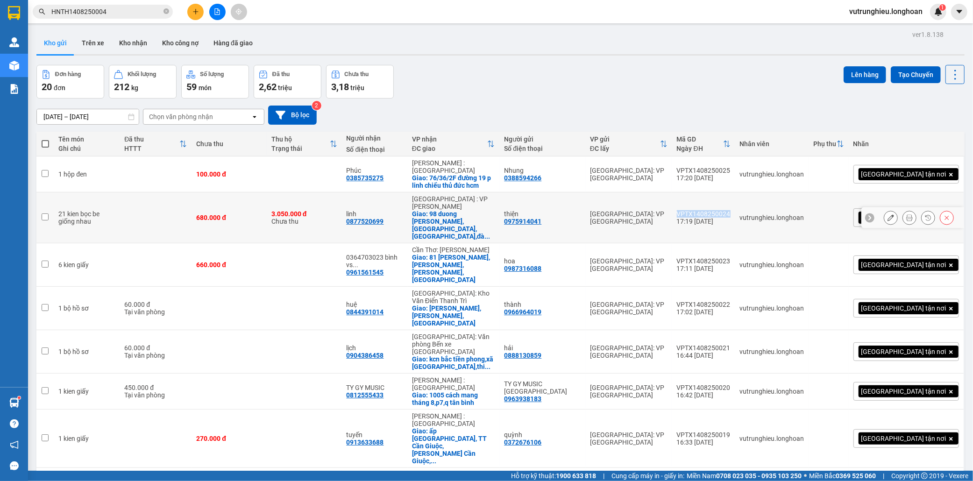
copy div "VPTX1408250024"
click at [731, 167] on div "VPTX1408250025" at bounding box center [704, 170] width 54 height 7
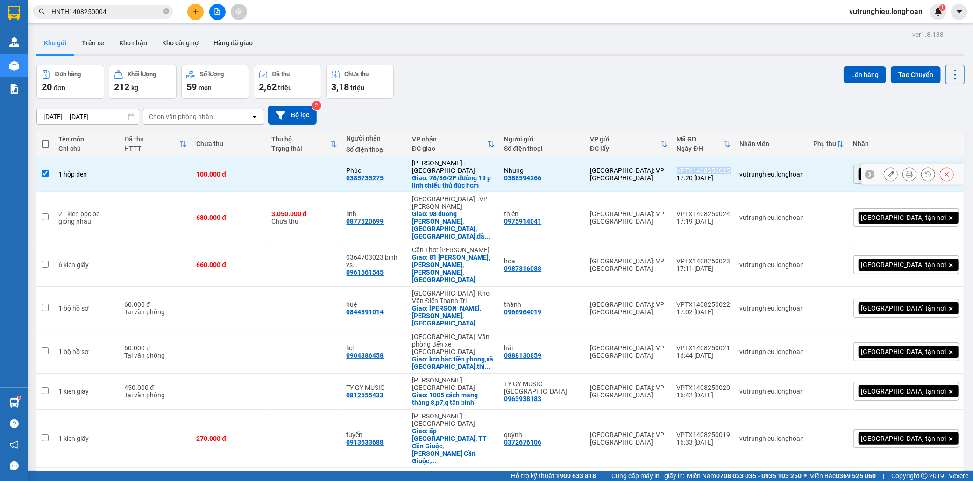
click at [731, 167] on div "VPTX1408250025" at bounding box center [704, 170] width 54 height 7
checkbox input "false"
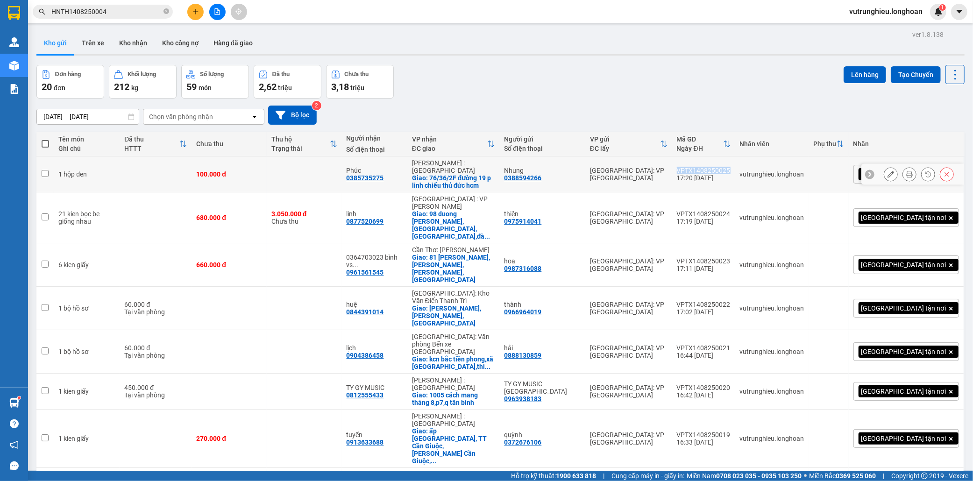
copy div "VPTX1408250025"
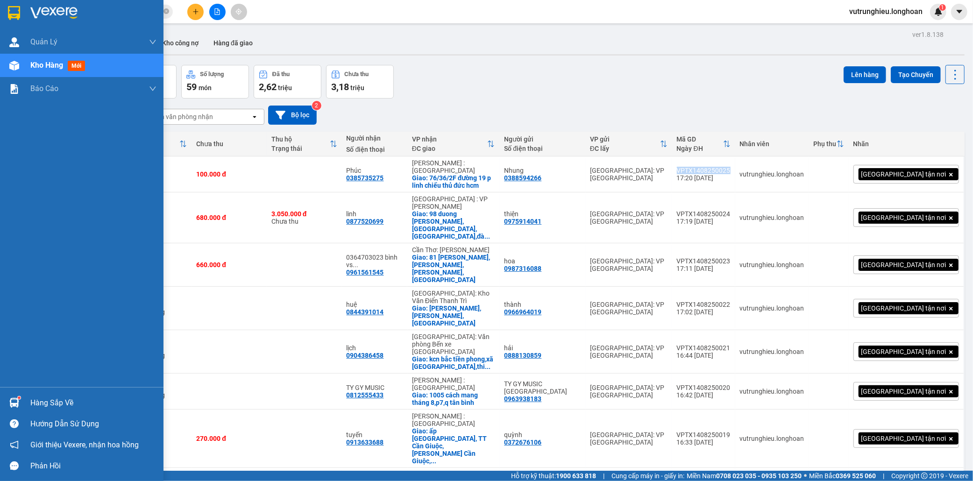
click at [11, 8] on img at bounding box center [14, 13] width 12 height 14
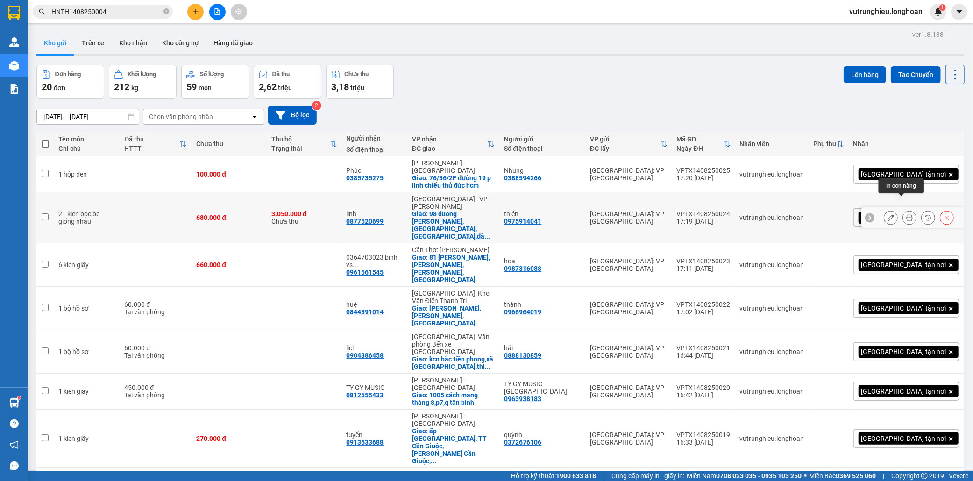
click at [906, 214] on icon at bounding box center [909, 217] width 7 height 7
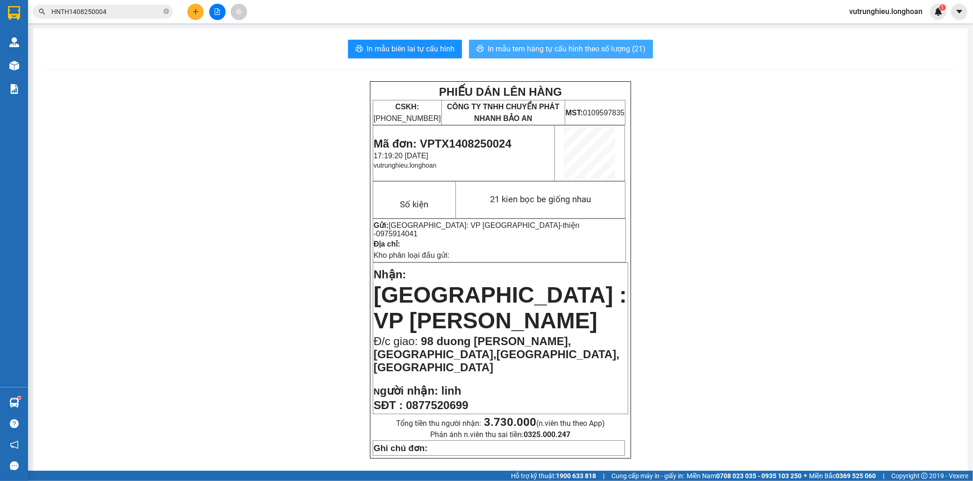
click at [563, 54] on span "In mẫu tem hàng tự cấu hình theo số lượng (21)" at bounding box center [567, 49] width 158 height 12
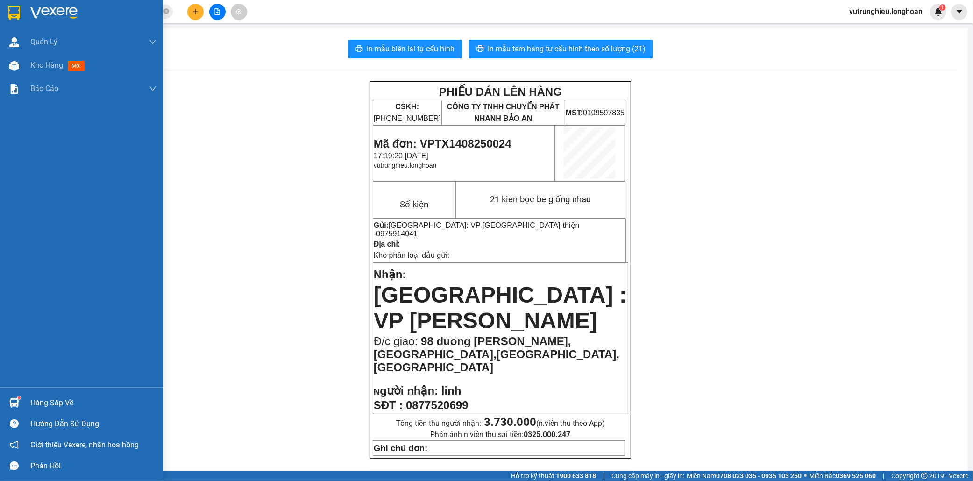
click at [11, 12] on img at bounding box center [14, 13] width 12 height 14
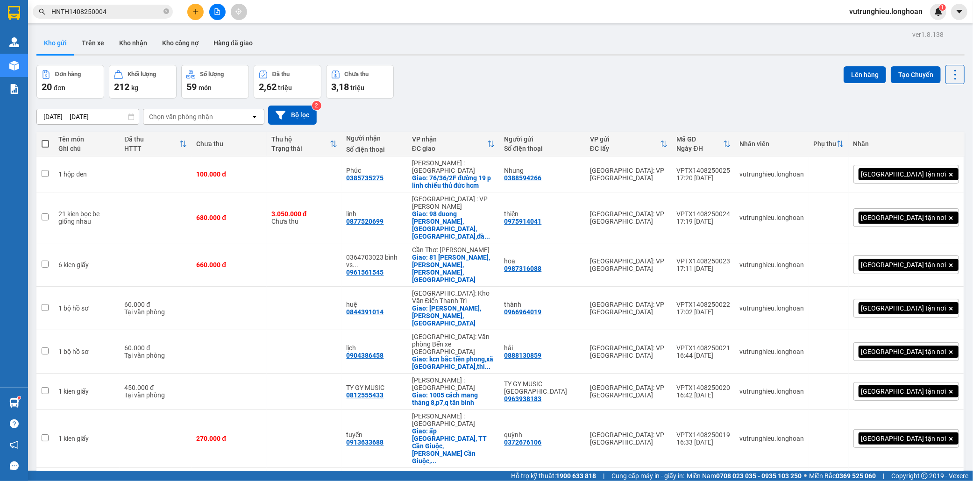
click at [195, 17] on button at bounding box center [195, 12] width 16 height 16
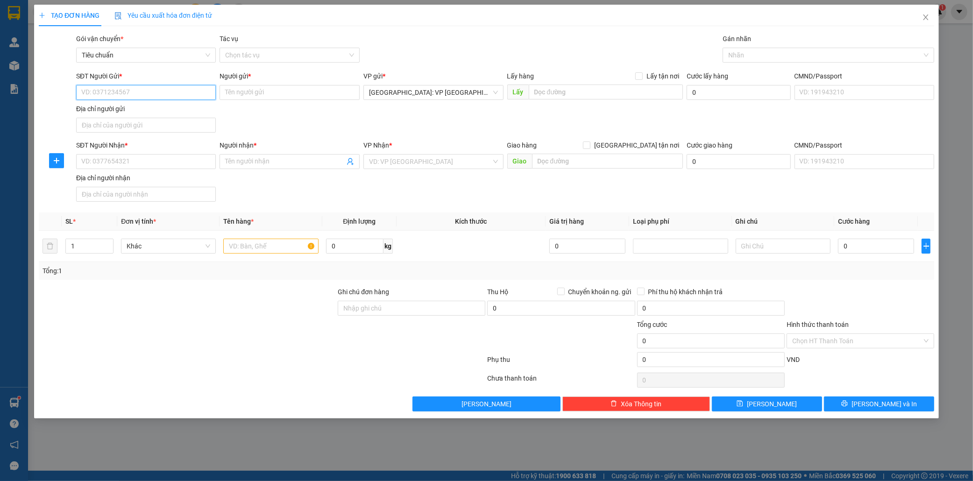
click at [114, 97] on input "SĐT Người Gửi *" at bounding box center [146, 92] width 140 height 15
click at [114, 94] on input "SĐT Người Gửi *" at bounding box center [146, 92] width 140 height 15
type input "0582726036"
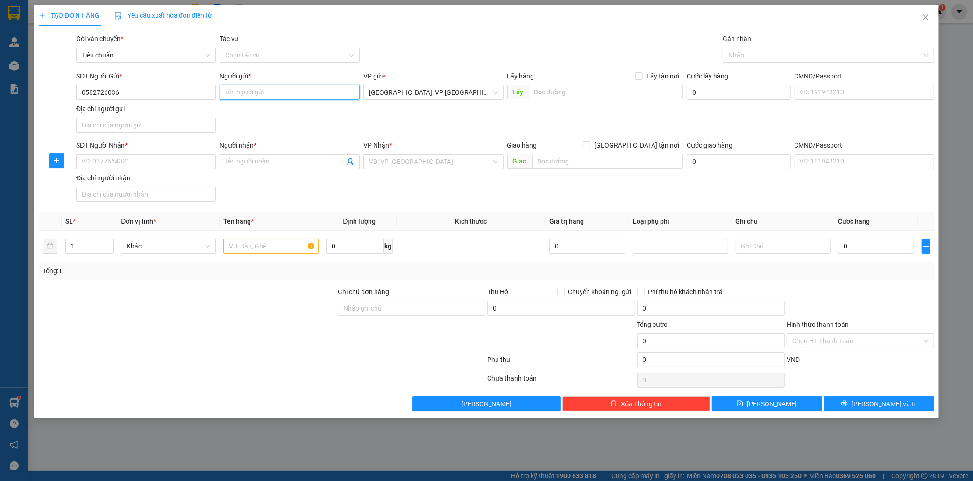
click at [241, 95] on input "Người gửi *" at bounding box center [290, 92] width 140 height 15
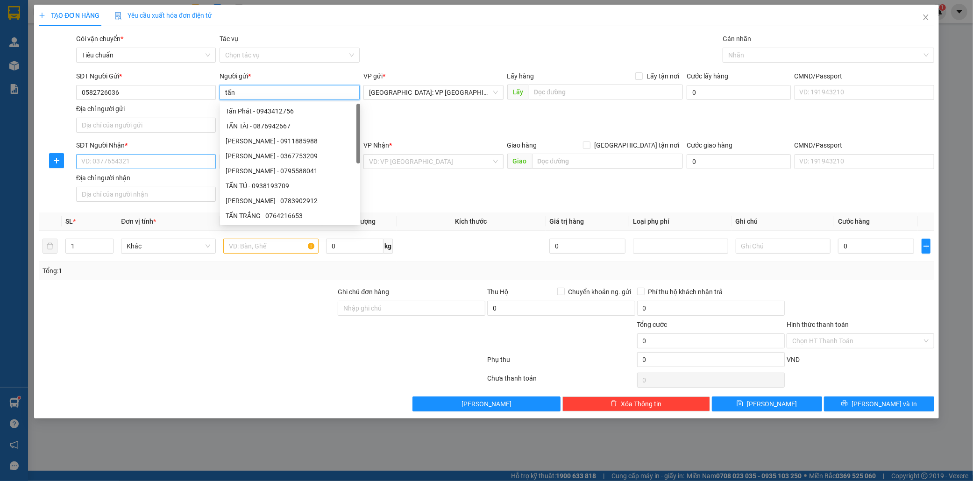
type input "tấn"
click at [109, 165] on input "SĐT Người Nhận *" at bounding box center [146, 161] width 140 height 15
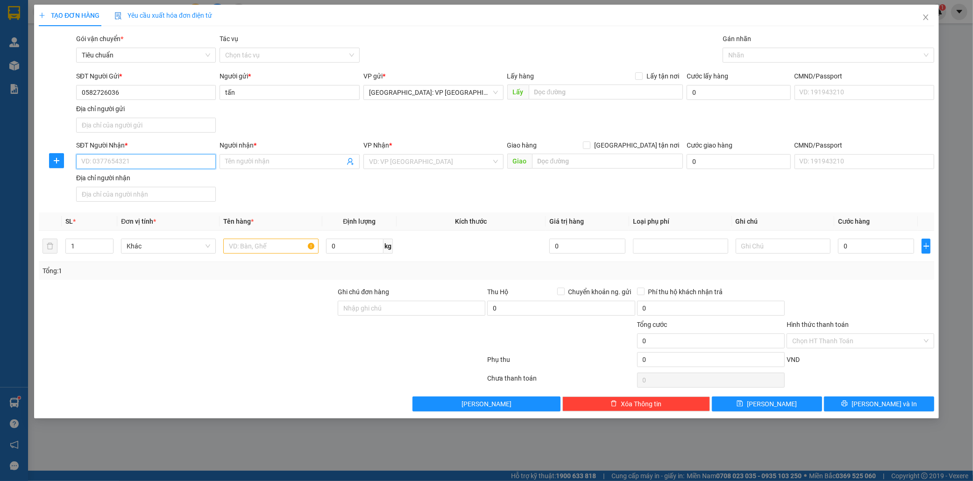
click at [109, 165] on input "SĐT Người Nhận *" at bounding box center [146, 161] width 140 height 15
click at [239, 252] on input "text" at bounding box center [270, 246] width 95 height 15
click at [278, 248] on input "1 xe vison bs" at bounding box center [270, 246] width 95 height 15
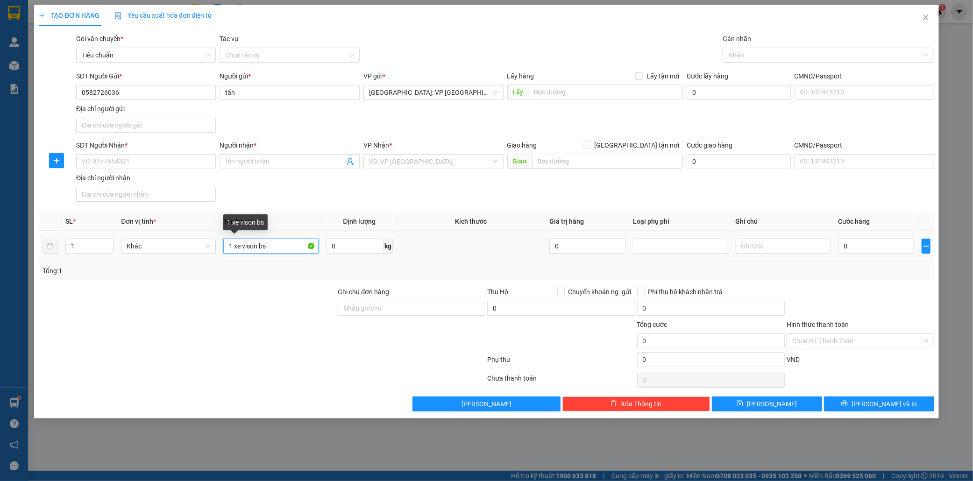
click at [278, 248] on input "1 xe vison bs" at bounding box center [270, 246] width 95 height 15
type input "1 xe vison bs 36b8 92855"
click at [123, 164] on input "SĐT Người Nhận *" at bounding box center [146, 161] width 140 height 15
click at [126, 162] on input "SĐT Người Nhận *" at bounding box center [146, 161] width 140 height 15
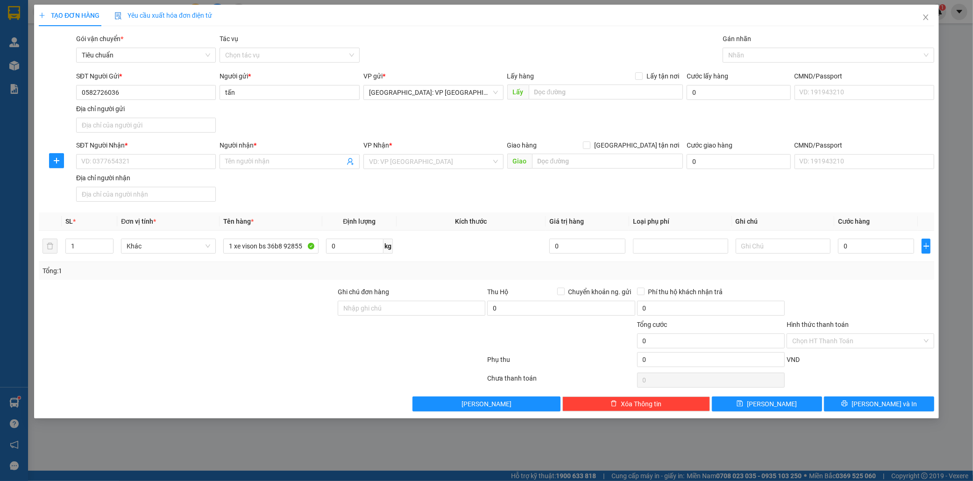
click at [126, 162] on input "SĐT Người Nhận *" at bounding box center [146, 161] width 140 height 15
click at [588, 160] on input "text" at bounding box center [607, 161] width 151 height 15
click at [570, 162] on input "text" at bounding box center [607, 161] width 151 height 15
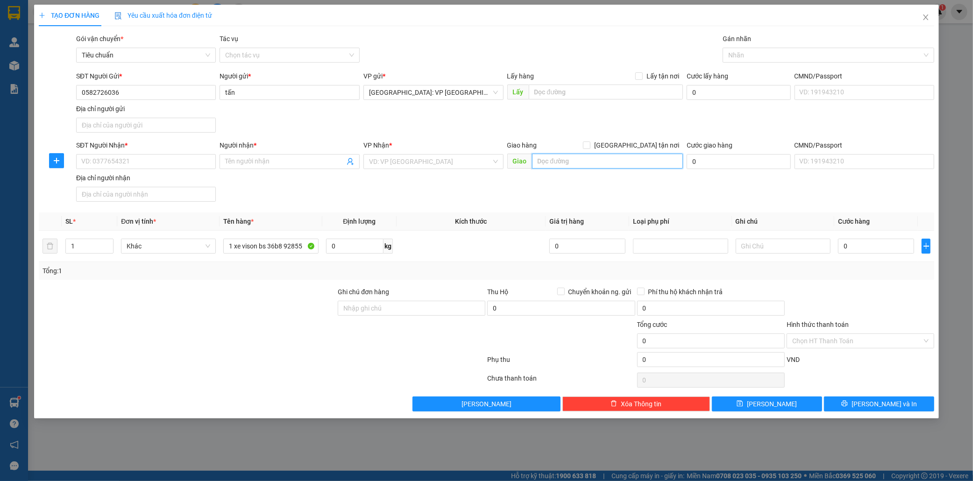
click at [565, 163] on input "text" at bounding box center [607, 161] width 151 height 15
click at [548, 164] on input "text" at bounding box center [607, 161] width 151 height 15
click at [551, 164] on input "text" at bounding box center [607, 161] width 151 height 15
click at [537, 162] on input "01 [PERSON_NAME]," at bounding box center [607, 161] width 151 height 15
click at [643, 162] on input "tòa gold coast 01 [PERSON_NAME]," at bounding box center [607, 161] width 151 height 15
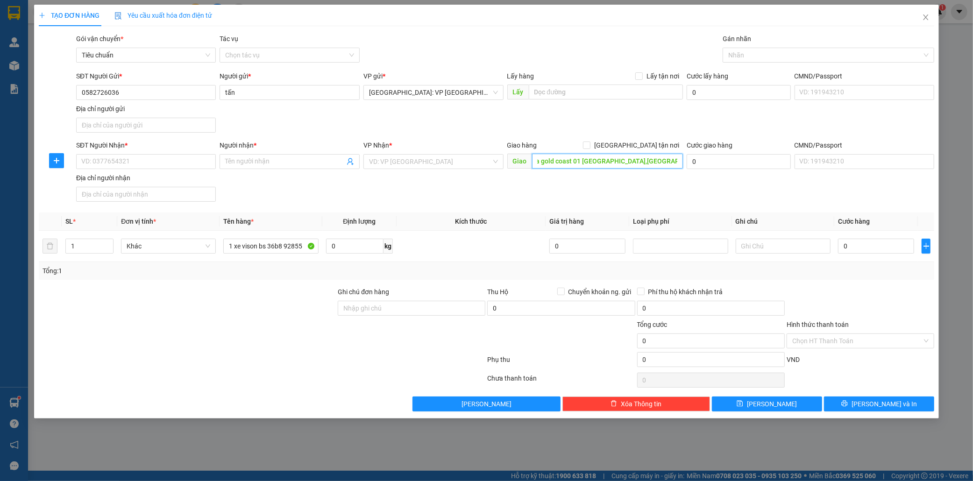
scroll to position [0, 10]
type input "tòa gold coast 01 [GEOGRAPHIC_DATA],[GEOGRAPHIC_DATA]"
click at [590, 142] on input "[GEOGRAPHIC_DATA] tận nơi" at bounding box center [586, 145] width 7 height 7
checkbox input "true"
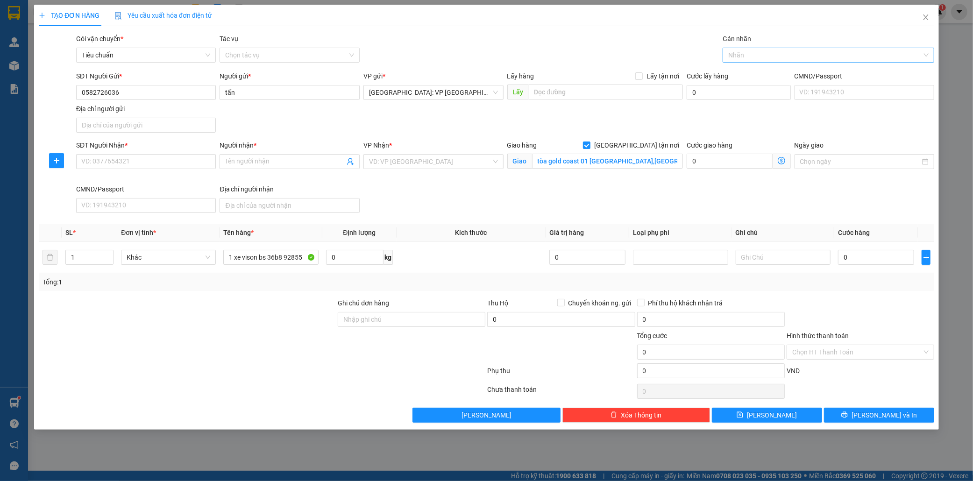
click at [763, 57] on div at bounding box center [824, 55] width 198 height 11
type input "gi"
click at [763, 72] on div "[GEOGRAPHIC_DATA] tận nơi" at bounding box center [828, 74] width 200 height 10
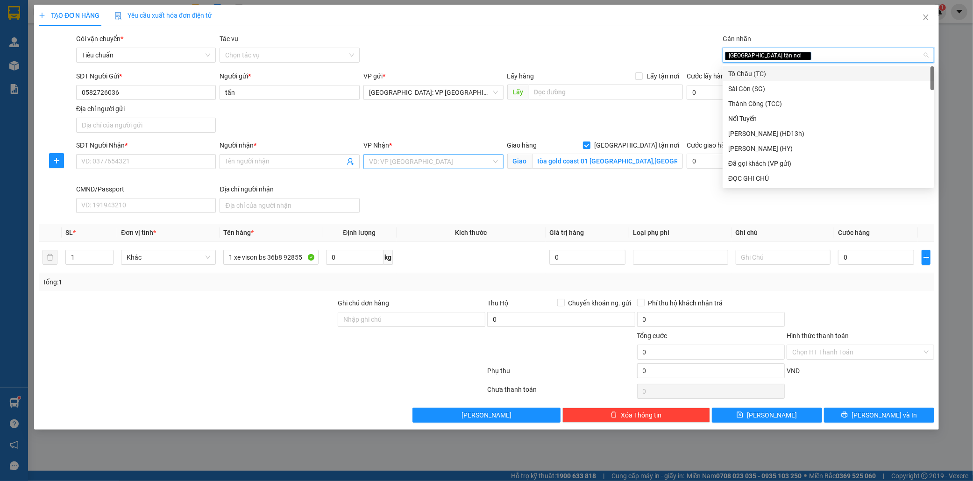
click at [431, 159] on input "search" at bounding box center [430, 162] width 122 height 14
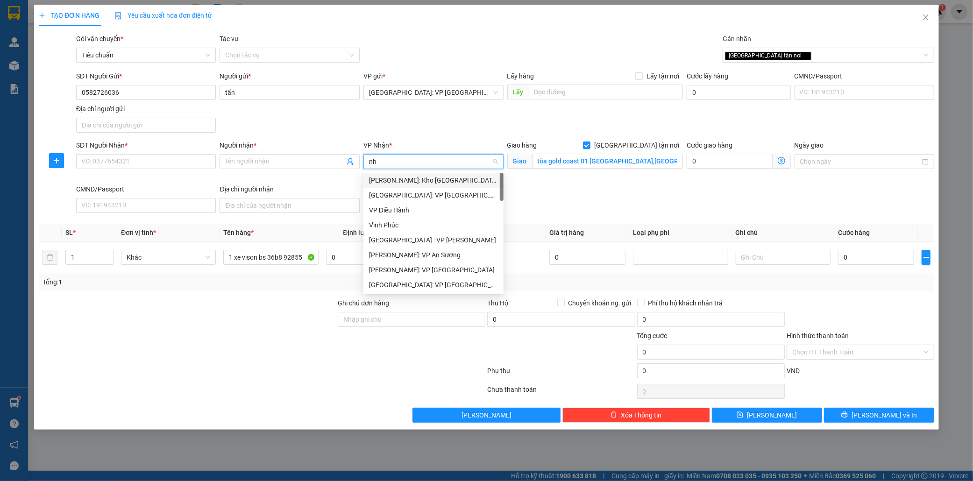
type input "nha"
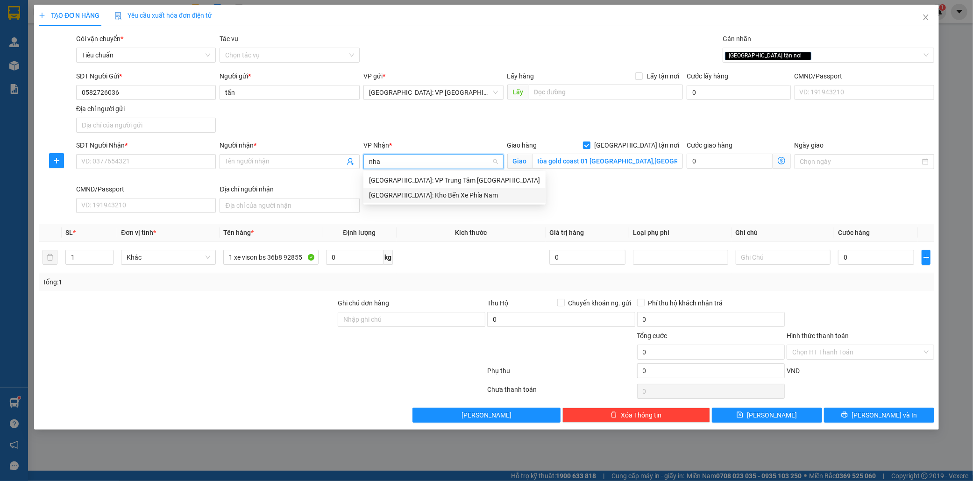
click at [416, 198] on div "[GEOGRAPHIC_DATA]: Kho Bến Xe Phía Nam" at bounding box center [454, 195] width 171 height 10
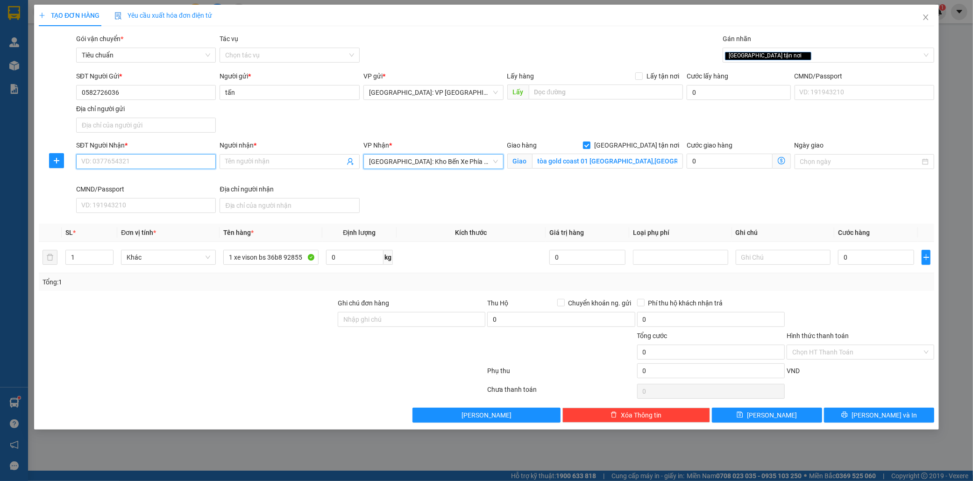
click at [107, 161] on input "SĐT Người Nhận *" at bounding box center [146, 161] width 140 height 15
type input "0923415697"
click at [239, 161] on input "Người nhận *" at bounding box center [285, 162] width 120 height 10
type input "0339866002 thư"
click at [872, 260] on input "0" at bounding box center [876, 257] width 76 height 15
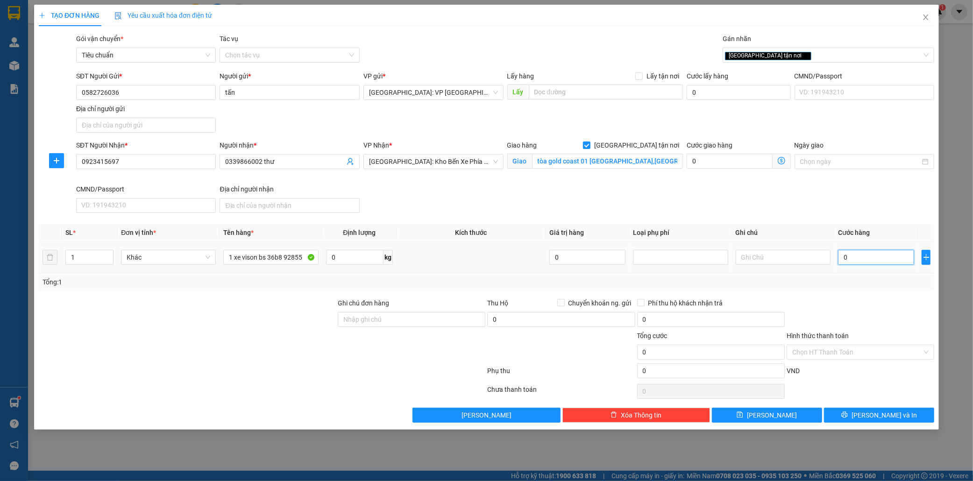
type input "1"
type input "13"
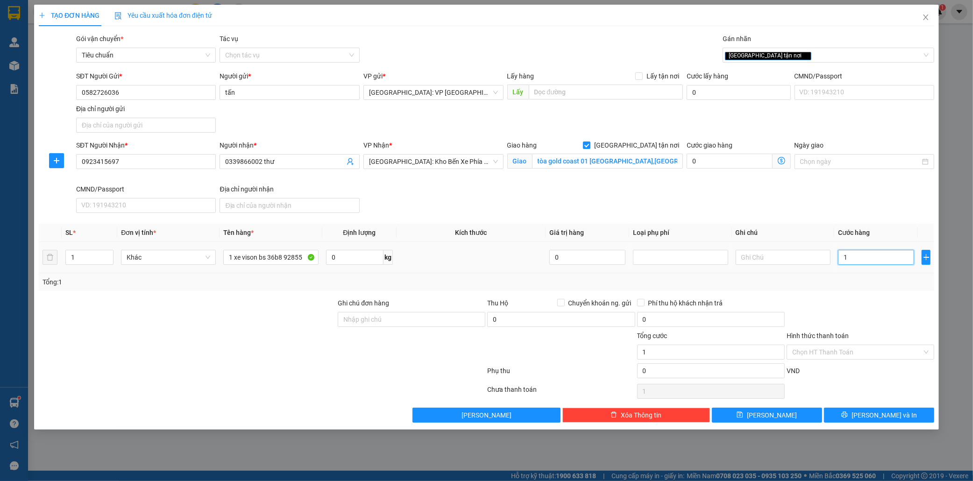
type input "13"
type input "138"
type input "1.380"
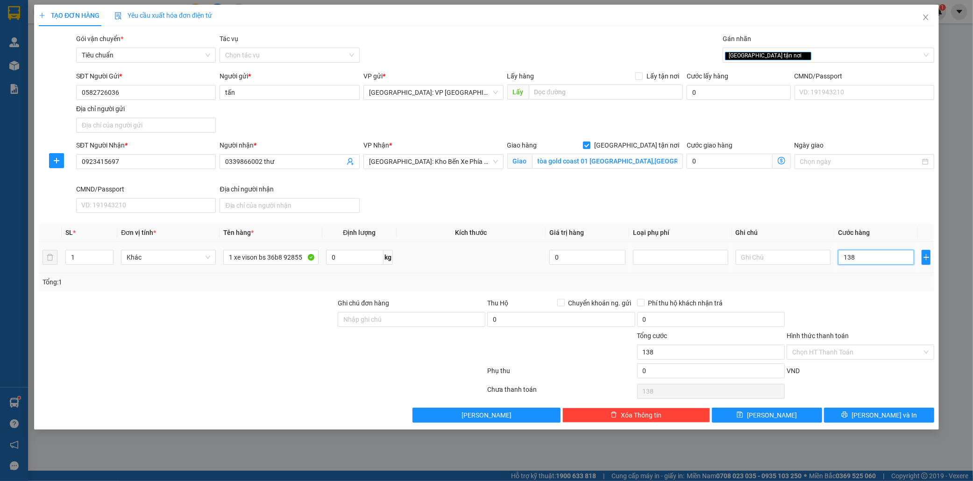
type input "1.380"
type input "13.800"
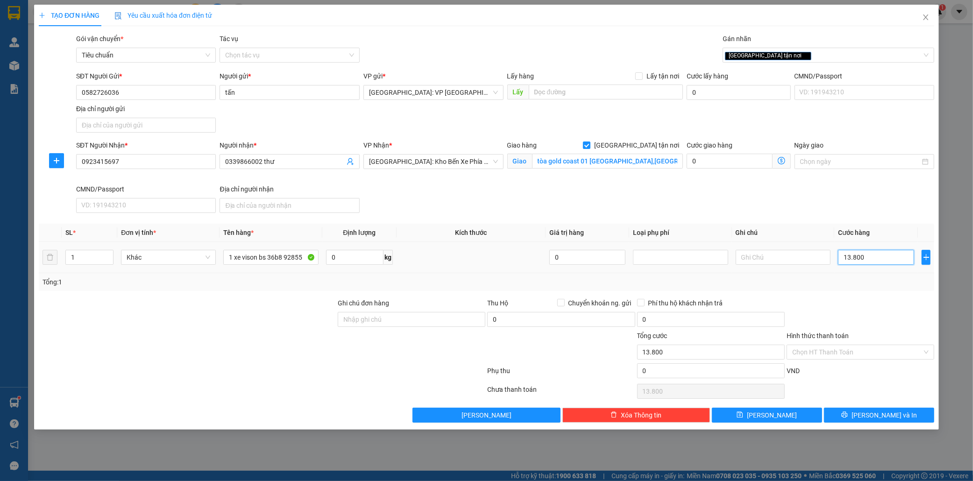
type input "138.000"
type input "1.380.000"
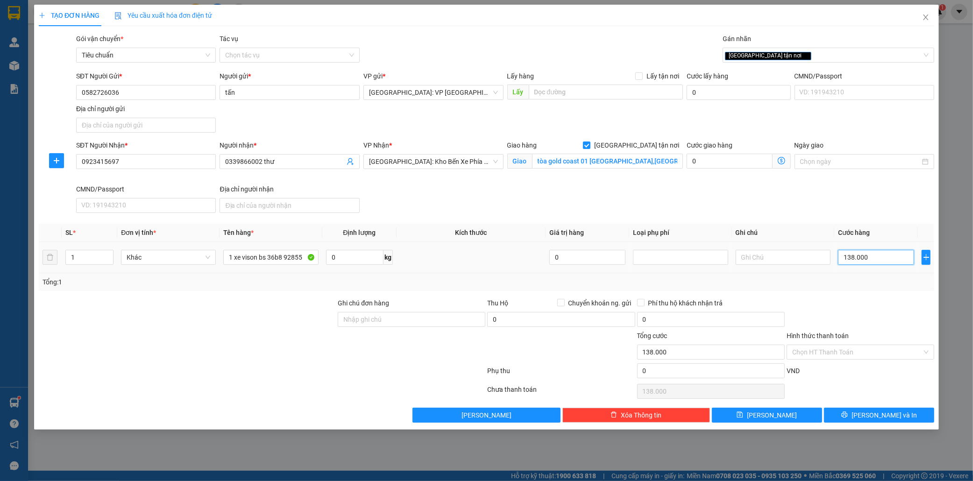
type input "1.380.000"
click at [346, 317] on input "Ghi chú đơn hàng" at bounding box center [412, 319] width 148 height 15
type input "kèm 1 chìa khóa"
click at [584, 342] on div at bounding box center [561, 347] width 150 height 33
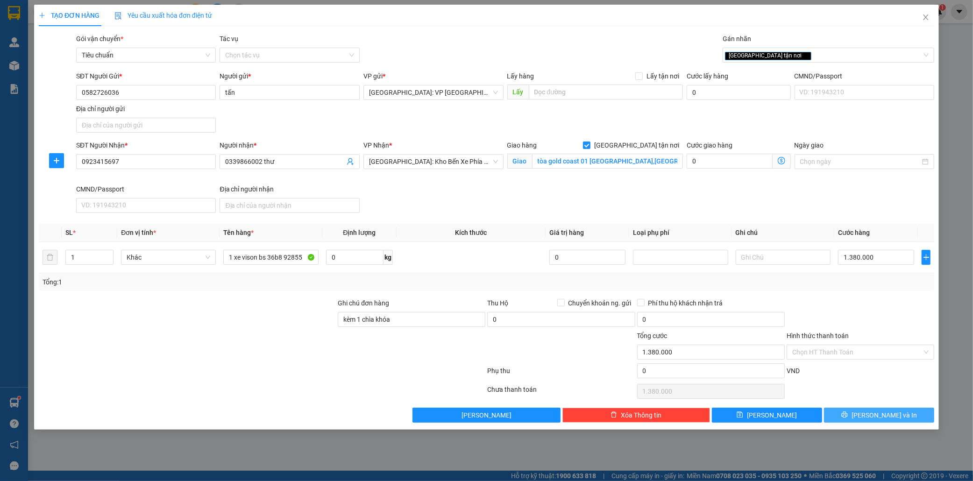
click at [909, 418] on button "[PERSON_NAME] và In" at bounding box center [879, 415] width 110 height 15
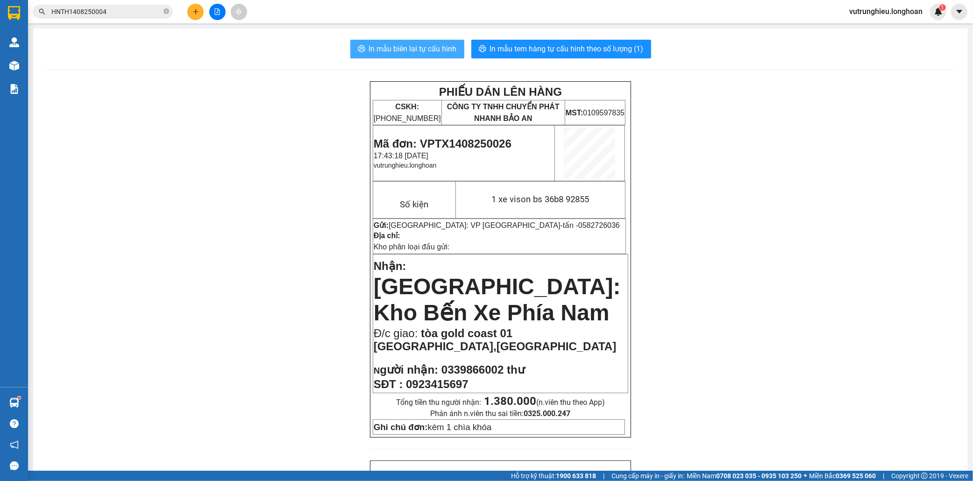
click at [409, 51] on span "In mẫu biên lai tự cấu hình" at bounding box center [413, 49] width 88 height 12
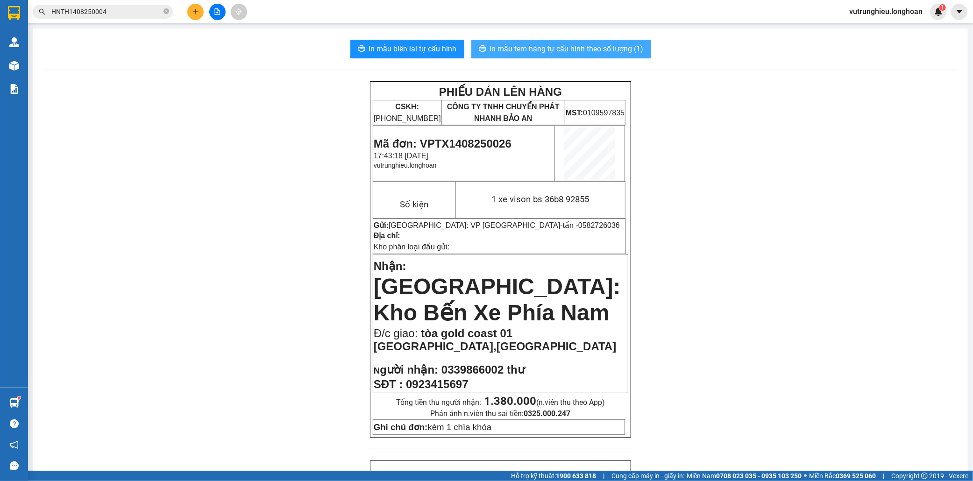
click at [573, 43] on span "In mẫu tem hàng tự cấu hình theo số lượng (1)" at bounding box center [567, 49] width 154 height 12
click at [461, 142] on span "Mã đơn: VPTX1408250026" at bounding box center [443, 143] width 138 height 13
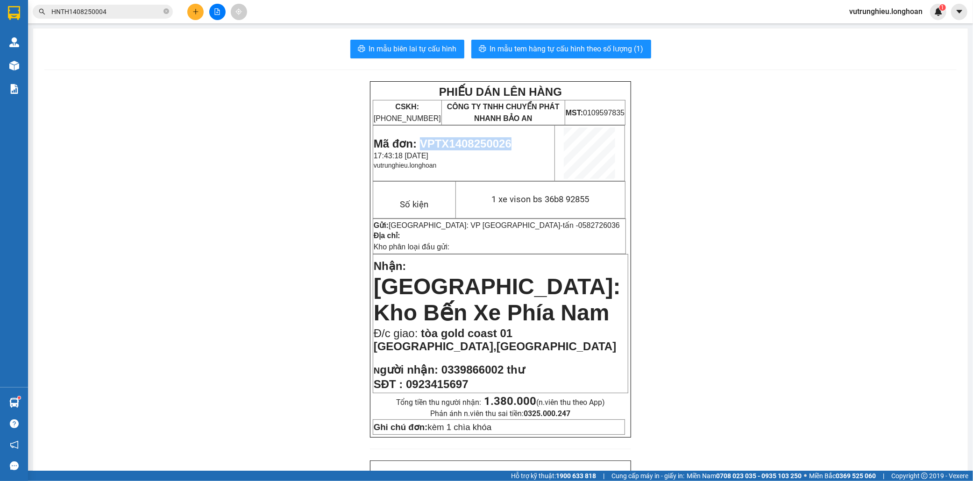
click at [461, 142] on span "Mã đơn: VPTX1408250026" at bounding box center [443, 143] width 138 height 13
copy span "VPTX1408250026"
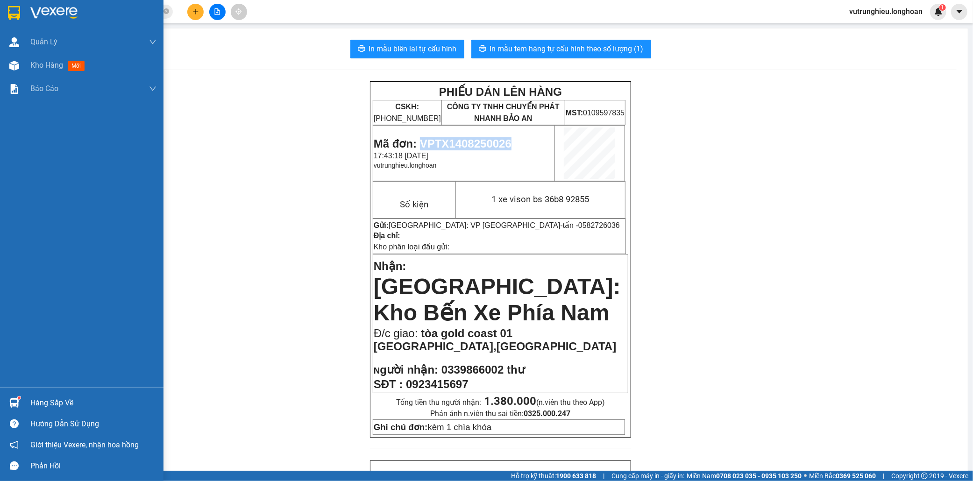
click at [10, 8] on img at bounding box center [14, 13] width 12 height 14
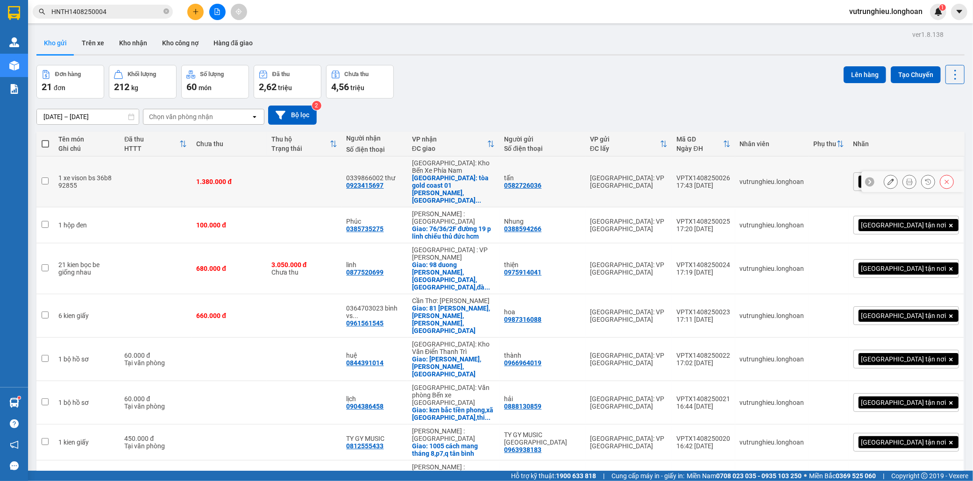
click at [731, 182] on div "17:43 [DATE]" at bounding box center [704, 185] width 54 height 7
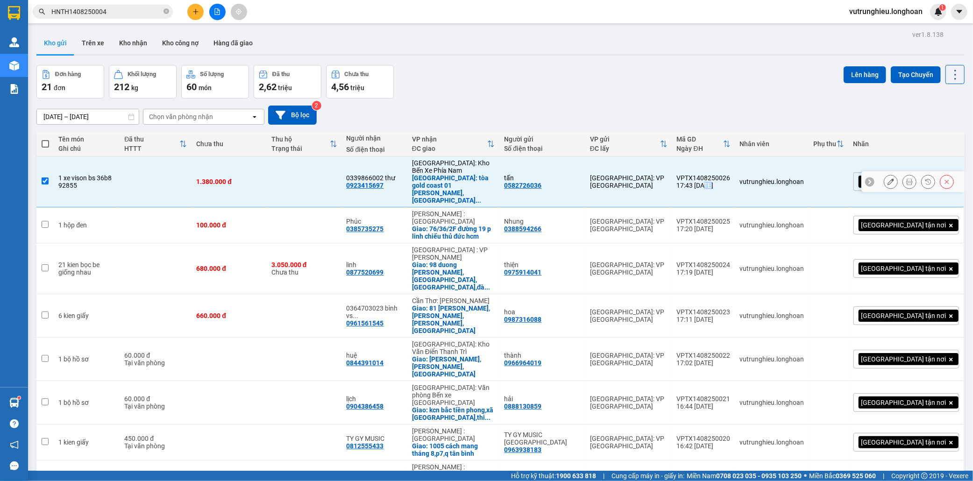
click at [731, 182] on div "17:43 [DATE]" at bounding box center [704, 185] width 54 height 7
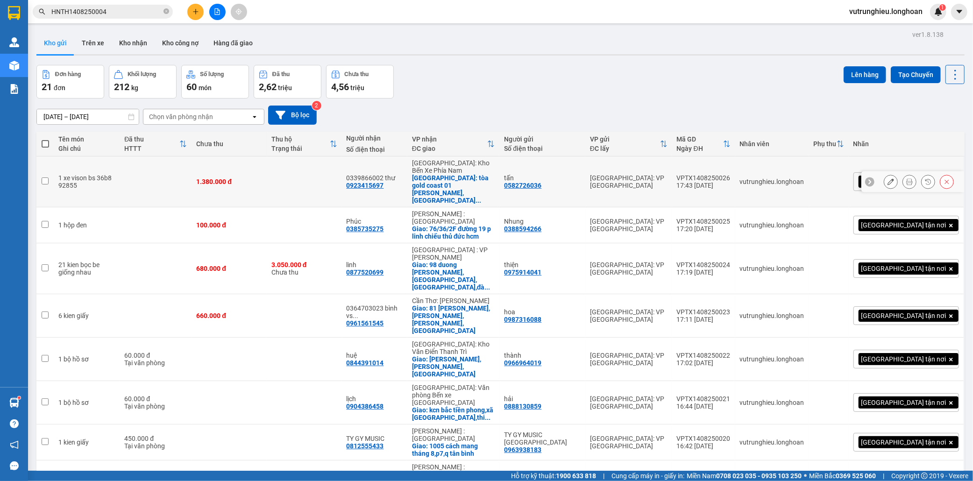
click at [731, 174] on div "VPTX1408250026" at bounding box center [704, 177] width 54 height 7
checkbox input "false"
copy div "VPTX1408250026"
click at [905, 175] on div at bounding box center [910, 182] width 14 height 14
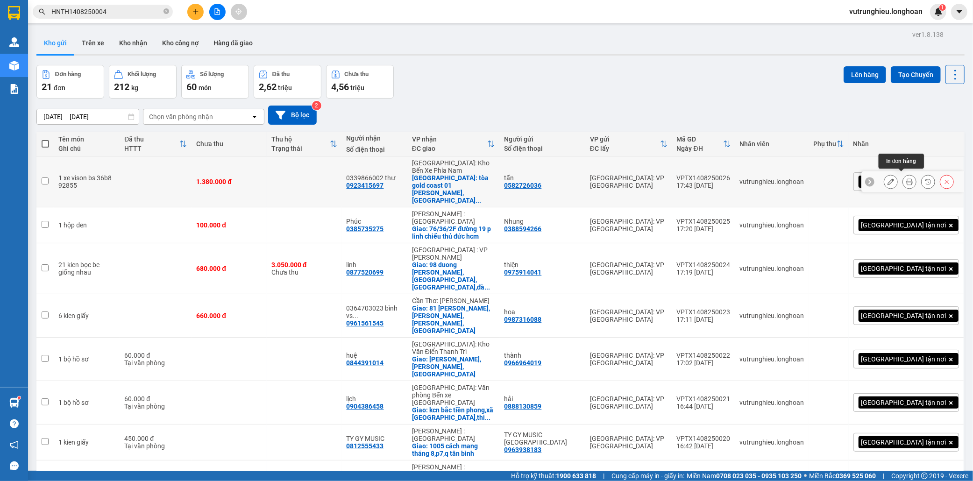
click at [906, 179] on icon at bounding box center [909, 181] width 7 height 7
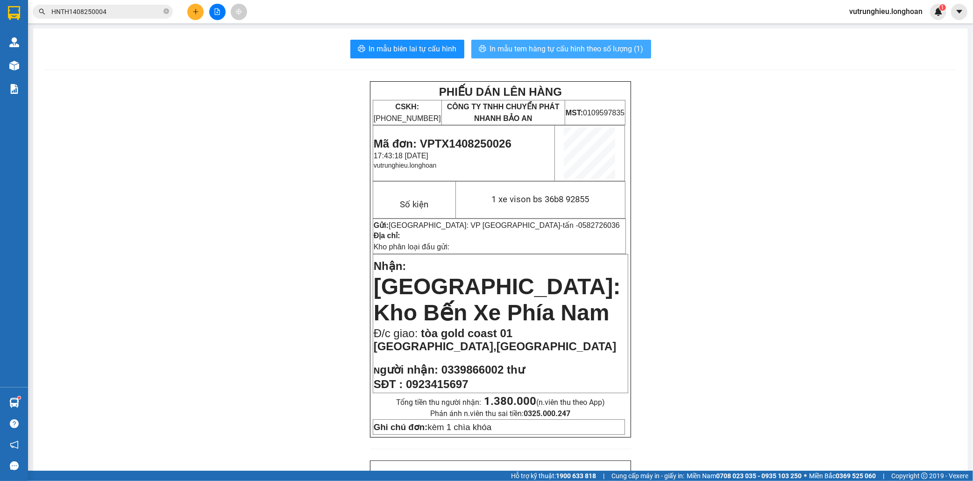
click at [522, 43] on span "In mẫu tem hàng tự cấu hình theo số lượng (1)" at bounding box center [567, 49] width 154 height 12
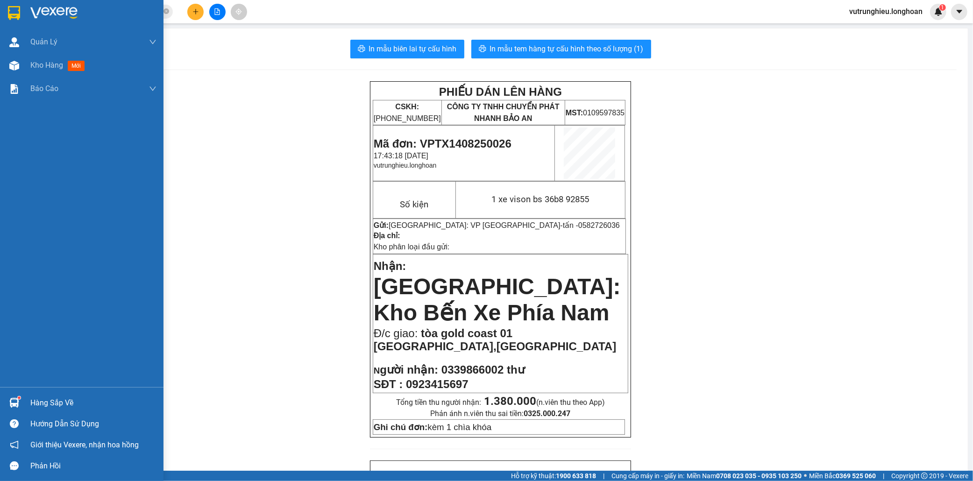
drag, startPoint x: 11, startPoint y: 7, endPoint x: 139, endPoint y: 20, distance: 128.7
click at [11, 7] on img at bounding box center [14, 13] width 12 height 14
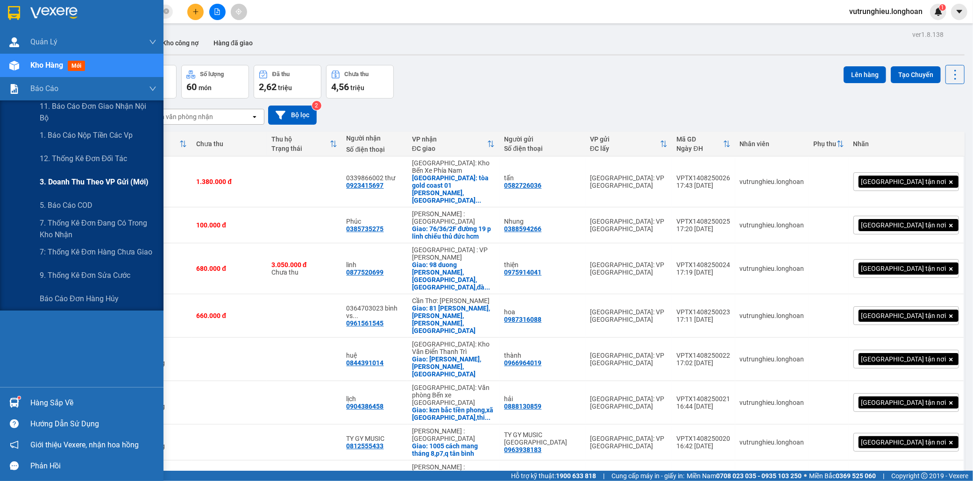
click at [75, 182] on span "3. Doanh Thu theo VP Gửi (mới)" at bounding box center [94, 182] width 109 height 12
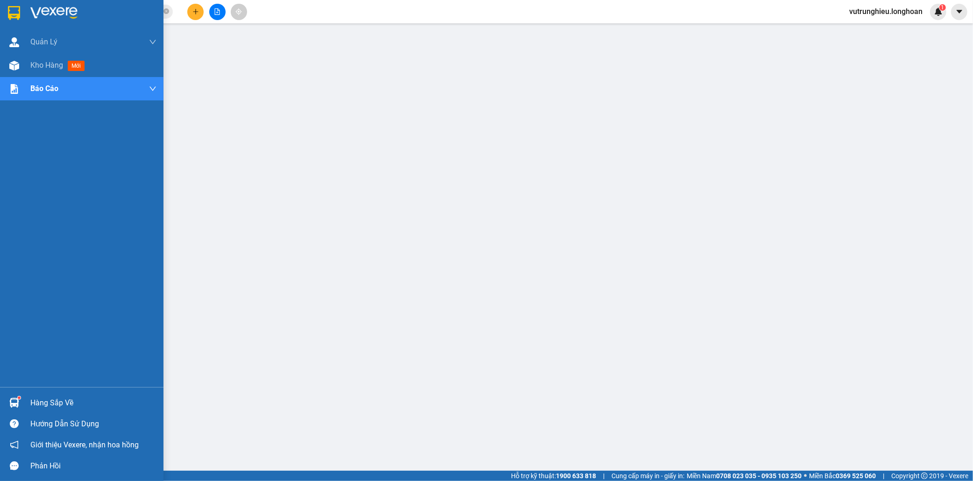
click at [12, 8] on img at bounding box center [14, 13] width 12 height 14
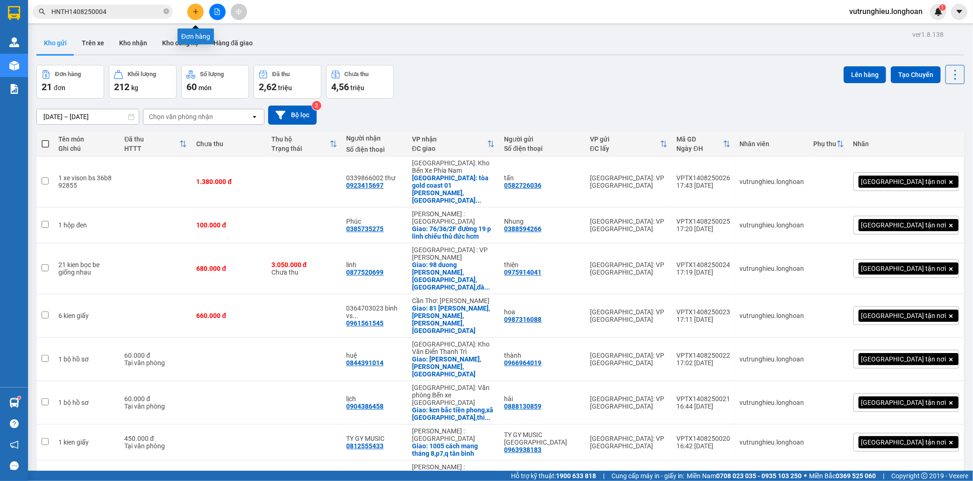
click at [196, 14] on icon "plus" at bounding box center [195, 11] width 7 height 7
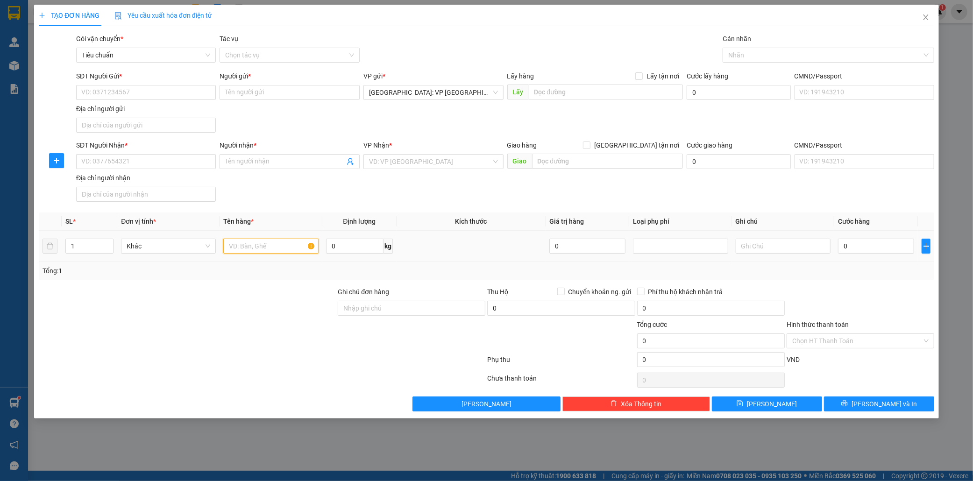
click at [242, 249] on input "text" at bounding box center [270, 246] width 95 height 15
type input "1 kien bọc sốp nổ"
click at [105, 91] on input "SĐT Người Gửi *" at bounding box center [146, 92] width 140 height 15
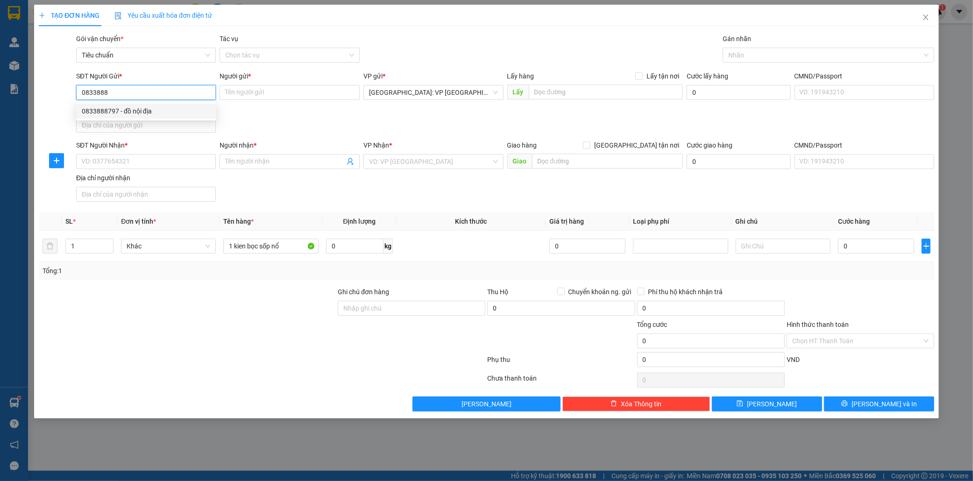
click at [127, 109] on div "0833888797 - đồ nội địa" at bounding box center [146, 111] width 129 height 10
type input "0833888797"
type input "đồ nội địa"
checkbox input "true"
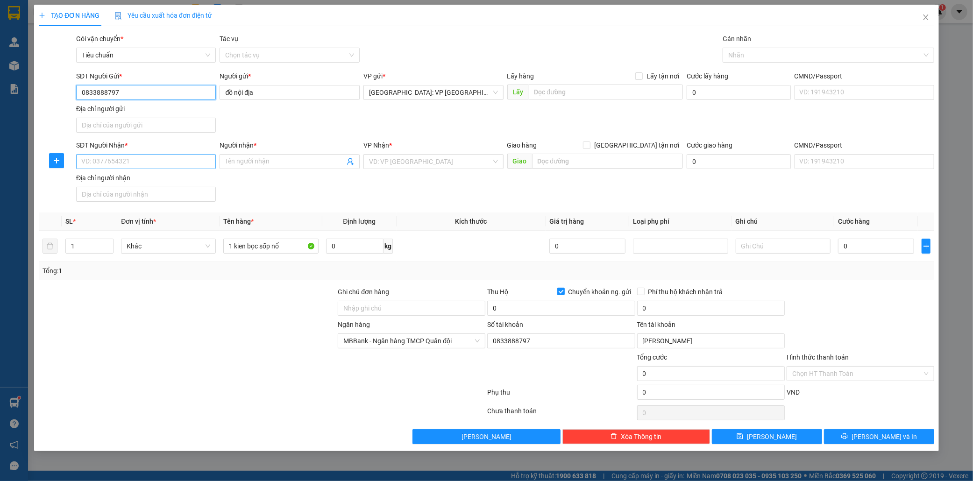
type input "0833888797"
click at [119, 159] on input "SĐT Người Nhận *" at bounding box center [146, 161] width 140 height 15
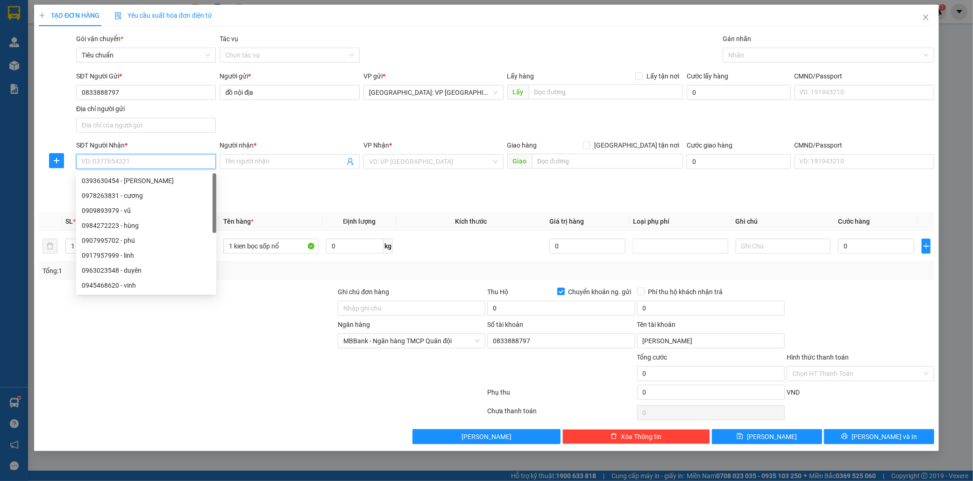
click at [119, 159] on input "SĐT Người Nhận *" at bounding box center [146, 161] width 140 height 15
click at [120, 164] on input "SĐT Người Nhận *" at bounding box center [146, 161] width 140 height 15
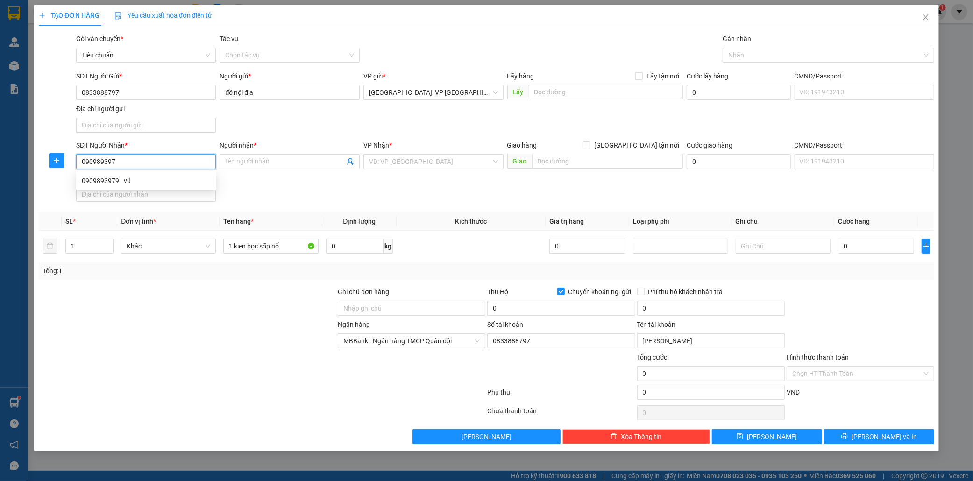
type input "0909893979"
click at [135, 184] on div "0909893979 - vũ" at bounding box center [146, 181] width 129 height 10
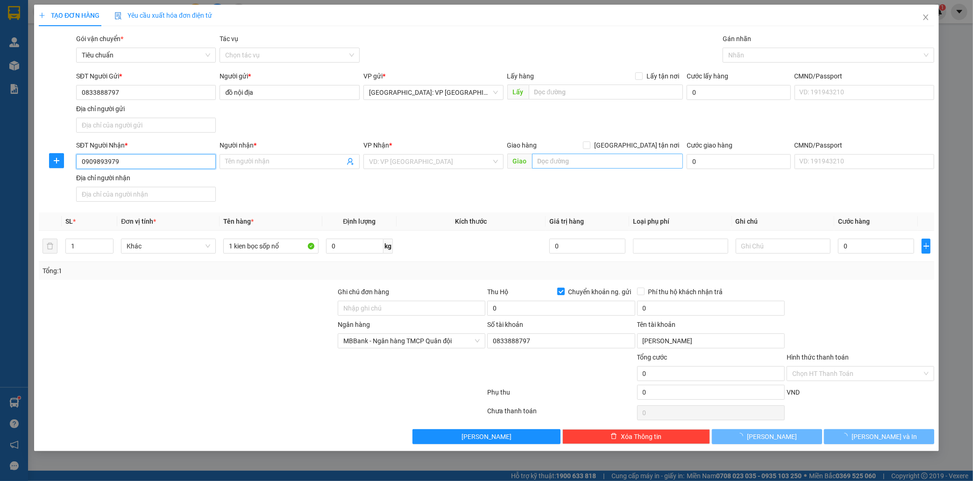
type input "vũ"
checkbox input "true"
type input "26/11h xuân thới đông 1,hóc môn,hcm"
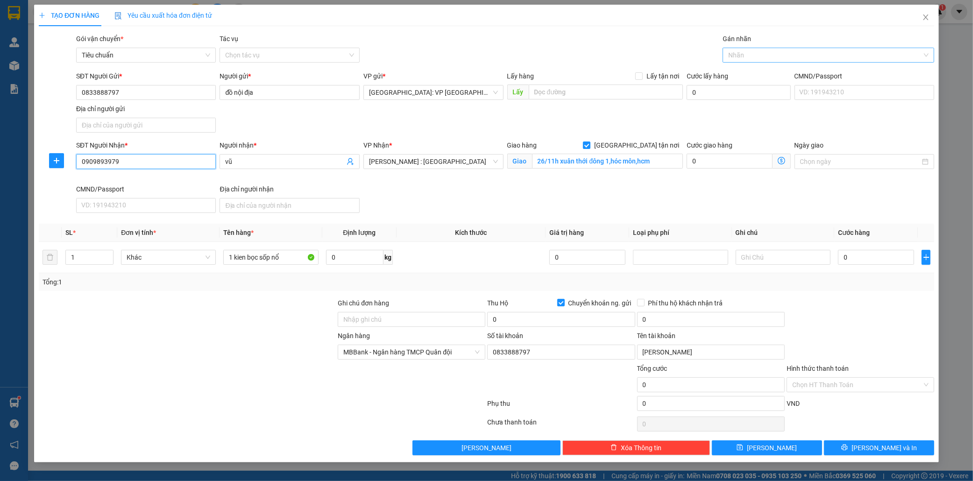
click at [754, 53] on div at bounding box center [824, 55] width 198 height 11
type input "0909893979"
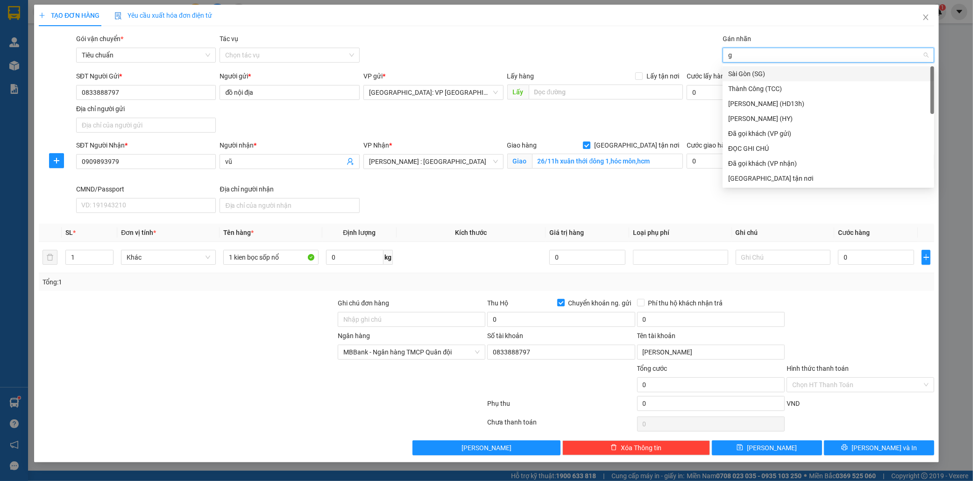
type input "gi"
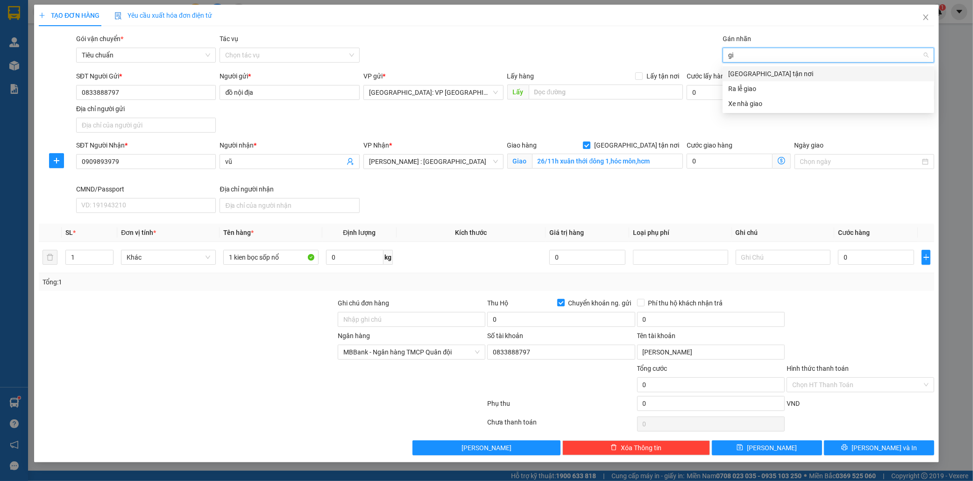
click at [763, 75] on div "[GEOGRAPHIC_DATA] tận nơi" at bounding box center [828, 74] width 200 height 10
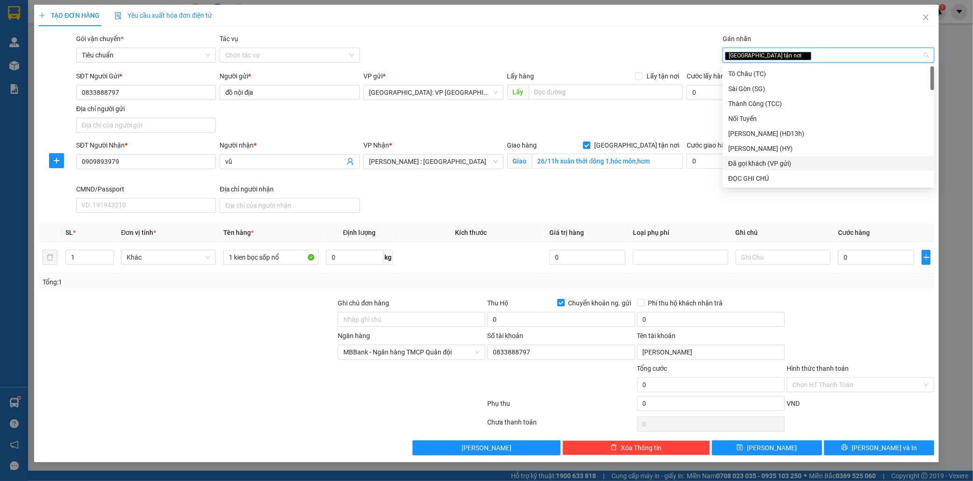
click at [866, 287] on div "Tổng: 1" at bounding box center [487, 282] width 896 height 18
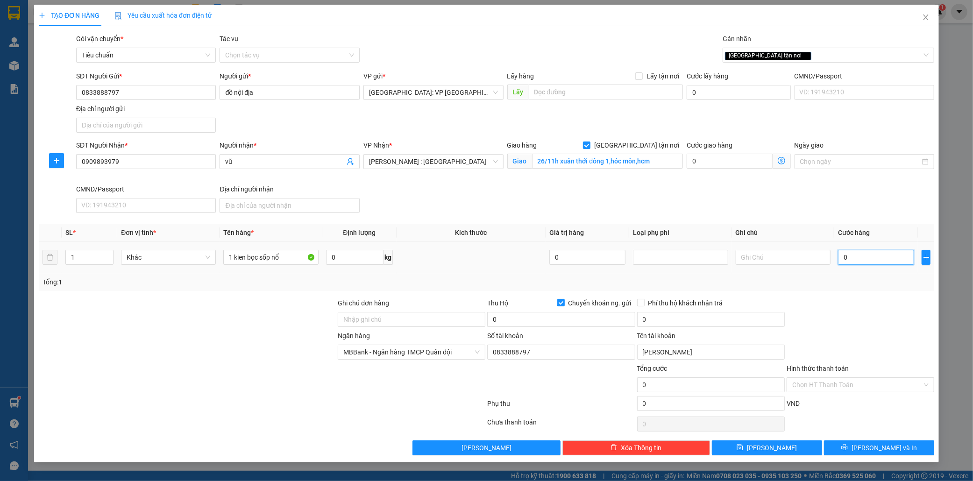
click at [862, 261] on input "0" at bounding box center [876, 257] width 76 height 15
type input "1"
type input "10"
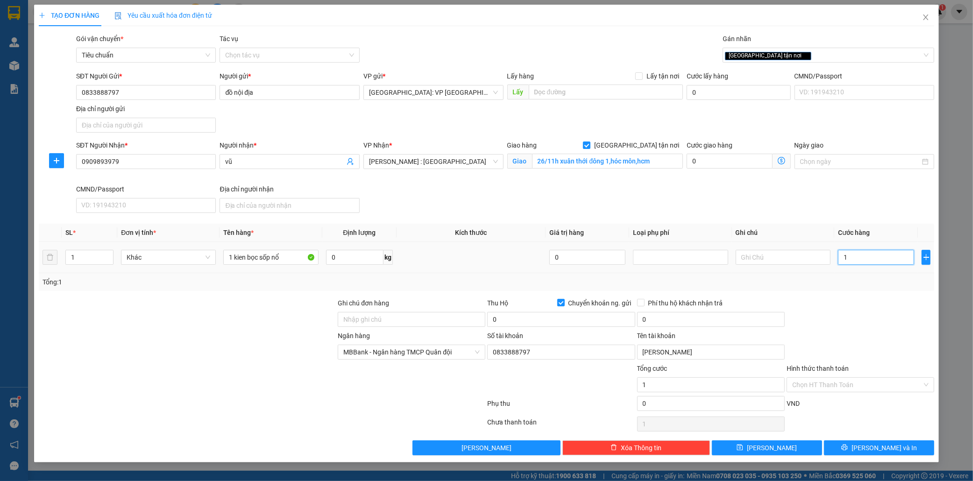
type input "10"
type input "100"
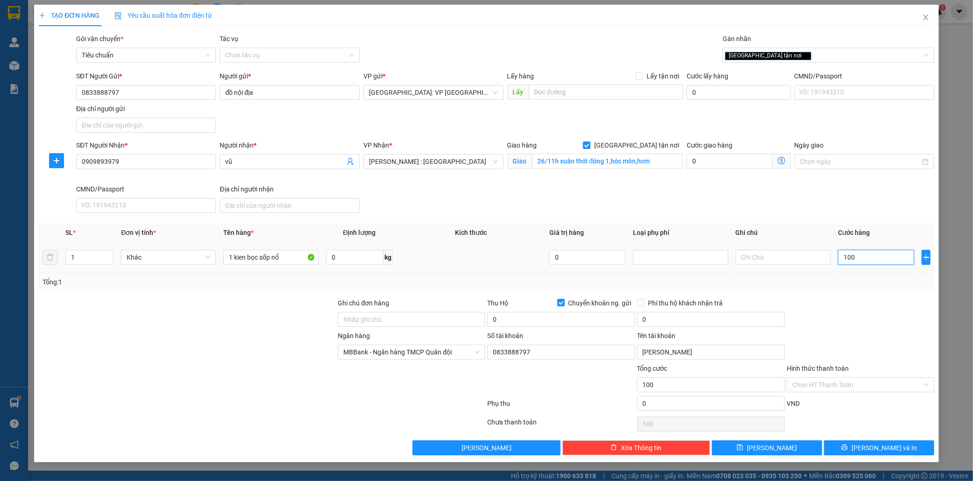
type input "1.000"
type input "10.000"
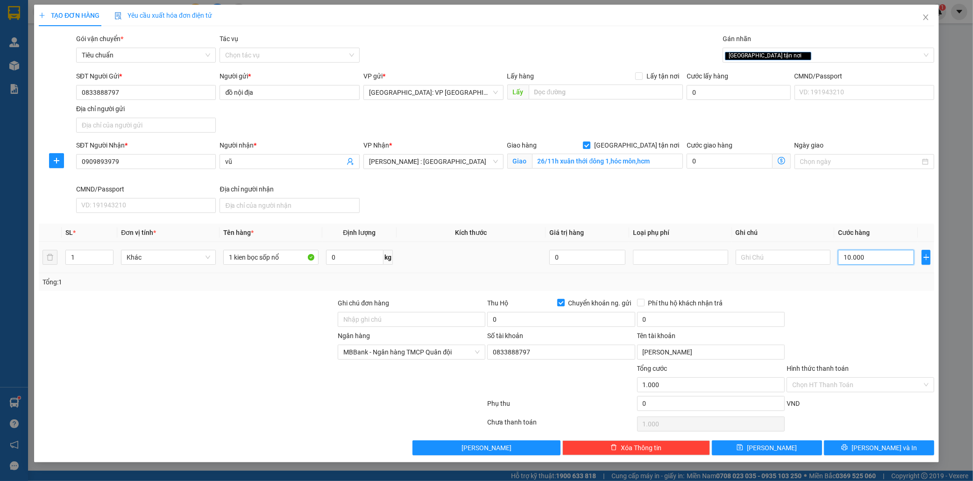
type input "10.000"
type input "100.000"
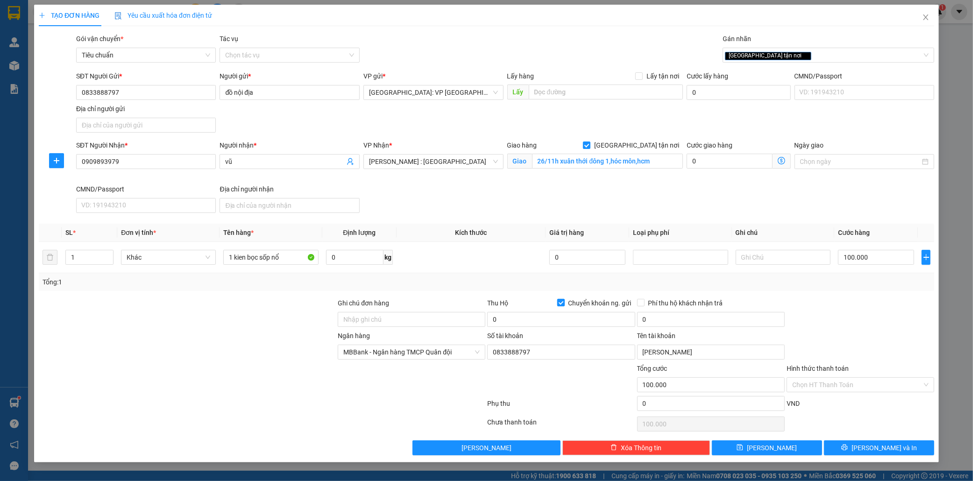
click at [561, 302] on input "Chuyển khoản ng. gửi" at bounding box center [560, 302] width 7 height 7
checkbox input "false"
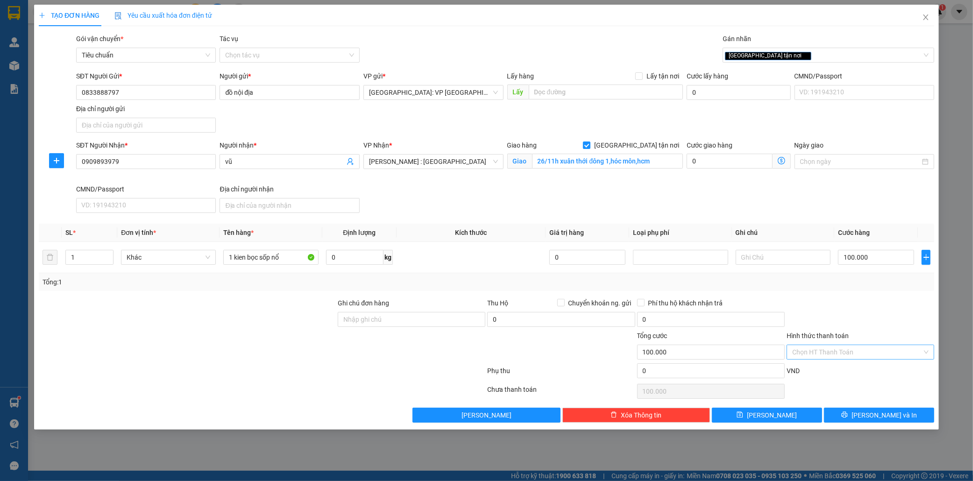
click at [834, 352] on input "Hình thức thanh toán" at bounding box center [857, 352] width 130 height 14
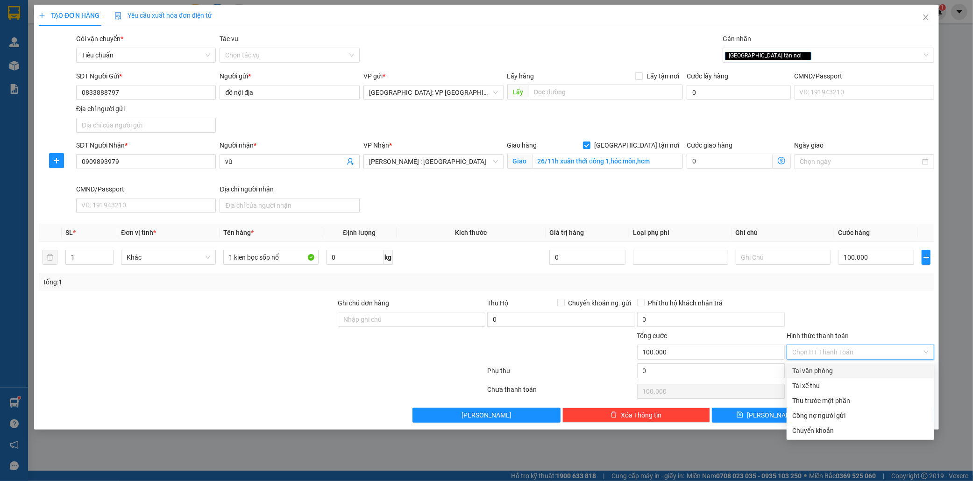
click at [834, 367] on div "Tại văn phòng" at bounding box center [860, 371] width 136 height 10
type input "0"
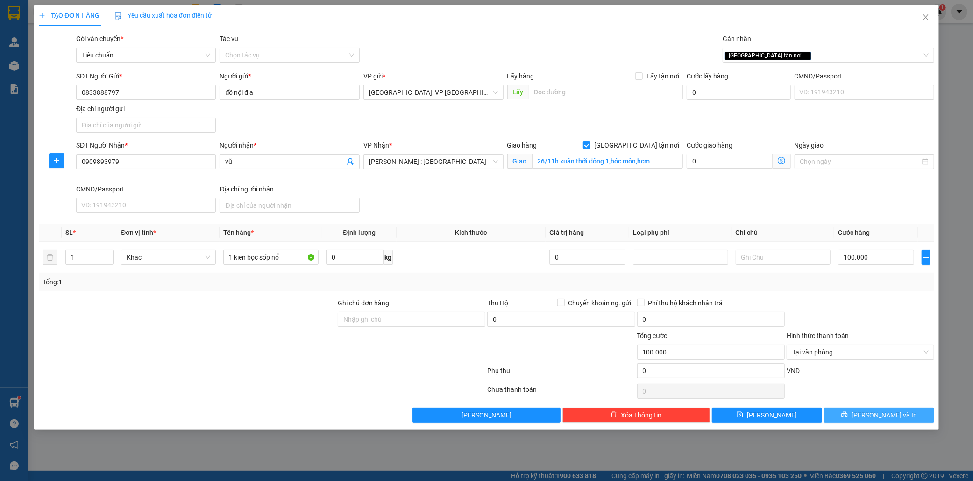
click at [910, 418] on button "[PERSON_NAME] và In" at bounding box center [879, 415] width 110 height 15
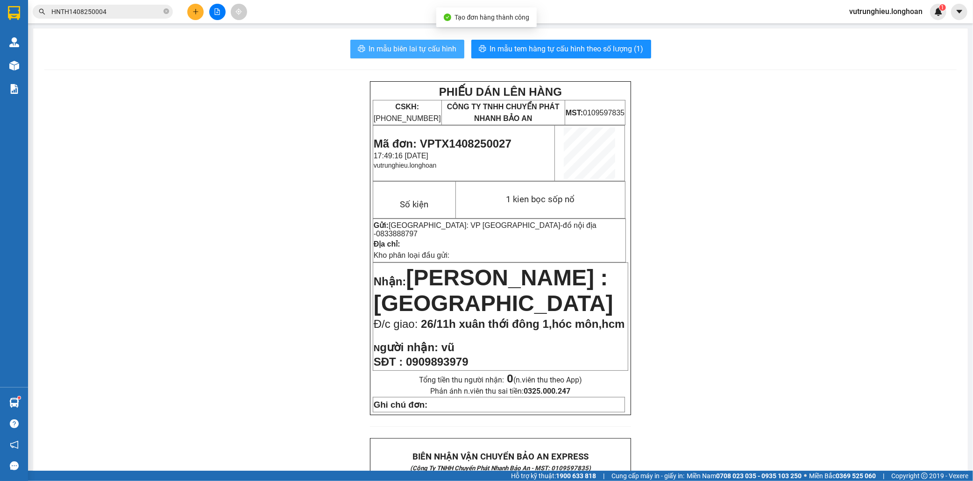
click at [405, 51] on span "In mẫu biên lai tự cấu hình" at bounding box center [413, 49] width 88 height 12
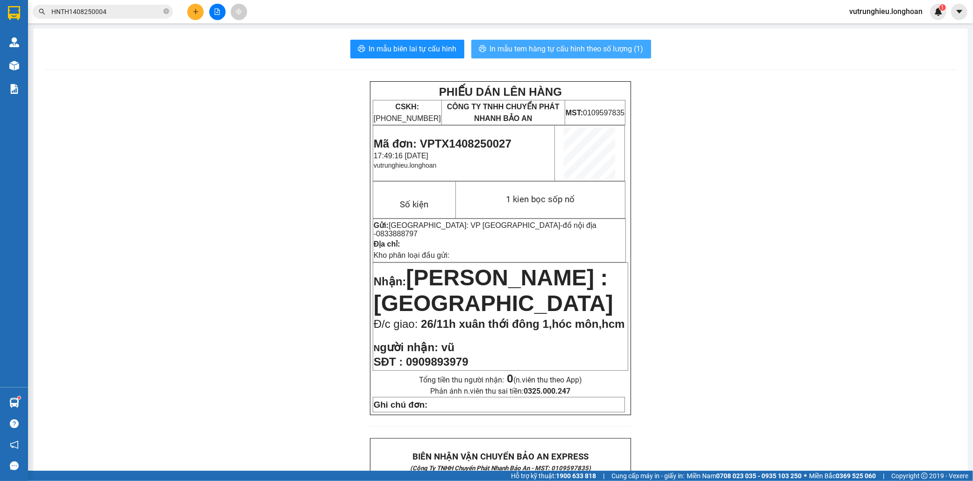
click at [557, 51] on span "In mẫu tem hàng tự cấu hình theo số lượng (1)" at bounding box center [567, 49] width 154 height 12
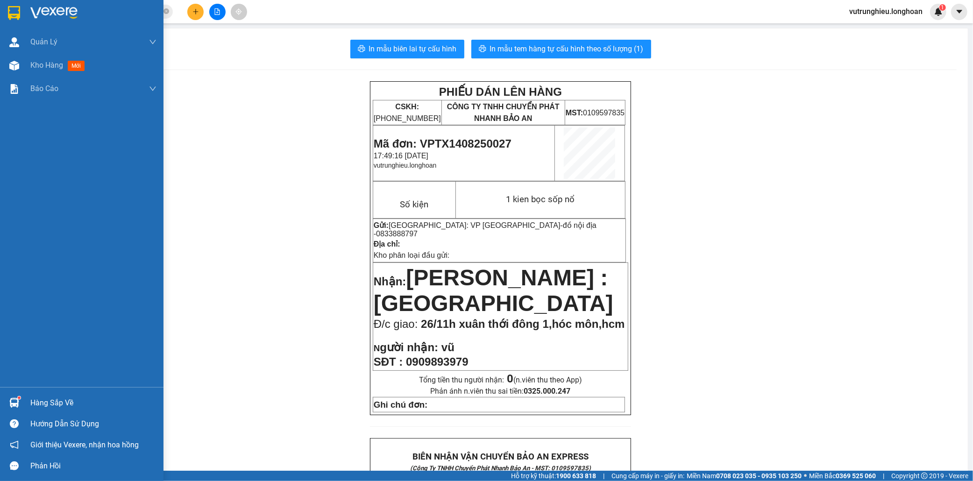
click at [7, 5] on div at bounding box center [14, 13] width 16 height 16
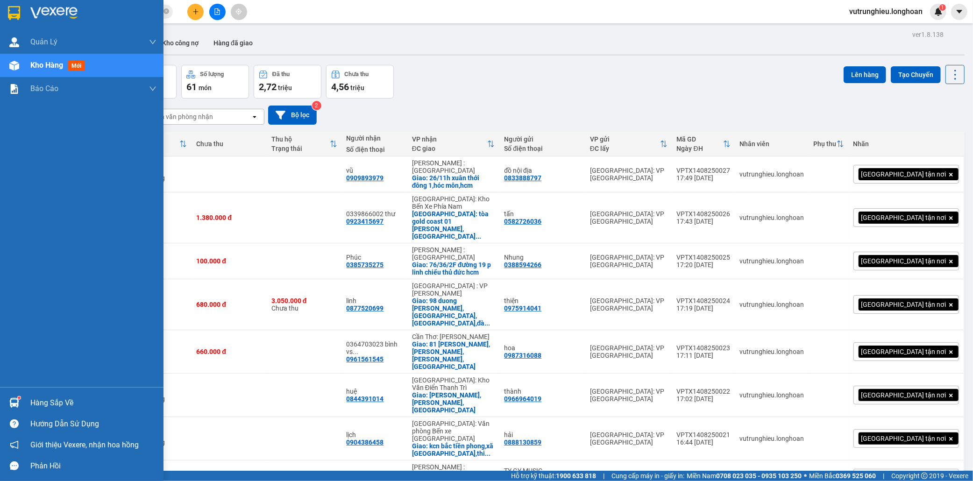
click at [14, 11] on img at bounding box center [14, 13] width 12 height 14
click at [11, 8] on img at bounding box center [14, 13] width 12 height 14
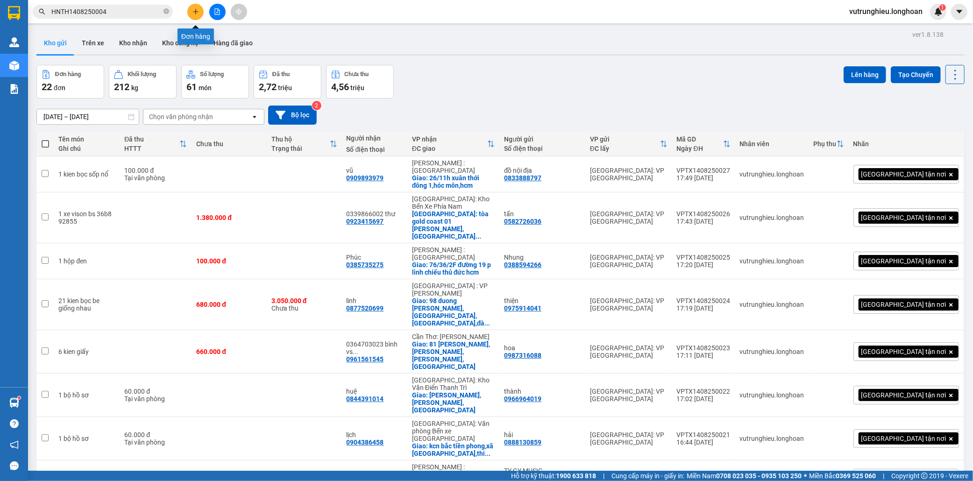
click at [200, 10] on button at bounding box center [195, 12] width 16 height 16
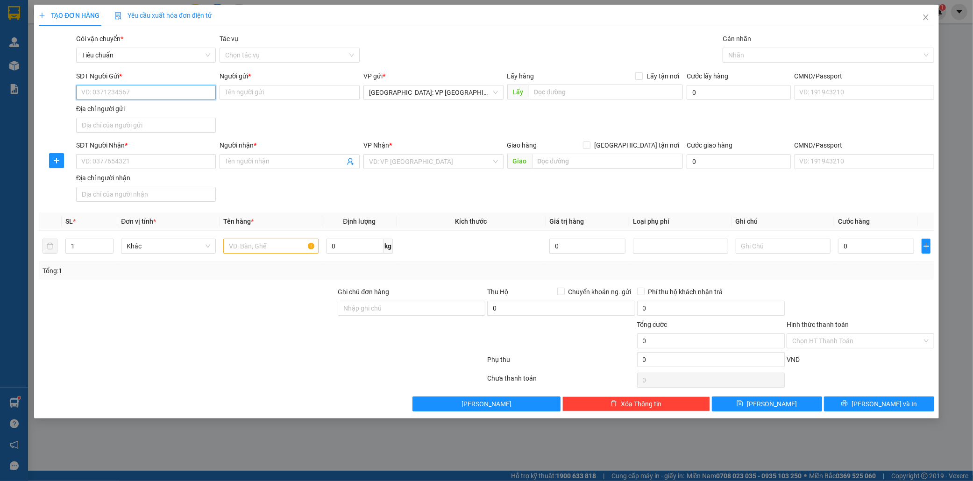
click at [129, 93] on input "SĐT Người Gửi *" at bounding box center [146, 92] width 140 height 15
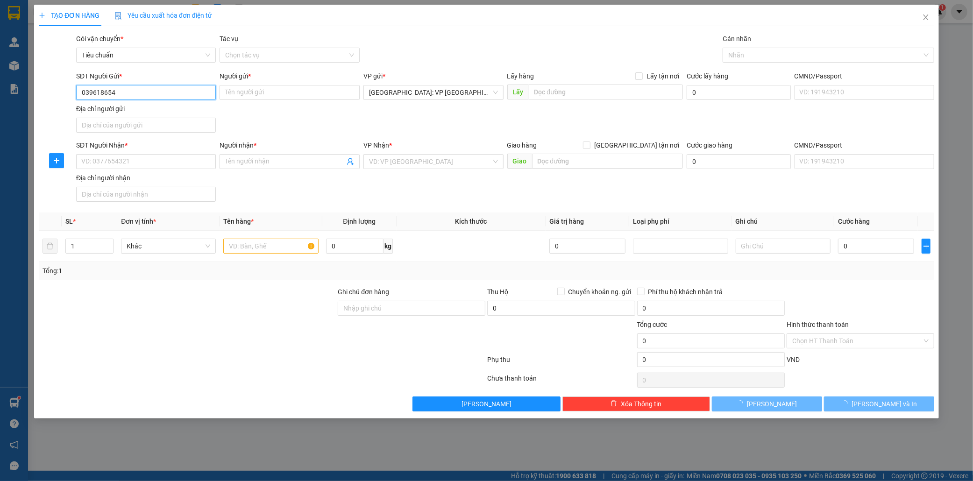
type input "0396186543"
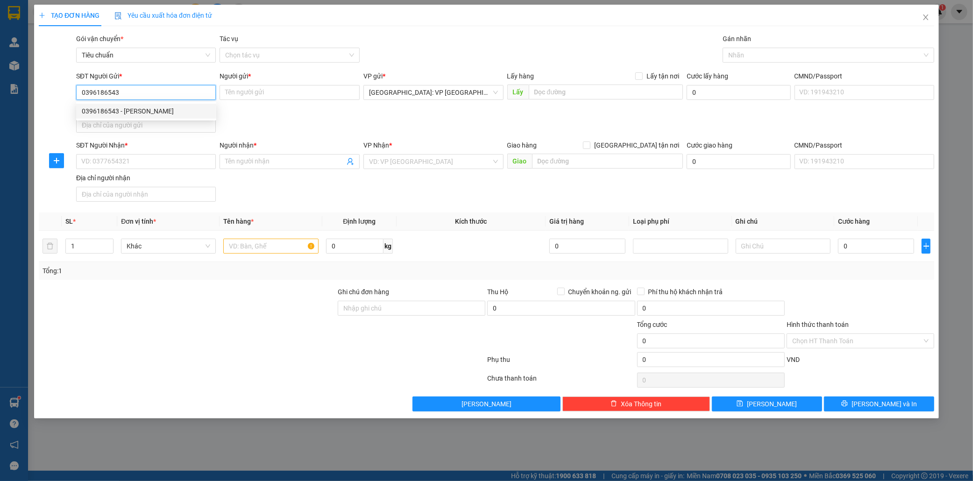
click at [135, 113] on div "0396186543 - [PERSON_NAME]" at bounding box center [146, 111] width 129 height 10
type input "[PERSON_NAME]"
type input "0396186543"
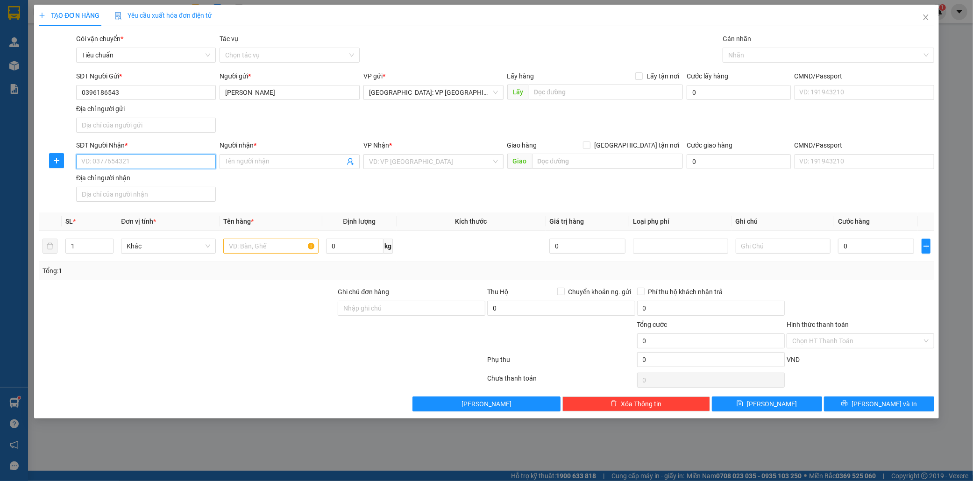
click at [131, 165] on input "SĐT Người Nhận *" at bounding box center [146, 161] width 140 height 15
click at [141, 180] on div "0377643409 - [PERSON_NAME]" at bounding box center [146, 181] width 129 height 10
type input "0377643409"
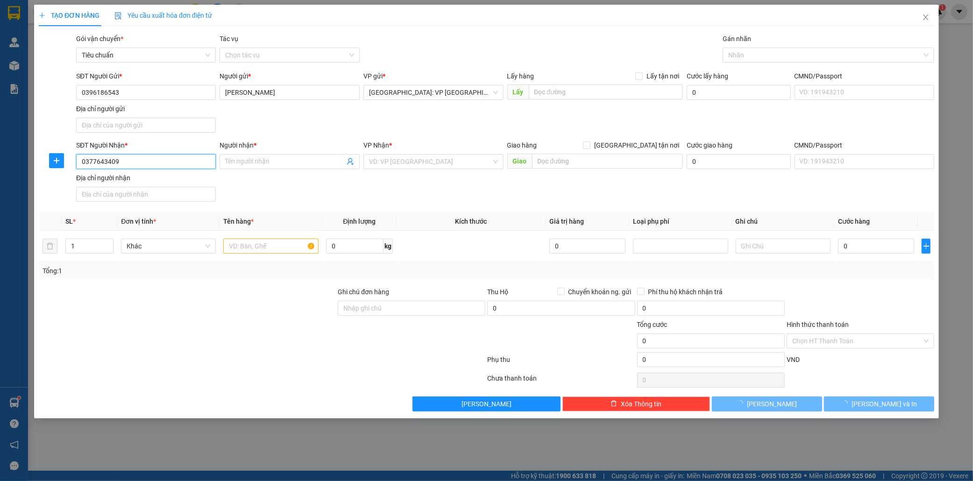
type input "[PERSON_NAME]"
checkbox input "true"
type input "ấp [GEOGRAPHIC_DATA] 2 xã [GEOGRAPHIC_DATA] lập huyện [GEOGRAPHIC_DATA]"
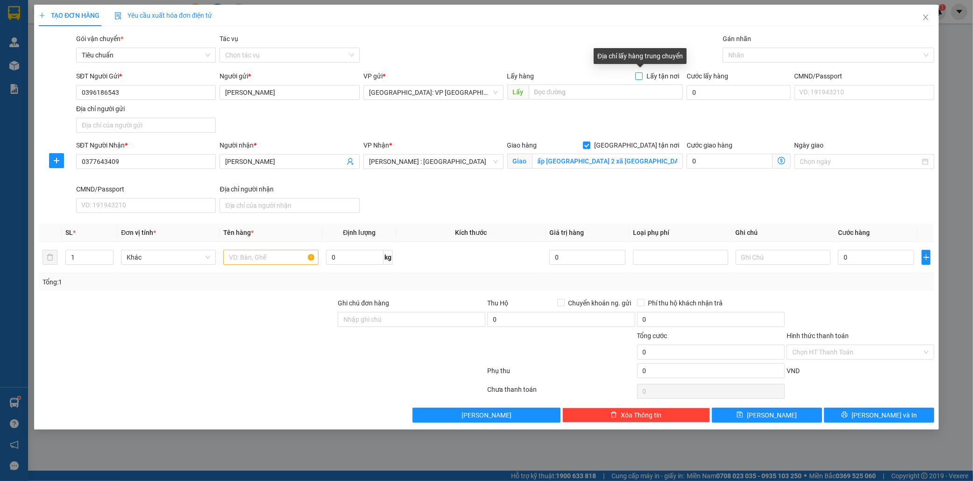
click at [641, 75] on input "Lấy tận nơi" at bounding box center [638, 75] width 7 height 7
checkbox input "false"
click at [749, 57] on div at bounding box center [824, 55] width 198 height 11
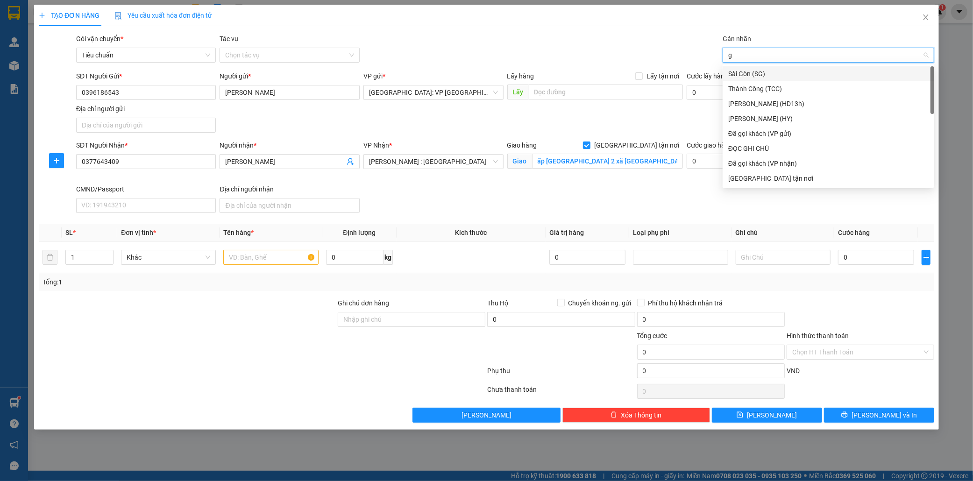
type input "gi"
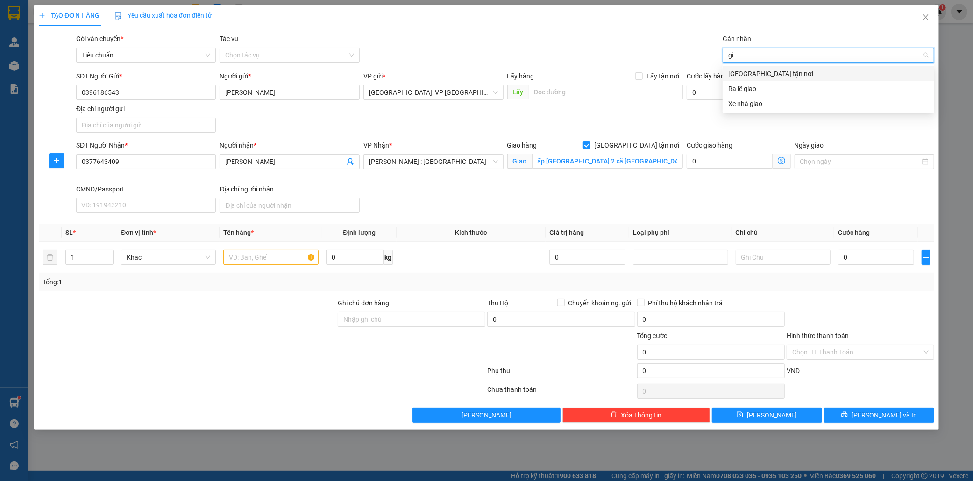
click at [757, 76] on div "[GEOGRAPHIC_DATA] tận nơi" at bounding box center [828, 74] width 200 height 10
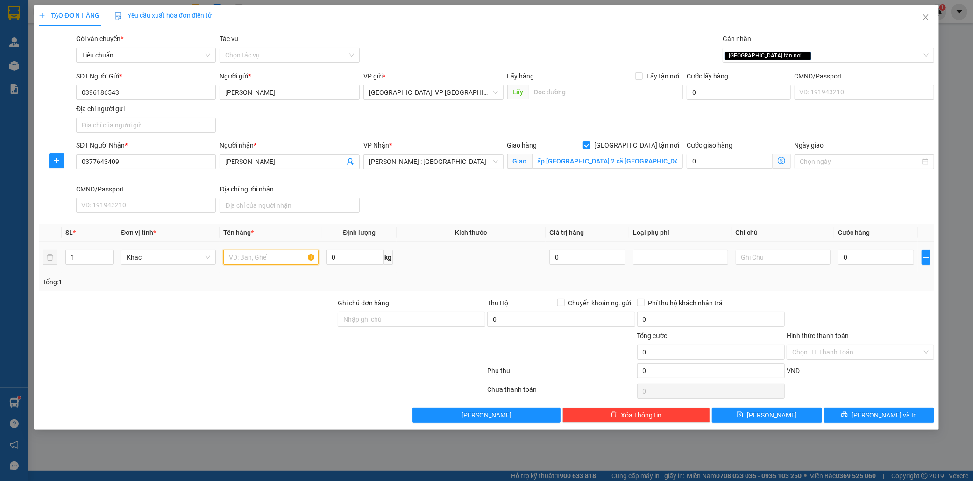
click at [234, 263] on input "text" at bounding box center [270, 257] width 95 height 15
type input "1 xe wave bs 23p1 11706"
click at [856, 259] on input "0" at bounding box center [876, 257] width 76 height 15
type input "1"
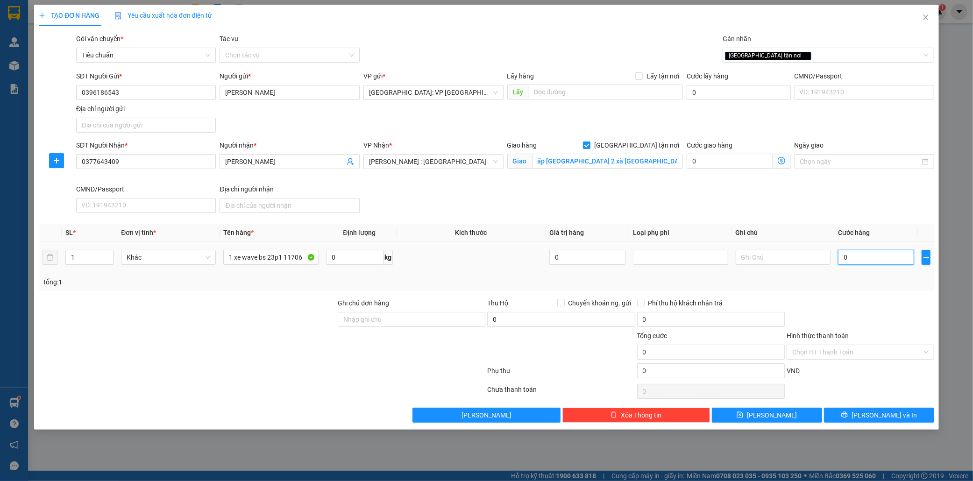
type input "1"
type input "13"
type input "138"
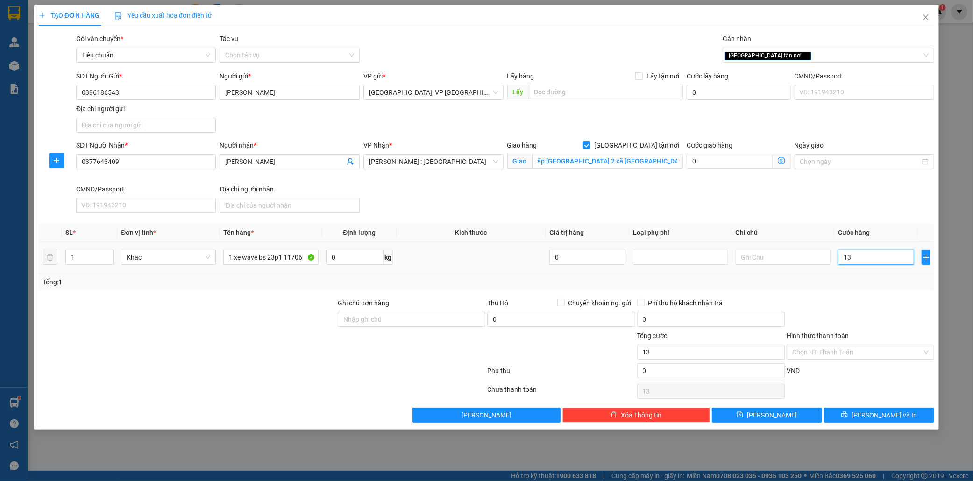
type input "138"
type input "1.380"
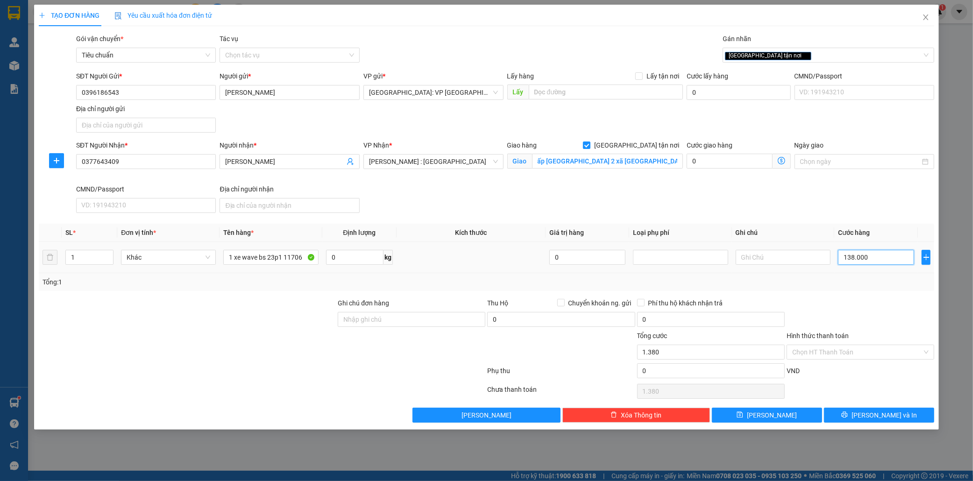
type input "1.380.000"
click at [846, 354] on input "Hình thức thanh toán" at bounding box center [857, 352] width 130 height 14
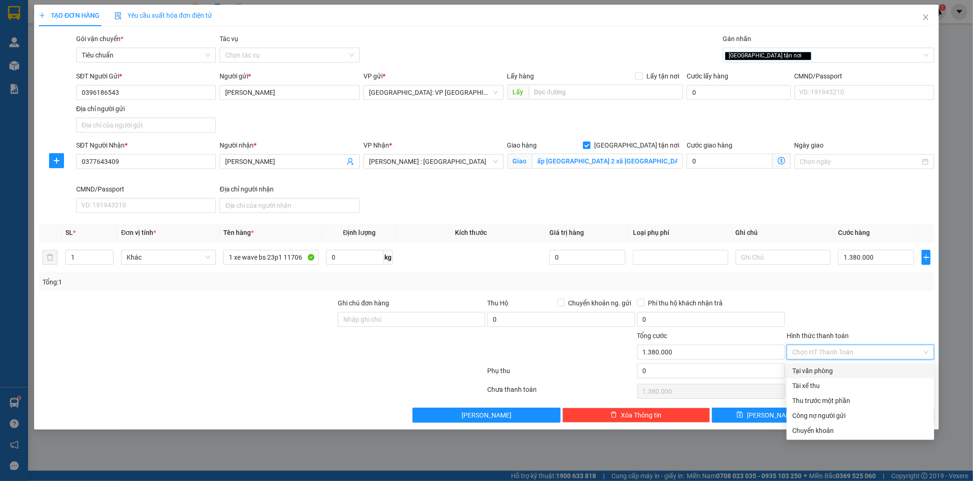
click at [832, 371] on div "Tại văn phòng" at bounding box center [860, 371] width 136 height 10
type input "0"
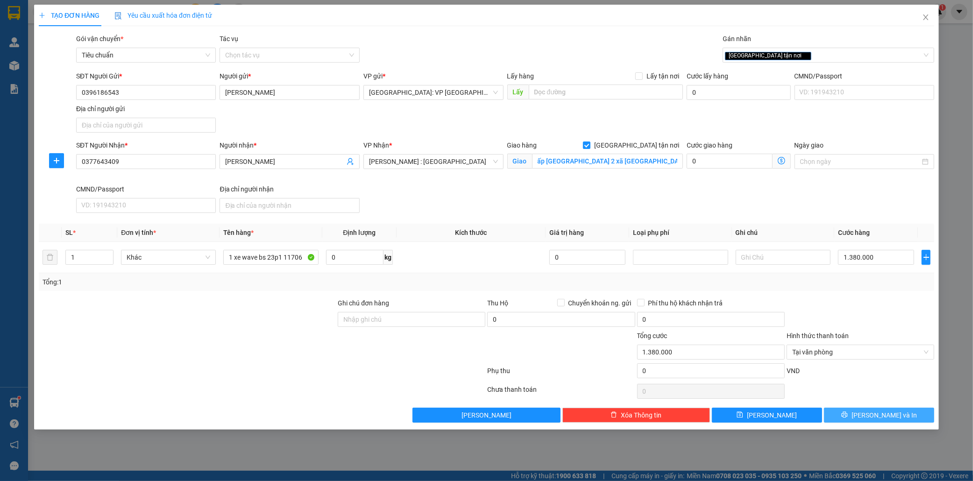
click at [891, 414] on span "[PERSON_NAME] và In" at bounding box center [884, 415] width 65 height 10
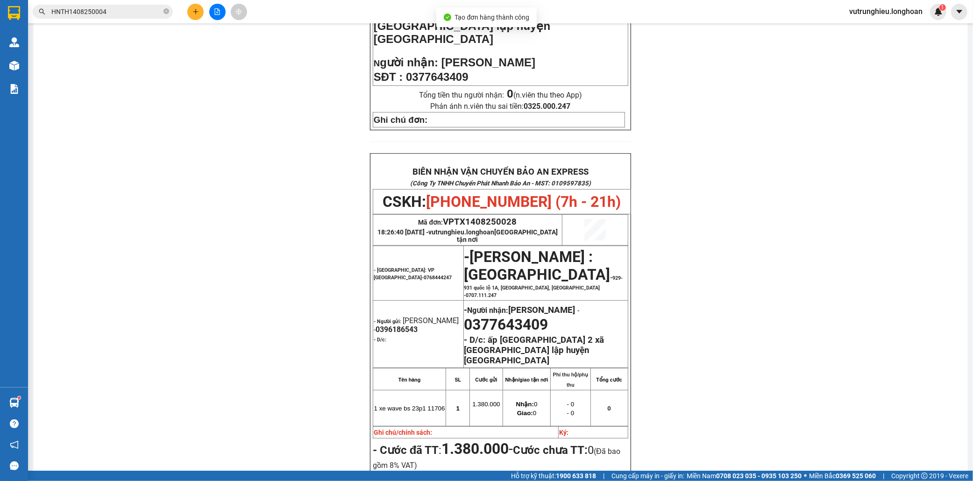
scroll to position [415, 0]
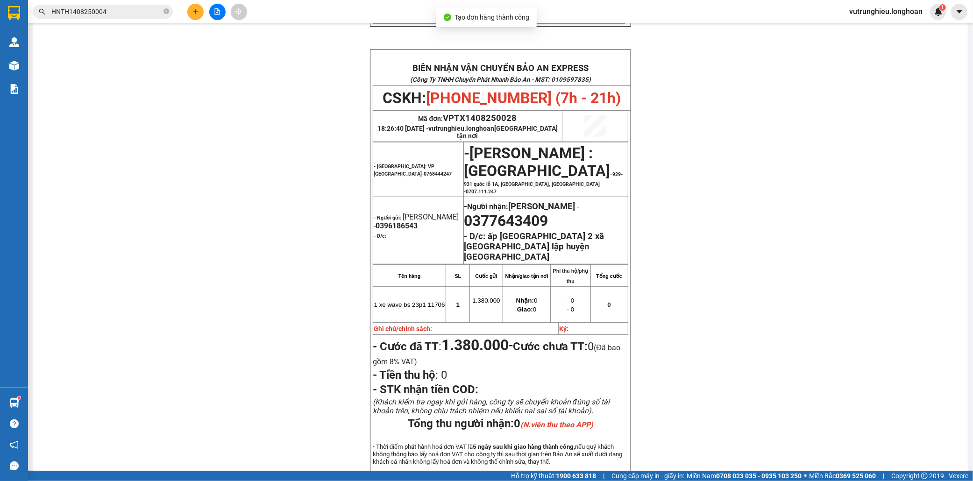
click at [335, 36] on div "PHIẾU DÁN LÊN HÀNG CSKH: [PHONE_NUMBER] CÔNG TY TNHH CHUYỂN PHÁT NHANH BẢO AN M…" at bounding box center [500, 101] width 912 height 871
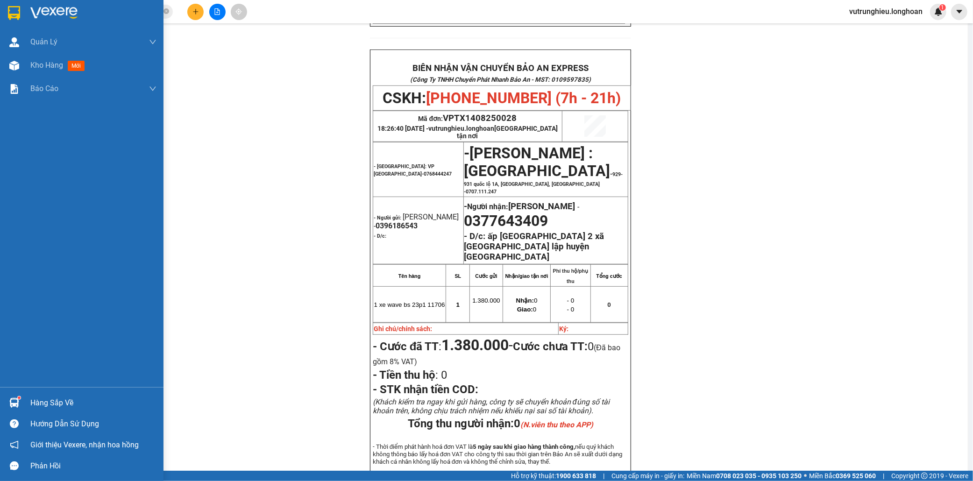
click at [11, 5] on div at bounding box center [14, 13] width 16 height 16
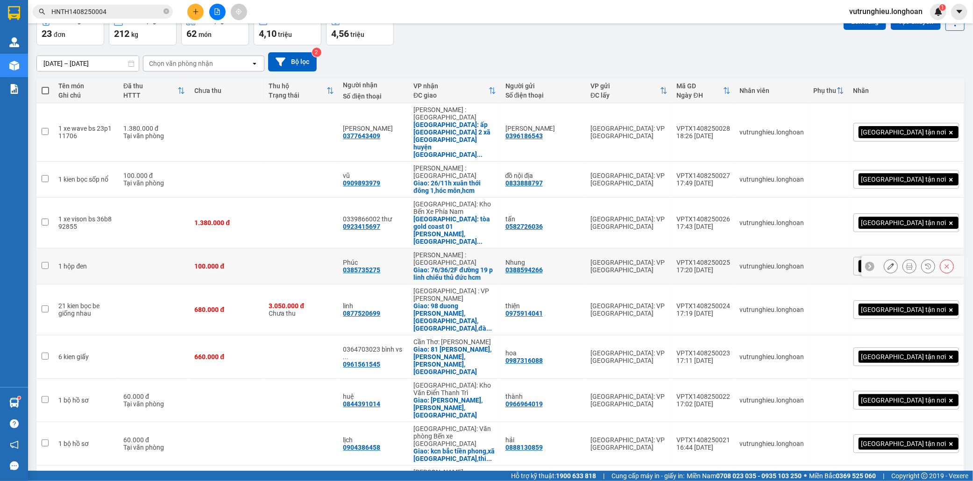
scroll to position [54, 0]
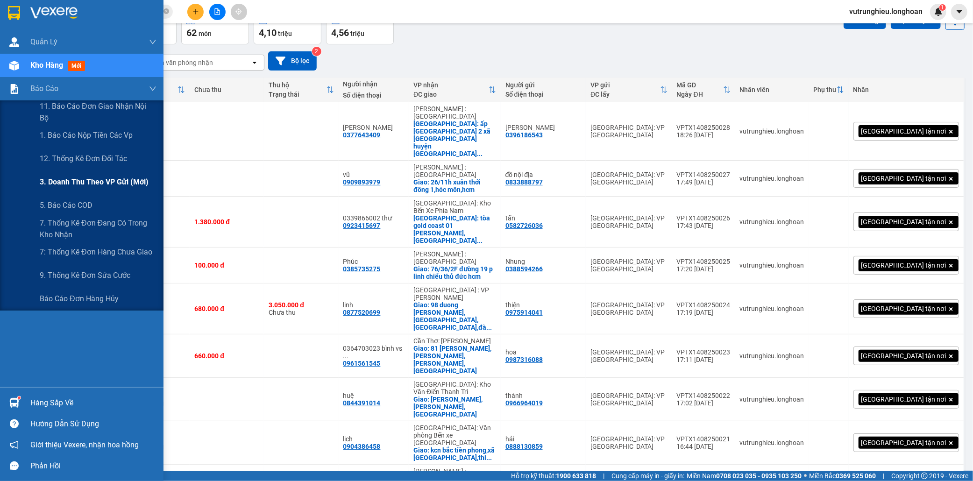
click at [84, 185] on span "3. Doanh Thu theo VP Gửi (mới)" at bounding box center [94, 182] width 109 height 12
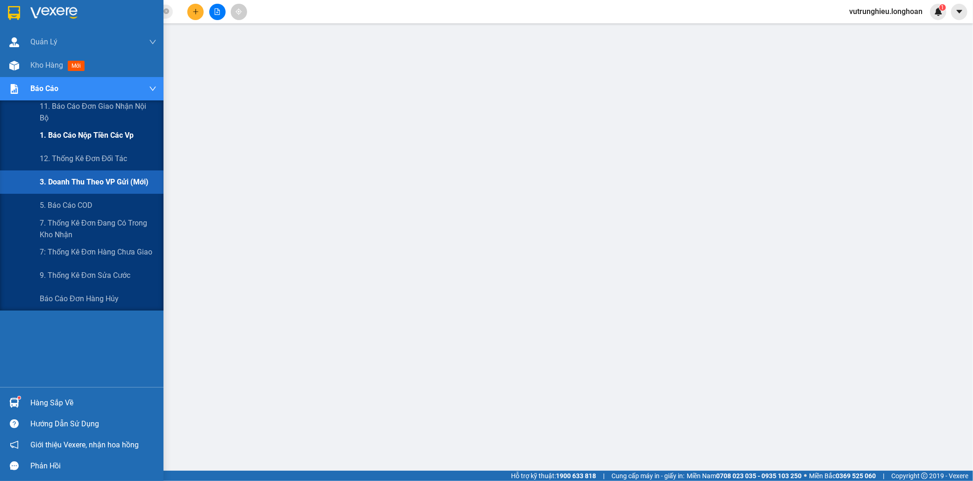
click at [86, 134] on span "1. Báo cáo nộp tiền các vp" at bounding box center [87, 135] width 94 height 12
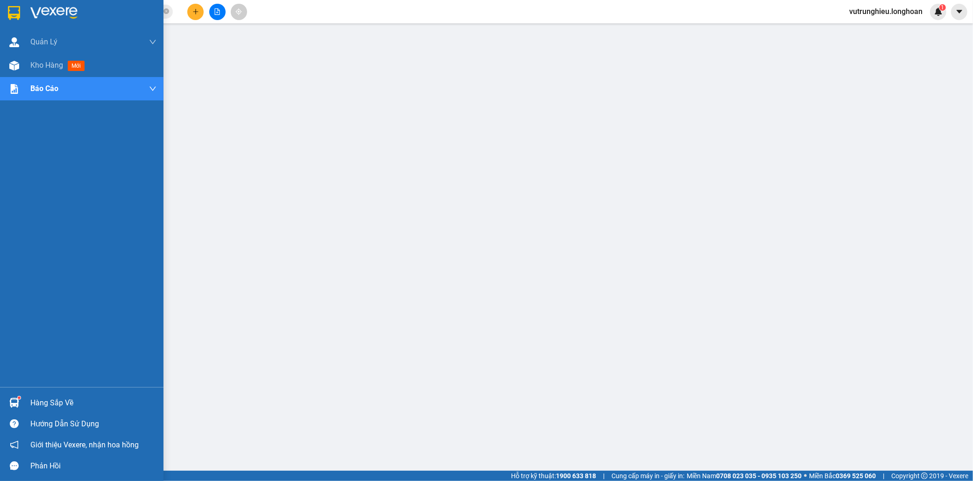
click at [11, 10] on img at bounding box center [14, 13] width 12 height 14
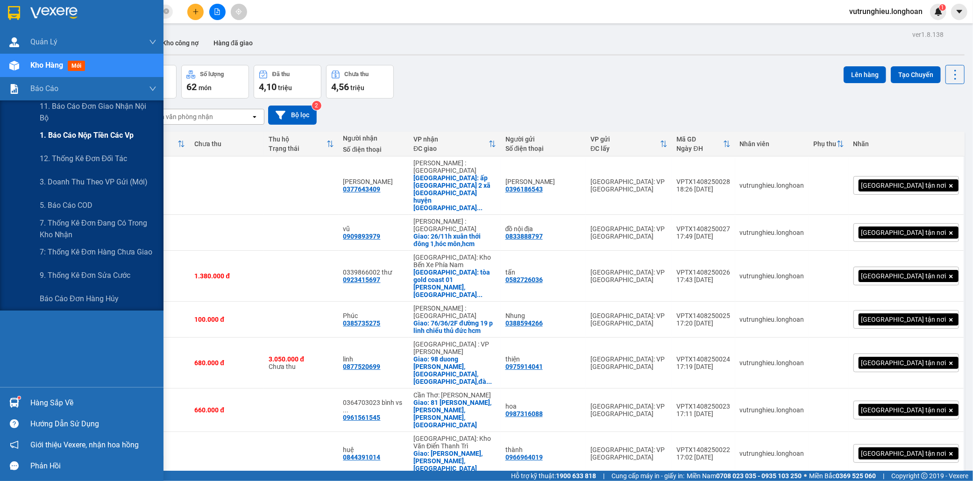
click at [96, 135] on span "1. Báo cáo nộp tiền các vp" at bounding box center [87, 135] width 94 height 12
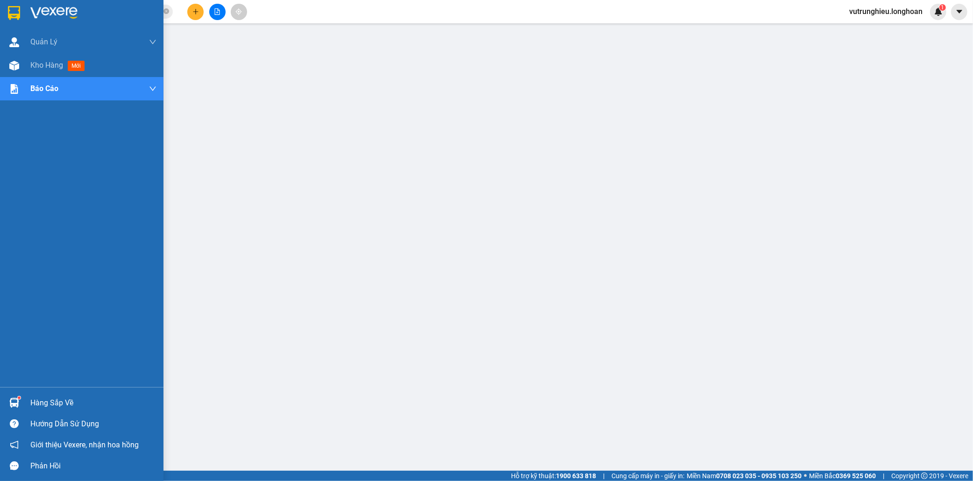
click at [10, 12] on img at bounding box center [14, 13] width 12 height 14
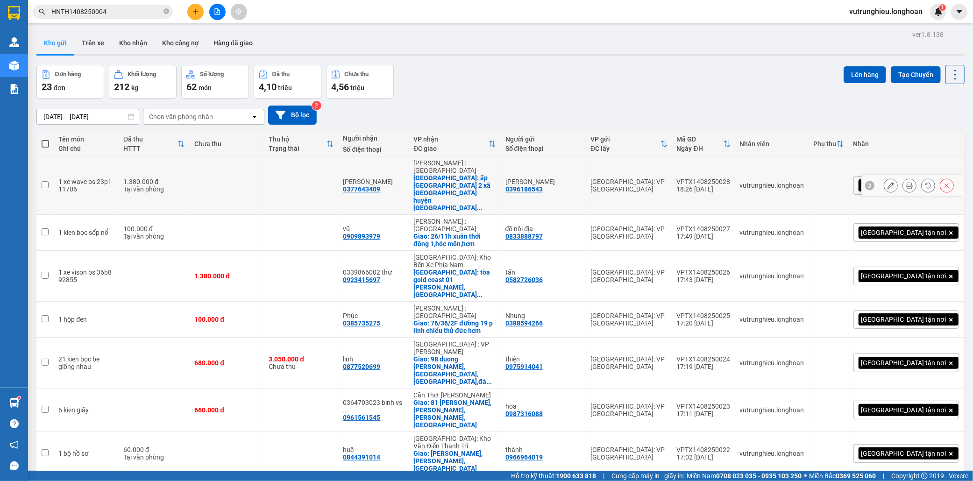
click at [731, 178] on div "VPTX1408250028" at bounding box center [704, 181] width 54 height 7
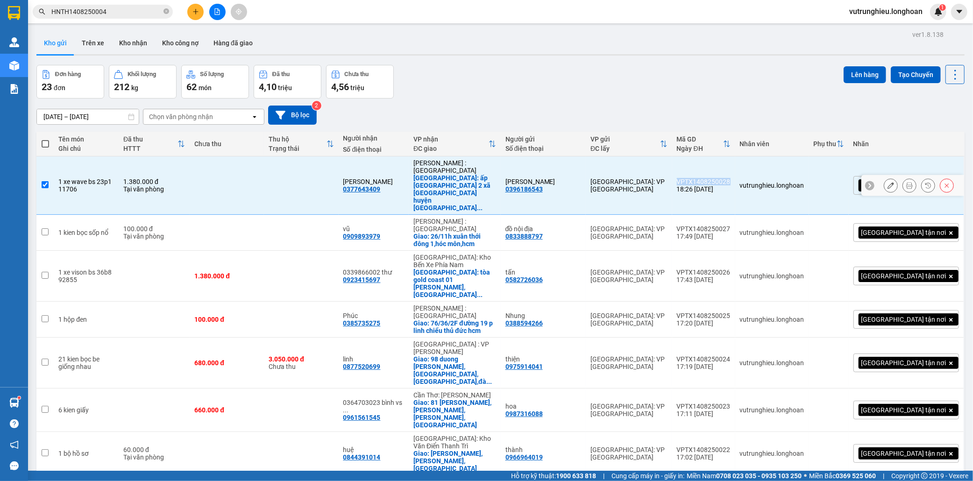
click at [731, 178] on div "VPTX1408250028" at bounding box center [704, 181] width 54 height 7
checkbox input "false"
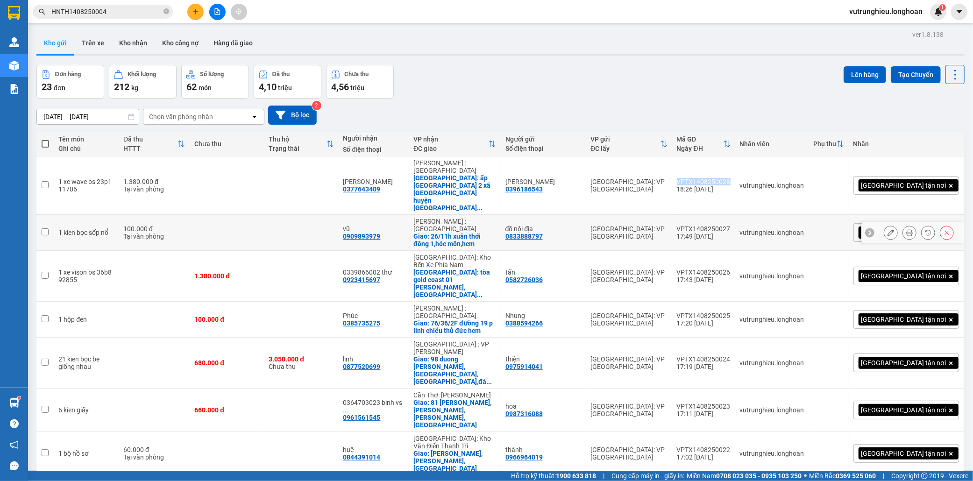
copy div "VPTX1408250028"
click at [731, 225] on div "VPTX1408250027" at bounding box center [704, 228] width 54 height 7
checkbox input "true"
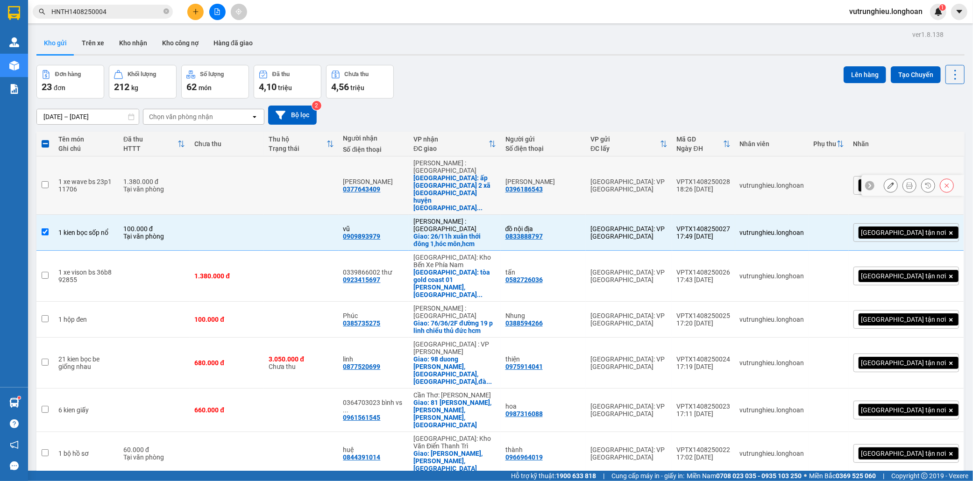
click at [731, 178] on div "VPTX1408250028" at bounding box center [704, 181] width 54 height 7
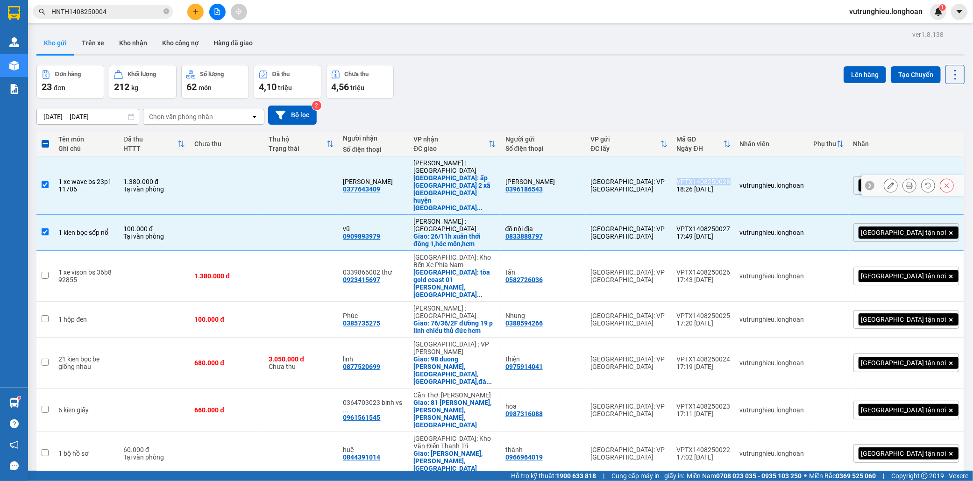
click at [731, 178] on div "VPTX1408250028" at bounding box center [704, 181] width 54 height 7
checkbox input "false"
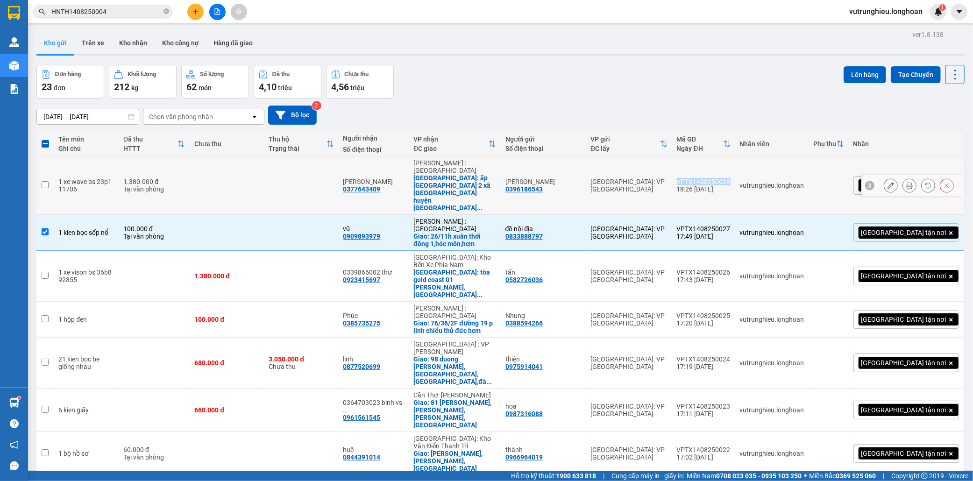
copy div "VPTX1408250028"
click at [906, 182] on icon at bounding box center [909, 185] width 7 height 7
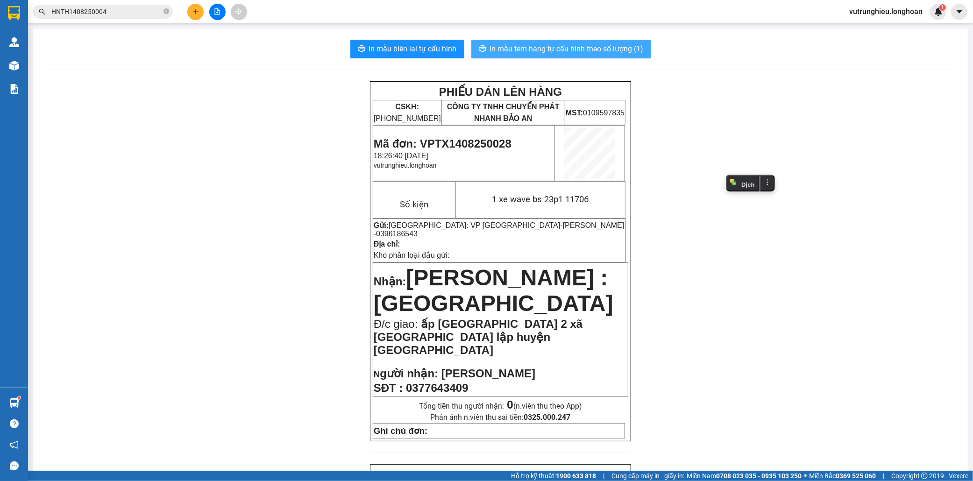
click at [531, 47] on span "In mẫu tem hàng tự cấu hình theo số lượng (1)" at bounding box center [567, 49] width 154 height 12
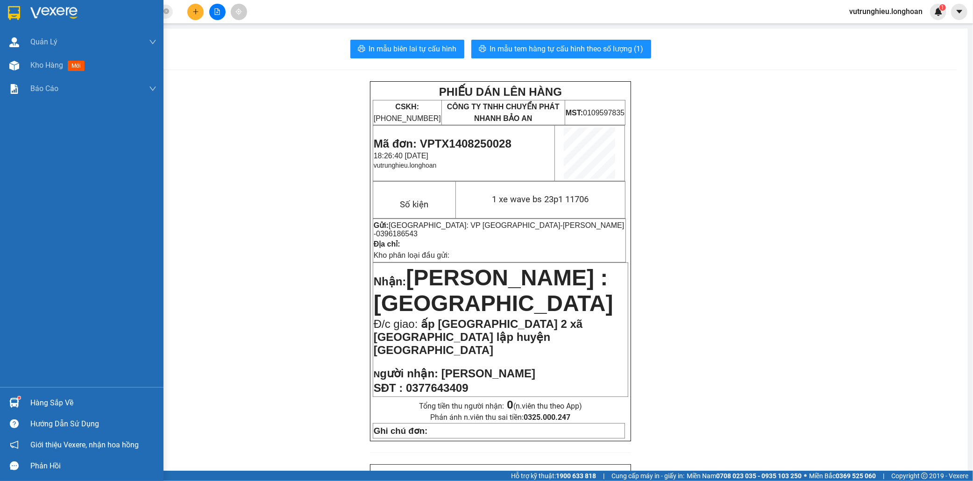
click at [15, 10] on img at bounding box center [14, 13] width 12 height 14
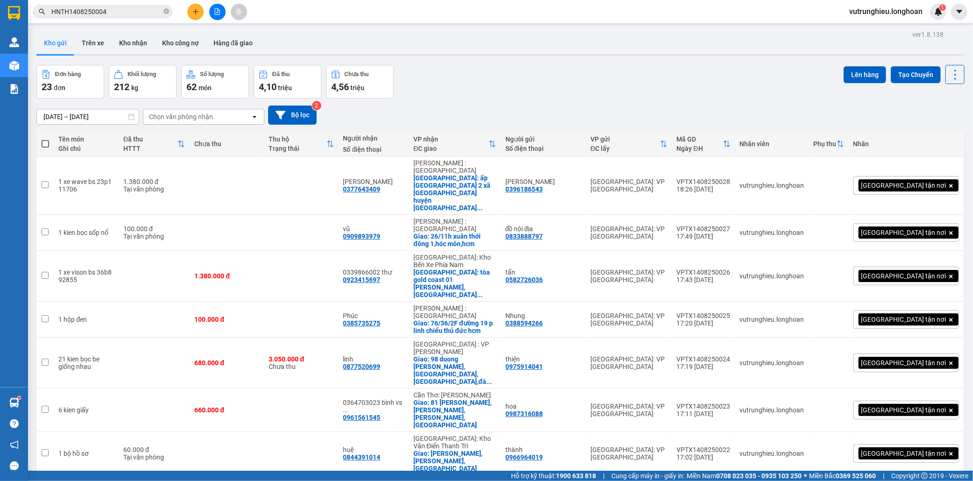
click at [113, 11] on input "HNTH1408250004" at bounding box center [106, 12] width 110 height 10
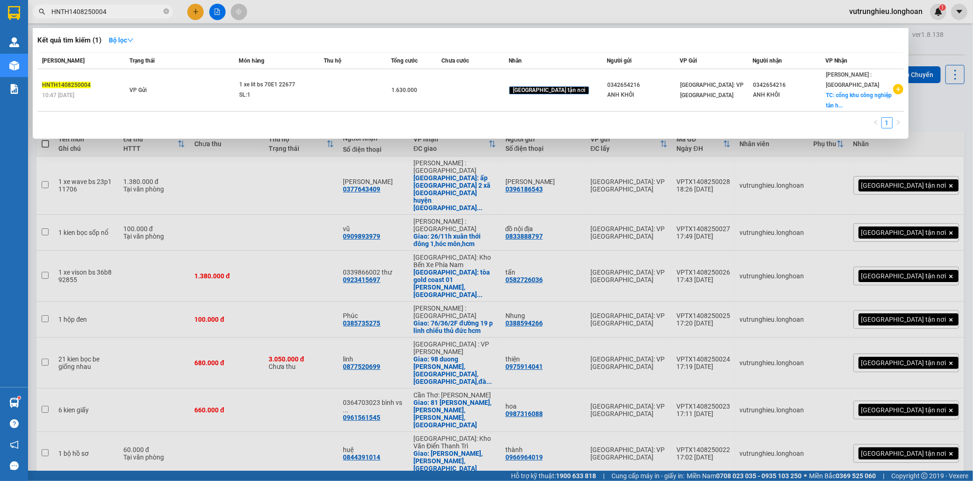
click at [113, 11] on input "HNTH1408250004" at bounding box center [106, 12] width 110 height 10
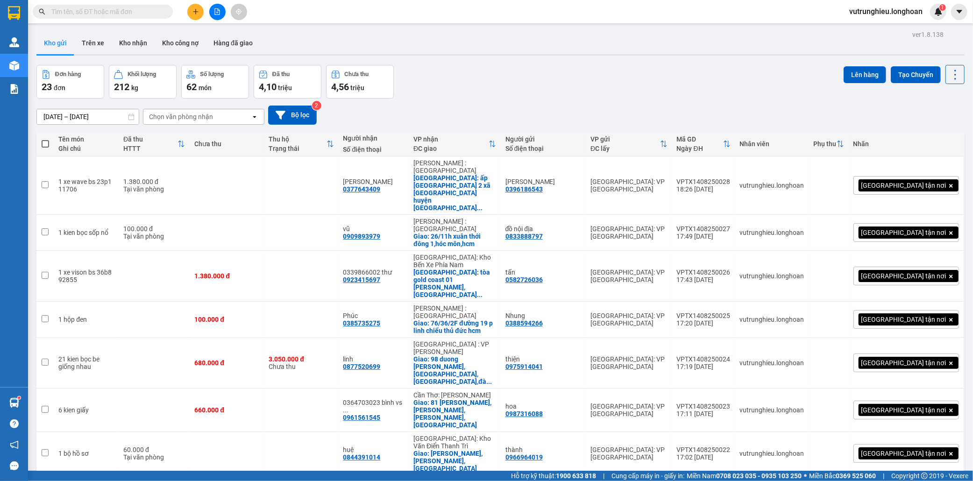
paste input "039 5946102"
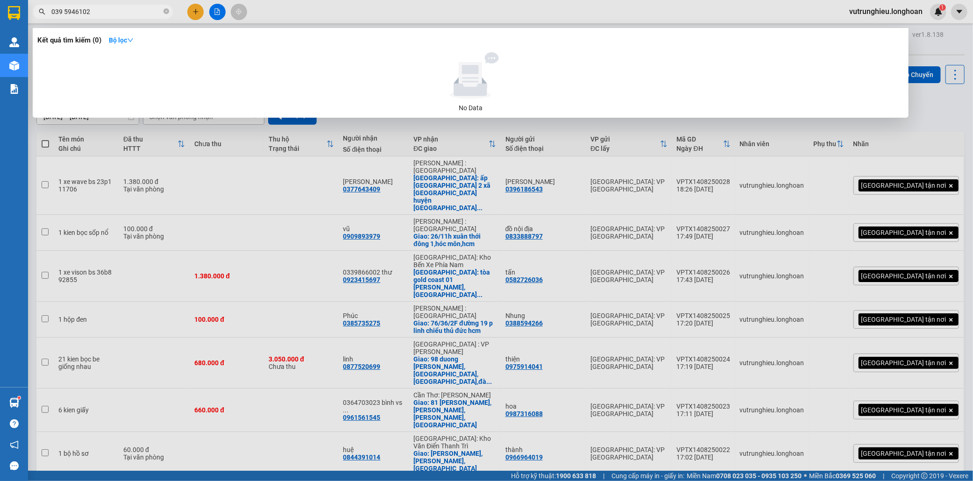
click at [64, 8] on input "039 5946102" at bounding box center [106, 12] width 110 height 10
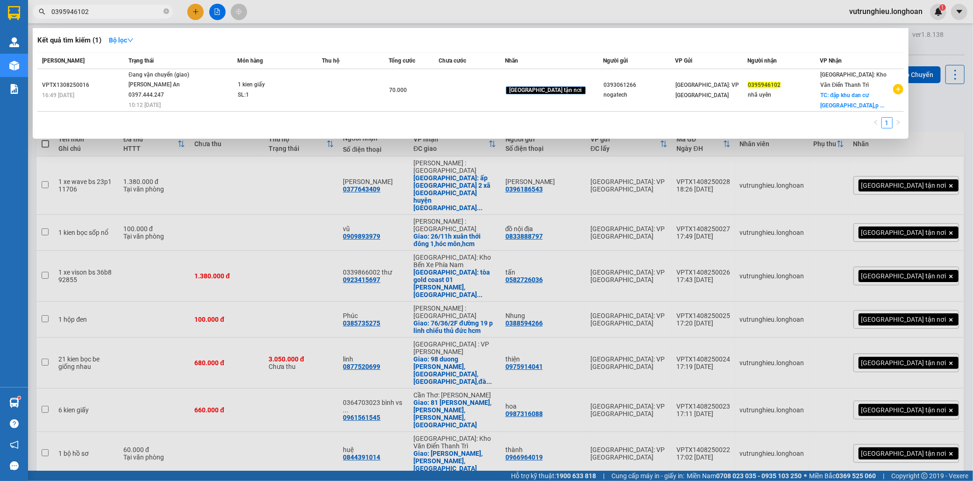
type input "0395946102"
click at [247, 189] on div at bounding box center [486, 240] width 973 height 481
click at [138, 12] on input "0395946102" at bounding box center [106, 12] width 110 height 10
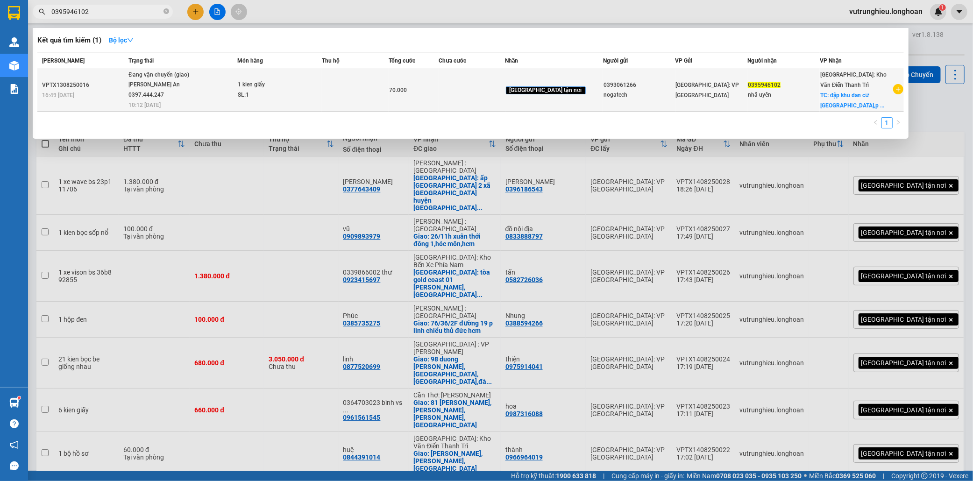
click at [688, 95] on td "[GEOGRAPHIC_DATA]: VP [GEOGRAPHIC_DATA]" at bounding box center [712, 90] width 72 height 43
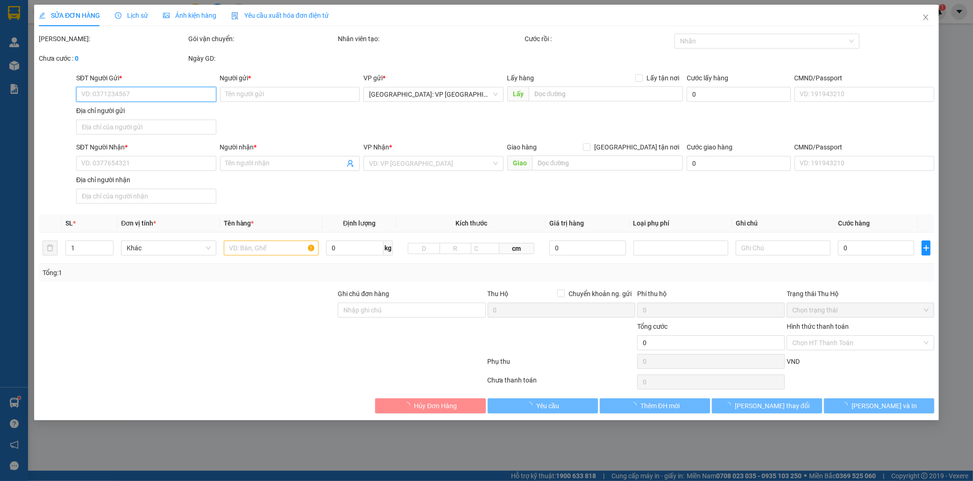
type input "0393061266"
type input "nogatech"
type input "0395946102"
type input "nhã uyên"
checkbox input "true"
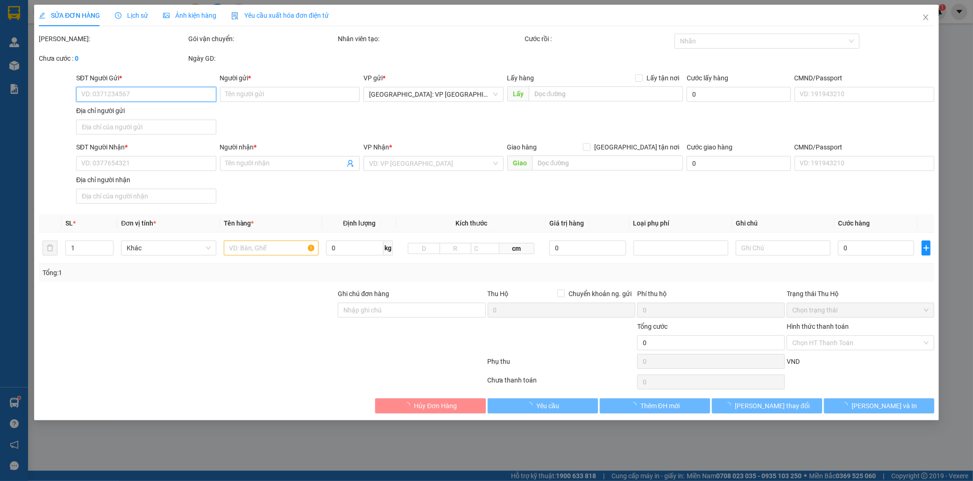
type input "đập khu dan cư [GEOGRAPHIC_DATA],p thái học,[GEOGRAPHIC_DATA]"
type input "70.000"
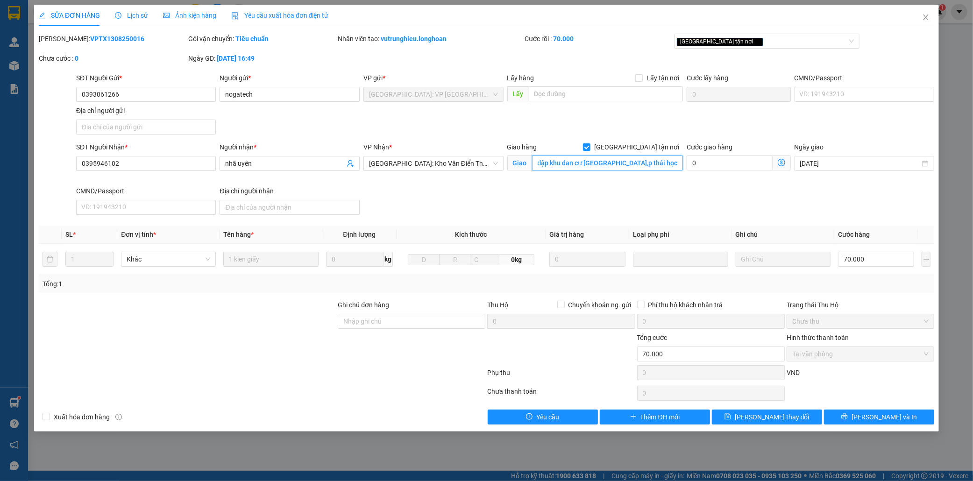
click at [636, 162] on input "đập khu dan cư [GEOGRAPHIC_DATA],p thái học,[GEOGRAPHIC_DATA]" at bounding box center [607, 163] width 151 height 15
click at [922, 15] on icon "close" at bounding box center [925, 17] width 7 height 7
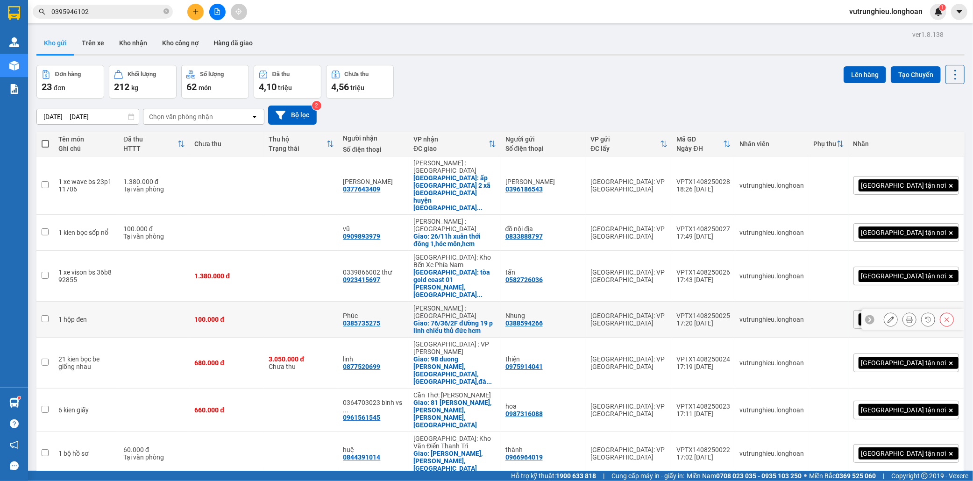
scroll to position [54, 0]
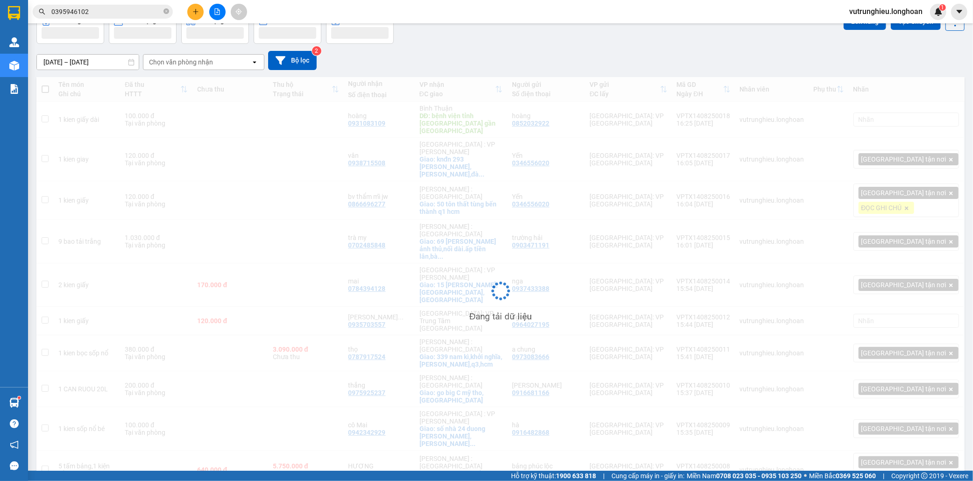
scroll to position [43, 0]
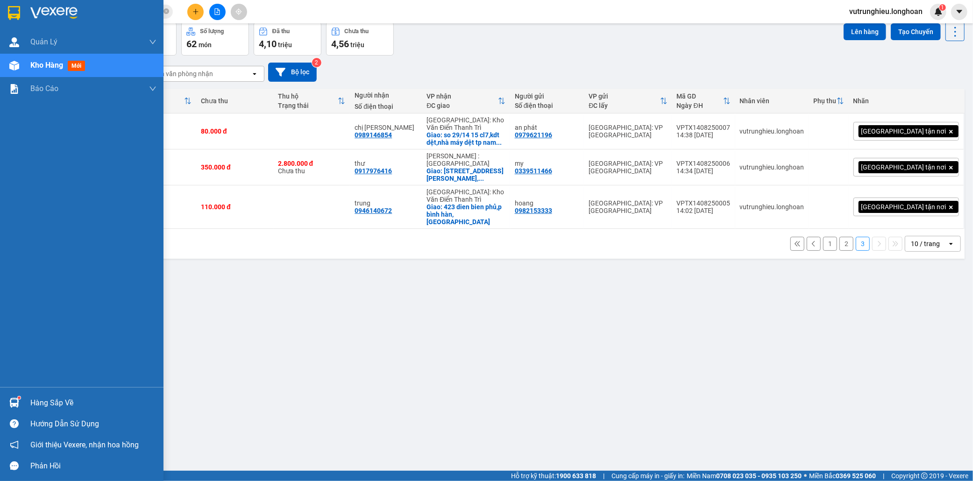
click at [11, 12] on img at bounding box center [14, 13] width 12 height 14
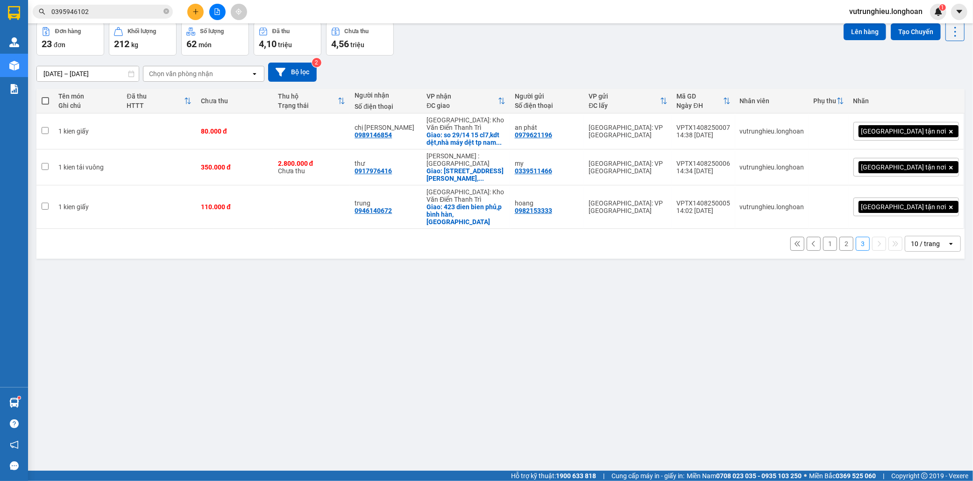
click at [823, 237] on button "1" at bounding box center [830, 244] width 14 height 14
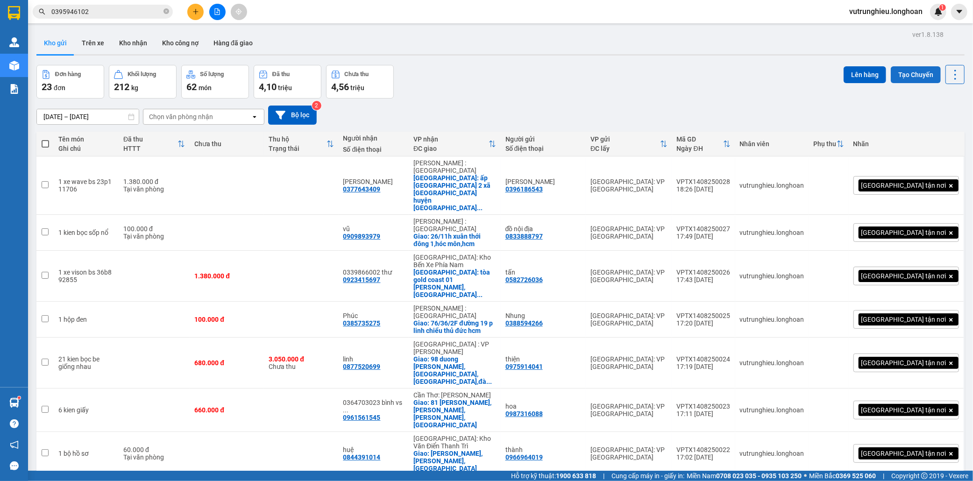
click at [912, 72] on button "Tạo Chuyến" at bounding box center [916, 74] width 50 height 17
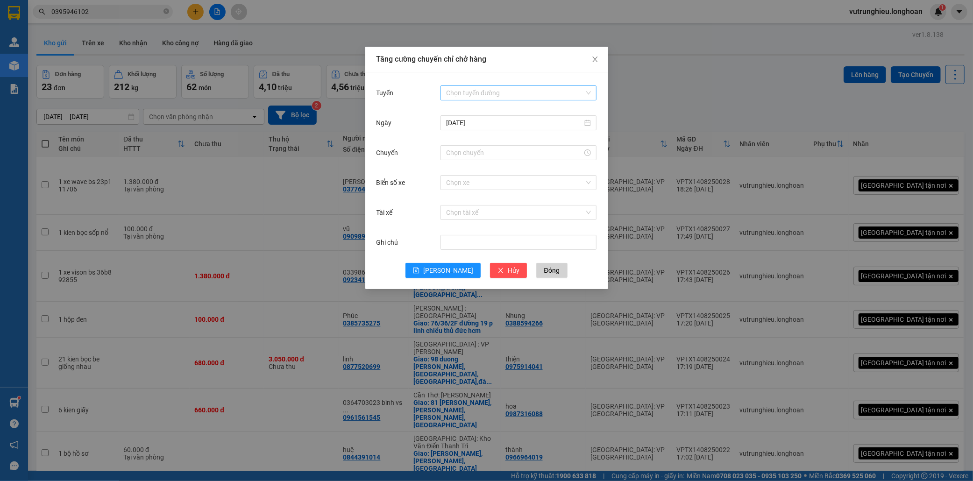
click at [456, 92] on input "Tuyến" at bounding box center [515, 93] width 138 height 14
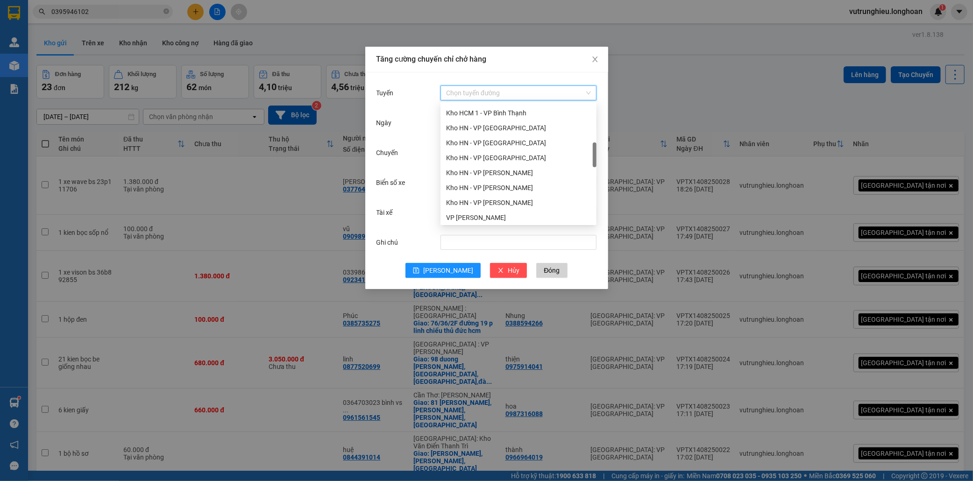
scroll to position [259, 0]
click at [488, 164] on div "VP [PERSON_NAME]" at bounding box center [518, 166] width 145 height 10
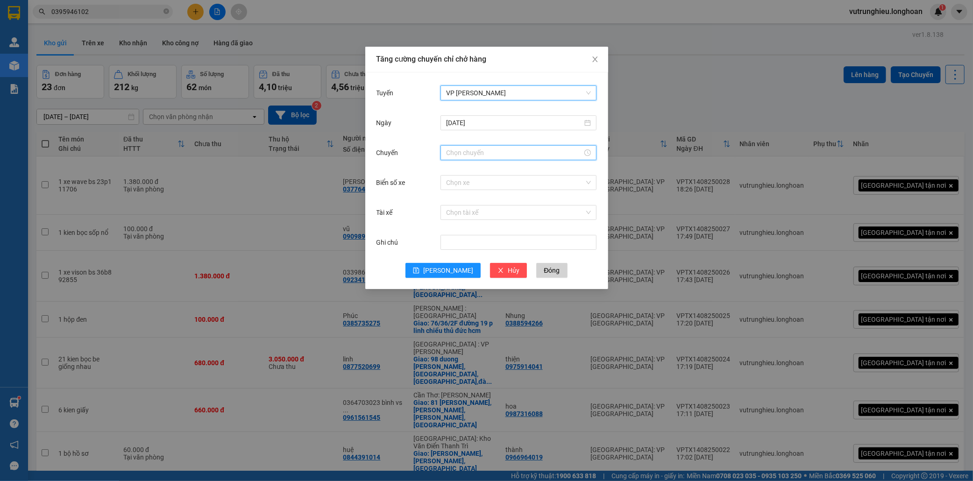
click at [468, 156] on input "Chuyến" at bounding box center [514, 153] width 136 height 10
click at [455, 213] on div "19" at bounding box center [454, 211] width 26 height 13
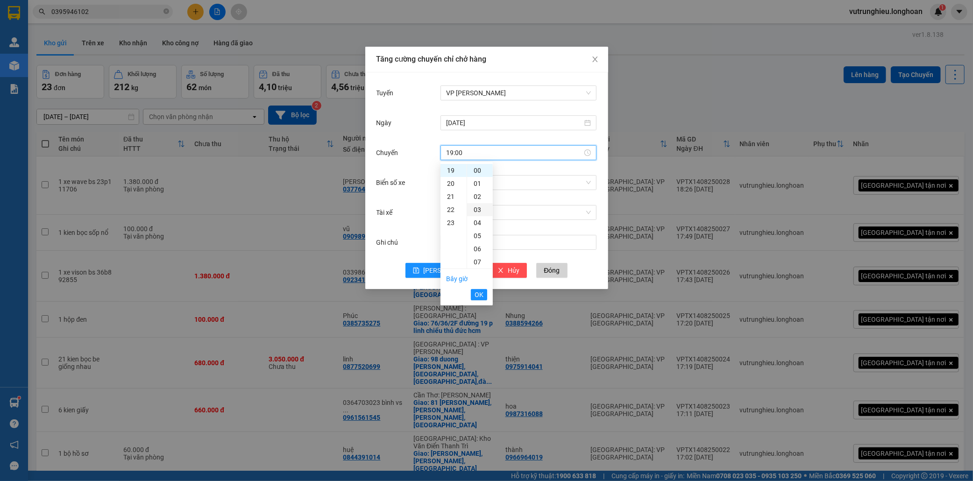
scroll to position [104, 0]
click at [480, 212] on div "15" at bounding box center [480, 211] width 26 height 13
type input "19:15"
click at [483, 293] on button "OK" at bounding box center [479, 294] width 16 height 11
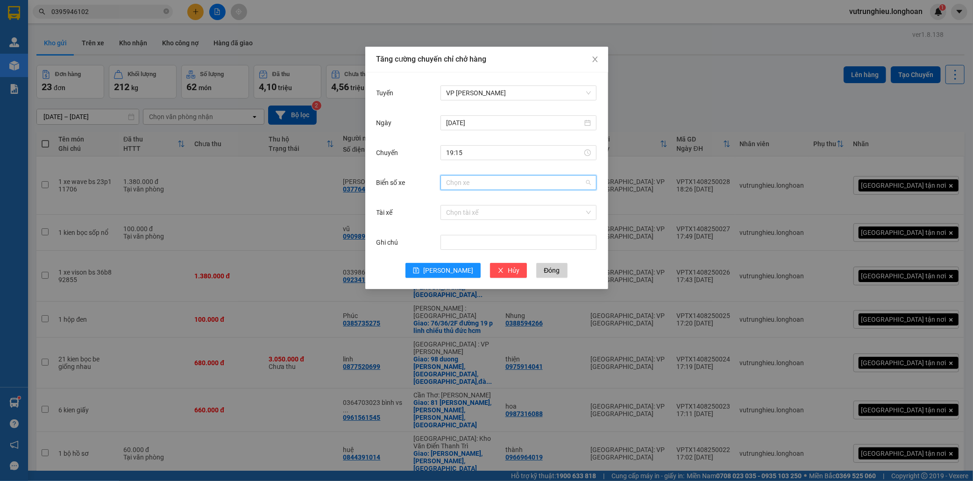
click at [474, 185] on input "Biển số xe" at bounding box center [515, 183] width 138 height 14
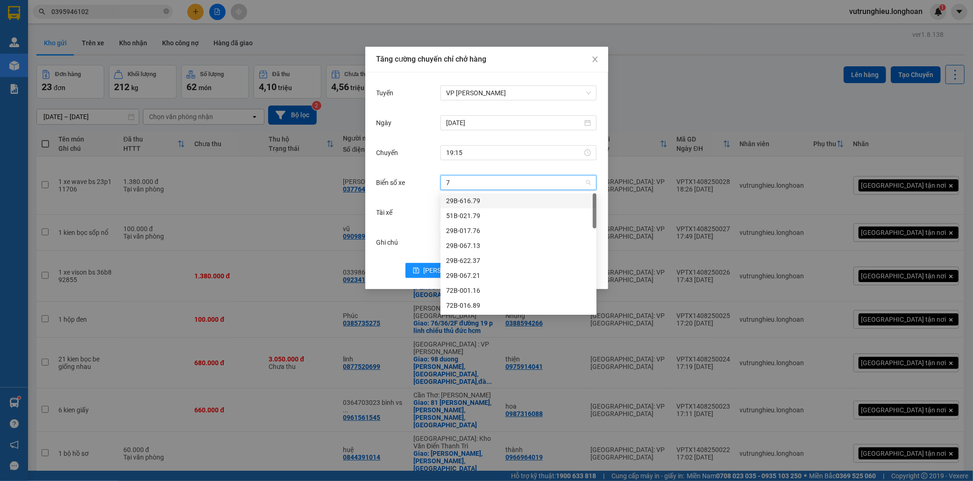
type input "71"
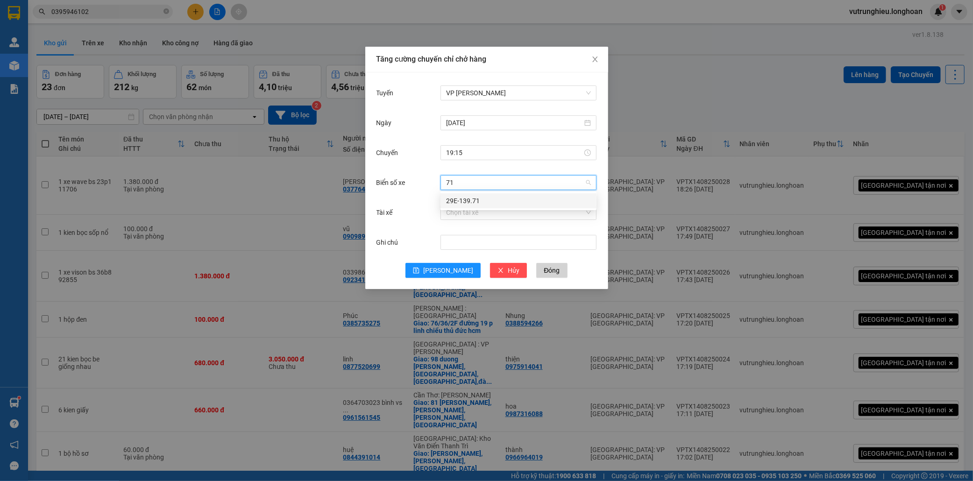
click at [490, 200] on div "29E-139.71" at bounding box center [518, 201] width 145 height 10
click at [478, 218] on input "Tài xế" at bounding box center [515, 213] width 138 height 14
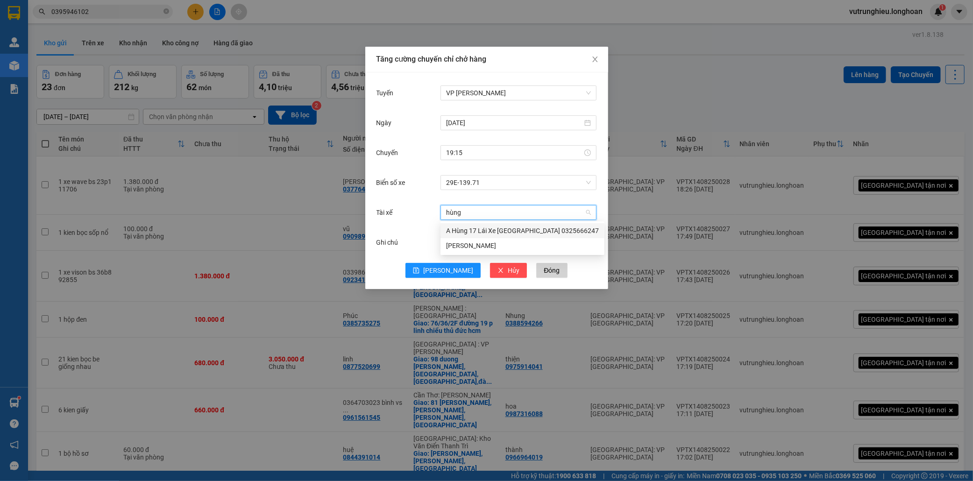
type input "hùng"
click at [485, 233] on div "A Hùng 17 Lái Xe [GEOGRAPHIC_DATA] 0325666247" at bounding box center [522, 231] width 153 height 10
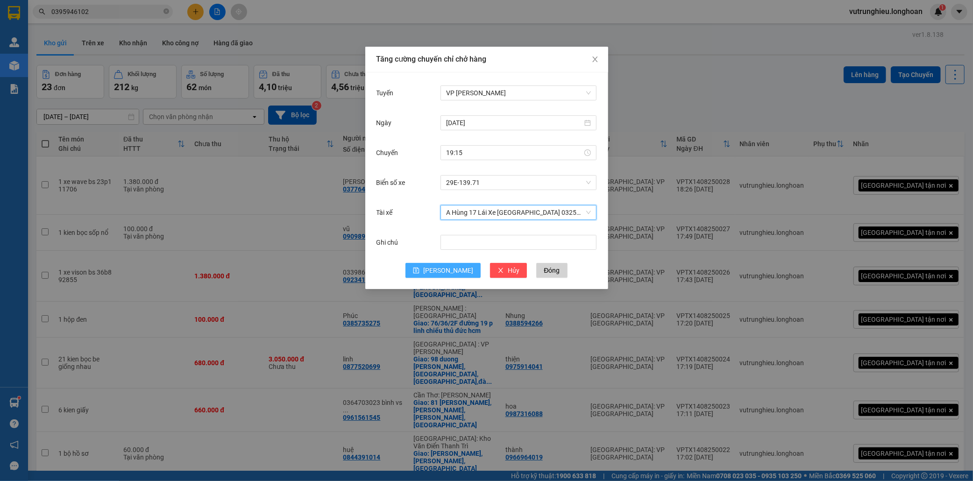
click at [442, 272] on span "Lưu" at bounding box center [448, 270] width 50 height 10
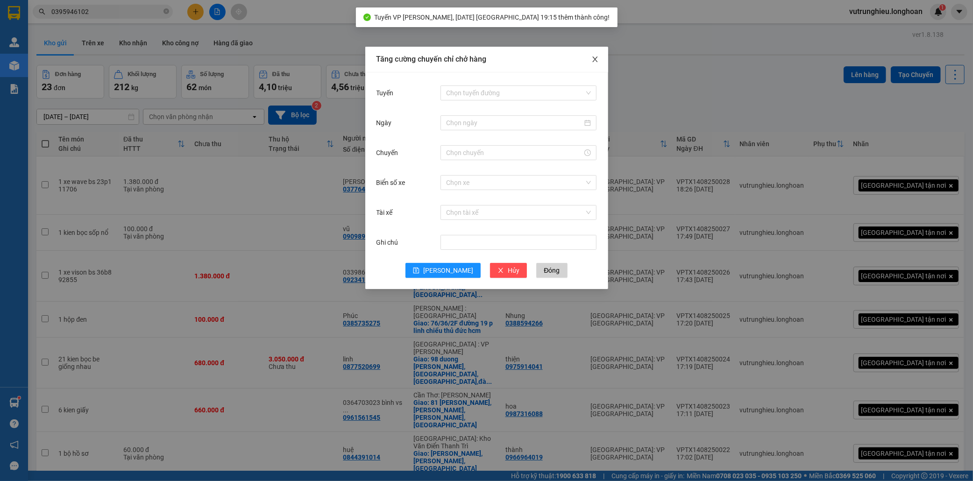
click at [594, 62] on icon "close" at bounding box center [595, 59] width 7 height 7
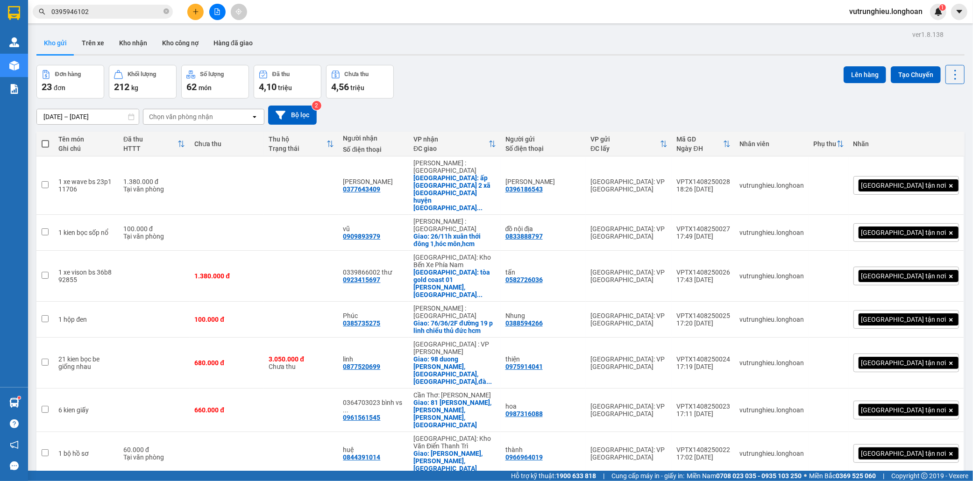
click at [43, 141] on span at bounding box center [45, 143] width 7 height 7
click at [45, 139] on input "checkbox" at bounding box center [45, 139] width 0 height 0
checkbox input "true"
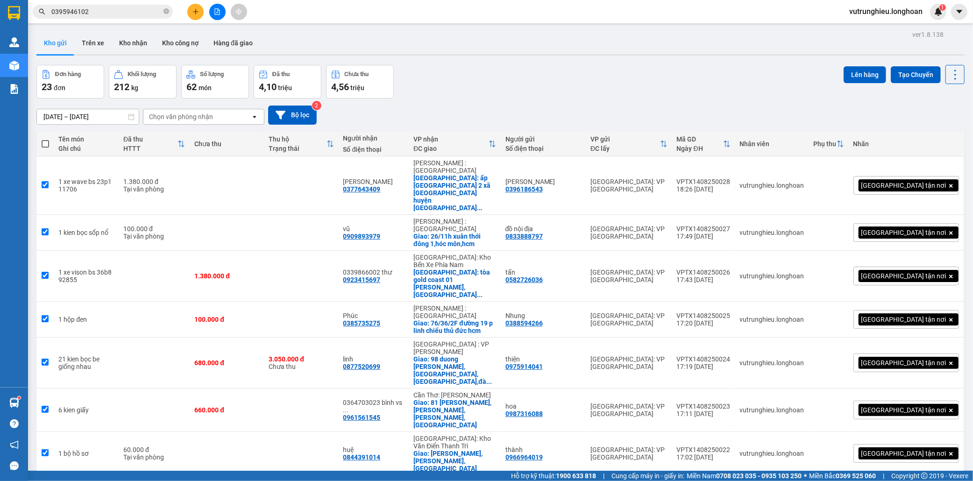
checkbox input "true"
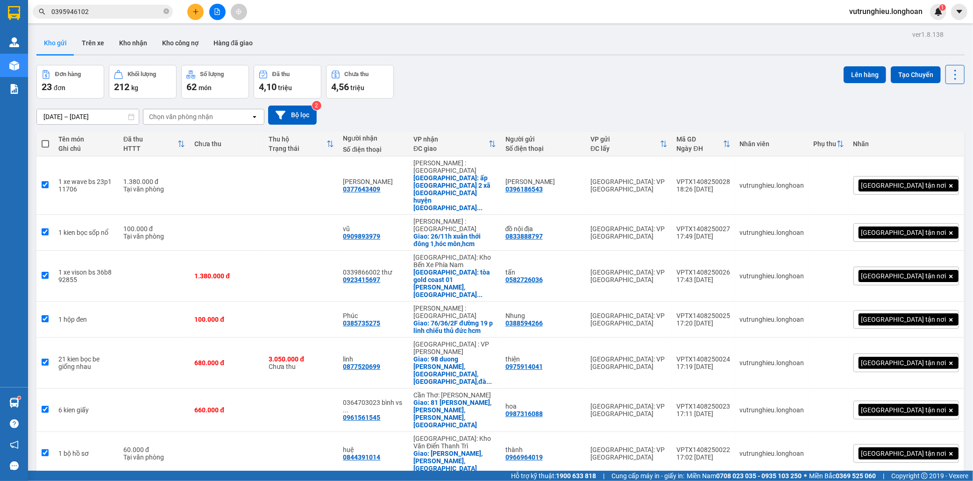
checkbox input "true"
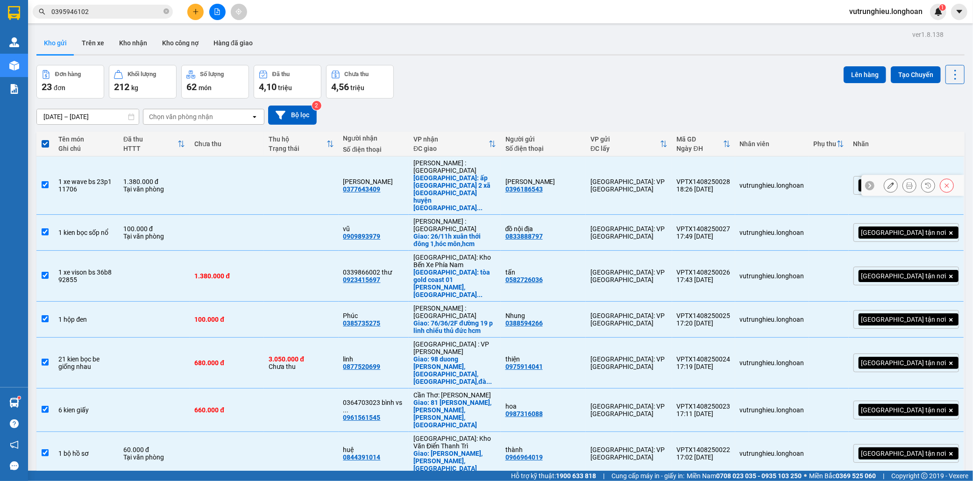
click at [45, 181] on input "checkbox" at bounding box center [45, 184] width 7 height 7
checkbox input "false"
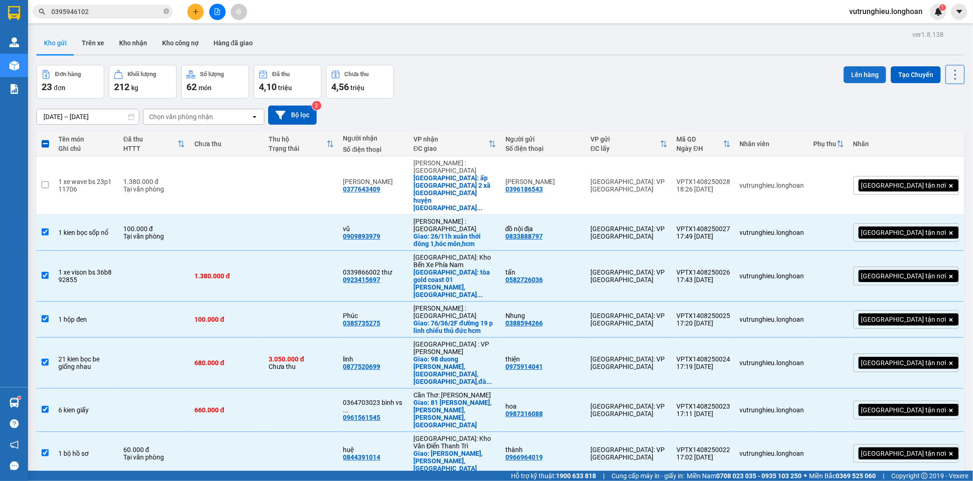
click at [856, 76] on button "Lên hàng" at bounding box center [865, 74] width 43 height 17
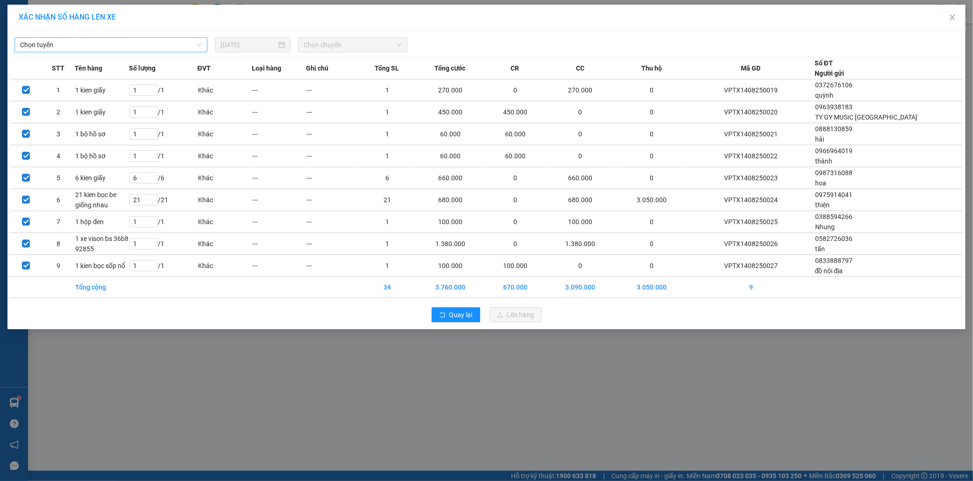
click at [169, 47] on span "Chọn tuyến" at bounding box center [111, 45] width 182 height 14
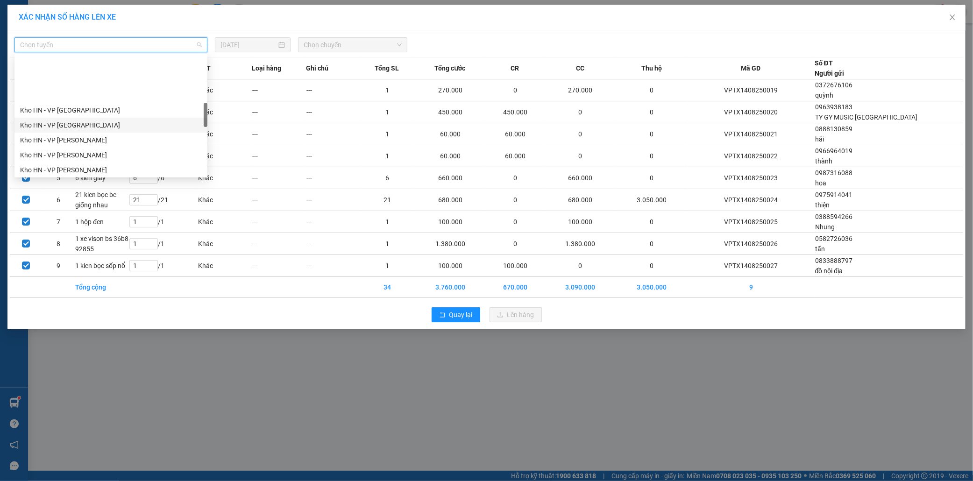
scroll to position [259, 0]
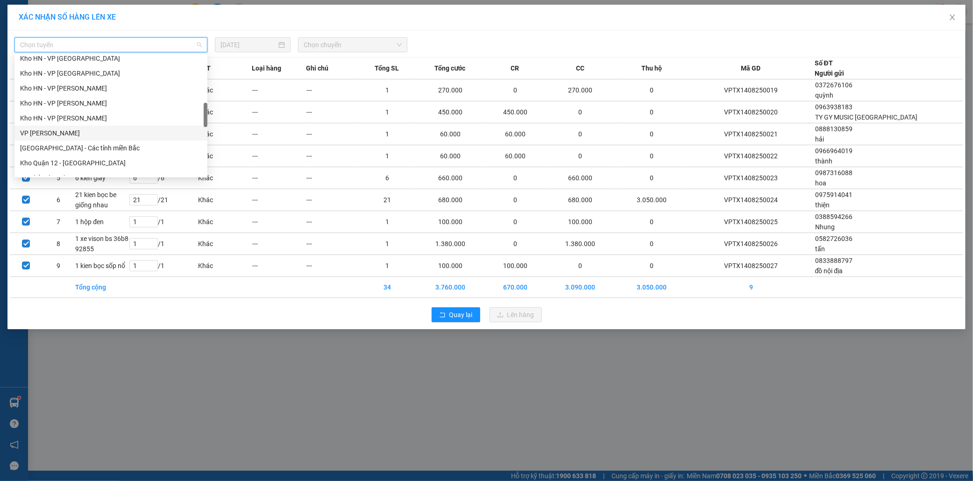
click at [76, 131] on div "VP [PERSON_NAME]" at bounding box center [111, 133] width 182 height 10
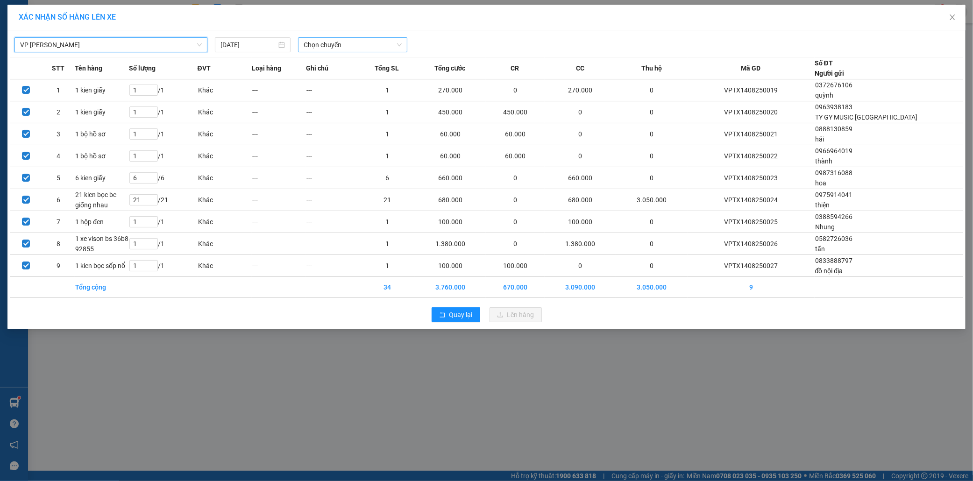
click at [318, 44] on span "Chọn chuyến" at bounding box center [353, 45] width 98 height 14
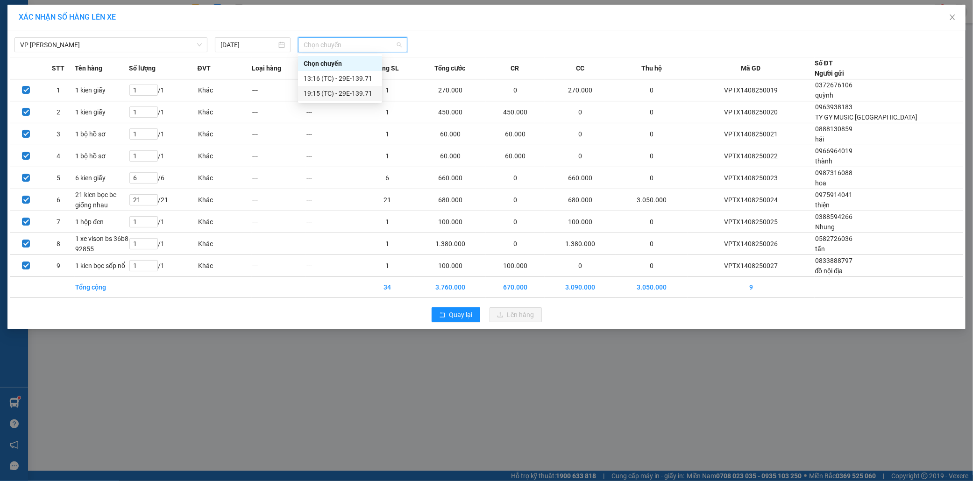
click at [339, 93] on div "19:15 (TC) - 29E-139.71" at bounding box center [340, 93] width 73 height 10
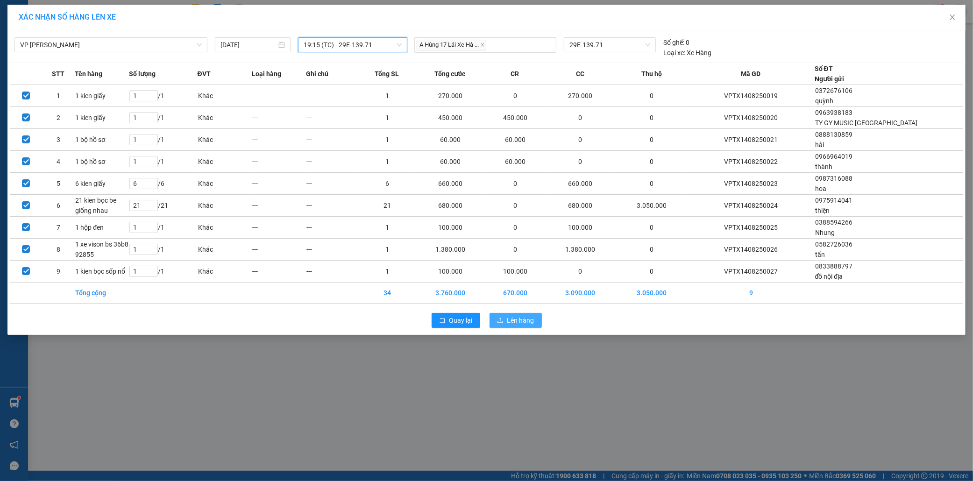
click at [517, 320] on span "Lên hàng" at bounding box center [520, 320] width 27 height 10
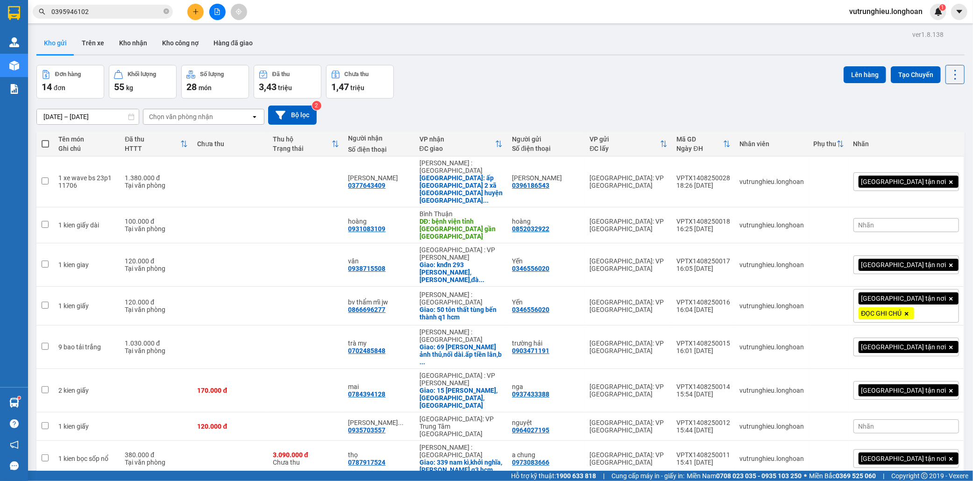
click at [45, 142] on span at bounding box center [45, 143] width 7 height 7
click at [45, 139] on input "checkbox" at bounding box center [45, 139] width 0 height 0
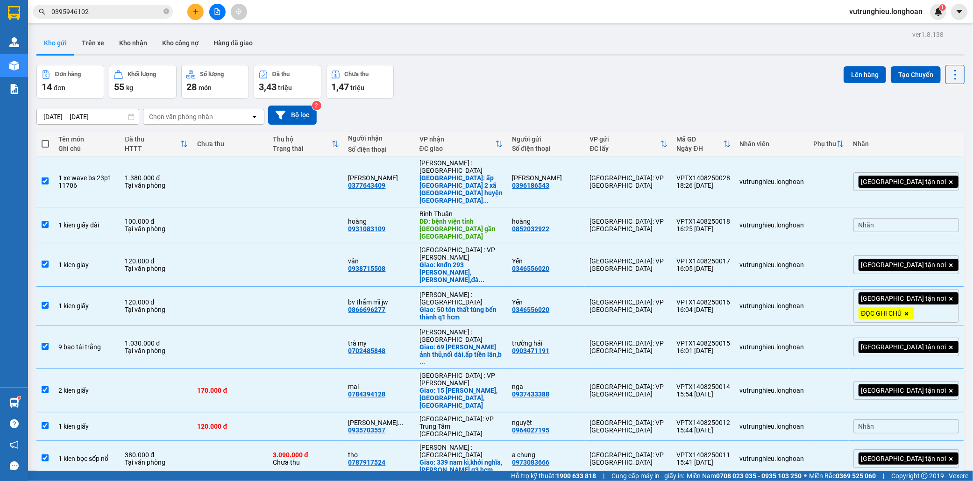
checkbox input "true"
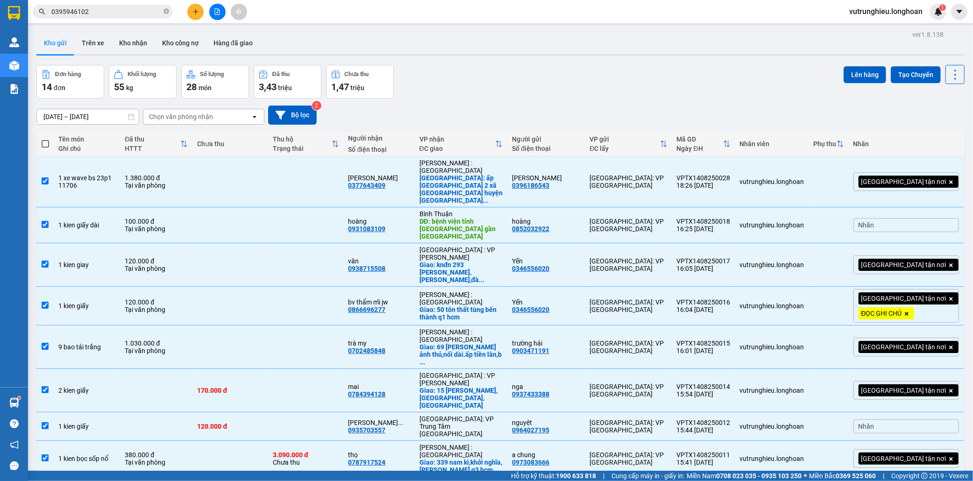
checkbox input "true"
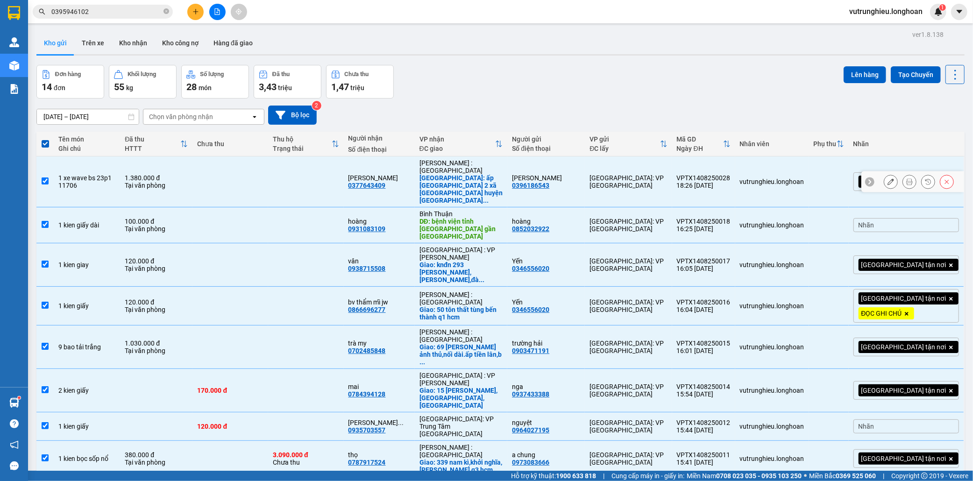
click at [43, 178] on input "checkbox" at bounding box center [45, 181] width 7 height 7
checkbox input "false"
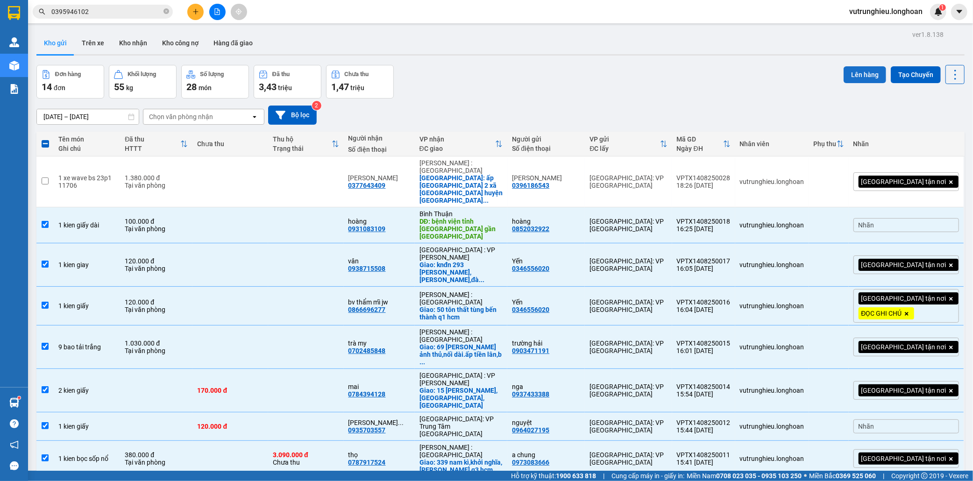
click at [857, 78] on button "Lên hàng" at bounding box center [865, 74] width 43 height 17
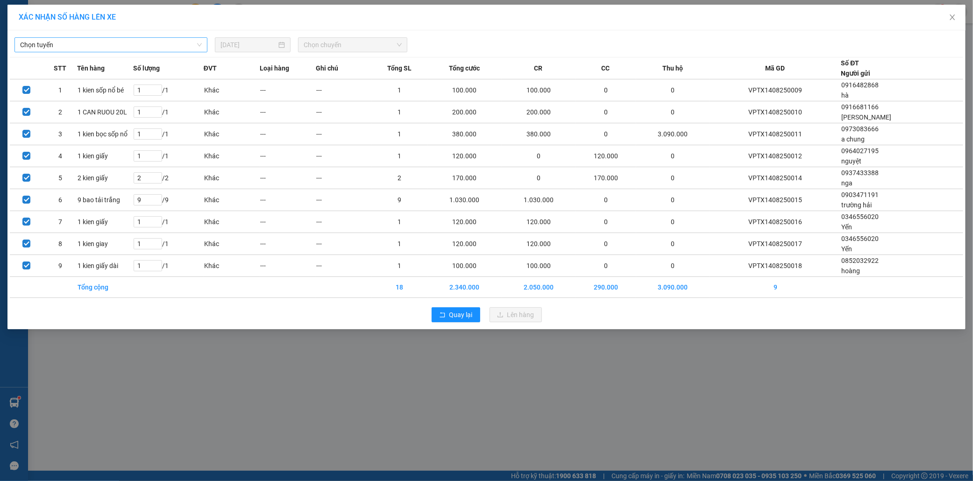
click at [107, 47] on span "Chọn tuyến" at bounding box center [111, 45] width 182 height 14
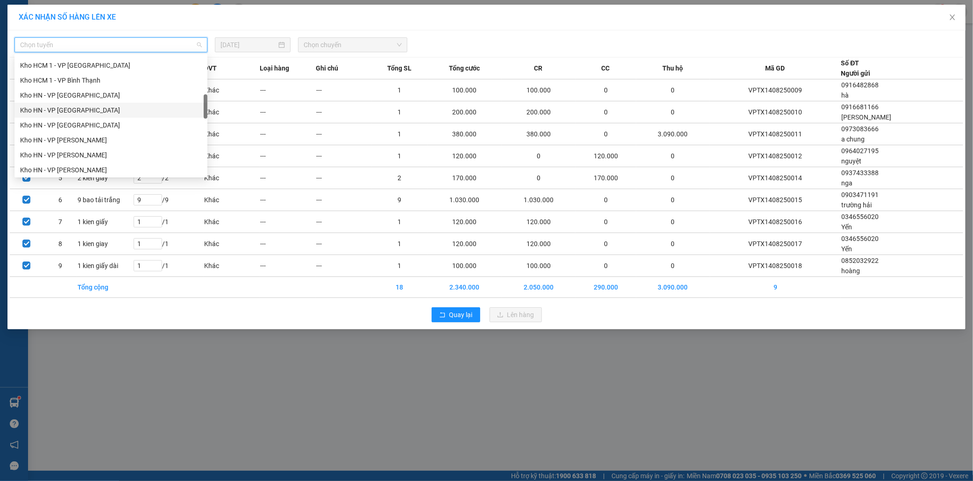
scroll to position [311, 0]
click at [85, 80] on div "VP [PERSON_NAME]" at bounding box center [111, 81] width 182 height 10
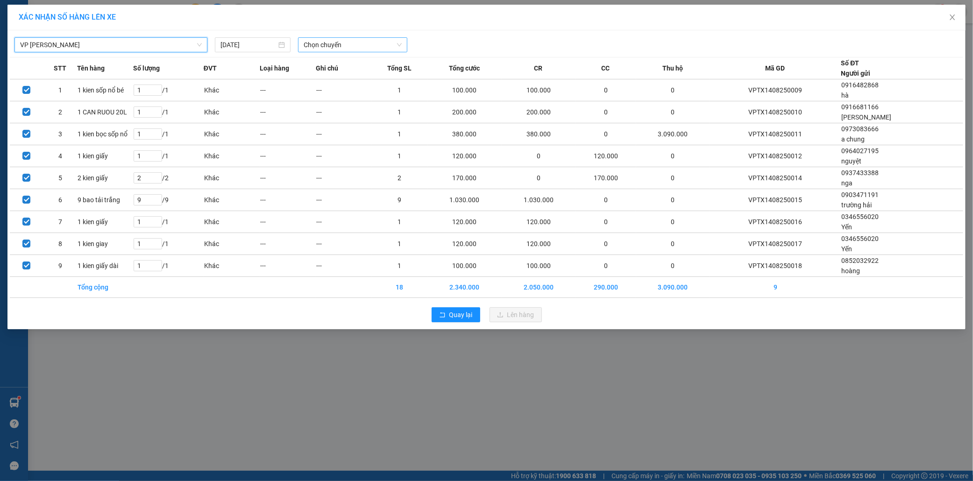
click at [330, 47] on span "Chọn chuyến" at bounding box center [353, 45] width 98 height 14
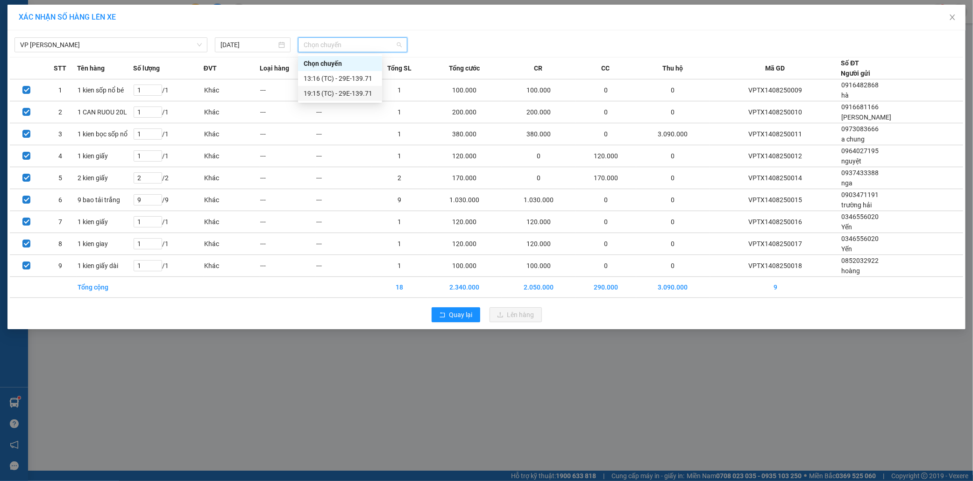
click at [338, 90] on div "19:15 (TC) - 29E-139.71" at bounding box center [340, 93] width 73 height 10
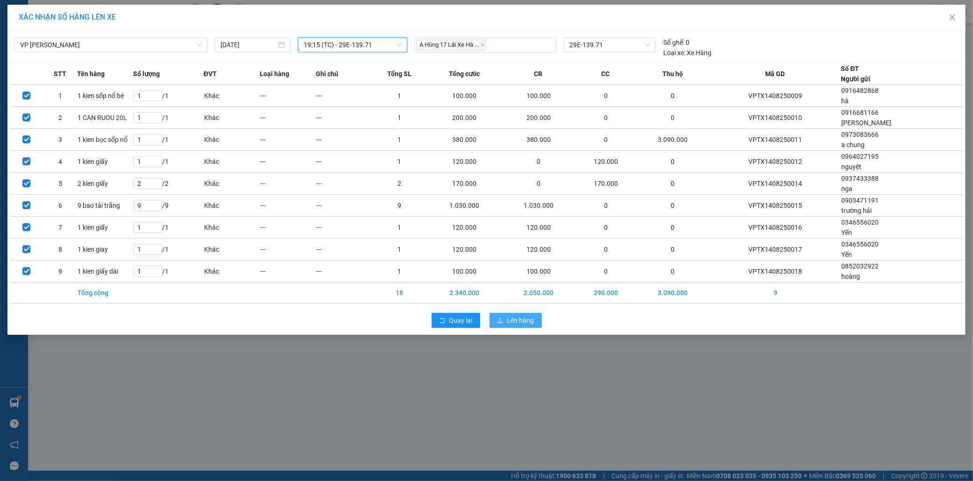
click at [527, 321] on span "Lên hàng" at bounding box center [520, 320] width 27 height 10
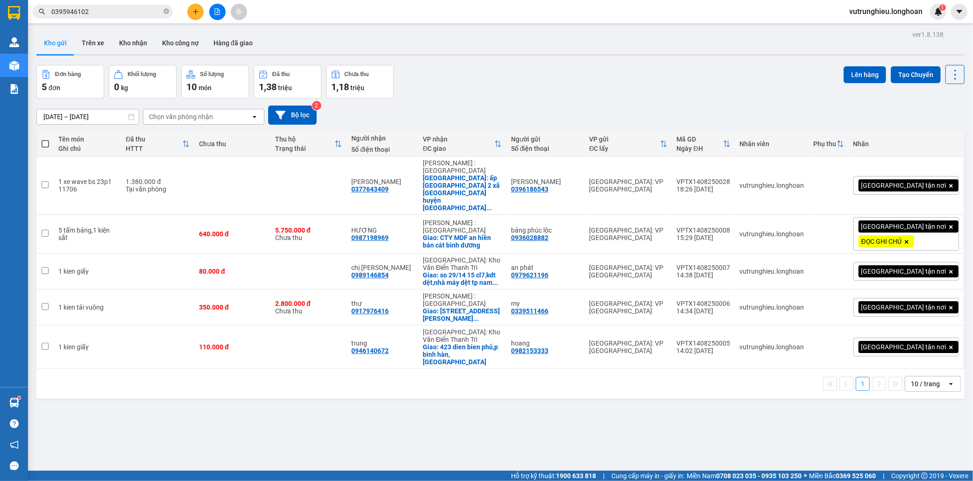
click at [47, 145] on span at bounding box center [45, 143] width 7 height 7
click at [45, 139] on input "checkbox" at bounding box center [45, 139] width 0 height 0
checkbox input "true"
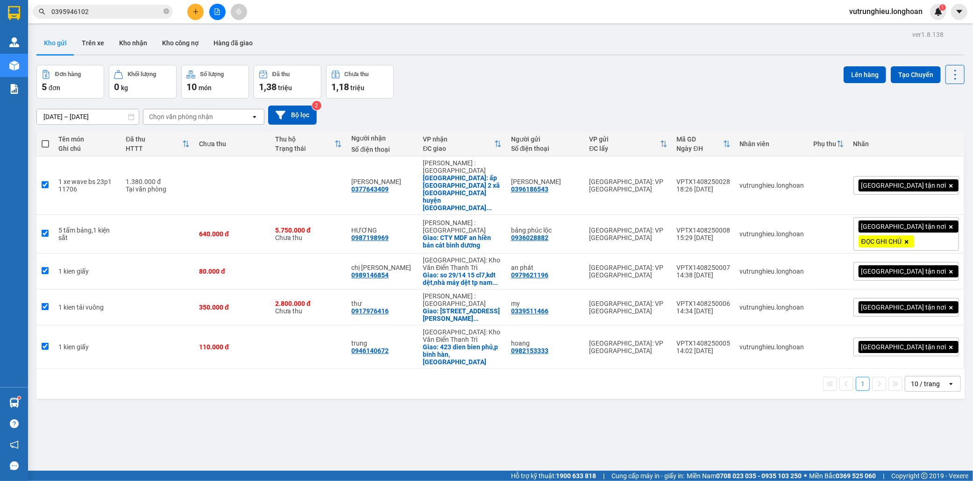
checkbox input "true"
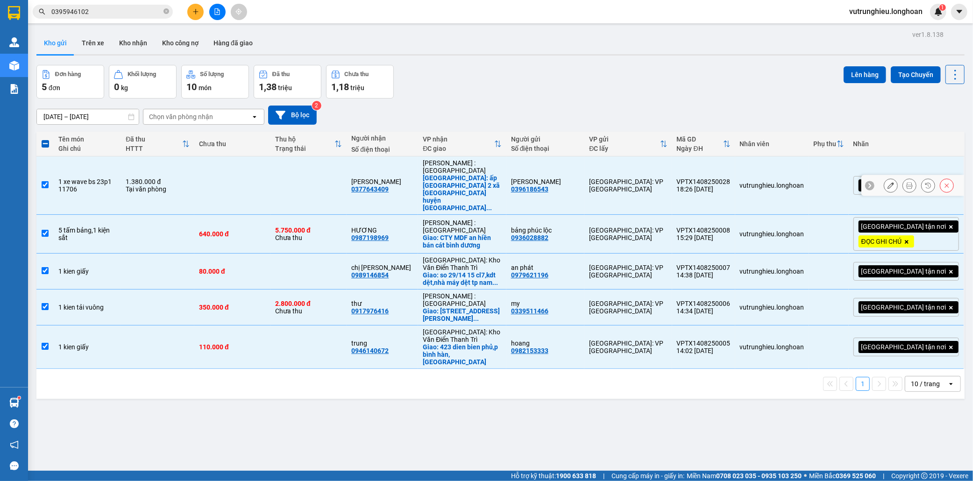
click at [45, 181] on input "checkbox" at bounding box center [45, 184] width 7 height 7
checkbox input "false"
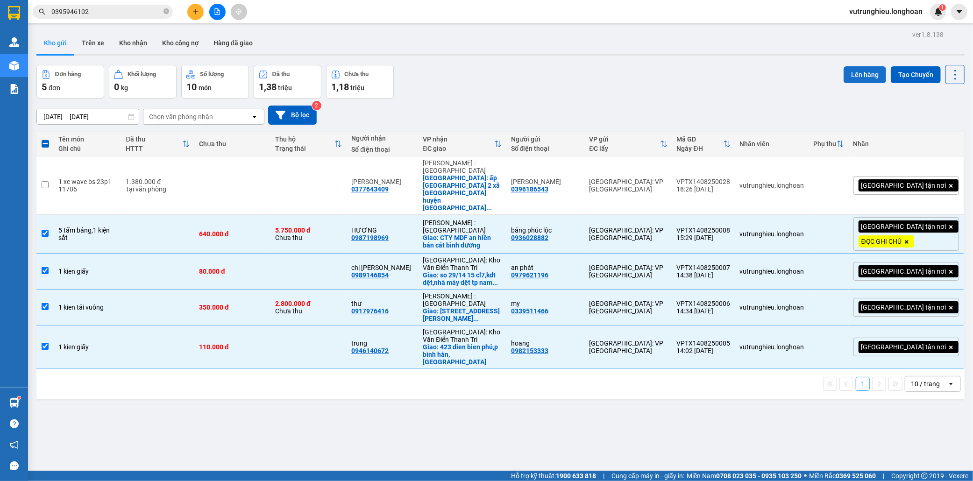
click at [862, 72] on button "Lên hàng" at bounding box center [865, 74] width 43 height 17
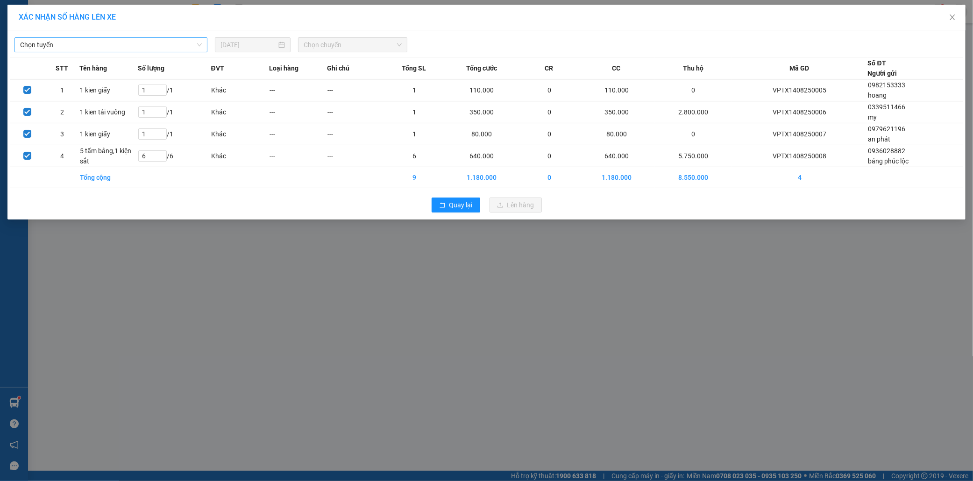
click at [119, 43] on span "Chọn tuyến" at bounding box center [111, 45] width 182 height 14
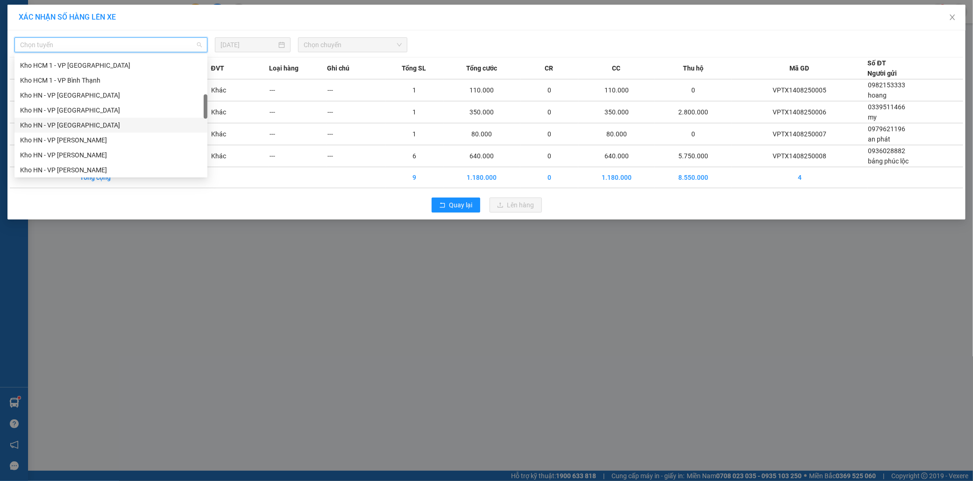
scroll to position [311, 0]
click at [75, 79] on div "VP [PERSON_NAME]" at bounding box center [111, 81] width 182 height 10
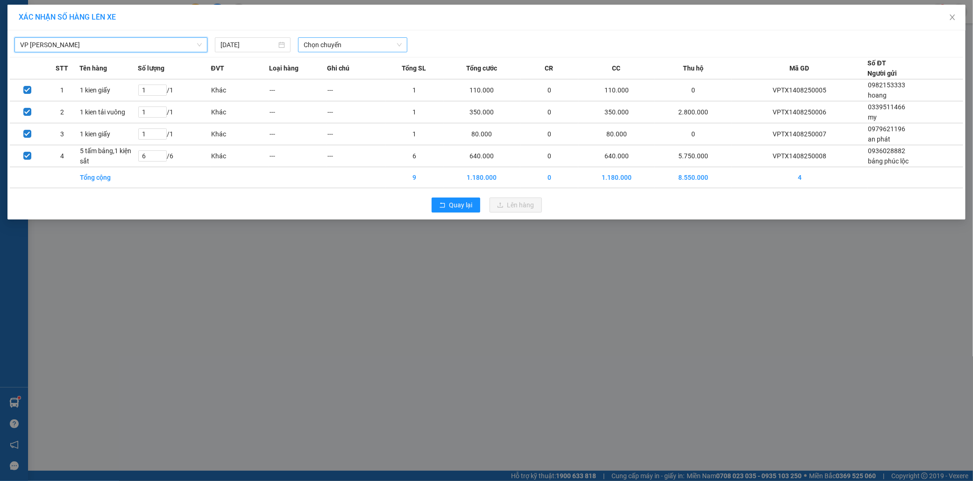
click at [314, 43] on span "Chọn chuyến" at bounding box center [353, 45] width 98 height 14
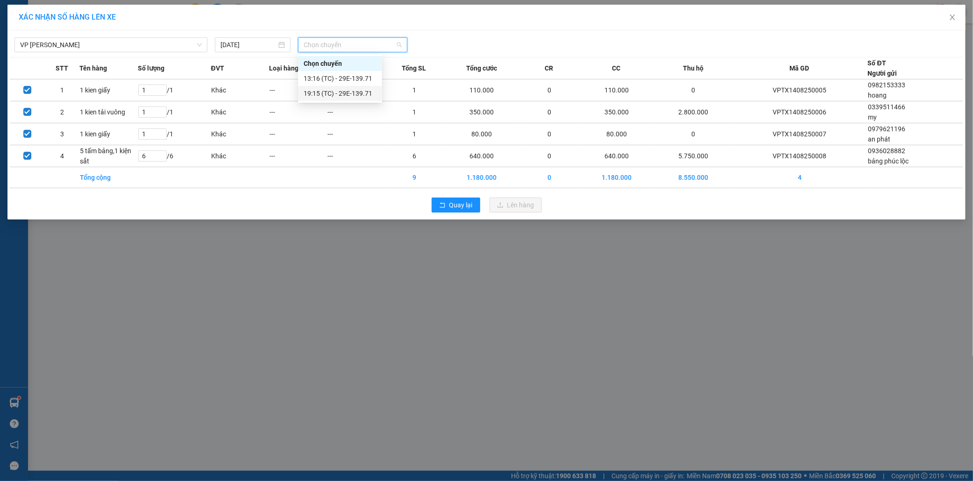
click at [337, 94] on div "19:15 (TC) - 29E-139.71" at bounding box center [340, 93] width 73 height 10
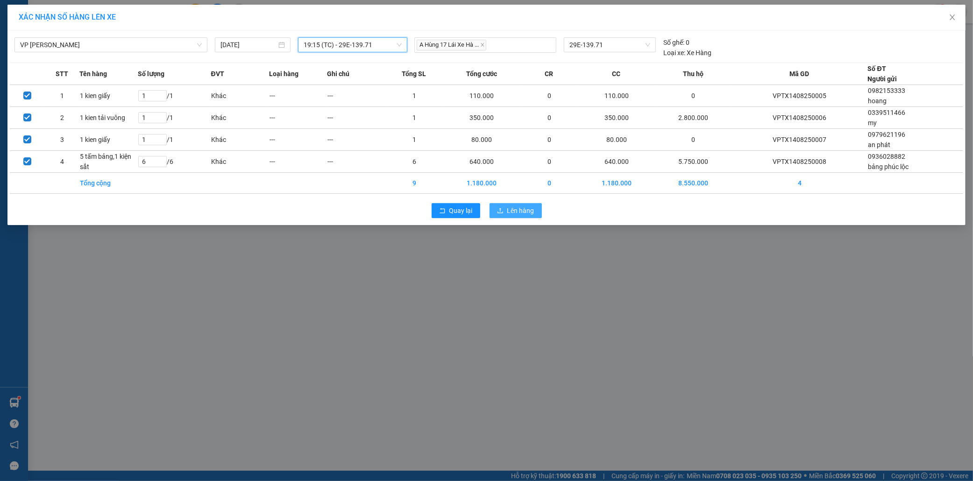
click at [517, 210] on span "Lên hàng" at bounding box center [520, 211] width 27 height 10
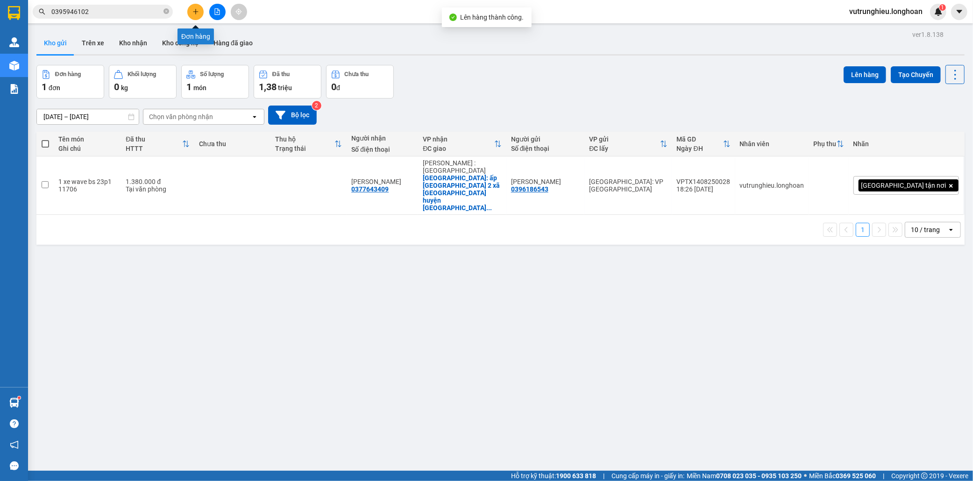
click at [192, 11] on icon "plus" at bounding box center [195, 11] width 7 height 7
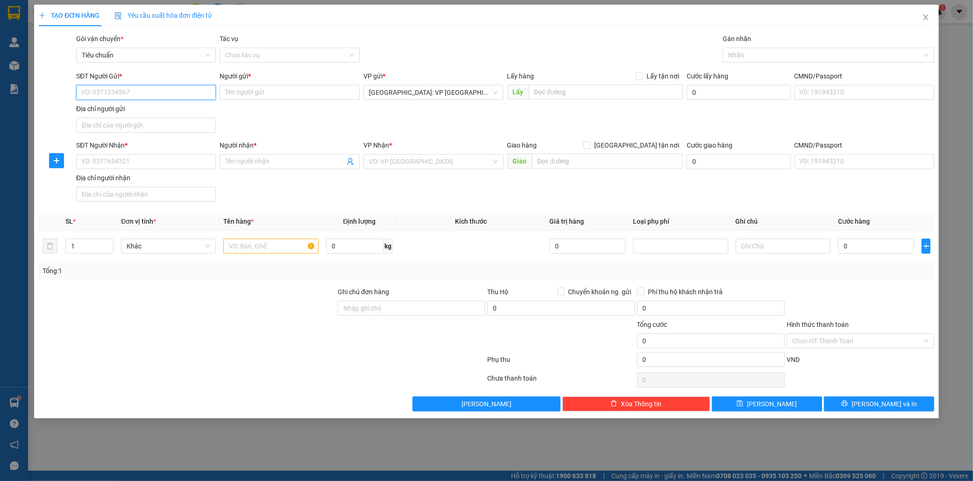
click at [146, 93] on input "SĐT Người Gửi *" at bounding box center [146, 92] width 140 height 15
type input "0344945252"
click at [257, 94] on input "Người gửi *" at bounding box center [290, 92] width 140 height 15
type input "t"
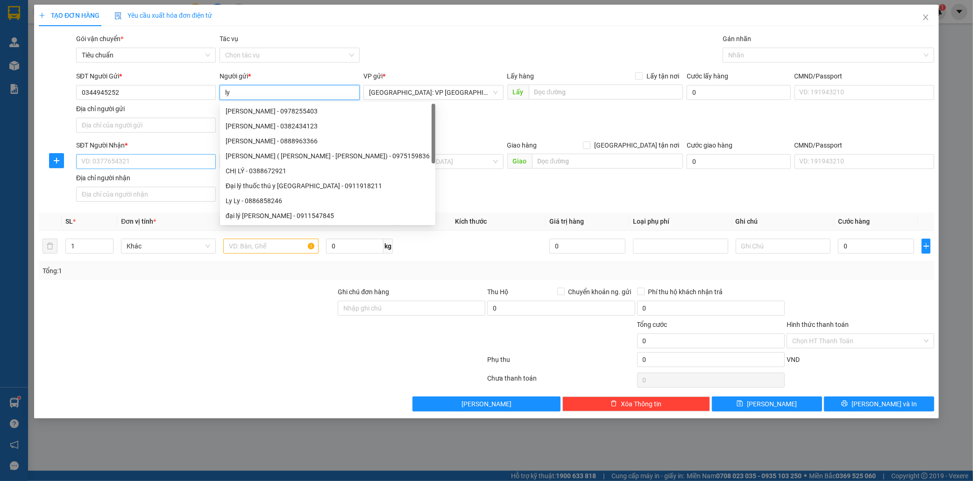
type input "ly"
click at [106, 162] on input "SĐT Người Nhận *" at bounding box center [146, 161] width 140 height 15
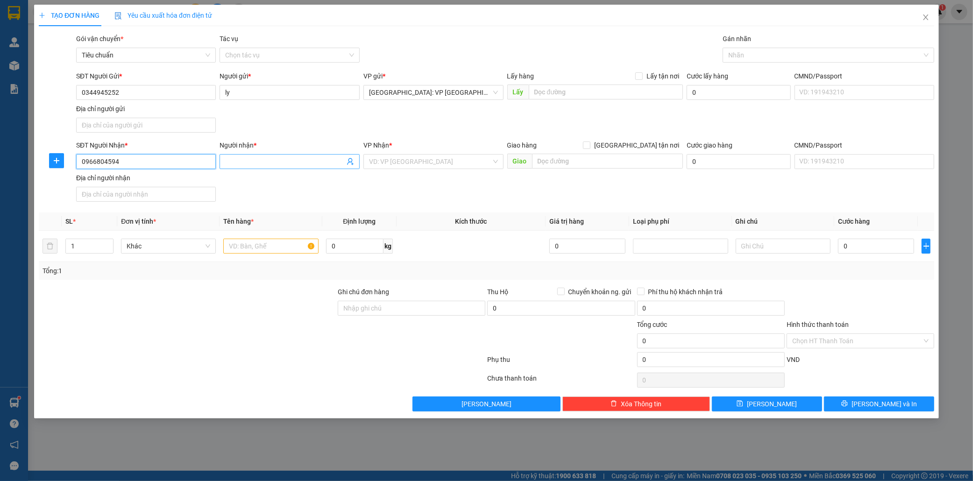
type input "0966804594"
click at [236, 160] on input "Người nhận *" at bounding box center [285, 162] width 120 height 10
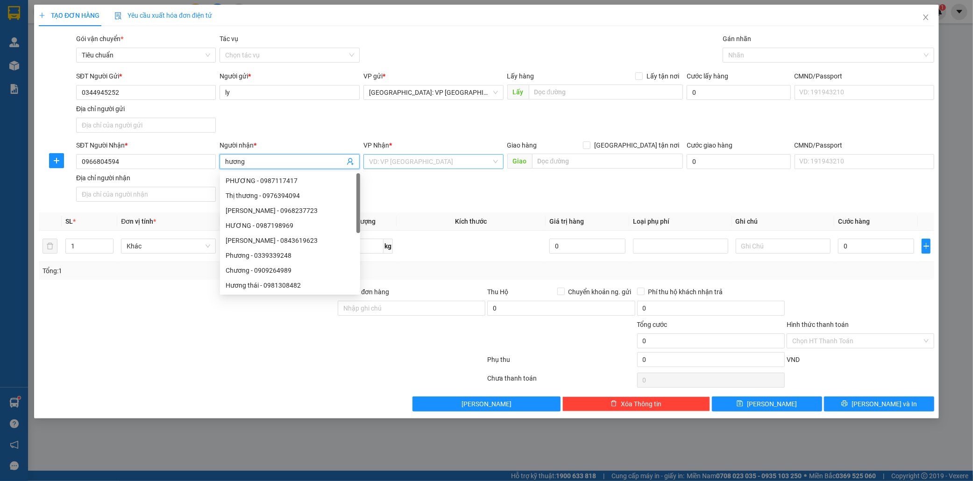
type input "hương"
click at [419, 165] on input "search" at bounding box center [430, 162] width 122 height 14
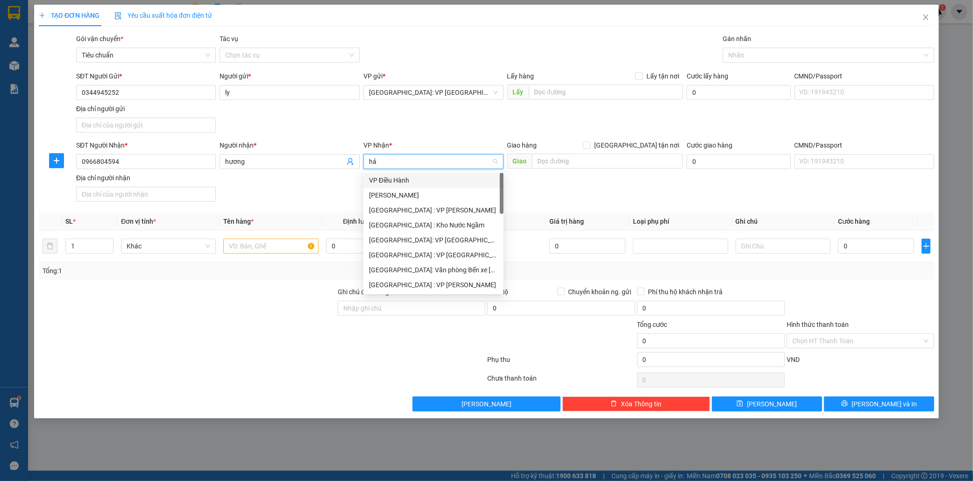
type input "hải"
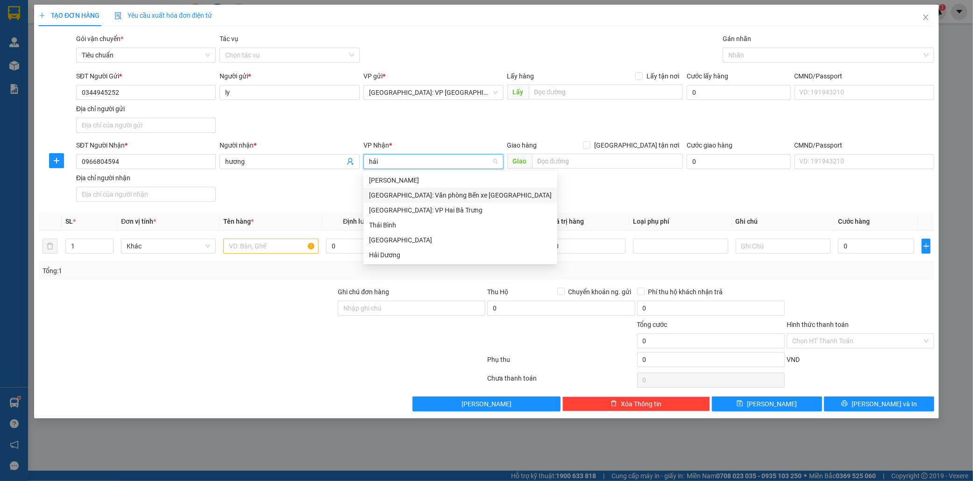
click at [430, 194] on div "[GEOGRAPHIC_DATA]: Văn phòng Bến xe [GEOGRAPHIC_DATA]" at bounding box center [460, 195] width 183 height 10
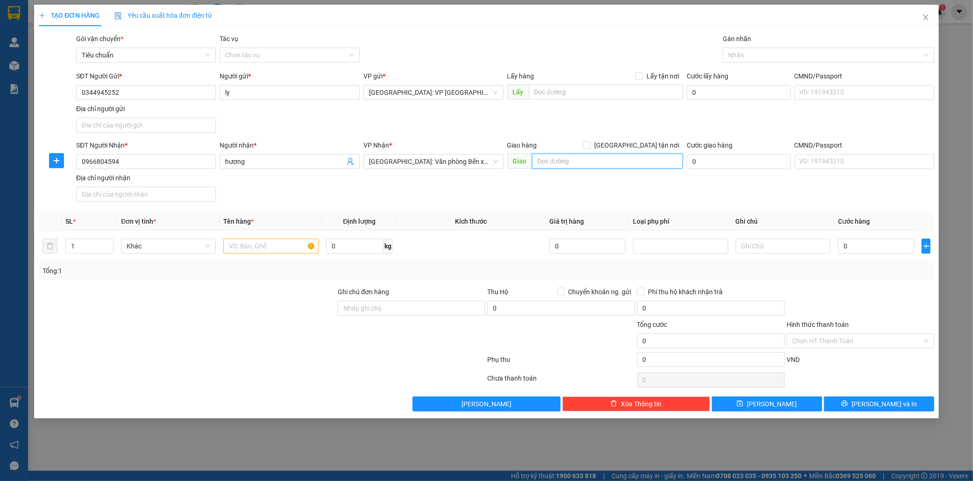
click at [544, 159] on input "text" at bounding box center [607, 161] width 151 height 15
type input "số 22 ngõ 15 [PERSON_NAME],[PERSON_NAME],[PERSON_NAME]"
click at [590, 142] on input "[GEOGRAPHIC_DATA] tận nơi" at bounding box center [586, 145] width 7 height 7
checkbox input "true"
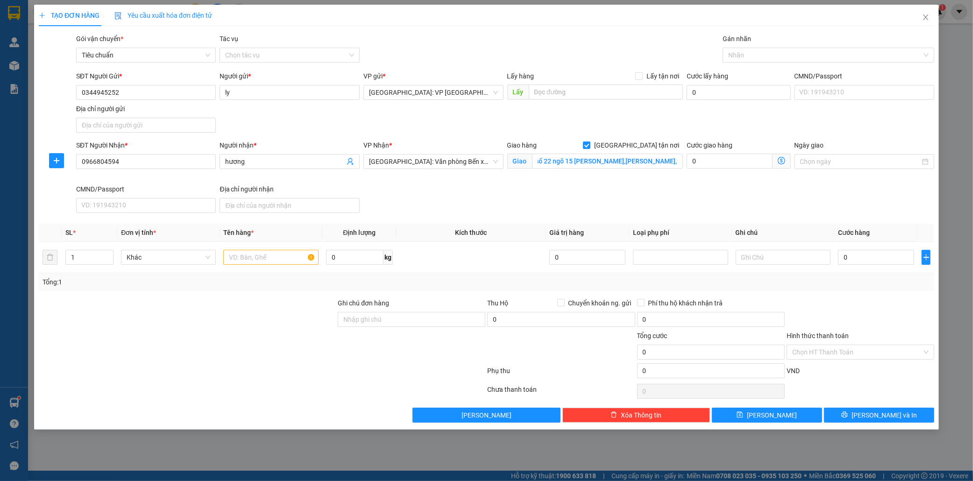
scroll to position [0, 0]
click at [740, 57] on div at bounding box center [824, 55] width 198 height 11
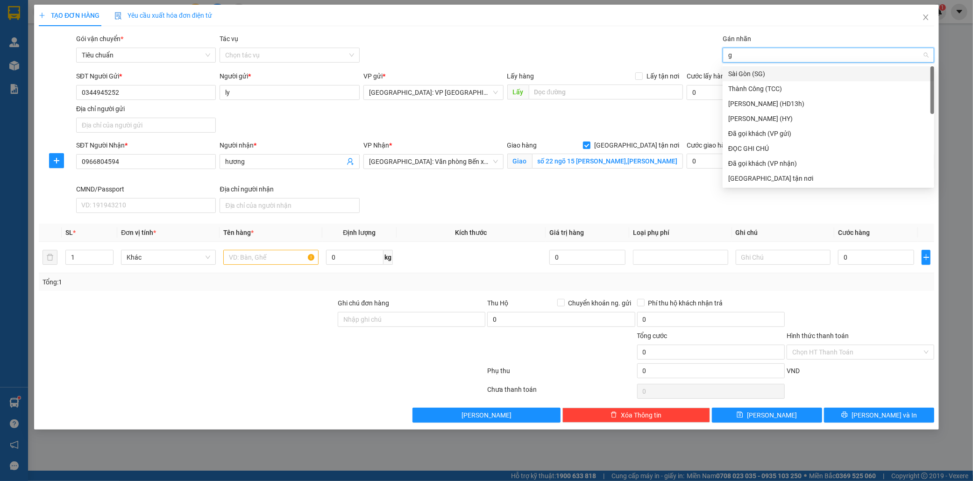
type input "gi"
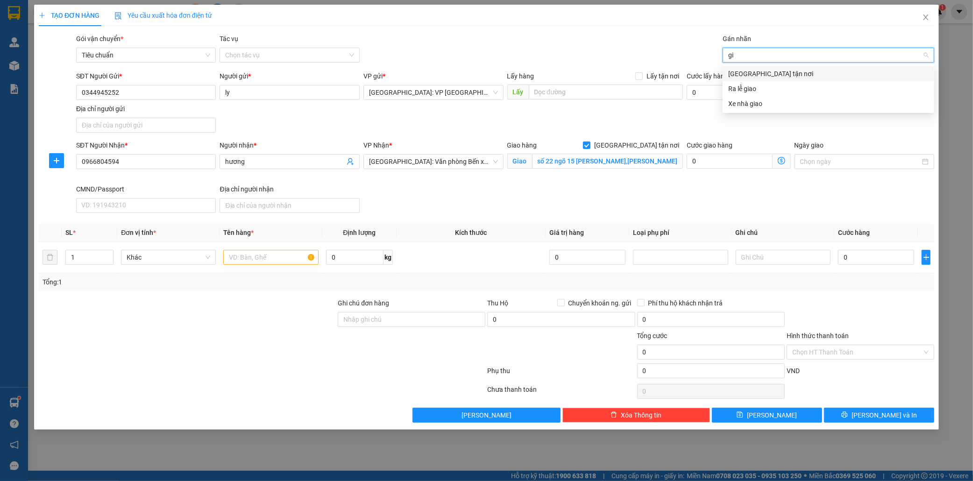
click at [748, 72] on div "[GEOGRAPHIC_DATA] tận nơi" at bounding box center [828, 74] width 200 height 10
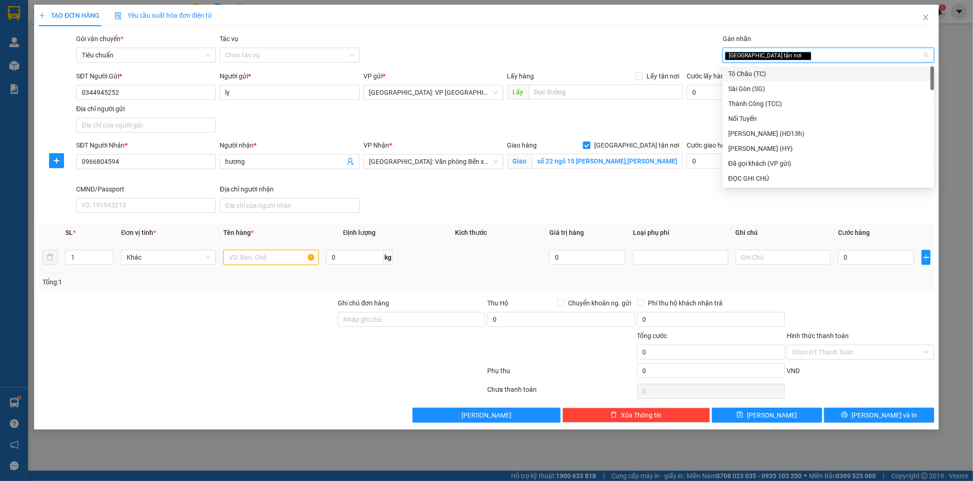
click at [255, 257] on input "text" at bounding box center [270, 257] width 95 height 15
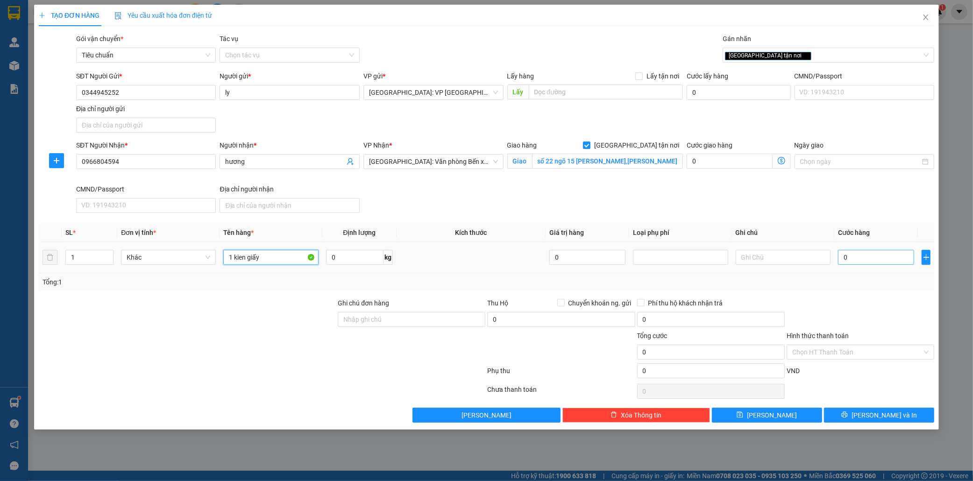
type input "1 kien giấy"
click at [868, 258] on input "0" at bounding box center [876, 257] width 76 height 15
type input "7"
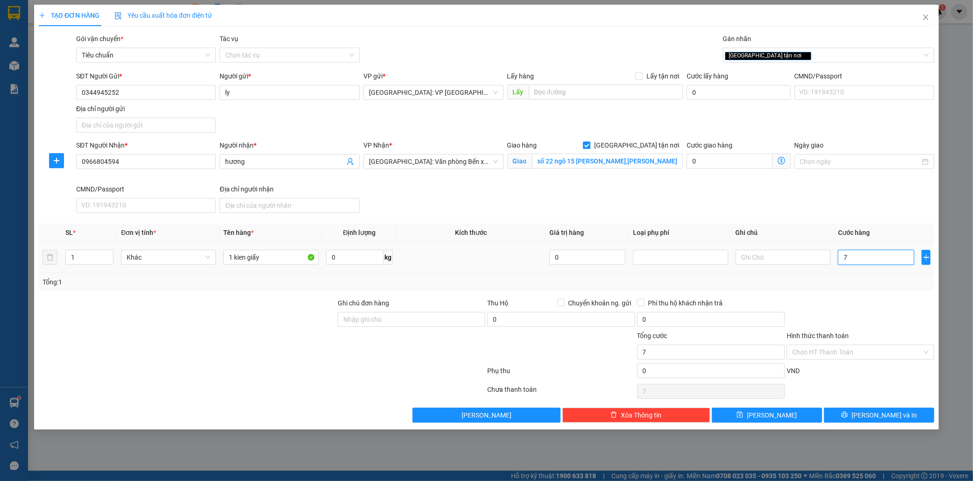
type input "70"
type input "700"
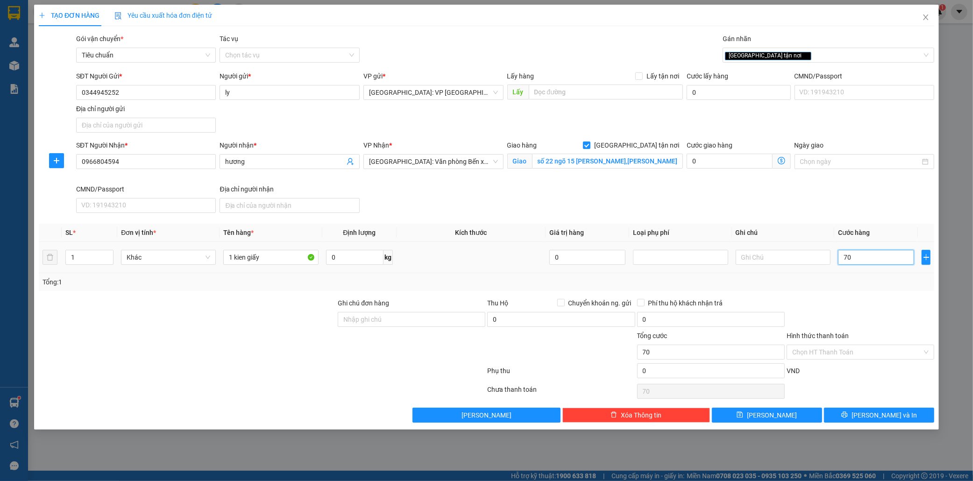
type input "700"
type input "7.000"
type input "70.000"
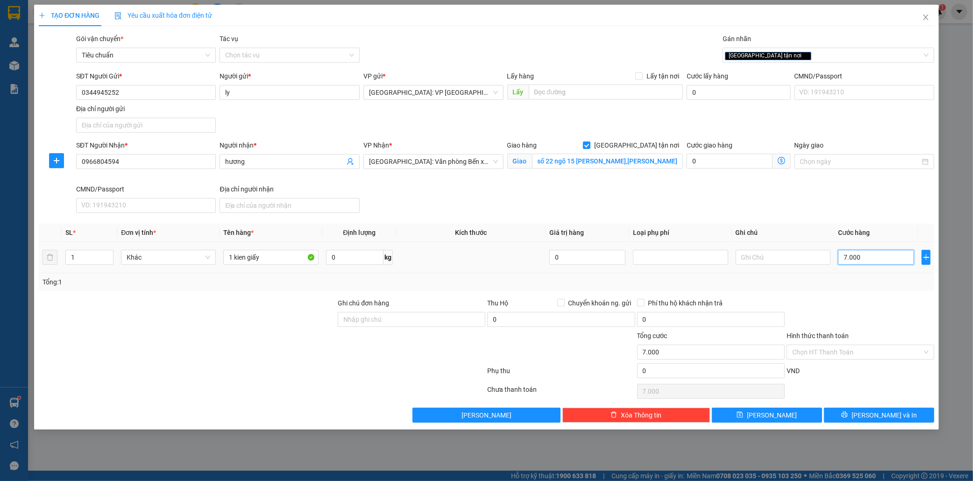
type input "70.000"
click at [860, 351] on input "Hình thức thanh toán" at bounding box center [857, 352] width 130 height 14
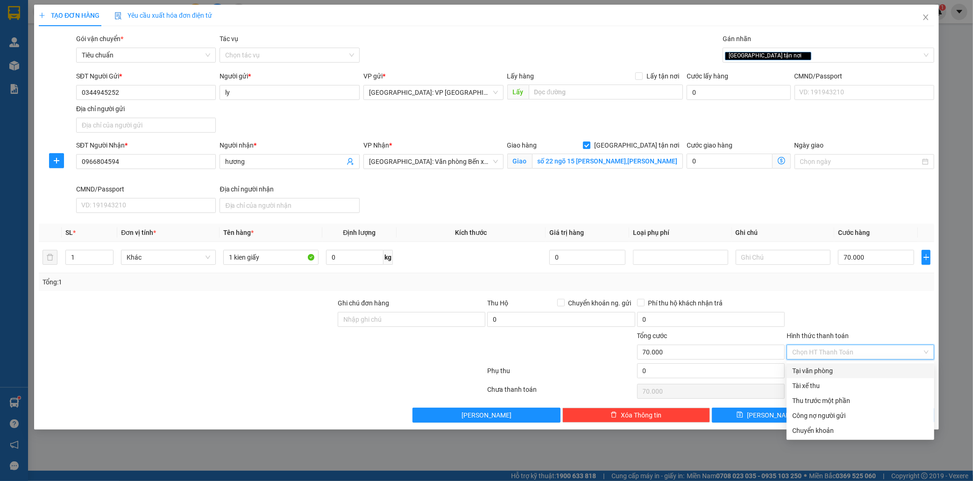
click at [821, 370] on div "Tại văn phòng" at bounding box center [860, 371] width 136 height 10
type input "0"
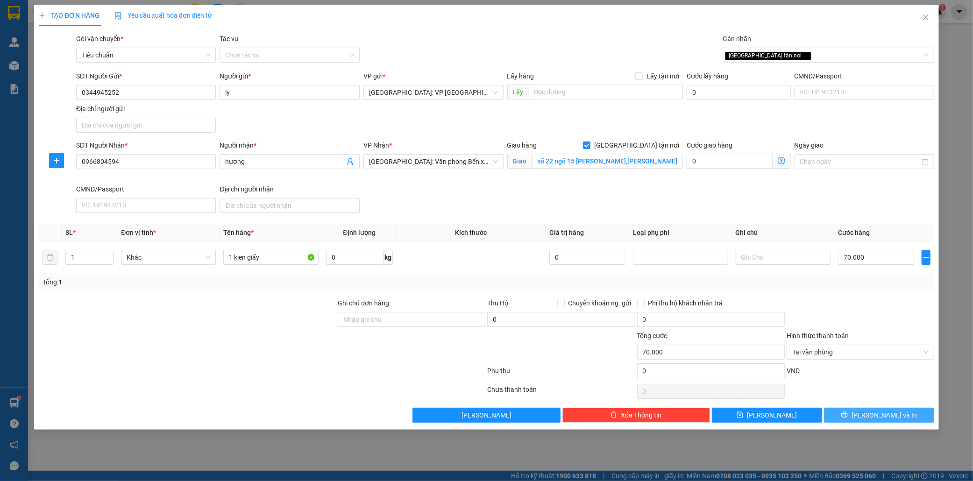
click at [890, 413] on span "Lưu và In" at bounding box center [884, 415] width 65 height 10
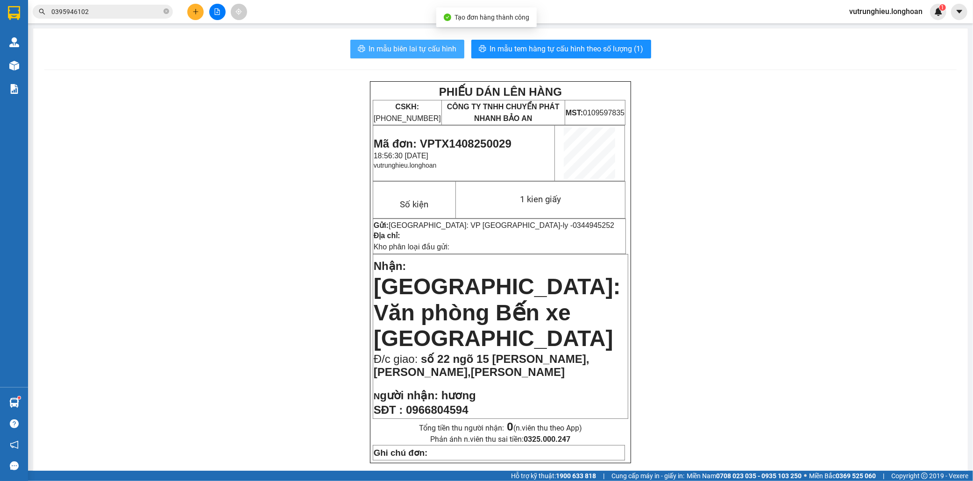
click at [390, 53] on span "In mẫu biên lai tự cấu hình" at bounding box center [413, 49] width 88 height 12
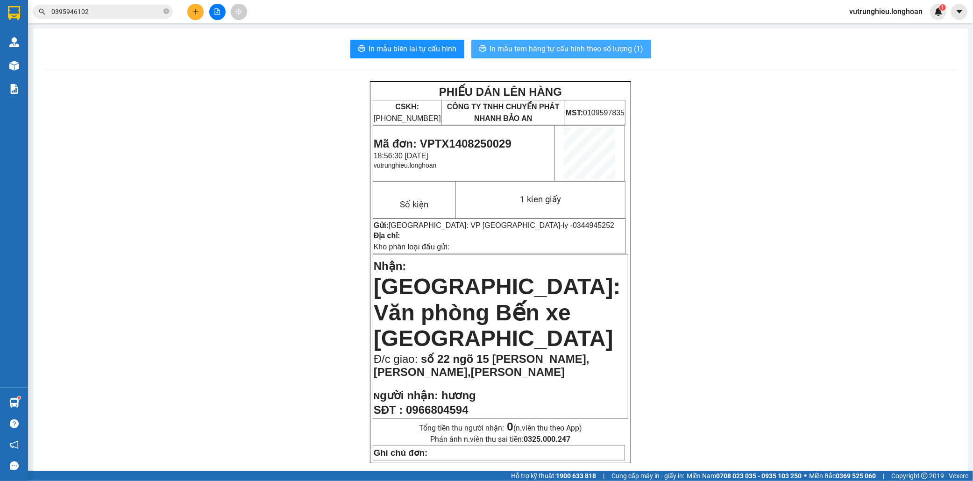
click at [578, 51] on span "In mẫu tem hàng tự cấu hình theo số lượng (1)" at bounding box center [567, 49] width 154 height 12
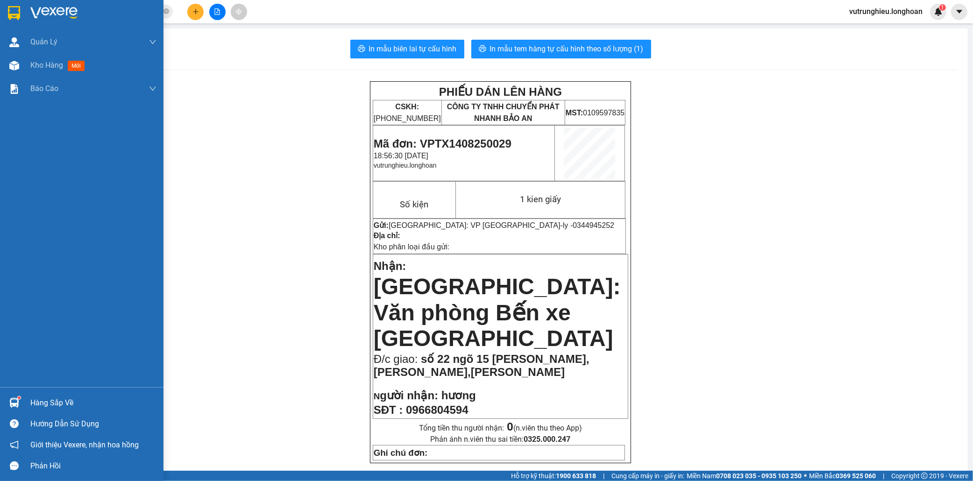
click at [11, 14] on img at bounding box center [14, 13] width 12 height 14
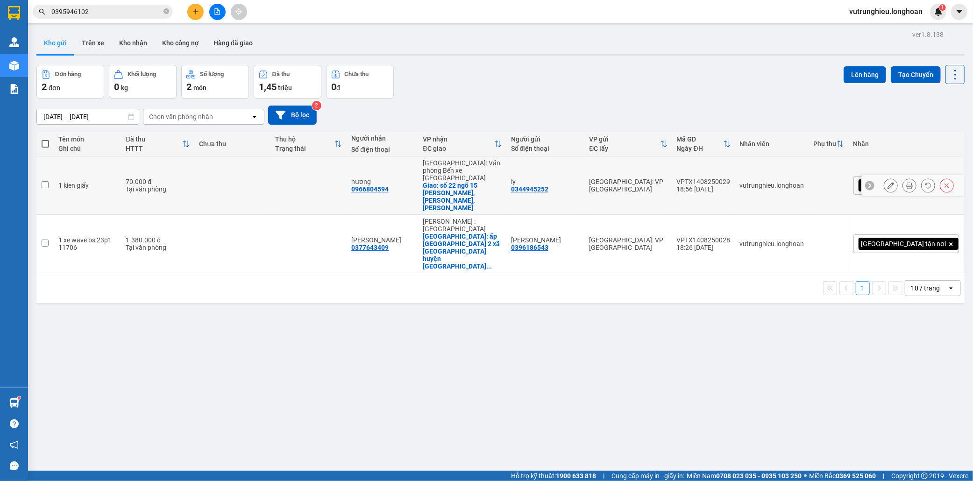
click at [731, 178] on div "VPTX1408250029" at bounding box center [704, 181] width 54 height 7
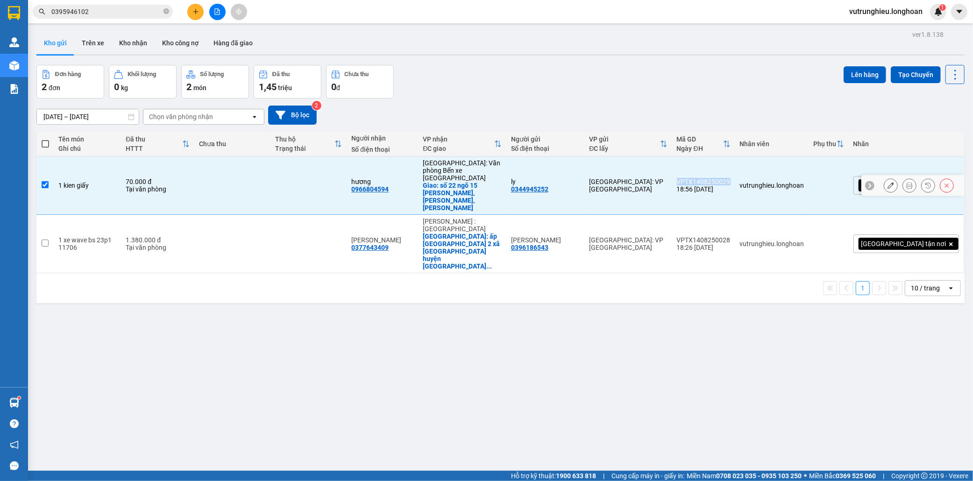
click at [731, 178] on div "VPTX1408250029" at bounding box center [704, 181] width 54 height 7
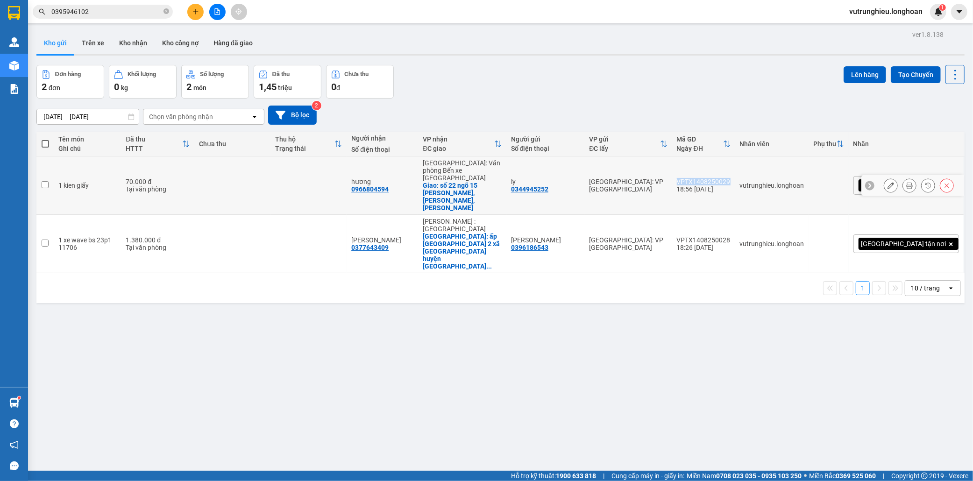
copy div "VPTX1408250029"
click at [49, 176] on td at bounding box center [44, 186] width 17 height 58
checkbox input "true"
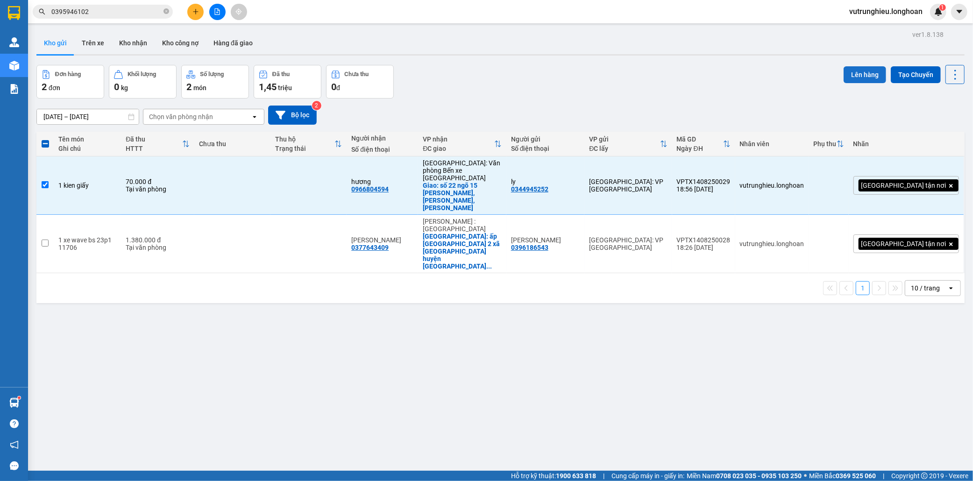
click at [857, 74] on button "Lên hàng" at bounding box center [865, 74] width 43 height 17
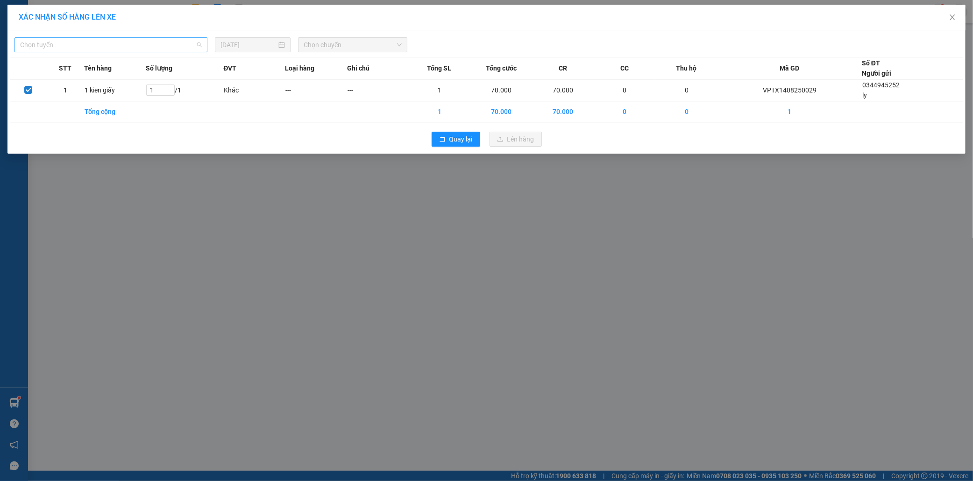
click at [131, 41] on span "Chọn tuyến" at bounding box center [111, 45] width 182 height 14
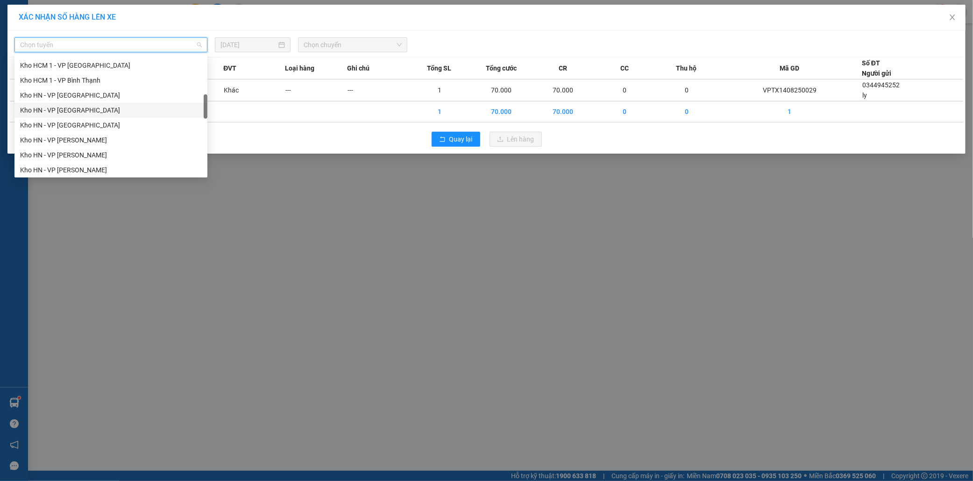
scroll to position [259, 0]
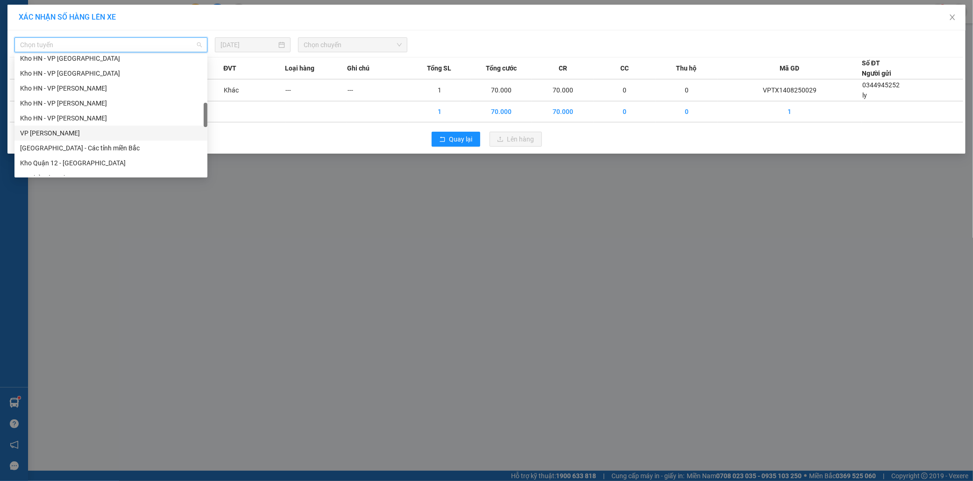
click at [89, 128] on div "VP [PERSON_NAME]" at bounding box center [111, 133] width 182 height 10
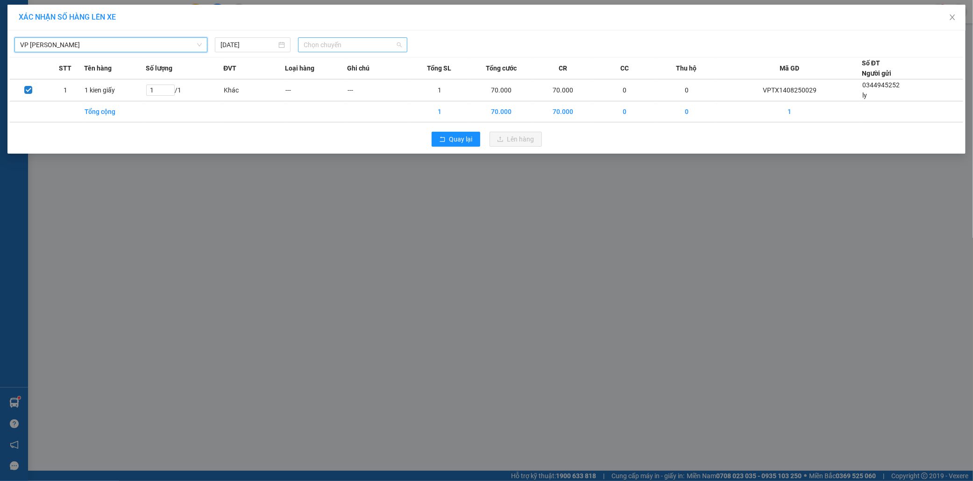
click at [351, 43] on span "Chọn chuyến" at bounding box center [353, 45] width 98 height 14
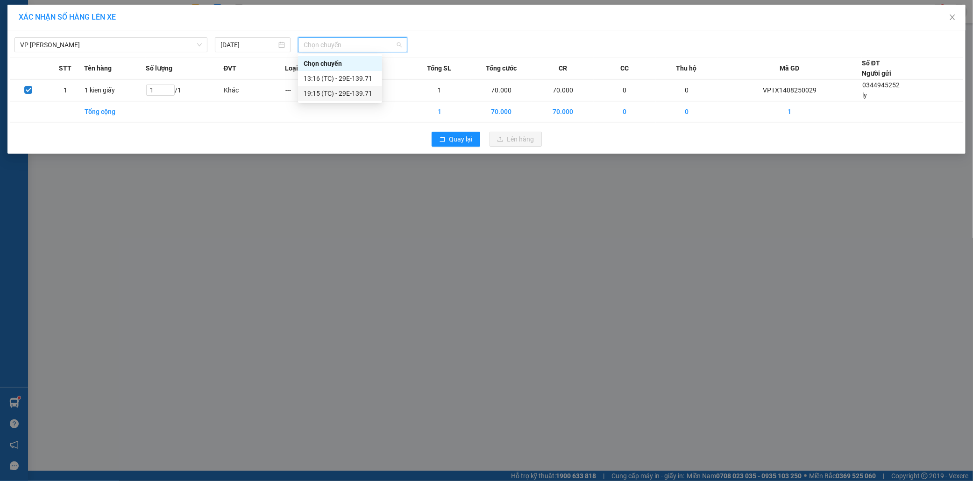
click at [348, 93] on div "19:15 (TC) - 29E-139.71" at bounding box center [340, 93] width 73 height 10
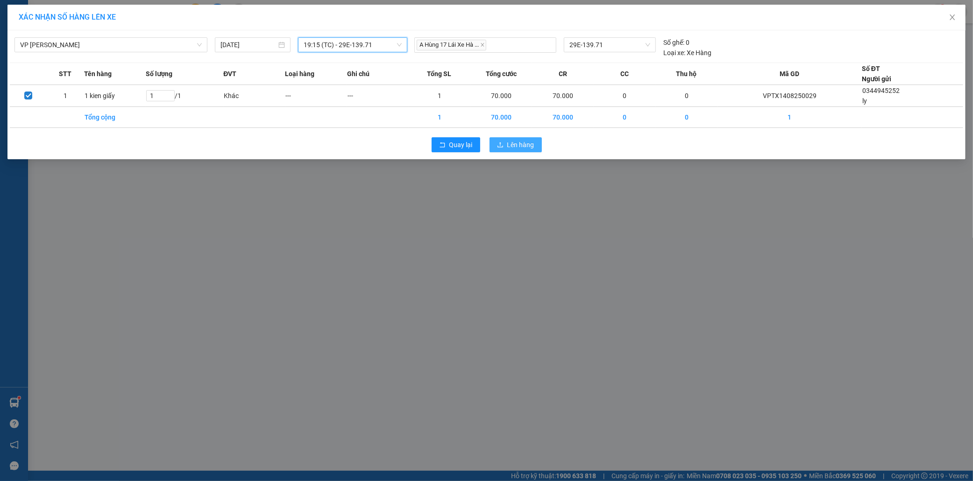
click at [522, 142] on span "Lên hàng" at bounding box center [520, 145] width 27 height 10
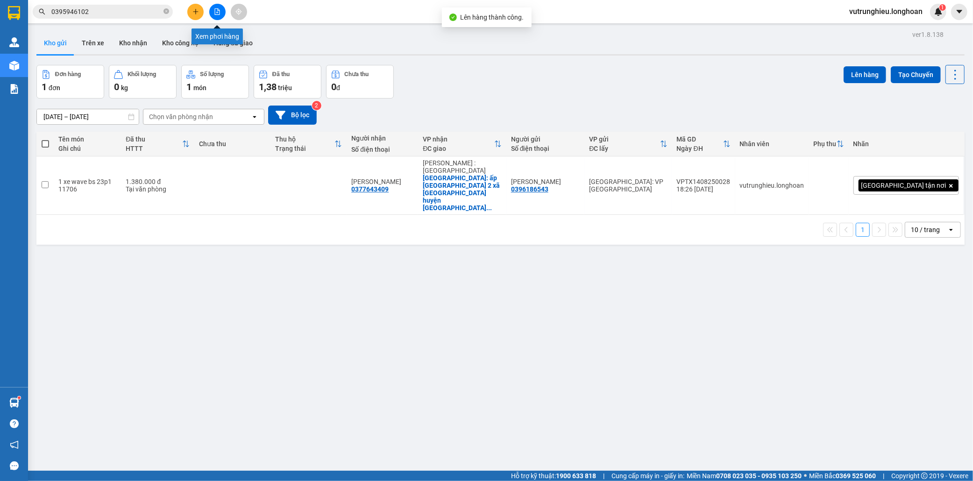
click at [221, 10] on button at bounding box center [217, 12] width 16 height 16
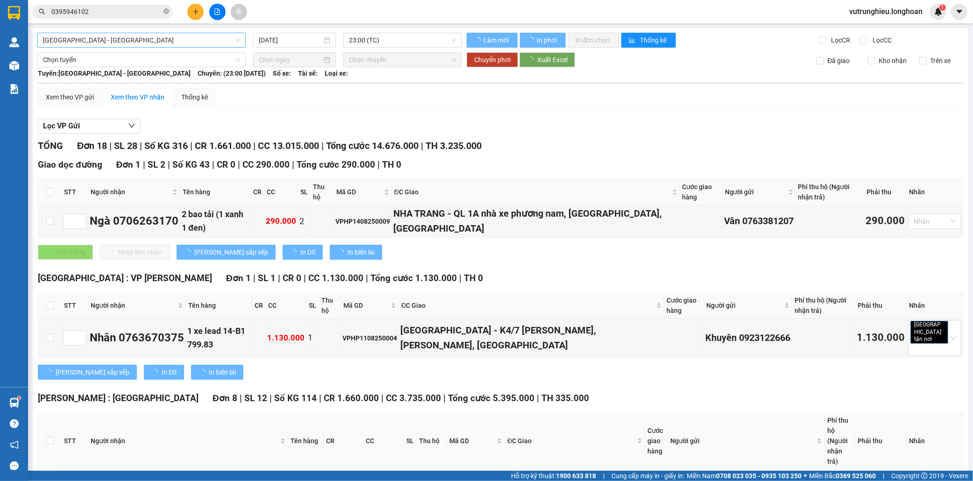
click at [130, 40] on span "Hải Phòng - Hà Nội" at bounding box center [141, 40] width 197 height 14
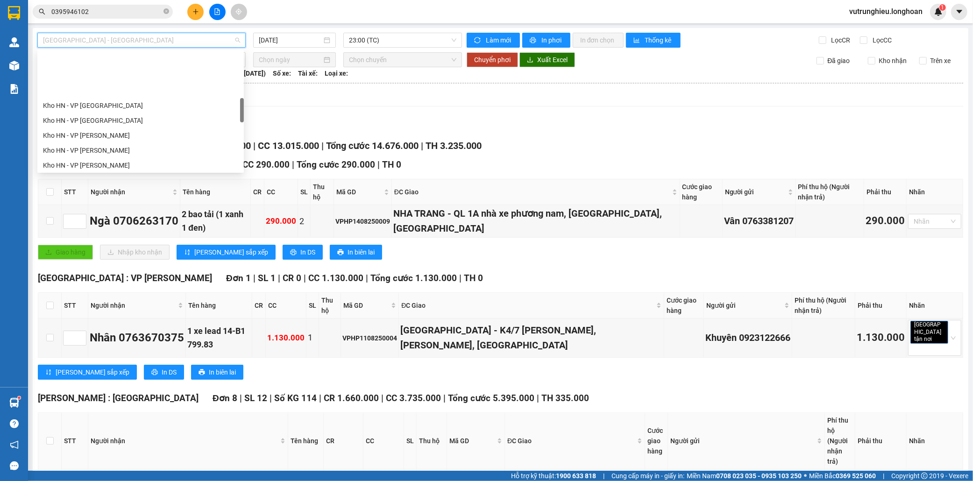
scroll to position [259, 0]
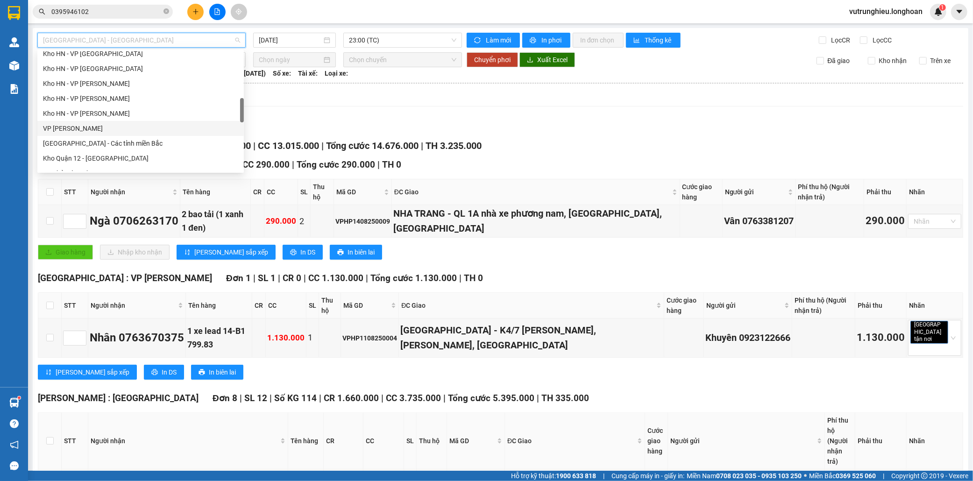
click at [101, 123] on div "VP [PERSON_NAME]" at bounding box center [140, 128] width 195 height 10
type input "14/08/2025"
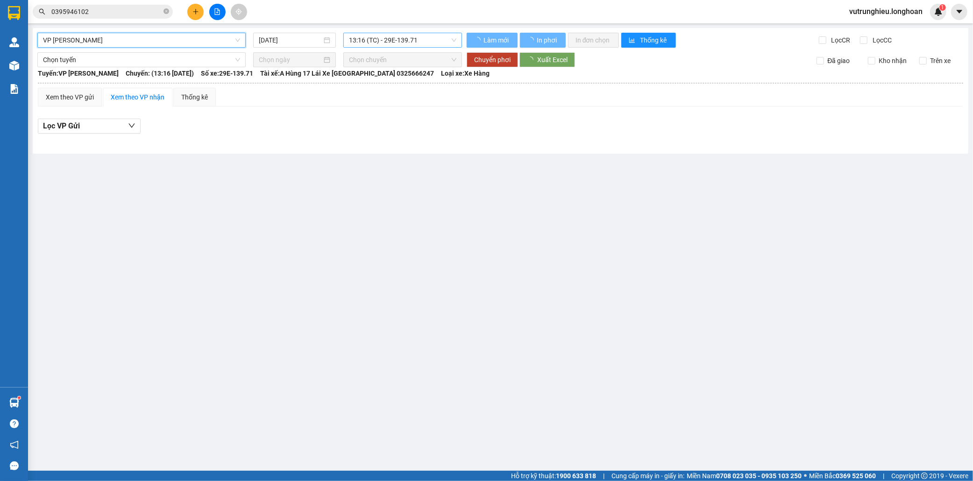
click at [371, 40] on span "13:16 (TC) - 29E-139.71" at bounding box center [402, 40] width 107 height 14
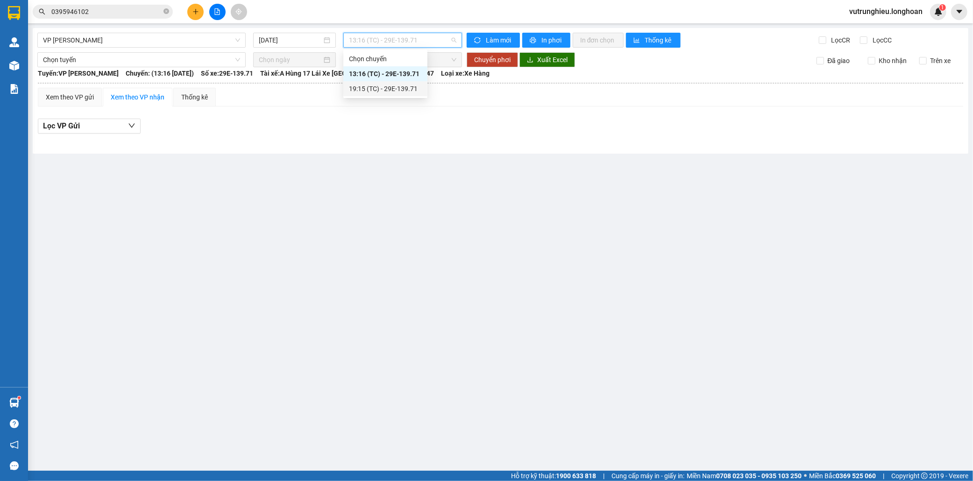
click at [396, 92] on div "19:15 (TC) - 29E-139.71" at bounding box center [385, 89] width 73 height 10
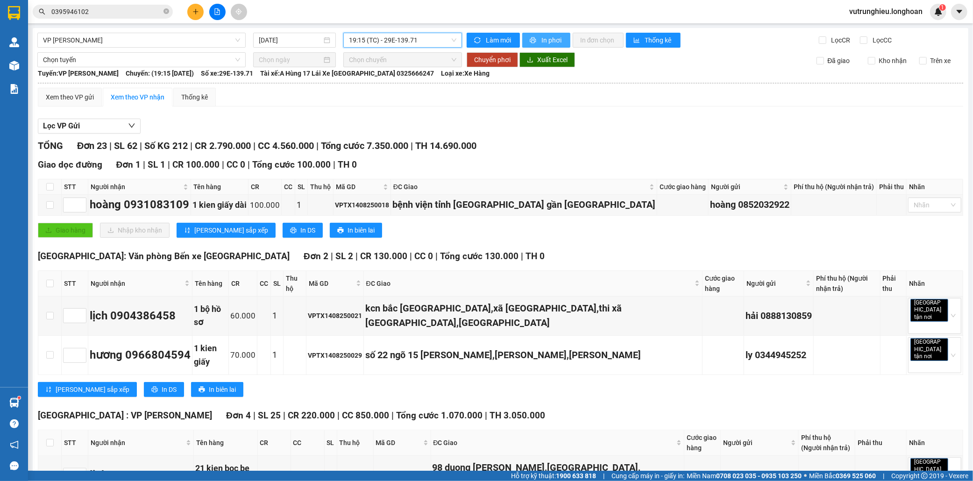
click at [551, 40] on span "In phơi" at bounding box center [552, 40] width 21 height 10
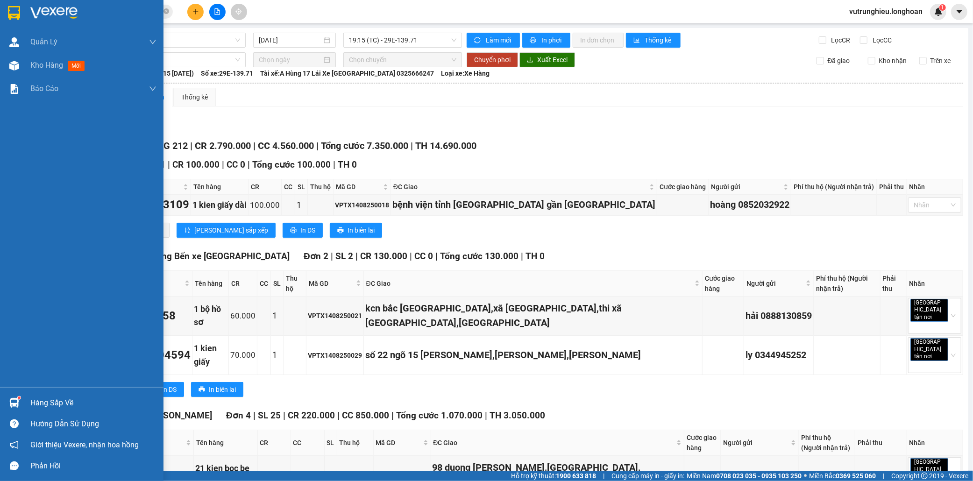
click at [14, 14] on img at bounding box center [14, 13] width 12 height 14
